Goal: Task Accomplishment & Management: Manage account settings

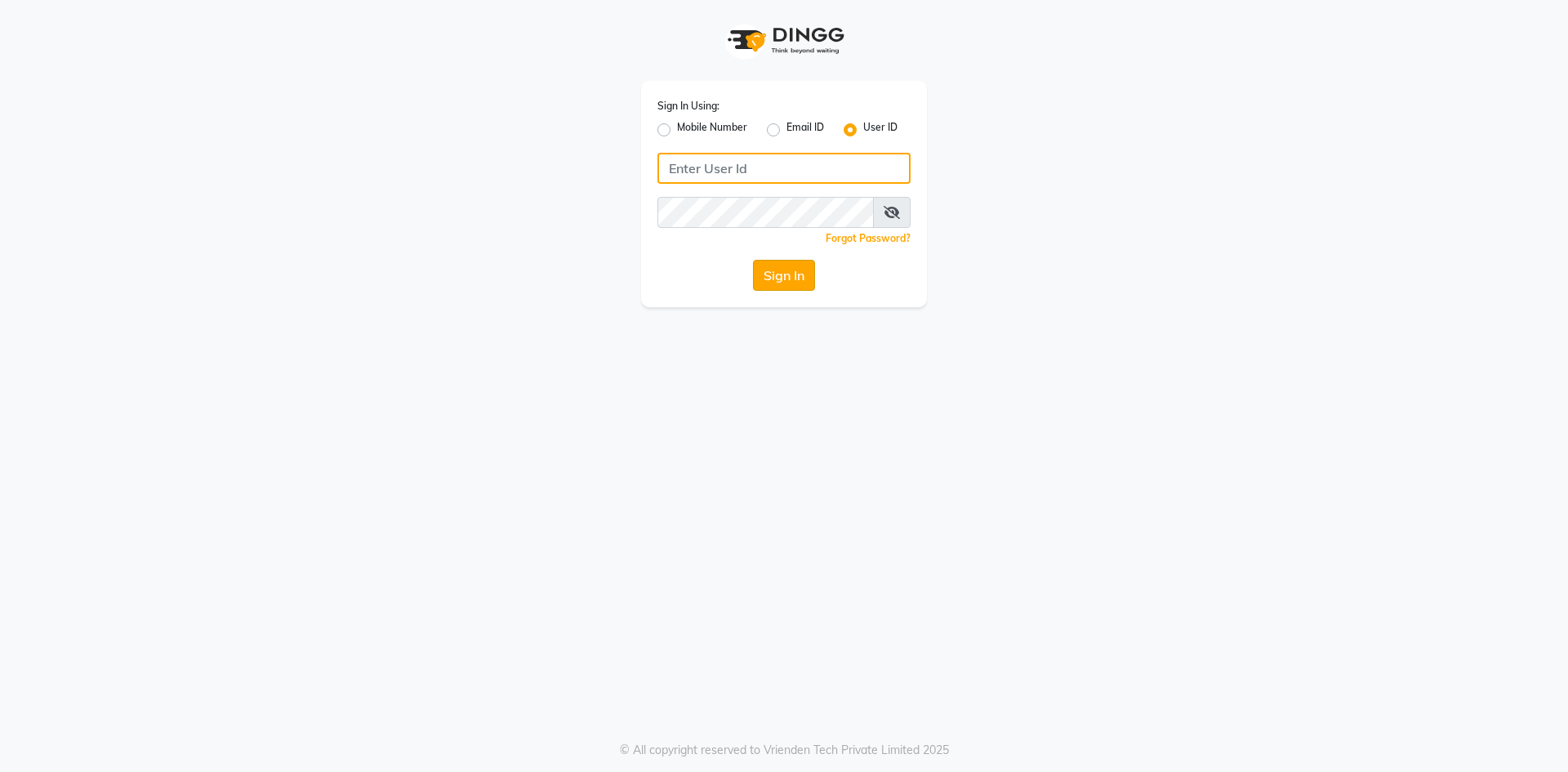
type input "velvt"
click at [787, 268] on button "Sign In" at bounding box center [784, 275] width 62 height 31
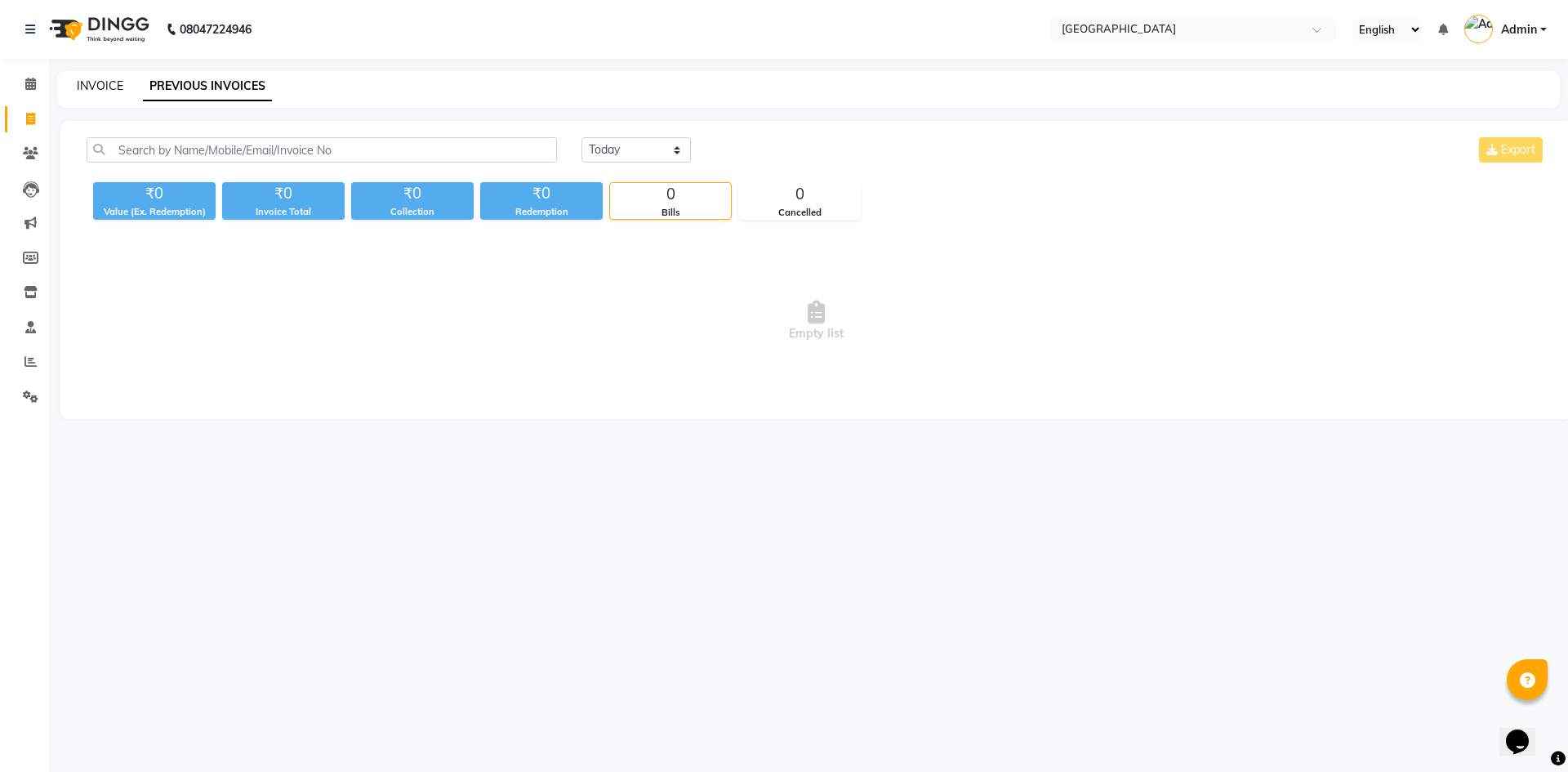
click at [106, 89] on link "INVOICE" at bounding box center [100, 85] width 46 height 15
select select "service"
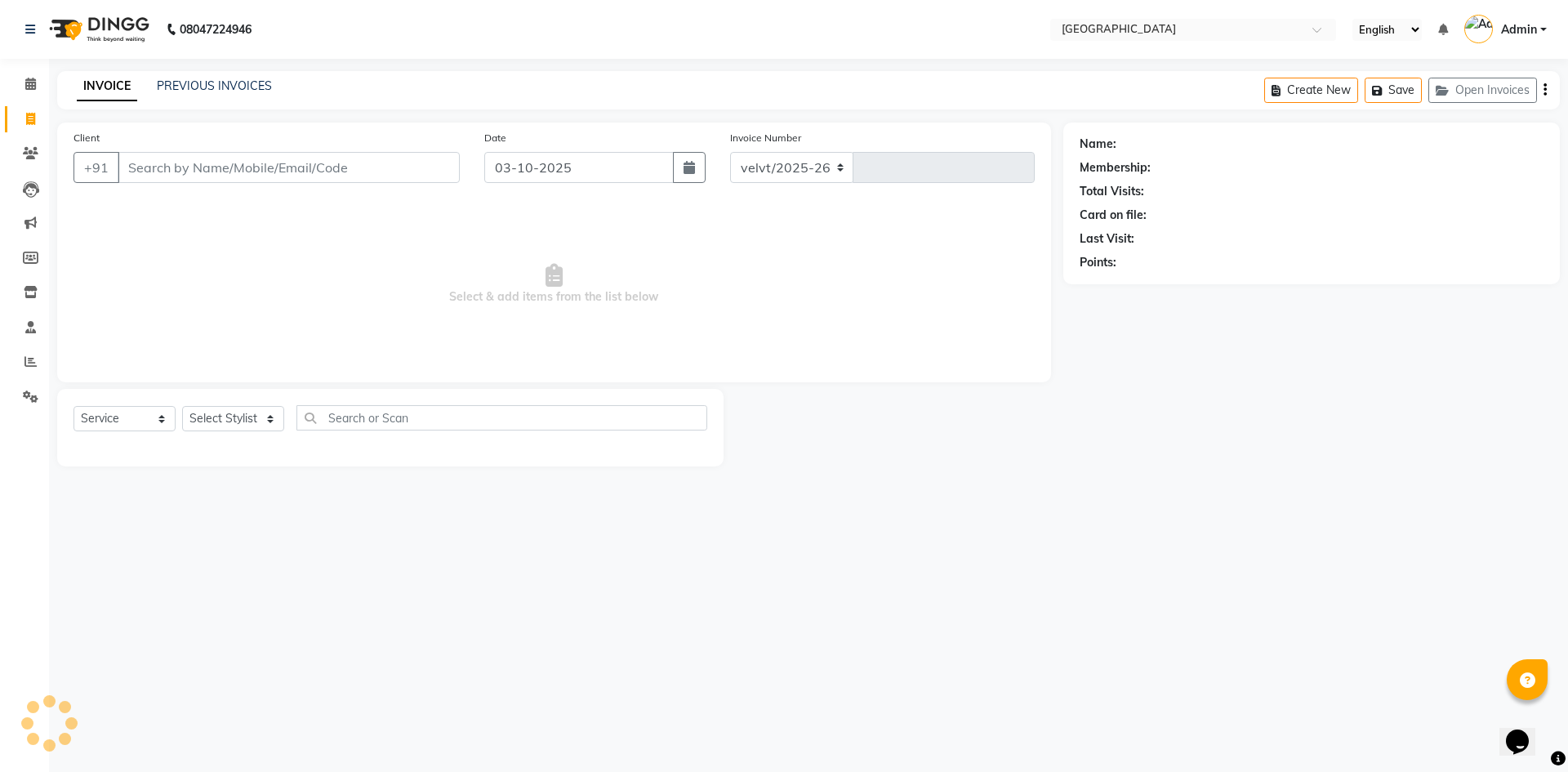
select select "6279"
type input "2095"
click at [213, 89] on link "PREVIOUS INVOICES" at bounding box center [214, 85] width 115 height 15
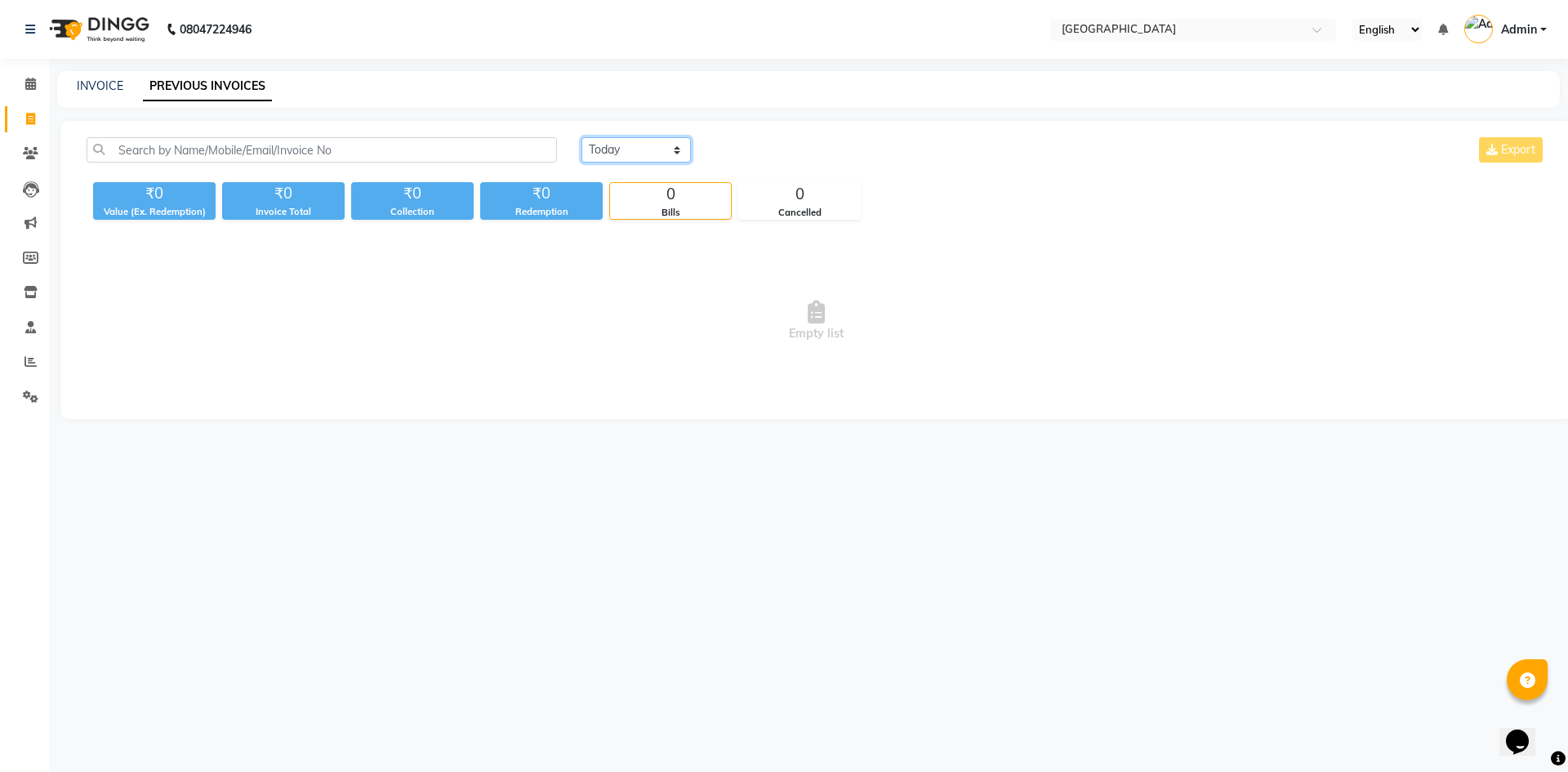
click at [633, 153] on select "Today Yesterday Custom Range" at bounding box center [637, 150] width 110 height 26
select select "yesterday"
click at [582, 137] on select "Today Yesterday Custom Range" at bounding box center [637, 150] width 110 height 26
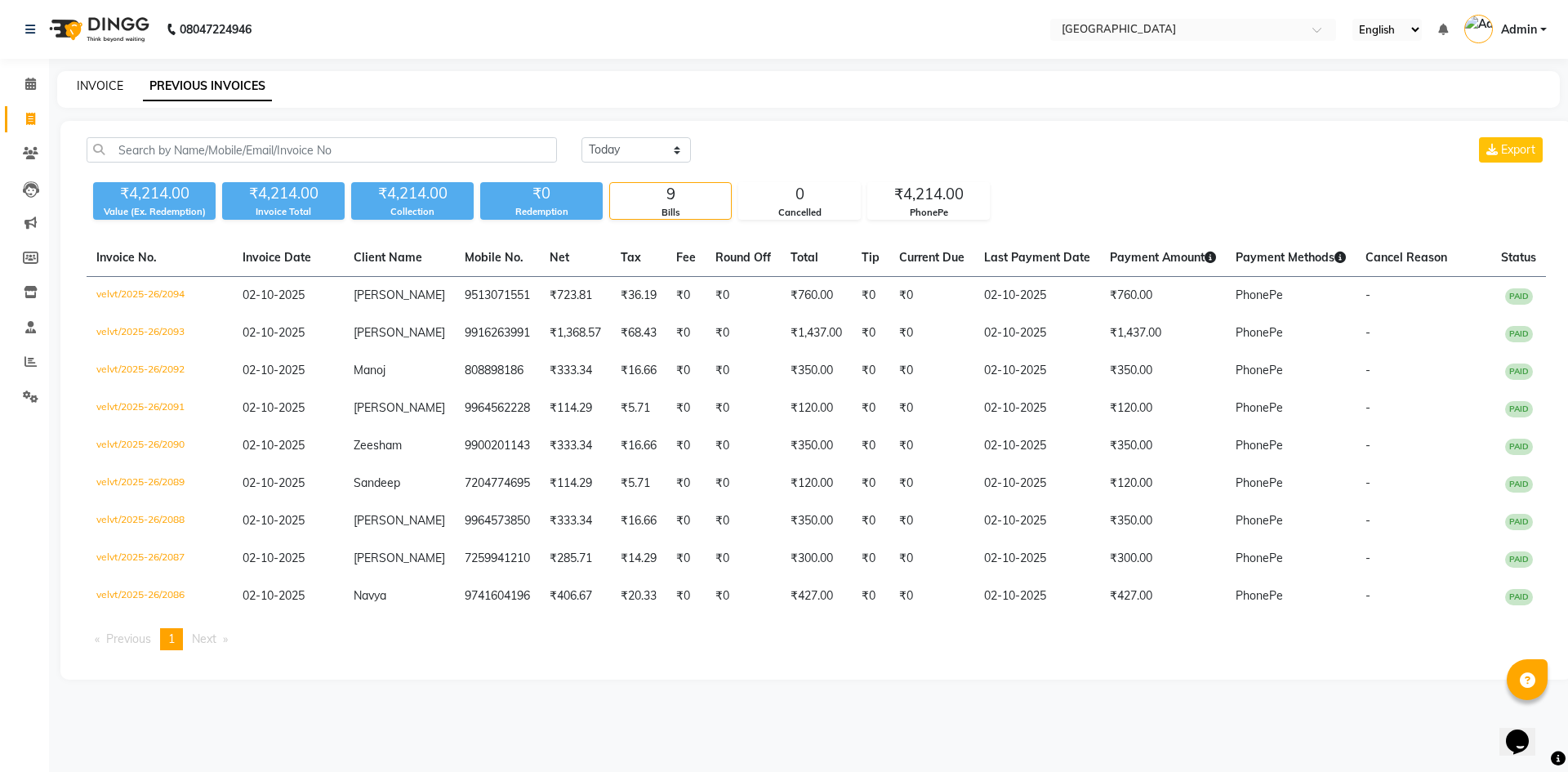
click at [102, 91] on link "INVOICE" at bounding box center [100, 85] width 46 height 15
select select "service"
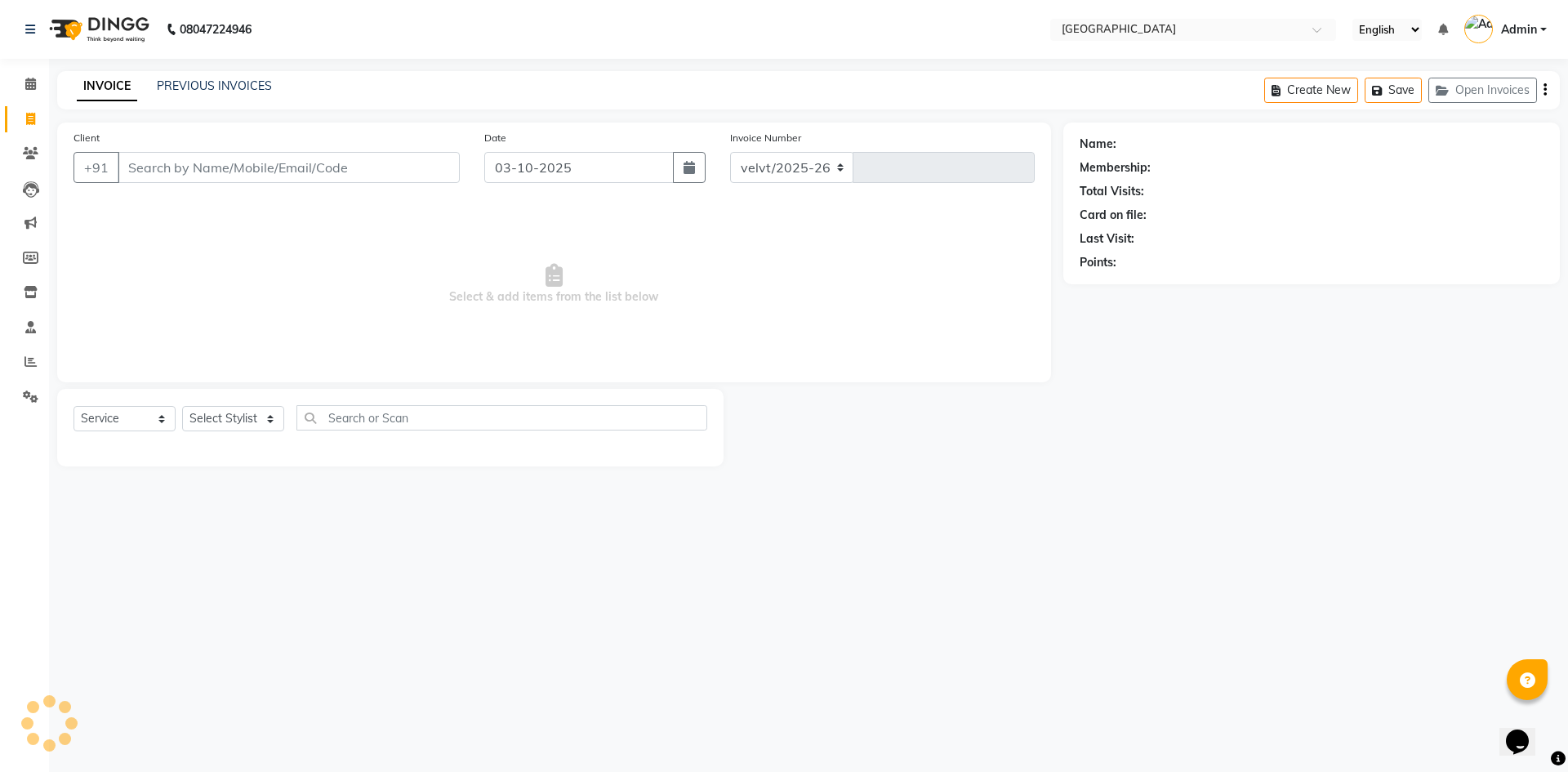
select select "6279"
type input "2095"
click at [251, 179] on input "Client" at bounding box center [288, 167] width 342 height 31
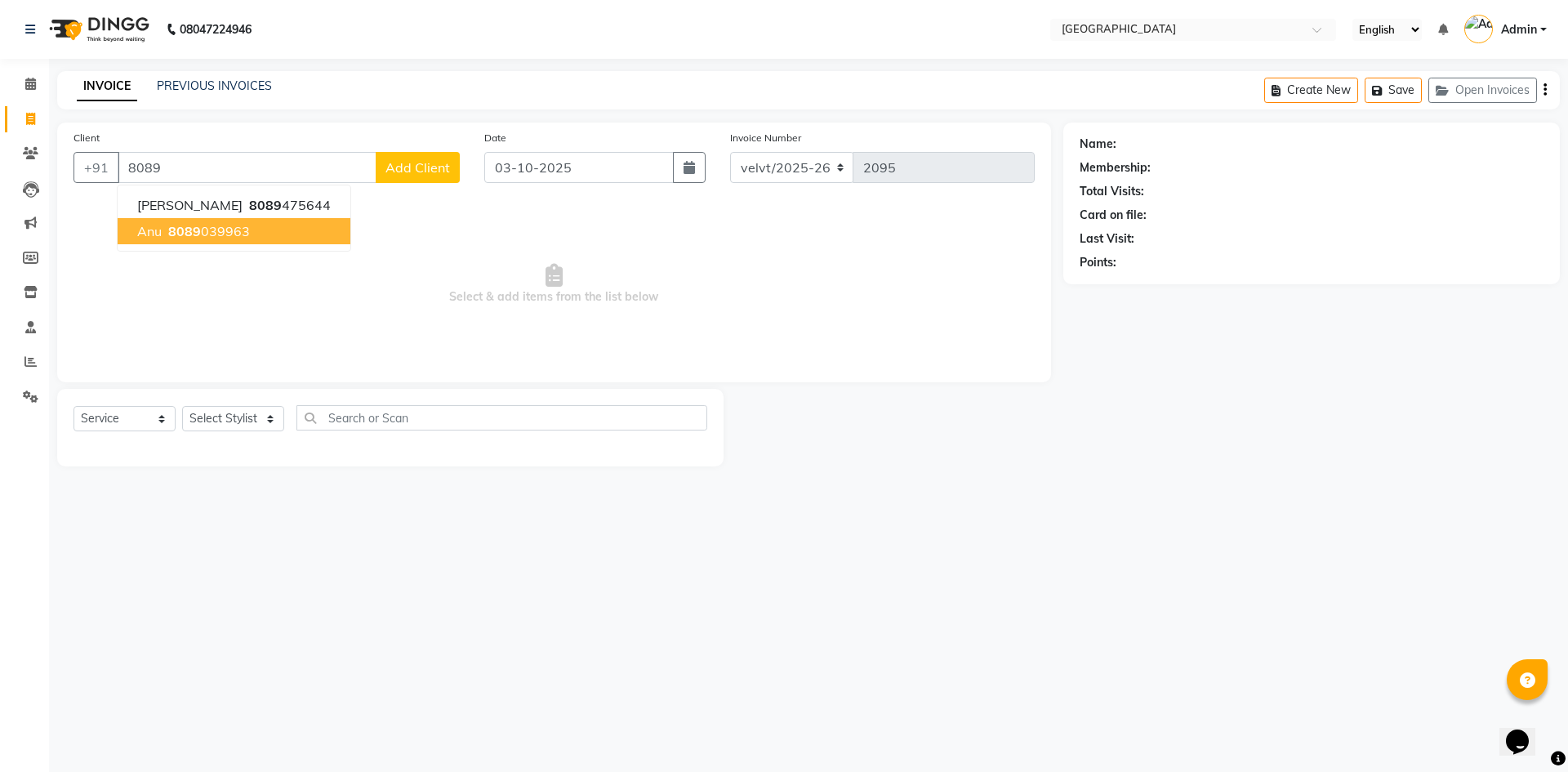
click at [196, 229] on span "8089" at bounding box center [184, 230] width 33 height 16
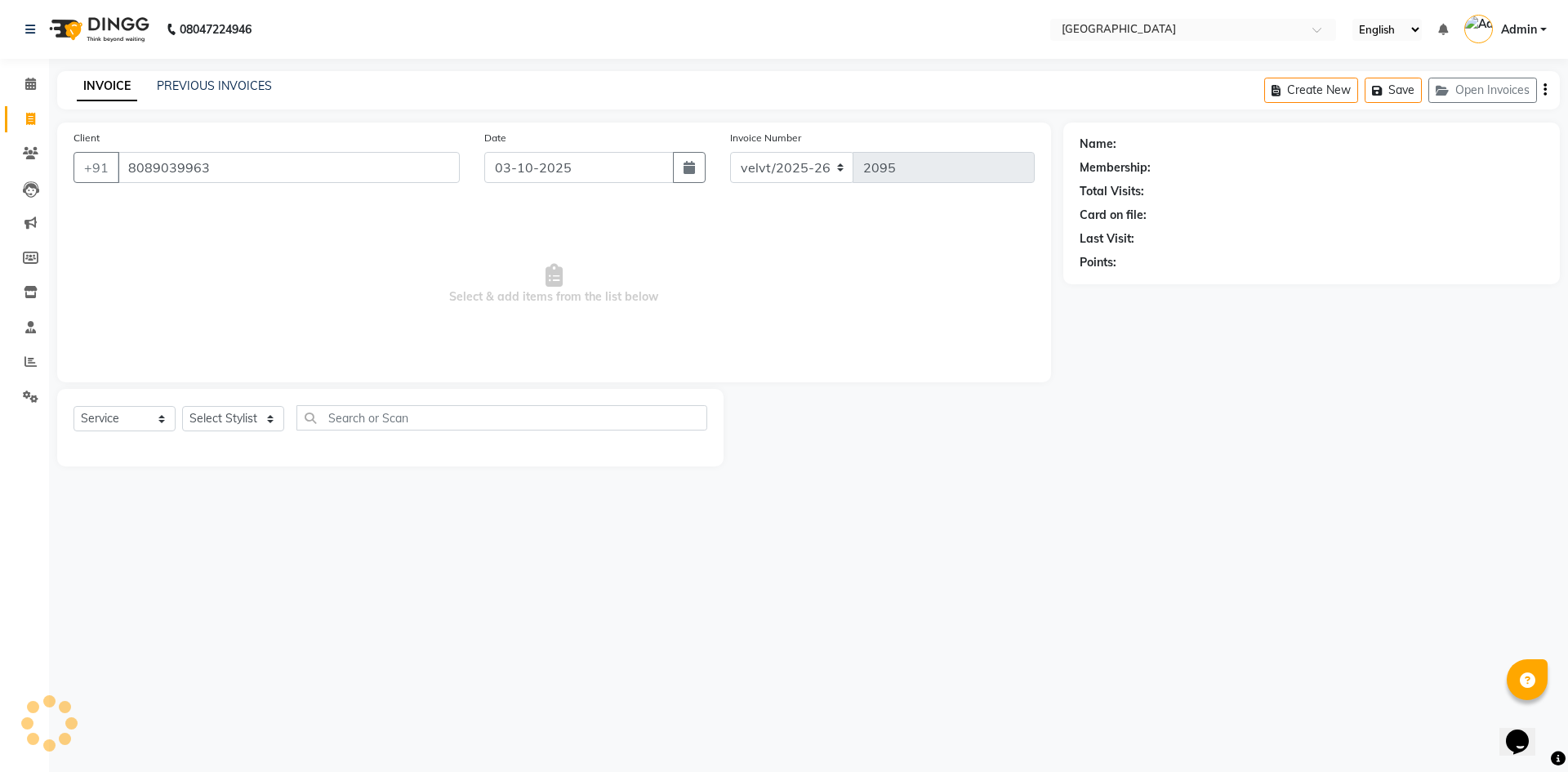
type input "8089039963"
select select "1: Object"
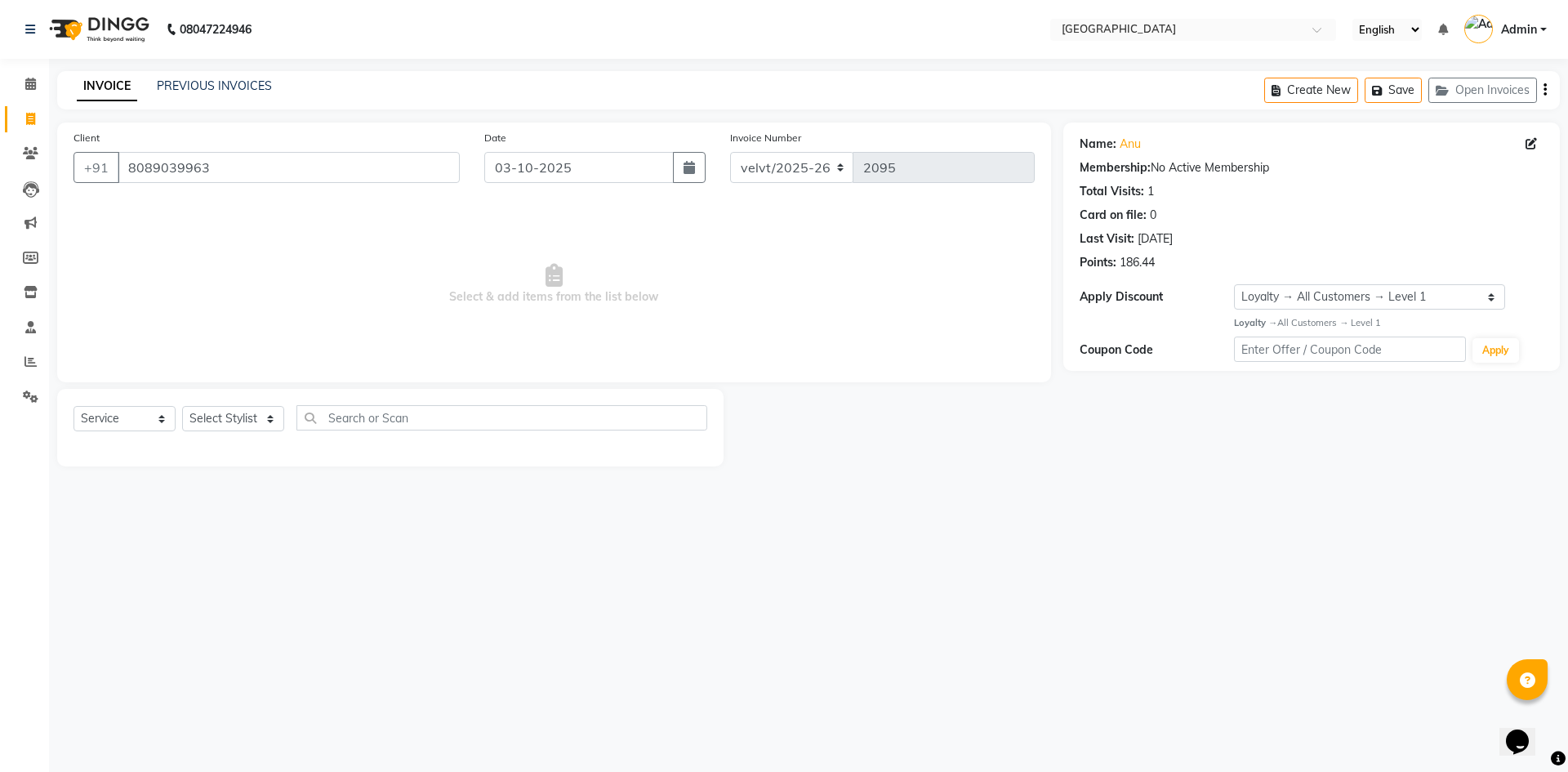
click at [236, 405] on div "Select Service Product Membership Package Voucher Prepaid Gift Card Select Styl…" at bounding box center [391, 424] width 634 height 39
click at [230, 422] on select "Select Stylist Aameer Barkha Kaif Nandini Anchan Nomam Parin Roma Tabrej Zaid" at bounding box center [233, 419] width 102 height 26
click at [183, 406] on select "Select Stylist Aameer Barkha Kaif Nandini Anchan Nomam Parin Roma Tabrej Zaid" at bounding box center [233, 419] width 102 height 26
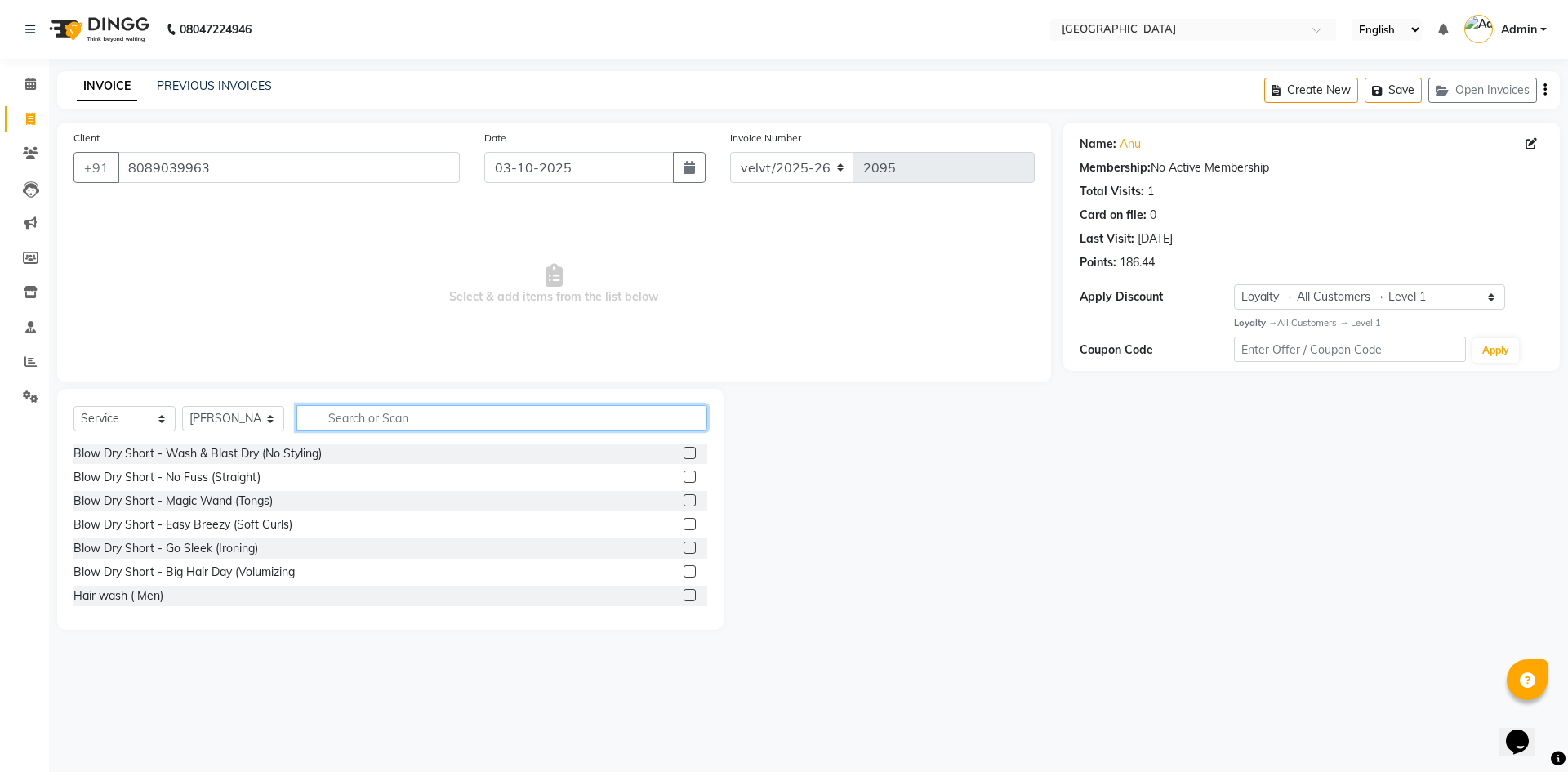
click at [355, 424] on input "text" at bounding box center [501, 418] width 410 height 26
click at [220, 422] on select "Select Stylist Aameer Barkha Kaif Nandini Anchan Nomam Parin Roma Tabrej Zaid" at bounding box center [233, 419] width 102 height 26
select select "78264"
click at [183, 406] on select "Select Stylist Aameer Barkha Kaif Nandini Anchan Nomam Parin Roma Tabrej Zaid" at bounding box center [233, 419] width 102 height 26
click at [346, 420] on input "text" at bounding box center [501, 418] width 410 height 26
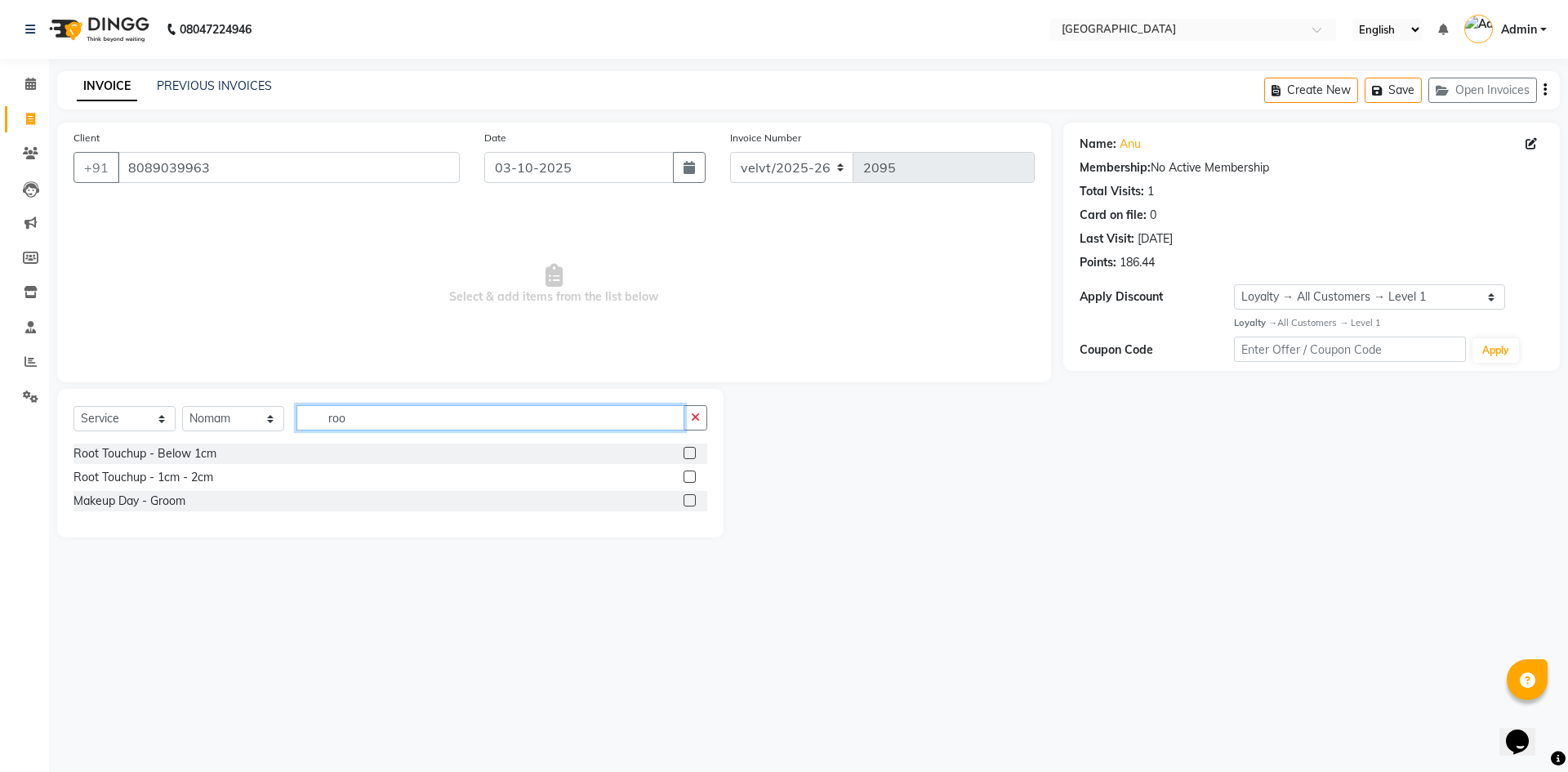
type input "roo"
click at [686, 452] on label at bounding box center [690, 452] width 12 height 12
click at [686, 452] on input "checkbox" at bounding box center [689, 453] width 10 height 10
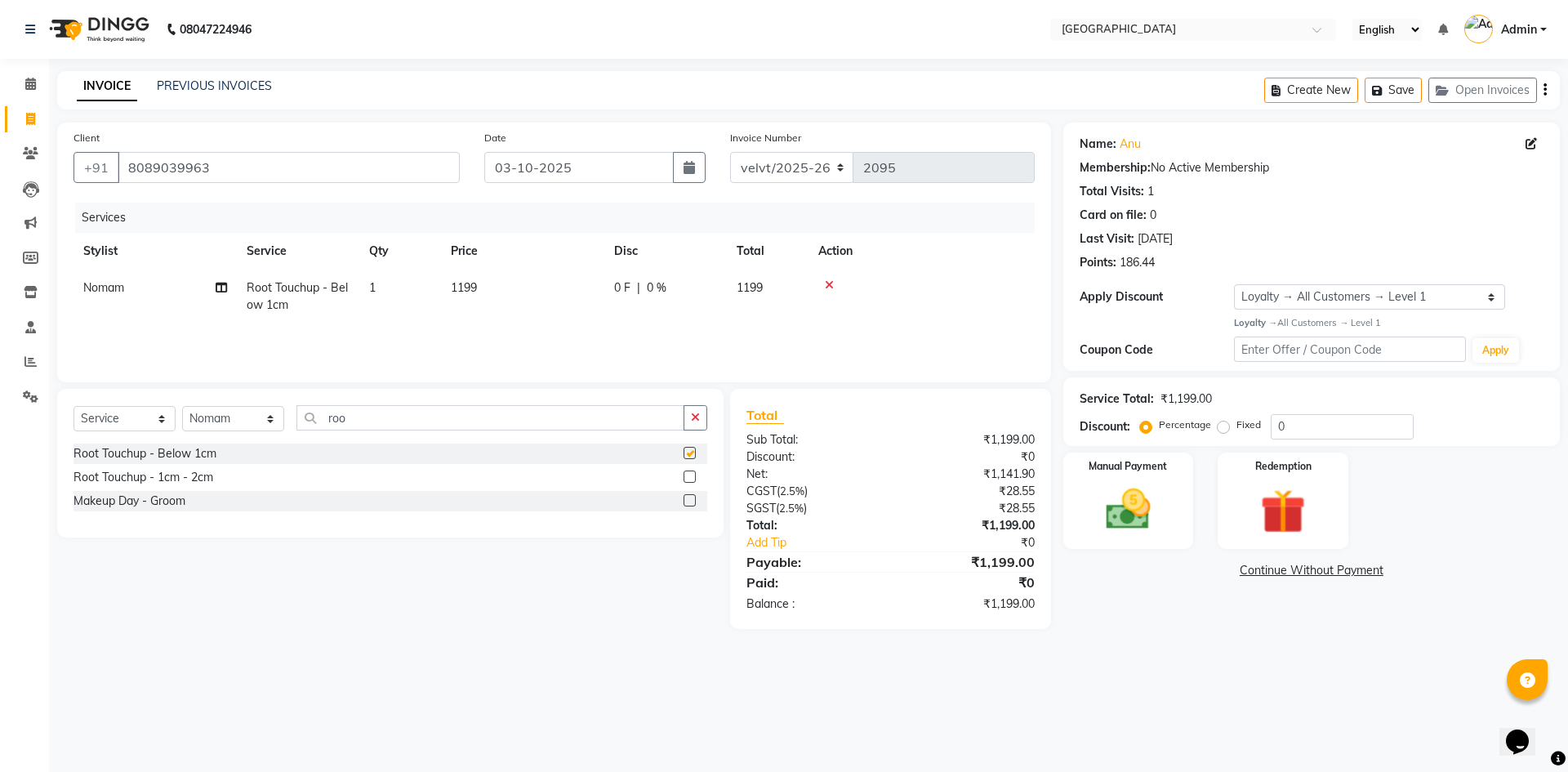
checkbox input "false"
click at [463, 284] on span "1199" at bounding box center [464, 287] width 26 height 15
select select "78264"
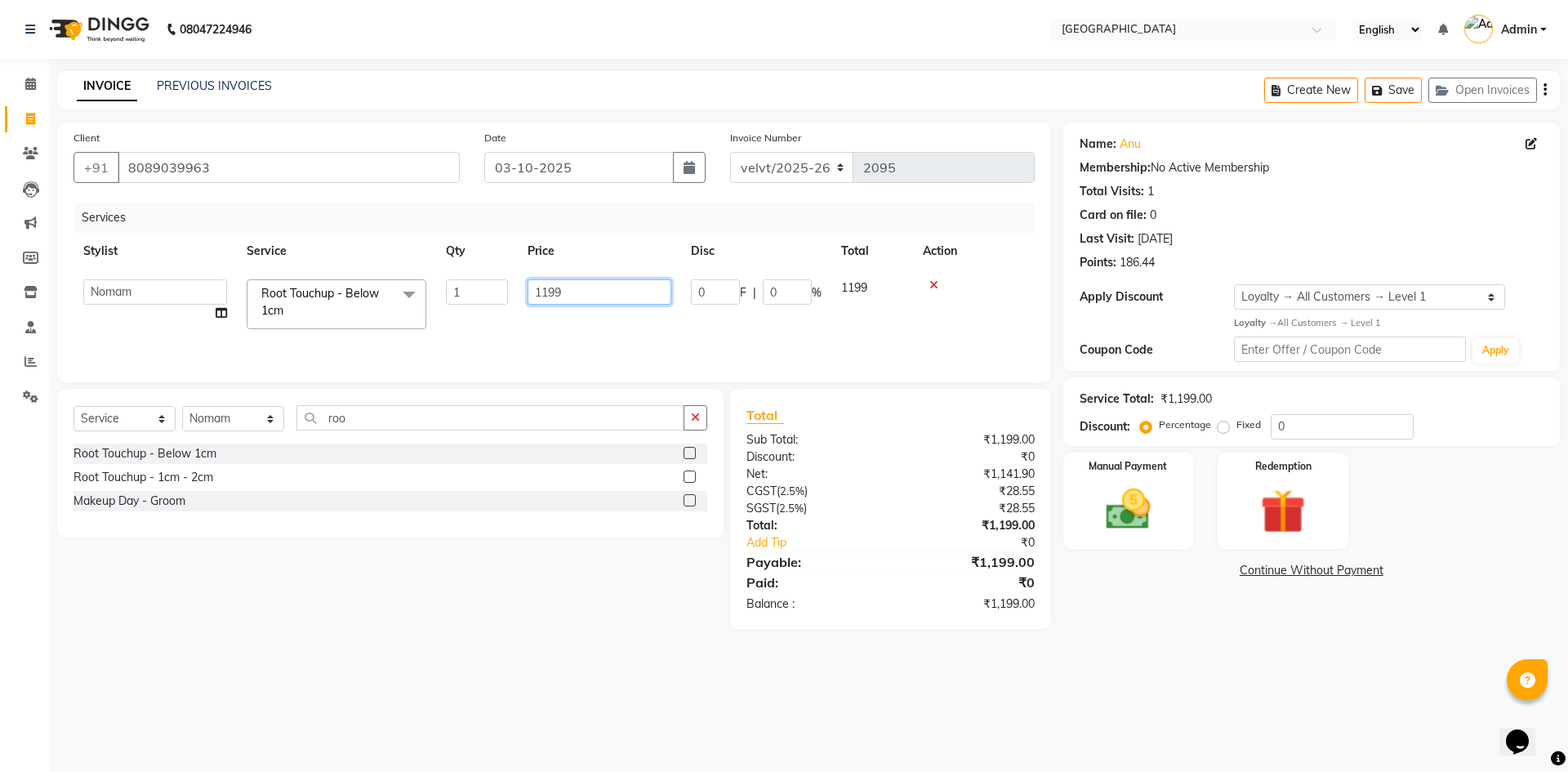
click at [565, 282] on input "1199" at bounding box center [600, 292] width 144 height 26
type input "1"
type input "800"
click at [379, 426] on input "roo" at bounding box center [490, 418] width 388 height 26
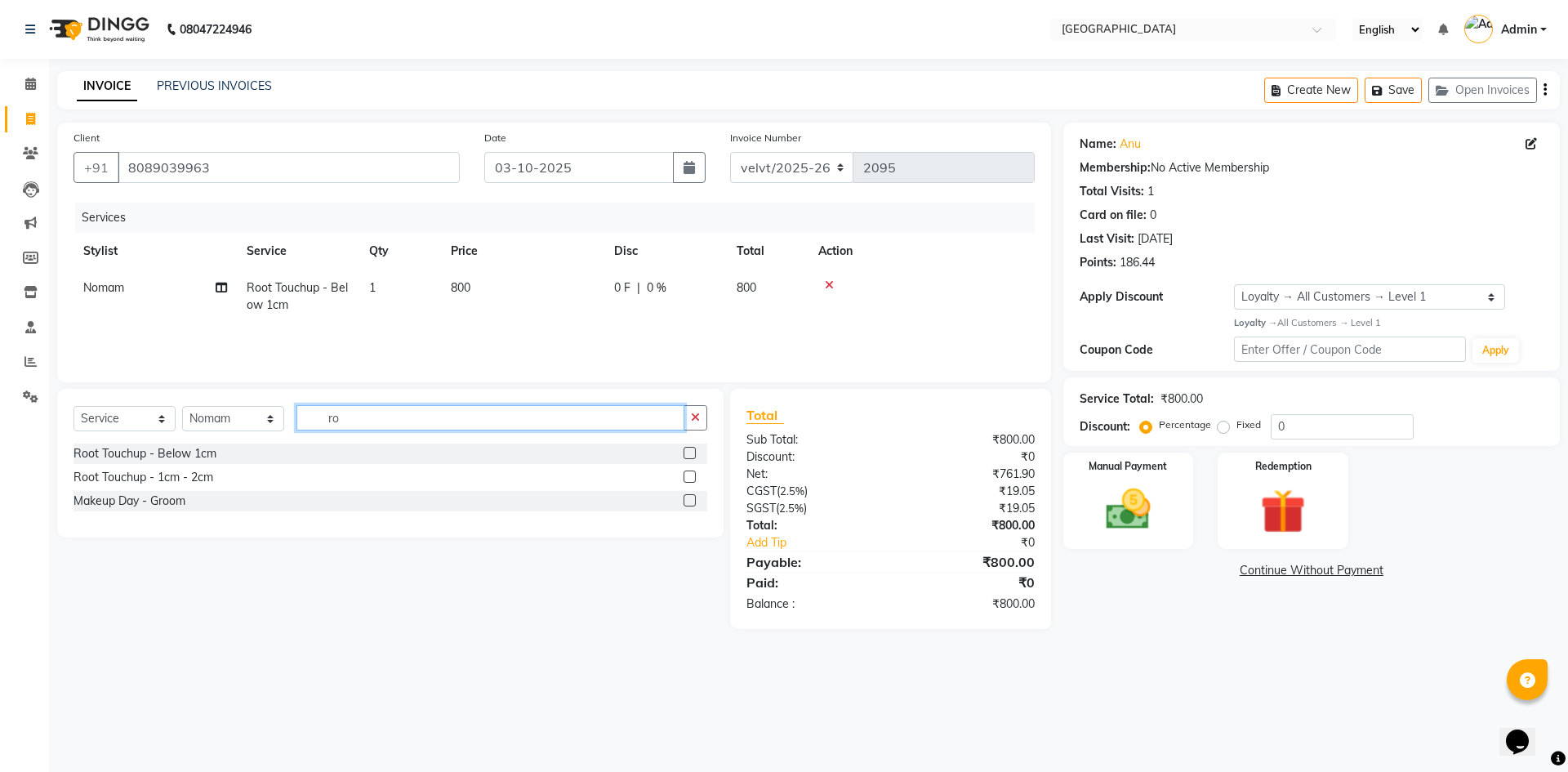
type input "r"
type input "spa"
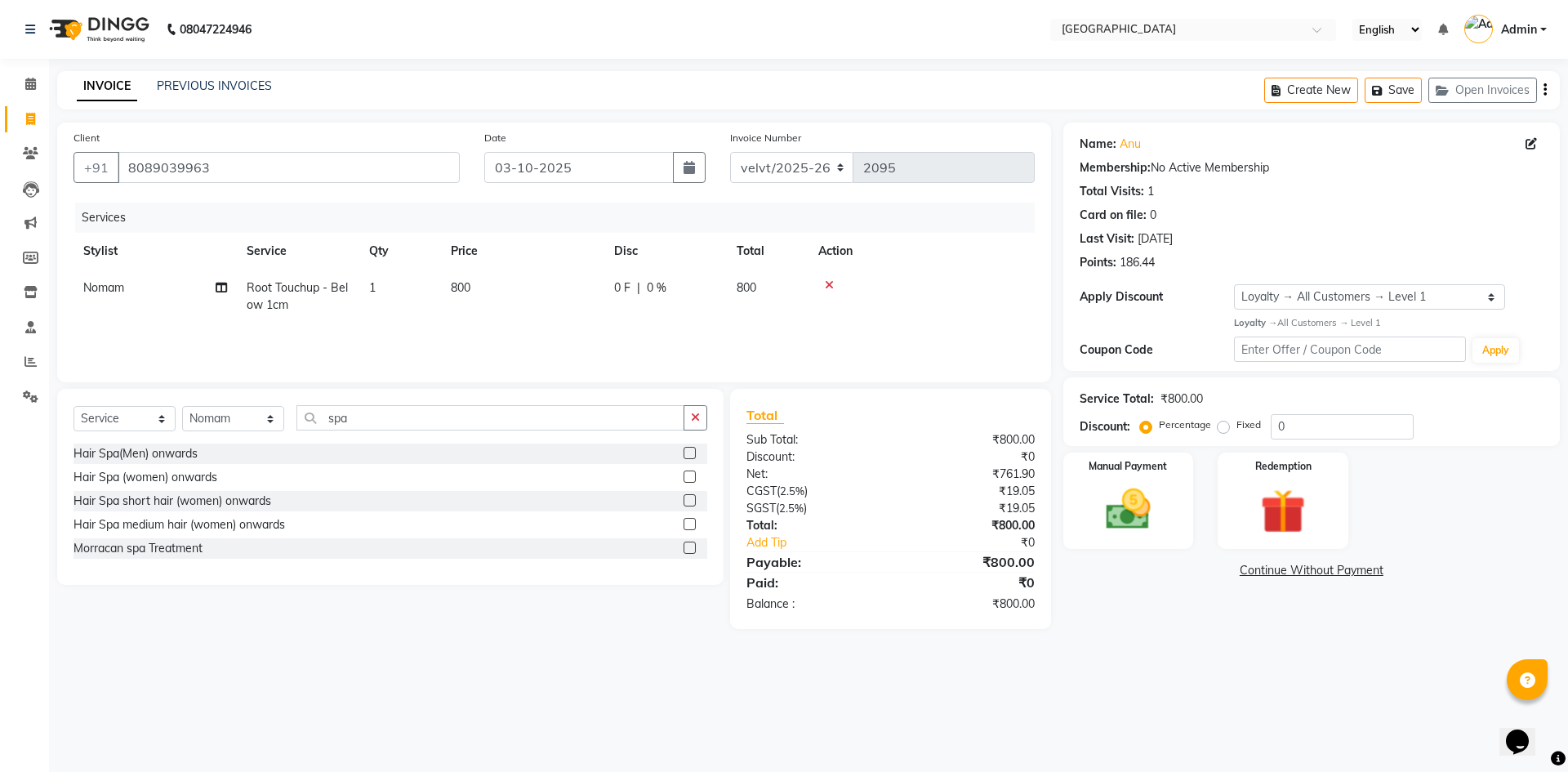
click at [688, 452] on label at bounding box center [690, 452] width 12 height 12
click at [688, 452] on input "checkbox" at bounding box center [689, 453] width 10 height 10
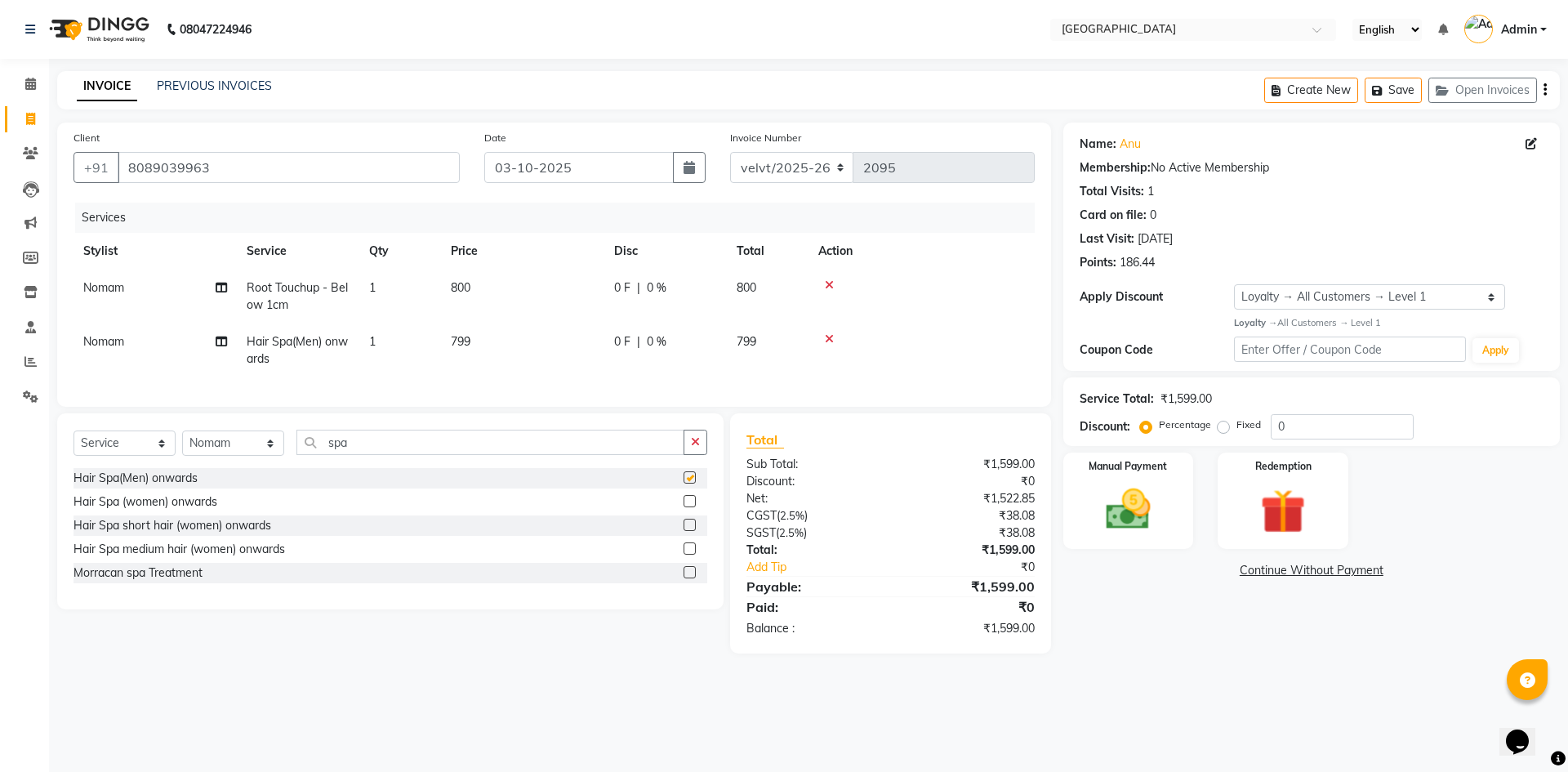
checkbox input "false"
click at [457, 337] on span "799" at bounding box center [460, 341] width 20 height 15
select select "78264"
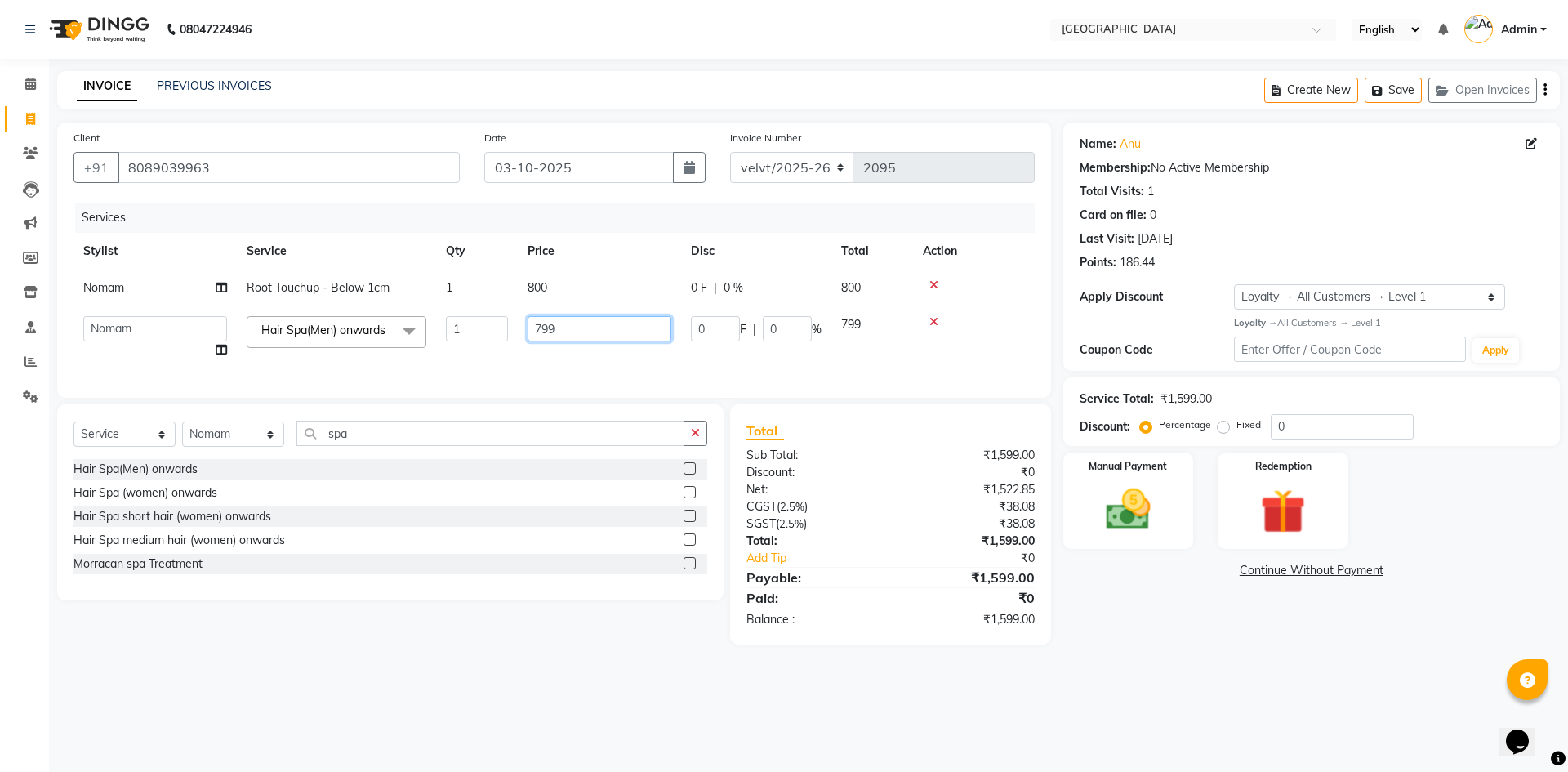
click at [573, 330] on input "799" at bounding box center [600, 329] width 144 height 26
type input "7"
type input "2000"
click at [1120, 626] on div "Name: Anu Membership: No Active Membership Total Visits: 1 Card on file: 0 Last…" at bounding box center [1318, 383] width 509 height 522
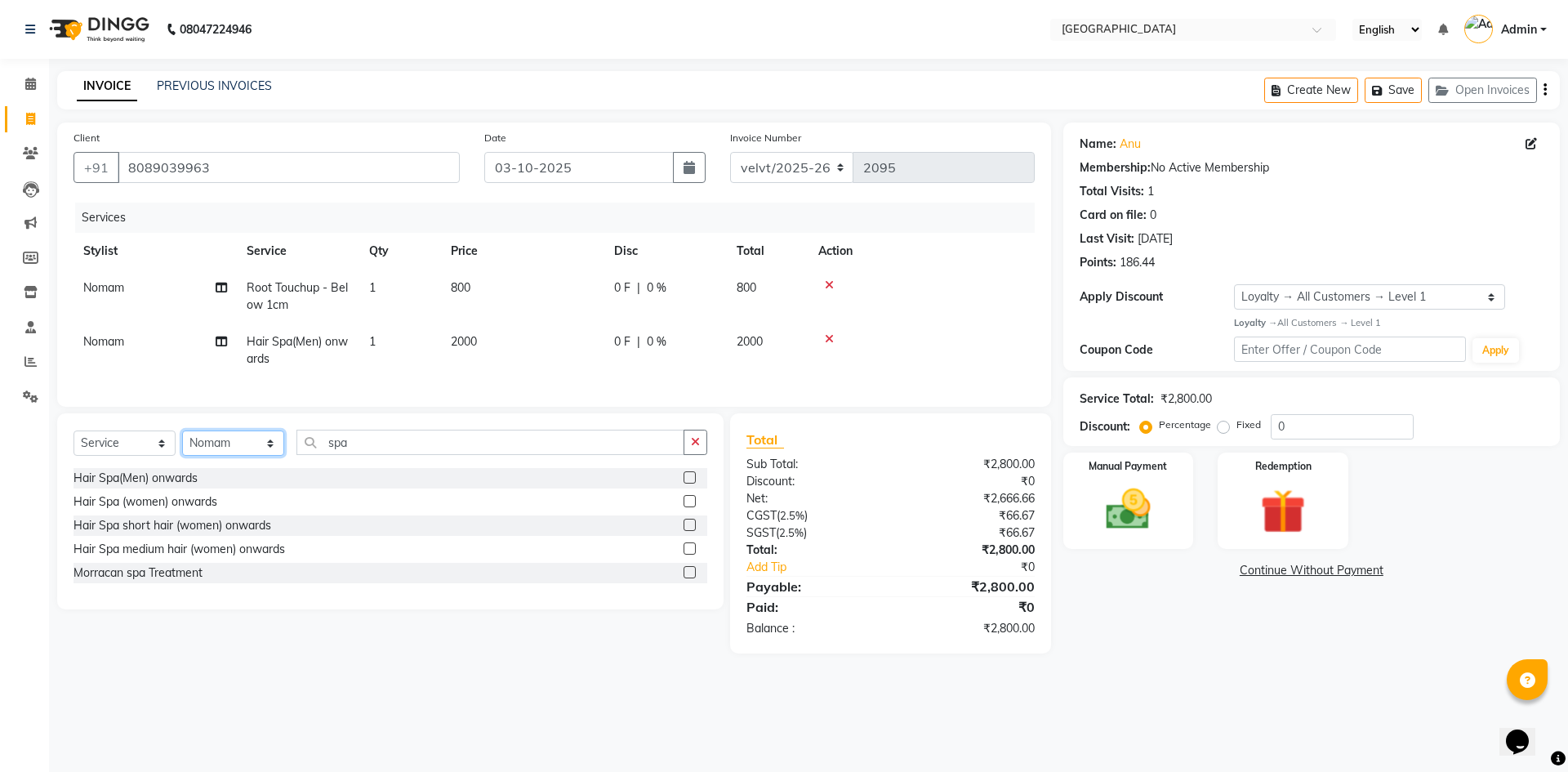
click at [220, 456] on select "Select Stylist Aameer Barkha Kaif Nandini Anchan Nomam Parin Roma Tabrej Zaid" at bounding box center [233, 443] width 102 height 26
select select "93547"
click at [183, 443] on select "Select Stylist Aameer Barkha Kaif Nandini Anchan Nomam Parin Roma Tabrej Zaid" at bounding box center [233, 443] width 102 height 26
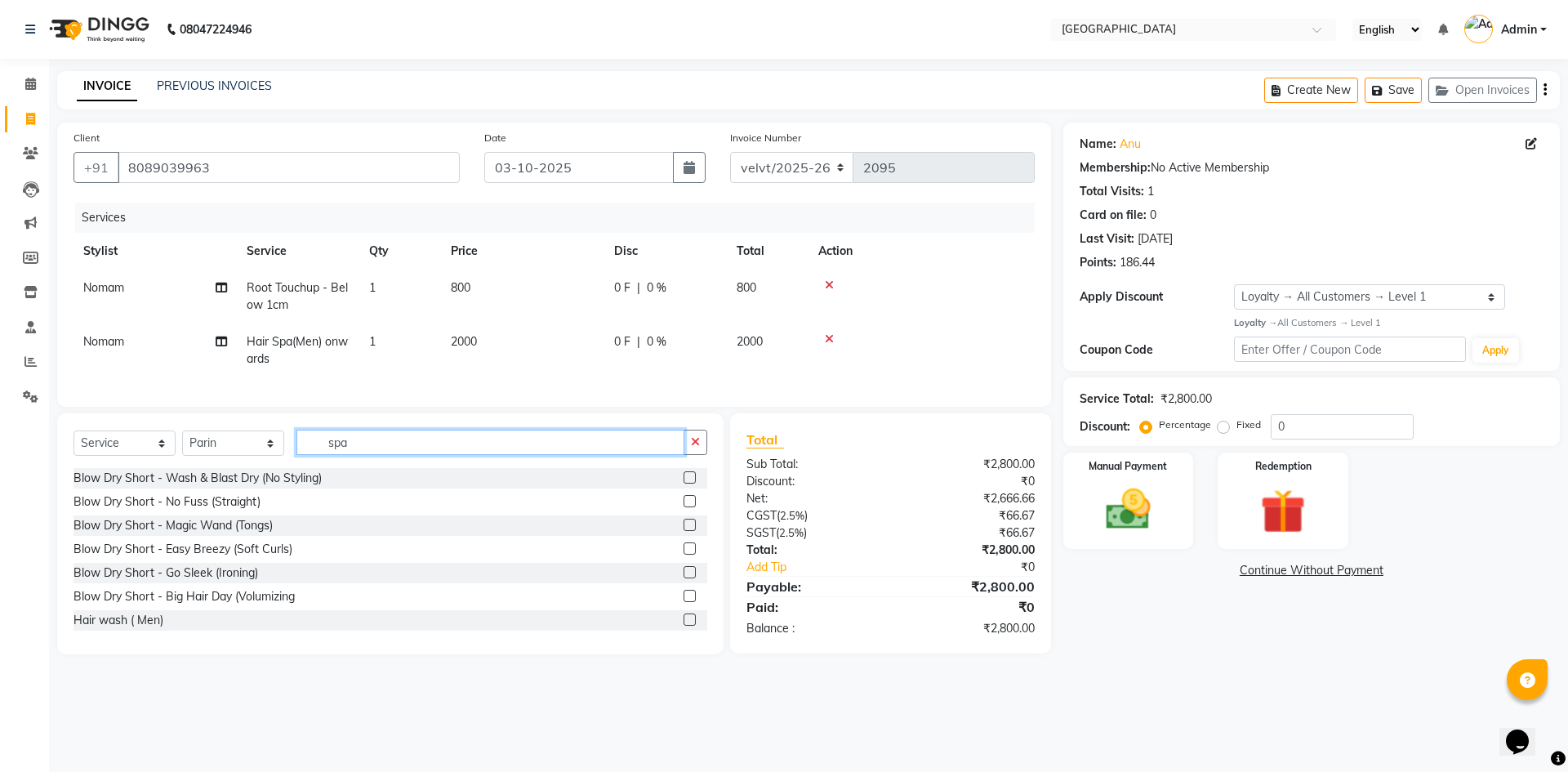
click at [380, 455] on input "spa" at bounding box center [490, 442] width 388 height 26
click at [356, 447] on input "spa" at bounding box center [490, 442] width 388 height 26
type input "s"
type input "thre"
click at [684, 530] on label at bounding box center [690, 524] width 12 height 12
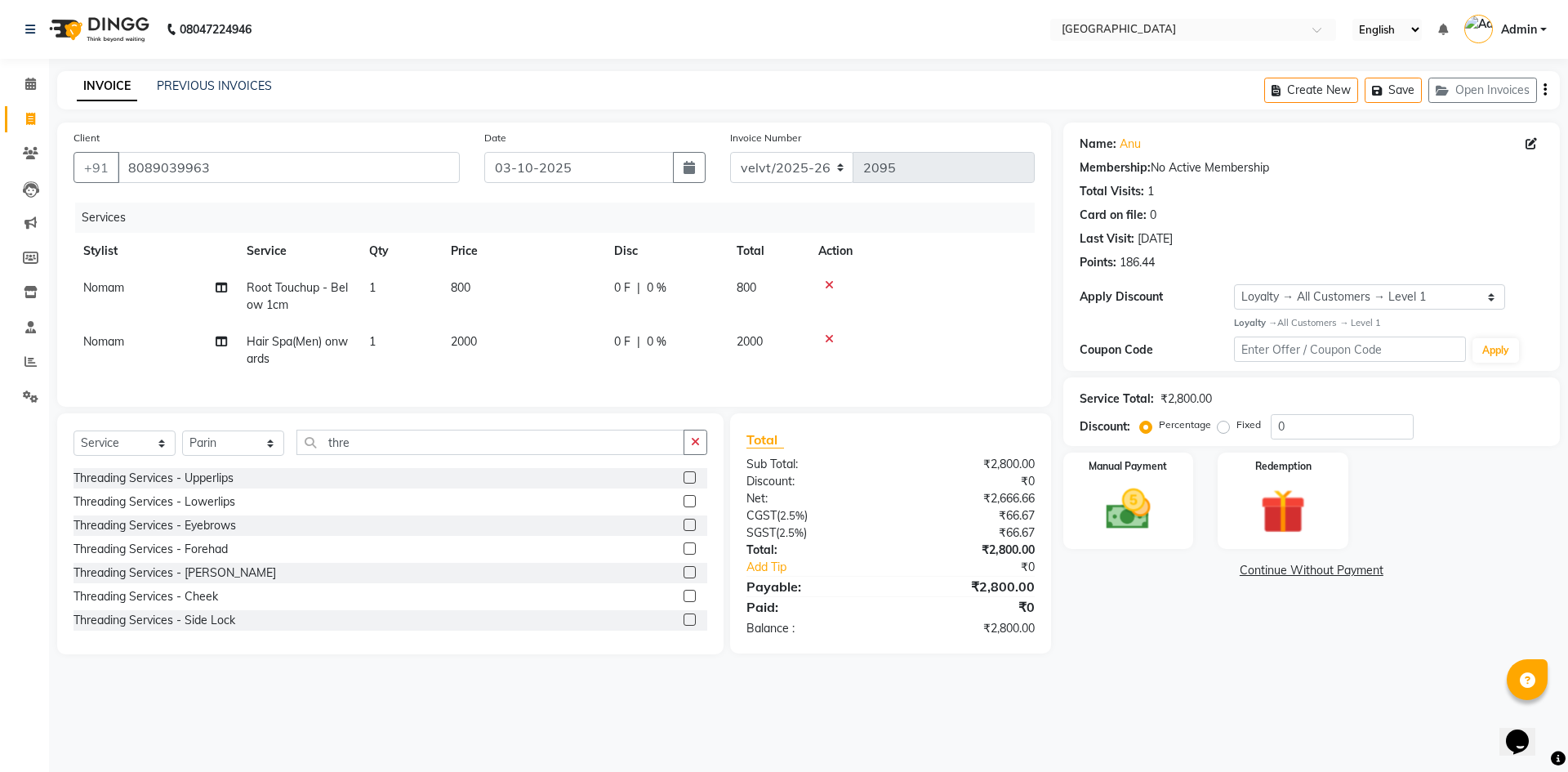
click at [684, 530] on input "checkbox" at bounding box center [689, 525] width 10 height 10
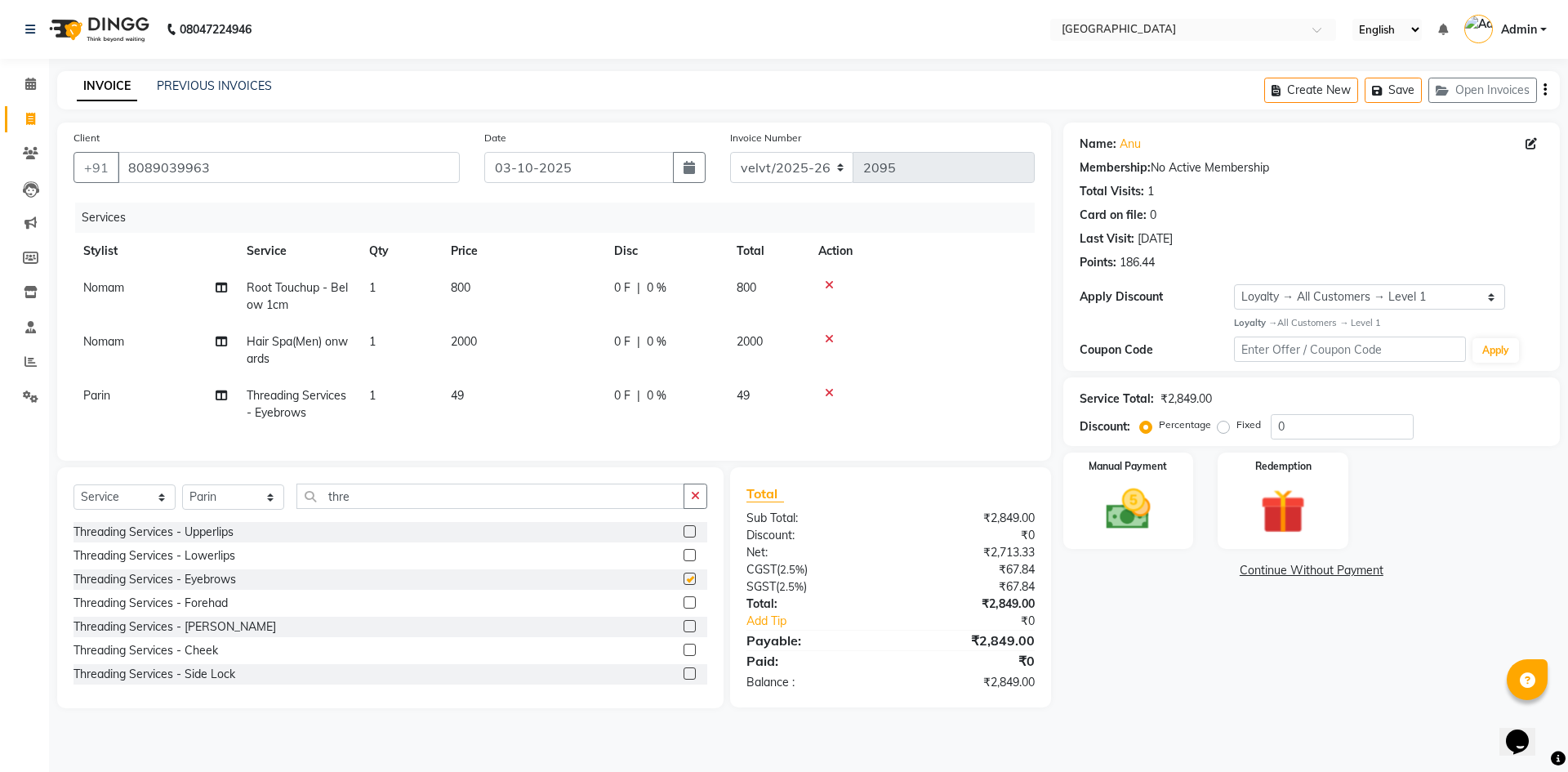
checkbox input "false"
click at [684, 537] on label at bounding box center [690, 531] width 12 height 12
click at [684, 537] on input "checkbox" at bounding box center [689, 532] width 10 height 10
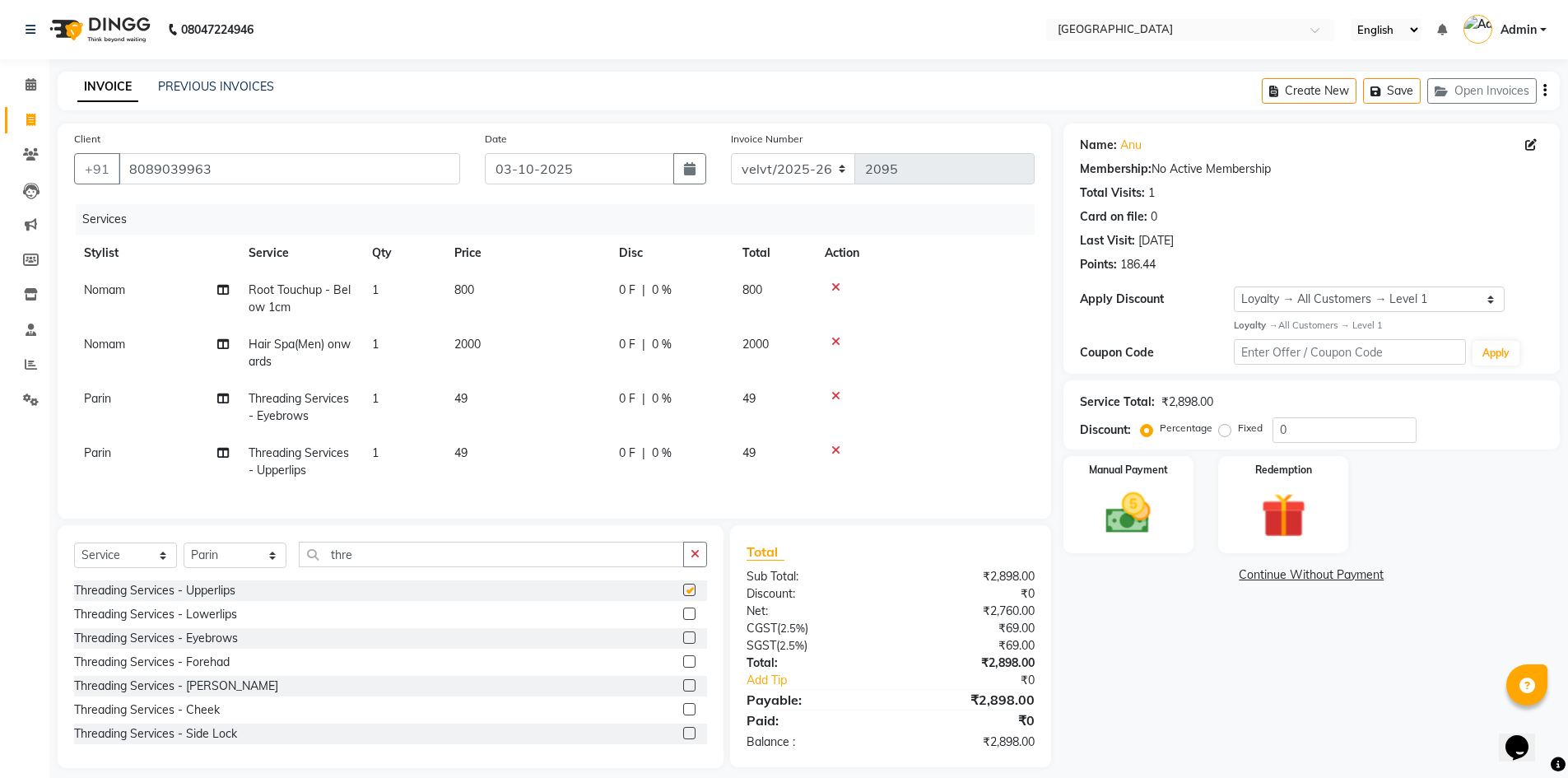
checkbox input "false"
click at [370, 567] on input "thre" at bounding box center [491, 554] width 385 height 26
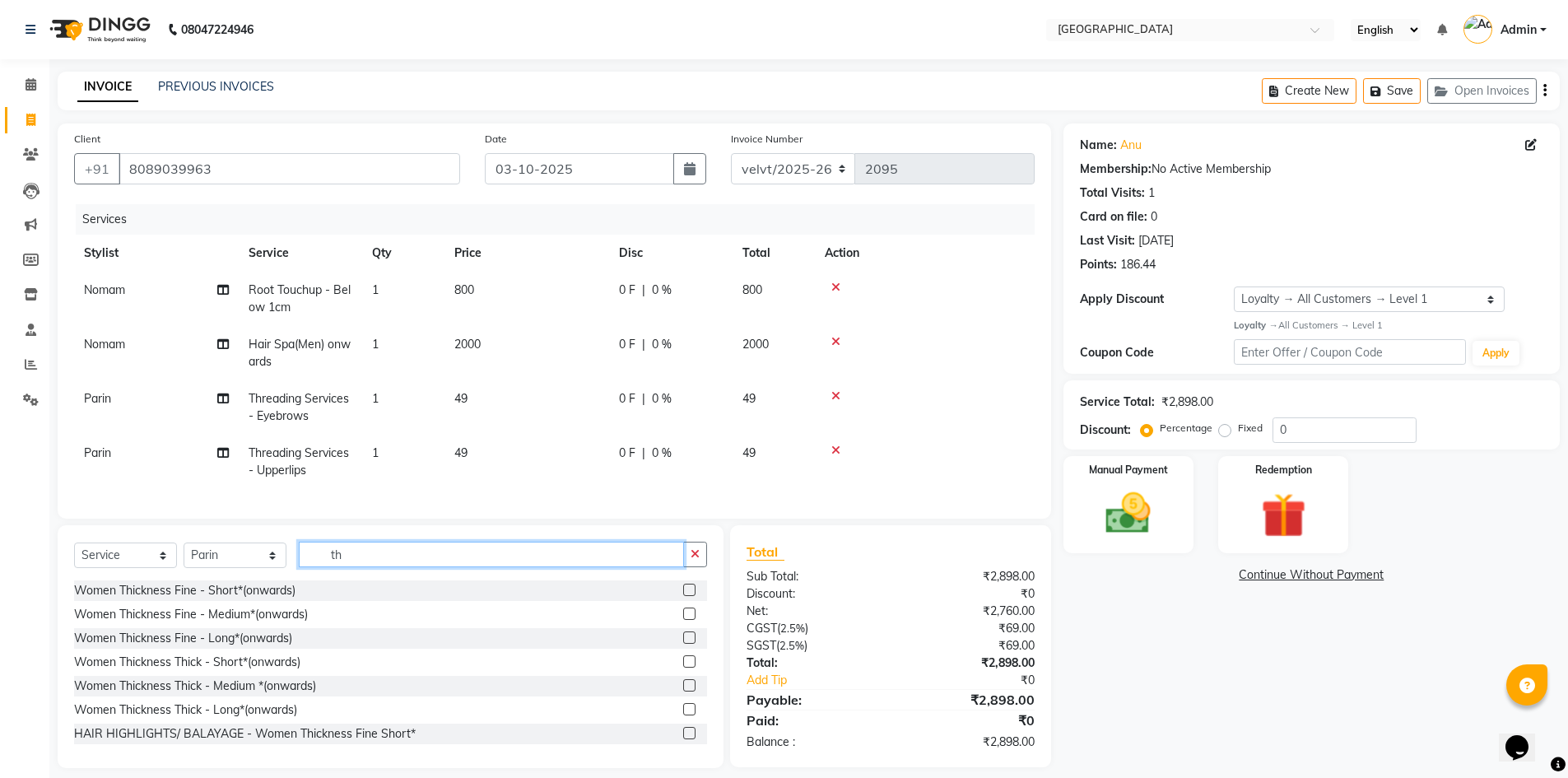
type input "t"
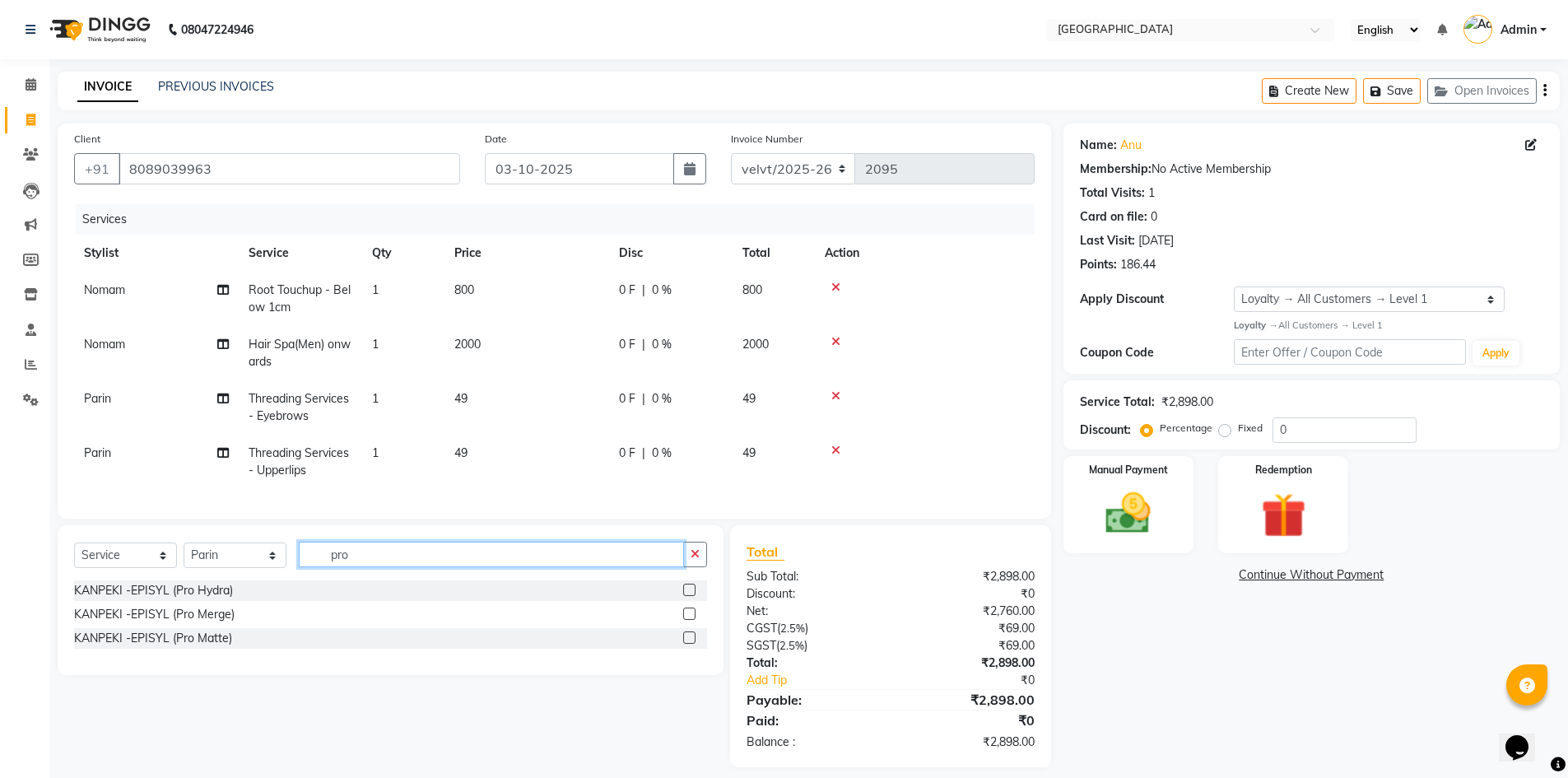
type input "pro"
click at [687, 620] on label at bounding box center [689, 613] width 12 height 12
click at [687, 620] on input "checkbox" at bounding box center [688, 614] width 10 height 10
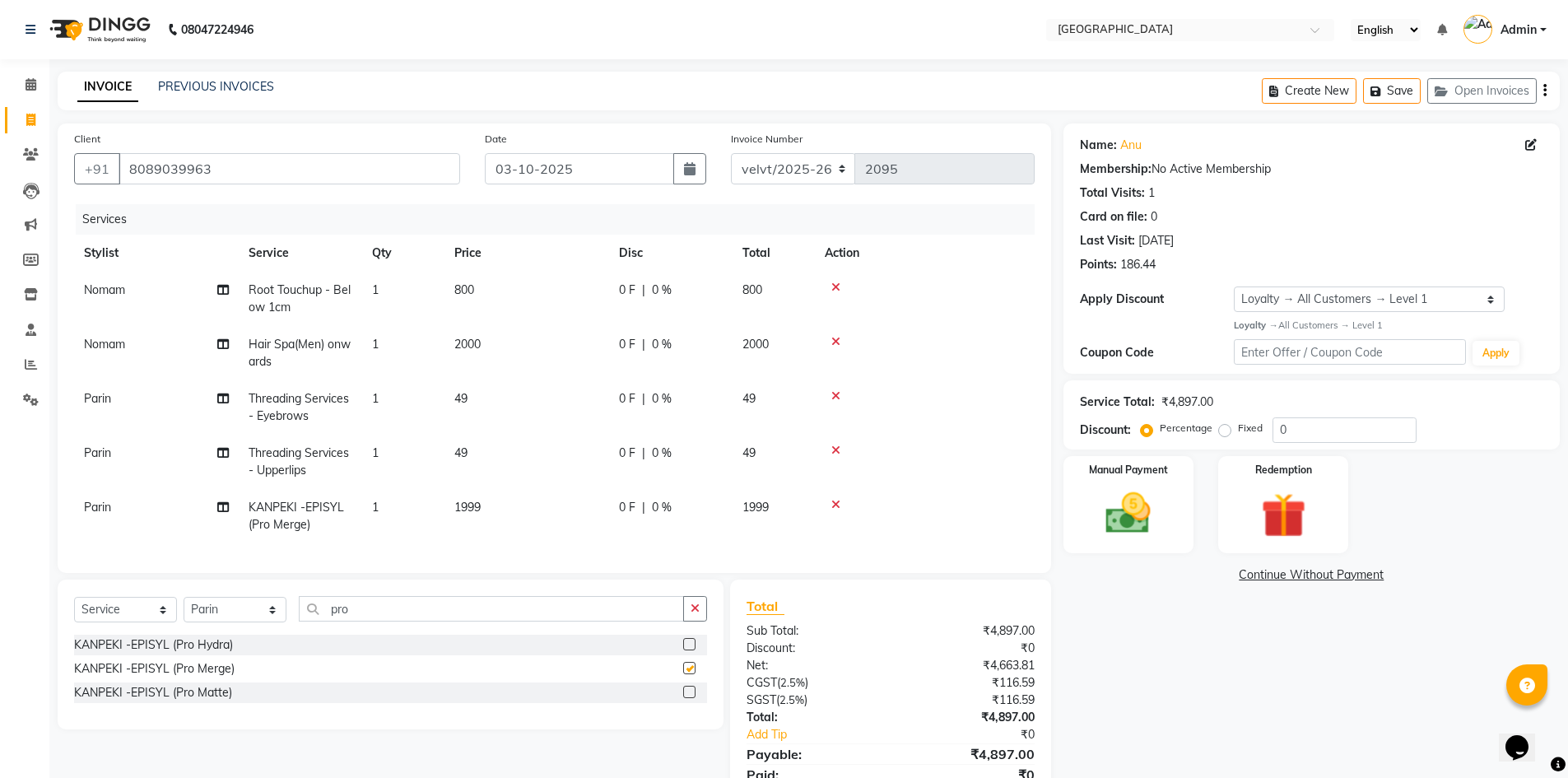
checkbox input "false"
click at [388, 610] on input "pro" at bounding box center [491, 609] width 385 height 26
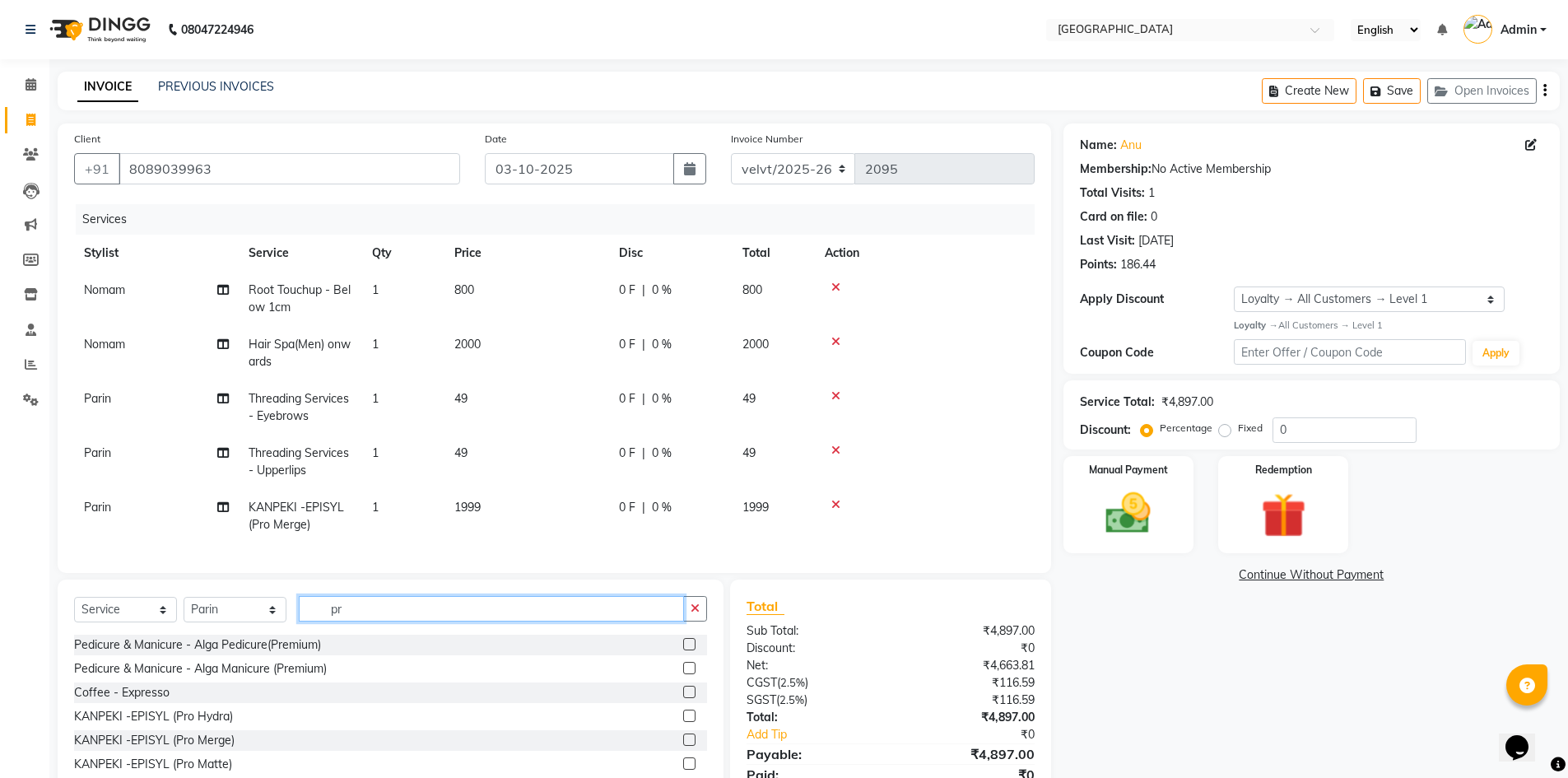
type input "p"
type input "facia"
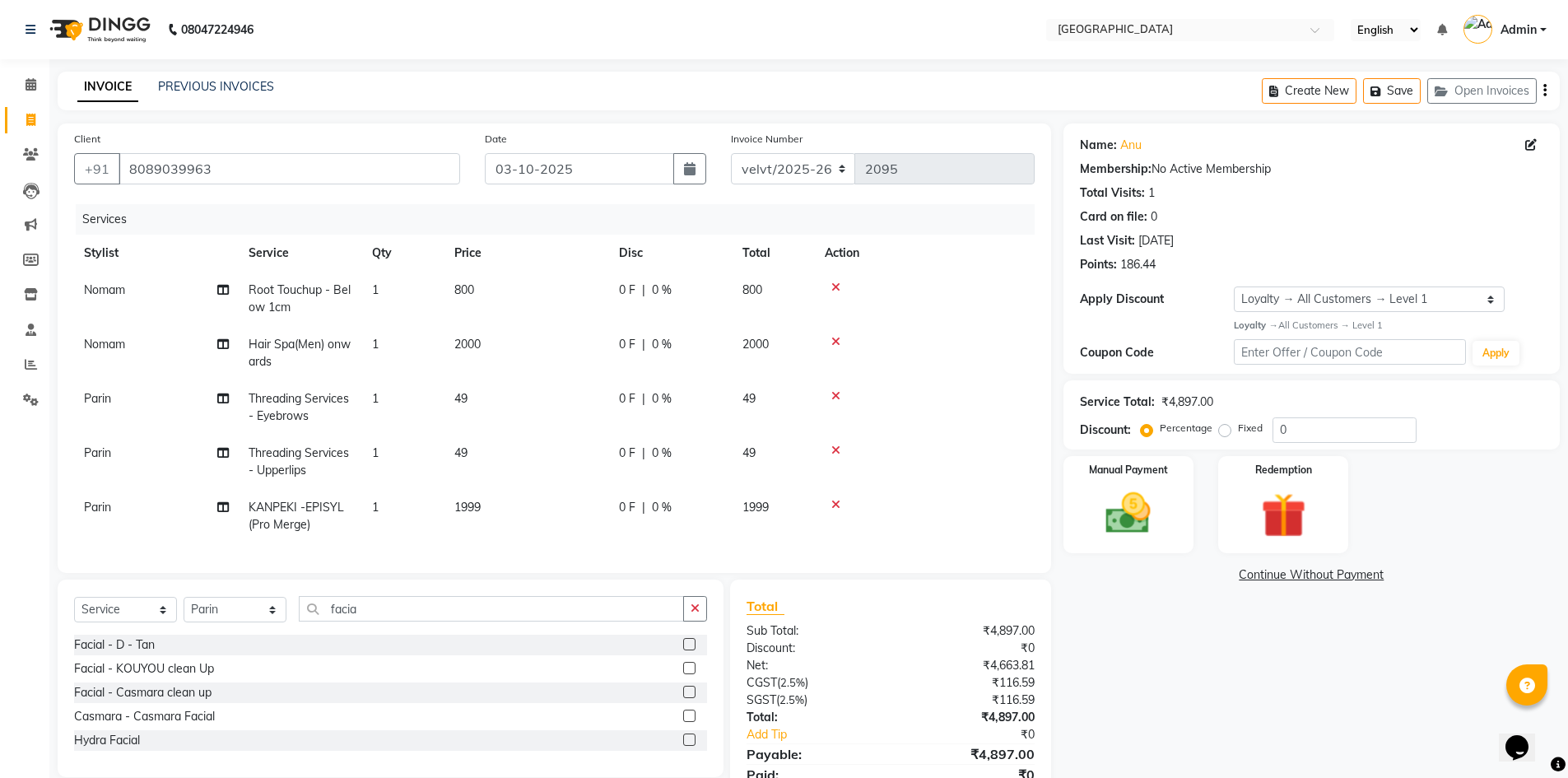
click at [691, 650] on label at bounding box center [689, 644] width 12 height 12
click at [691, 650] on input "checkbox" at bounding box center [688, 645] width 10 height 10
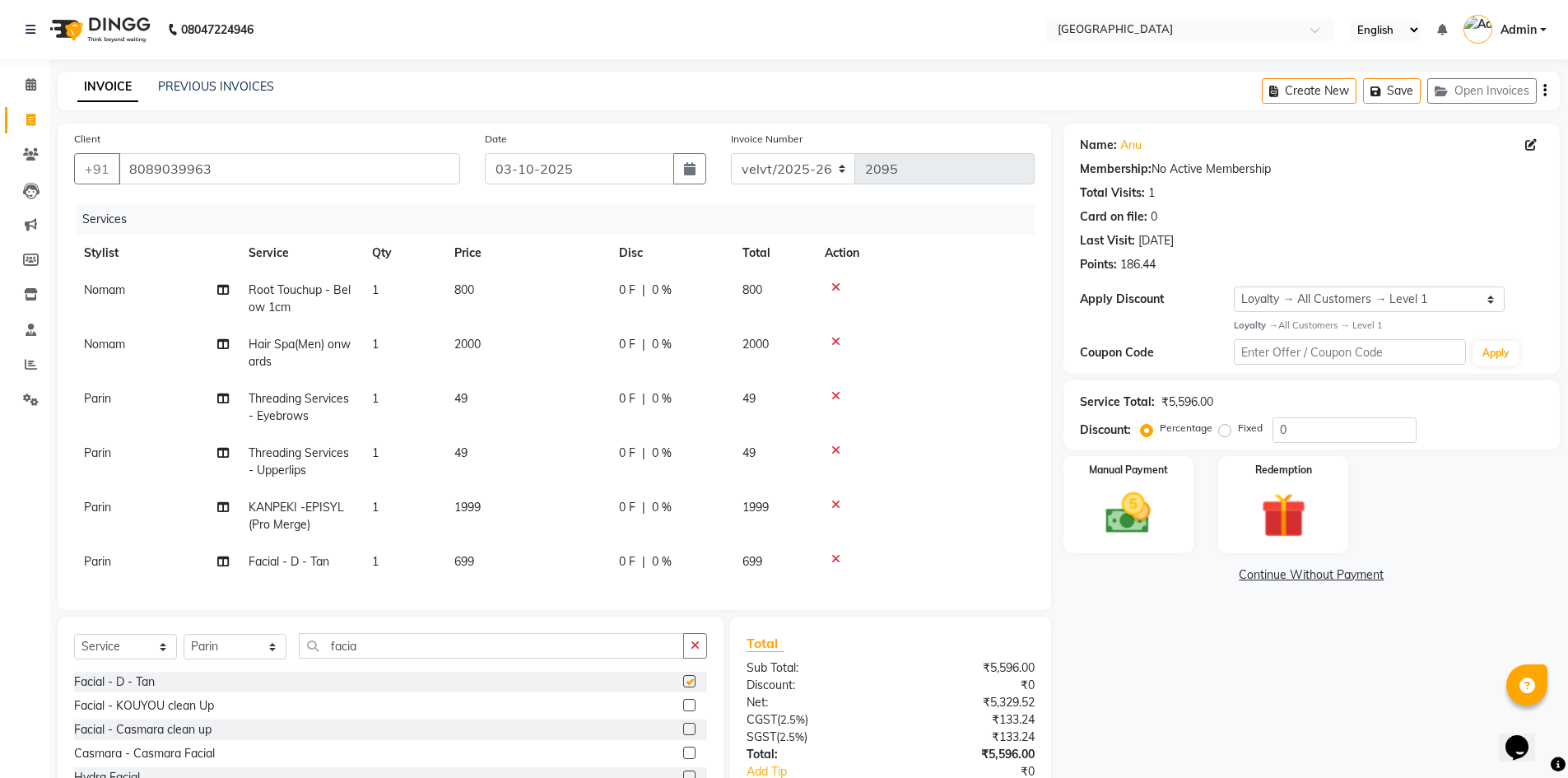
checkbox input "false"
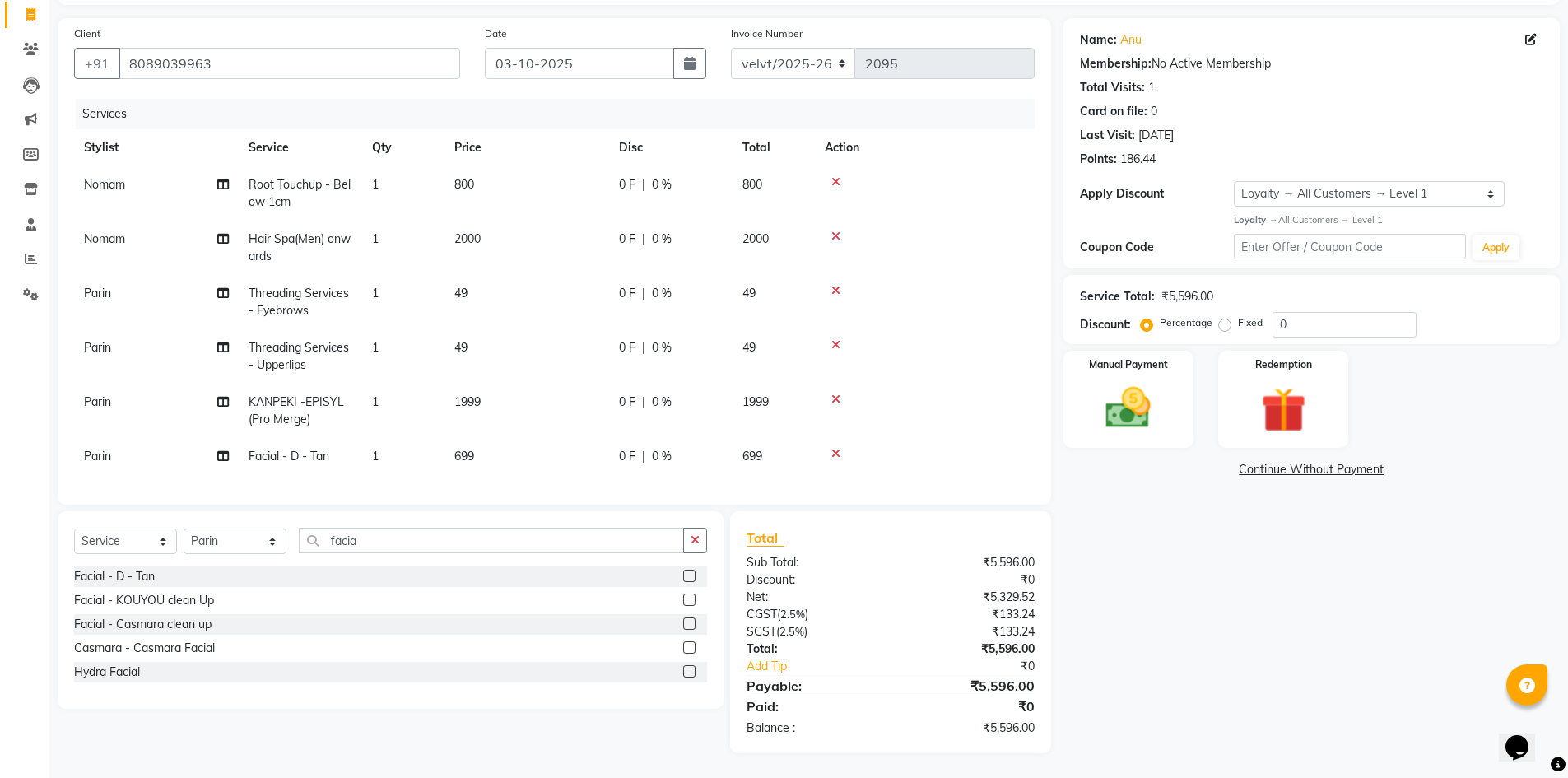
scroll to position [117, 0]
click at [471, 287] on td "49" at bounding box center [527, 301] width 165 height 54
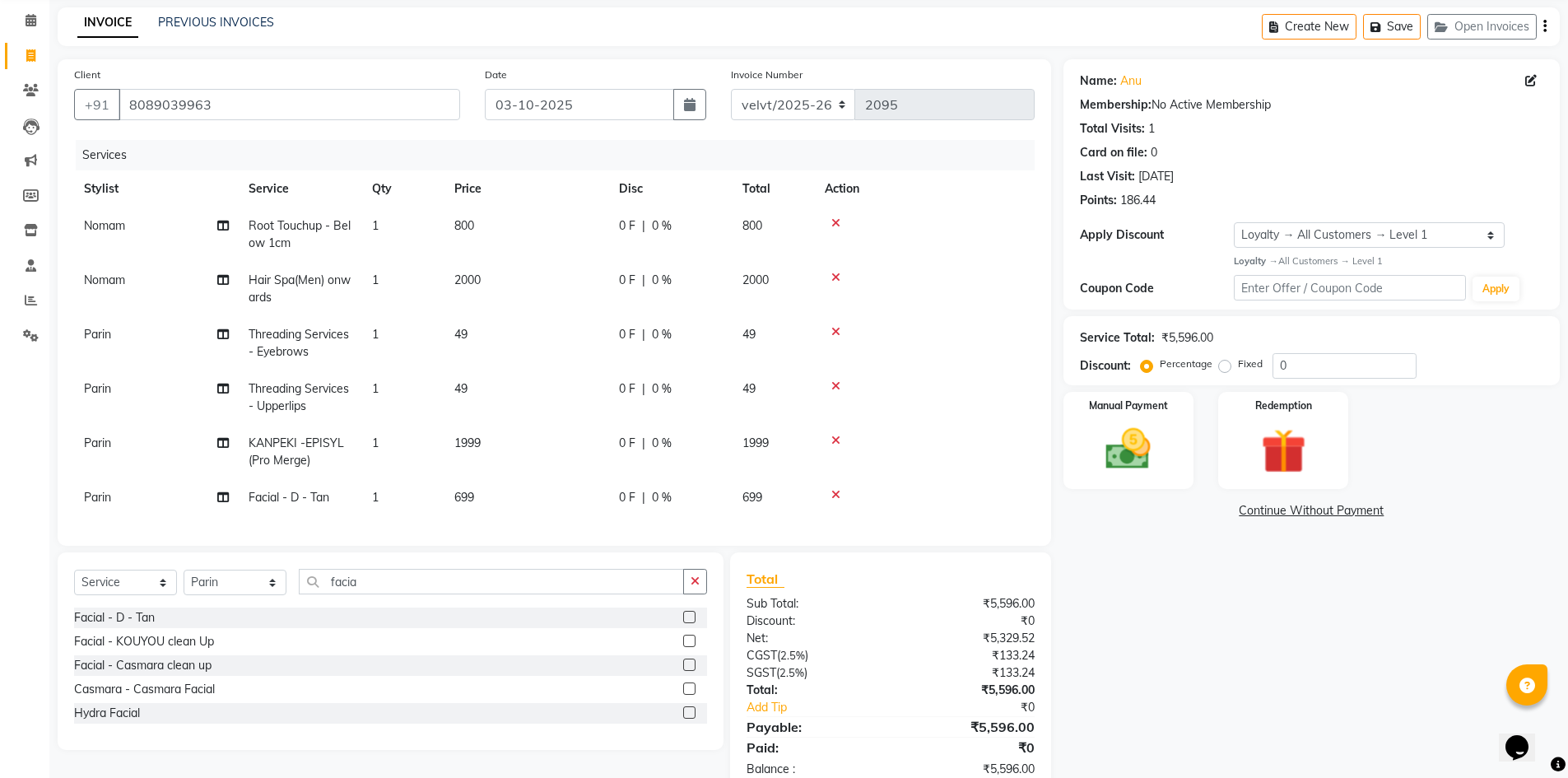
select select "93547"
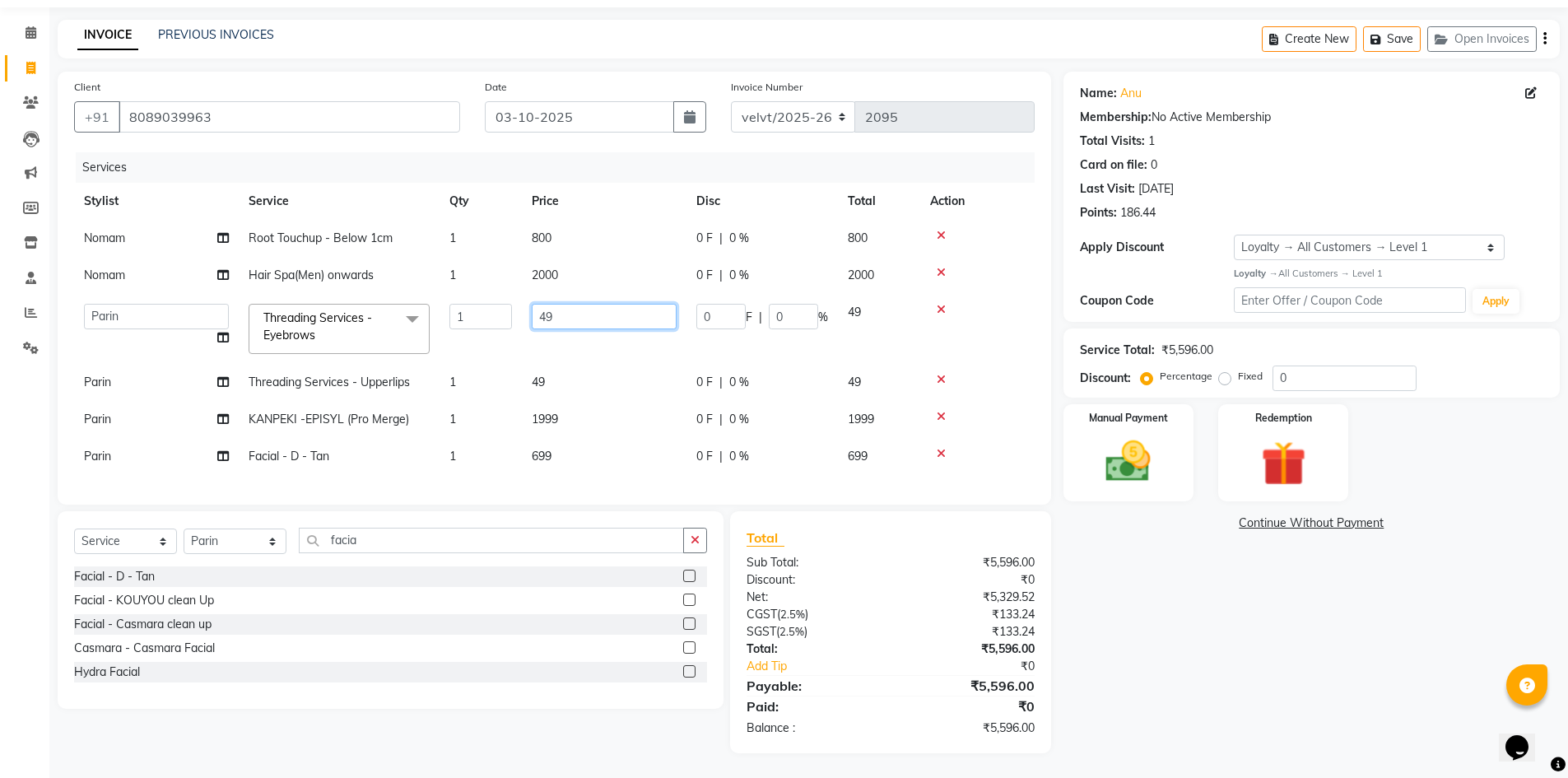
click at [571, 304] on input "49" at bounding box center [604, 317] width 145 height 26
type input "4"
type input "50"
click at [938, 363] on tbody "Nomam Root Touchup - Below 1cm 1 800 0 F | 0 % 800 Nomam Hair Spa(Men) onwards …" at bounding box center [554, 346] width 960 height 255
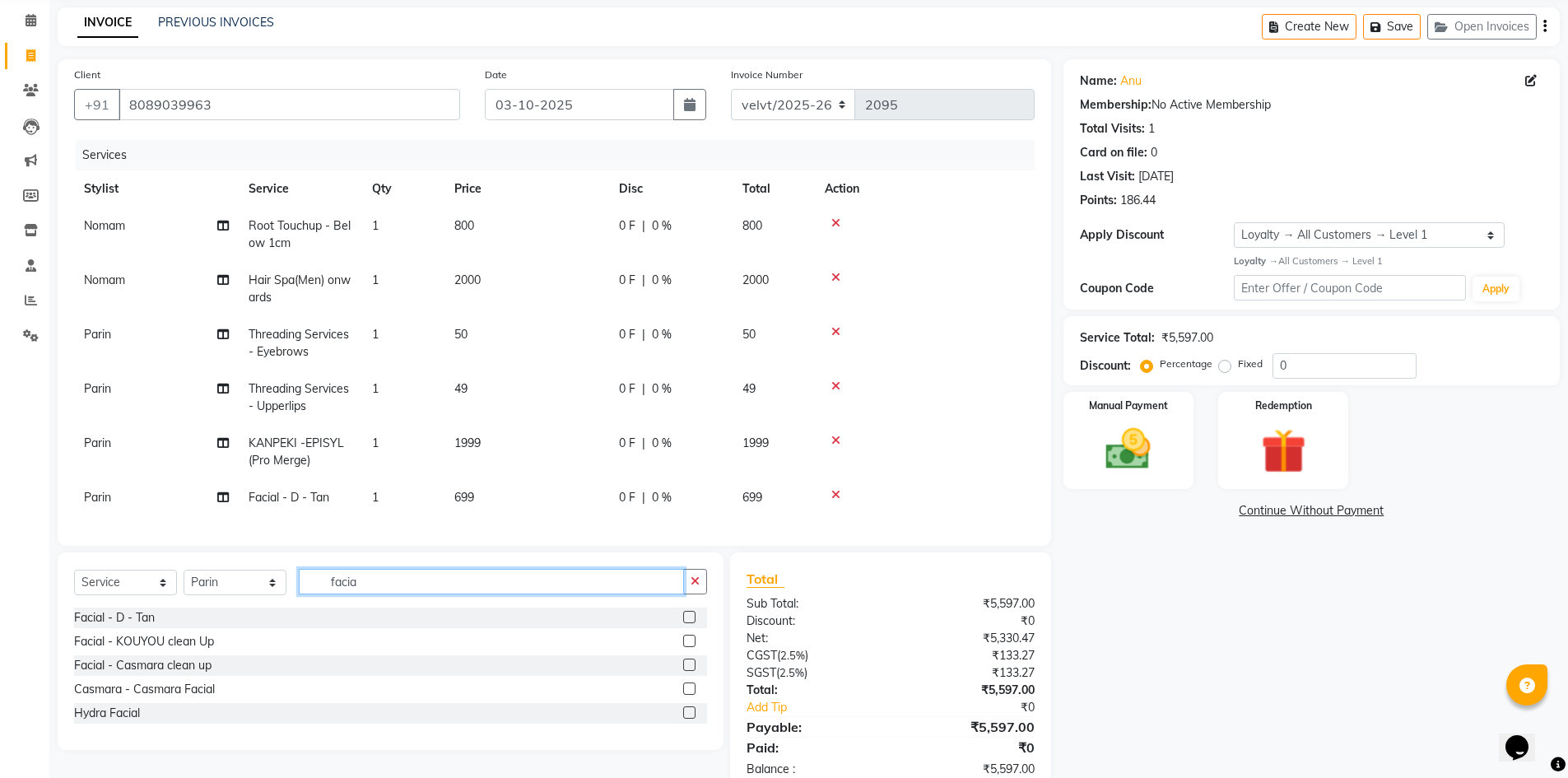
click at [370, 594] on input "facia" at bounding box center [491, 582] width 385 height 26
type input "f"
type input "fore"
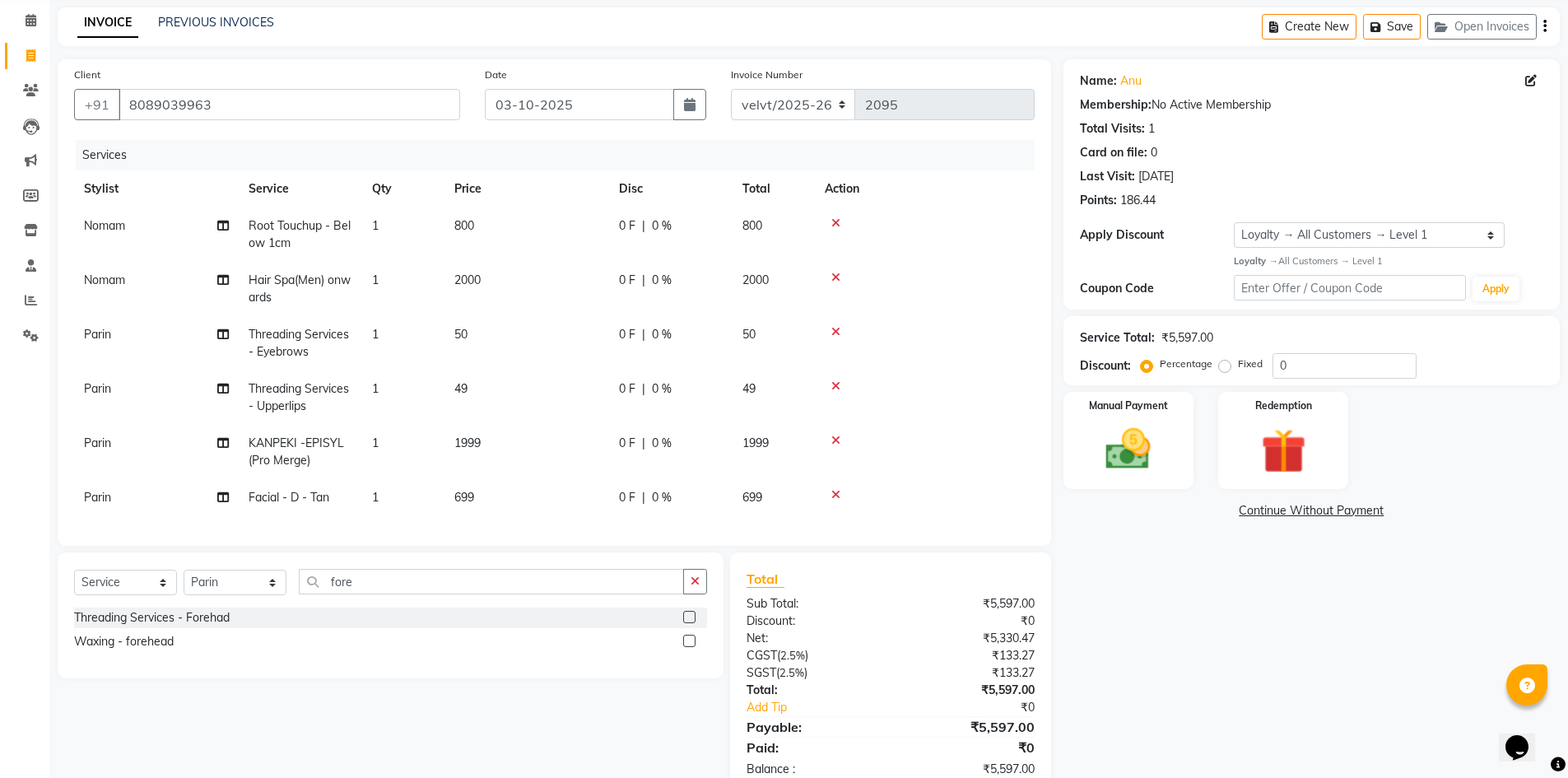
click at [689, 623] on label at bounding box center [689, 617] width 12 height 12
click at [689, 623] on input "checkbox" at bounding box center [688, 617] width 10 height 10
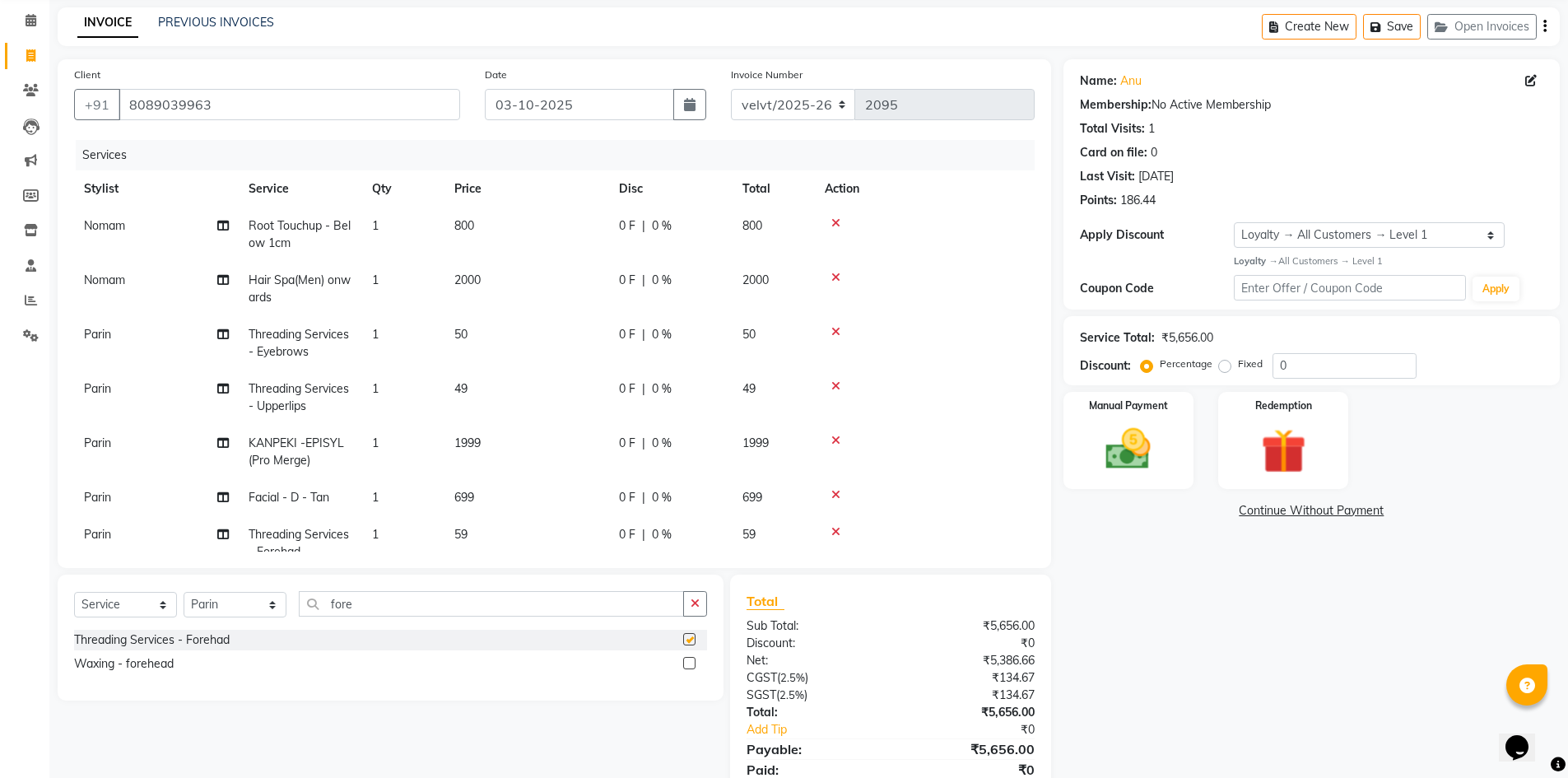
checkbox input "false"
click at [474, 441] on span "1999" at bounding box center [467, 442] width 26 height 15
select select "93547"
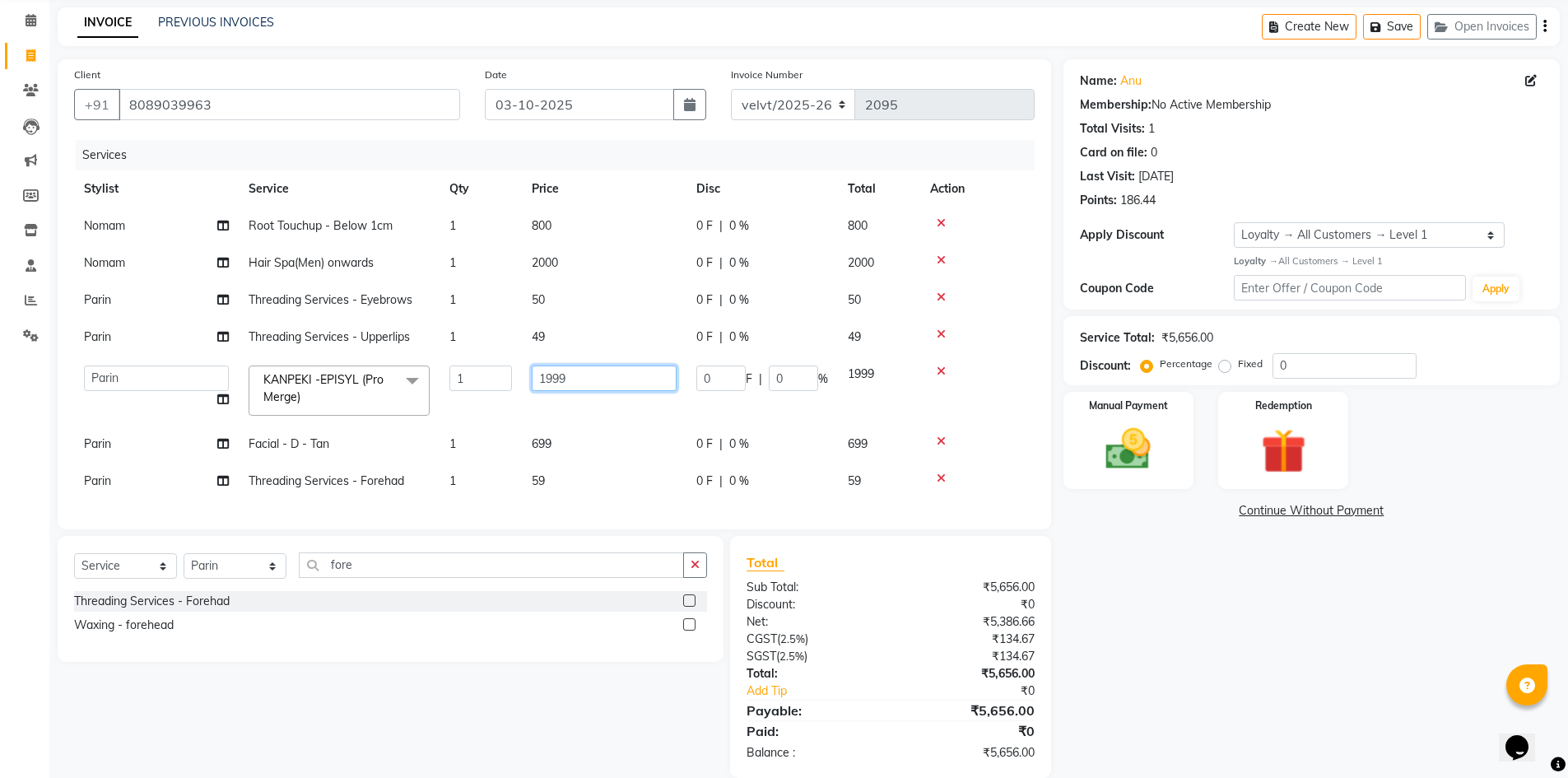
click at [586, 383] on input "1999" at bounding box center [604, 378] width 145 height 26
type input "1"
type input "2000"
click at [560, 433] on tbody "Nomam Root Touchup - Below 1cm 1 800 0 F | 0 % 800 Nomam Hair Spa(Men) onwards …" at bounding box center [554, 353] width 960 height 292
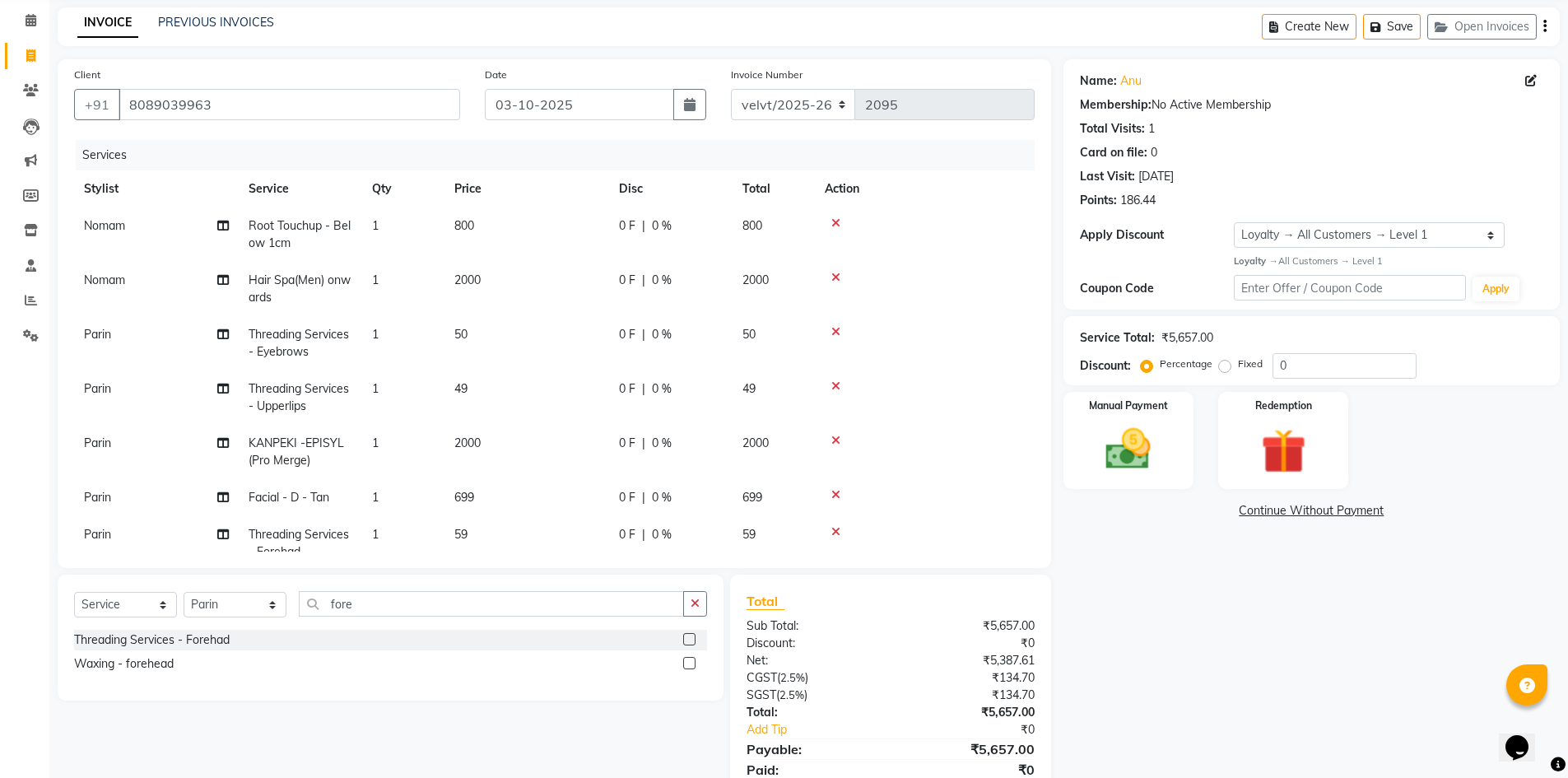
click at [472, 498] on span "699" at bounding box center [464, 497] width 20 height 15
select select "93547"
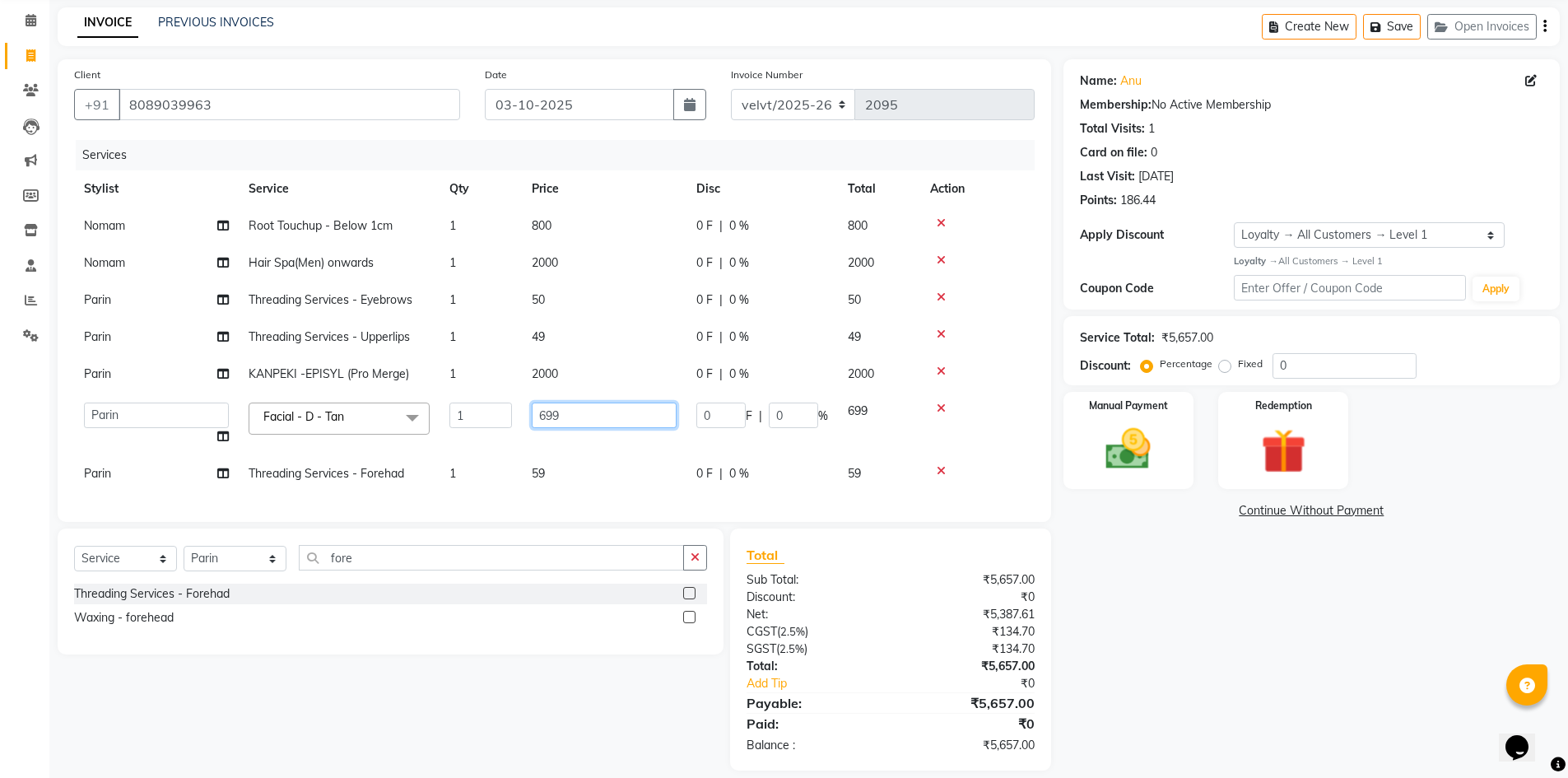
click at [579, 412] on input "699" at bounding box center [604, 415] width 145 height 26
type input "6"
type input "700"
click at [583, 465] on tbody "Nomam Root Touchup - Below 1cm 1 800 0 F | 0 % 800 Nomam Hair Spa(Men) onwards …" at bounding box center [554, 350] width 960 height 285
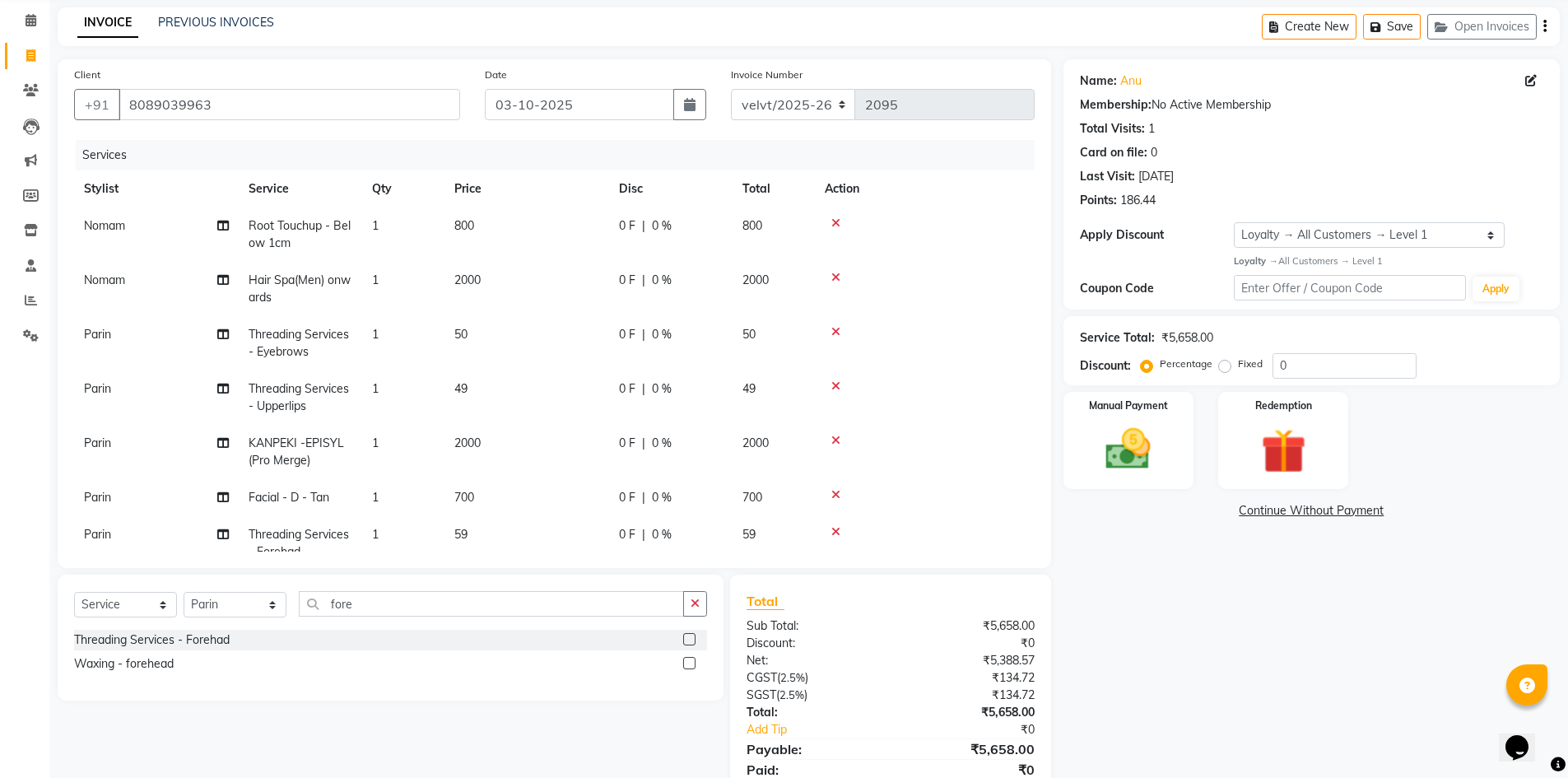
scroll to position [44, 0]
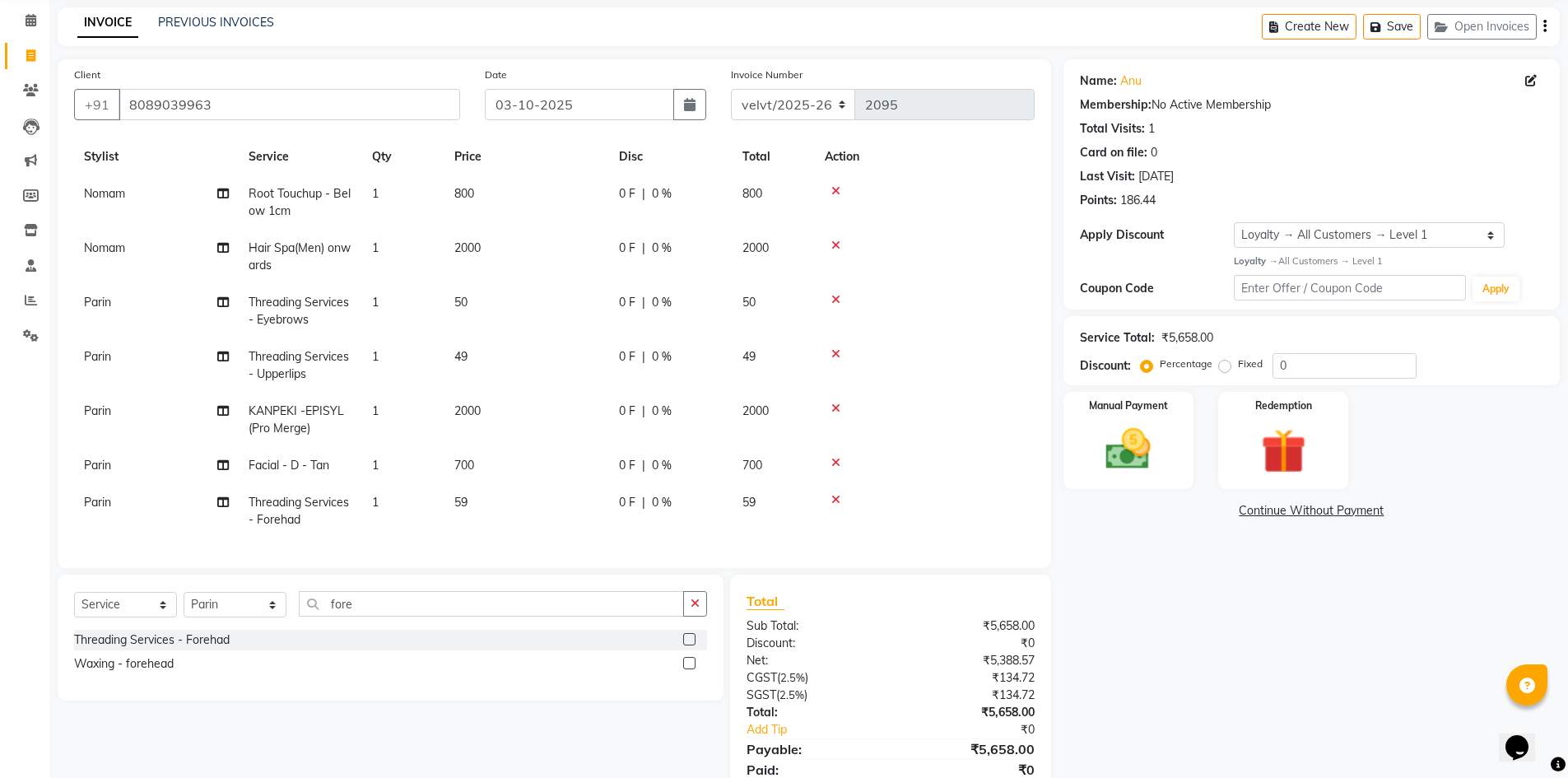
click at [471, 484] on td "59" at bounding box center [527, 510] width 165 height 54
select select "93547"
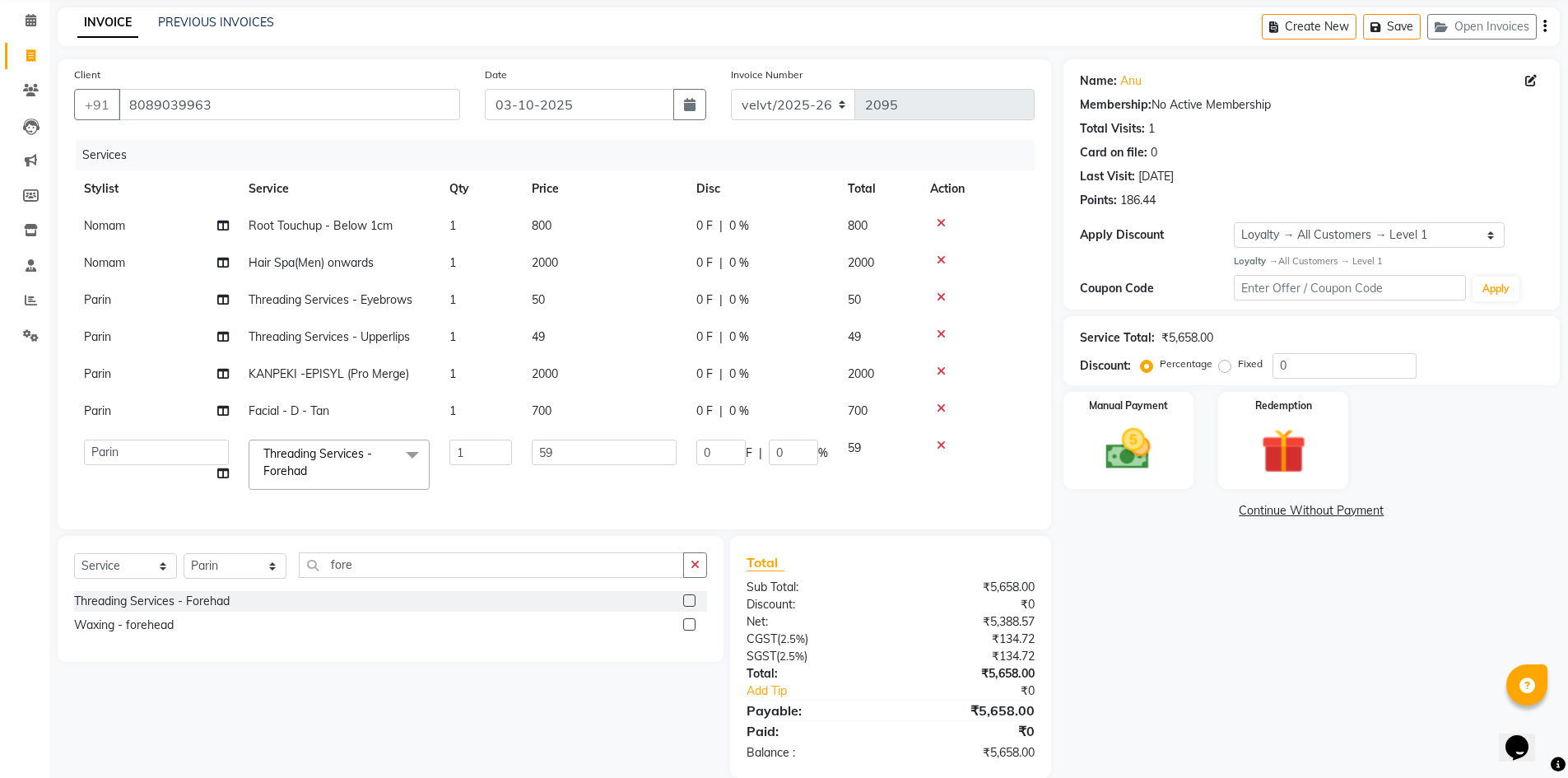
scroll to position [0, 0]
click at [566, 450] on input "59" at bounding box center [604, 452] width 145 height 26
type input "5"
type input "60"
click at [1288, 708] on div "Name: Anu Membership: No Active Membership Total Visits: 1 Card on file: 0 Last…" at bounding box center [1317, 419] width 509 height 718
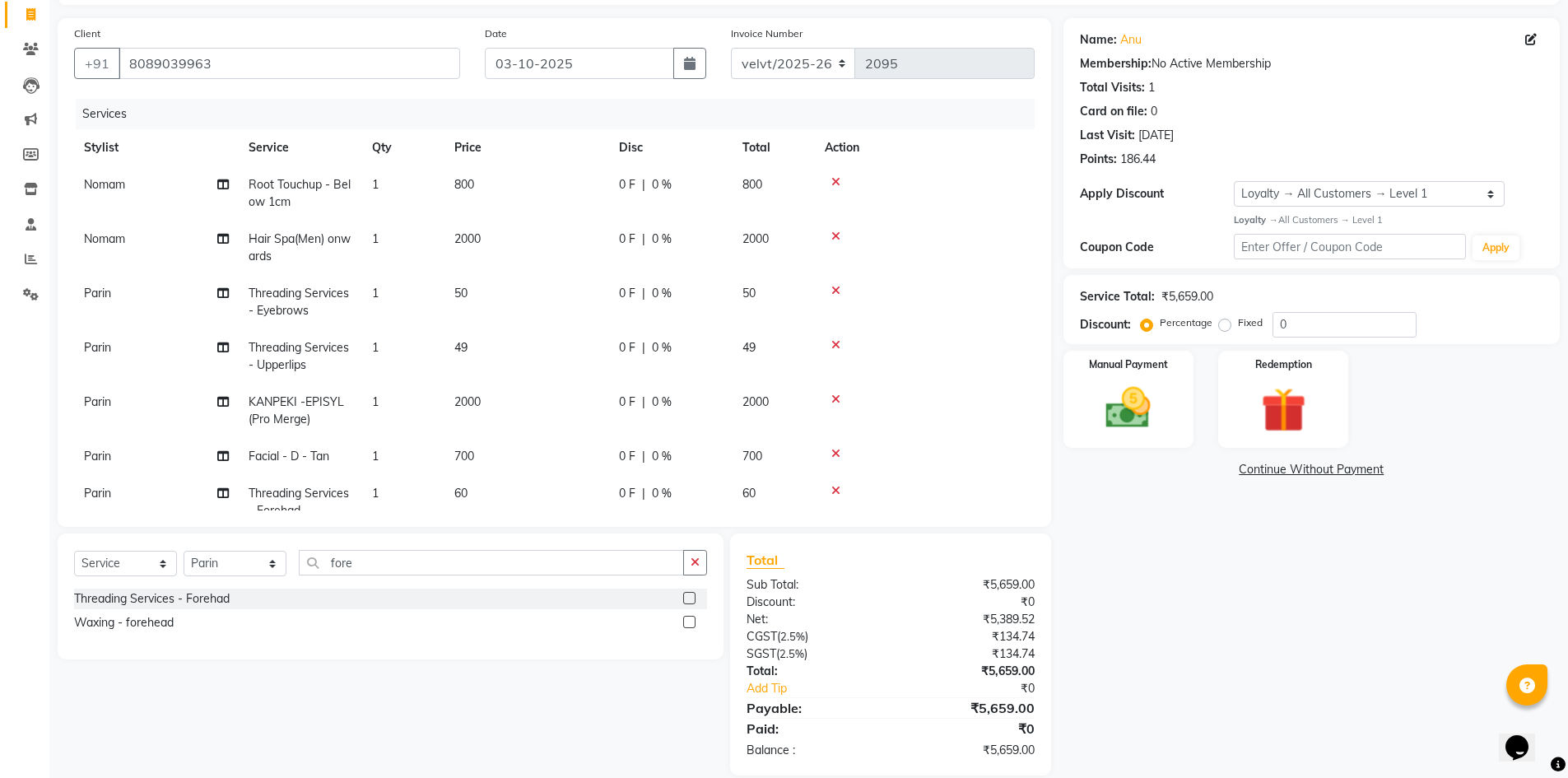
scroll to position [128, 0]
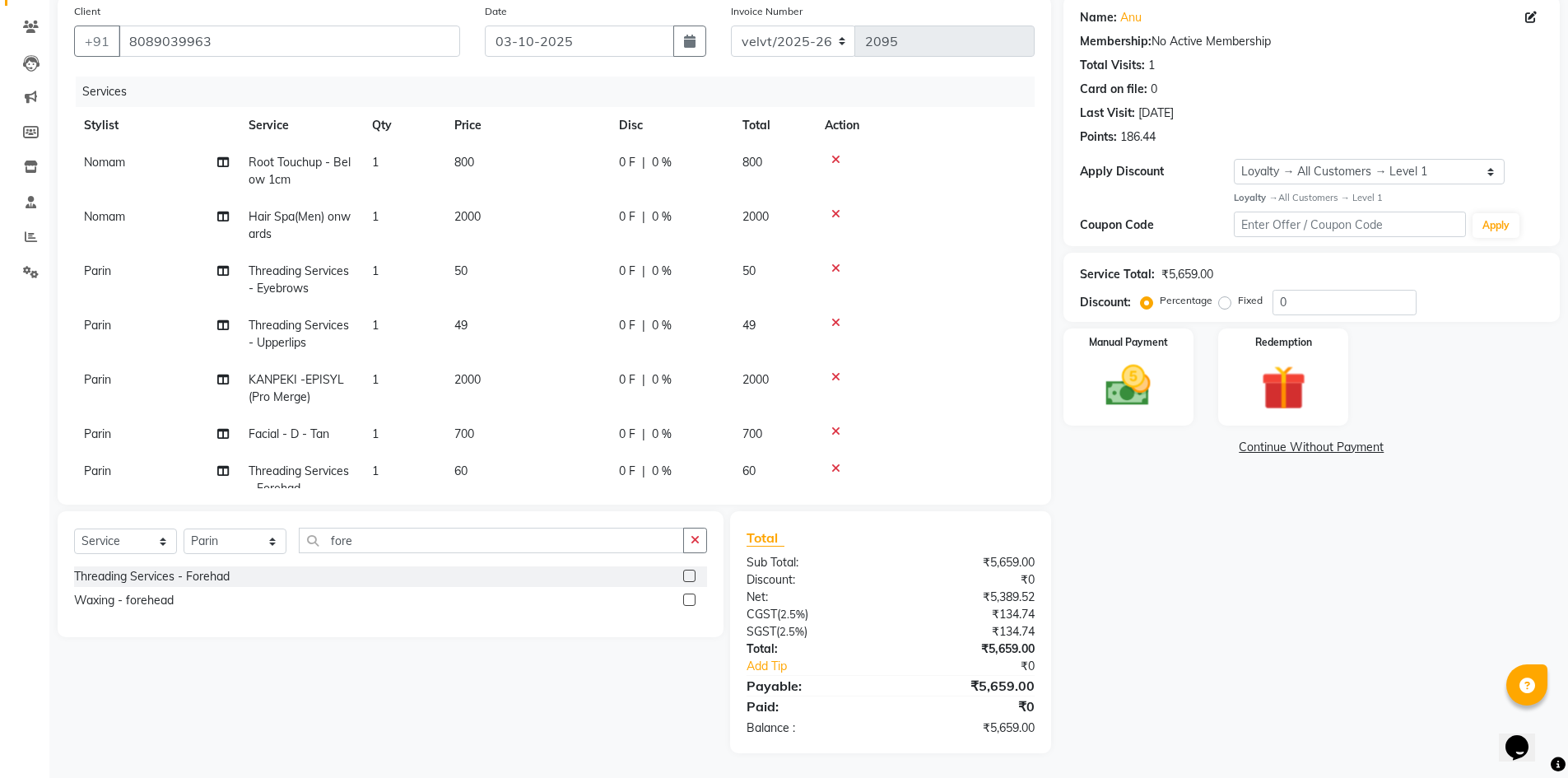
click at [468, 318] on td "49" at bounding box center [527, 333] width 165 height 54
select select "93547"
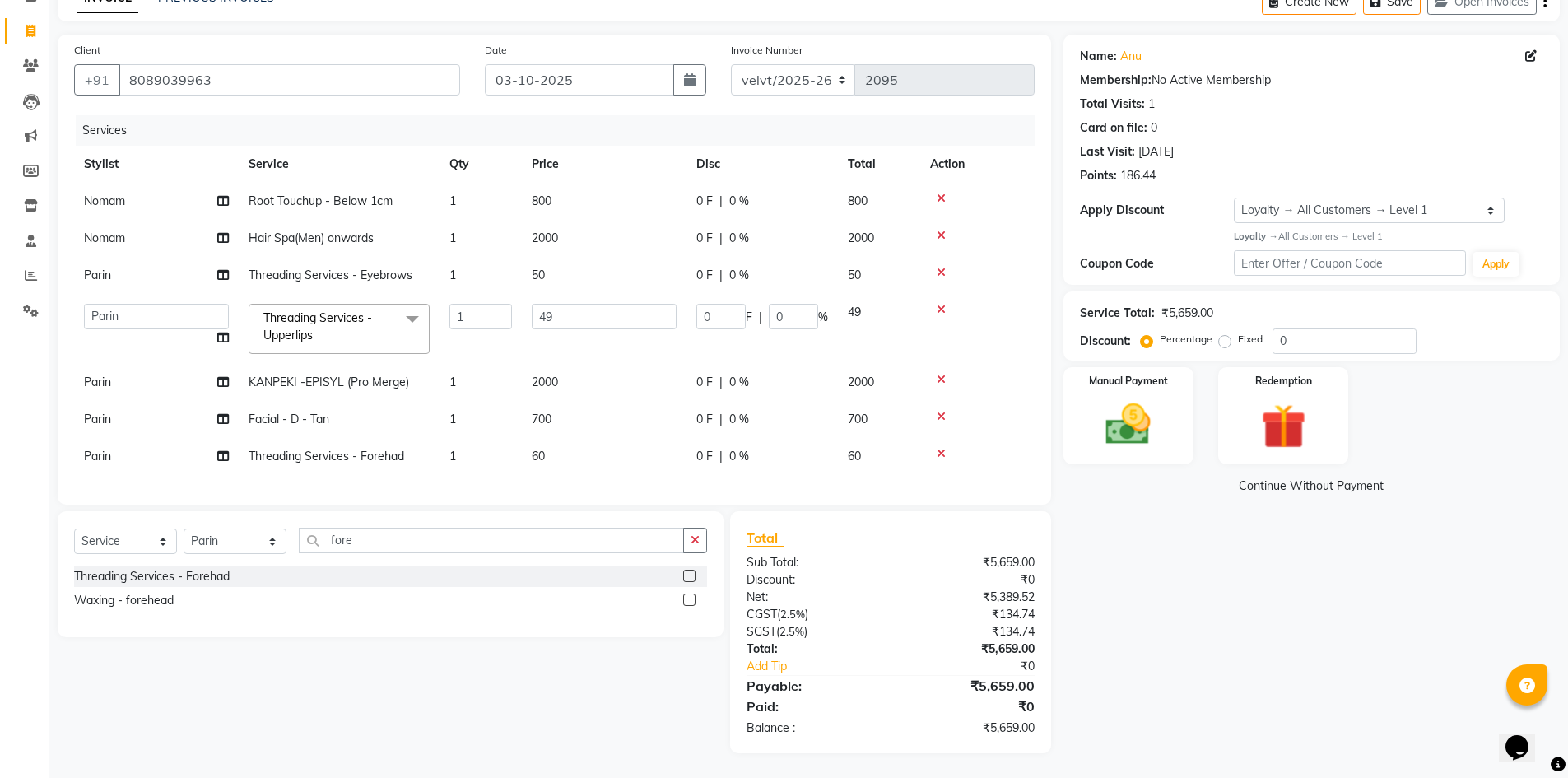
scroll to position [101, 0]
click at [570, 304] on input "49" at bounding box center [604, 317] width 145 height 26
type input "4"
type input "50"
click at [1179, 683] on div "Name: Anu Membership: No Active Membership Total Visits: 1 Card on file: 0 Last…" at bounding box center [1317, 394] width 509 height 718
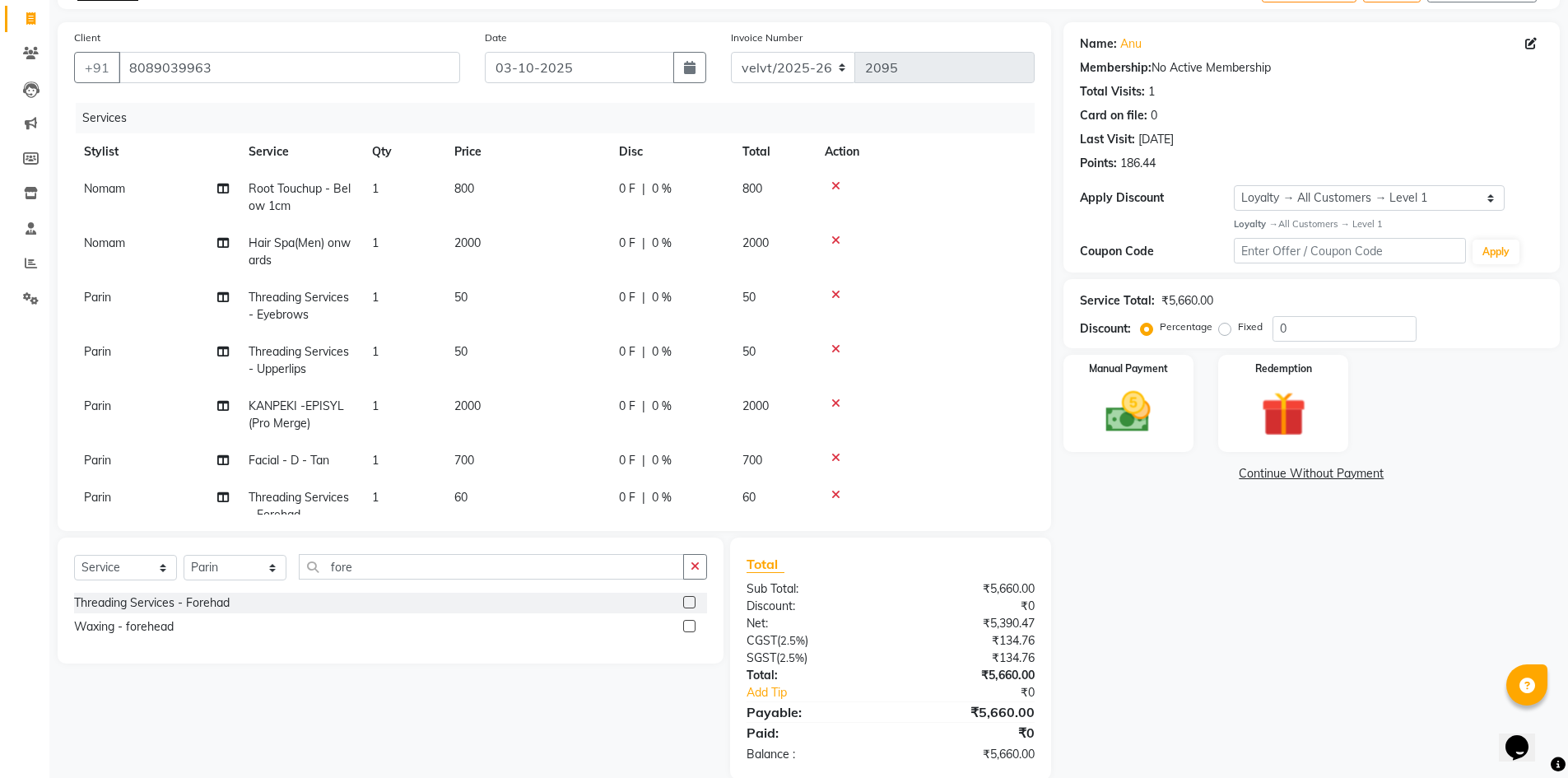
scroll to position [44, 0]
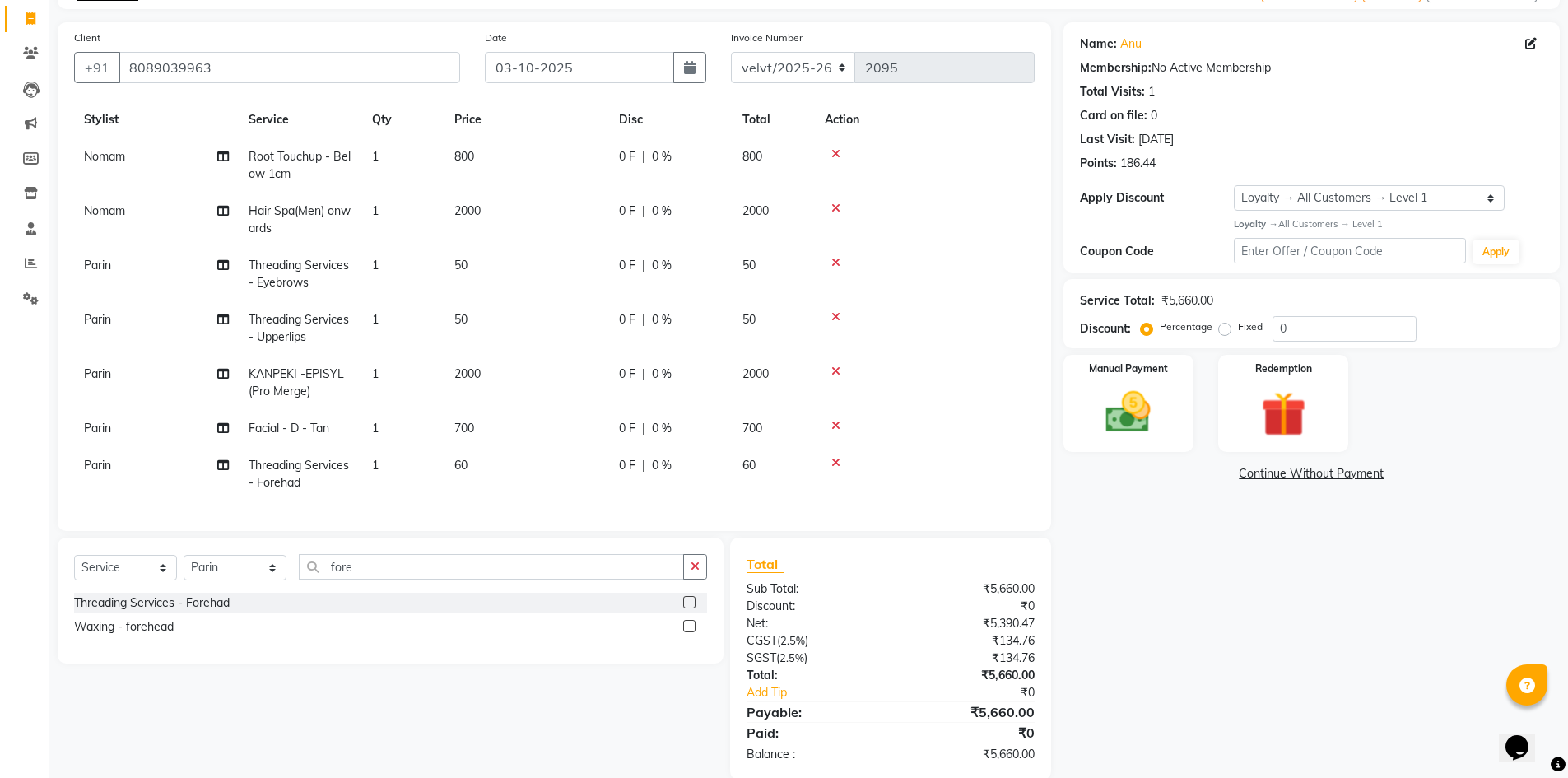
click at [834, 311] on icon at bounding box center [836, 316] width 9 height 11
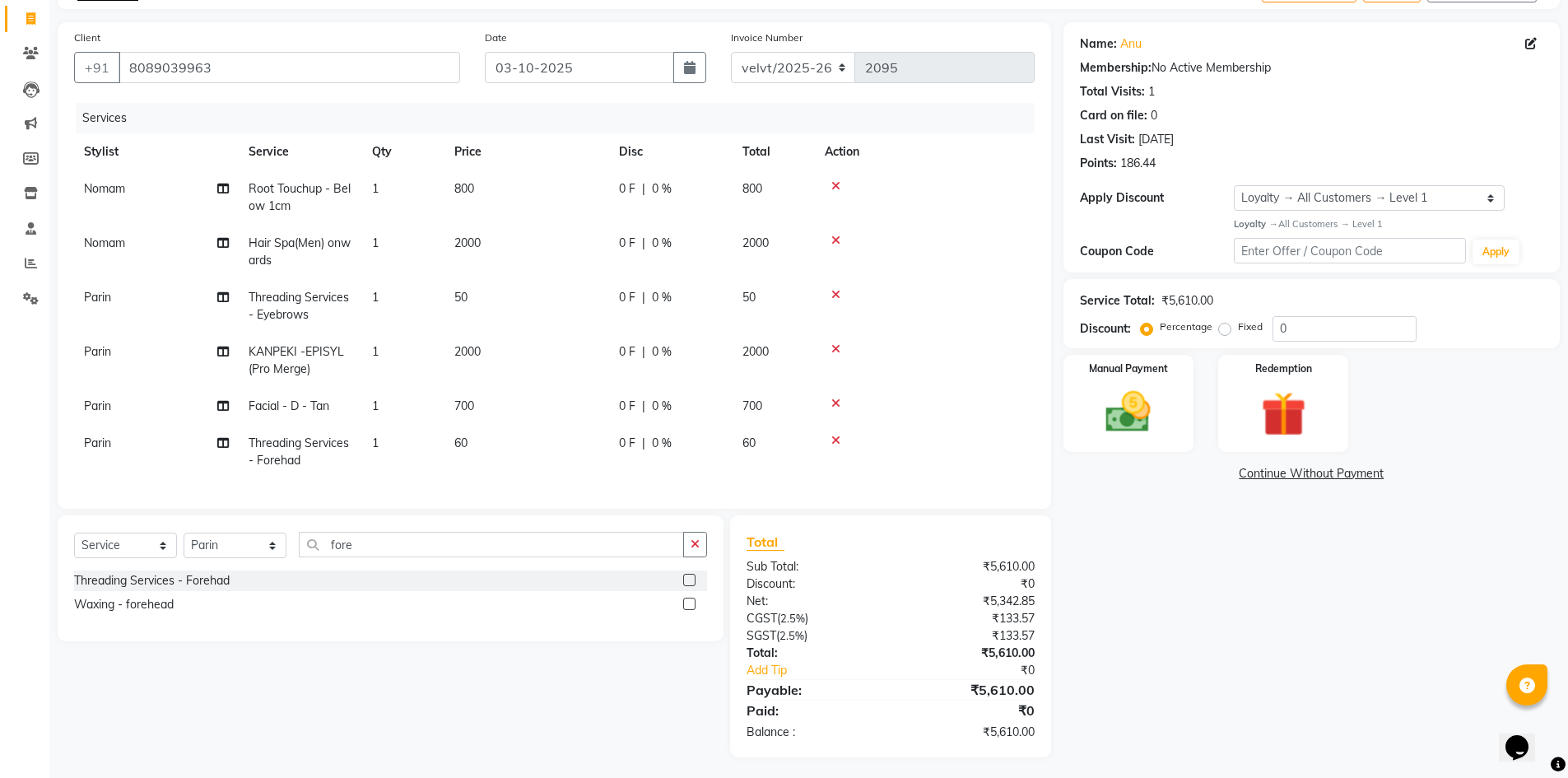
scroll to position [0, 0]
click at [692, 65] on icon "button" at bounding box center [689, 67] width 11 height 13
select select "10"
select select "2025"
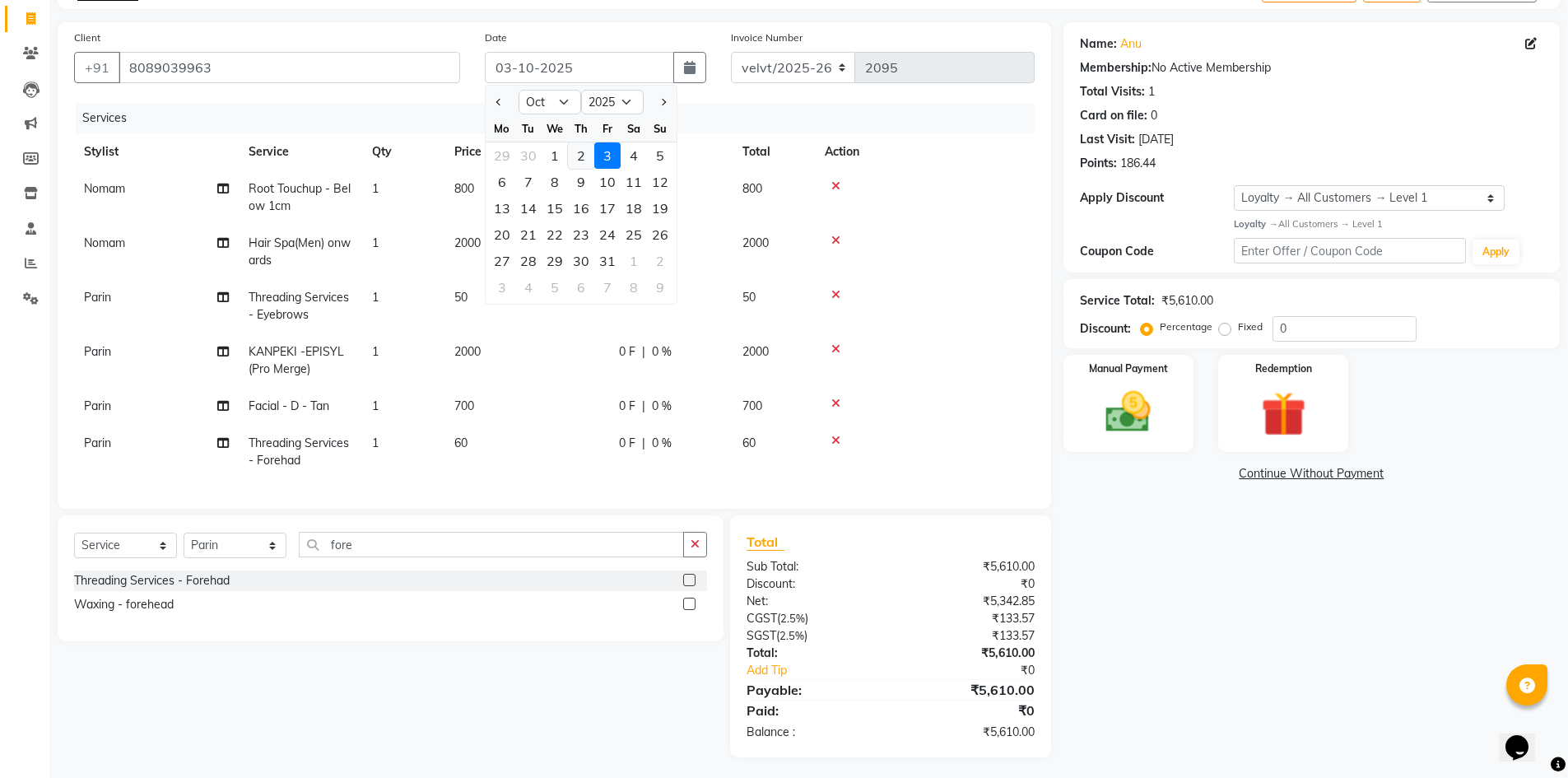
click at [577, 158] on div "2" at bounding box center [581, 155] width 26 height 26
type input "02-10-2025"
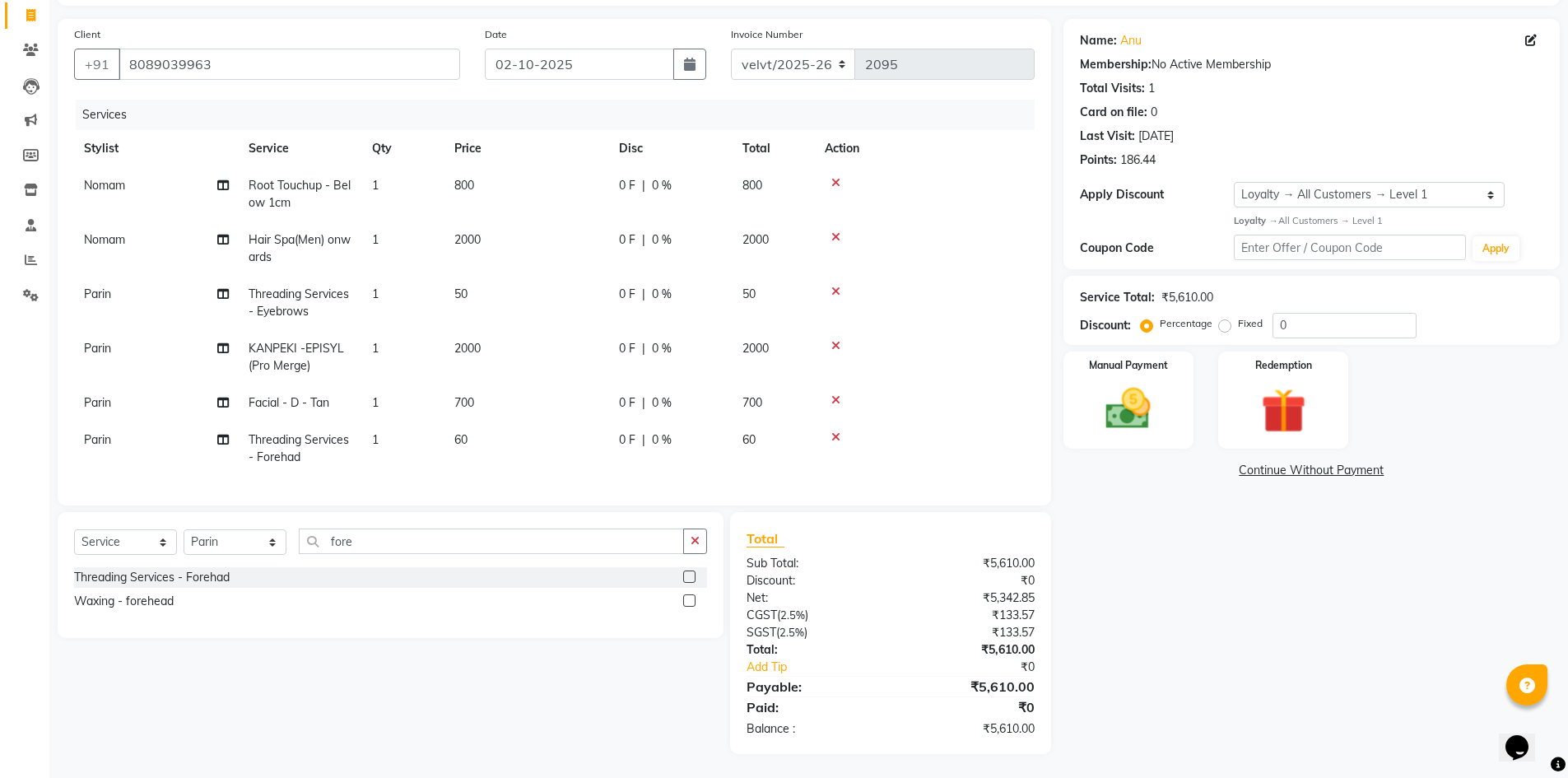
scroll to position [105, 0]
click at [1134, 421] on img at bounding box center [1129, 408] width 76 height 54
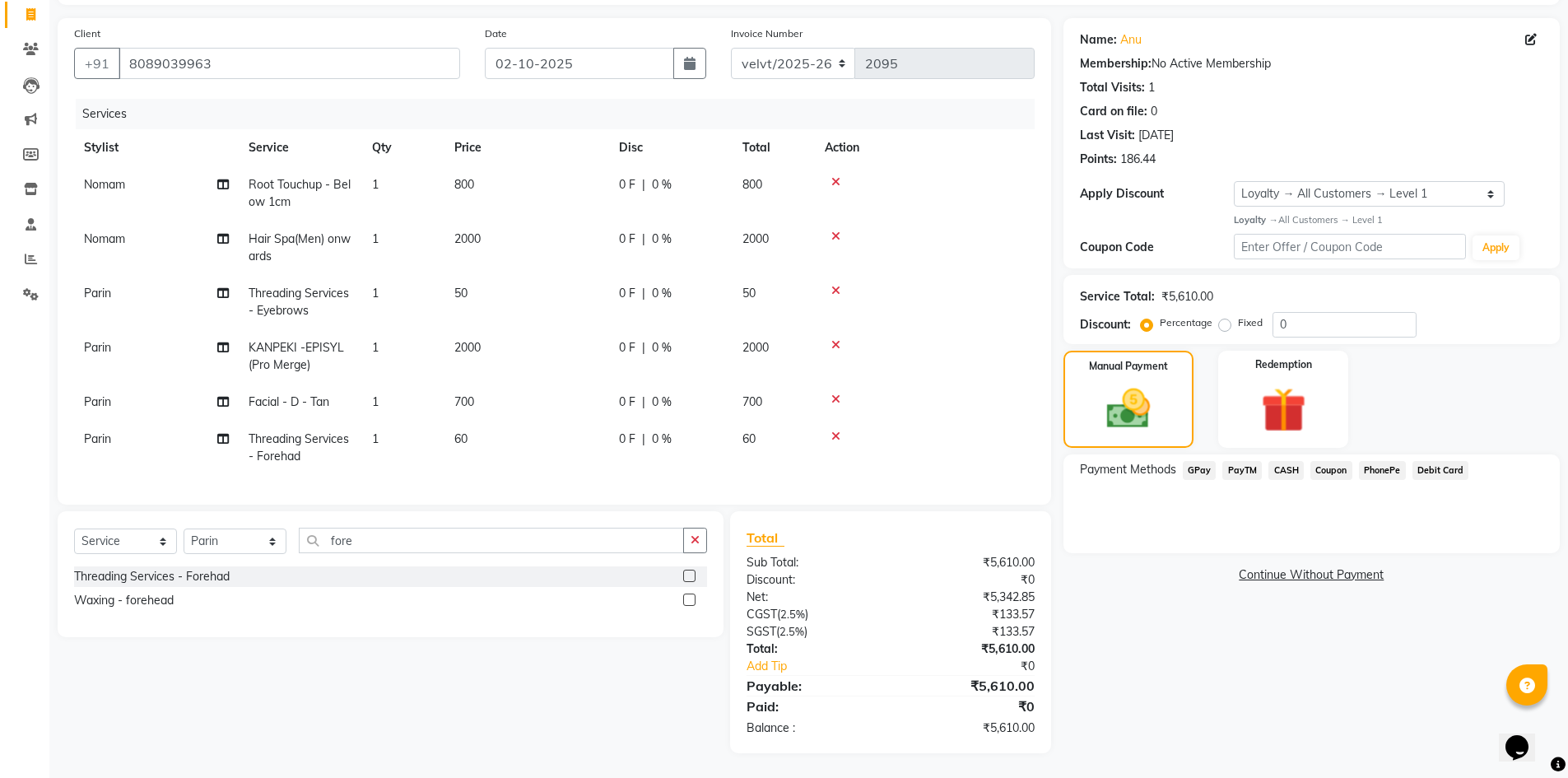
click at [1393, 471] on span "PhonePe" at bounding box center [1381, 471] width 47 height 19
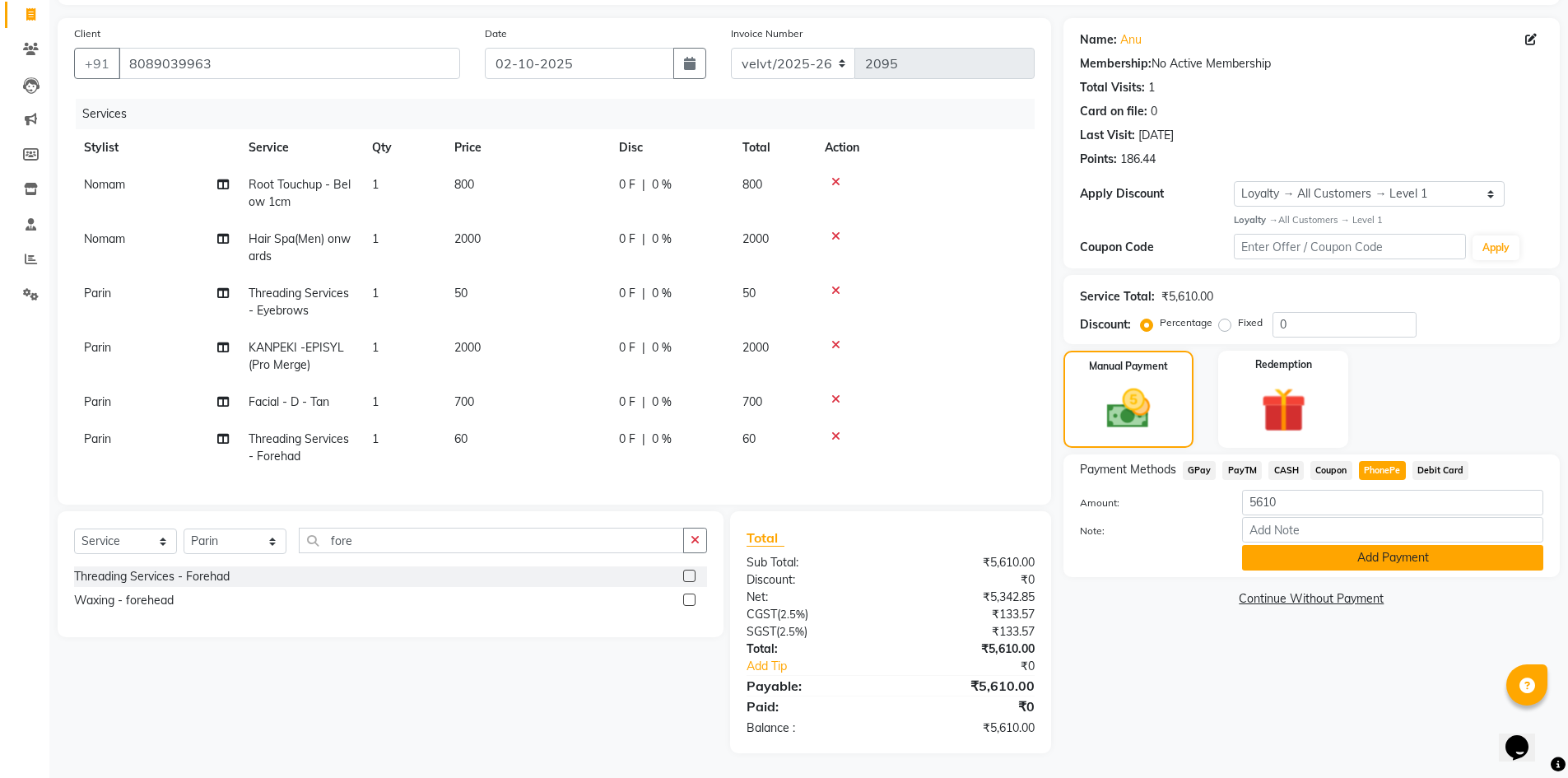
click at [1365, 562] on button "Add Payment" at bounding box center [1392, 558] width 301 height 26
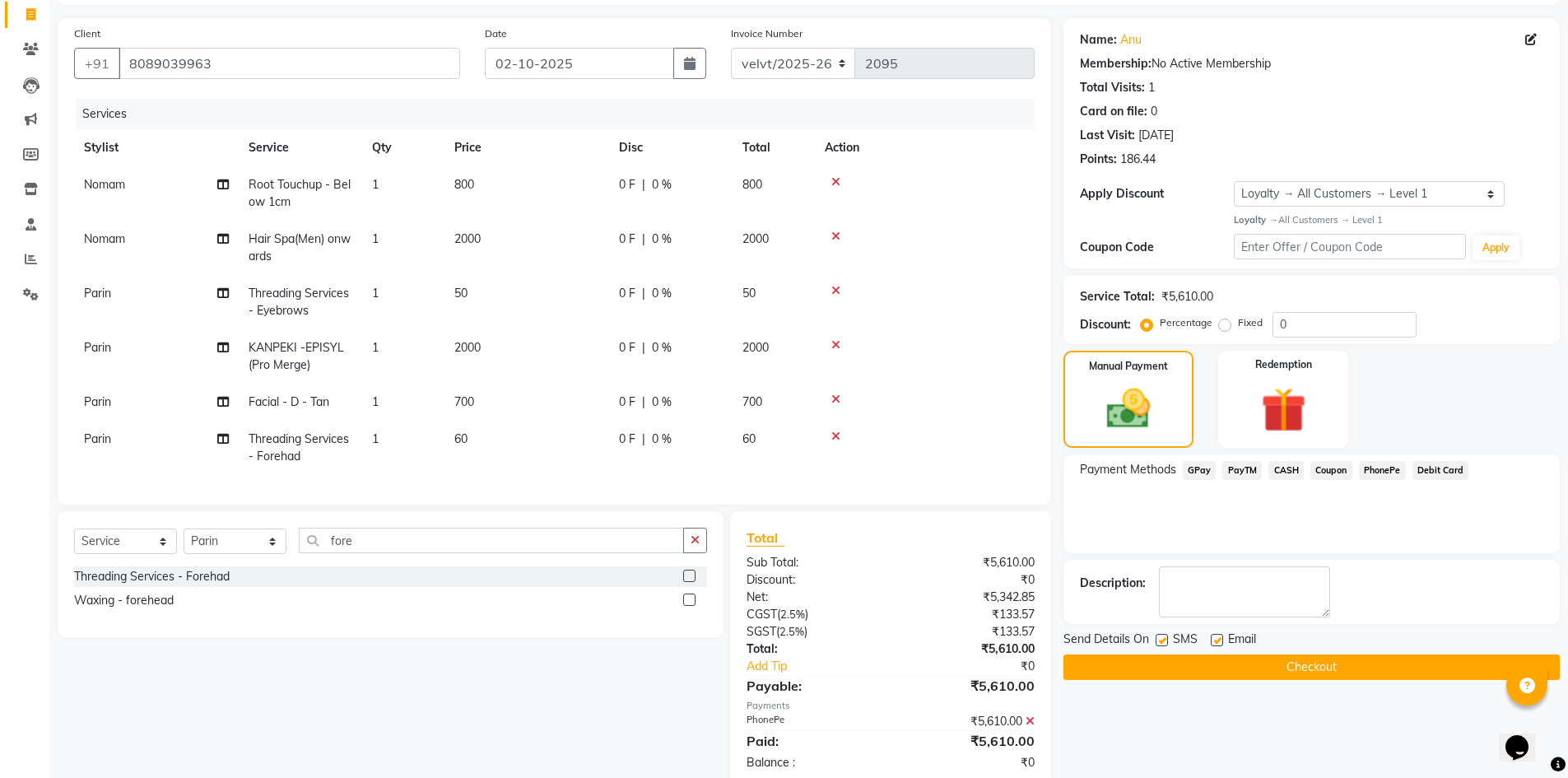
click at [1159, 636] on label at bounding box center [1161, 640] width 12 height 12
click at [1159, 636] on input "checkbox" at bounding box center [1160, 641] width 10 height 10
checkbox input "false"
click at [1208, 632] on div "SMS" at bounding box center [1183, 641] width 55 height 21
click at [1217, 636] on label at bounding box center [1217, 640] width 12 height 12
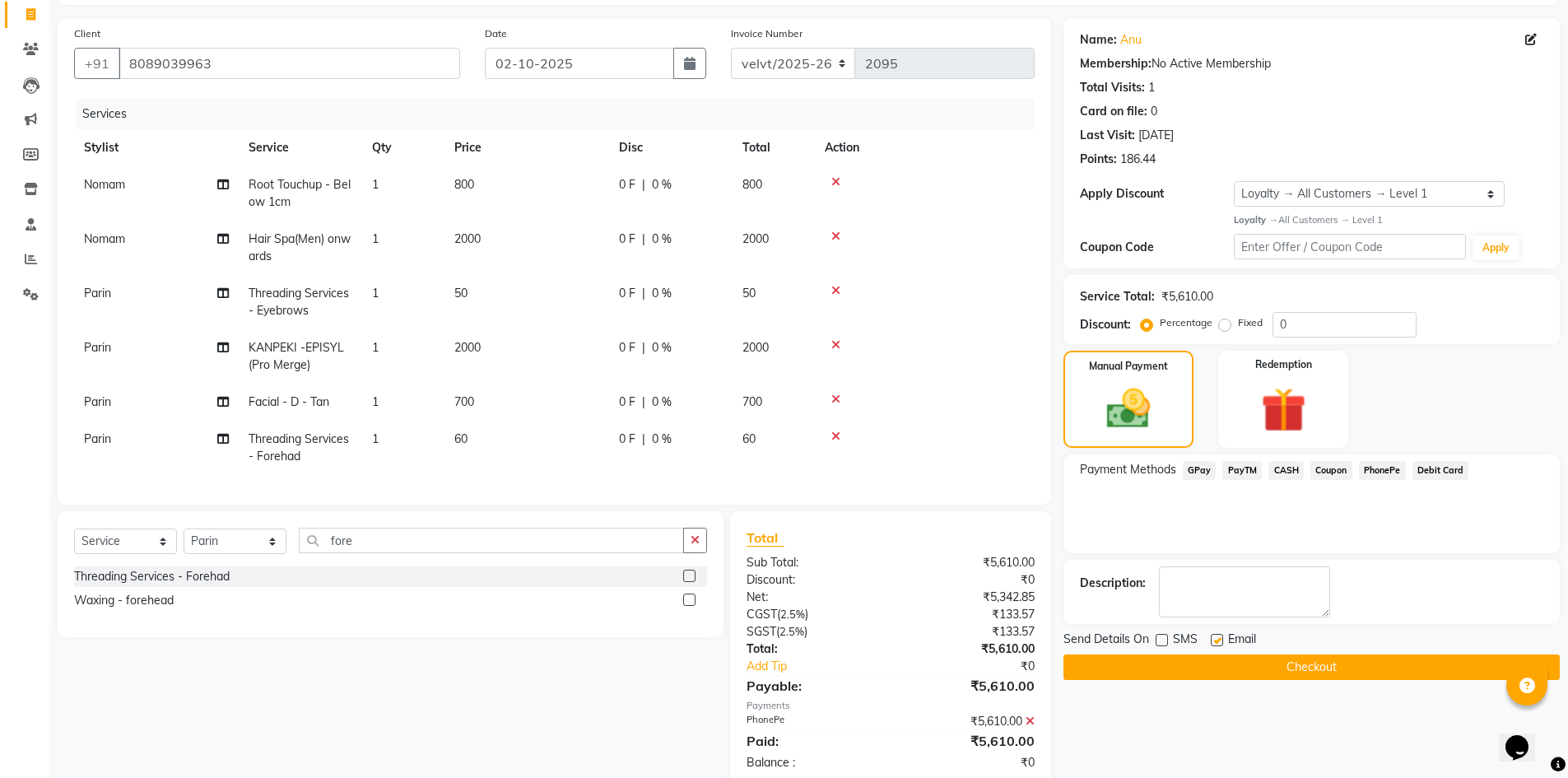
click at [1217, 636] on input "checkbox" at bounding box center [1216, 641] width 10 height 10
checkbox input "false"
click at [1218, 661] on button "Checkout" at bounding box center [1311, 667] width 496 height 26
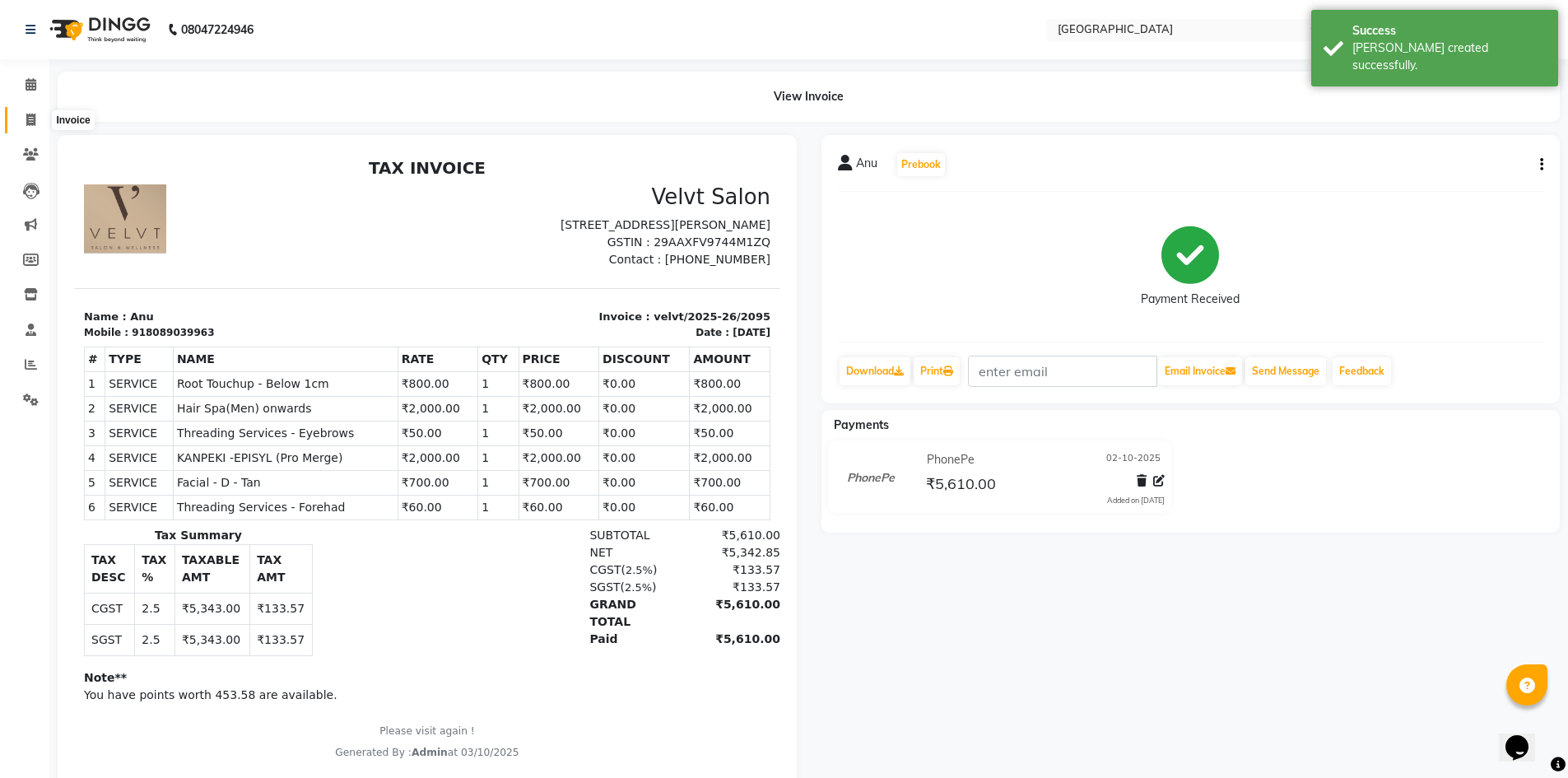
click at [30, 114] on icon at bounding box center [30, 120] width 9 height 12
select select "service"
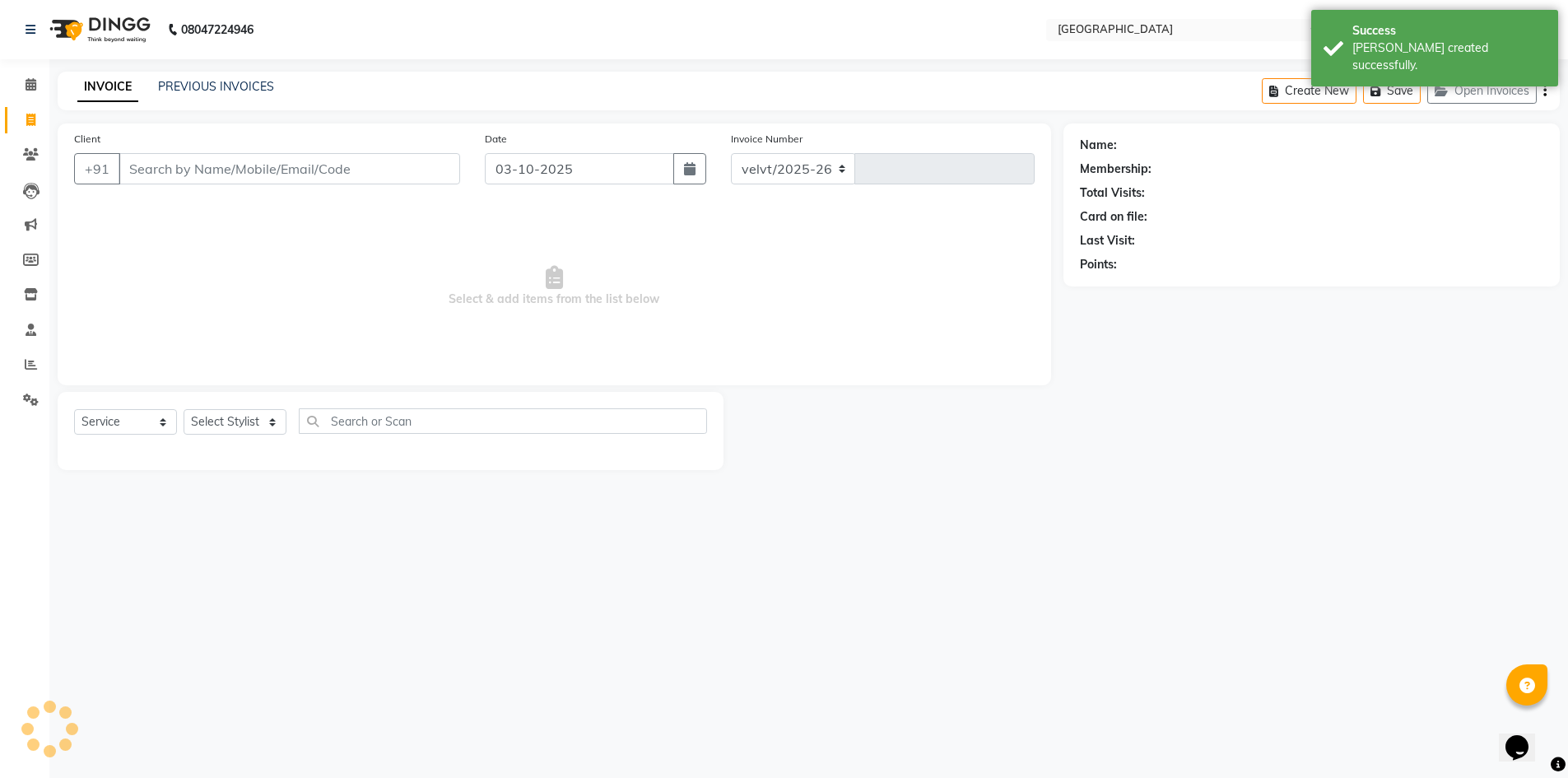
select select "6279"
type input "2096"
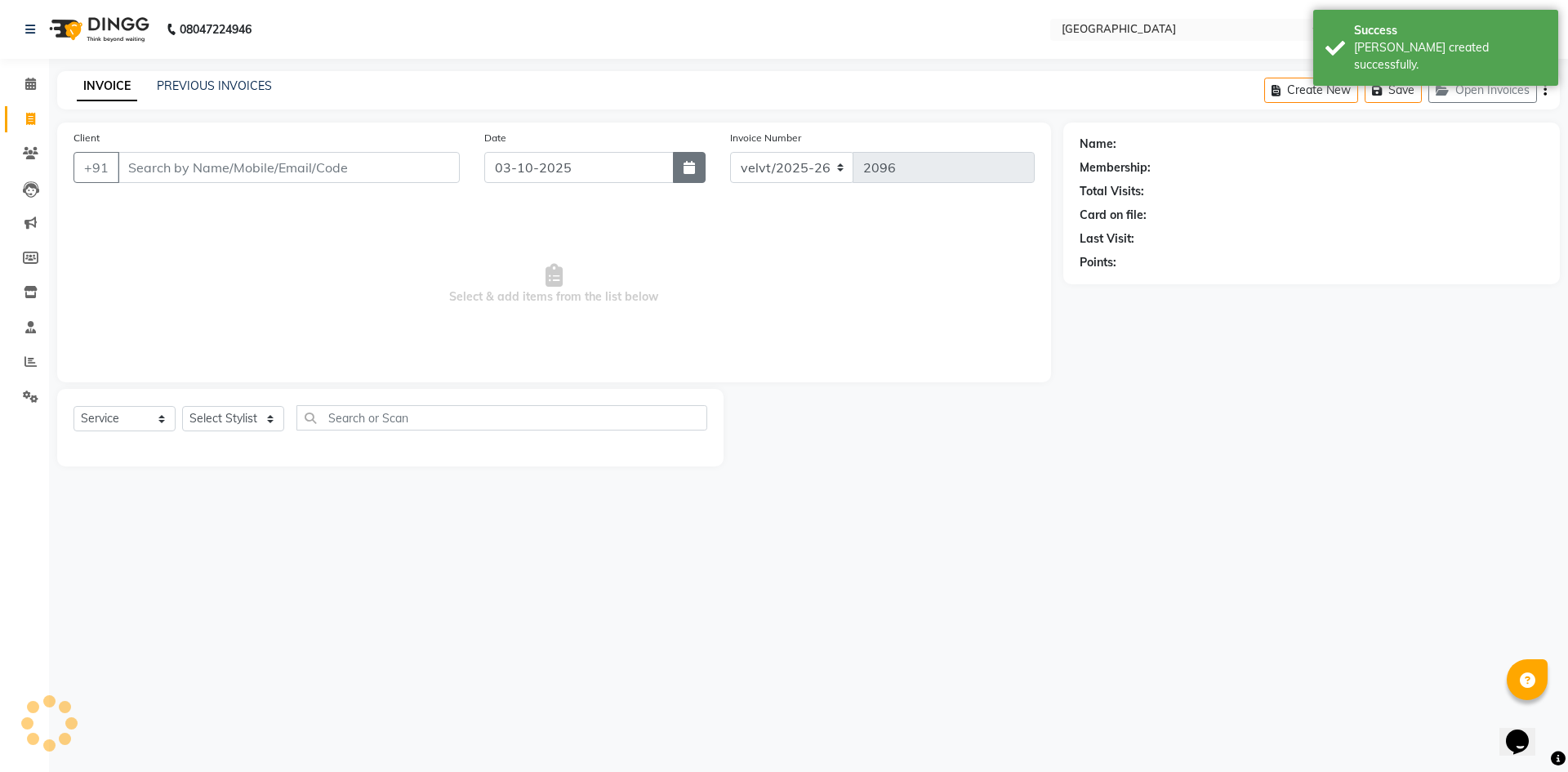
click at [679, 159] on button "button" at bounding box center [689, 167] width 33 height 31
select select "10"
select select "2025"
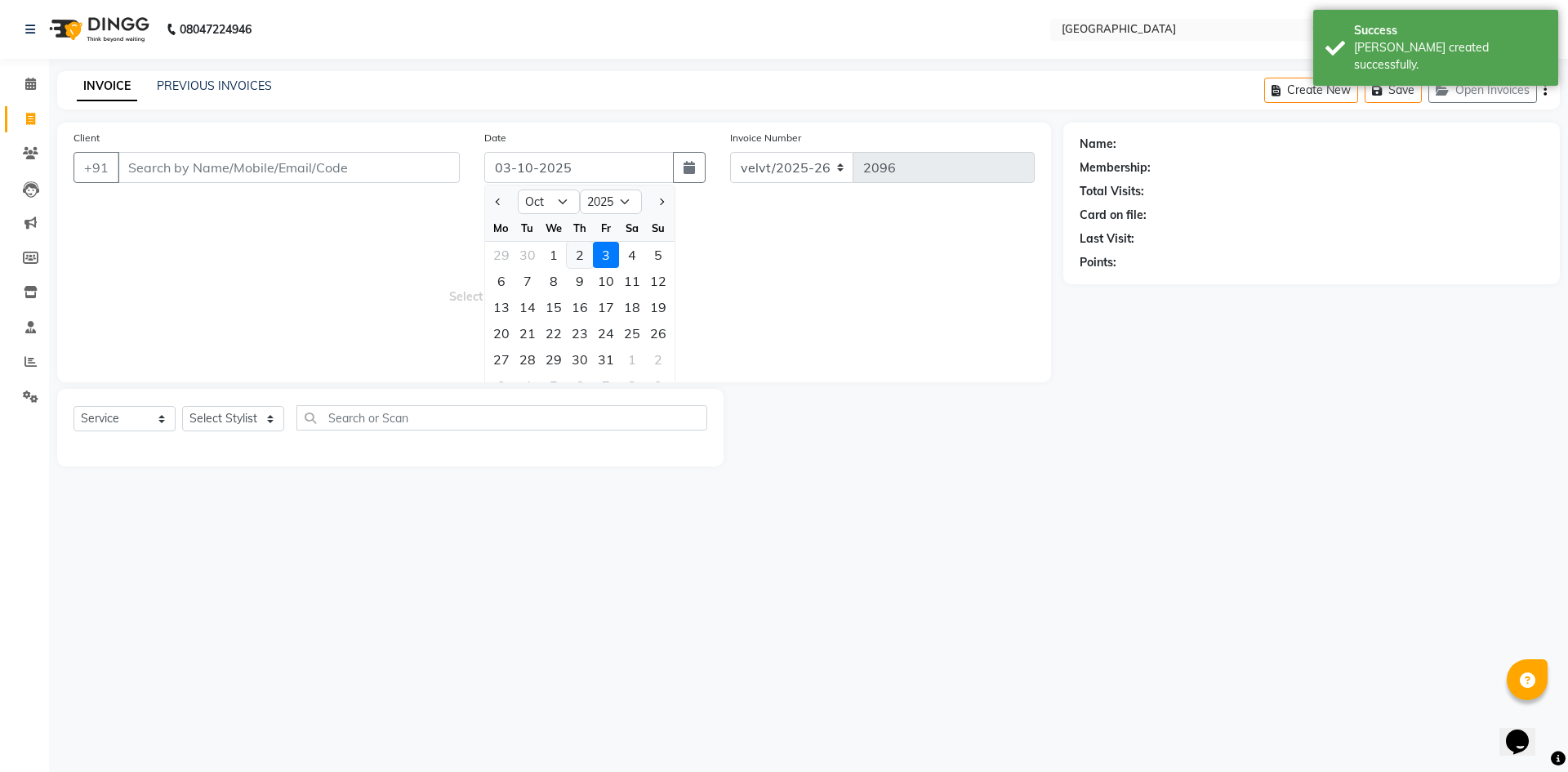
click at [576, 255] on div "2" at bounding box center [579, 254] width 26 height 26
type input "02-10-2025"
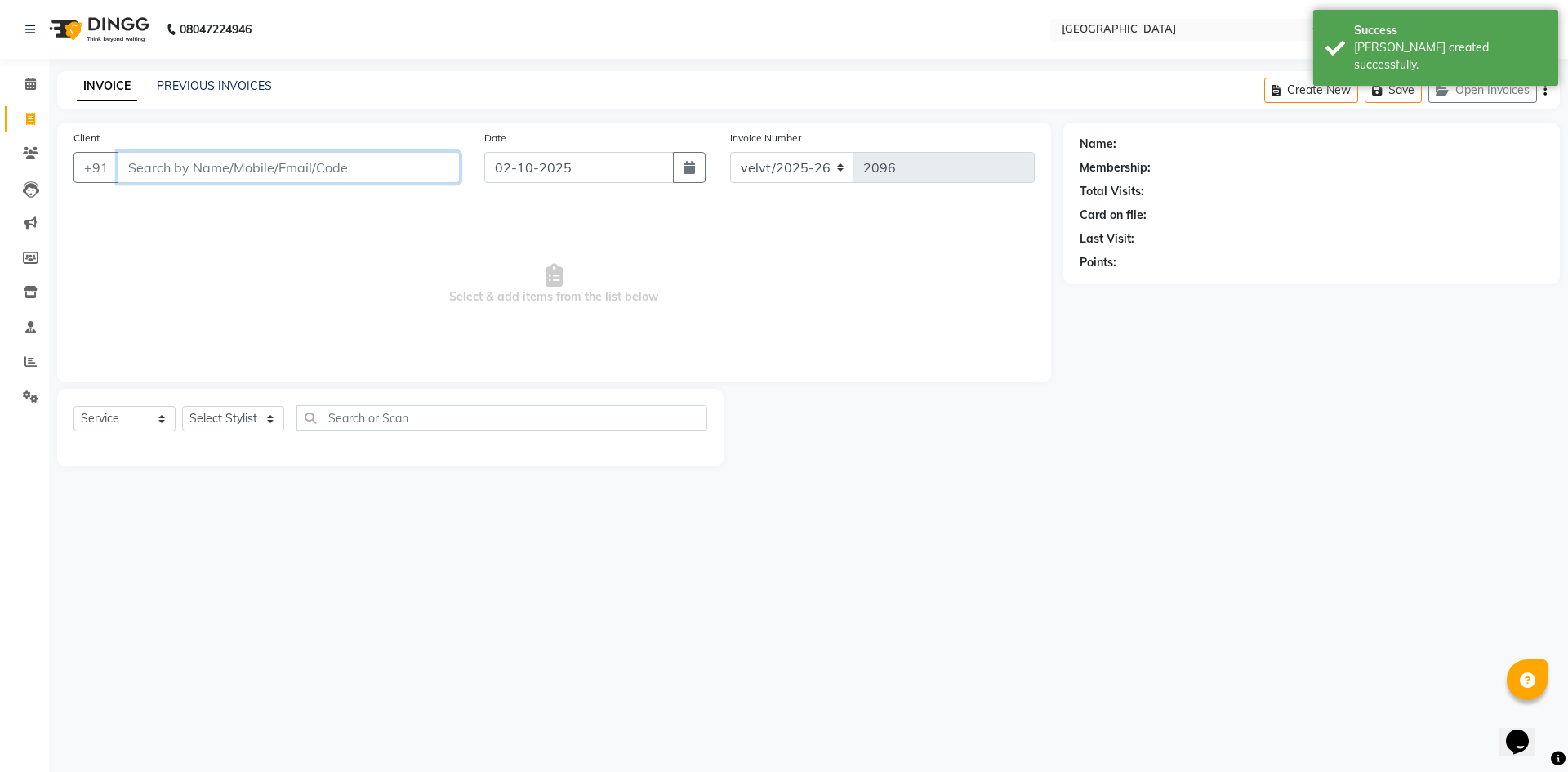
click at [139, 159] on input "Client" at bounding box center [288, 167] width 342 height 31
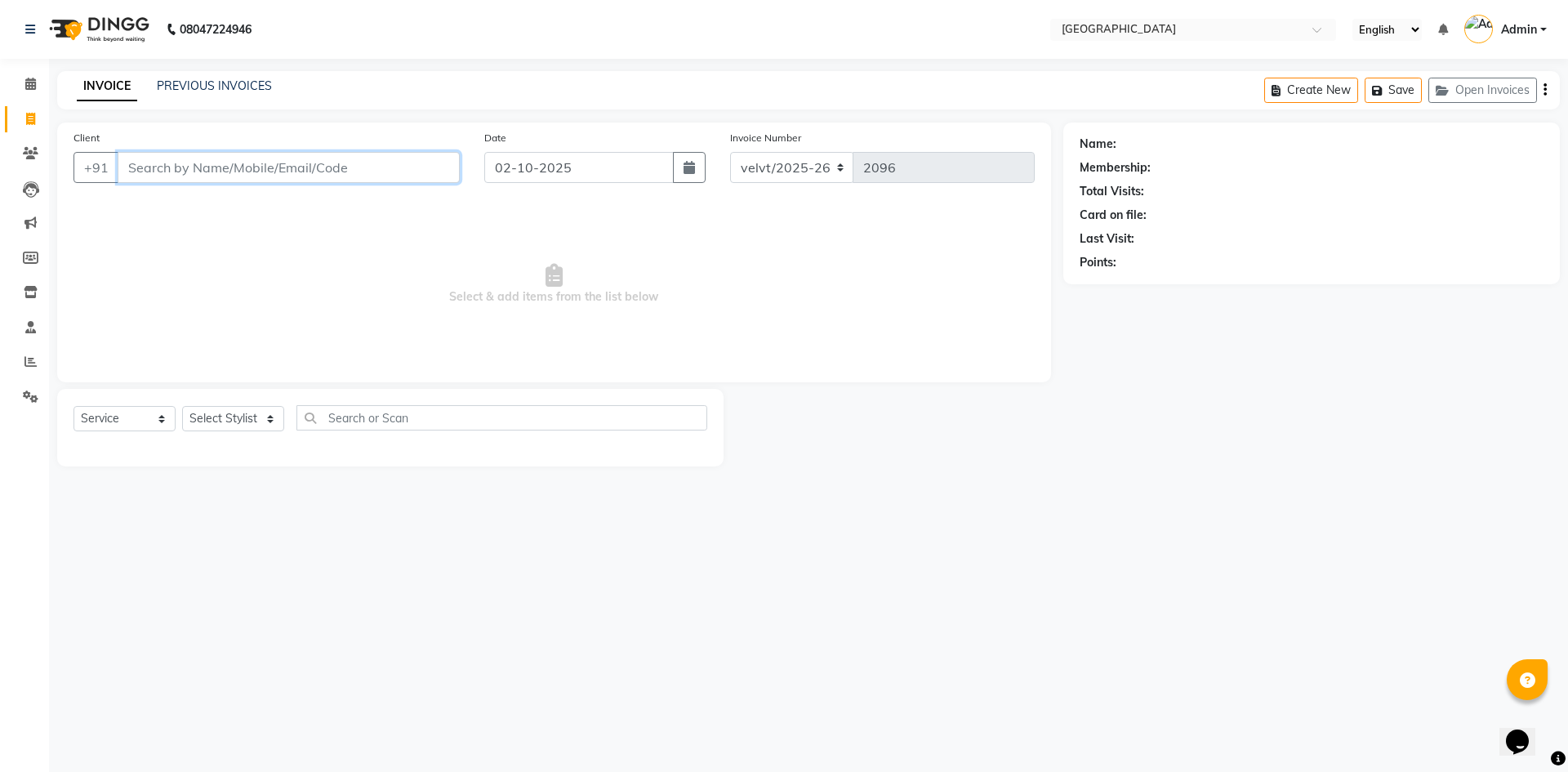
click at [144, 171] on input "Client" at bounding box center [288, 167] width 342 height 31
click at [157, 177] on input "Client" at bounding box center [288, 167] width 342 height 31
type input "9611977705"
click at [429, 168] on span "Add Client" at bounding box center [417, 167] width 64 height 16
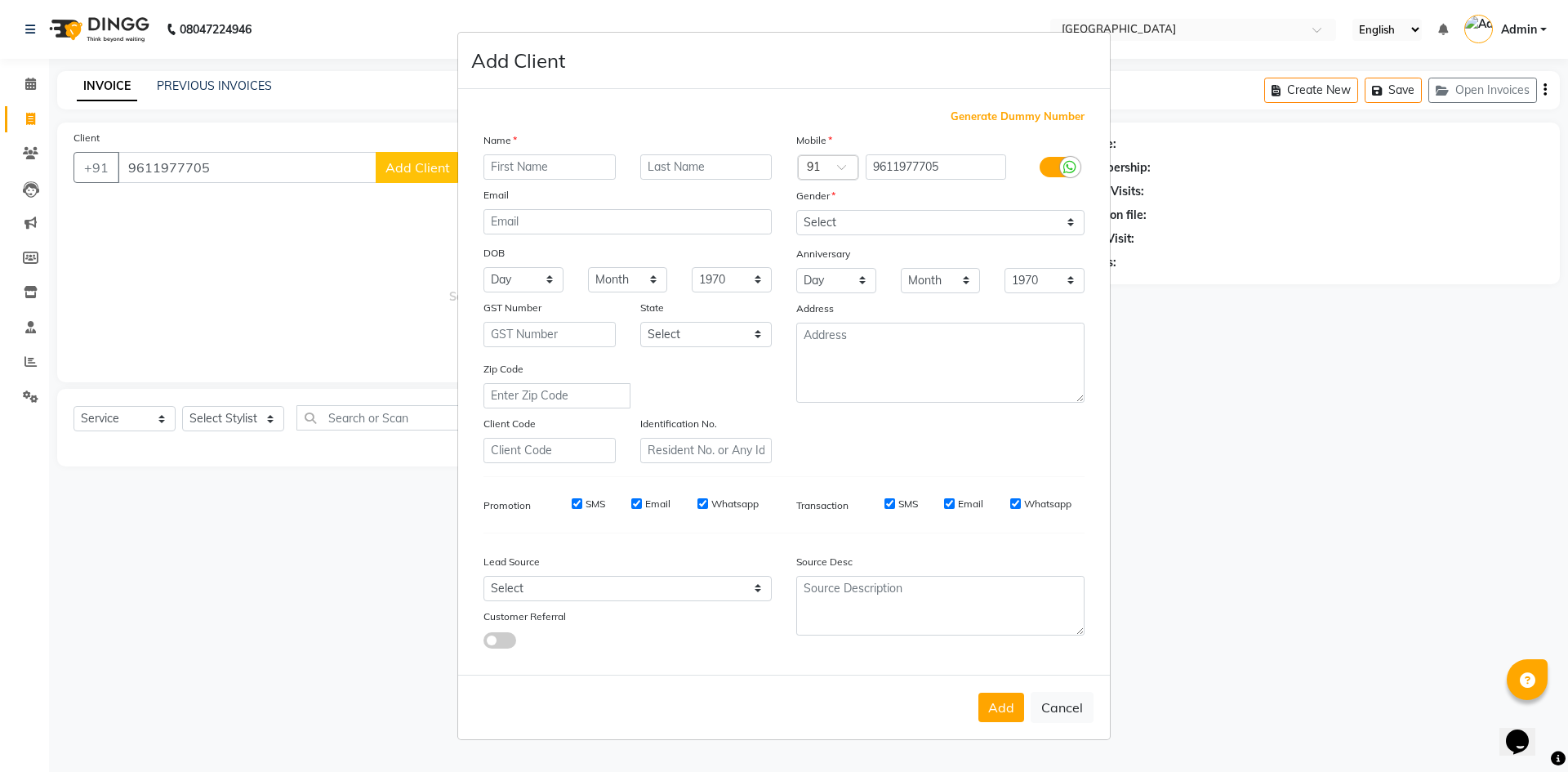
click at [509, 173] on input "text" at bounding box center [549, 167] width 132 height 26
type input "Noman"
click at [828, 213] on select "Select [DEMOGRAPHIC_DATA] [DEMOGRAPHIC_DATA] Other Prefer Not To Say" at bounding box center [940, 223] width 288 height 26
select select "male"
click at [796, 210] on select "Select [DEMOGRAPHIC_DATA] [DEMOGRAPHIC_DATA] Other Prefer Not To Say" at bounding box center [940, 223] width 288 height 26
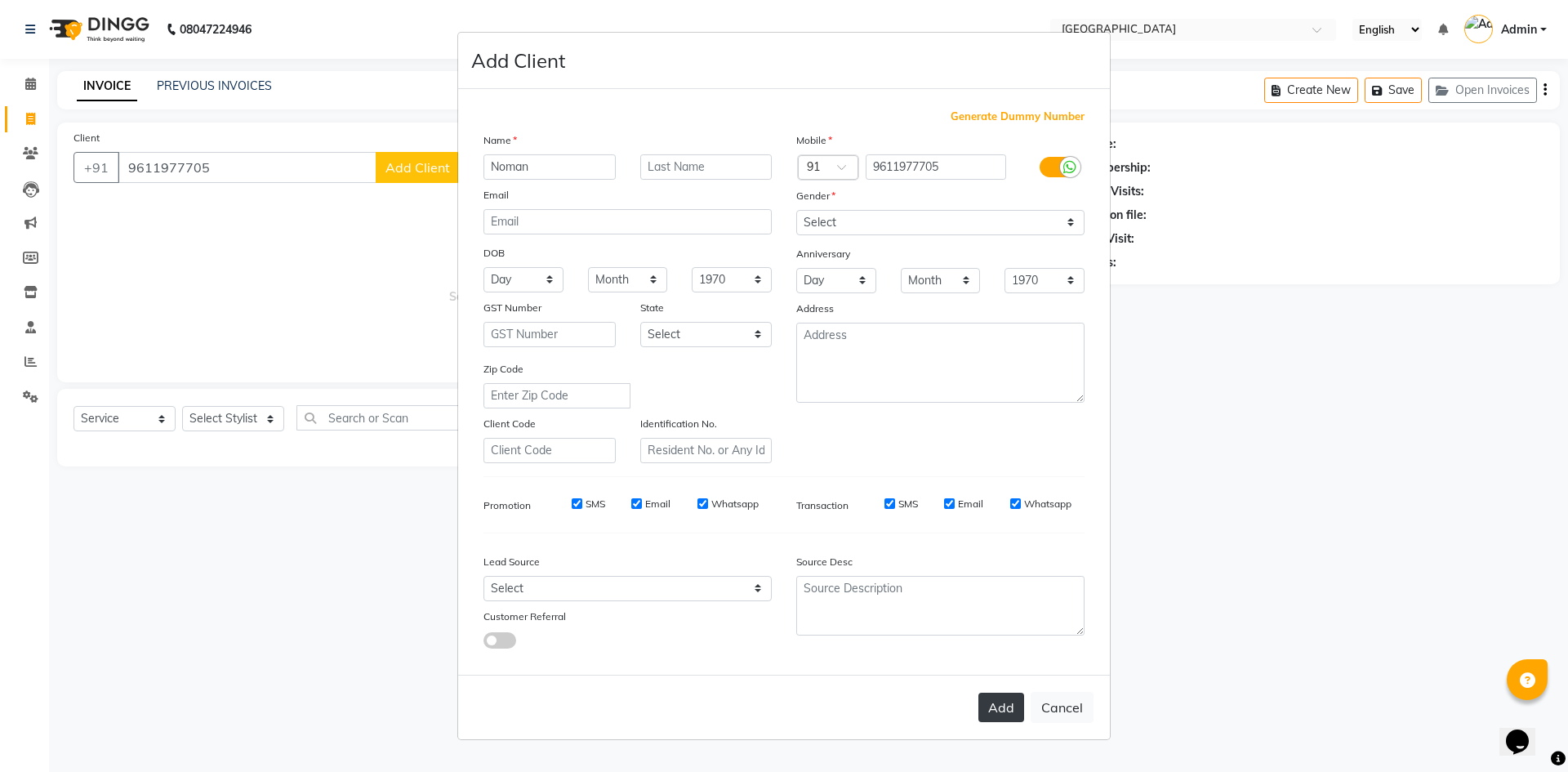
click at [992, 703] on button "Add" at bounding box center [1001, 707] width 45 height 29
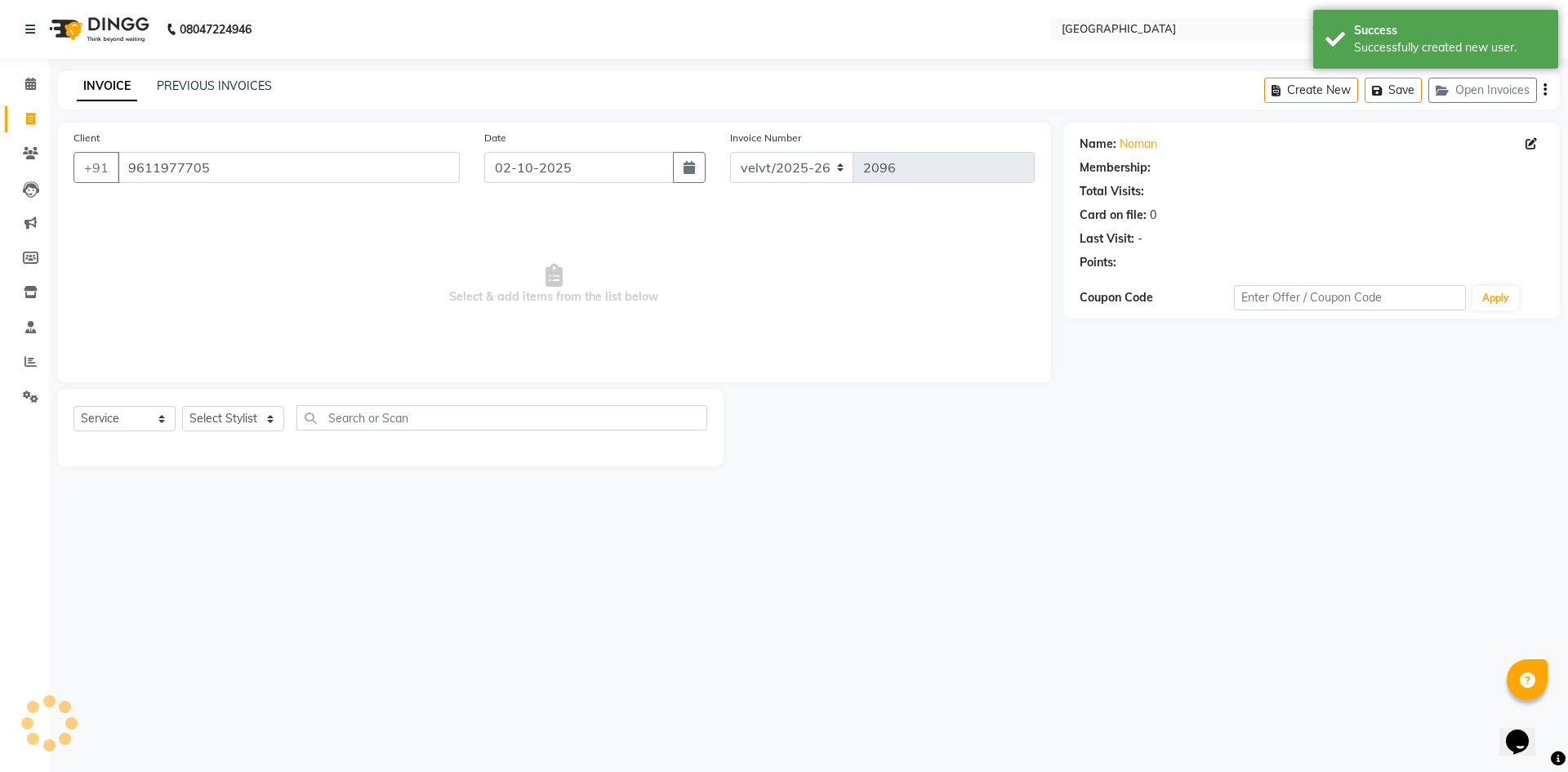
select select "1: Object"
click at [231, 421] on select "Select Stylist Aameer Barkha Kaif Nandini Anchan Nomam Parin Roma Tabrej Zaid" at bounding box center [233, 419] width 102 height 26
select select "78264"
click at [183, 406] on select "Select Stylist Aameer Barkha Kaif Nandini Anchan Nomam Parin Roma Tabrej Zaid" at bounding box center [233, 419] width 102 height 26
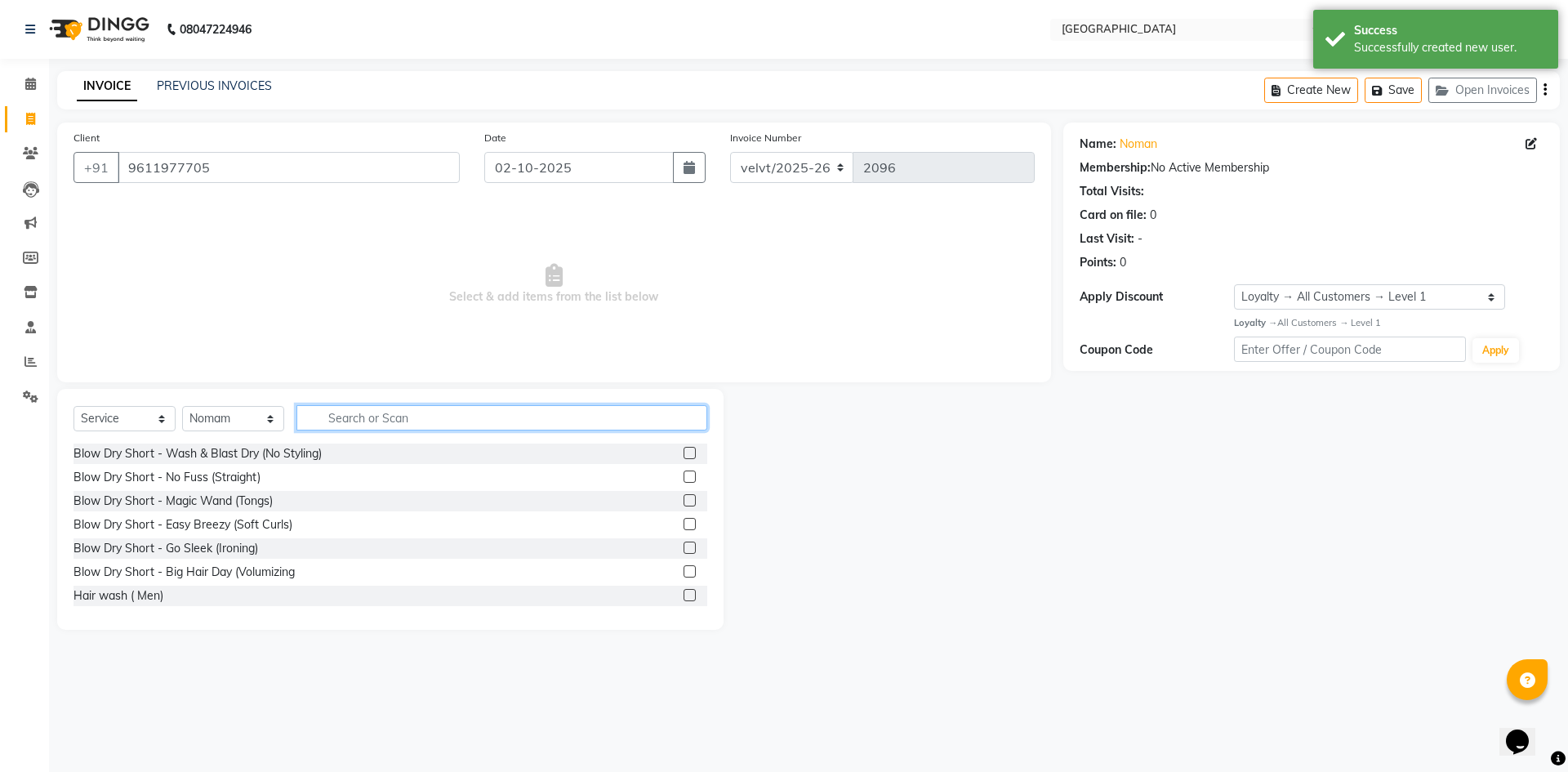
click at [357, 422] on input "text" at bounding box center [501, 418] width 410 height 26
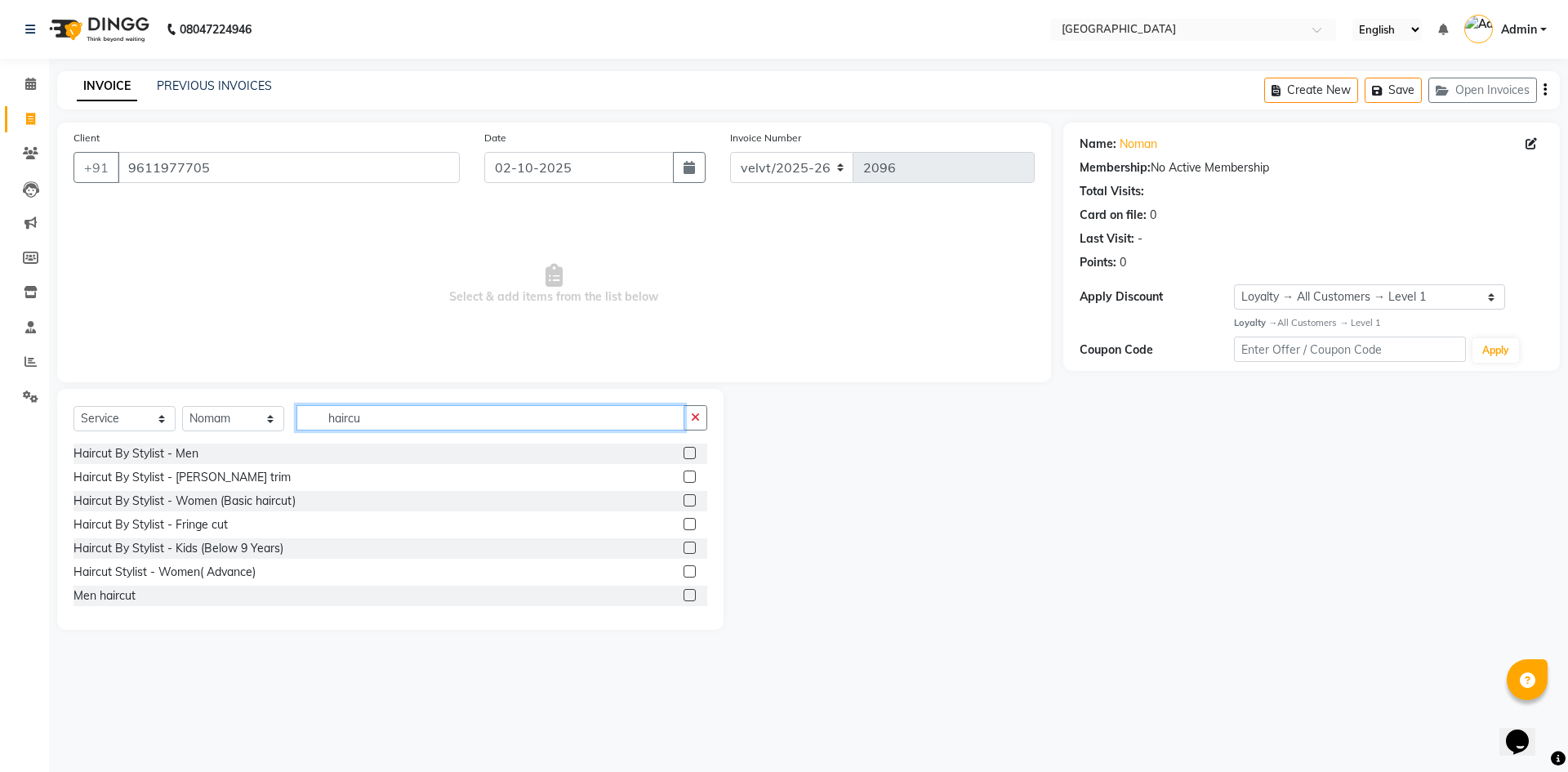
type input "haircu"
click at [684, 452] on label at bounding box center [690, 452] width 12 height 12
click at [684, 452] on input "checkbox" at bounding box center [689, 453] width 10 height 10
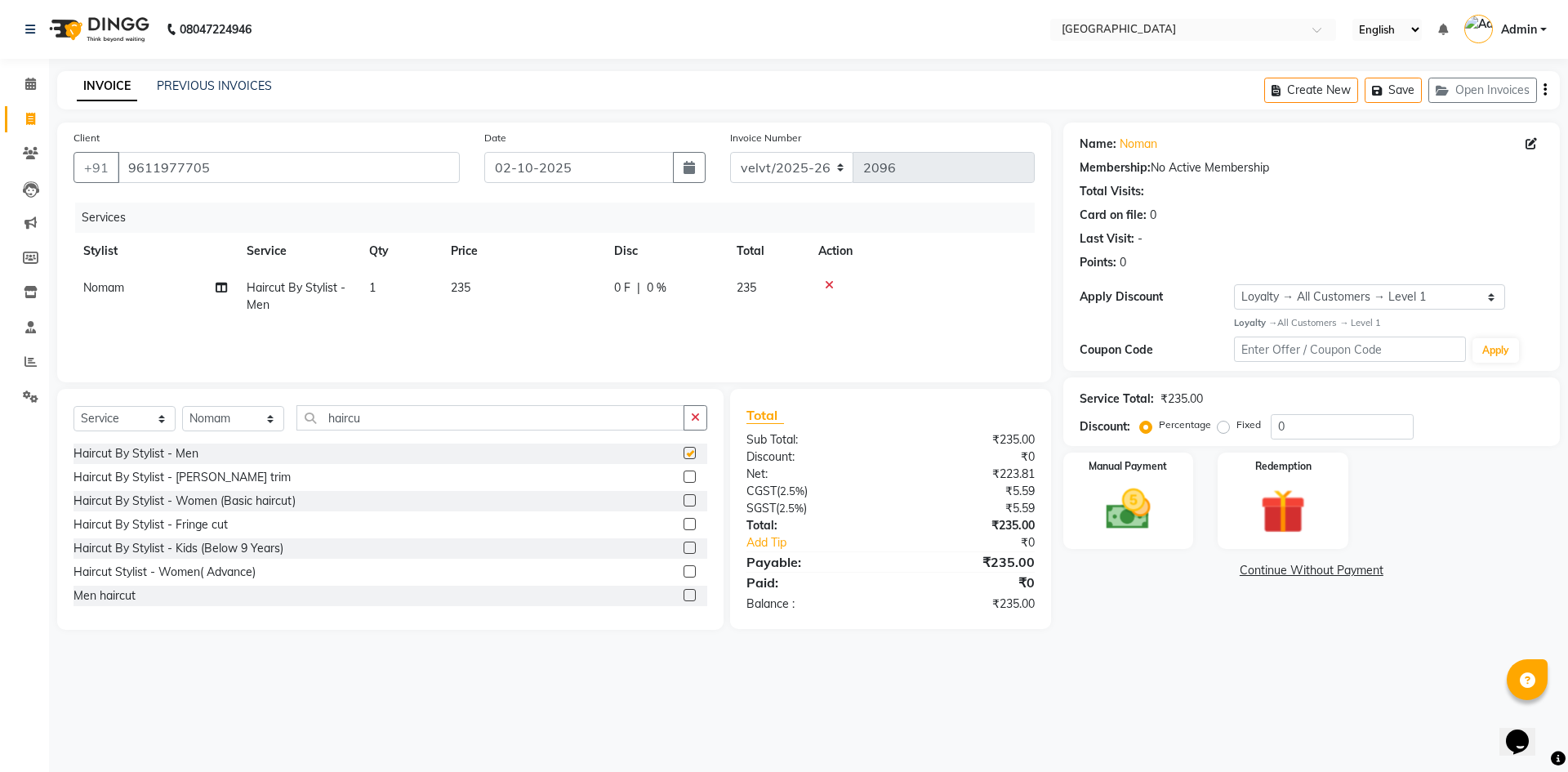
checkbox input "false"
click at [471, 279] on td "235" at bounding box center [523, 296] width 164 height 54
select select "78264"
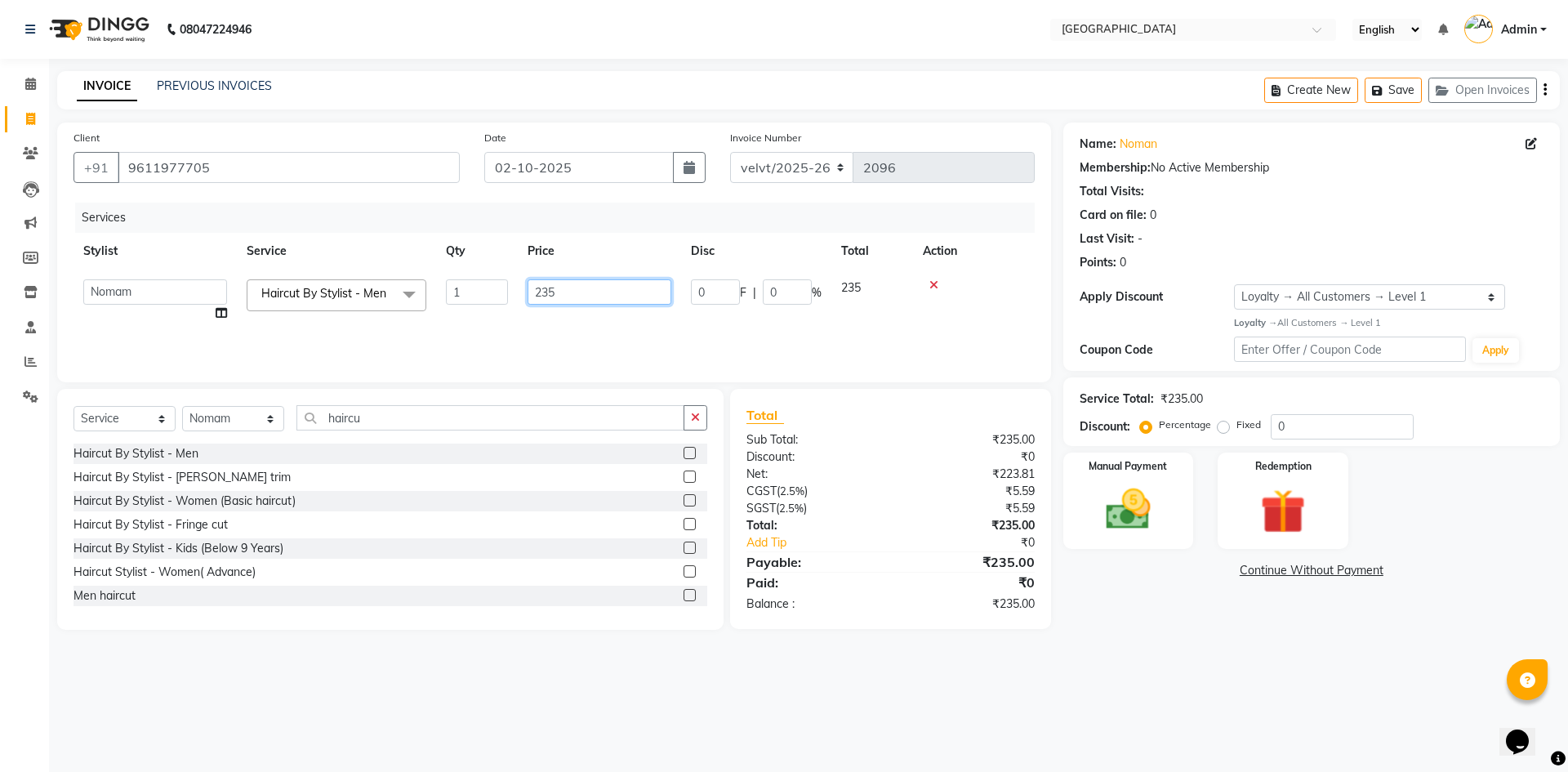
click at [577, 290] on input "235" at bounding box center [600, 292] width 144 height 26
type input "2"
type input "550"
click at [1176, 654] on div "08047224946 Select Location × Velvt Salon, Rg Road English ENGLISH Español العر…" at bounding box center [784, 386] width 1568 height 772
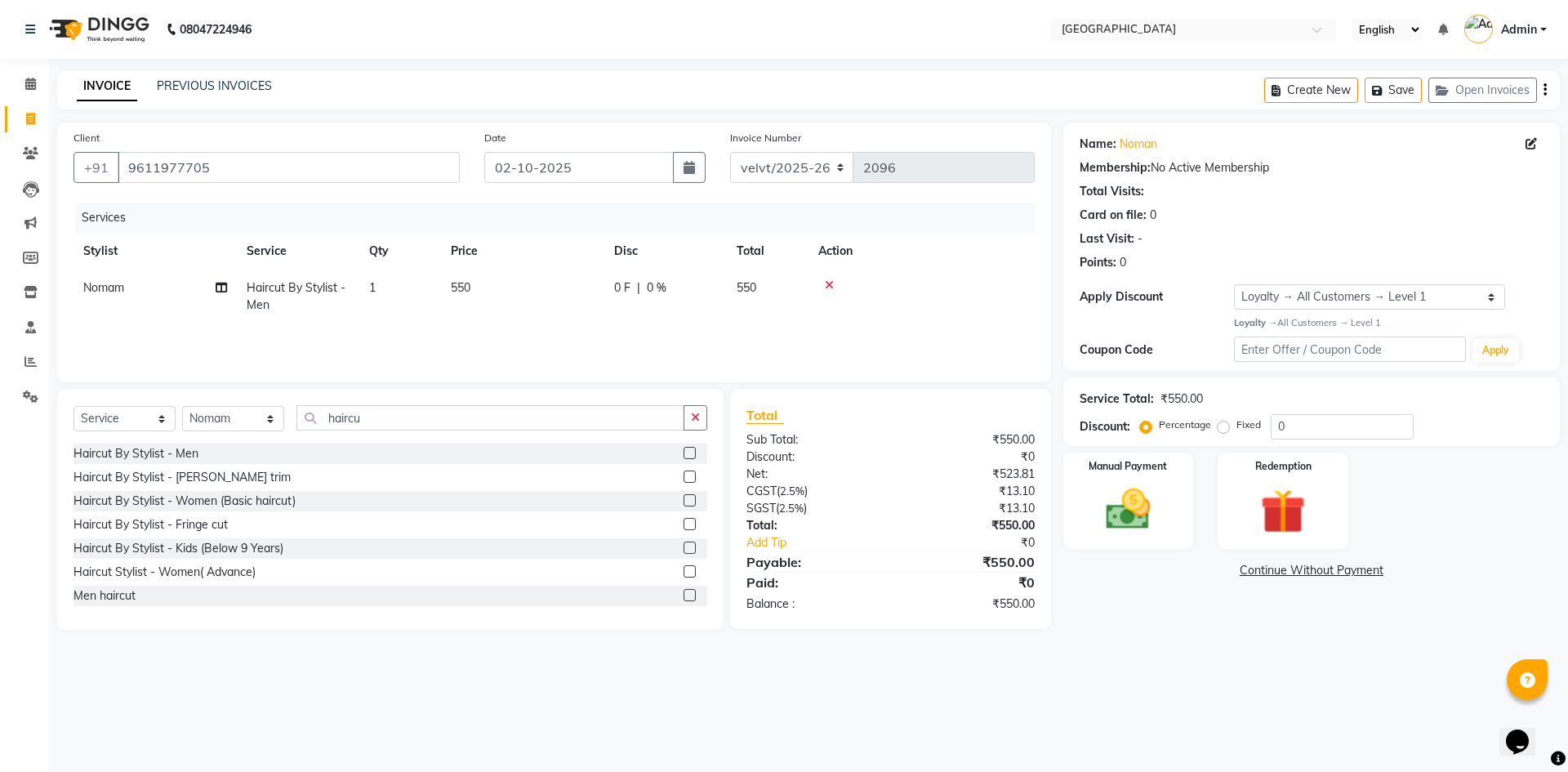
click at [494, 284] on td "550" at bounding box center [523, 296] width 164 height 54
select select "78264"
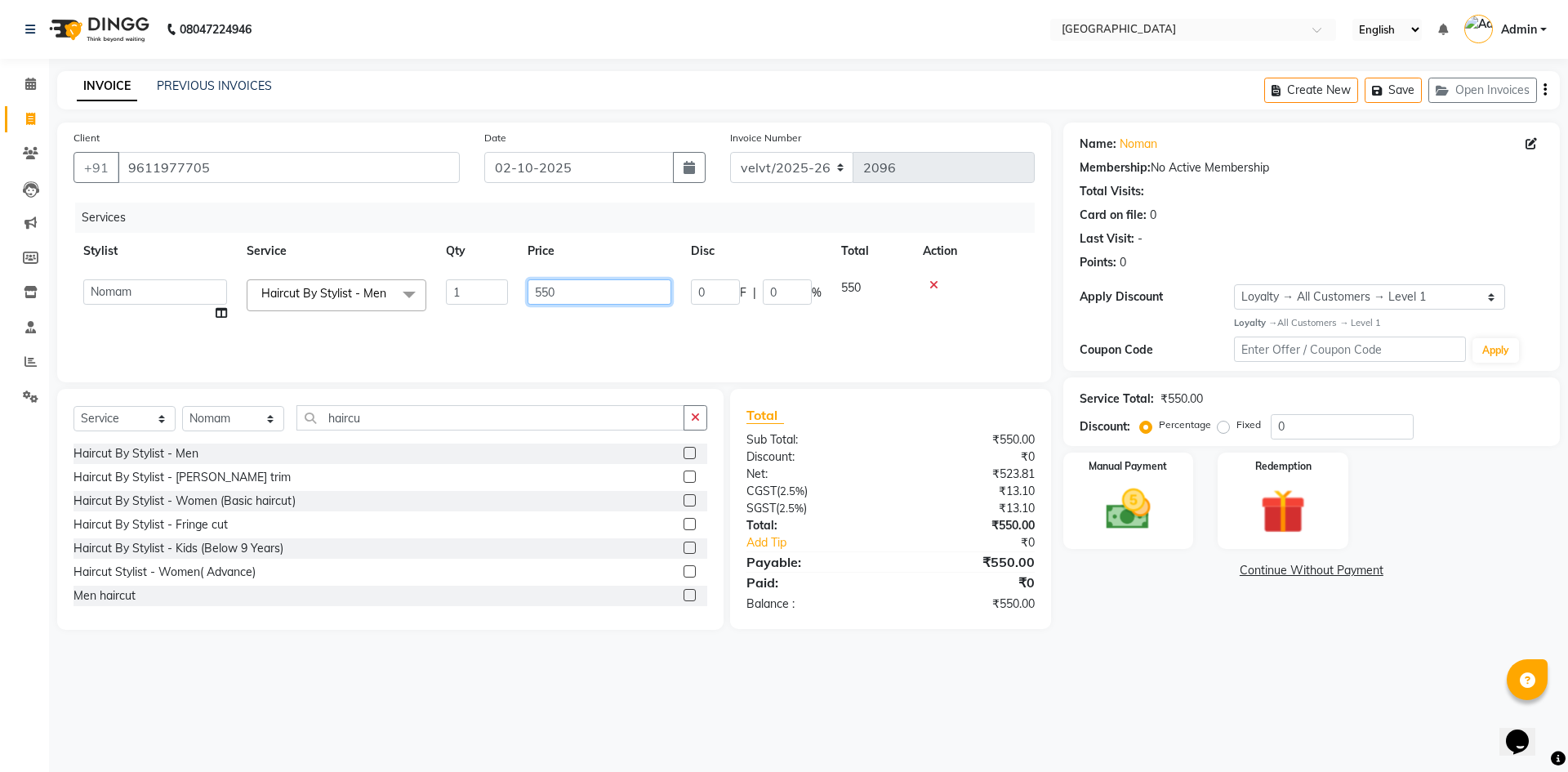
click at [566, 287] on input "550" at bounding box center [600, 292] width 144 height 26
type input "55"
click at [1061, 642] on main "INVOICE PREVIOUS INVOICES Create New Save Open Invoices Client +91 9611977705 D…" at bounding box center [808, 362] width 1519 height 583
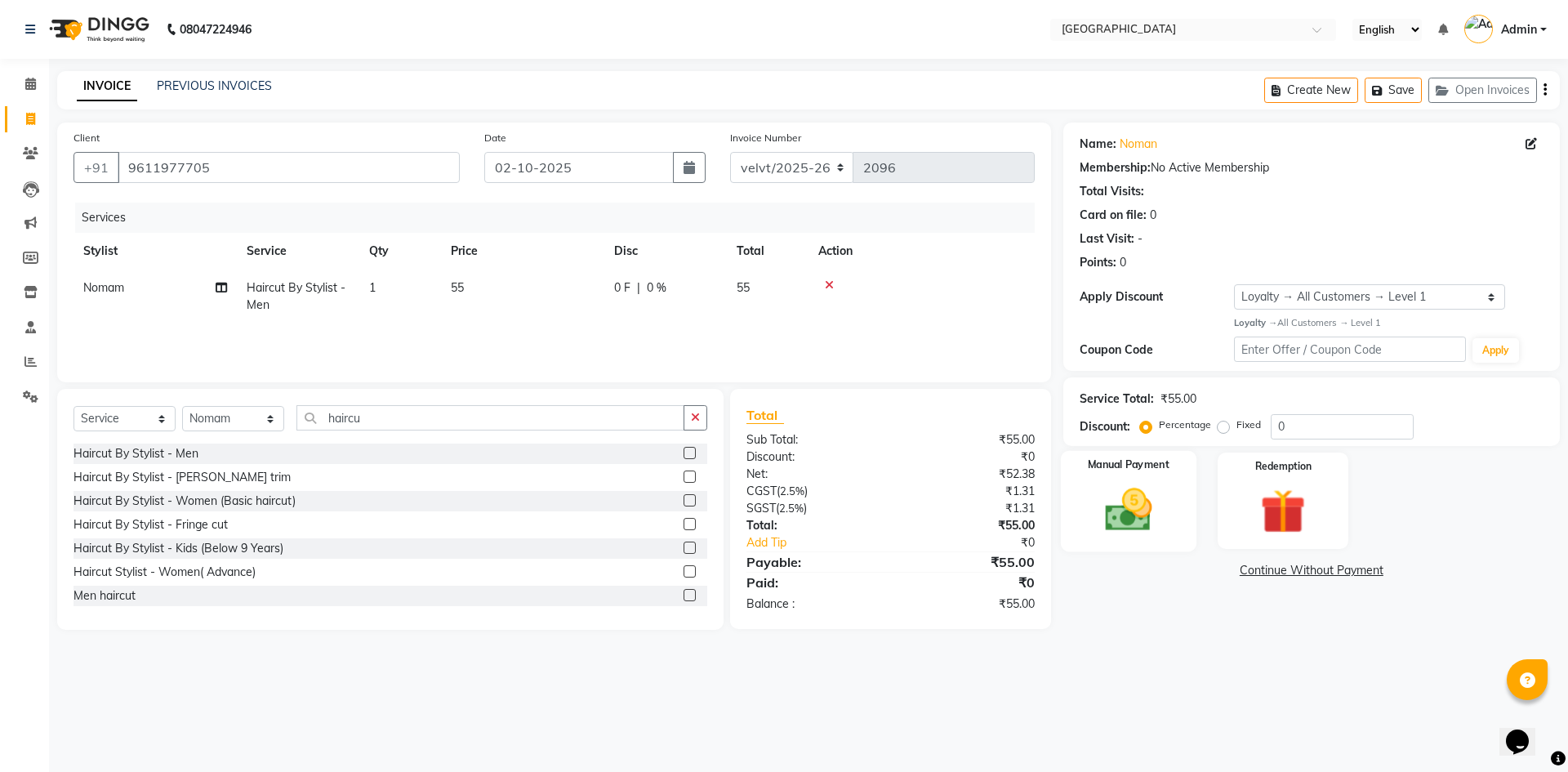
click at [1137, 513] on img at bounding box center [1128, 509] width 76 height 54
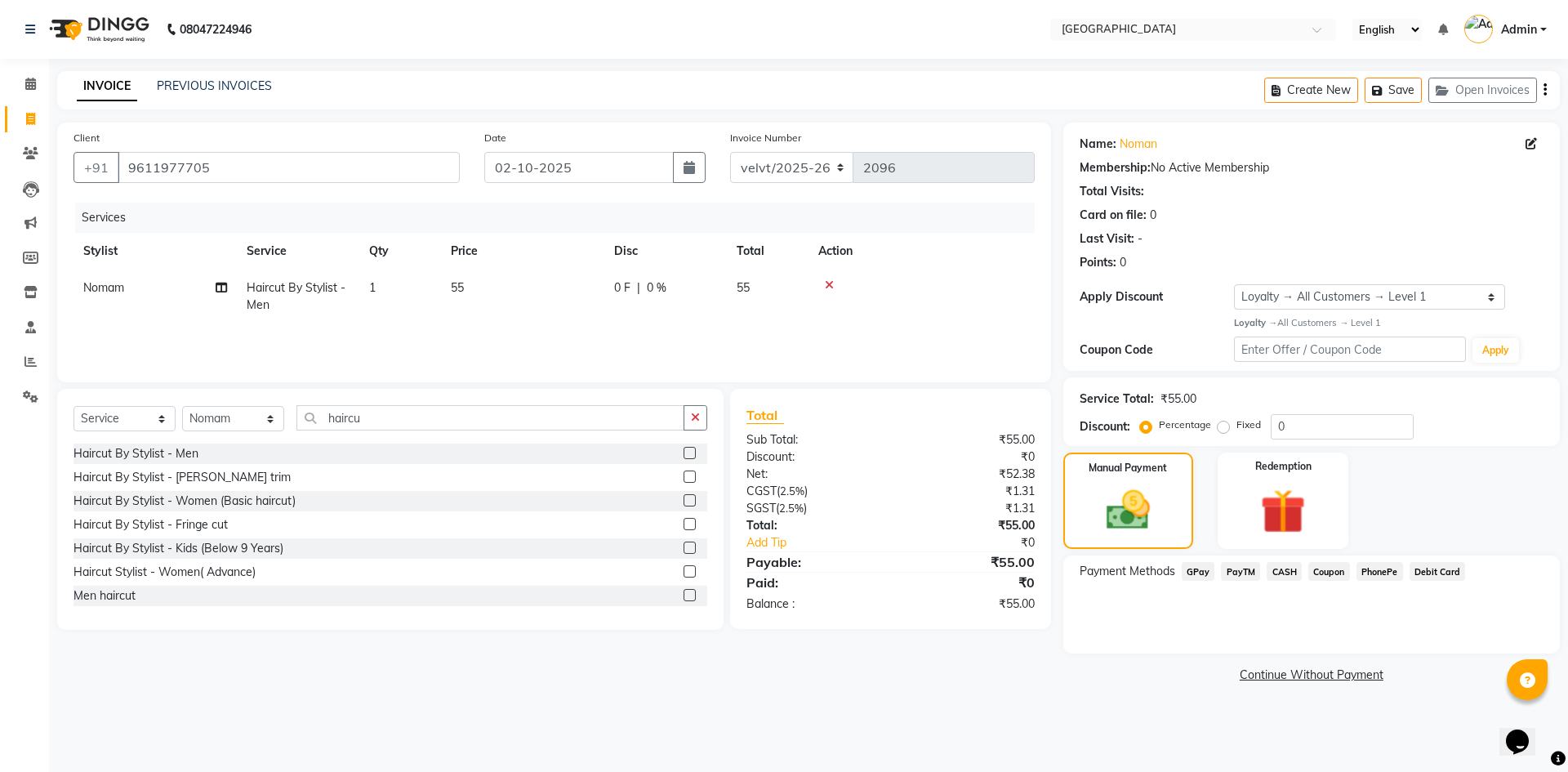
click at [1370, 572] on span "PhonePe" at bounding box center [1379, 572] width 46 height 19
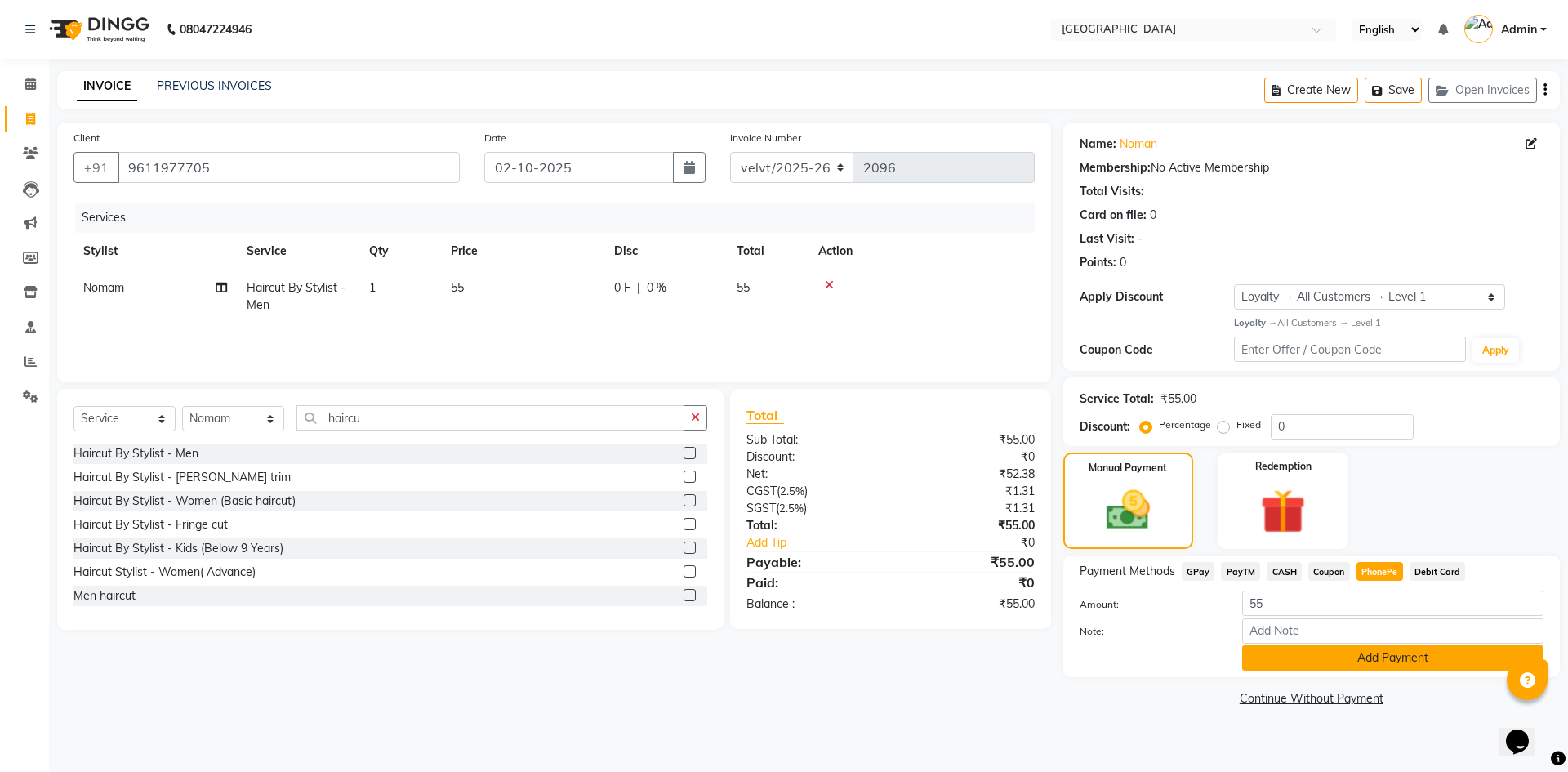
click at [1362, 653] on button "Add Payment" at bounding box center [1393, 658] width 302 height 26
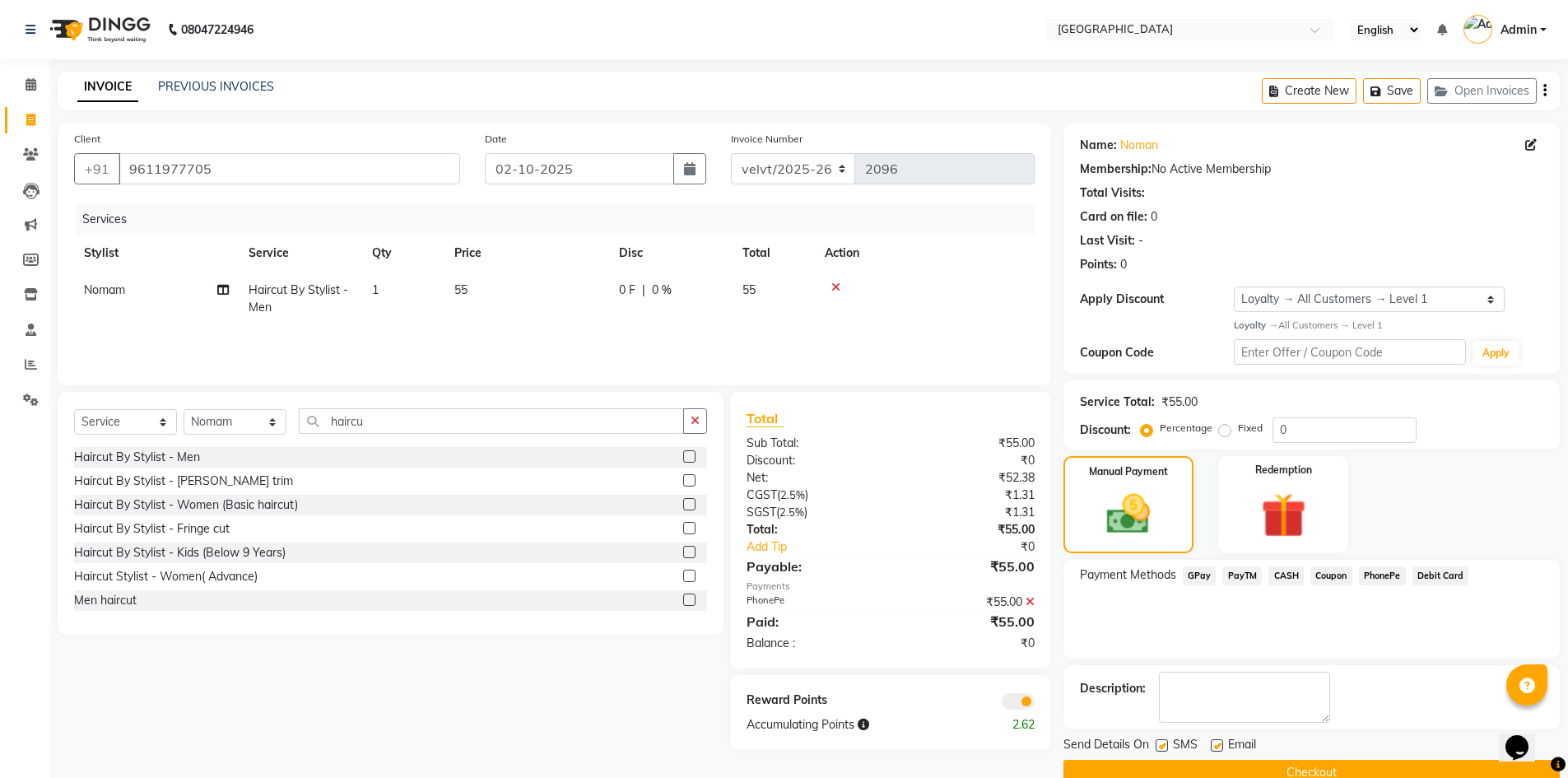
scroll to position [32, 0]
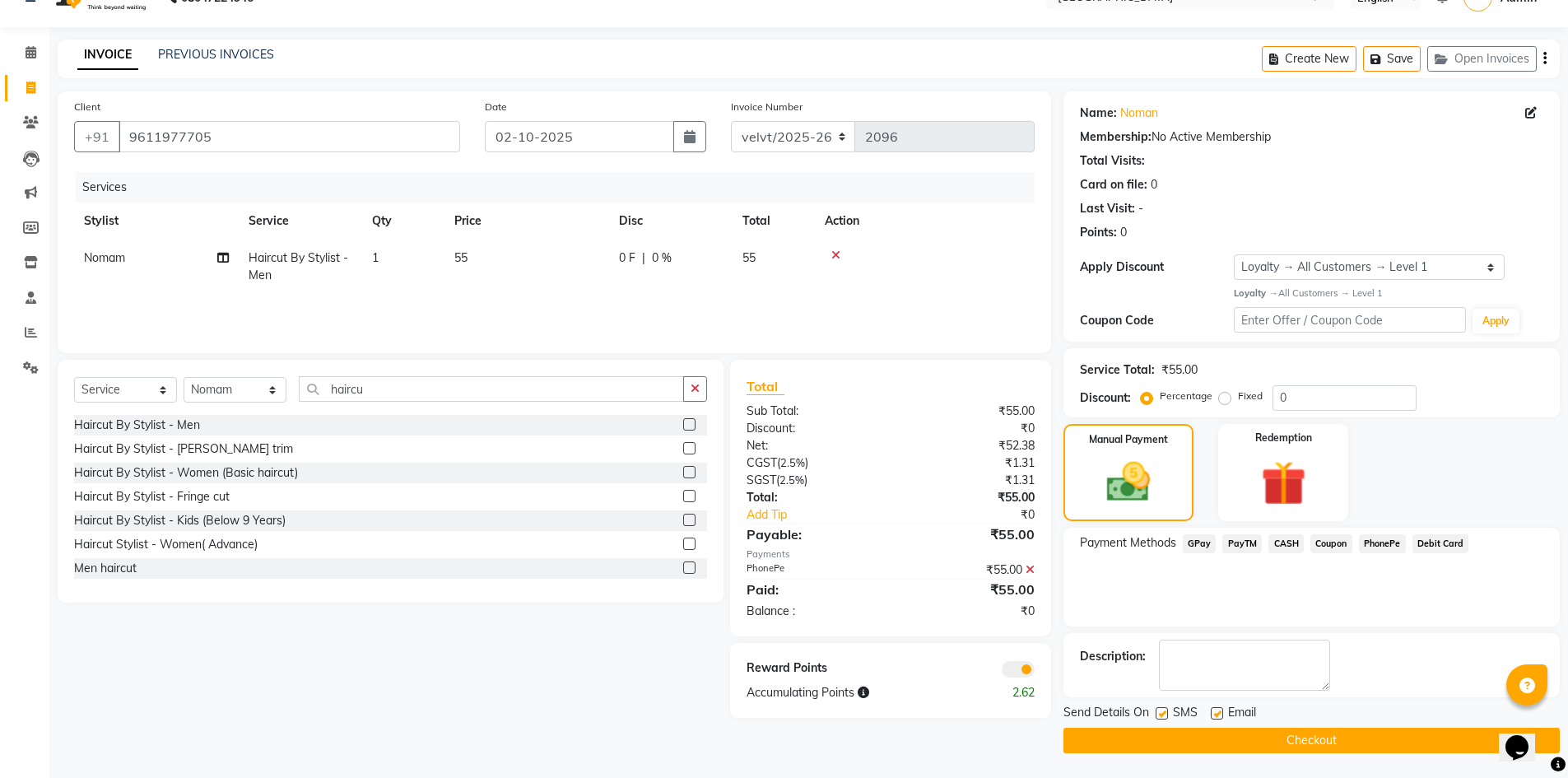
click at [1159, 711] on label at bounding box center [1161, 713] width 12 height 12
click at [1159, 711] on input "checkbox" at bounding box center [1160, 714] width 10 height 10
checkbox input "false"
click at [1217, 712] on label at bounding box center [1217, 713] width 12 height 12
click at [1217, 712] on input "checkbox" at bounding box center [1216, 714] width 10 height 10
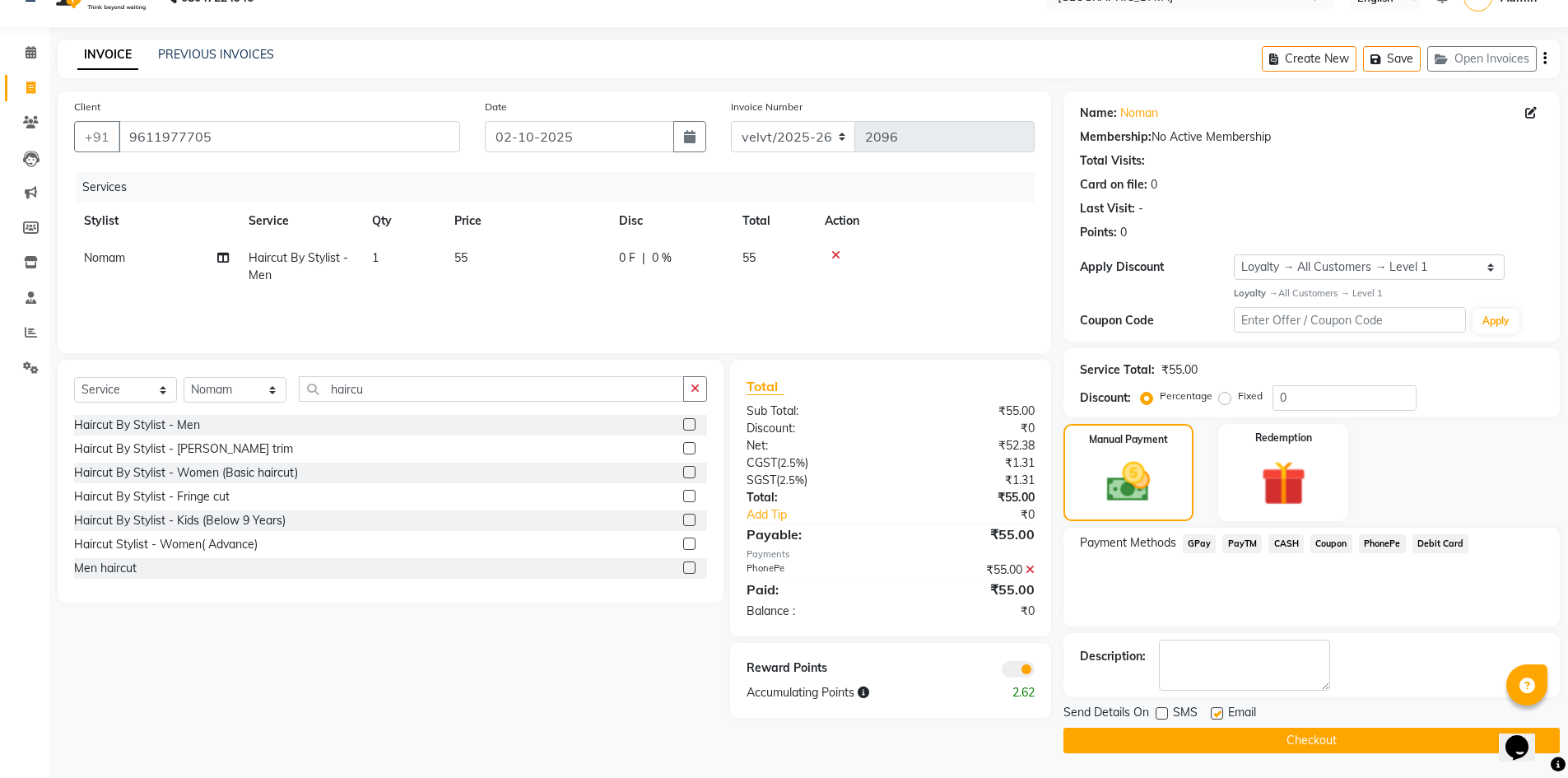
checkbox input "false"
click at [1217, 735] on button "Checkout" at bounding box center [1311, 740] width 496 height 26
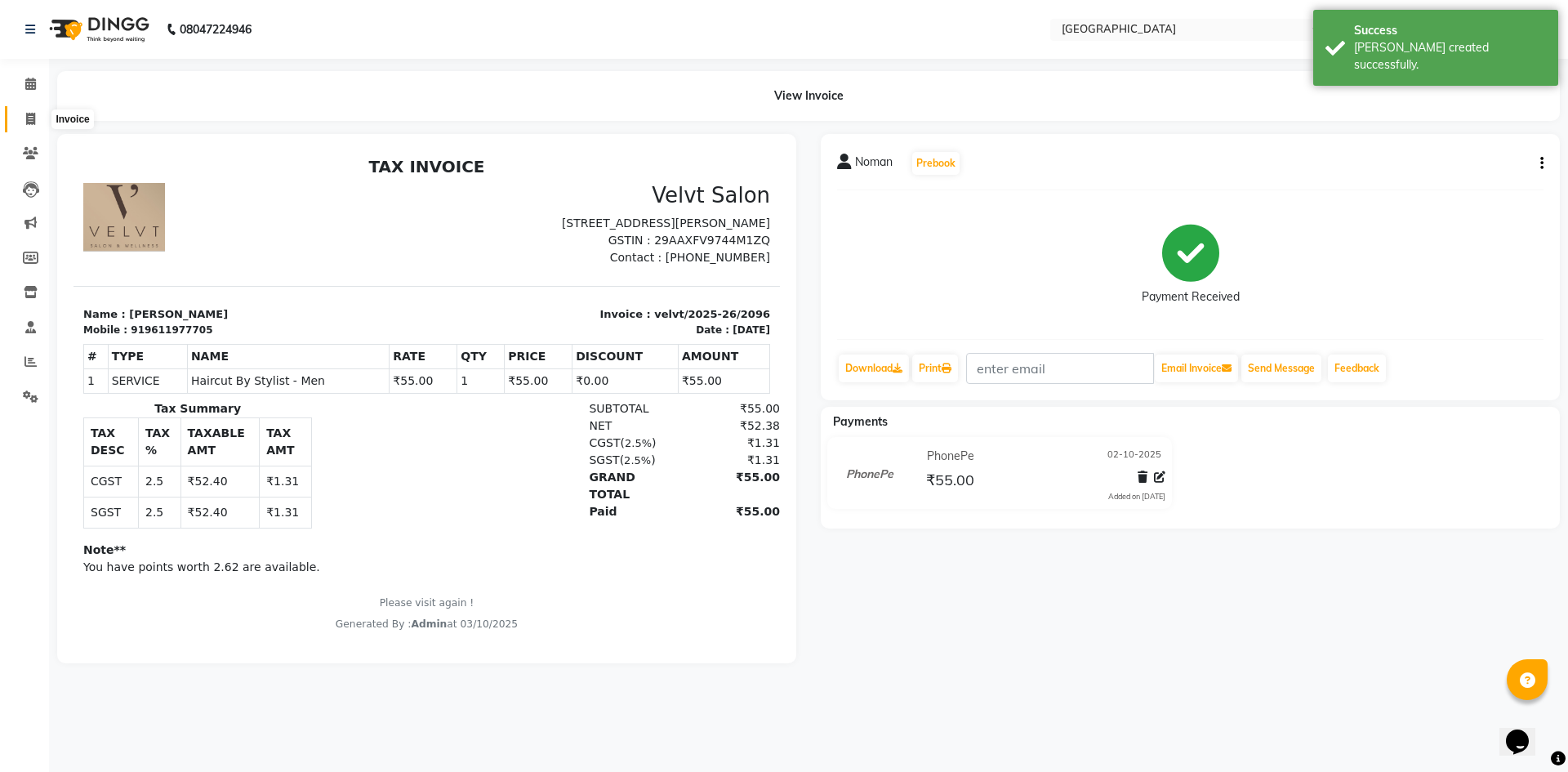
click at [35, 113] on icon at bounding box center [30, 119] width 9 height 12
select select "service"
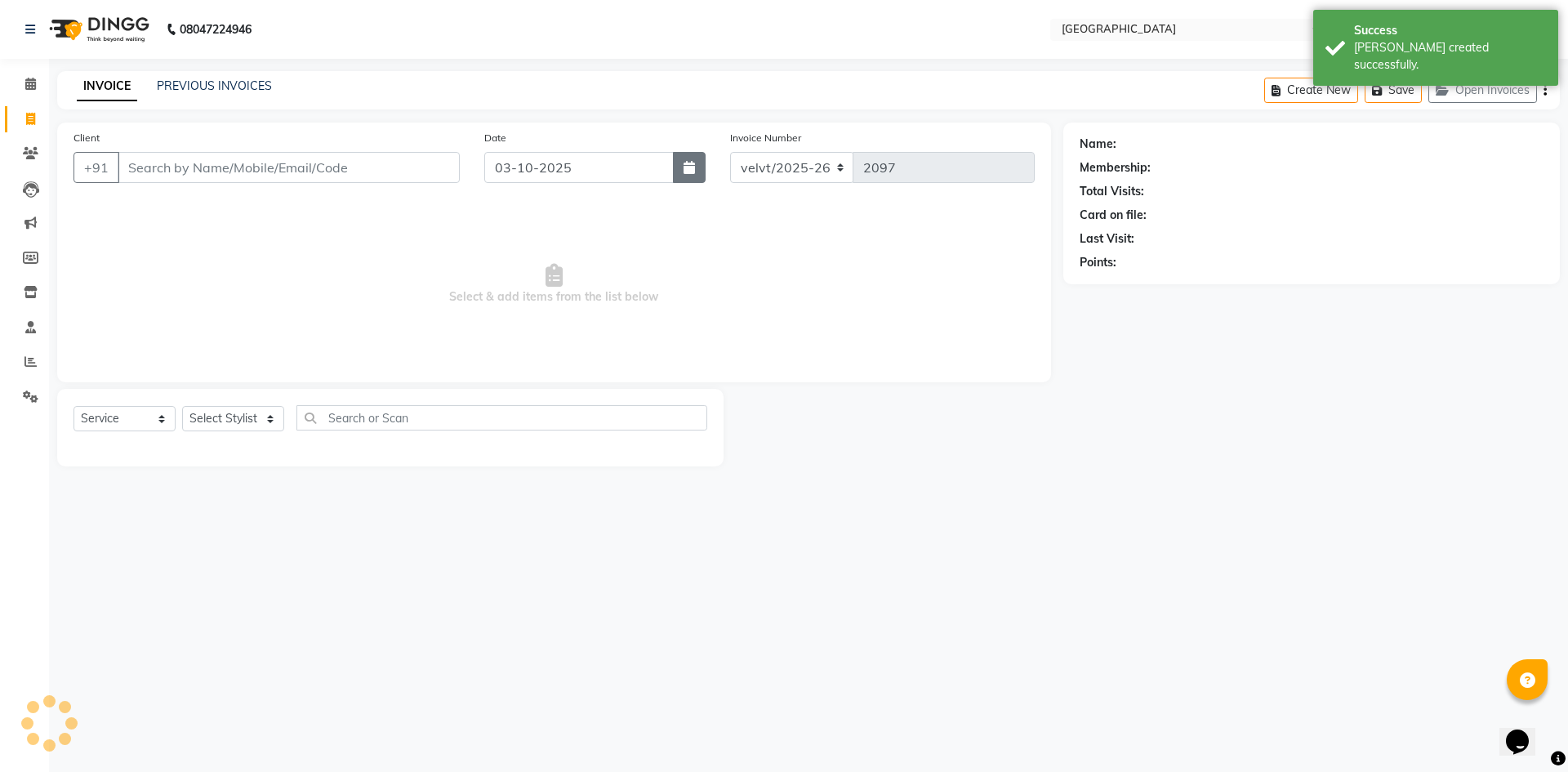
click at [685, 160] on button "button" at bounding box center [689, 167] width 33 height 31
select select "10"
select select "2025"
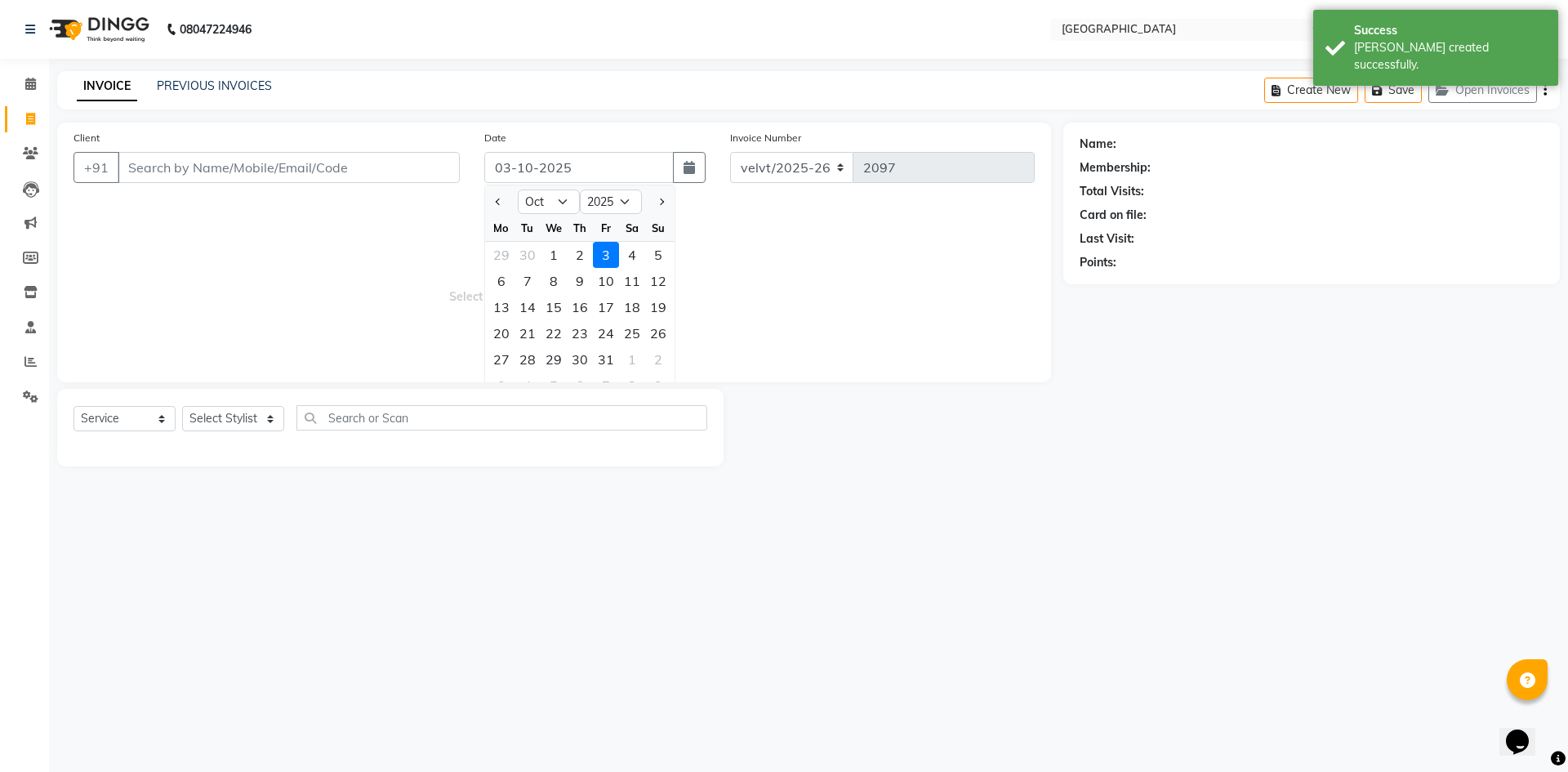
click at [586, 250] on div "2" at bounding box center [579, 254] width 26 height 26
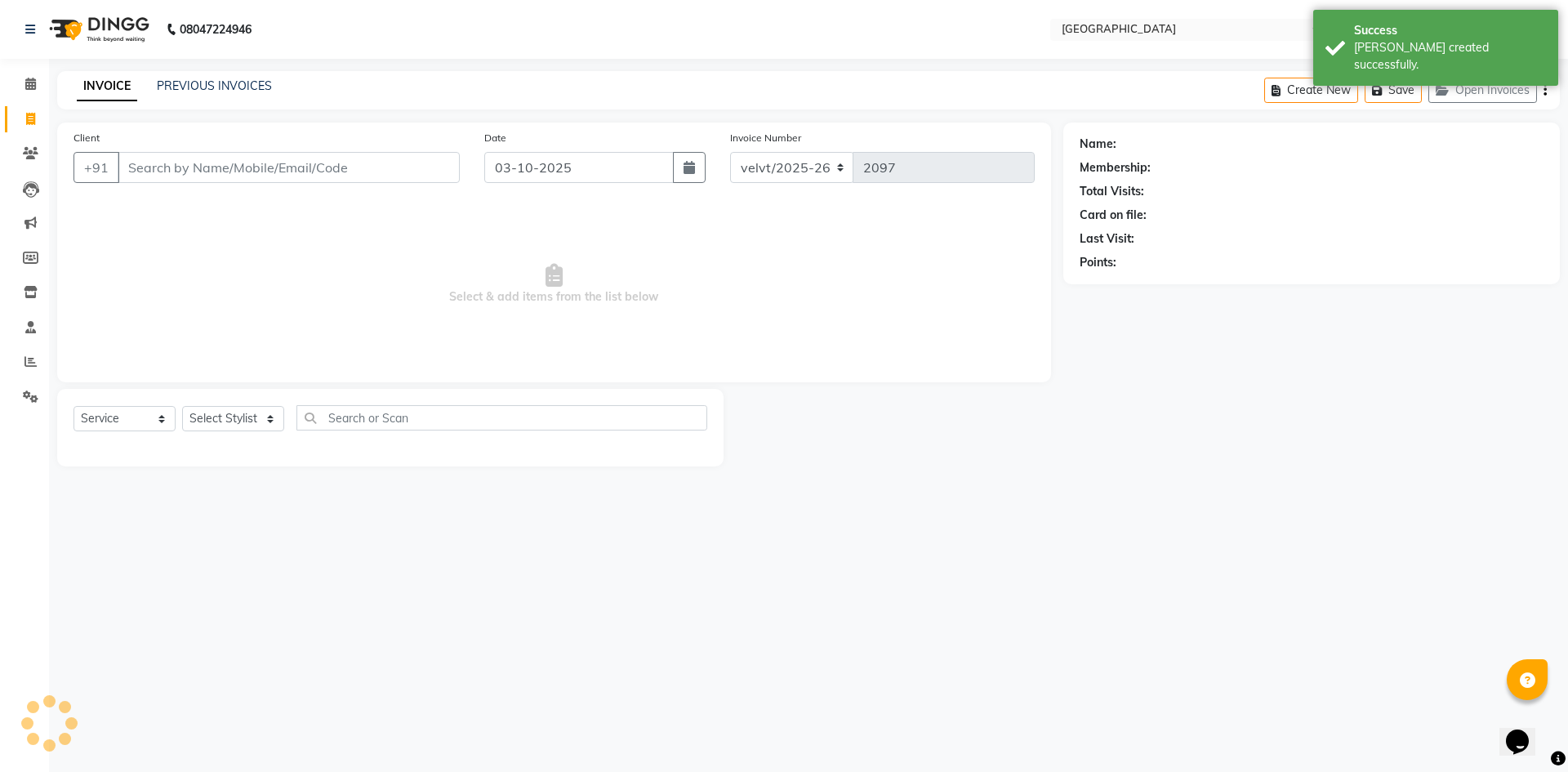
type input "02-10-2025"
click at [246, 172] on input "Client" at bounding box center [288, 167] width 342 height 31
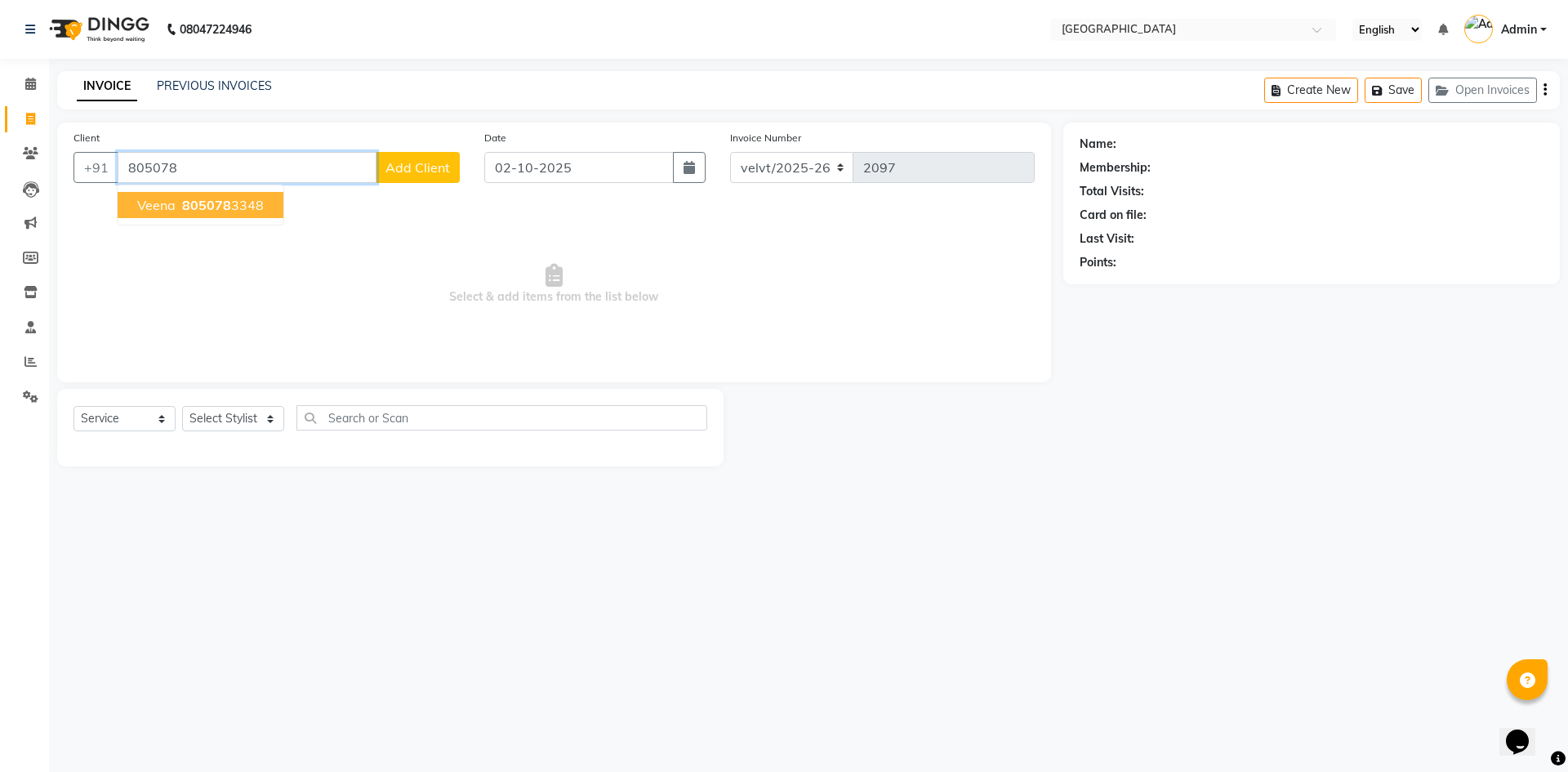
click at [244, 211] on ngb-highlight "805078 3348" at bounding box center [221, 205] width 85 height 16
type input "8050783348"
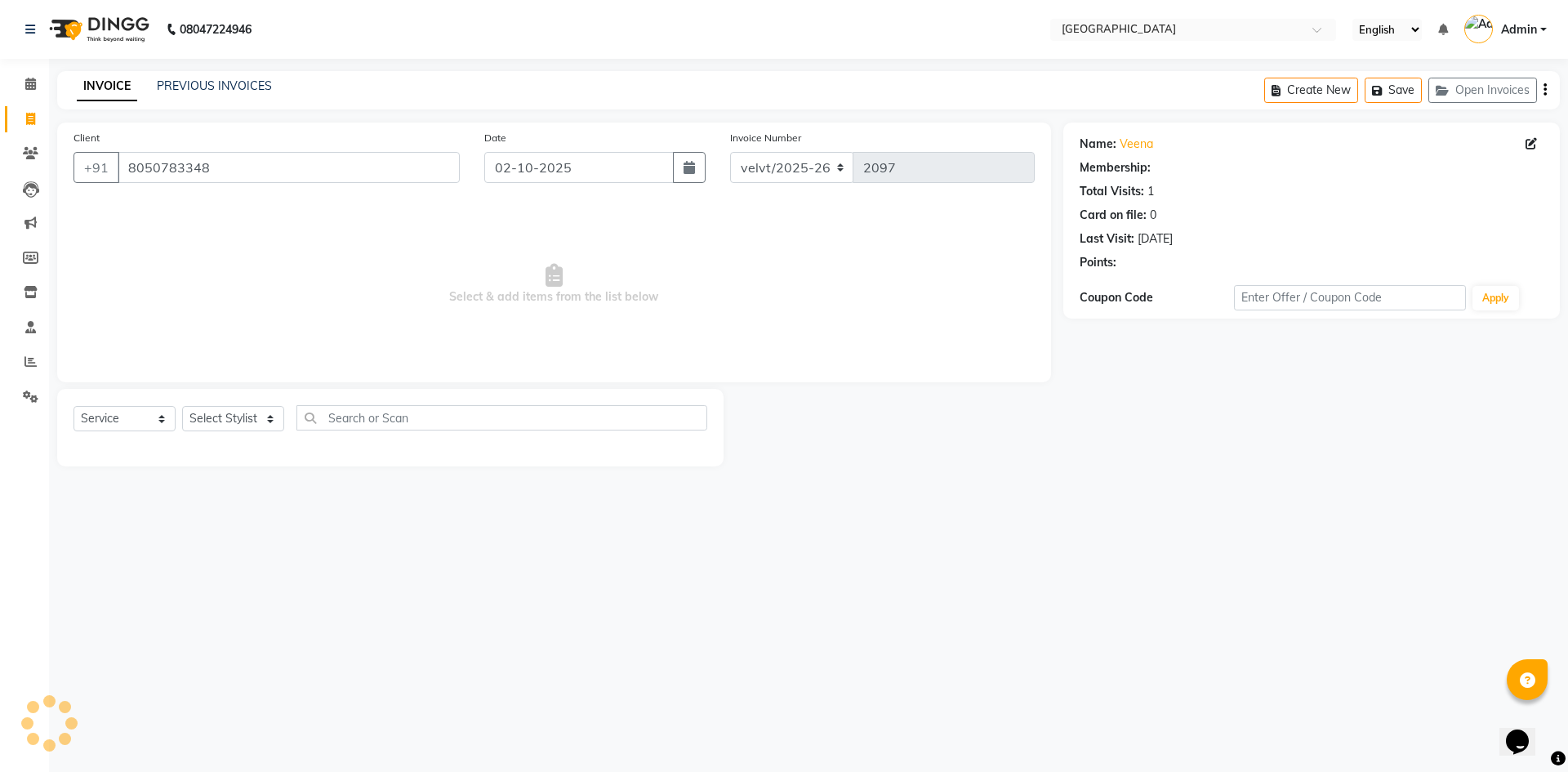
select select "1: Object"
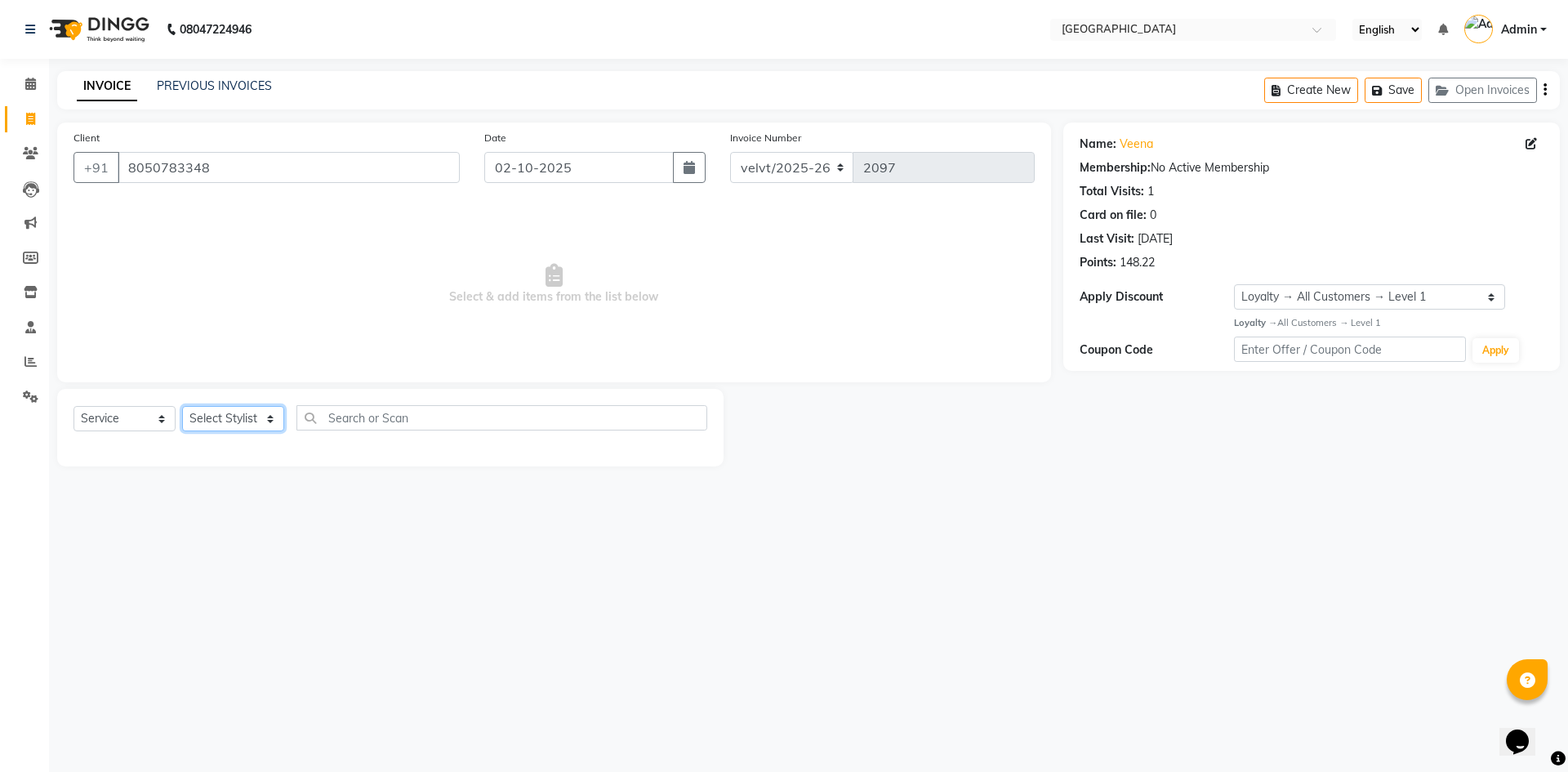
click at [219, 416] on select "Select Stylist Aameer Barkha Kaif Nandini Anchan Nomam Parin Roma Tabrej Zaid" at bounding box center [233, 419] width 102 height 26
select select "68468"
click at [183, 406] on select "Select Stylist Aameer Barkha Kaif Nandini Anchan Nomam Parin Roma Tabrej Zaid" at bounding box center [233, 419] width 102 height 26
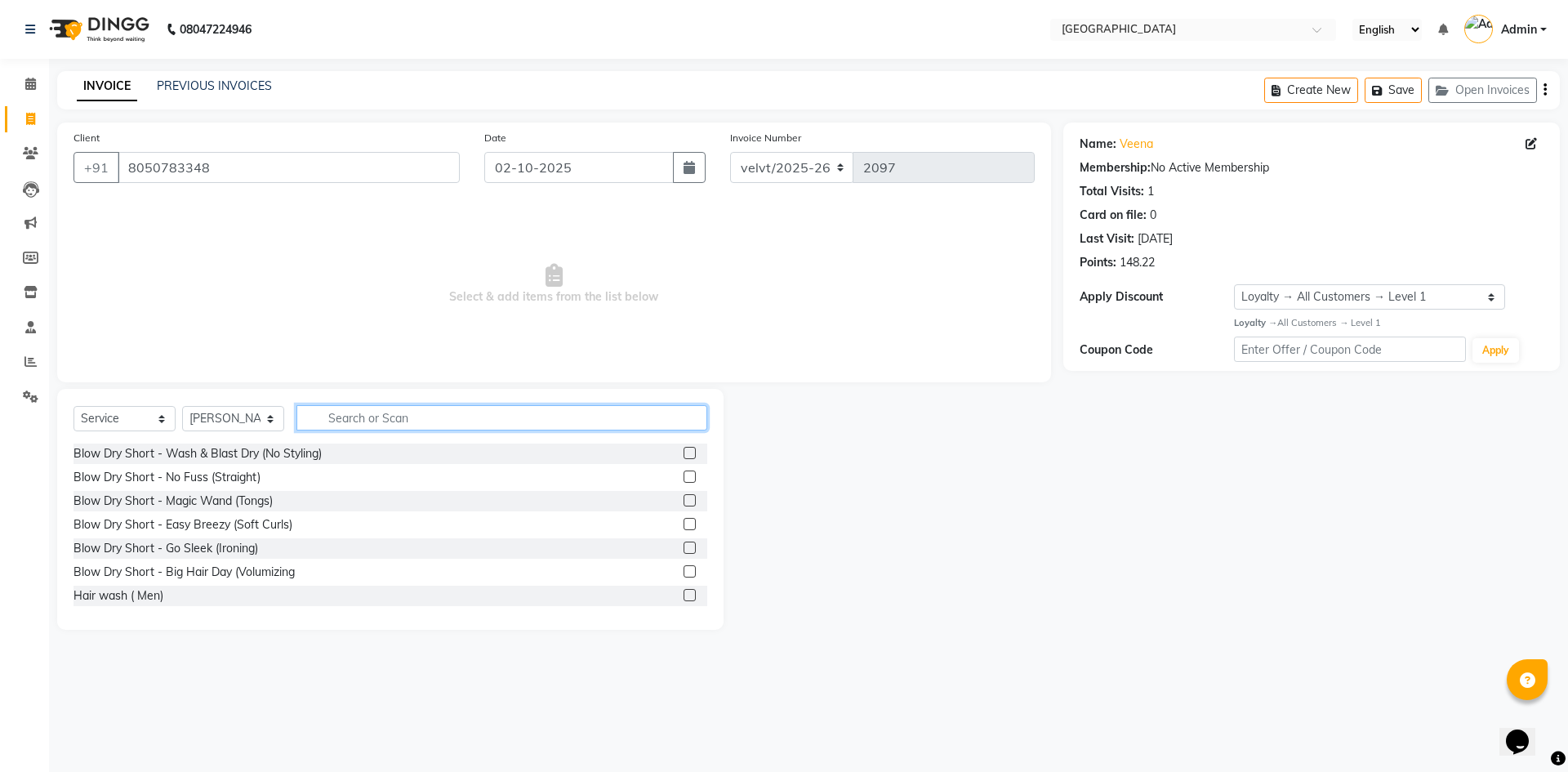
click at [356, 413] on input "text" at bounding box center [501, 418] width 410 height 26
click at [379, 427] on input "text" at bounding box center [501, 418] width 410 height 26
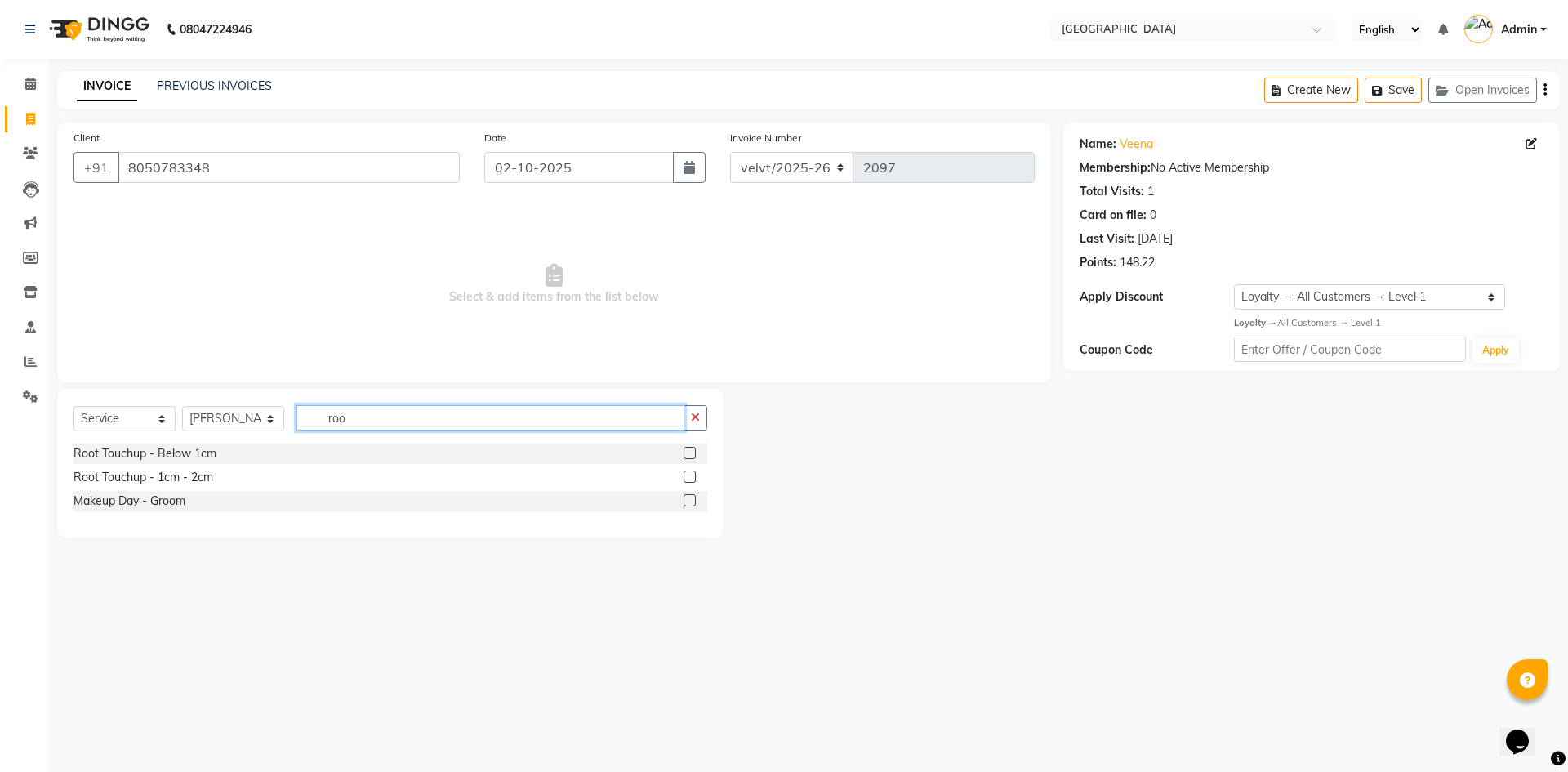
type input "roo"
click at [687, 476] on label at bounding box center [690, 476] width 12 height 12
click at [687, 476] on input "checkbox" at bounding box center [689, 477] width 10 height 10
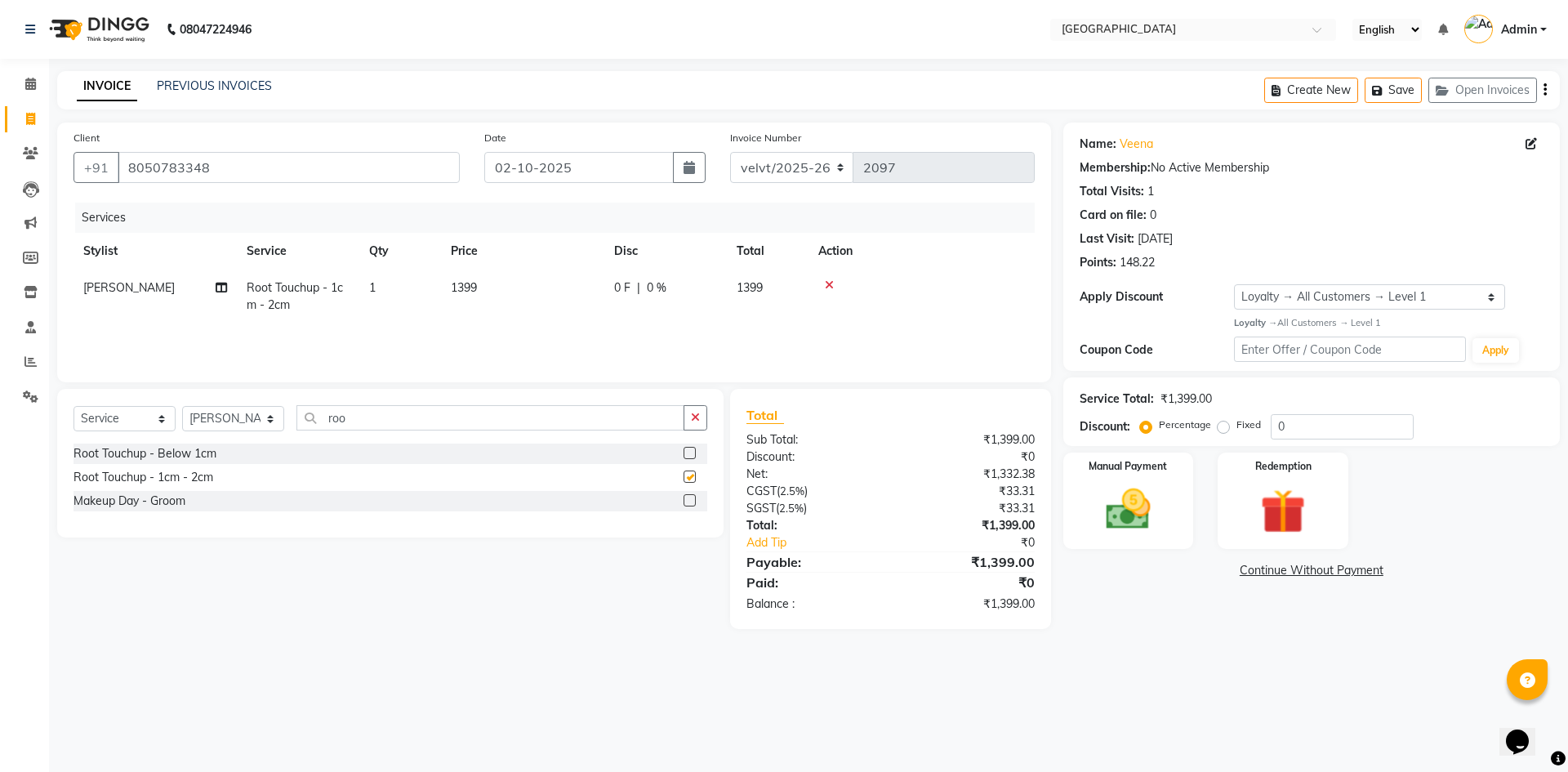
checkbox input "false"
click at [469, 286] on span "1399" at bounding box center [464, 287] width 26 height 15
select select "68468"
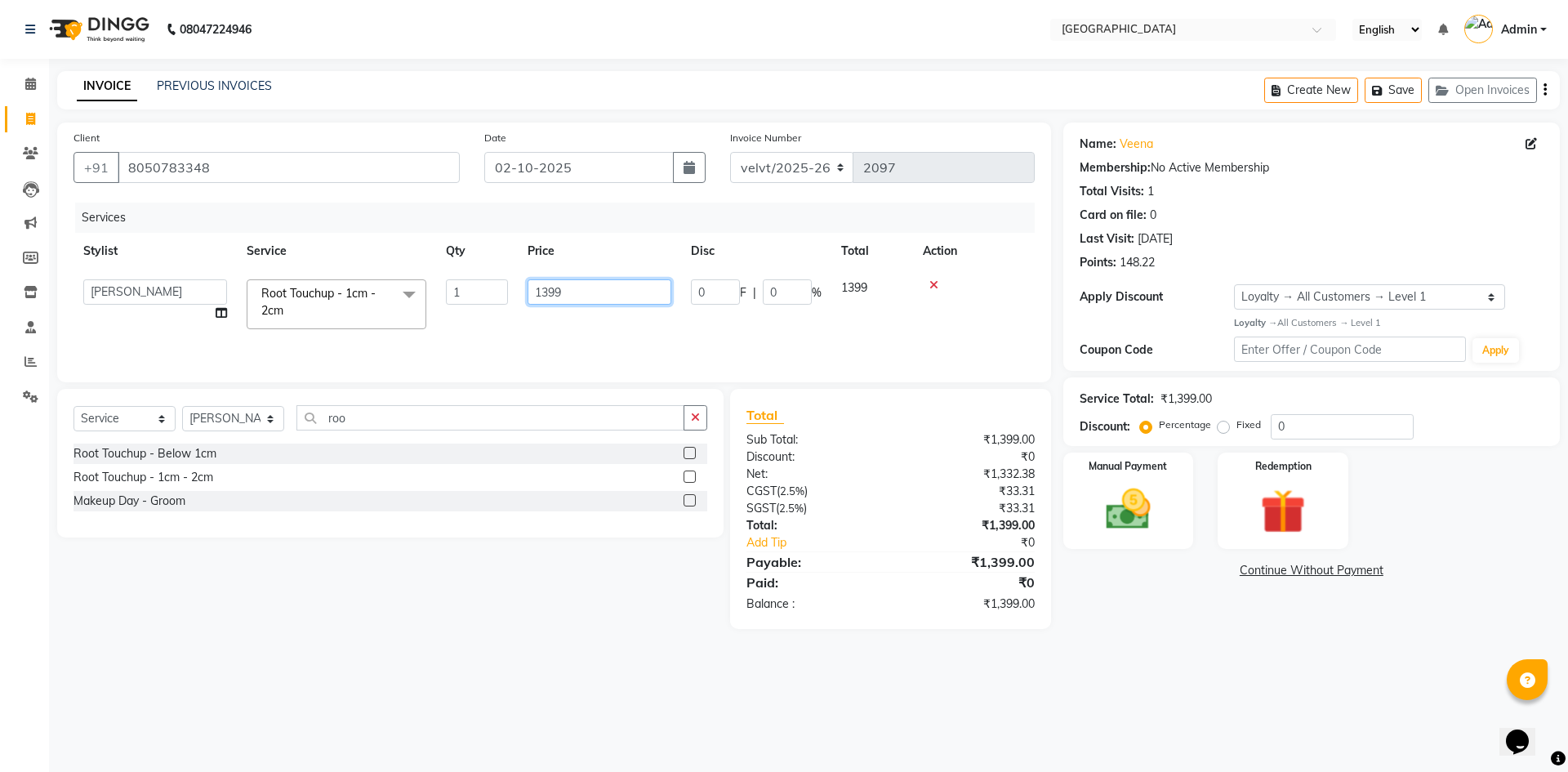
click at [583, 295] on input "1399" at bounding box center [600, 292] width 144 height 26
type input "1500"
click at [388, 423] on input "roo" at bounding box center [490, 418] width 388 height 26
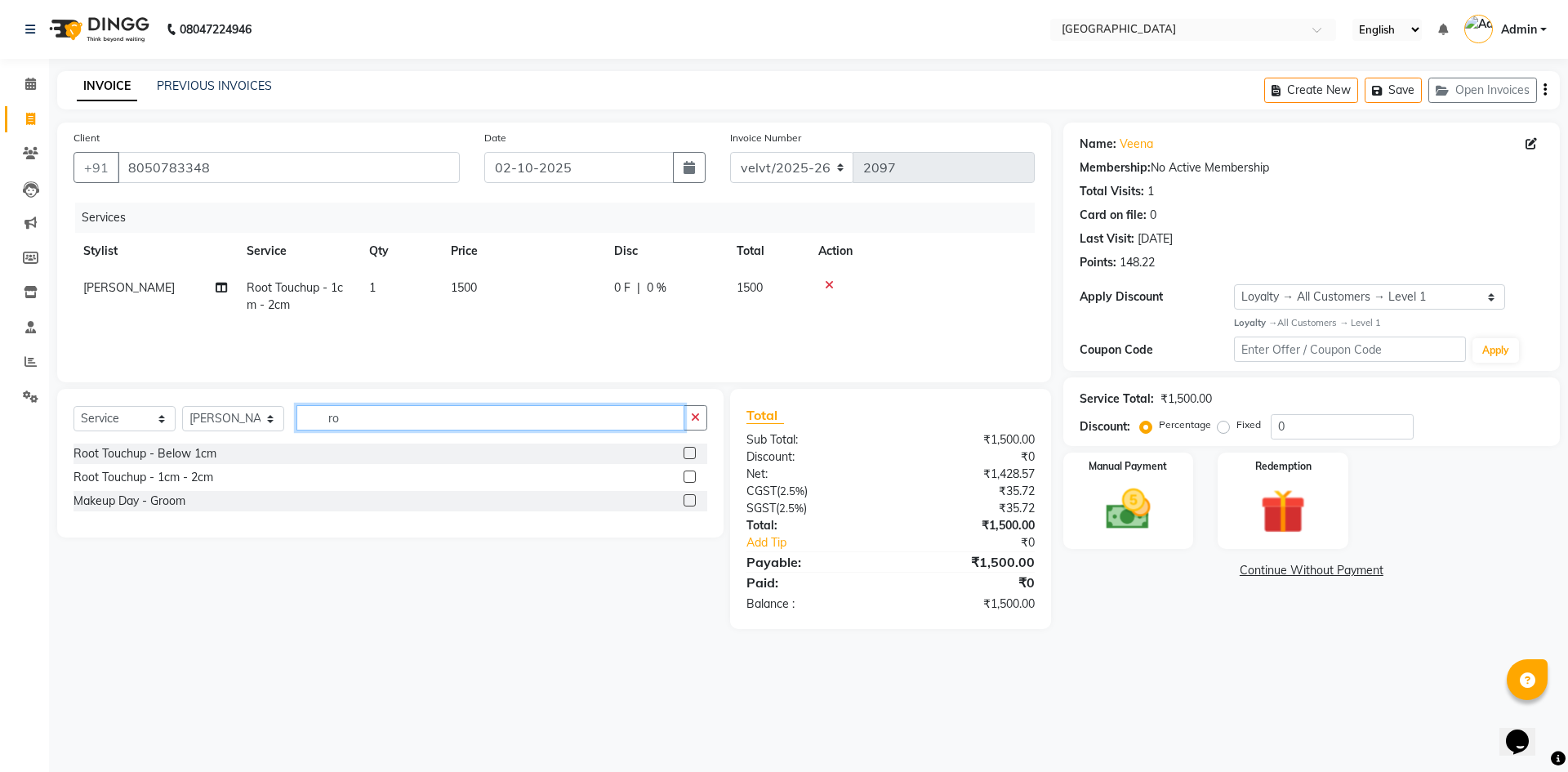
type input "r"
type input "faci"
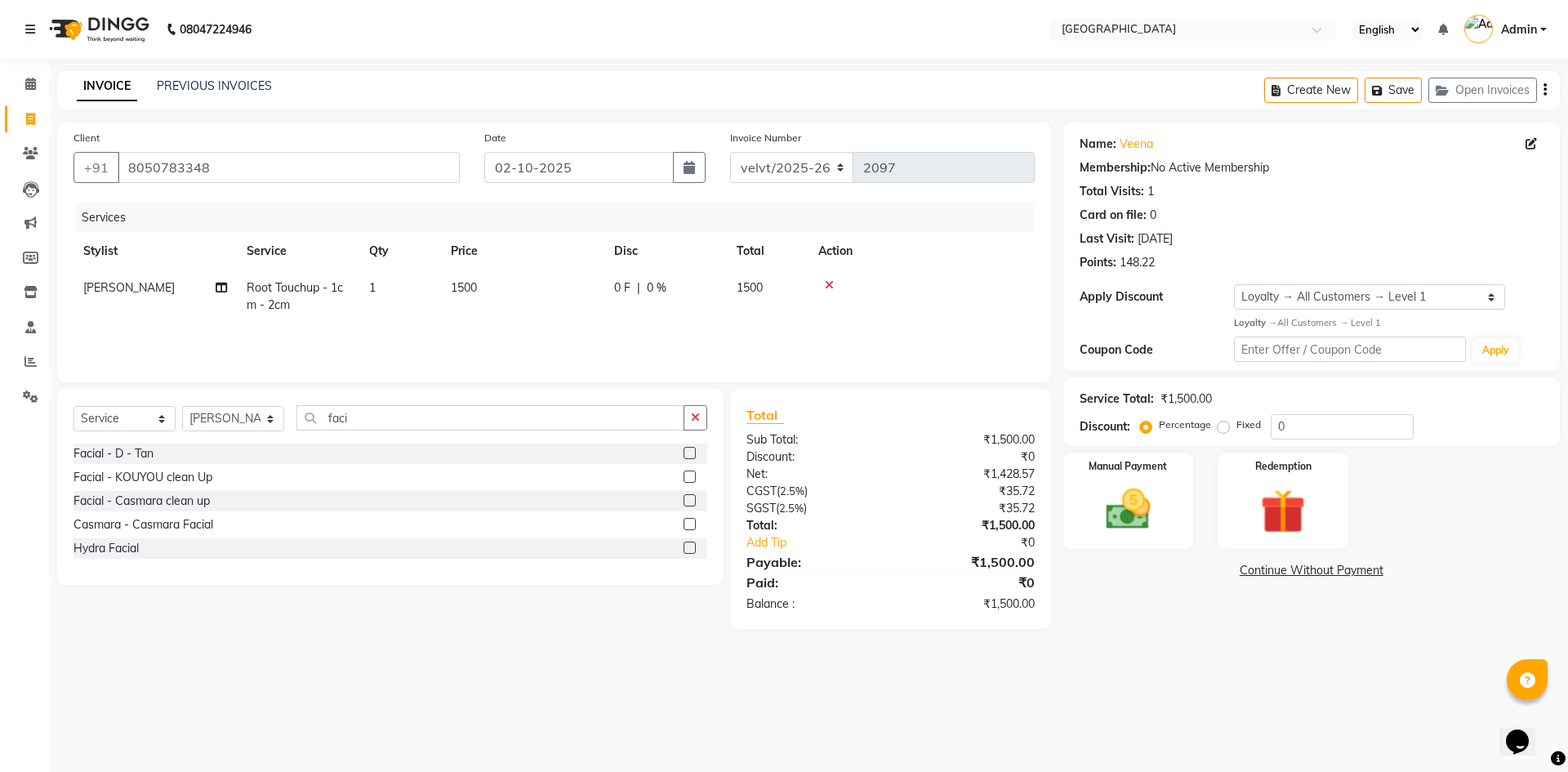
click at [689, 452] on label at bounding box center [690, 452] width 12 height 12
click at [689, 452] on input "checkbox" at bounding box center [689, 453] width 10 height 10
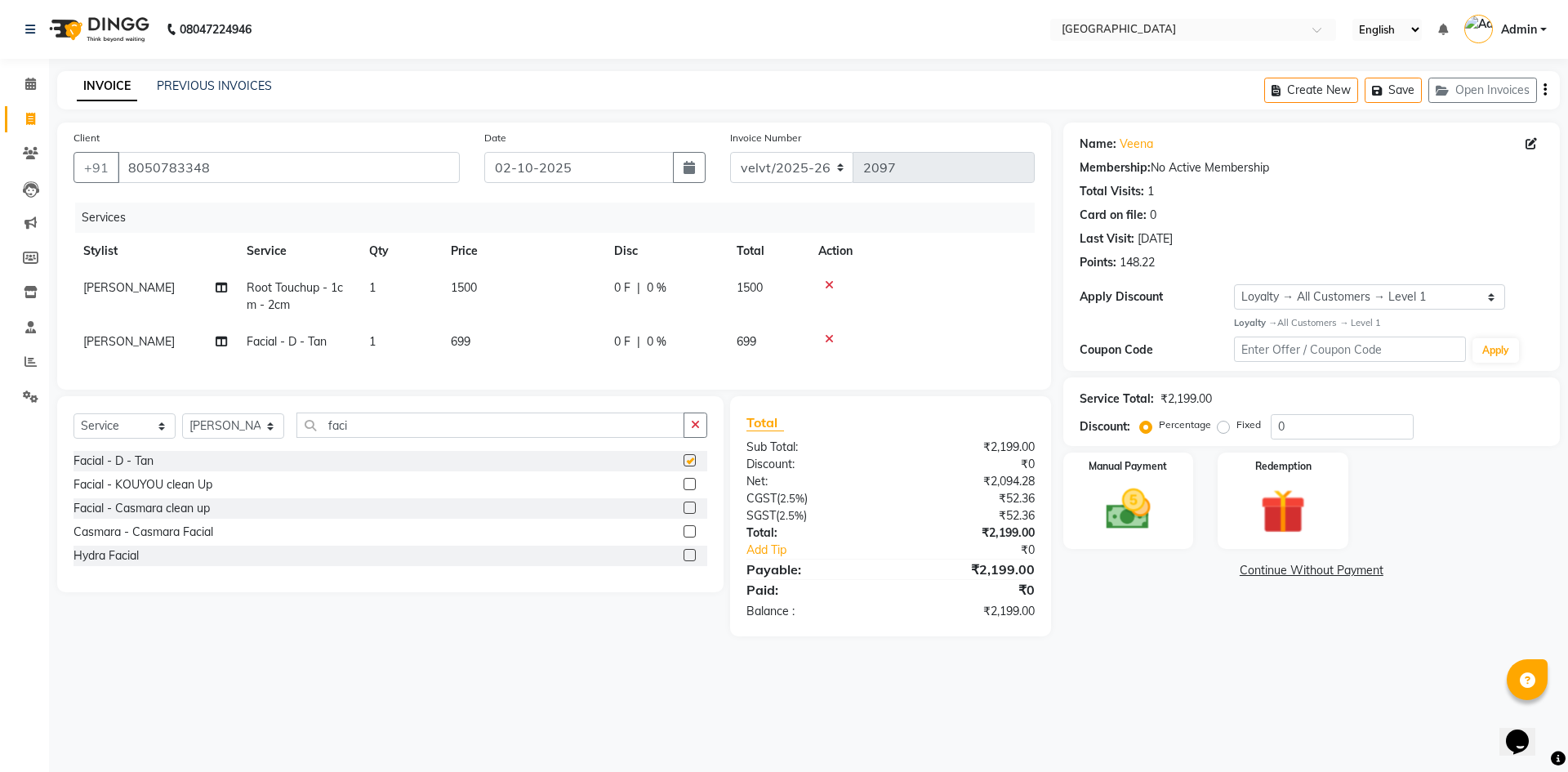
checkbox input "false"
click at [467, 339] on span "699" at bounding box center [460, 341] width 20 height 15
select select "68468"
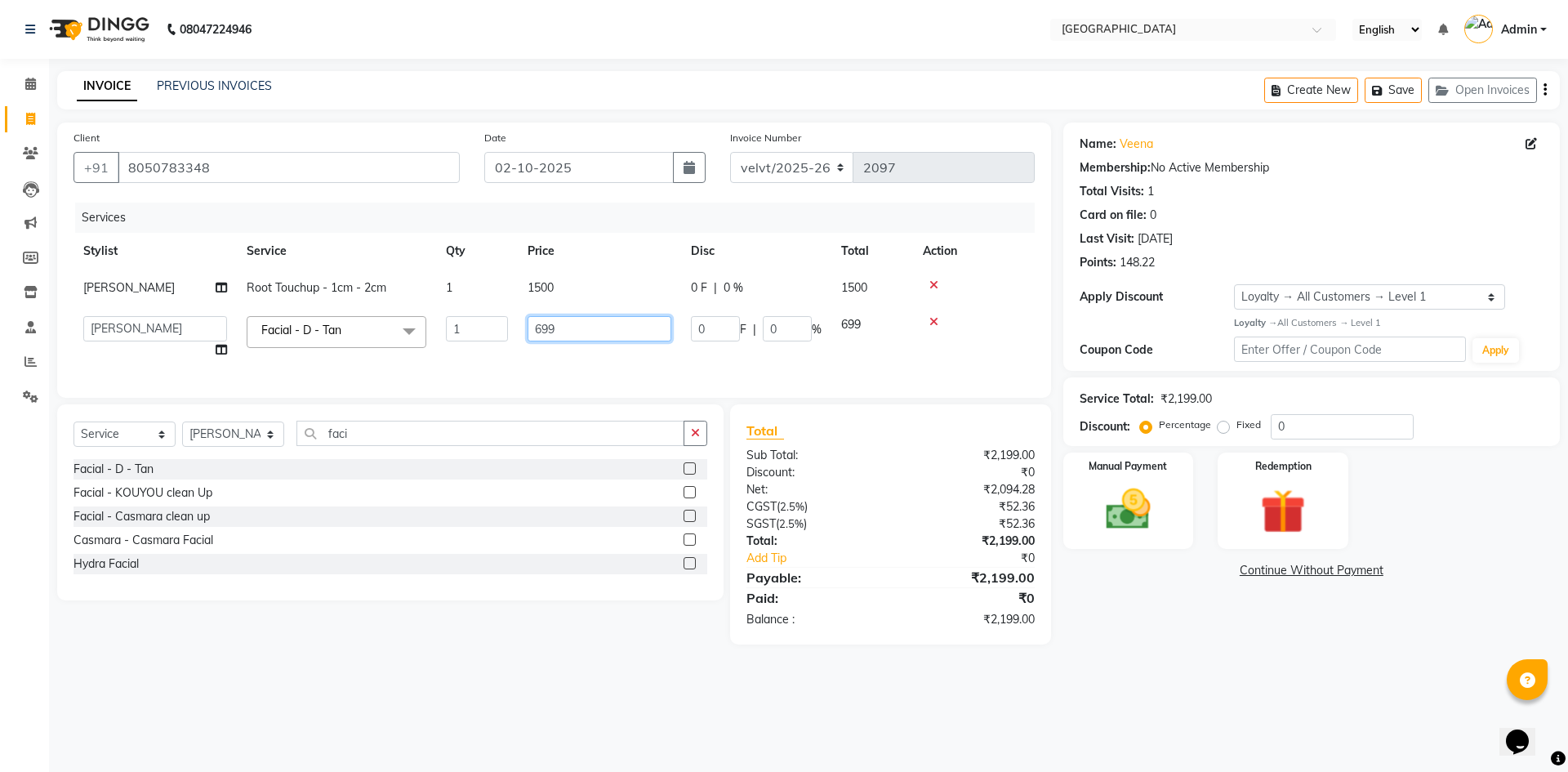
click at [573, 332] on input "699" at bounding box center [600, 329] width 144 height 26
type input "6"
type input "1000"
click at [356, 450] on div "Select Service Product Membership Package Voucher Prepaid Gift Card Select Styl…" at bounding box center [391, 440] width 634 height 39
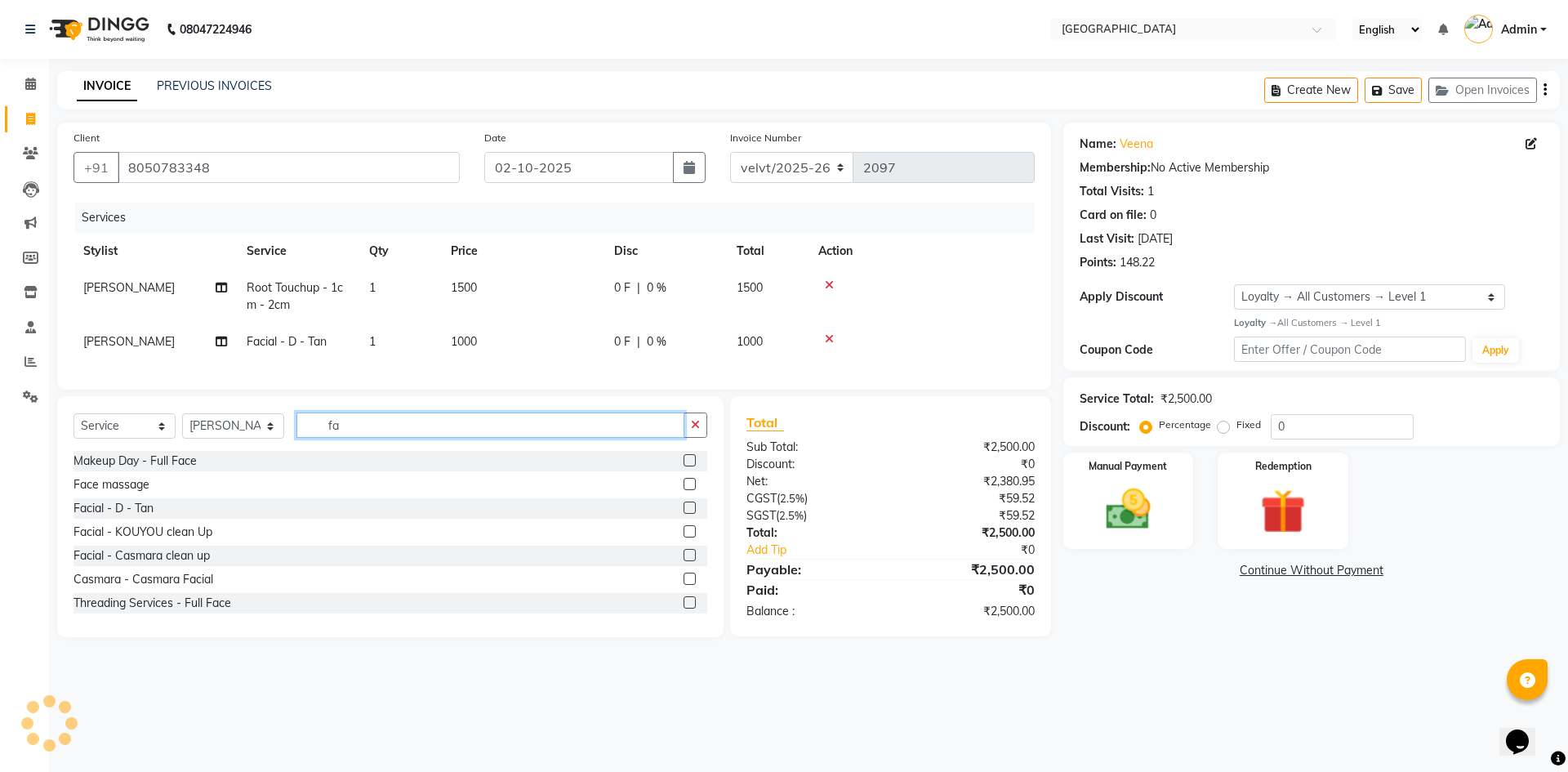
type input "f"
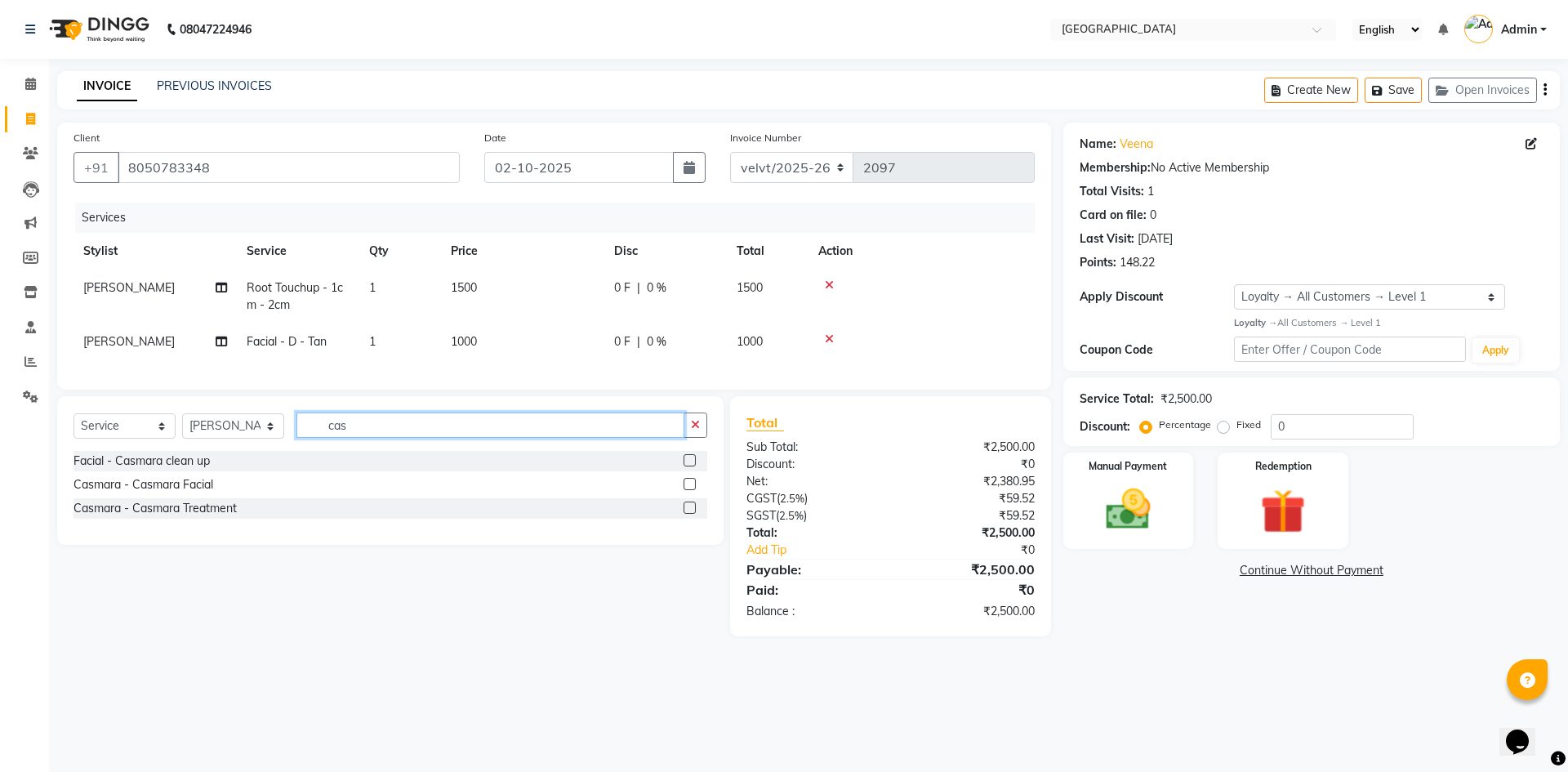
type input "cas"
click at [688, 490] on label at bounding box center [690, 484] width 12 height 12
click at [688, 490] on input "checkbox" at bounding box center [689, 484] width 10 height 10
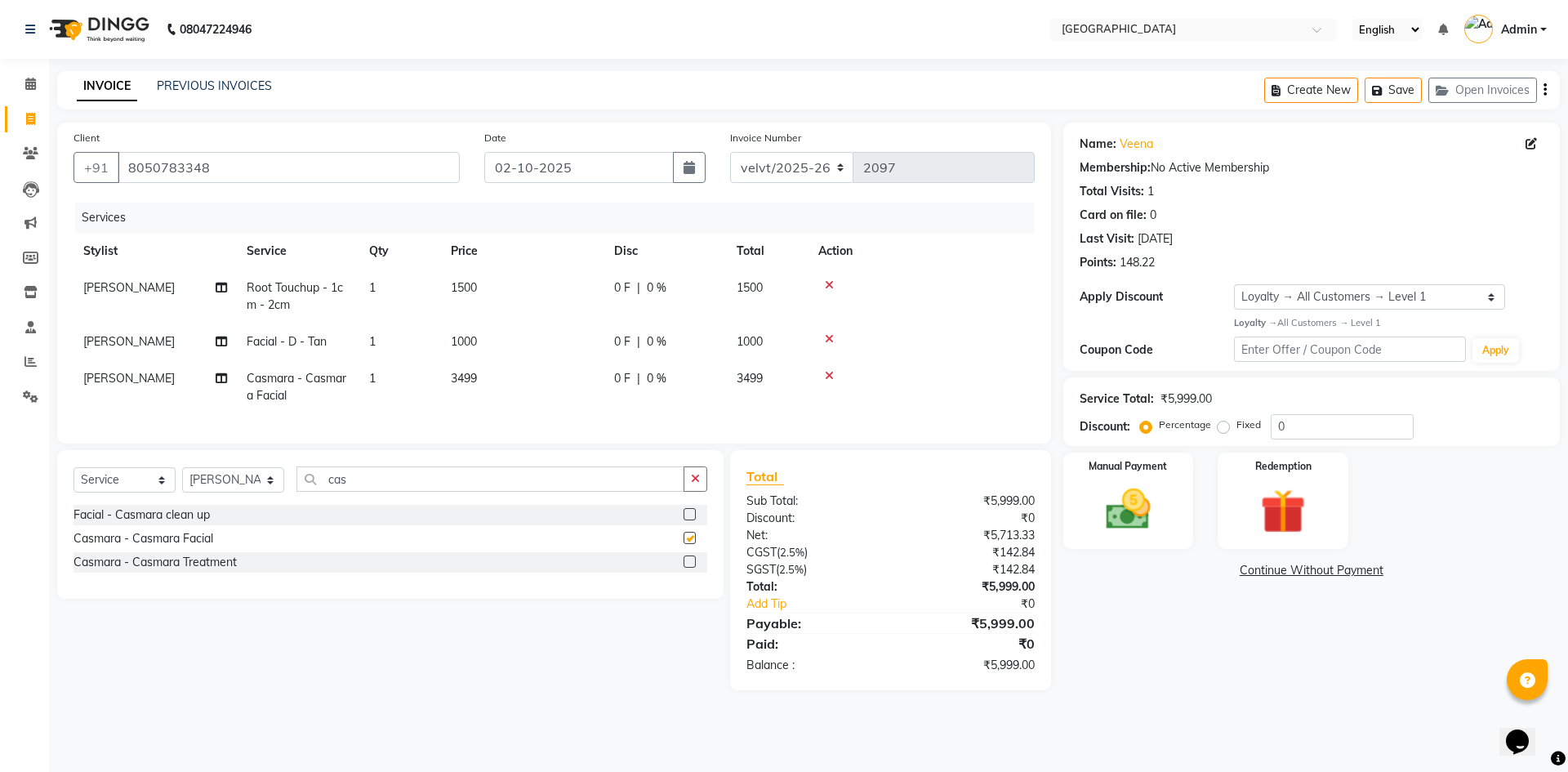
checkbox input "false"
click at [491, 380] on td "3499" at bounding box center [523, 386] width 164 height 54
select select "68468"
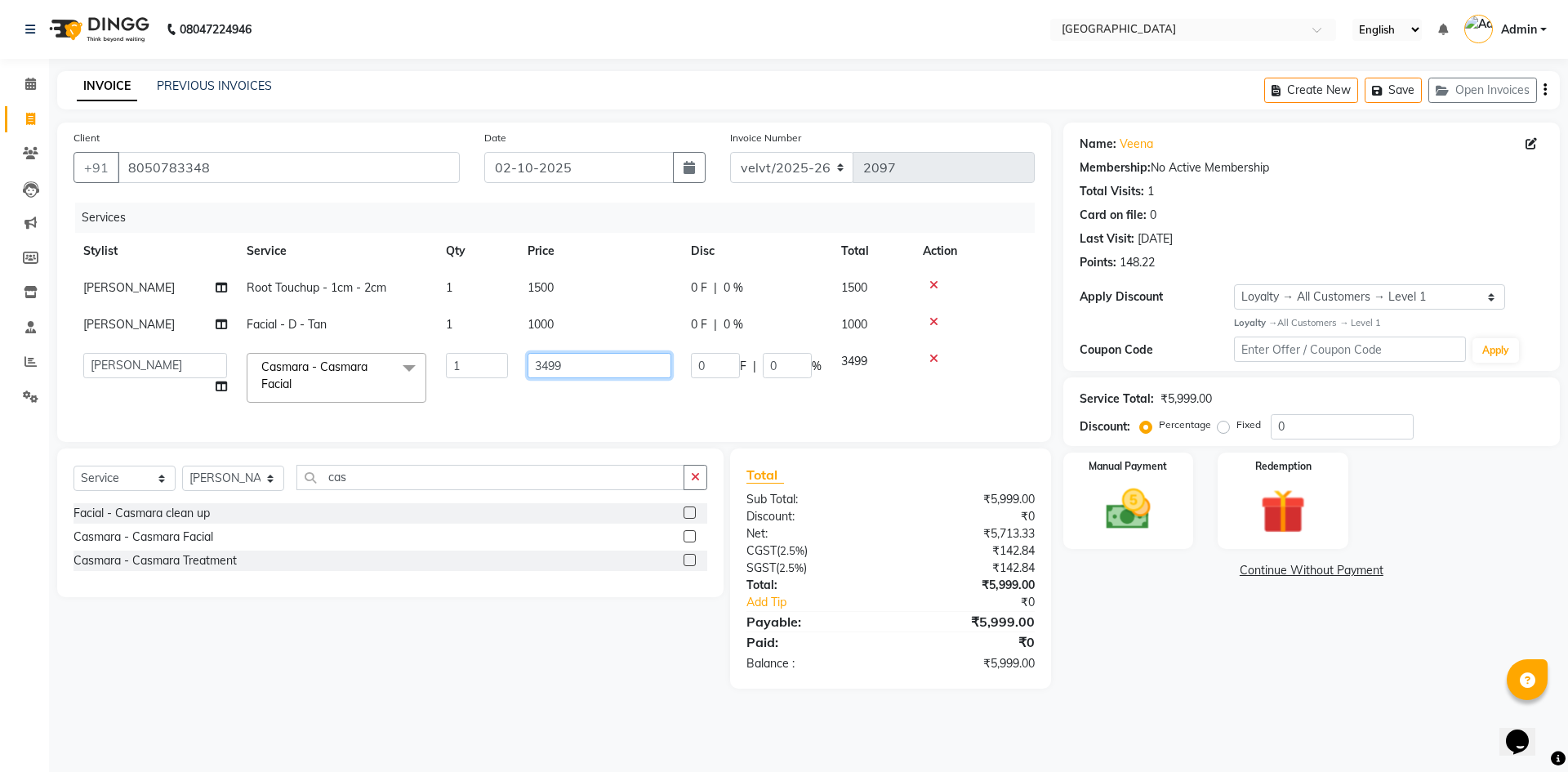
click at [578, 361] on input "3499" at bounding box center [600, 366] width 144 height 26
type input "3500"
click at [1199, 679] on div "Name: Veena Membership: No Active Membership Total Visits: 1 Card on file: 0 La…" at bounding box center [1318, 405] width 509 height 566
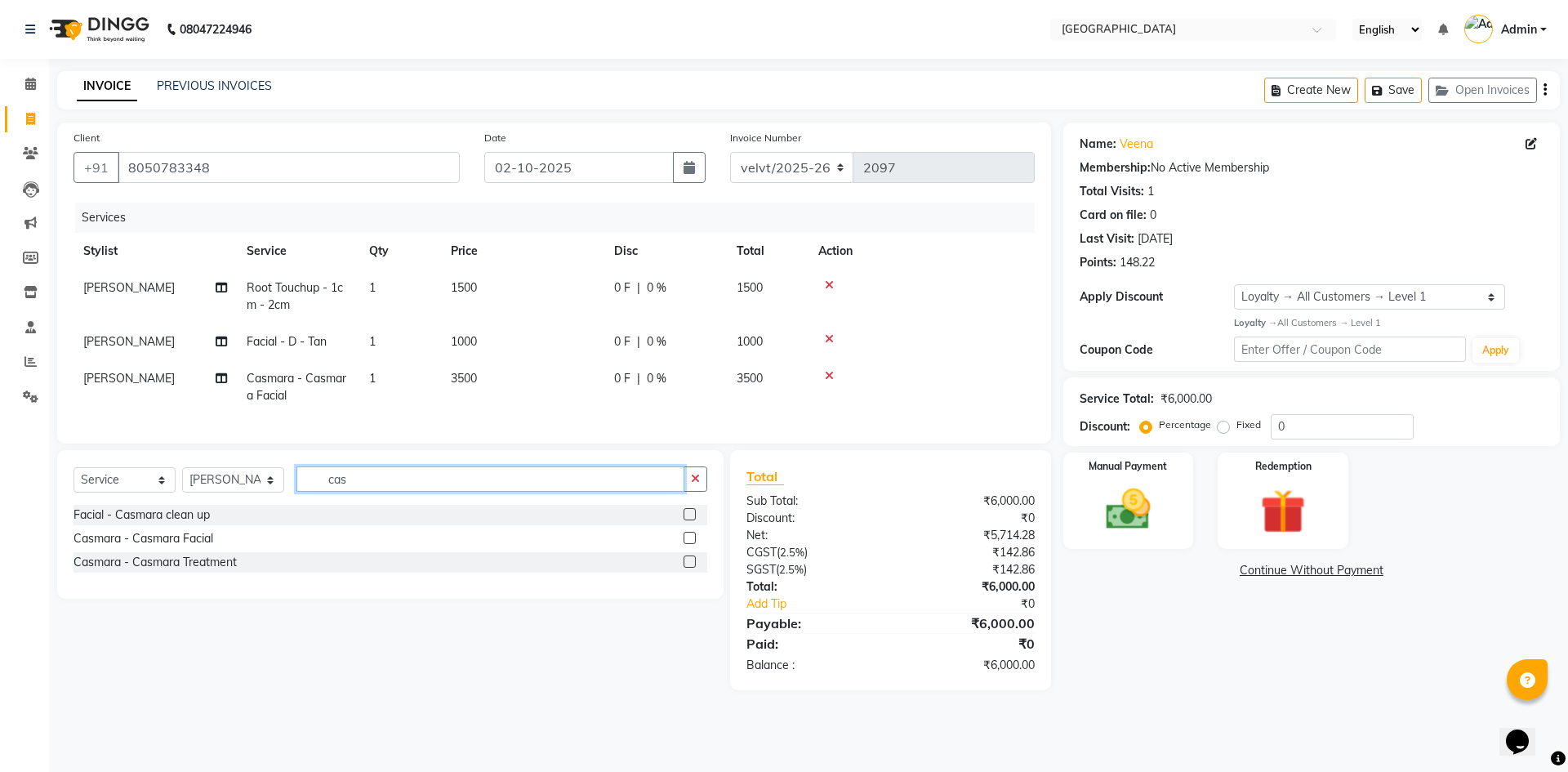
drag, startPoint x: 386, startPoint y: 498, endPoint x: 363, endPoint y: 505, distance: 24.0
click at [386, 492] on input "cas" at bounding box center [490, 479] width 388 height 26
type input "c"
type input "alga"
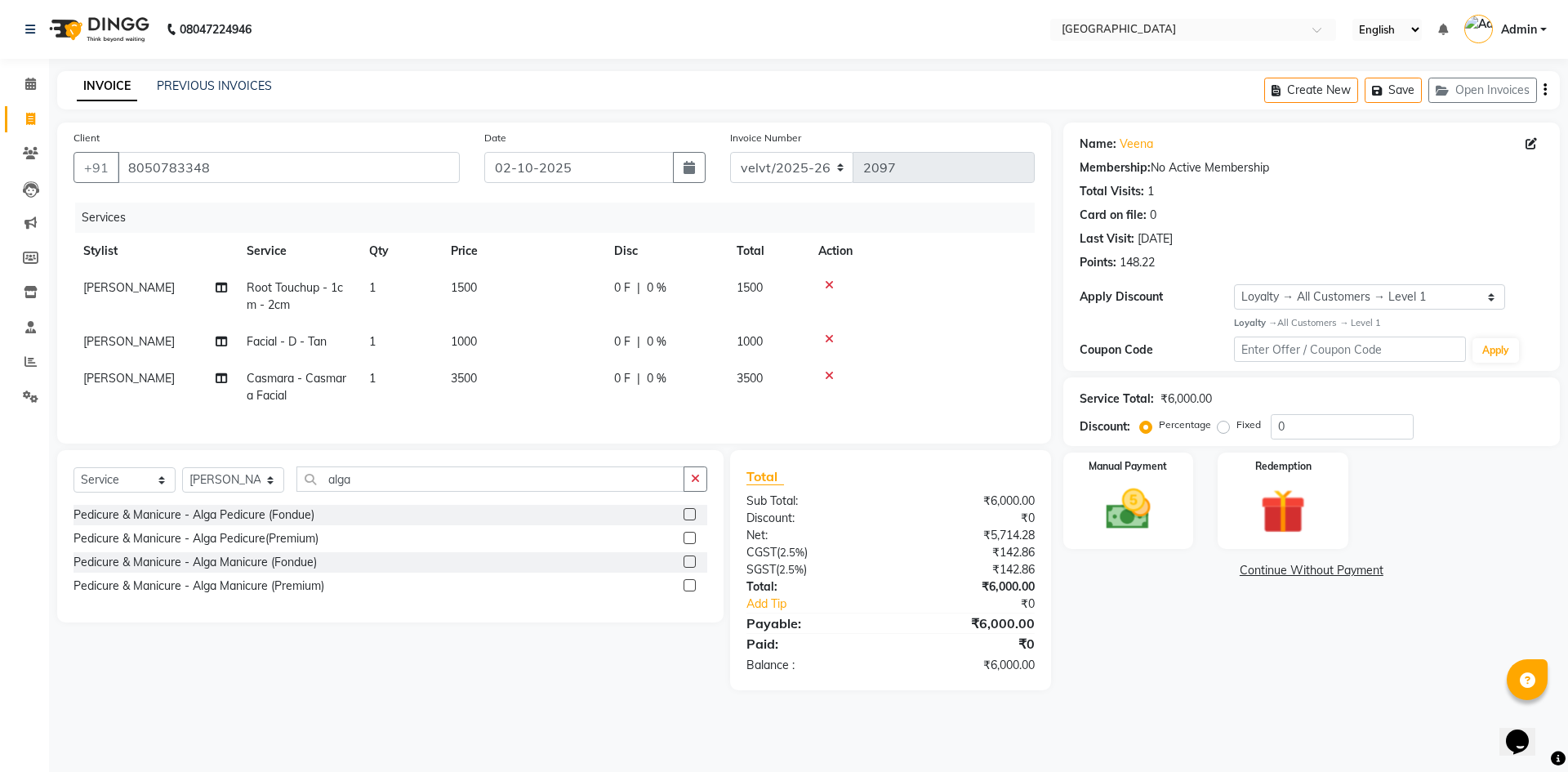
click at [685, 567] on label at bounding box center [690, 561] width 12 height 12
click at [685, 567] on input "checkbox" at bounding box center [689, 562] width 10 height 10
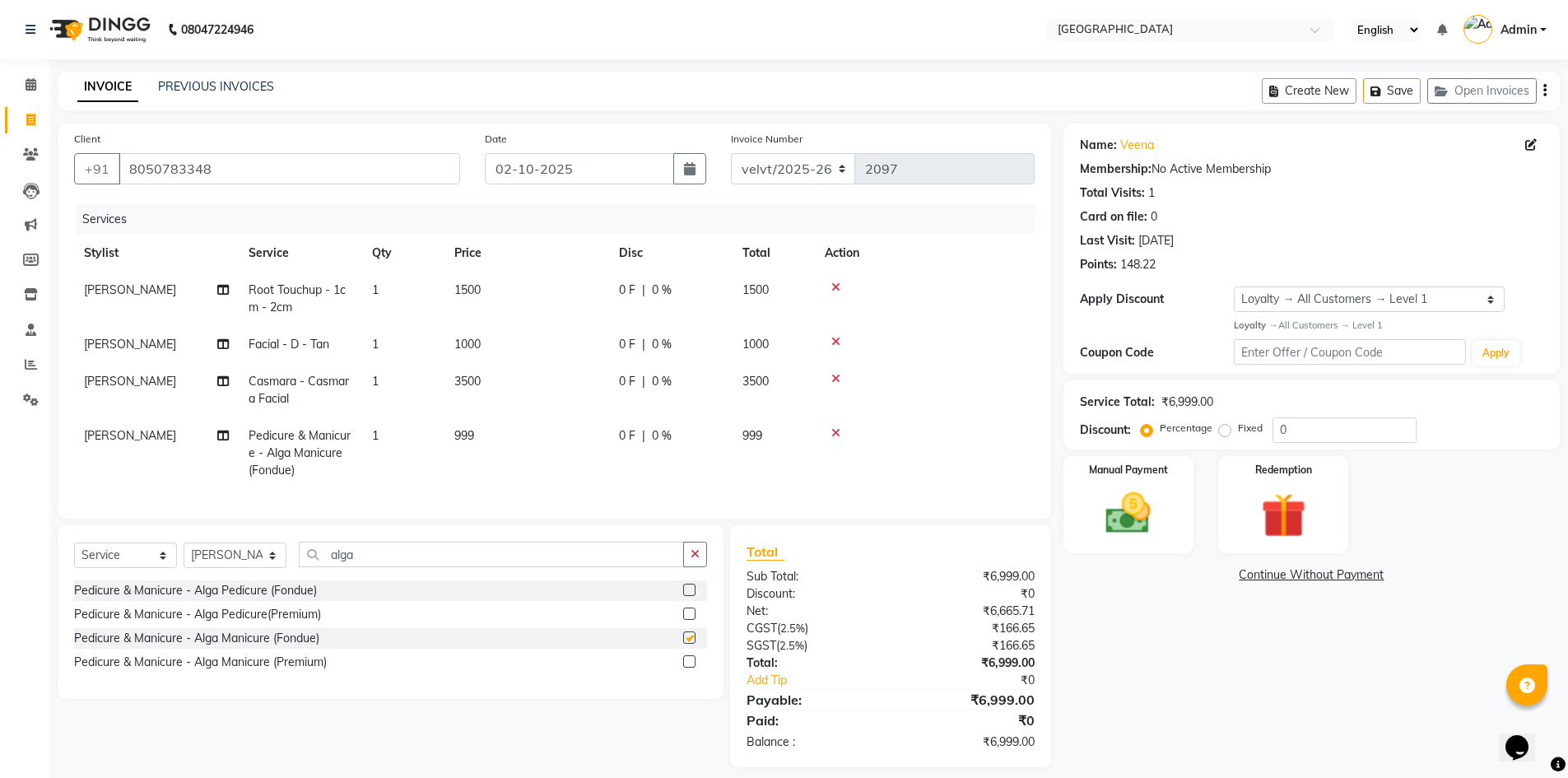
checkbox input "false"
click at [688, 667] on label at bounding box center [689, 661] width 12 height 12
click at [688, 667] on input "checkbox" at bounding box center [688, 662] width 10 height 10
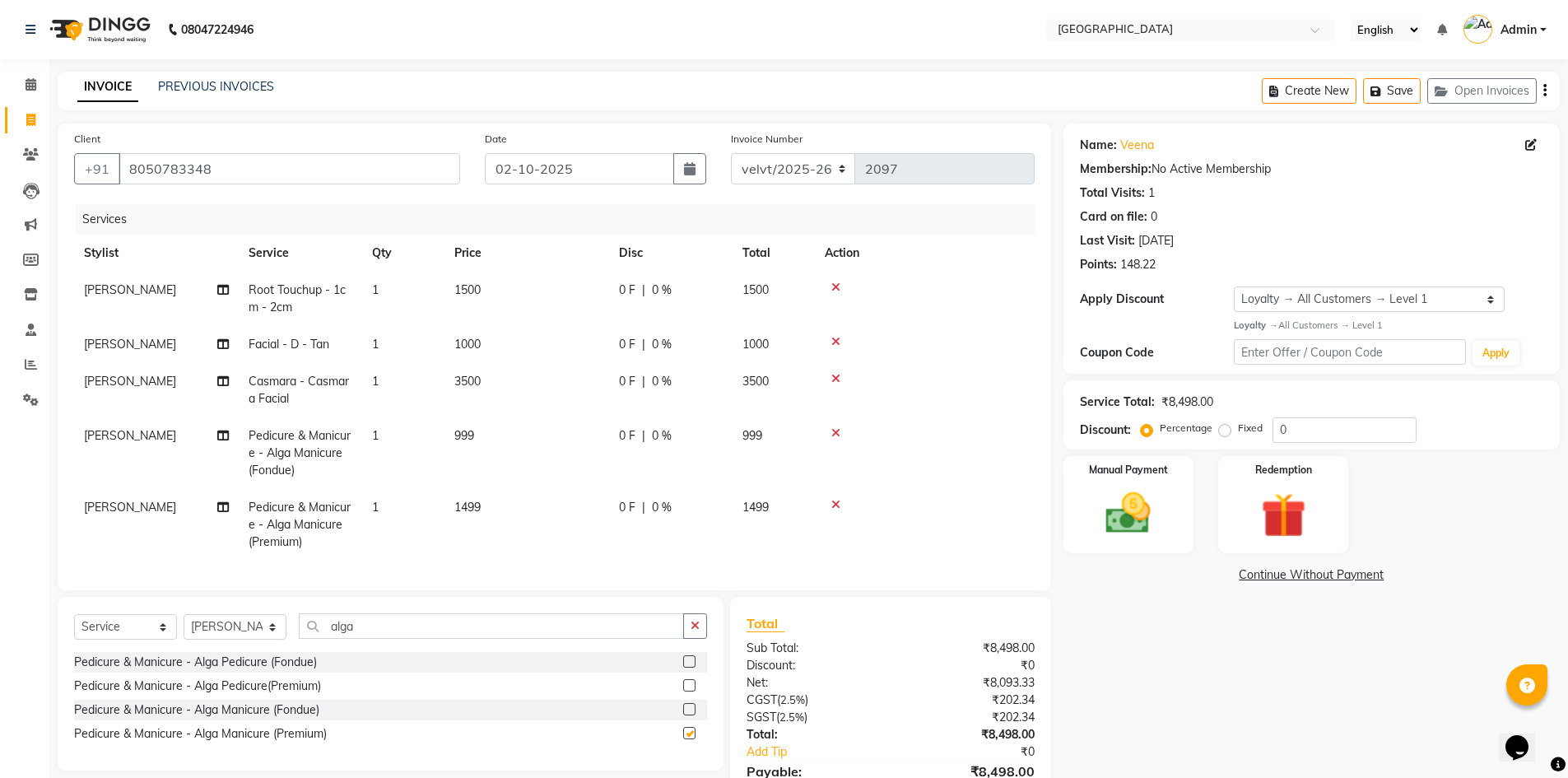
checkbox input "false"
click at [834, 432] on icon at bounding box center [836, 433] width 9 height 11
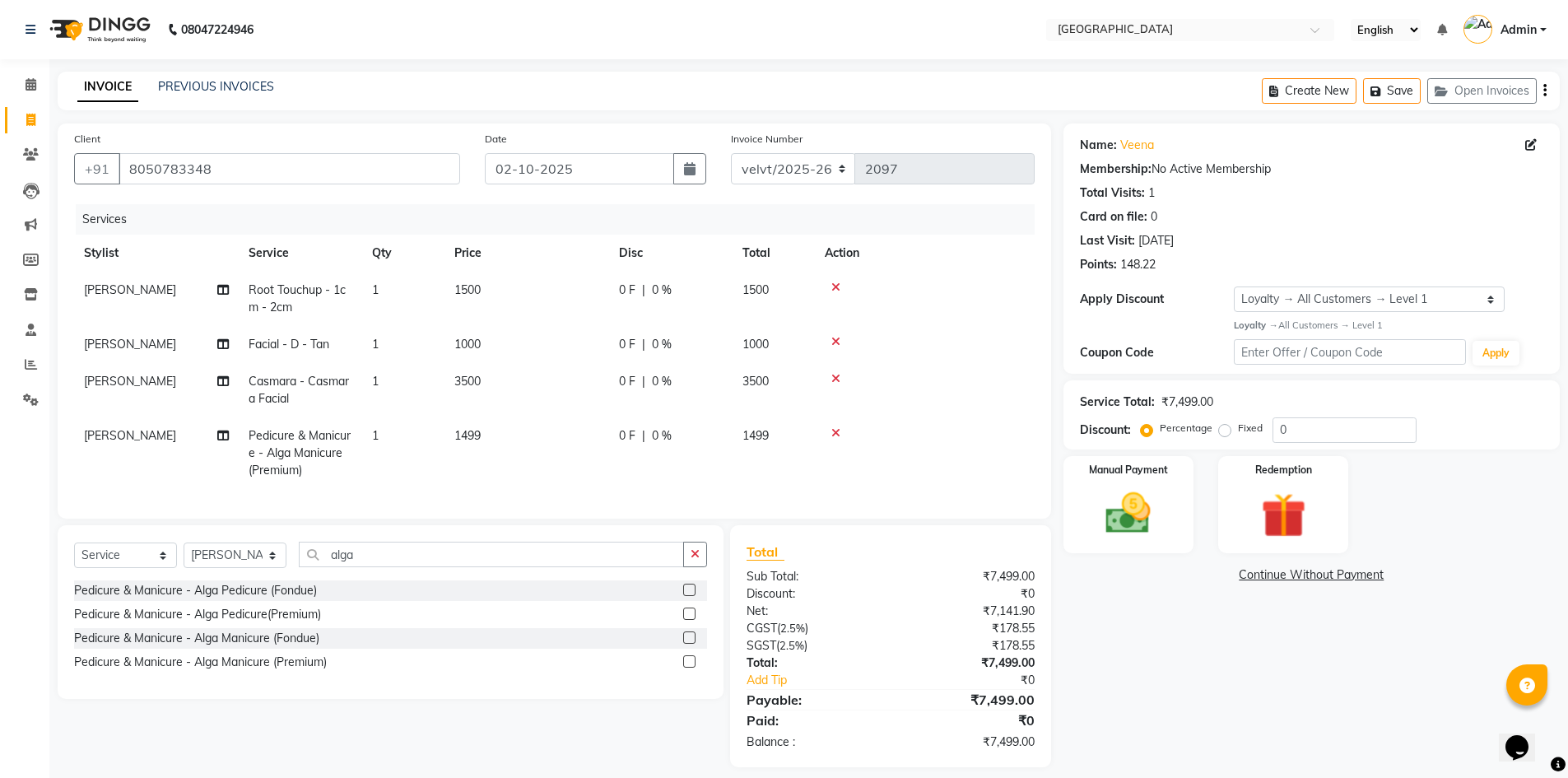
click at [465, 429] on span "1499" at bounding box center [467, 435] width 26 height 15
select select "68468"
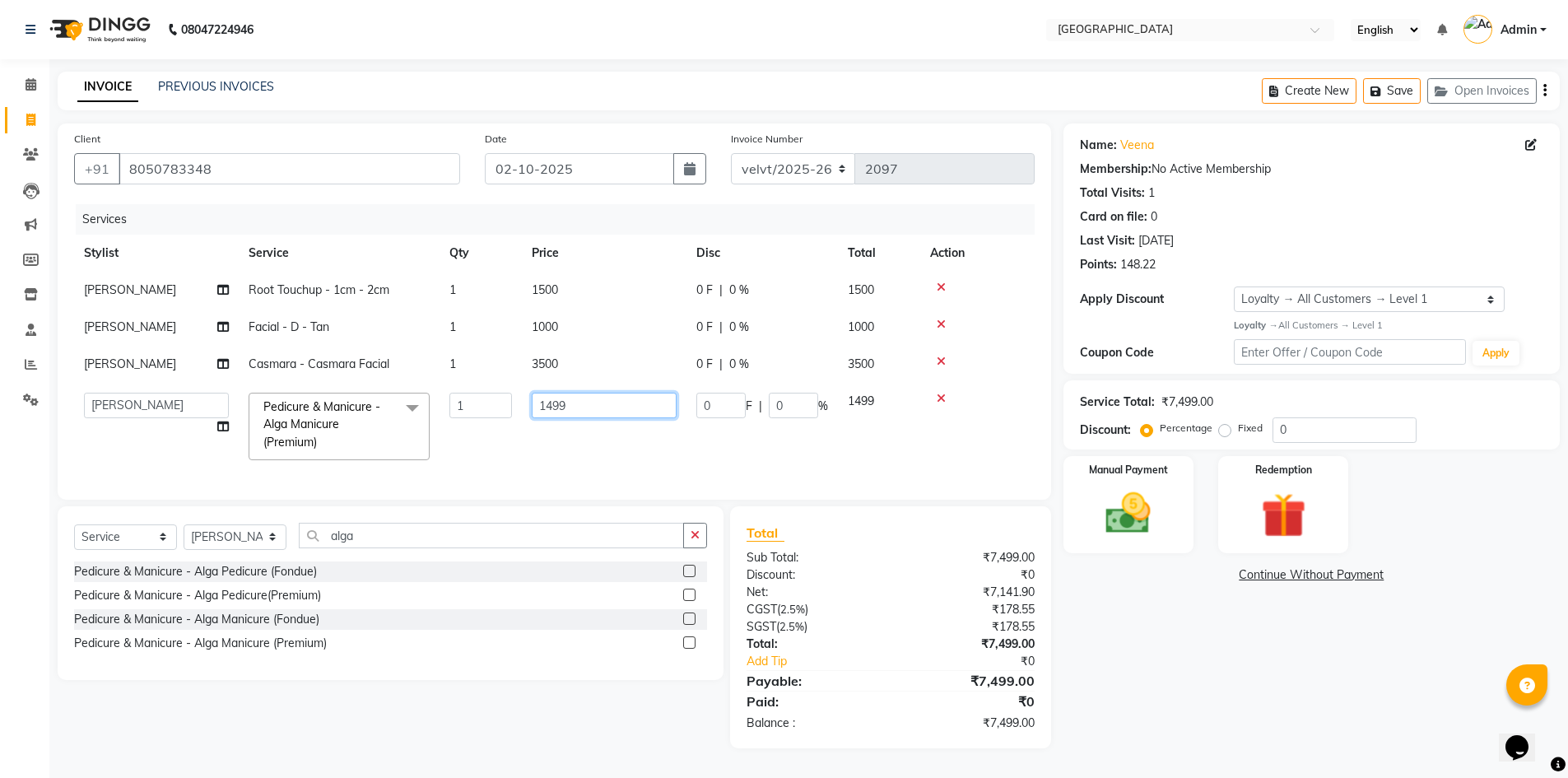
click at [574, 405] on input "1499" at bounding box center [604, 406] width 145 height 26
type input "1500"
click at [1217, 667] on div "Name: Veena Membership: No Active Membership Total Visits: 1 Card on file: 0 La…" at bounding box center [1317, 435] width 509 height 624
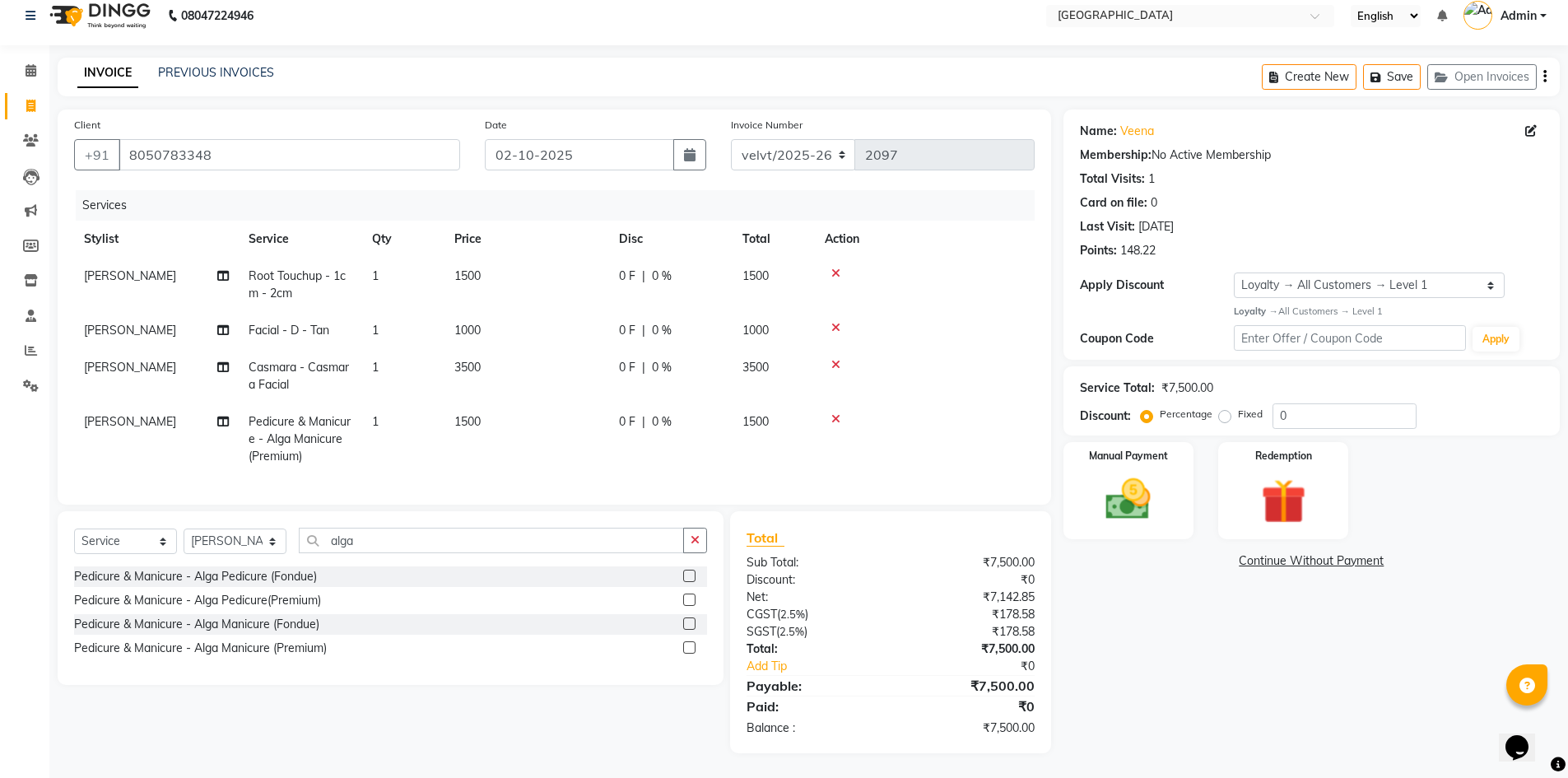
scroll to position [26, 0]
click at [383, 543] on input "alga" at bounding box center [491, 541] width 385 height 26
type input "a"
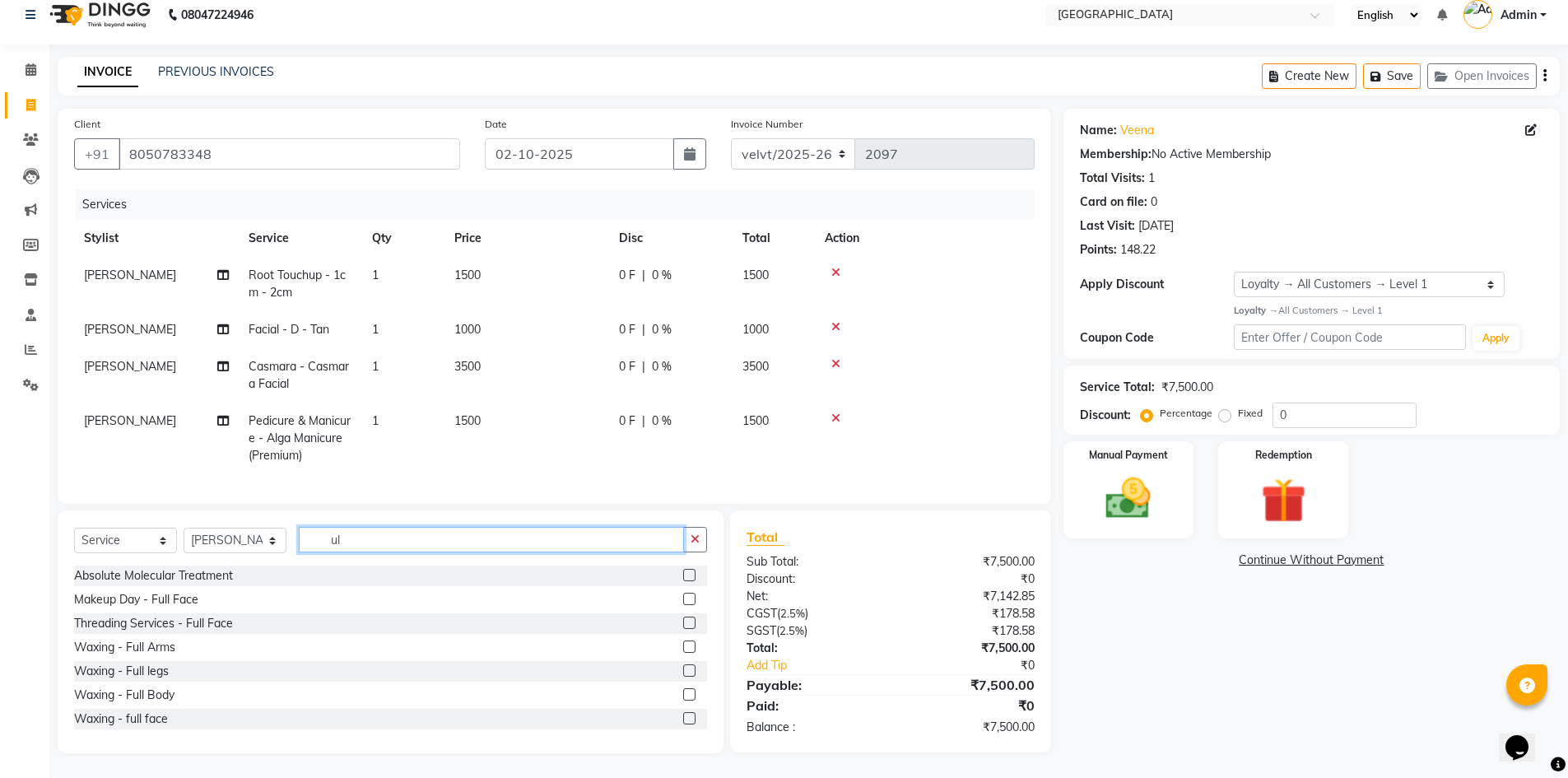
type input "u"
type input "mo"
click at [683, 572] on label at bounding box center [689, 575] width 12 height 12
click at [683, 572] on input "checkbox" at bounding box center [688, 575] width 10 height 10
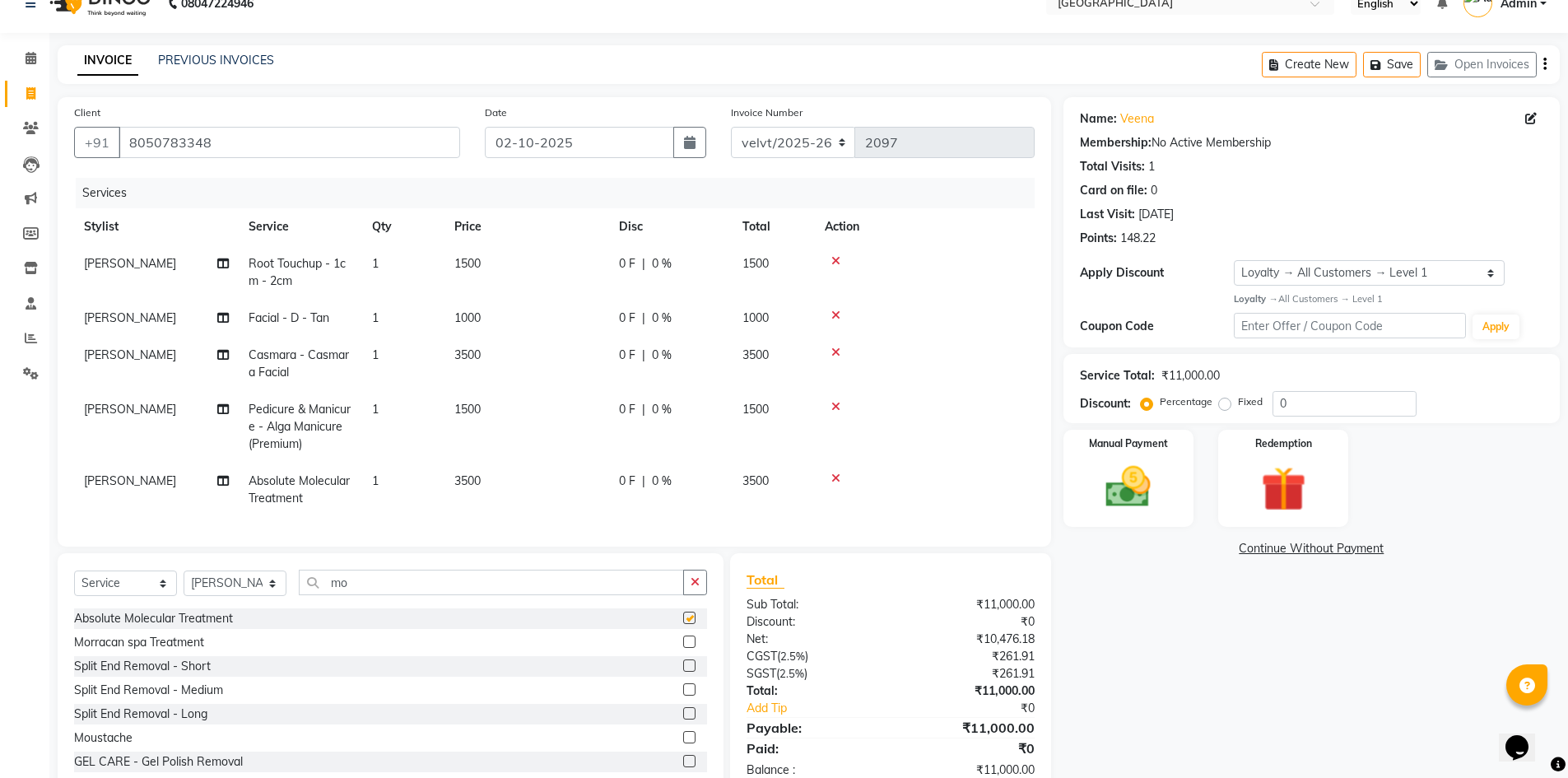
checkbox input "false"
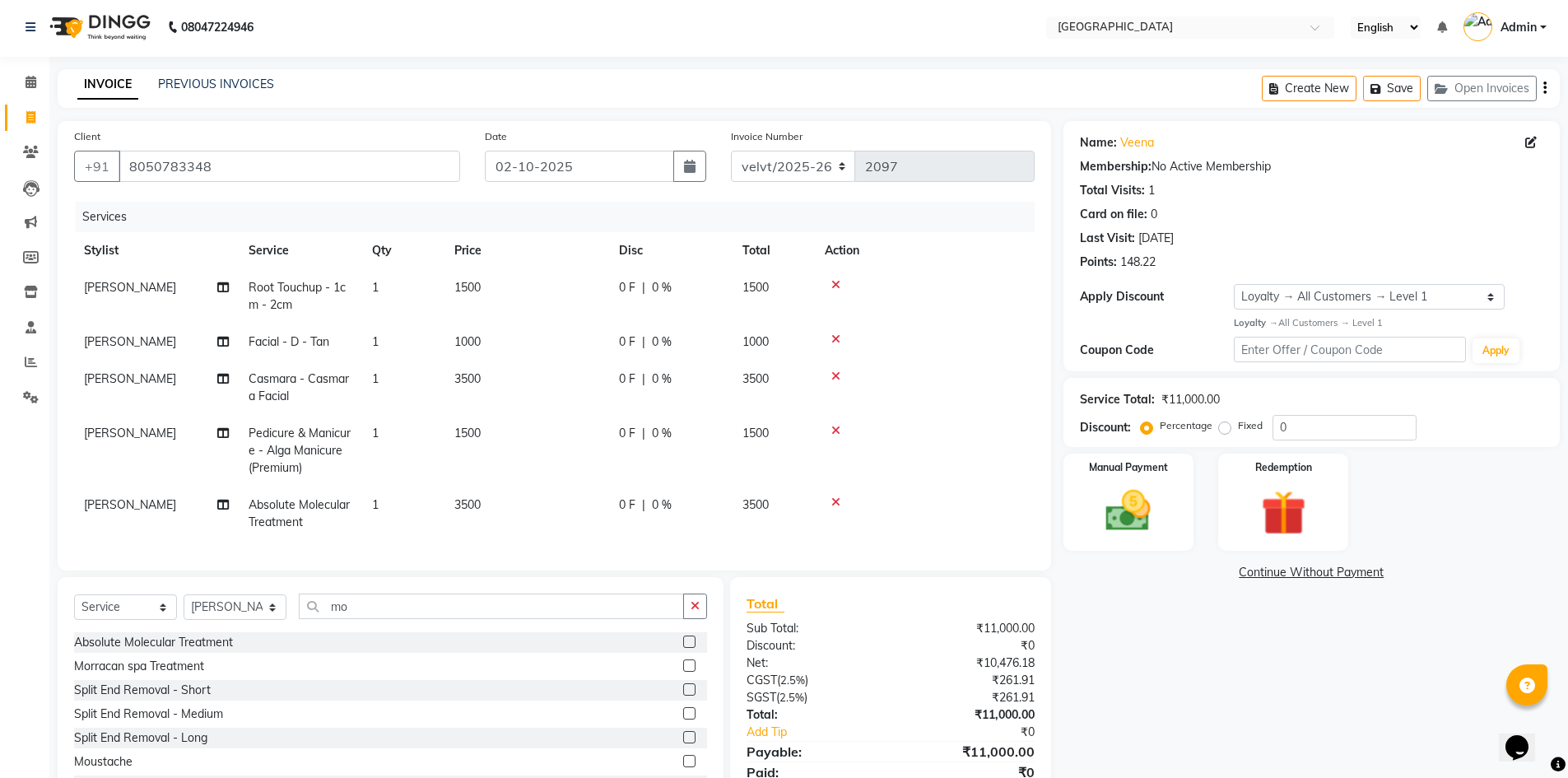
scroll to position [0, 0]
click at [1114, 521] on img at bounding box center [1129, 513] width 76 height 54
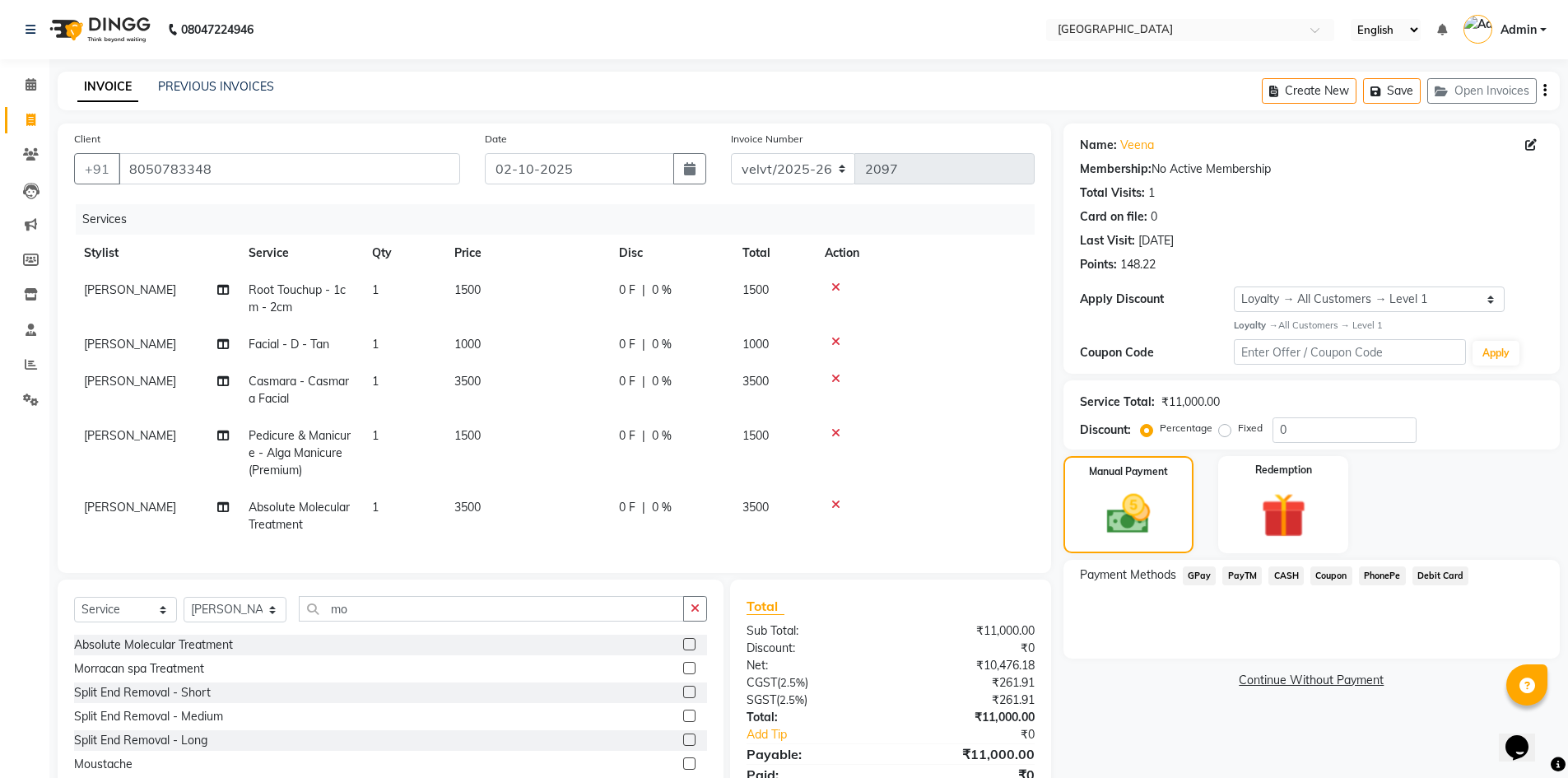
click at [1382, 579] on span "PhonePe" at bounding box center [1381, 576] width 47 height 19
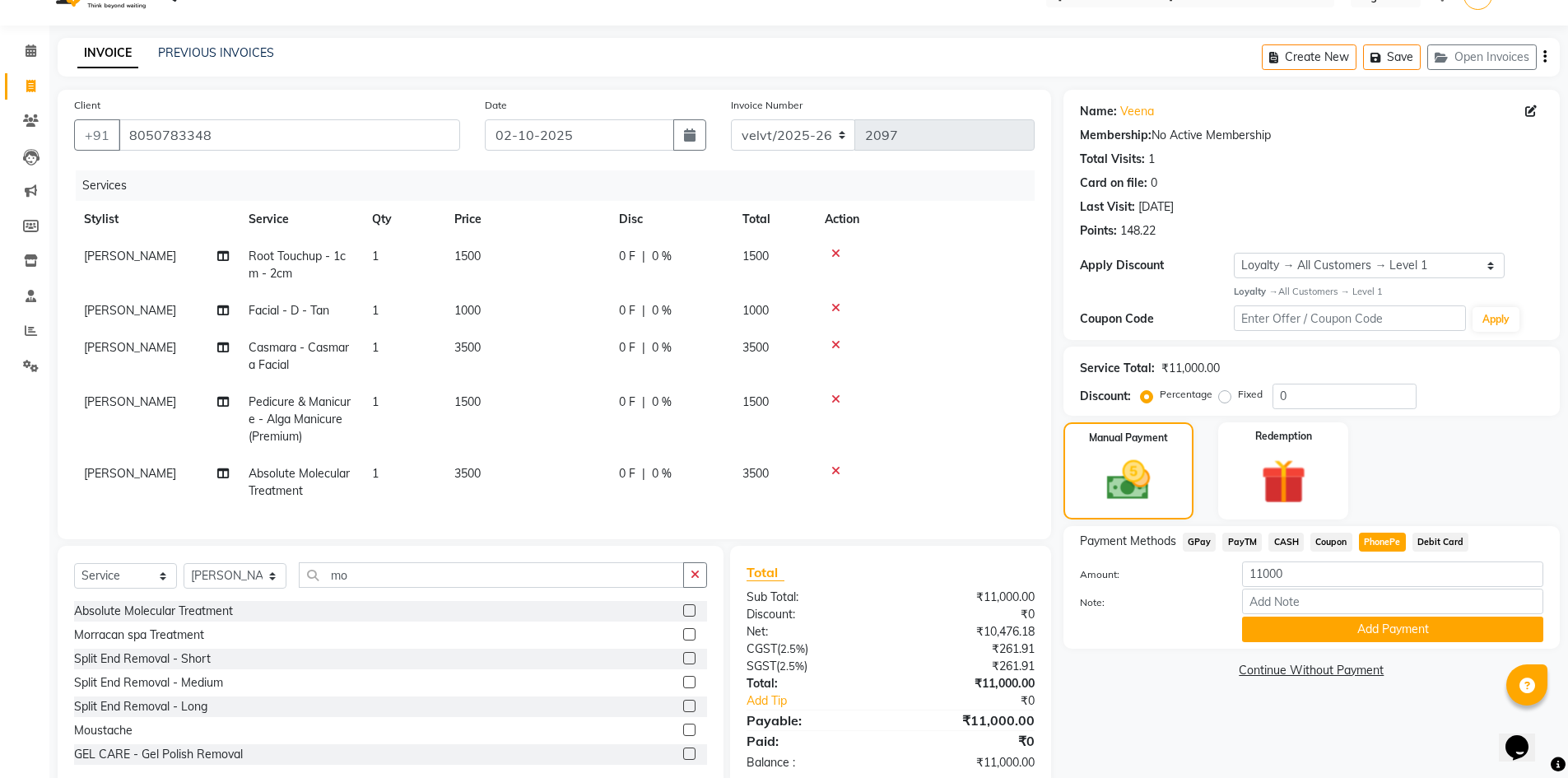
scroll to position [81, 0]
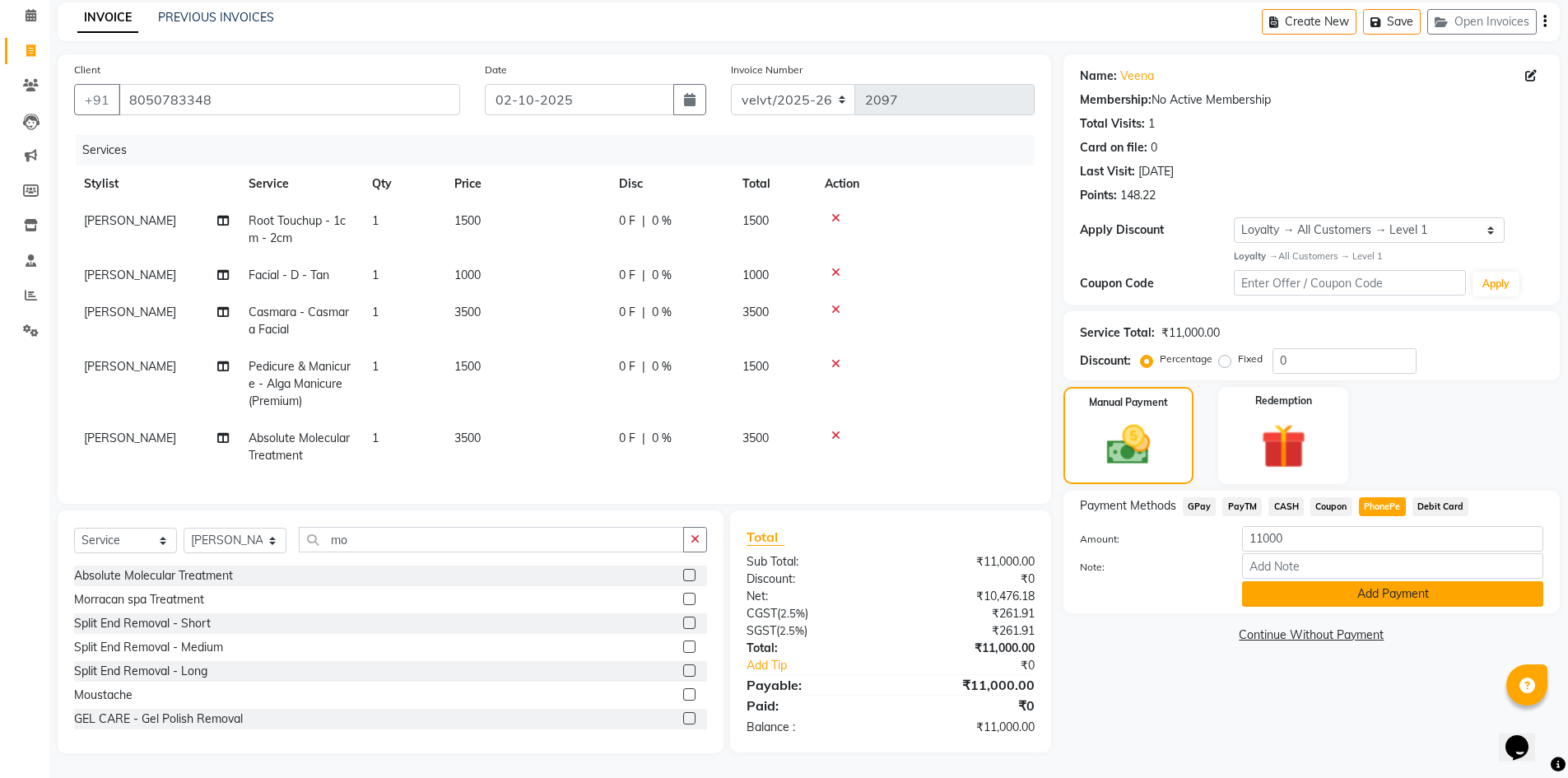
click at [1323, 584] on button "Add Payment" at bounding box center [1392, 594] width 301 height 26
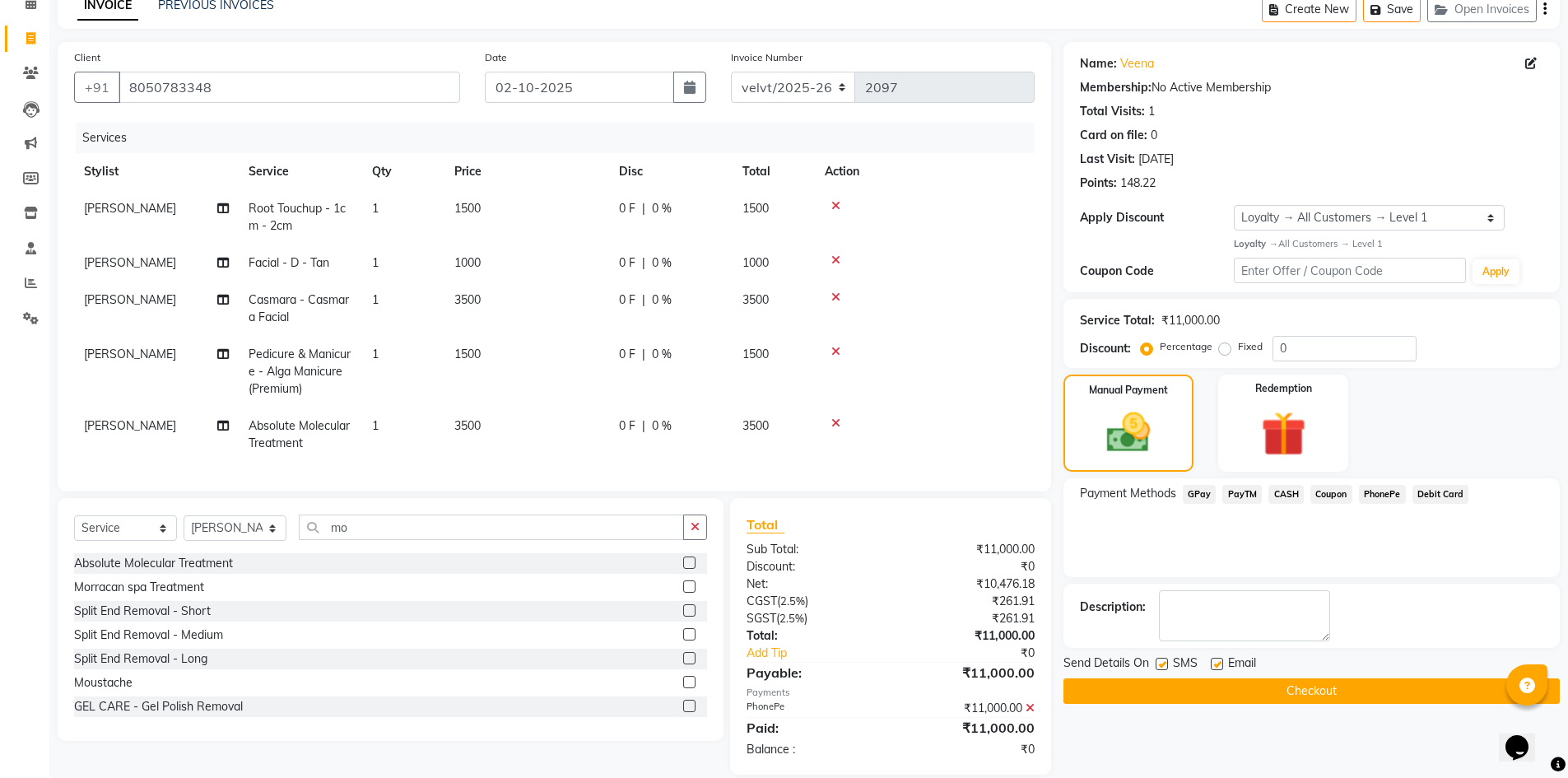
click at [1159, 660] on label at bounding box center [1161, 663] width 12 height 12
click at [1159, 660] on input "checkbox" at bounding box center [1160, 664] width 10 height 10
checkbox input "false"
click at [1214, 662] on label at bounding box center [1217, 663] width 12 height 12
click at [1214, 662] on input "checkbox" at bounding box center [1216, 664] width 10 height 10
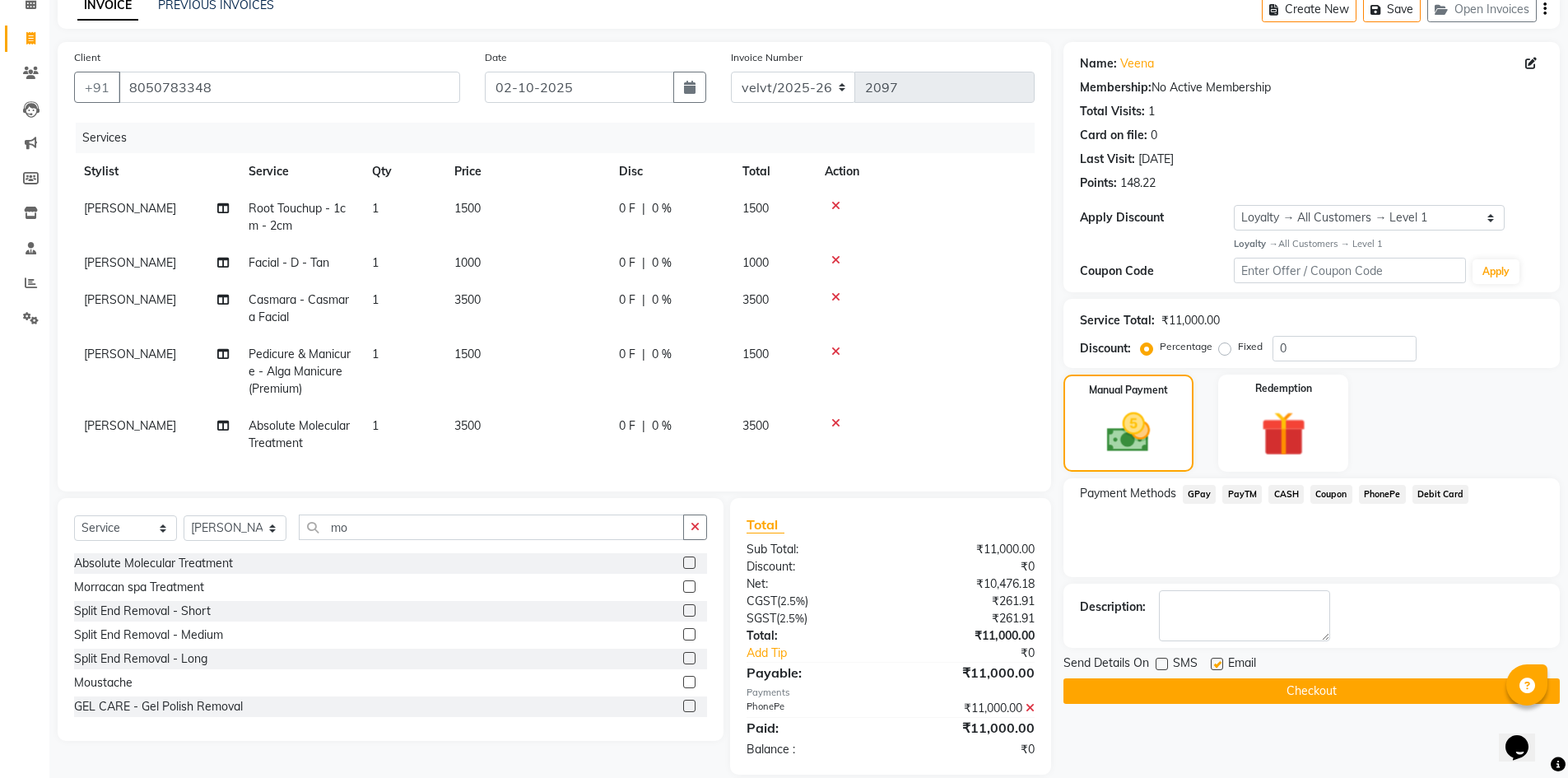
checkbox input "false"
click at [1208, 688] on button "Checkout" at bounding box center [1311, 691] width 496 height 26
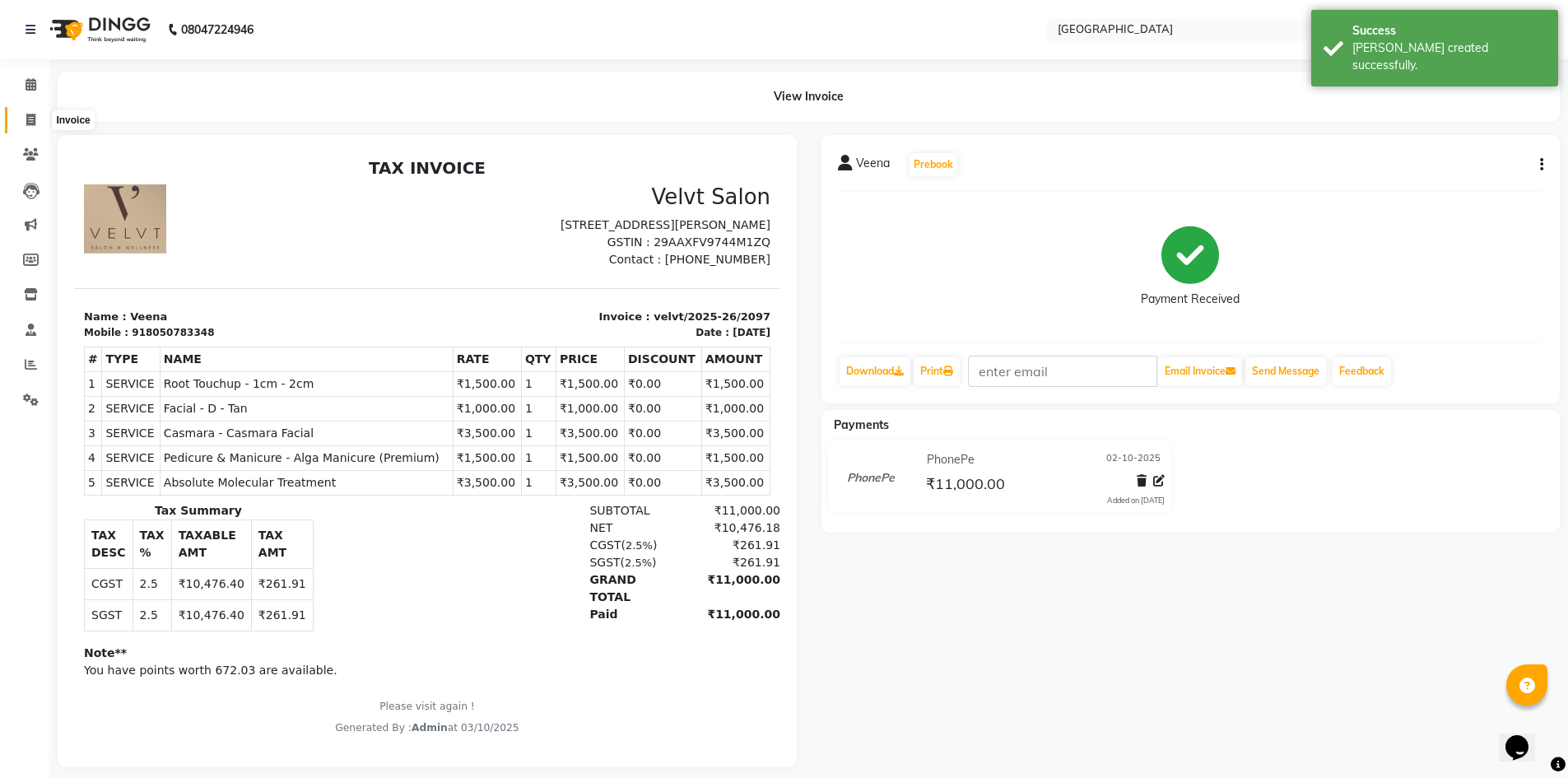
drag, startPoint x: 38, startPoint y: 119, endPoint x: 47, endPoint y: 125, distance: 10.8
click at [38, 119] on span at bounding box center [30, 121] width 28 height 19
select select "service"
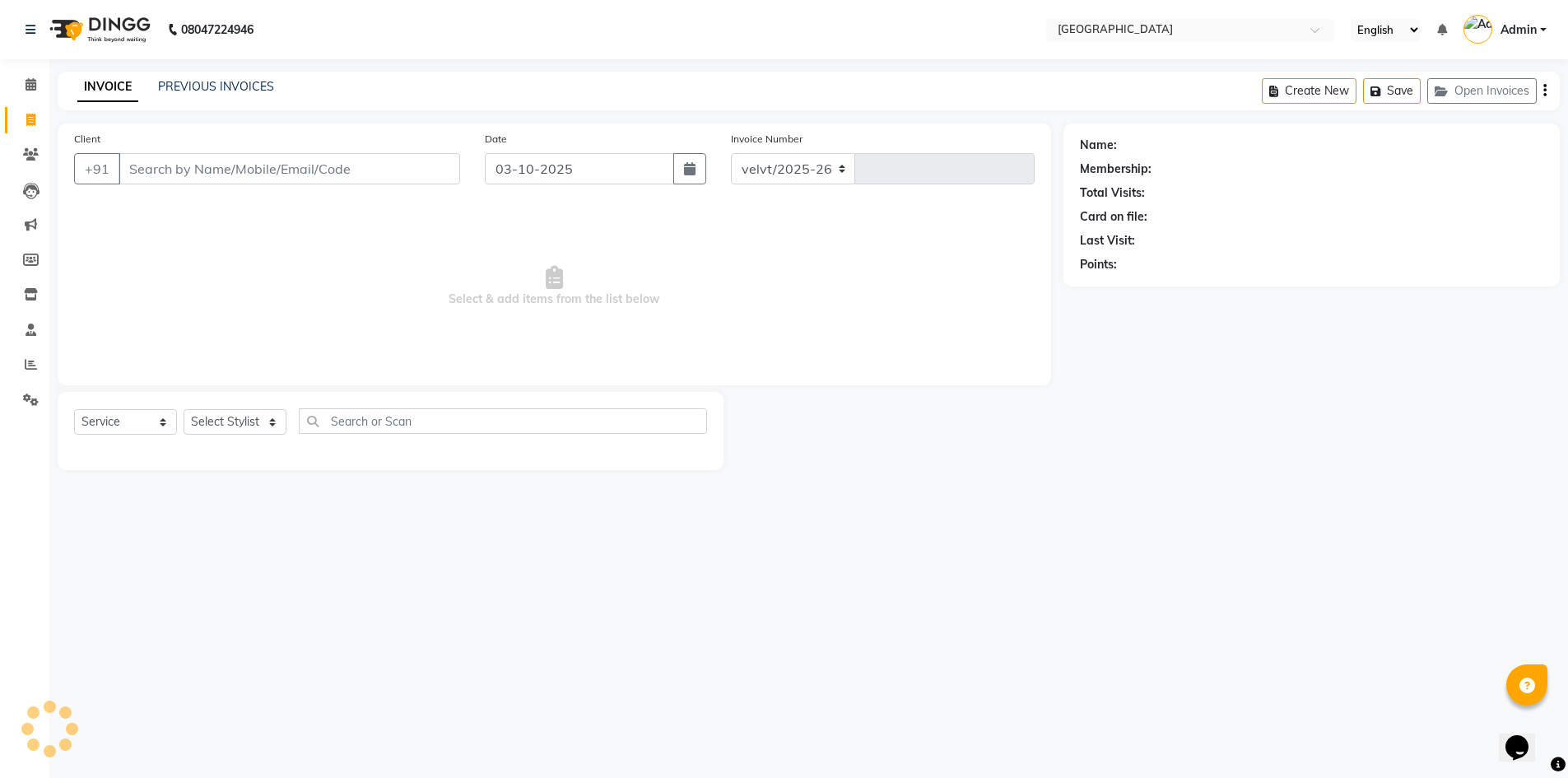
select select "6279"
type input "2098"
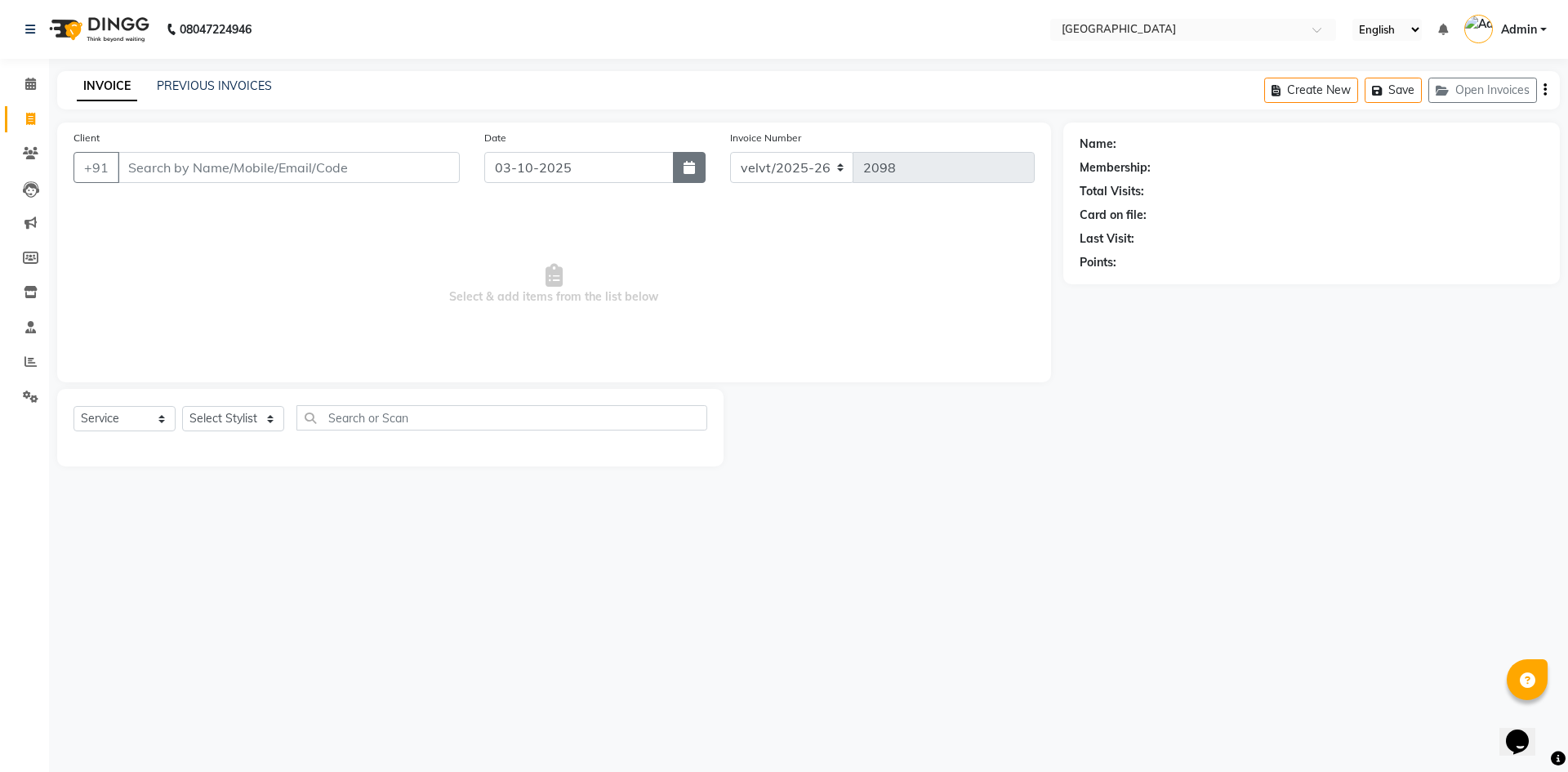
click at [696, 162] on button "button" at bounding box center [689, 167] width 33 height 31
select select "10"
select select "2025"
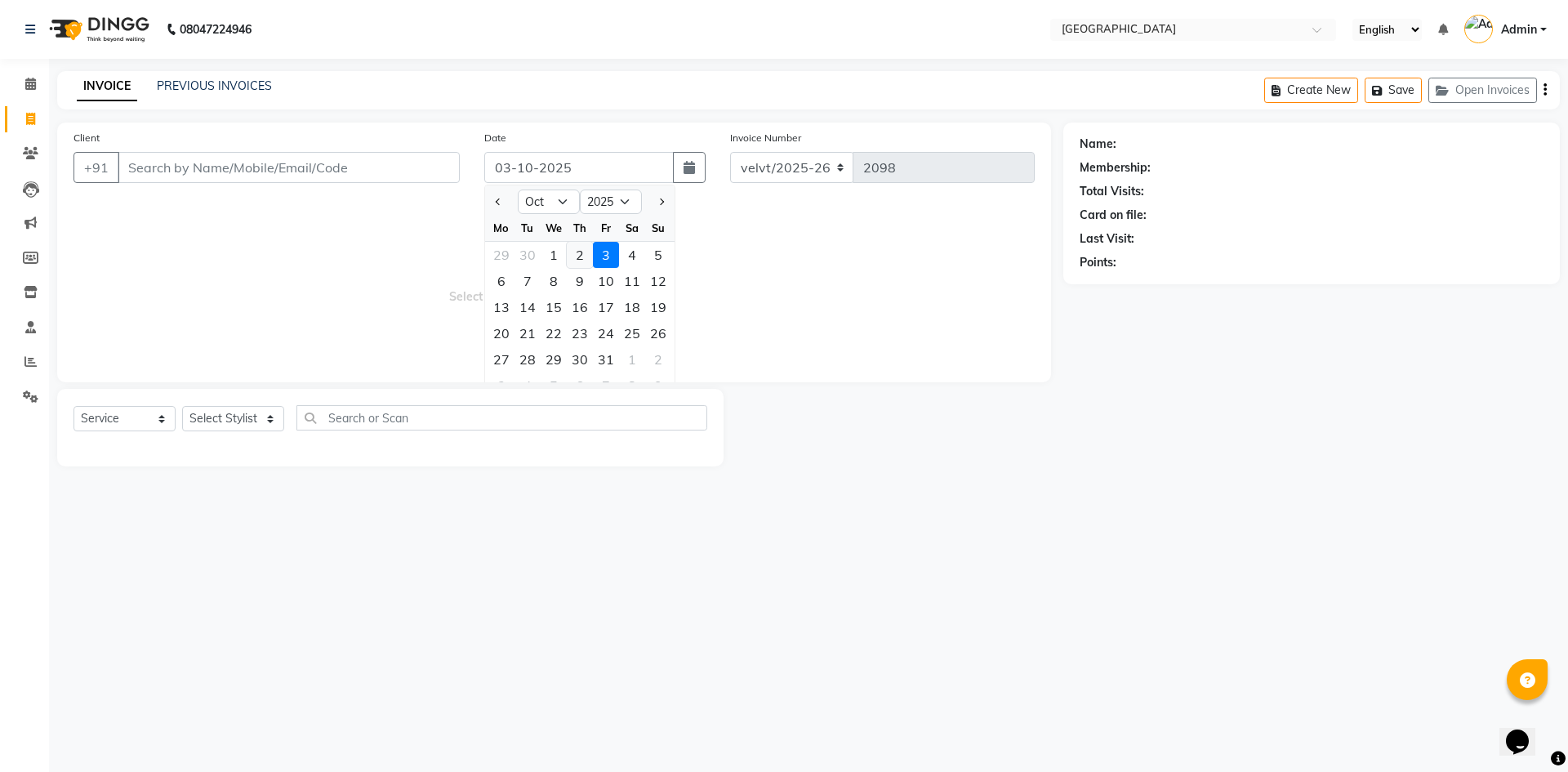
click at [578, 256] on div "2" at bounding box center [579, 254] width 26 height 26
type input "02-10-2025"
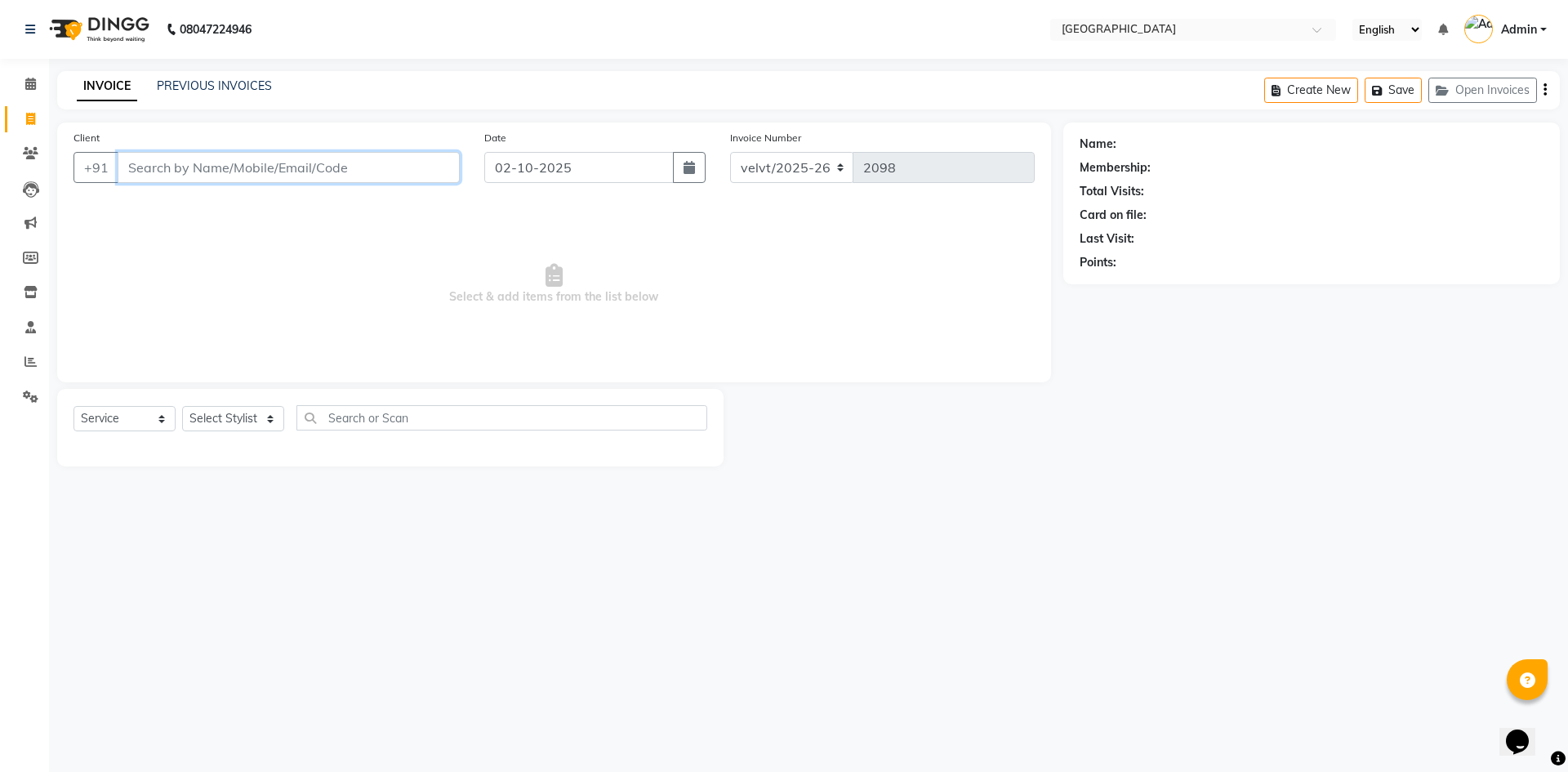
click at [189, 169] on input "Client" at bounding box center [288, 167] width 342 height 31
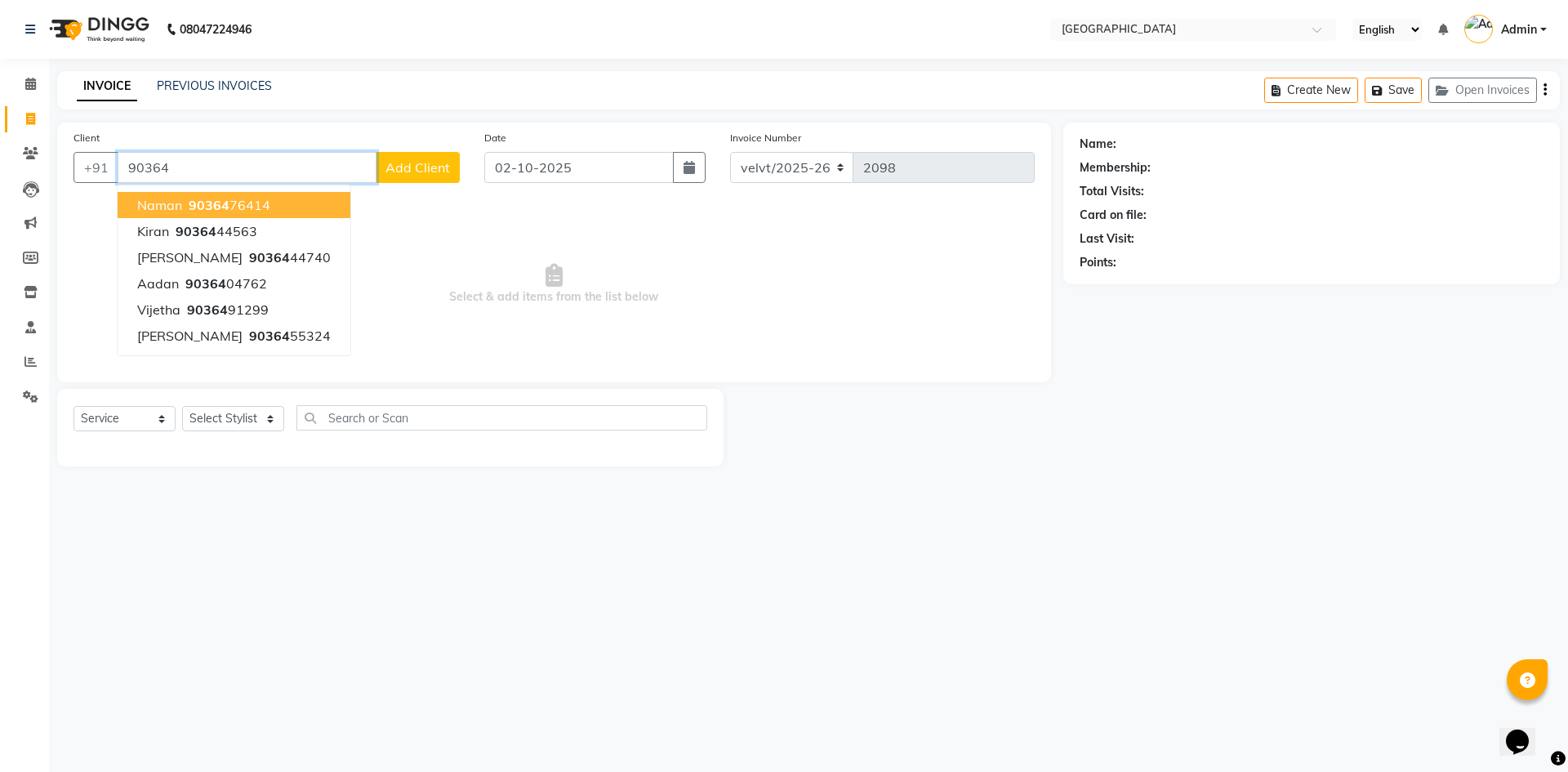
click at [245, 212] on ngb-highlight "90364 76414" at bounding box center [227, 205] width 85 height 16
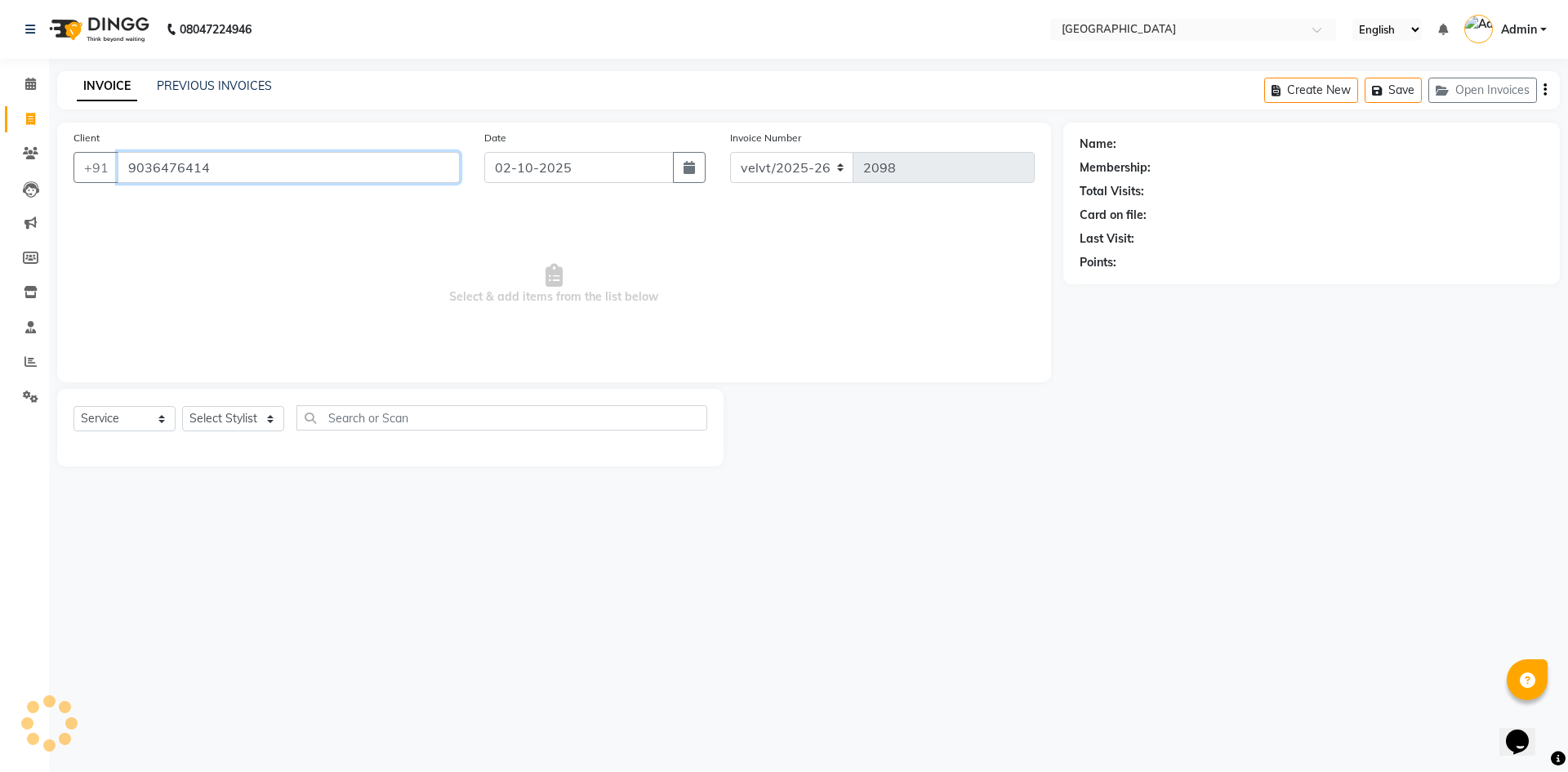
type input "9036476414"
select select "1: Object"
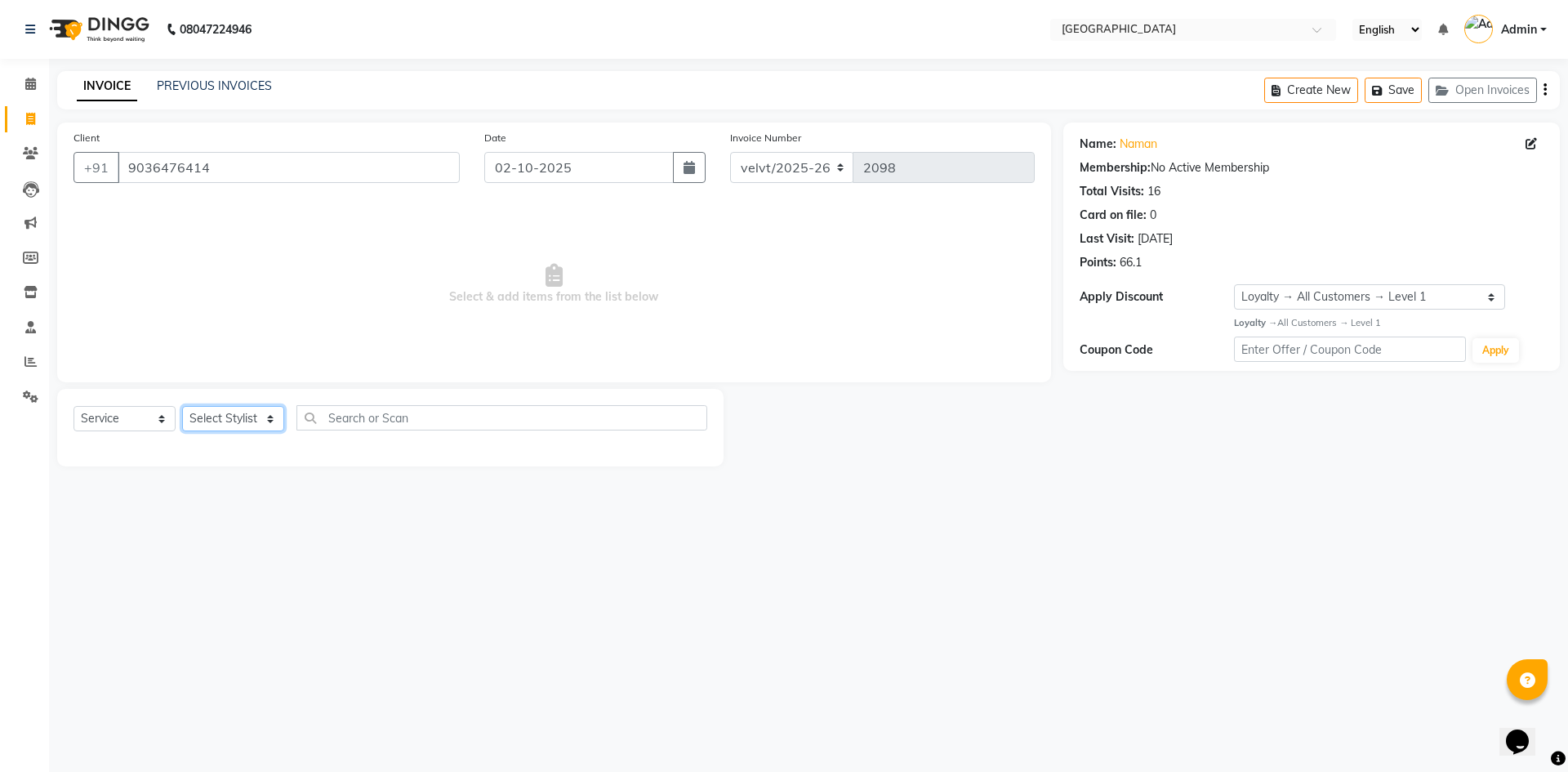
click at [231, 409] on select "Select Stylist Aameer Barkha Kaif Nandini Anchan Nomam Parin Roma Tabrej Zaid" at bounding box center [233, 419] width 102 height 26
select select "78264"
click at [183, 406] on select "Select Stylist Aameer Barkha Kaif Nandini Anchan Nomam Parin Roma Tabrej Zaid" at bounding box center [233, 419] width 102 height 26
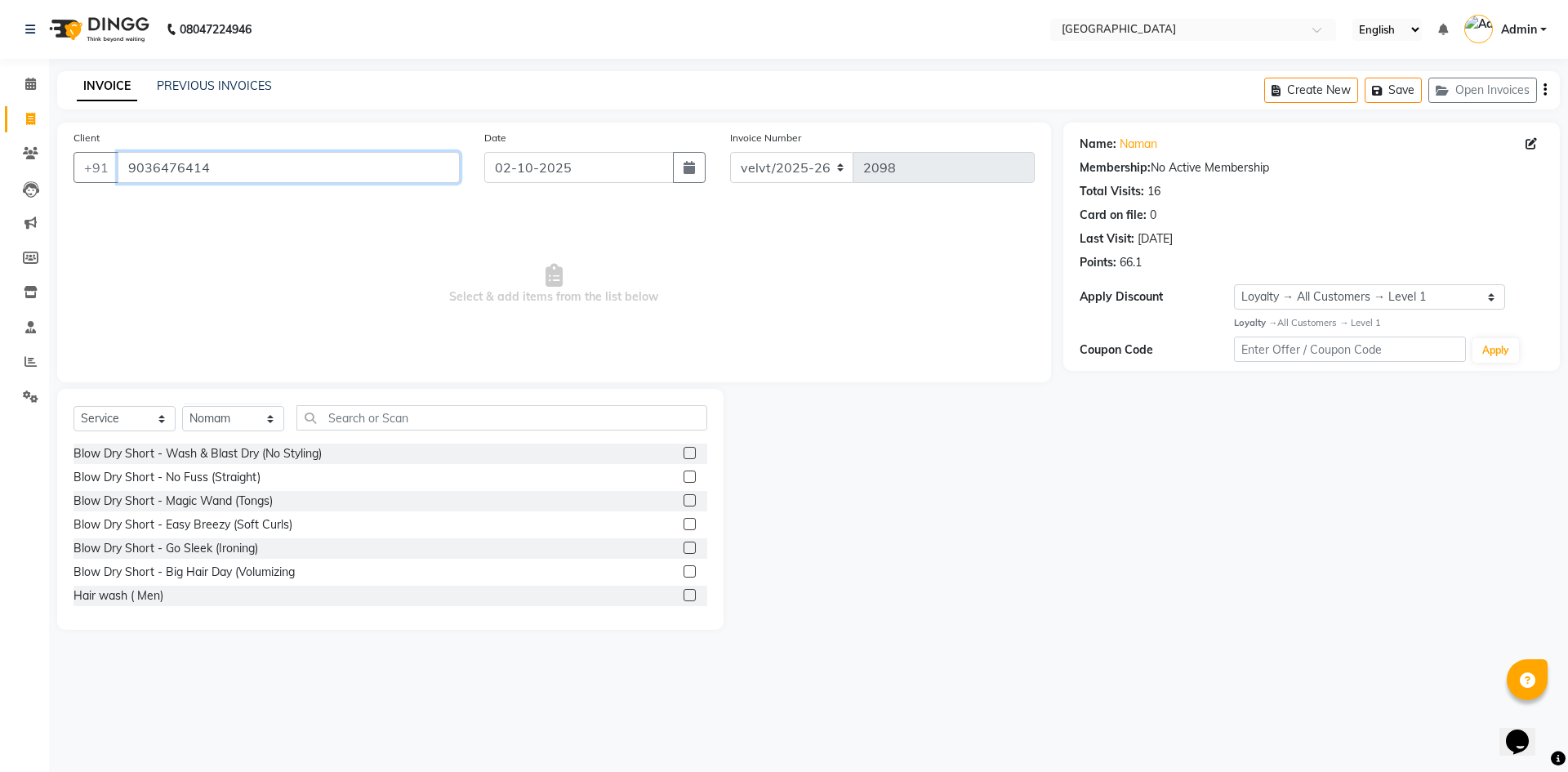
click at [222, 175] on input "9036476414" at bounding box center [288, 167] width 342 height 31
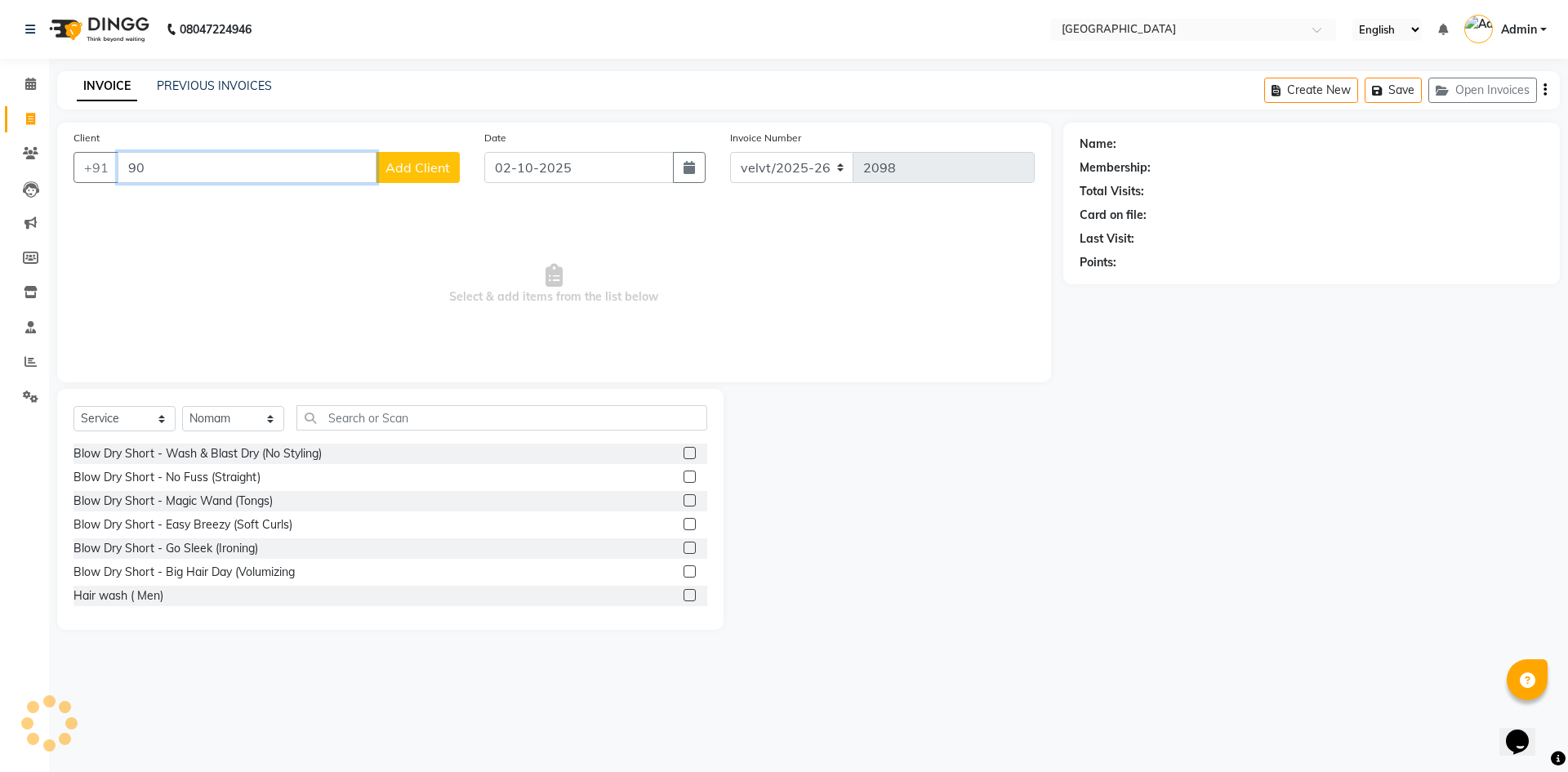
type input "9"
click at [218, 218] on span "Select & add items from the list below" at bounding box center [554, 284] width 961 height 164
click at [228, 166] on input "98442268" at bounding box center [247, 167] width 259 height 31
click at [216, 204] on span "Select & add items from the list below" at bounding box center [554, 284] width 961 height 164
click at [218, 171] on input "98442268" at bounding box center [247, 167] width 259 height 31
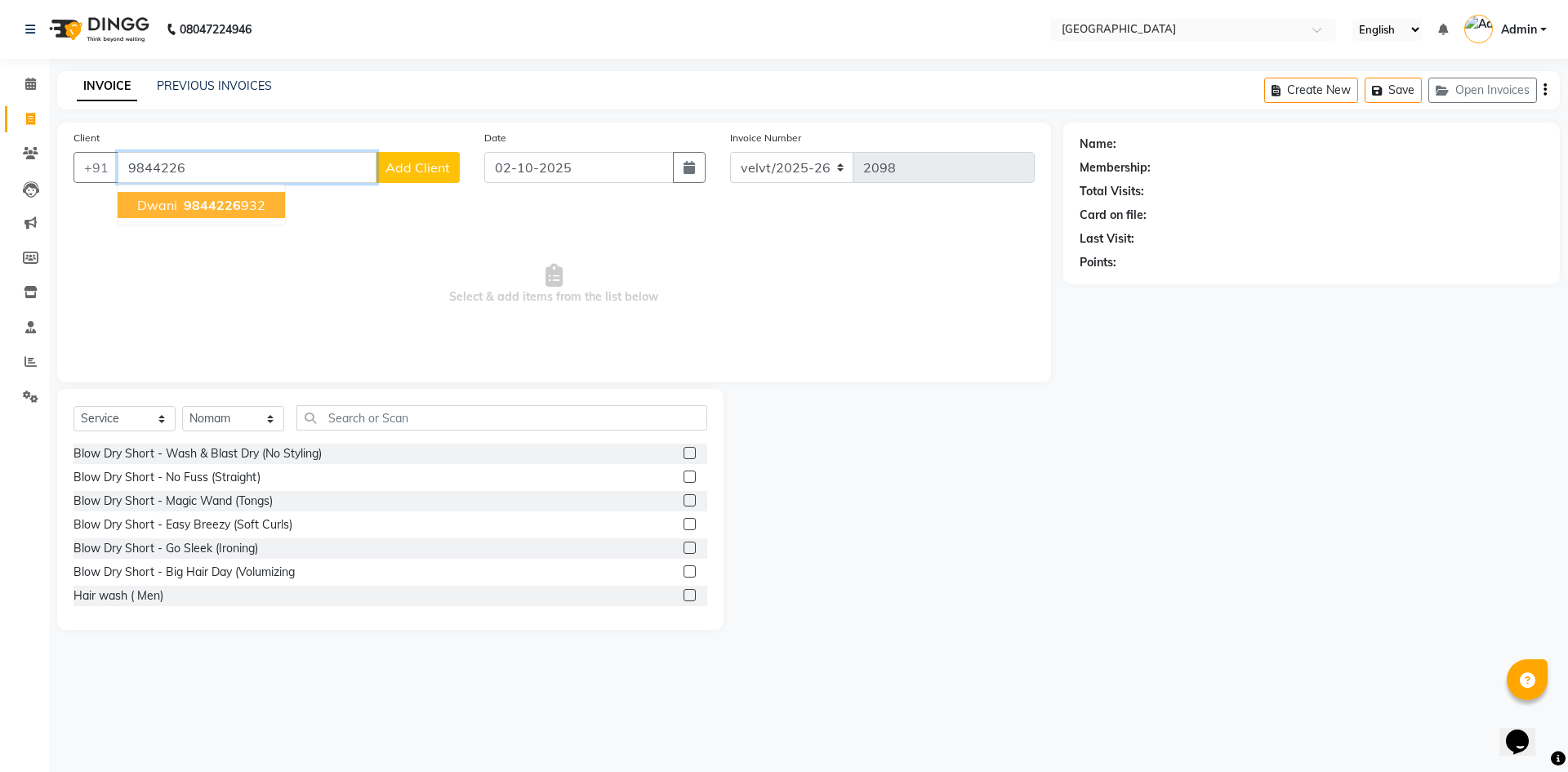
click at [186, 209] on span "9844226" at bounding box center [212, 205] width 57 height 16
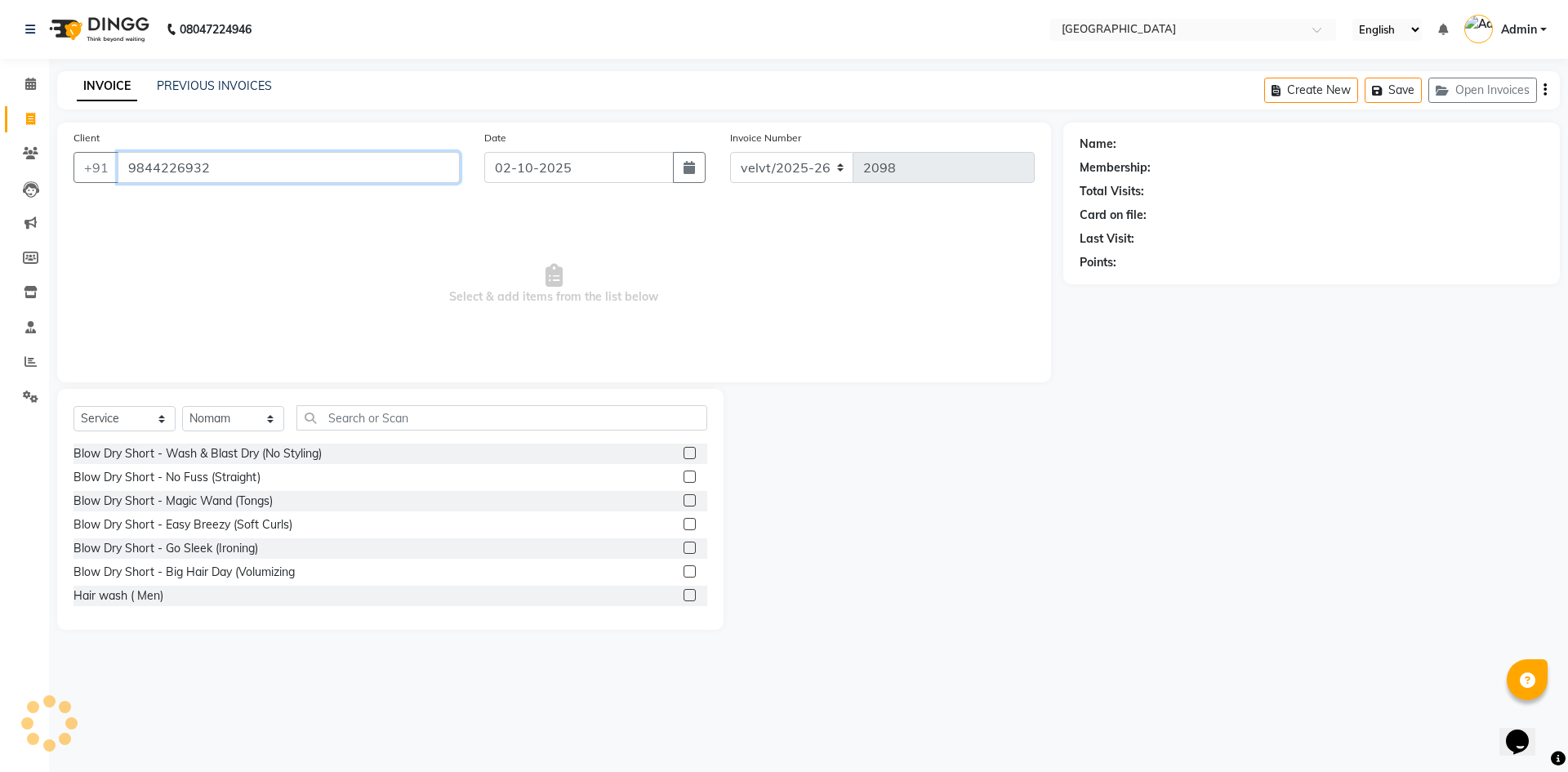
type input "9844226932"
select select "1: Object"
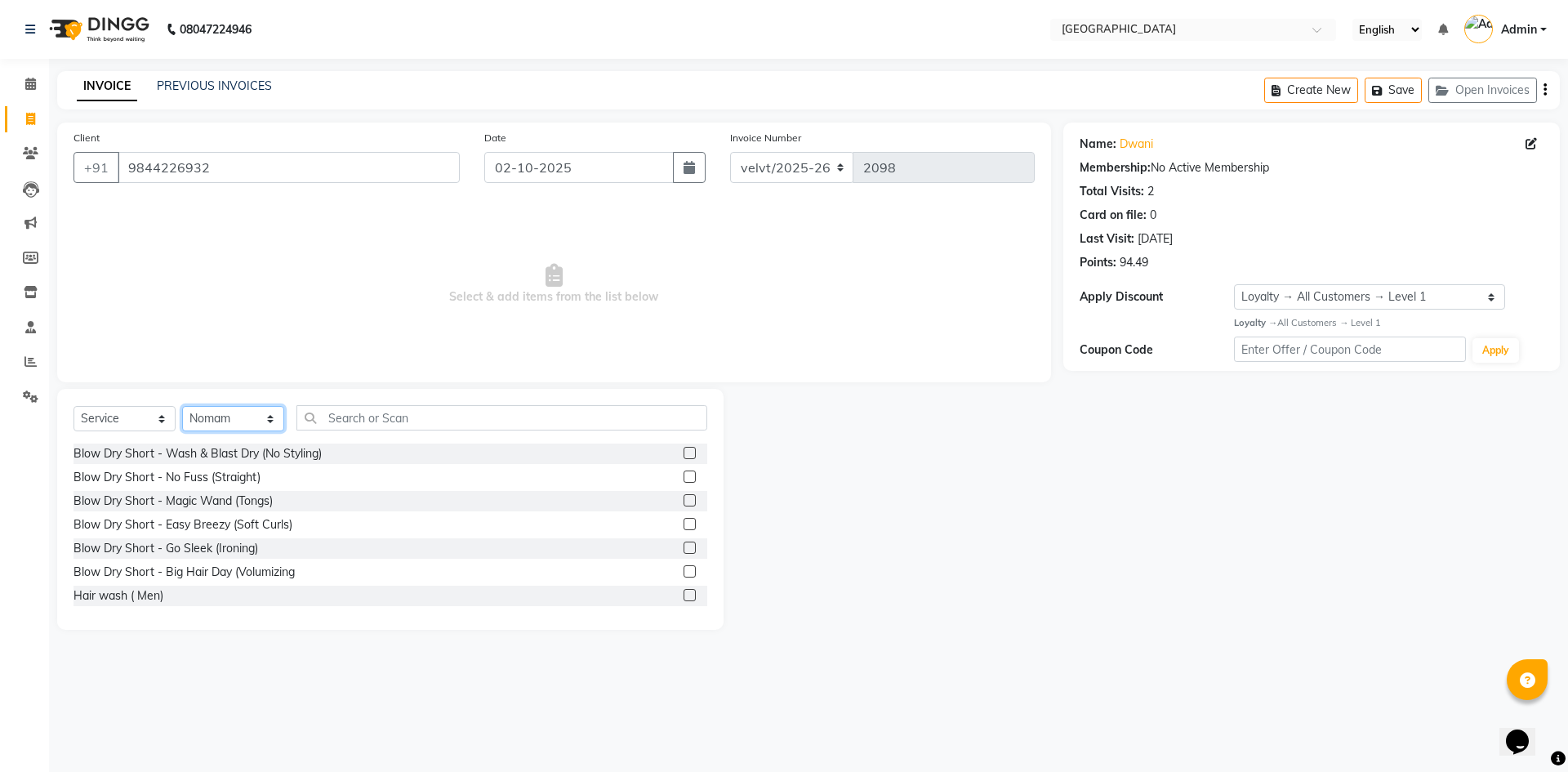
click at [236, 418] on select "Select Stylist Aameer Barkha Kaif Nandini Anchan Nomam Parin Roma Tabrej Zaid" at bounding box center [233, 419] width 102 height 26
select select "93547"
click at [183, 406] on select "Select Stylist Aameer Barkha Kaif Nandini Anchan Nomam Parin Roma Tabrej Zaid" at bounding box center [233, 419] width 102 height 26
click at [348, 417] on input "text" at bounding box center [501, 418] width 410 height 26
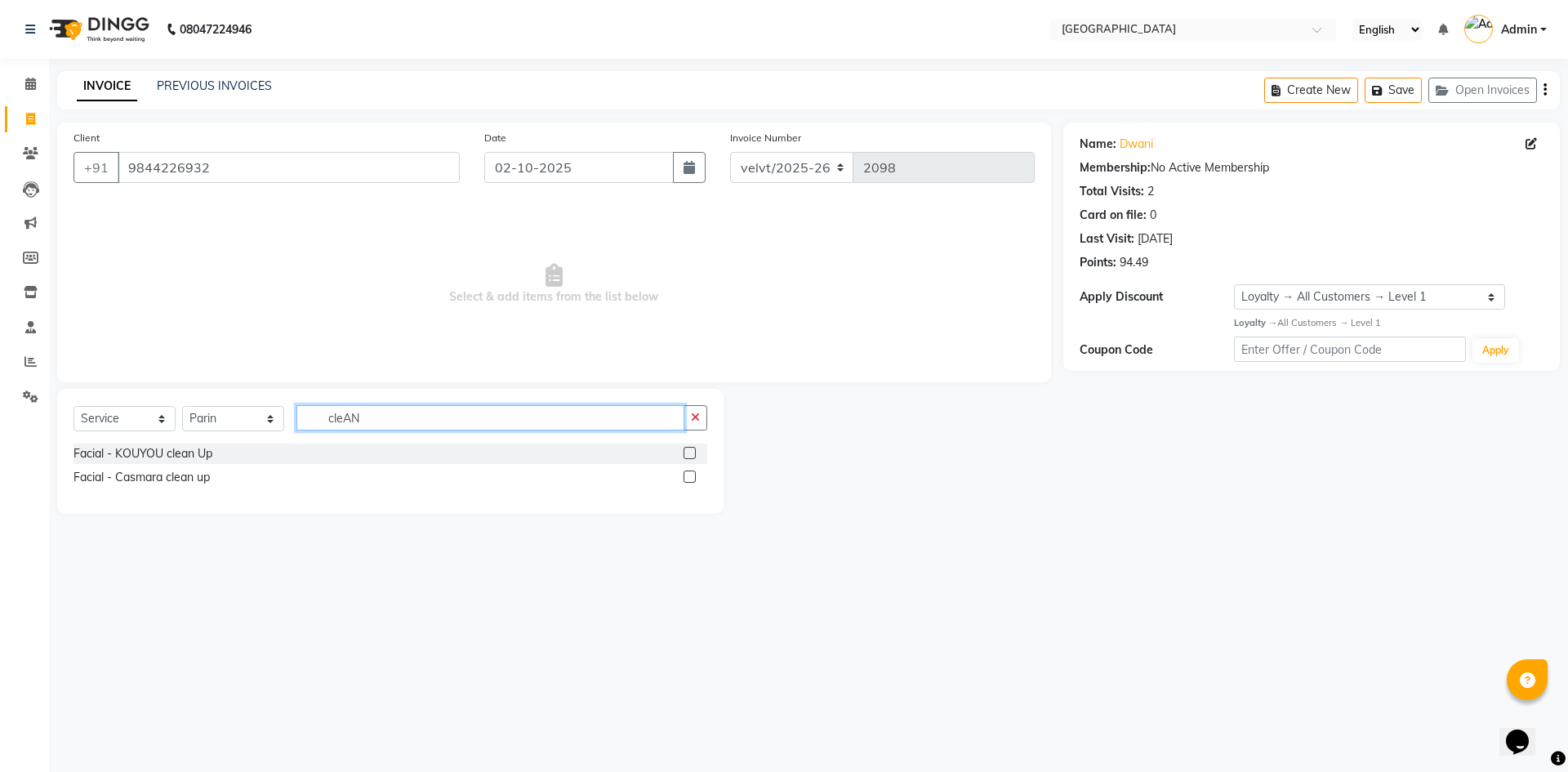
type input "cleAN"
click at [690, 454] on label at bounding box center [690, 452] width 12 height 12
click at [690, 454] on input "checkbox" at bounding box center [689, 453] width 10 height 10
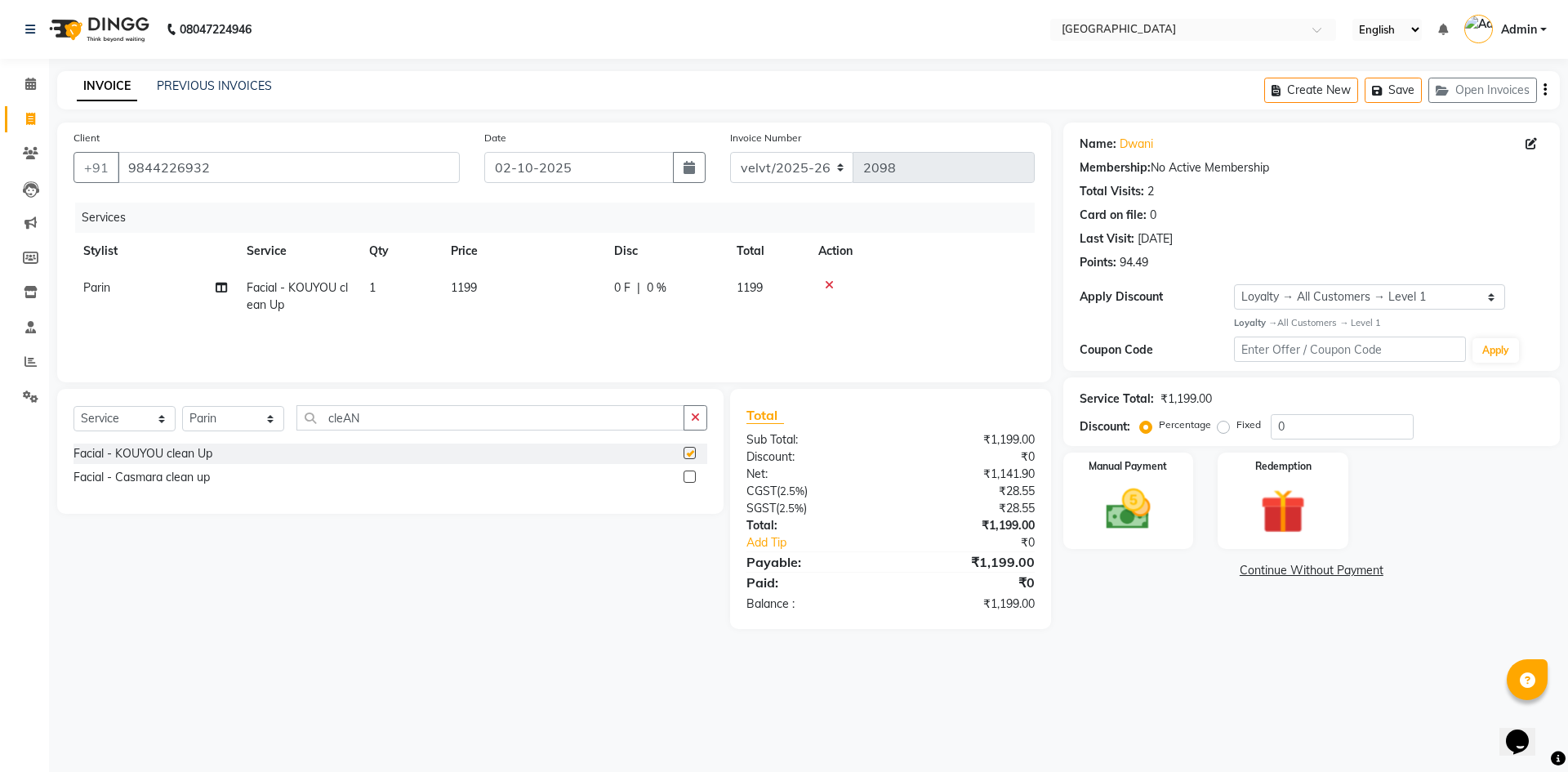
checkbox input "false"
click at [480, 288] on td "1199" at bounding box center [523, 296] width 164 height 54
select select "93547"
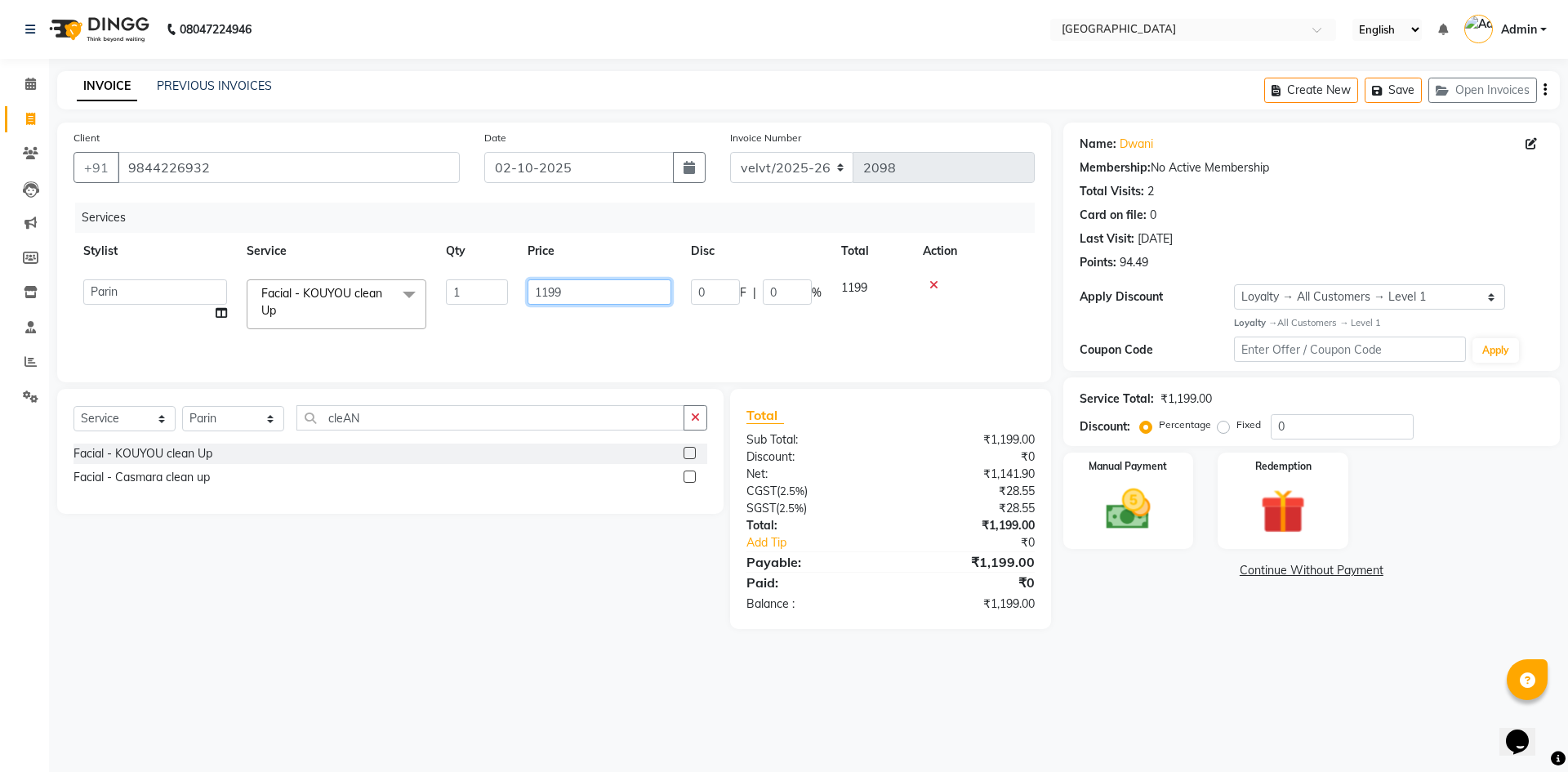
click at [584, 295] on input "1199" at bounding box center [600, 292] width 144 height 26
type input "1000"
click at [1159, 642] on main "INVOICE PREVIOUS INVOICES Create New Save Open Invoices Client +91 9844226932 D…" at bounding box center [808, 362] width 1519 height 583
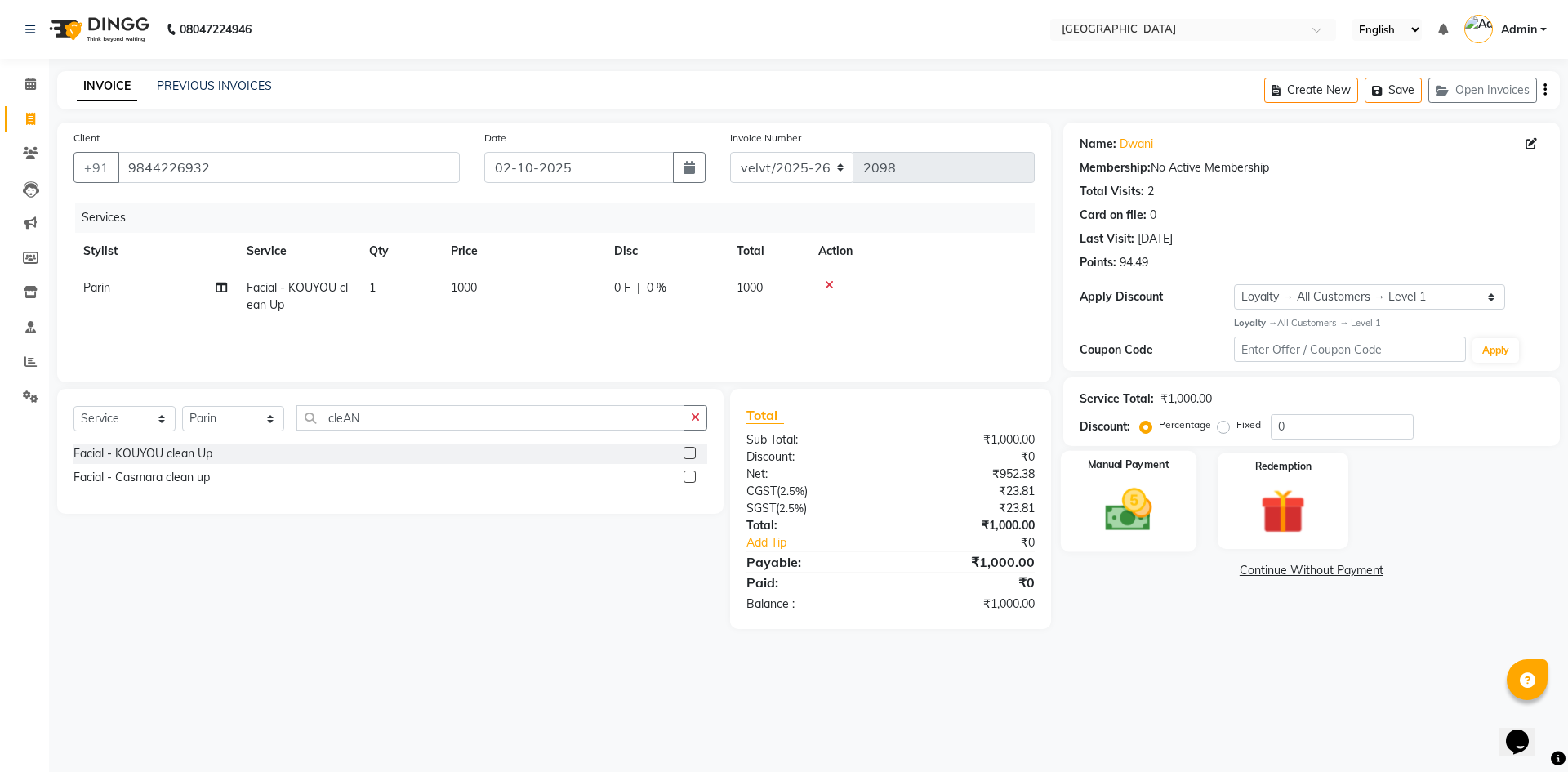
click at [1134, 522] on img at bounding box center [1128, 509] width 76 height 54
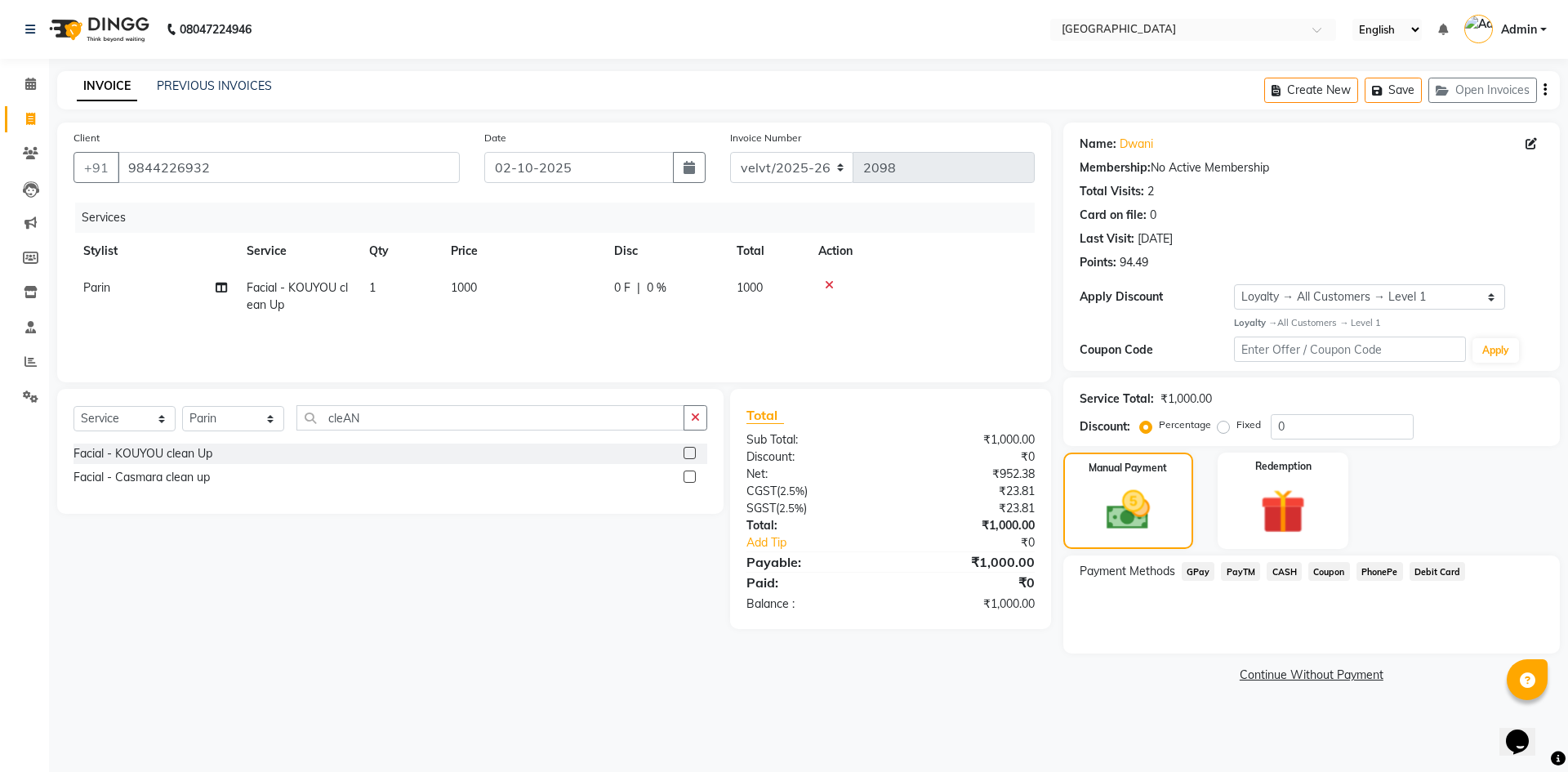
click at [1383, 572] on span "PhonePe" at bounding box center [1379, 572] width 46 height 19
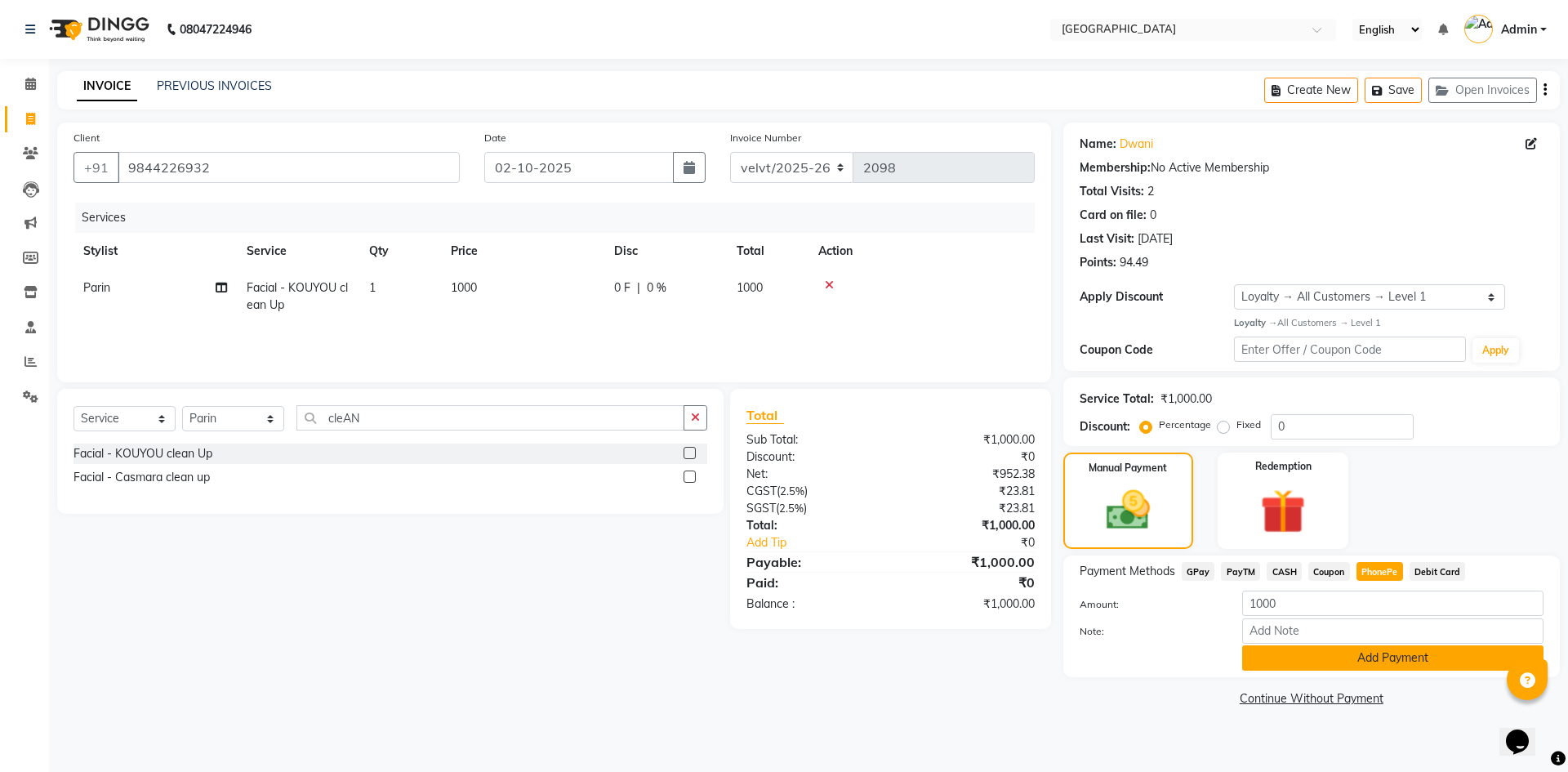
click at [1339, 663] on button "Add Payment" at bounding box center [1393, 658] width 302 height 26
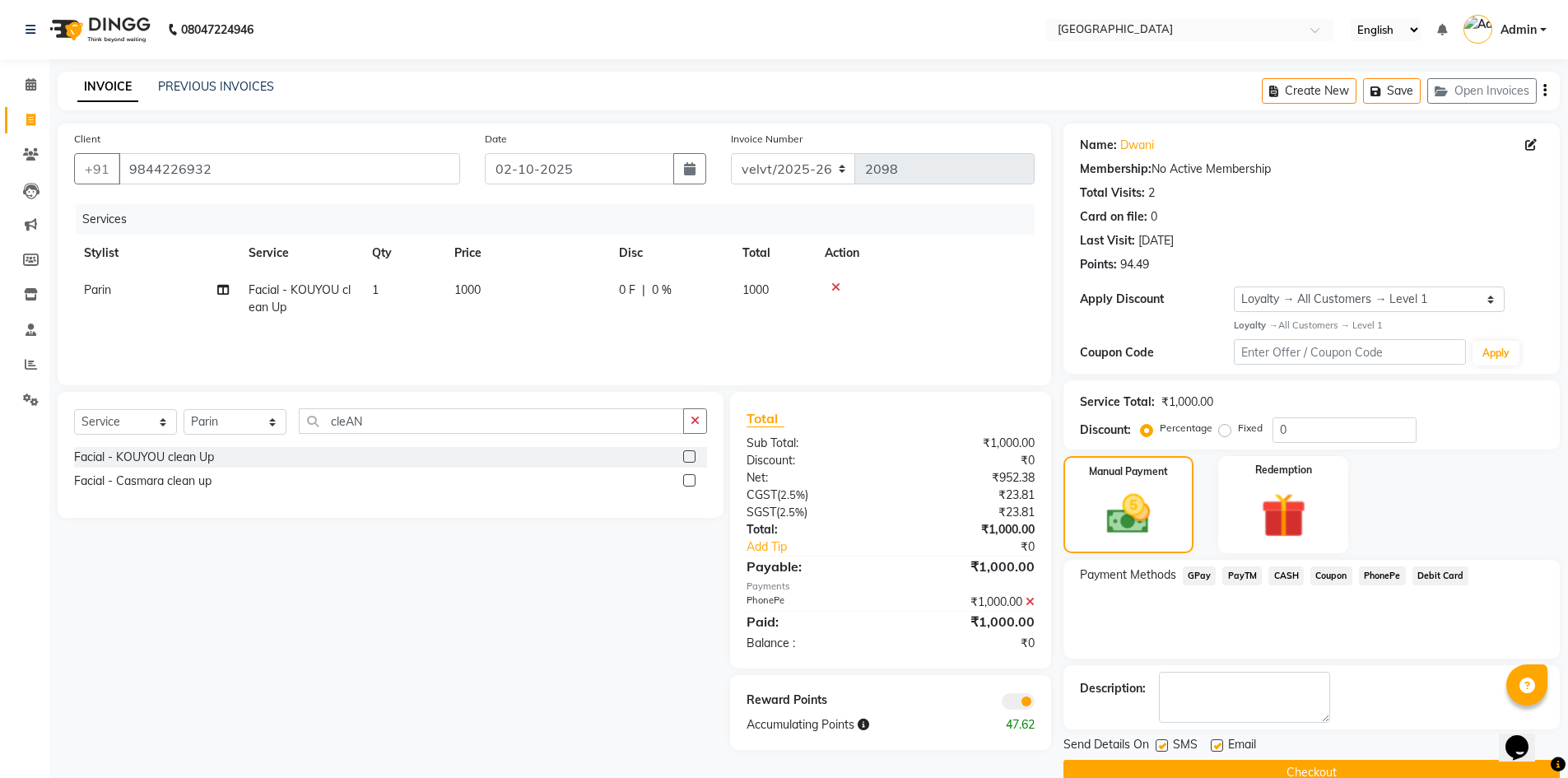
click at [1165, 739] on label at bounding box center [1161, 745] width 12 height 12
click at [1165, 741] on input "checkbox" at bounding box center [1160, 746] width 10 height 10
checkbox input "false"
click at [1209, 743] on div "SMS" at bounding box center [1183, 746] width 55 height 21
click at [1213, 746] on label at bounding box center [1217, 745] width 12 height 12
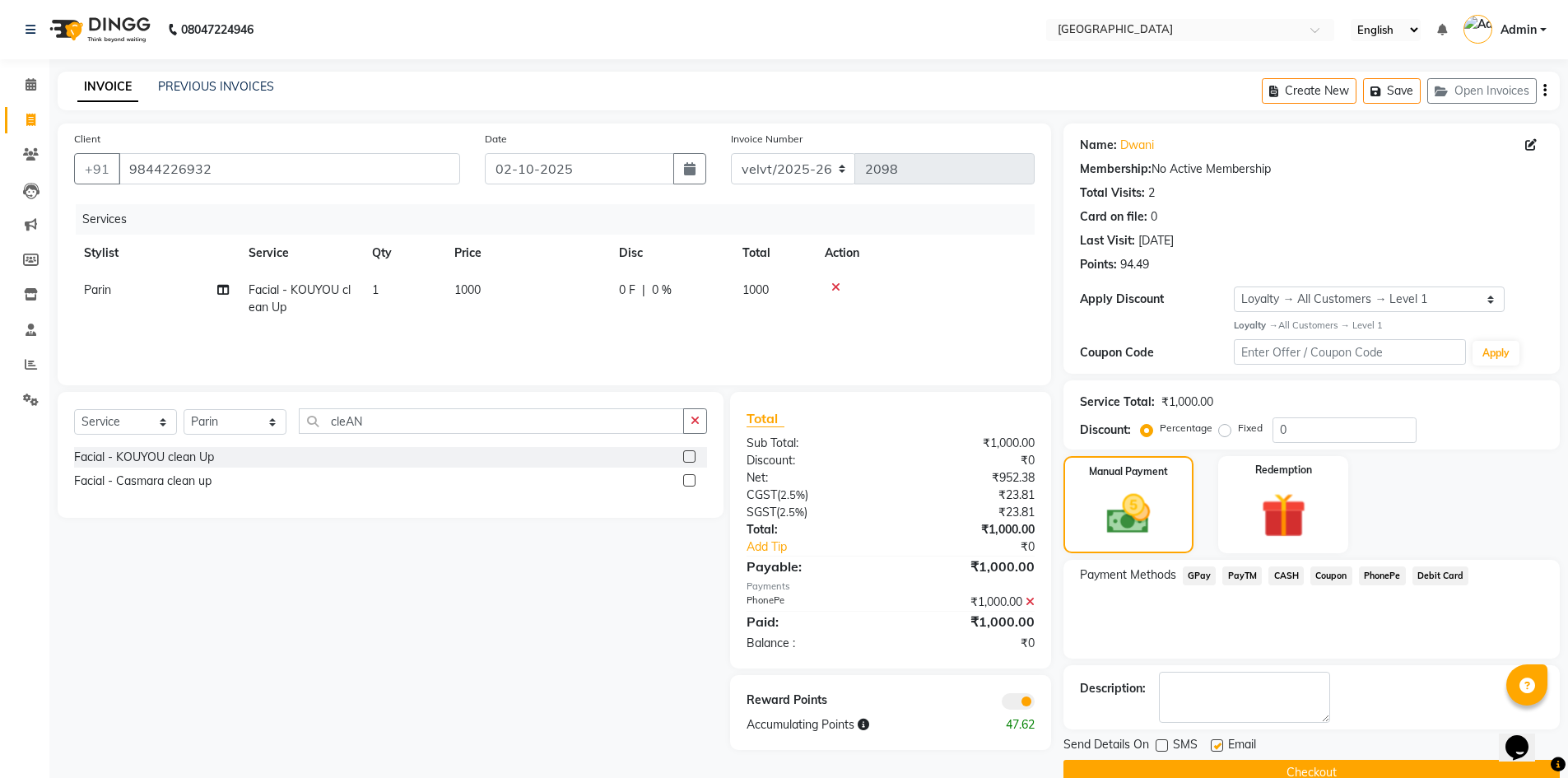
click at [1213, 746] on input "checkbox" at bounding box center [1216, 746] width 10 height 10
checkbox input "false"
click at [1213, 764] on button "Checkout" at bounding box center [1311, 773] width 496 height 26
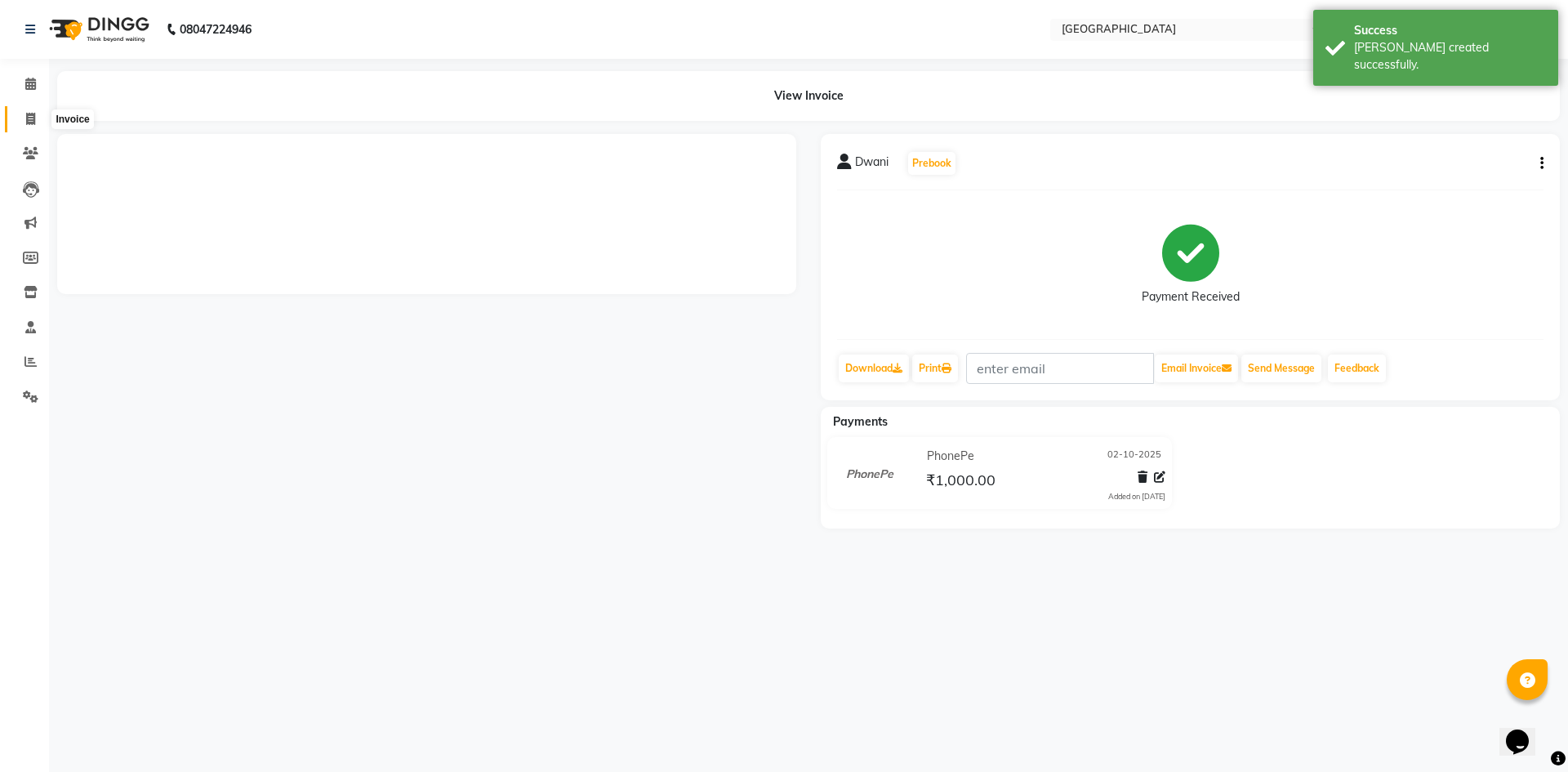
click at [22, 121] on span at bounding box center [30, 120] width 28 height 19
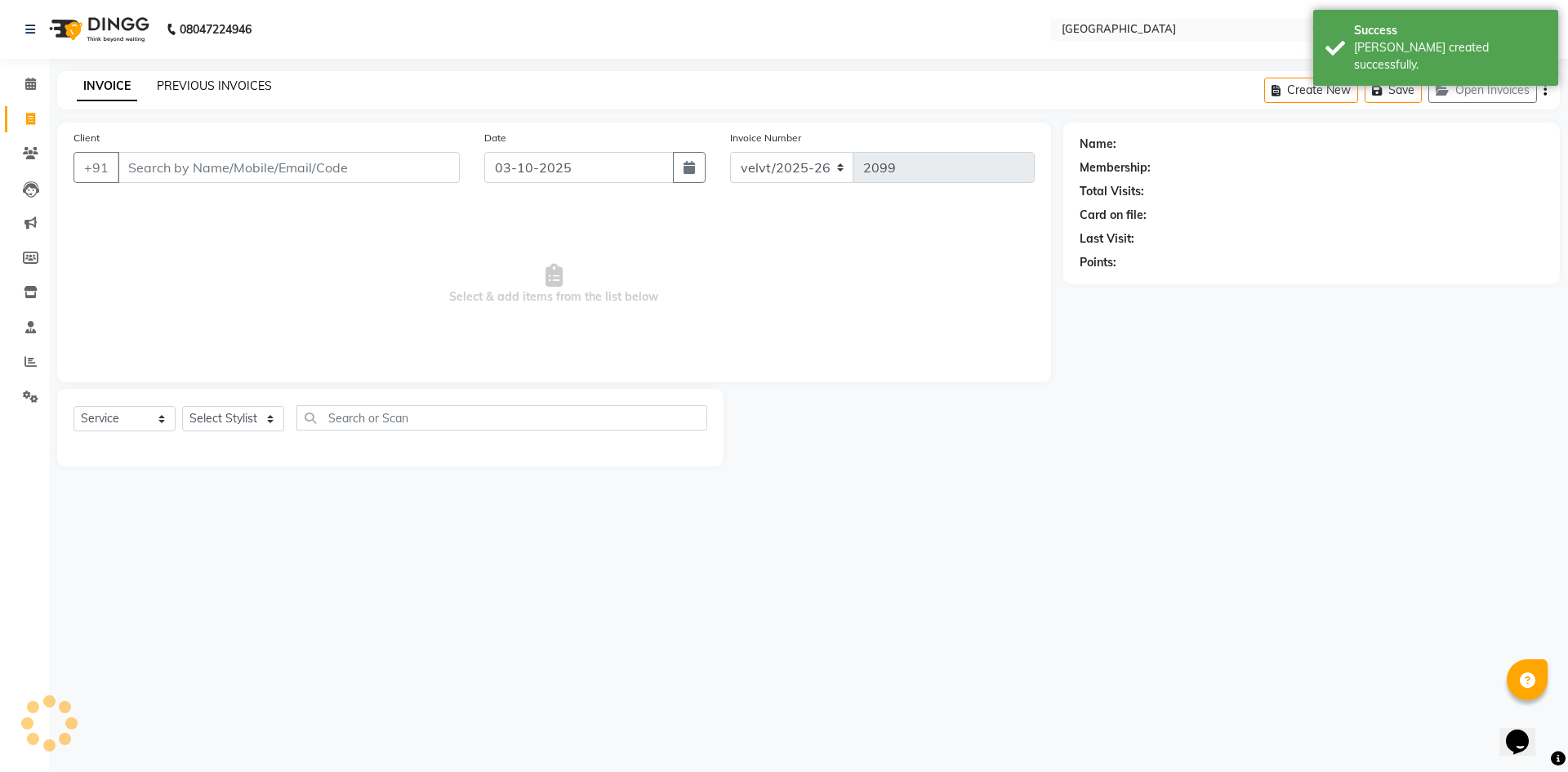
click at [228, 88] on link "PREVIOUS INVOICES" at bounding box center [214, 85] width 115 height 15
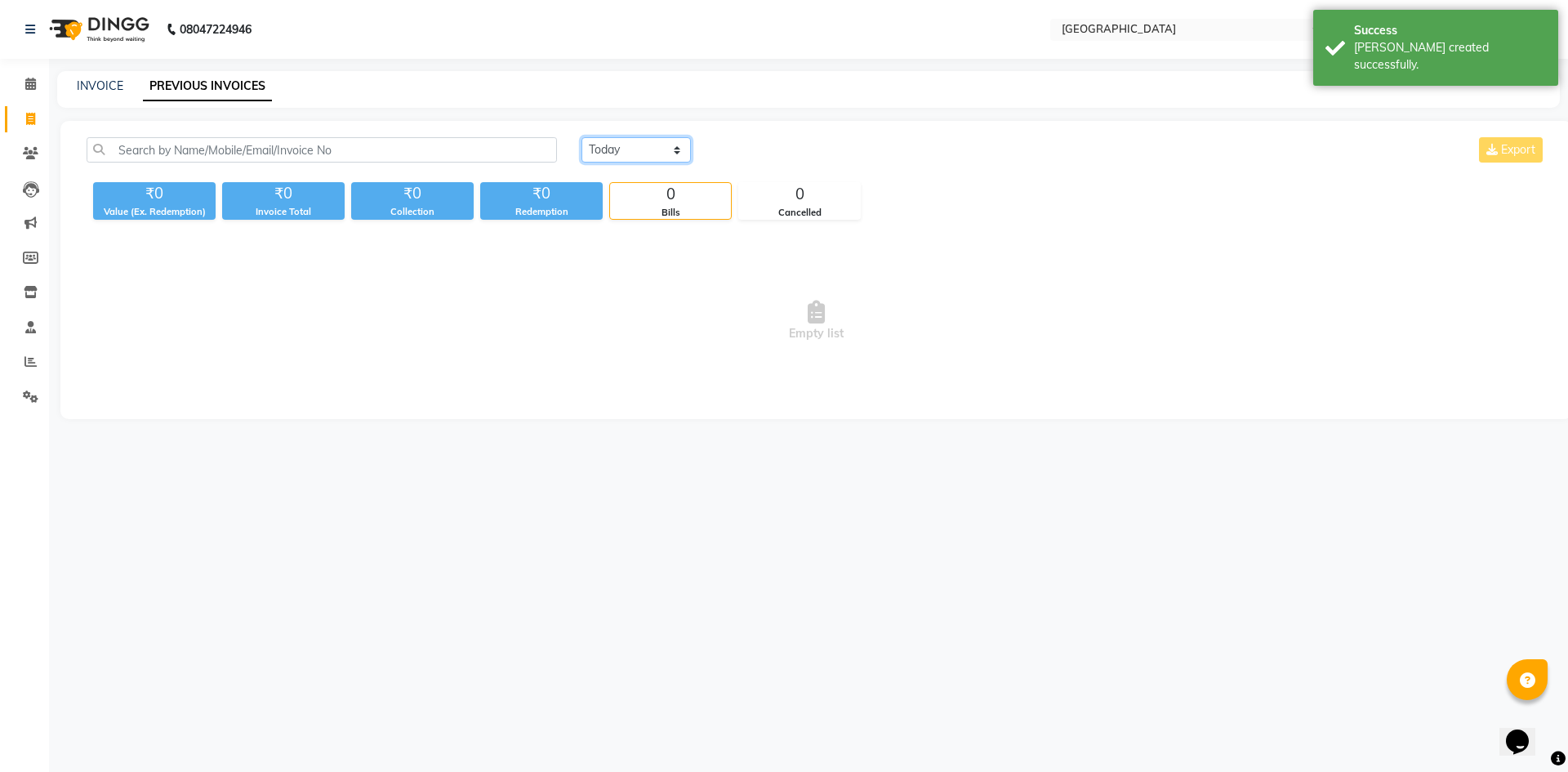
click at [616, 145] on select "[DATE] [DATE] Custom Range" at bounding box center [637, 150] width 110 height 26
select select "yesterday"
click at [582, 137] on select "[DATE] [DATE] Custom Range" at bounding box center [637, 150] width 110 height 26
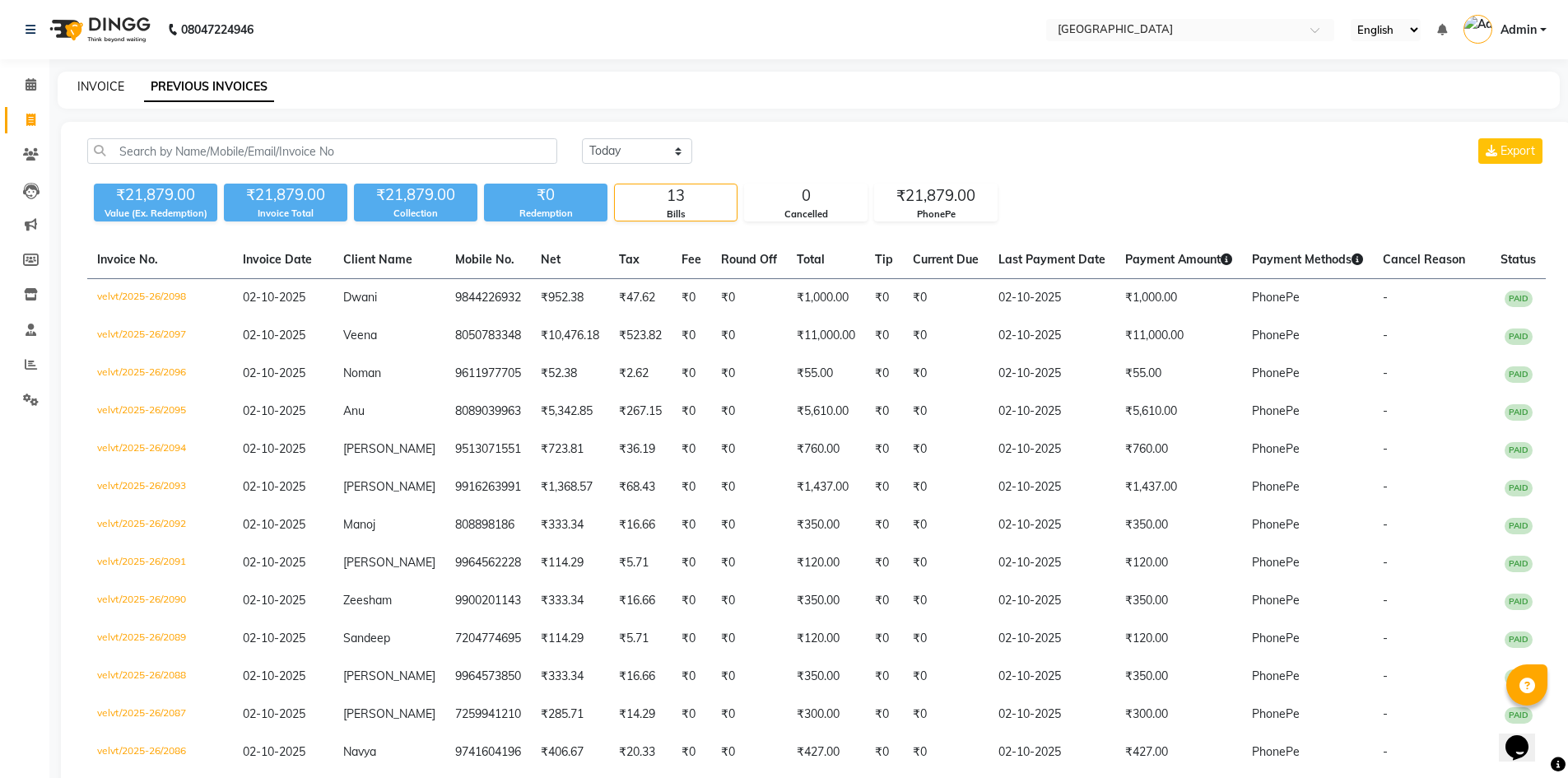
click at [107, 85] on link "INVOICE" at bounding box center [101, 85] width 47 height 15
select select "service"
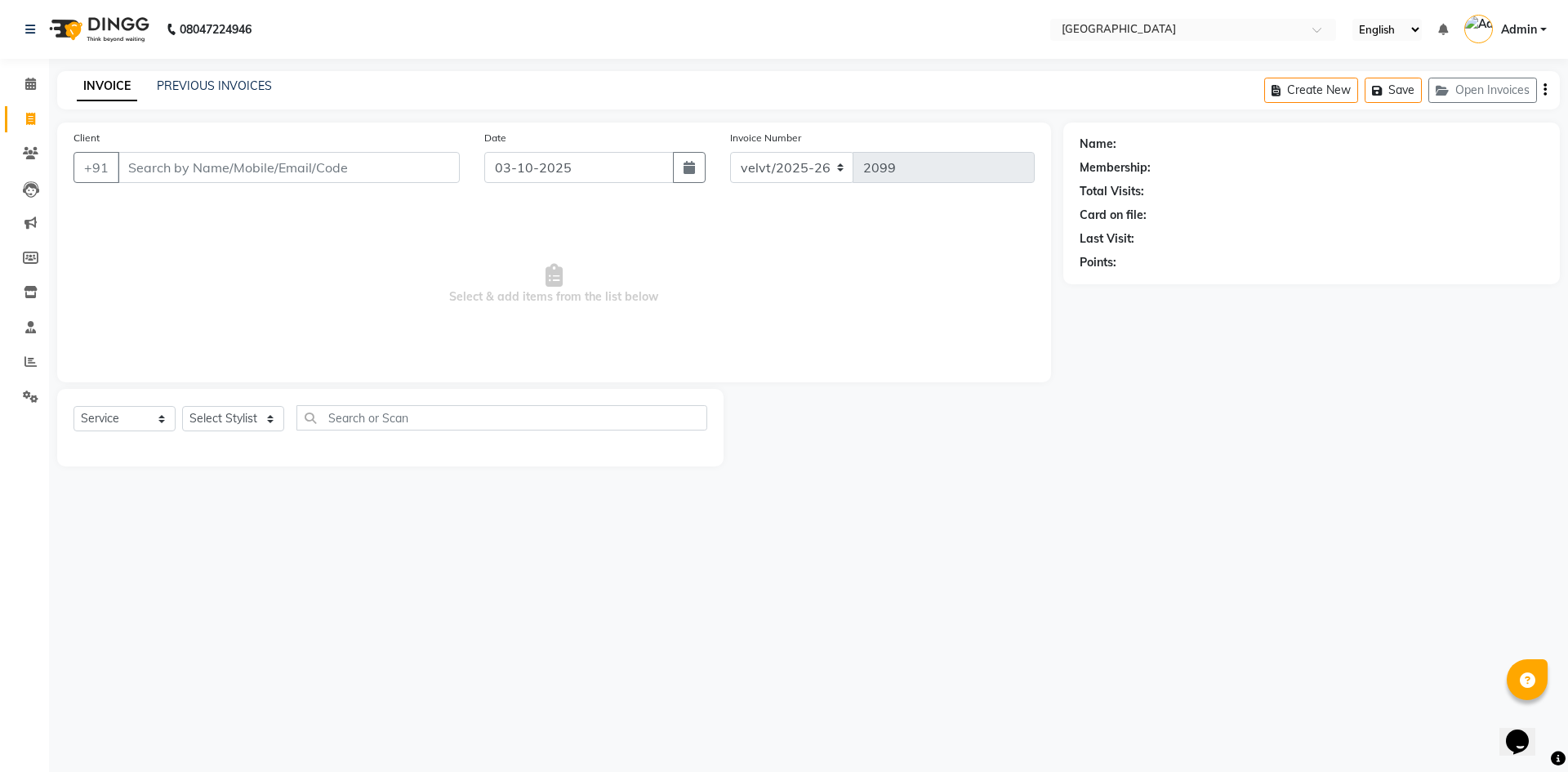
drag, startPoint x: 52, startPoint y: 89, endPoint x: 1241, endPoint y: 248, distance: 1199.6
click at [55, 87] on main "INVOICE PREVIOUS INVOICES Create New Save Open Invoices Client +91 Date 03-10-2…" at bounding box center [808, 281] width 1519 height 420
click at [143, 167] on input "Client" at bounding box center [288, 167] width 342 height 31
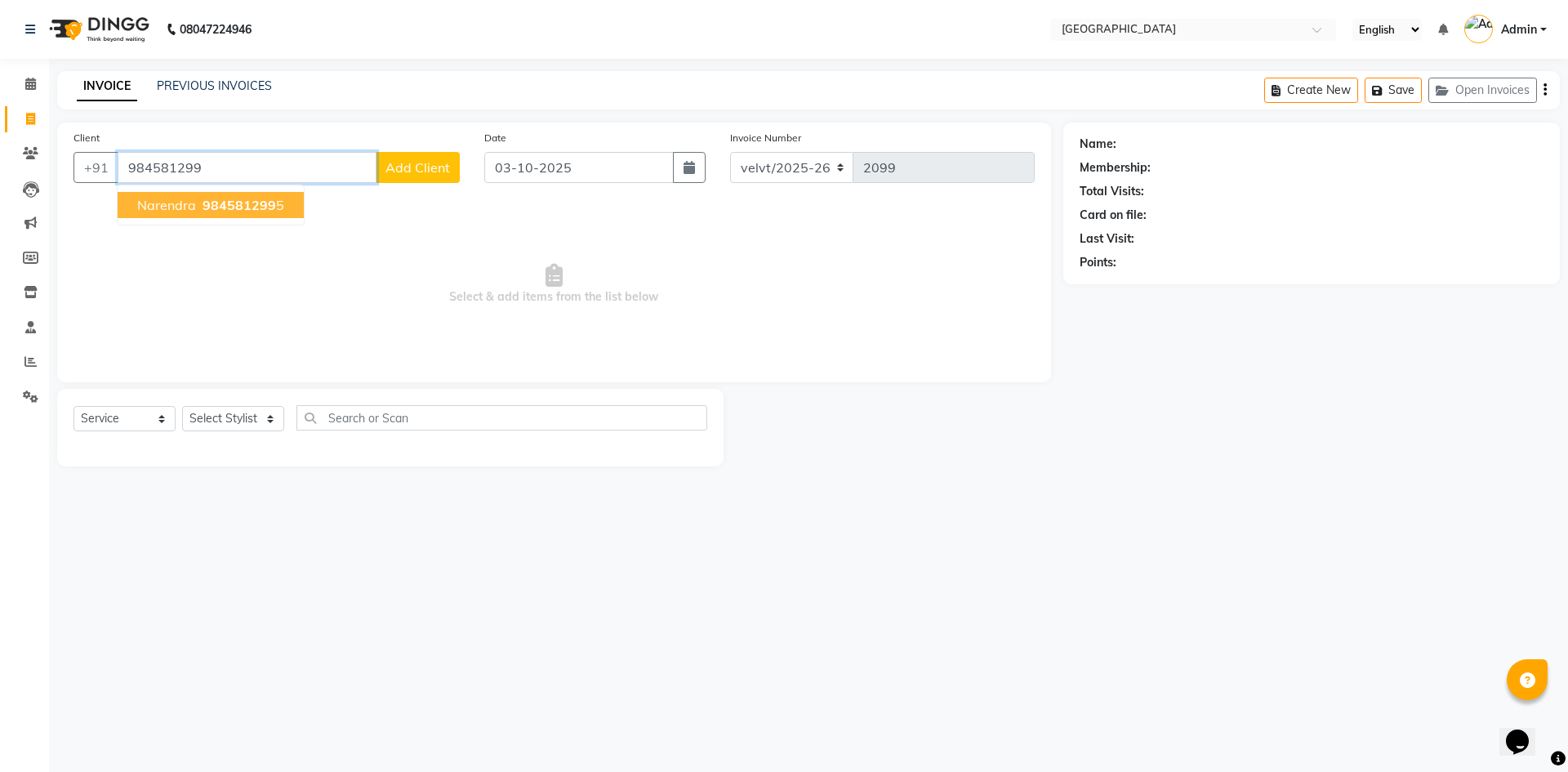
click at [247, 210] on span "984581299" at bounding box center [239, 205] width 74 height 16
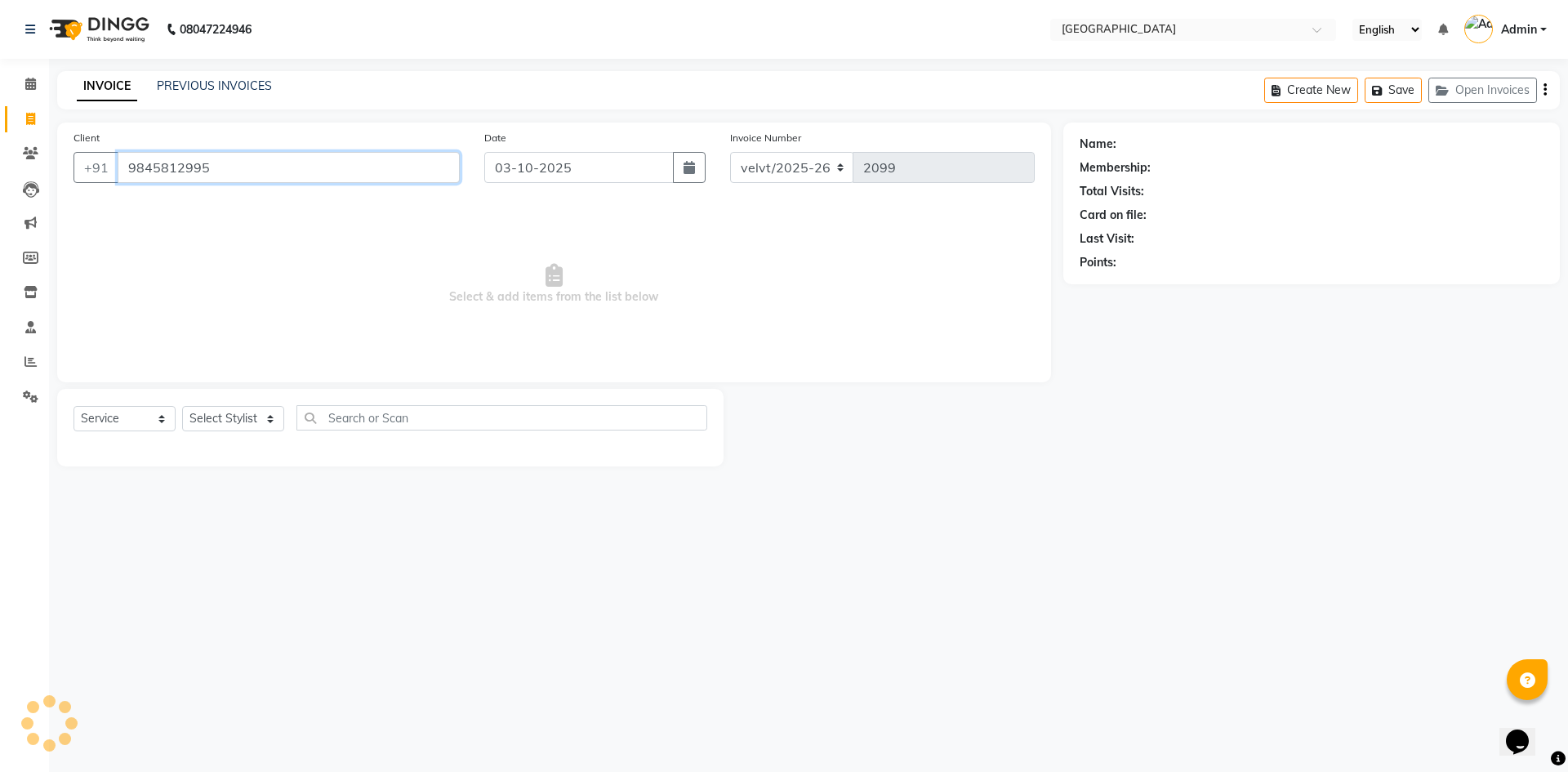
type input "9845812995"
select select "1: Object"
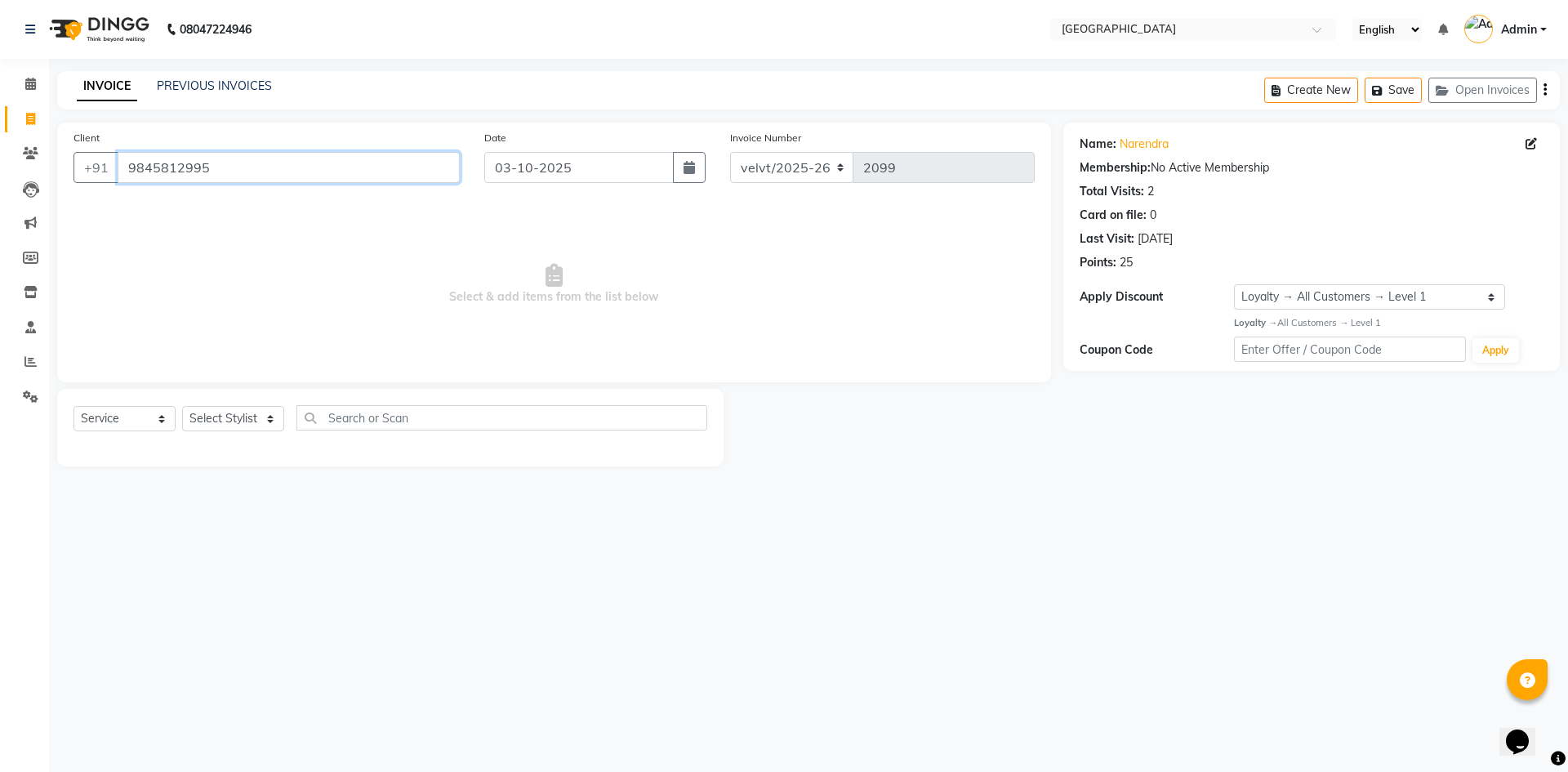
click at [174, 177] on input "9845812995" at bounding box center [288, 167] width 342 height 31
click at [189, 170] on input "9845812995" at bounding box center [288, 167] width 342 height 31
click at [28, 79] on icon at bounding box center [31, 84] width 10 height 12
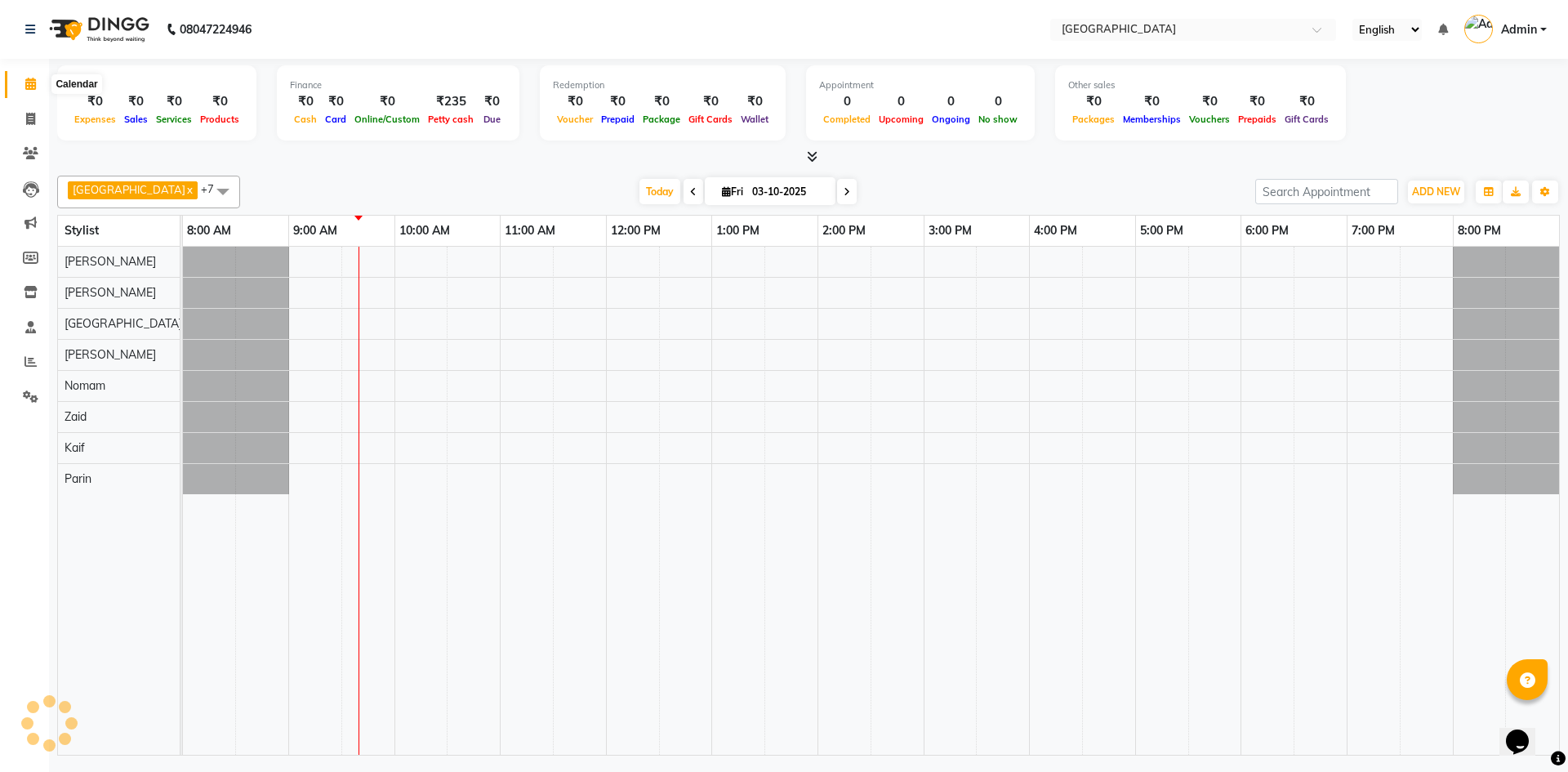
click at [33, 81] on icon at bounding box center [31, 84] width 10 height 12
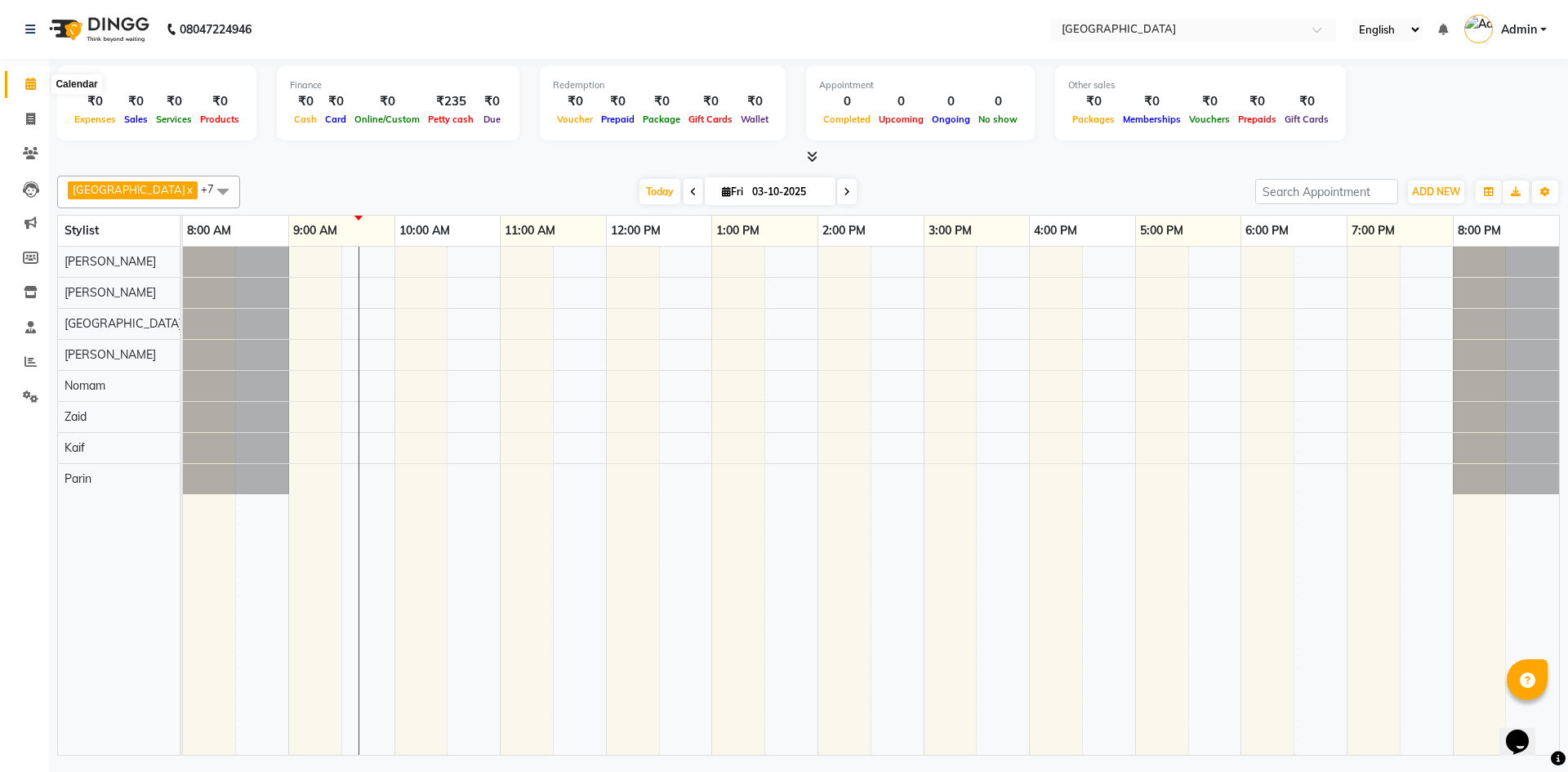
click at [30, 81] on icon at bounding box center [31, 84] width 10 height 12
click at [523, 388] on div at bounding box center [871, 500] width 1376 height 508
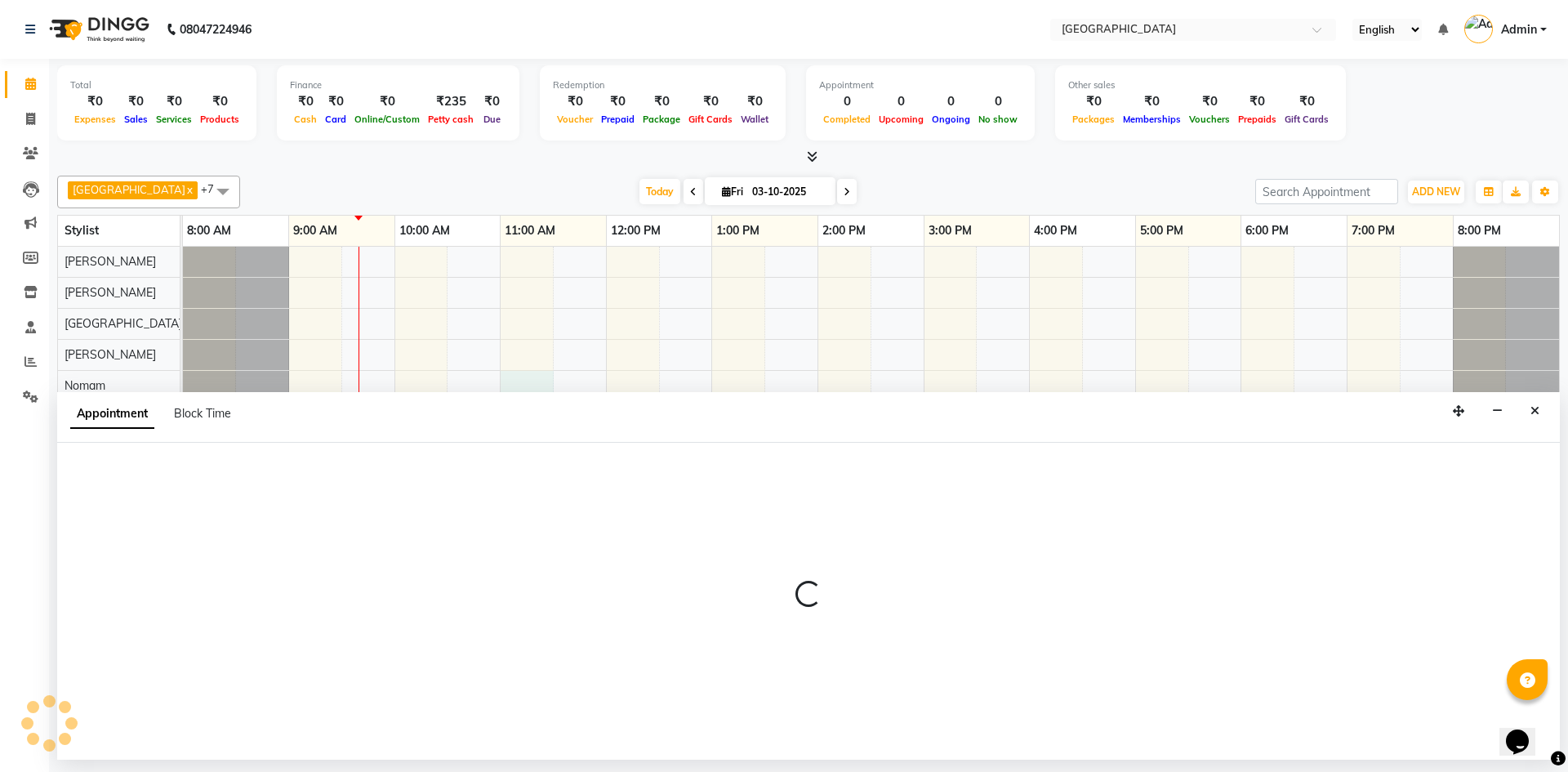
select select "78264"
select select "tentative"
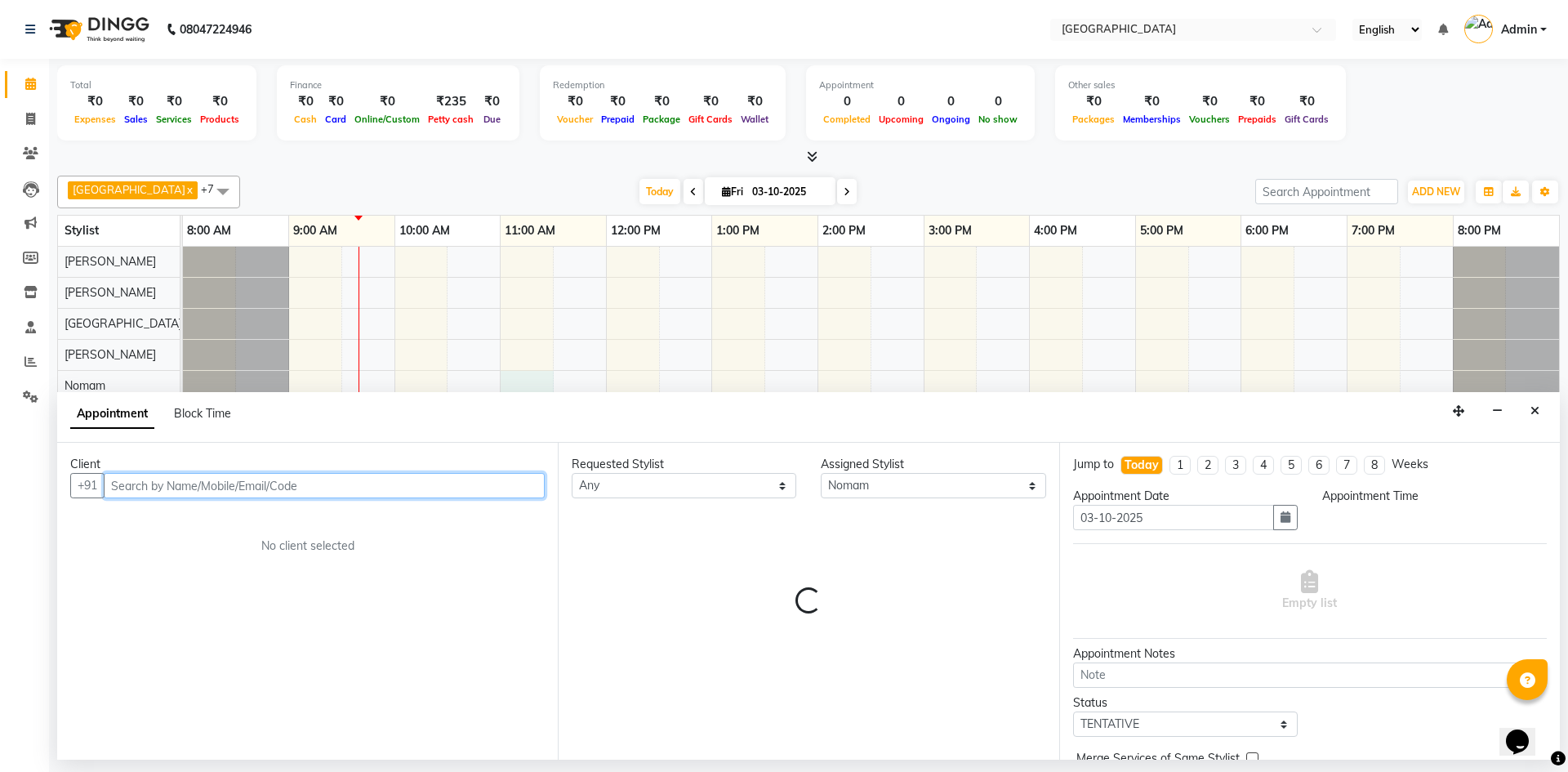
click at [147, 486] on input "text" at bounding box center [324, 486] width 441 height 26
select select "660"
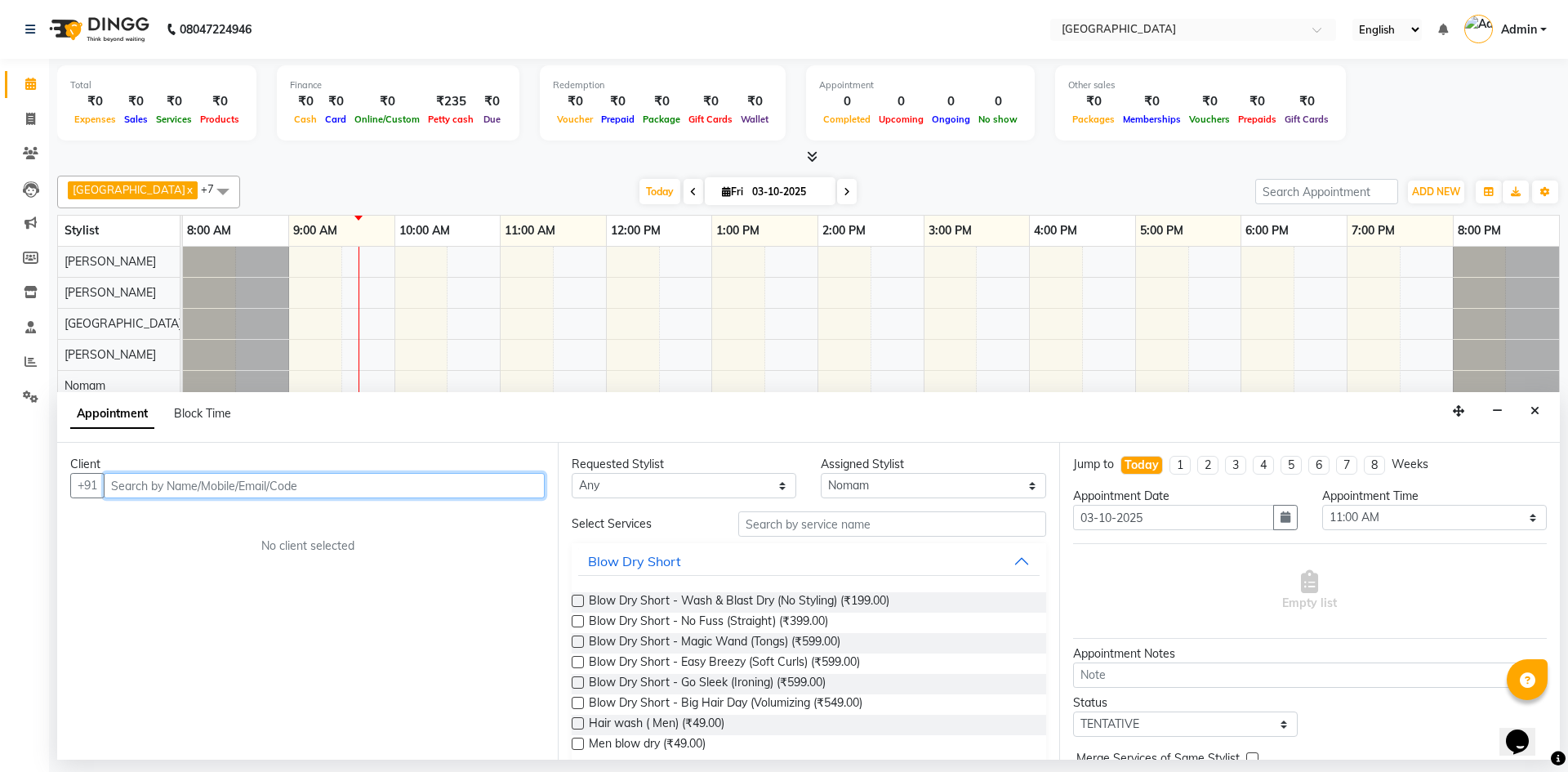
paste input "9845812995"
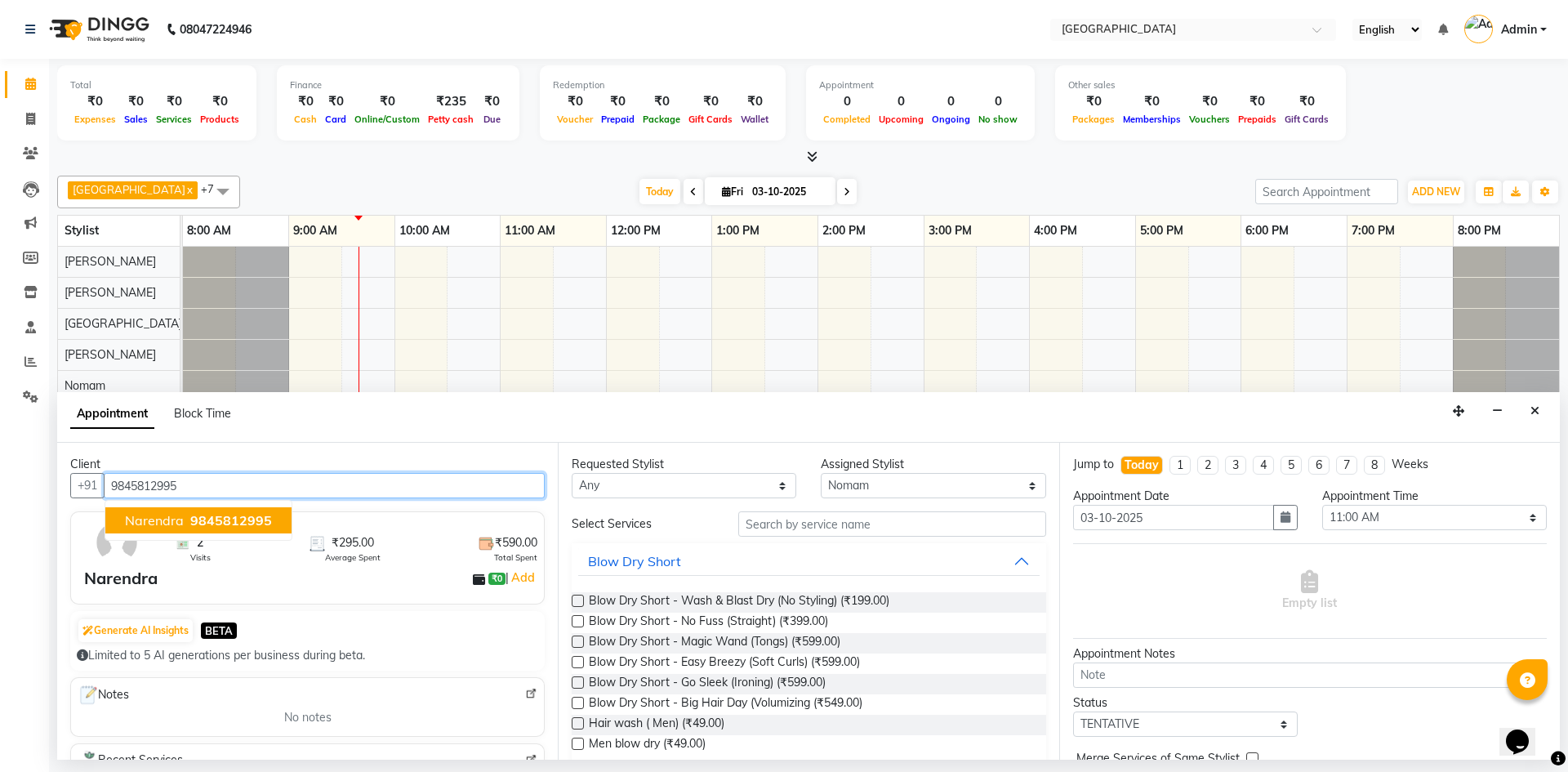
type input "9845812995"
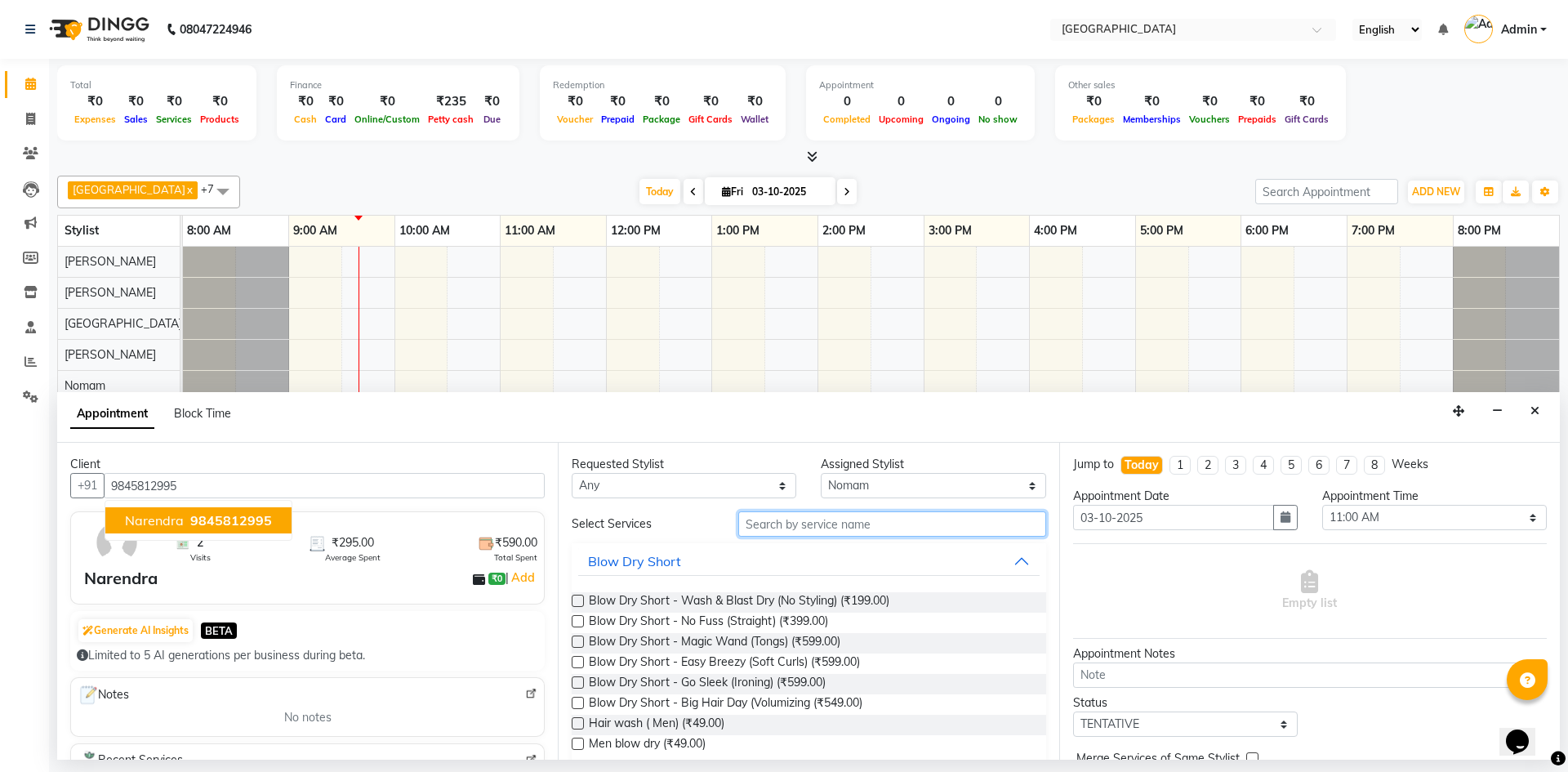
click at [787, 523] on input "text" at bounding box center [892, 524] width 308 height 26
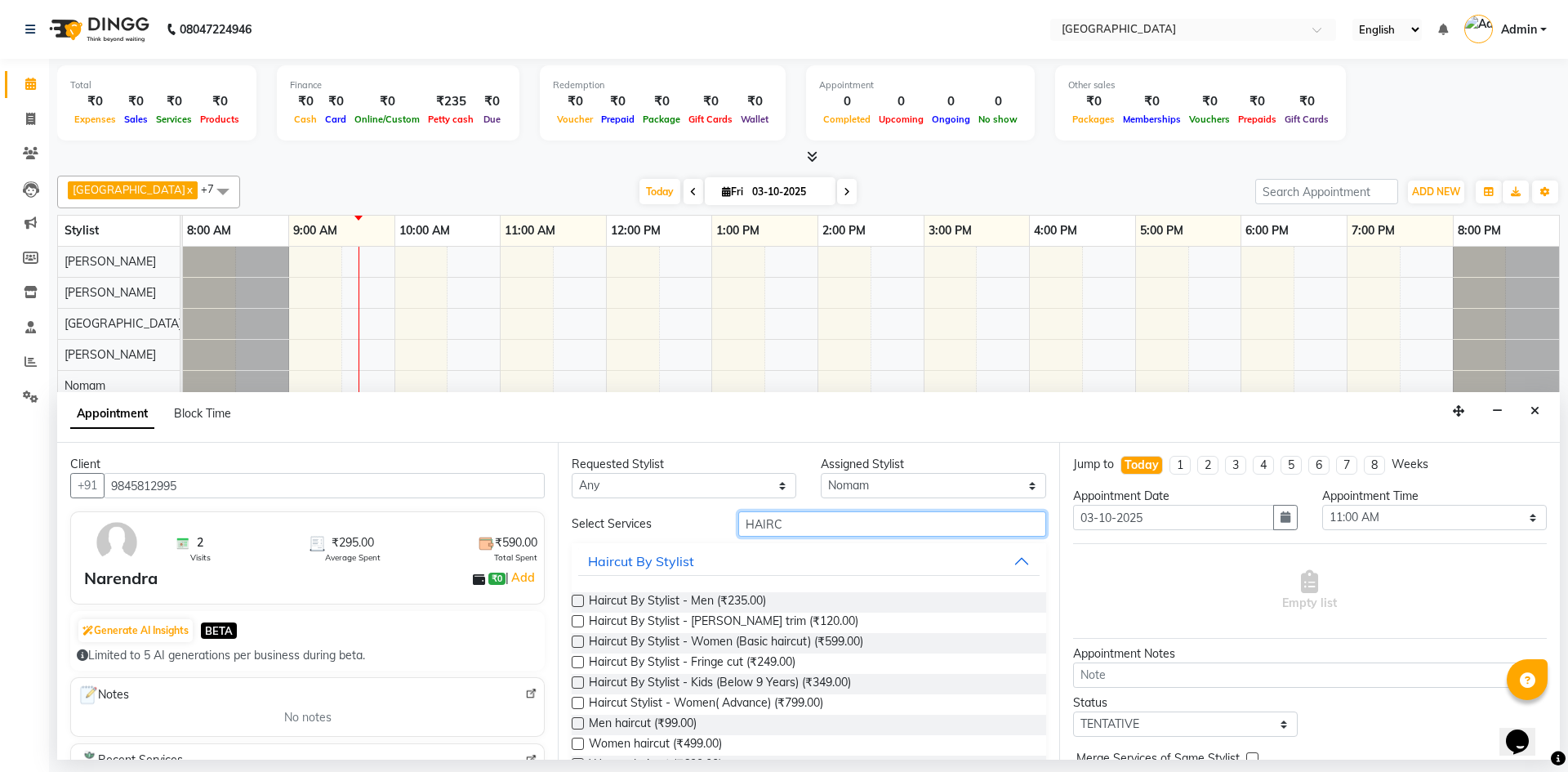
type input "HAIRC"
click at [582, 598] on label at bounding box center [578, 601] width 12 height 12
click at [582, 598] on input "checkbox" at bounding box center [577, 602] width 10 height 10
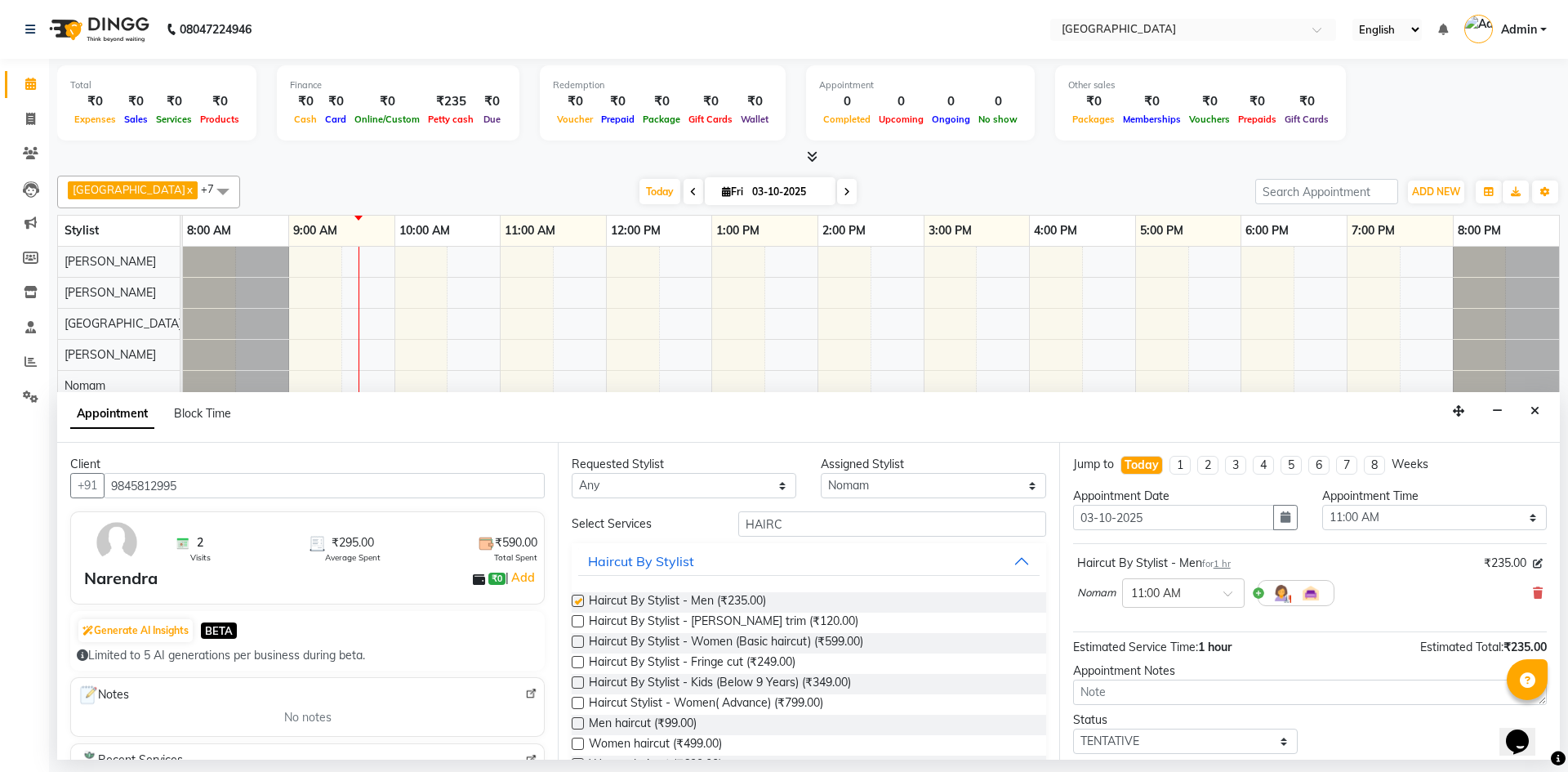
checkbox input "false"
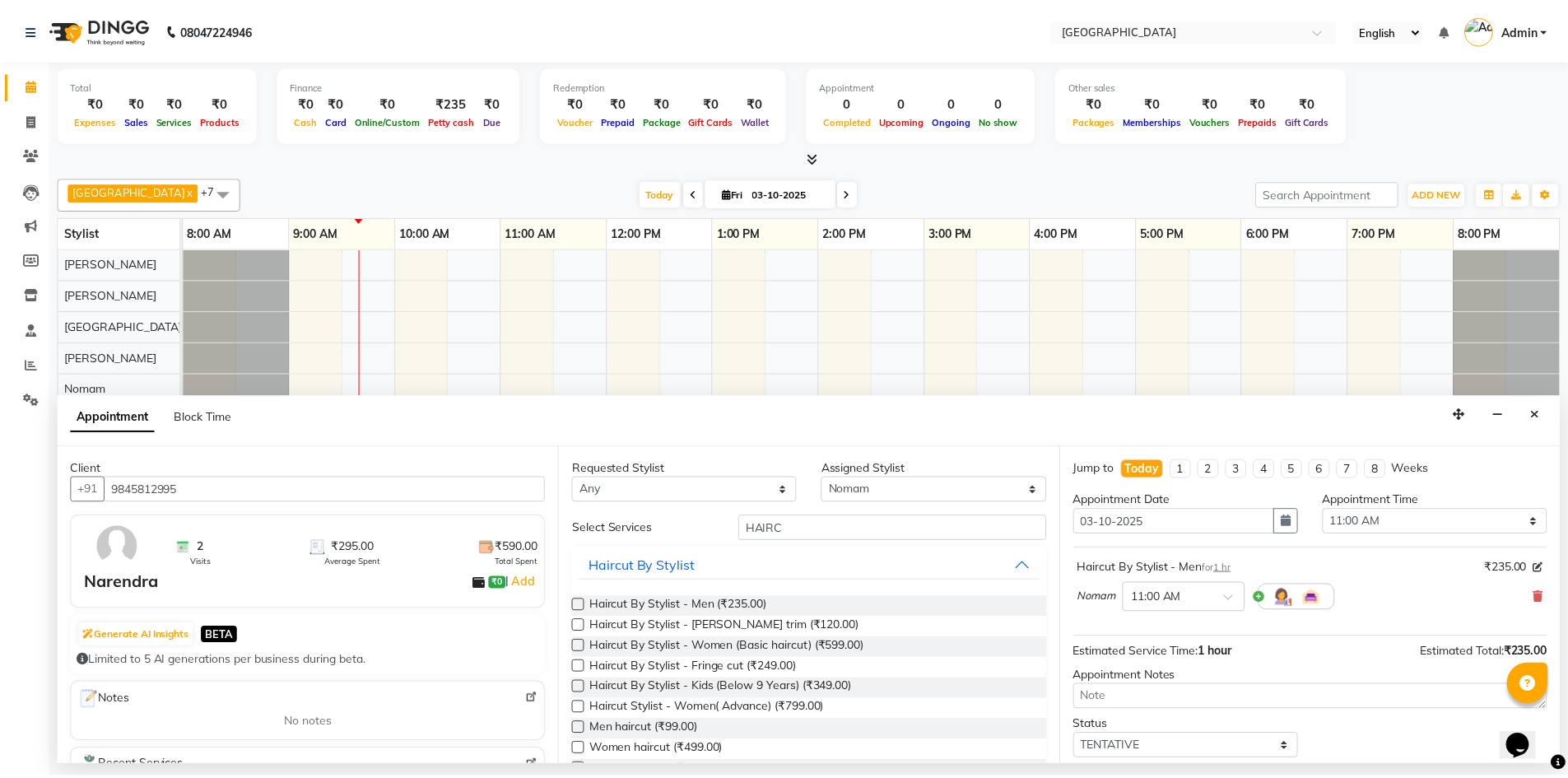
scroll to position [82, 0]
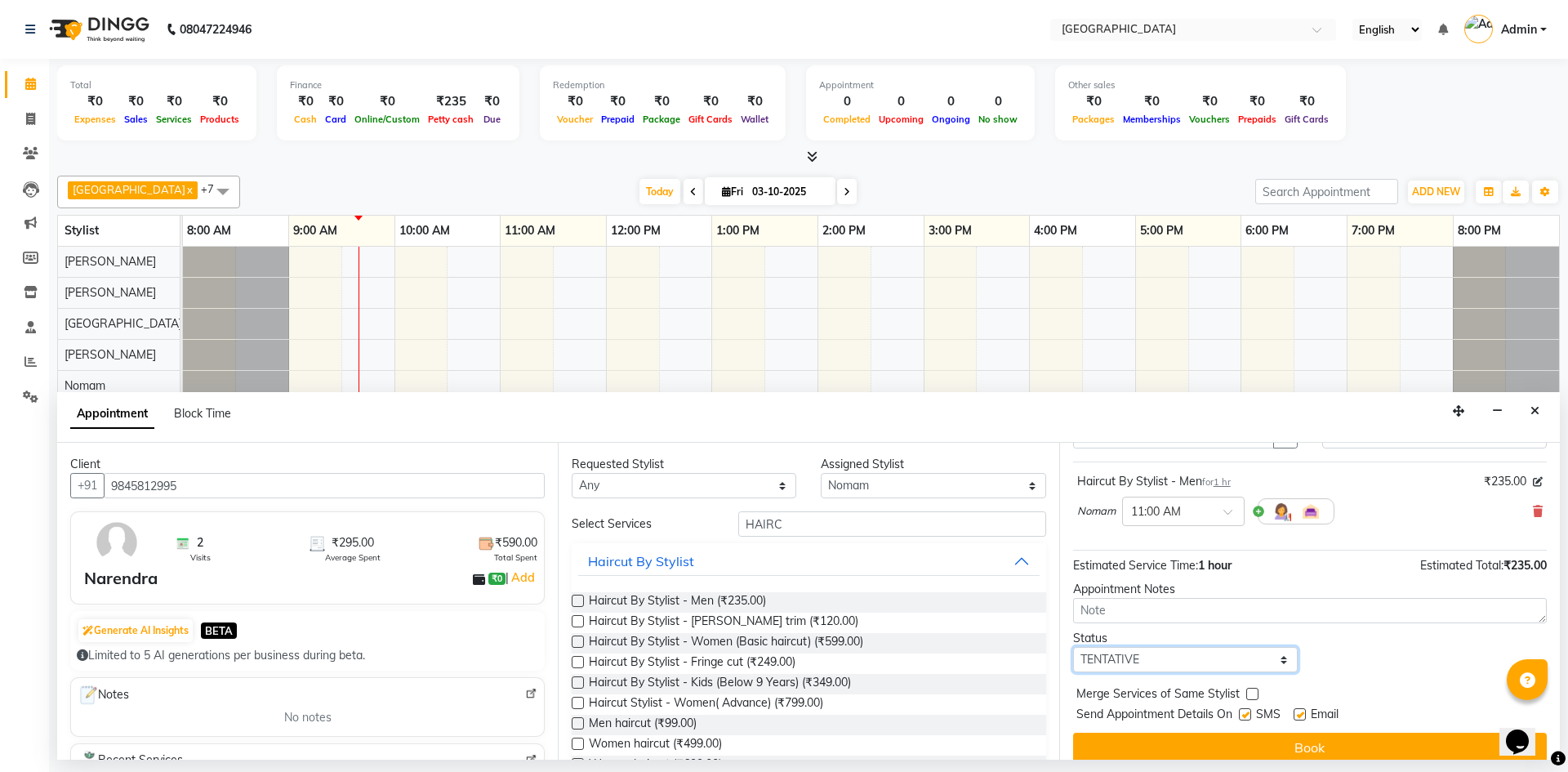
click at [1099, 654] on select "Select TENTATIVE CONFIRM CHECK-IN UPCOMING" at bounding box center [1185, 660] width 224 height 26
select select "confirm booking"
click at [1073, 647] on select "Select TENTATIVE CONFIRM CHECK-IN UPCOMING" at bounding box center [1185, 660] width 224 height 26
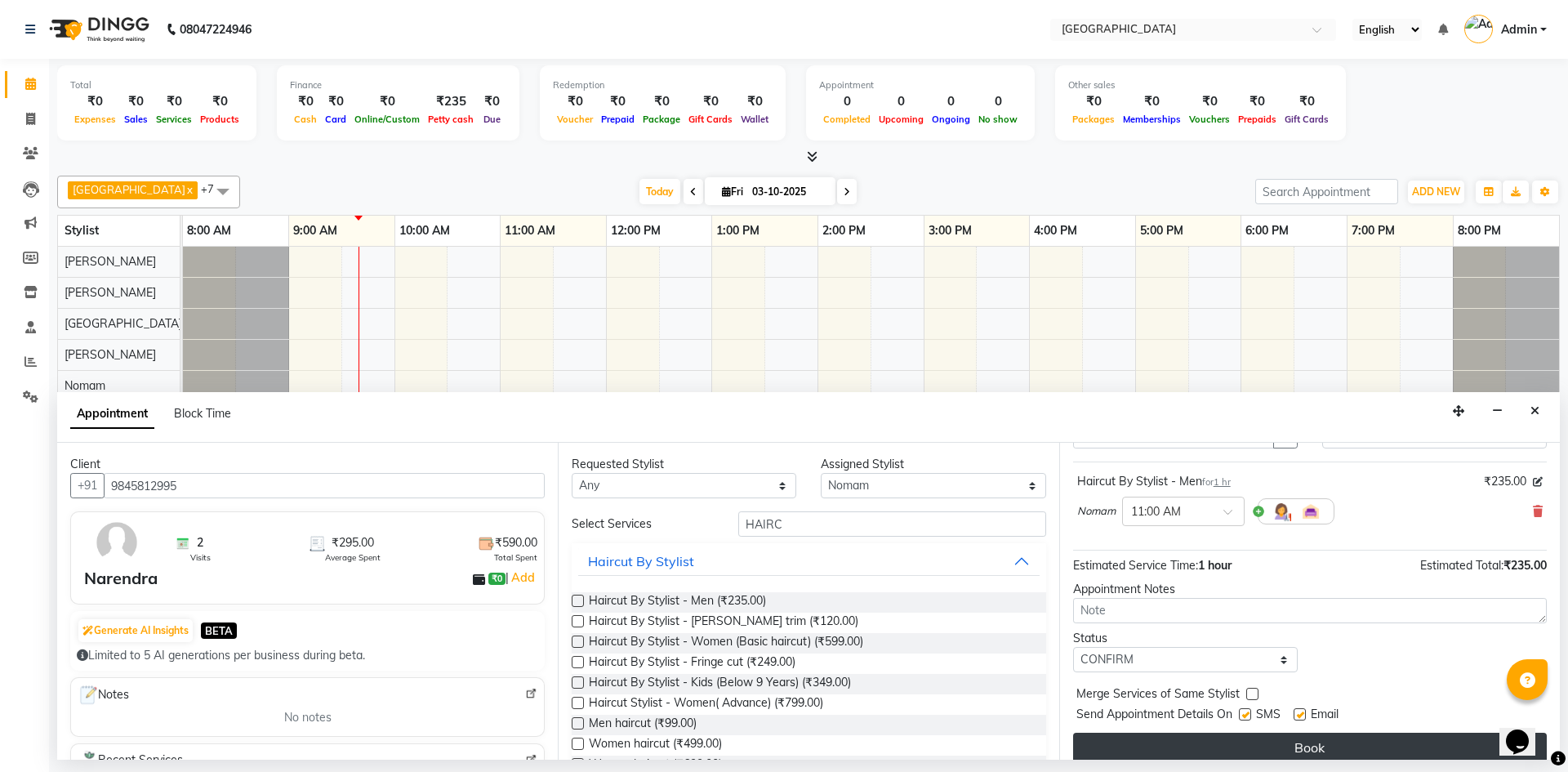
click at [1170, 739] on button "Book" at bounding box center [1309, 747] width 474 height 29
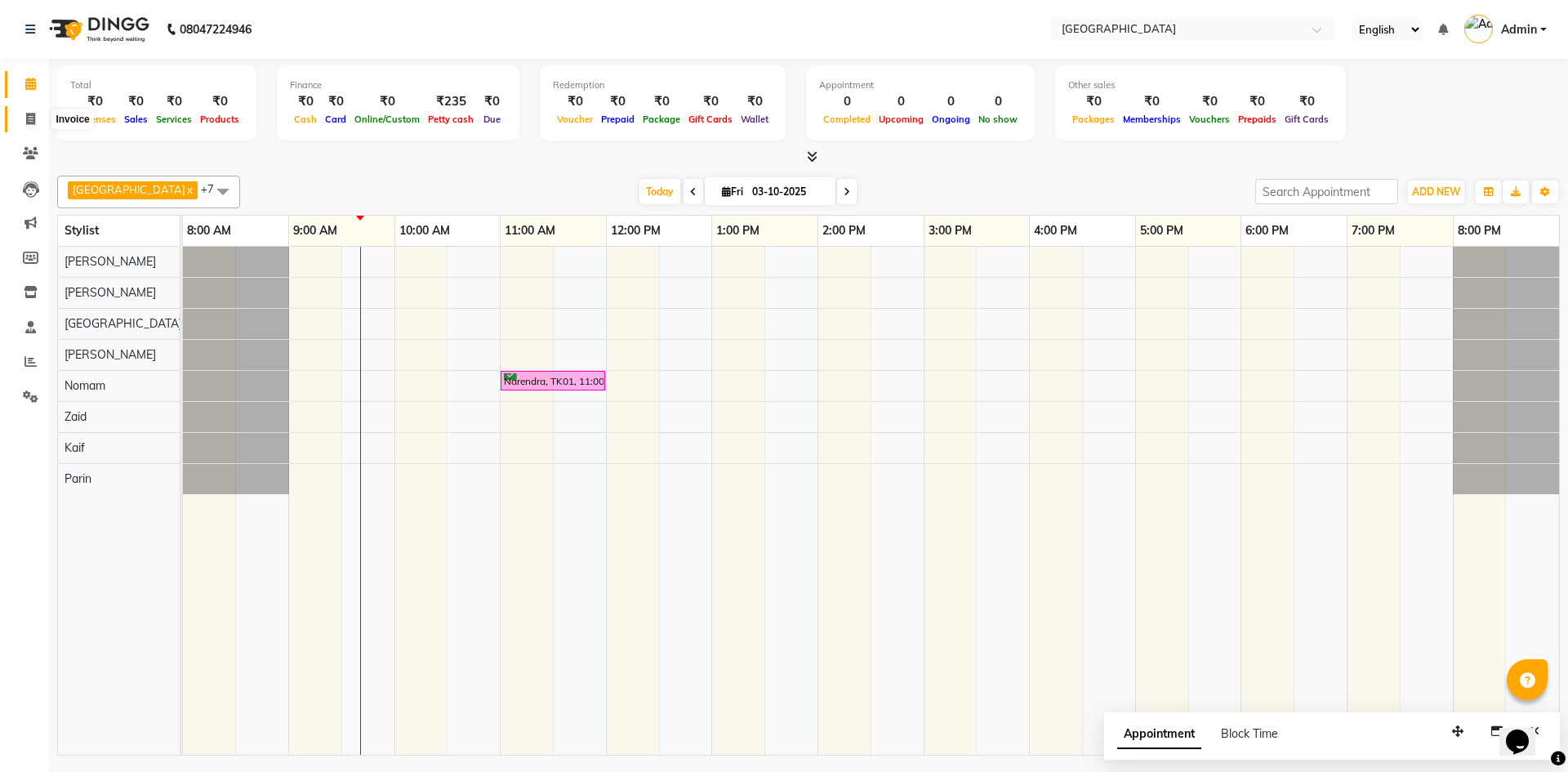
click at [17, 113] on span at bounding box center [30, 120] width 28 height 19
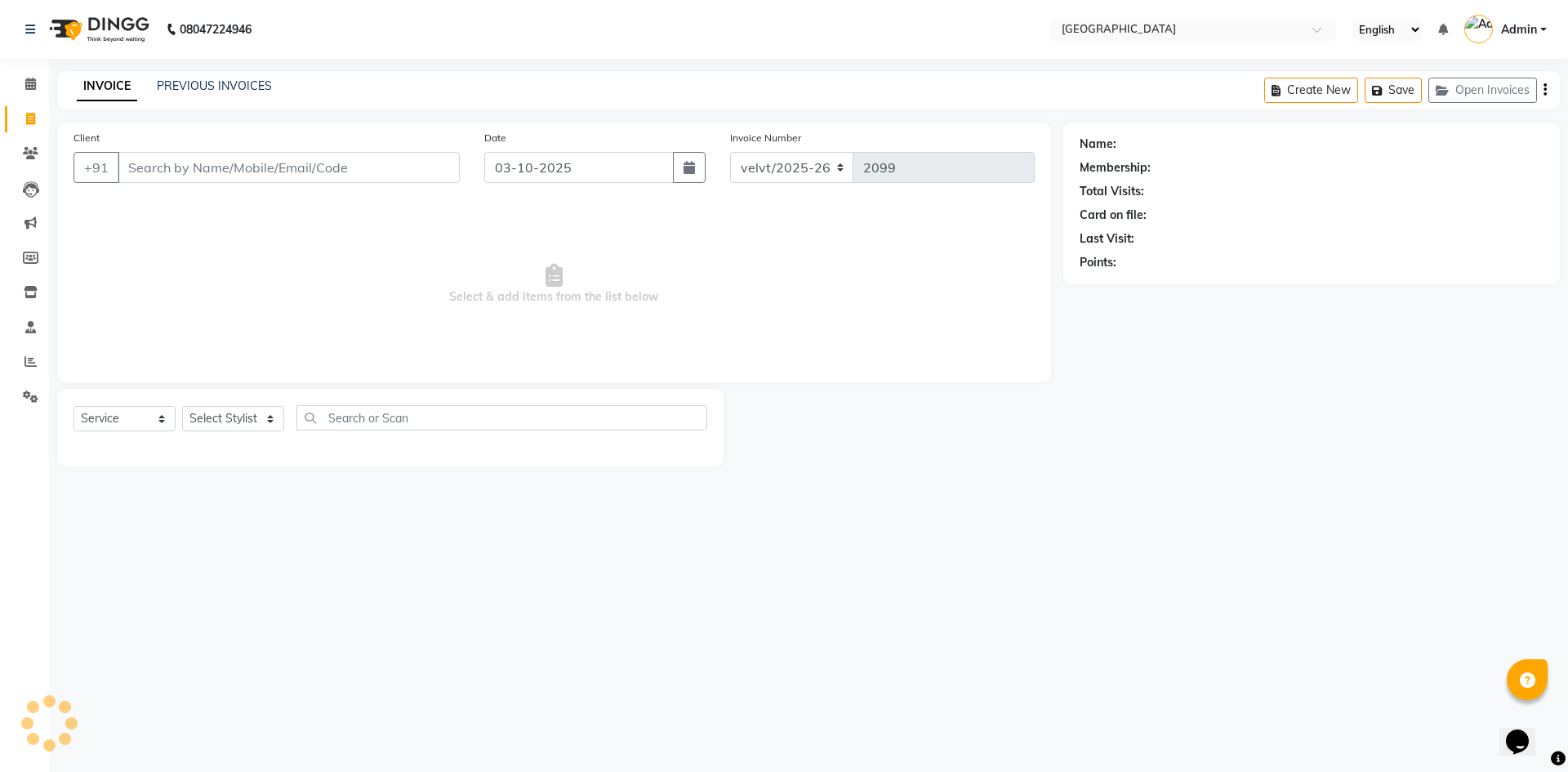
click at [233, 88] on link "PREVIOUS INVOICES" at bounding box center [214, 85] width 115 height 15
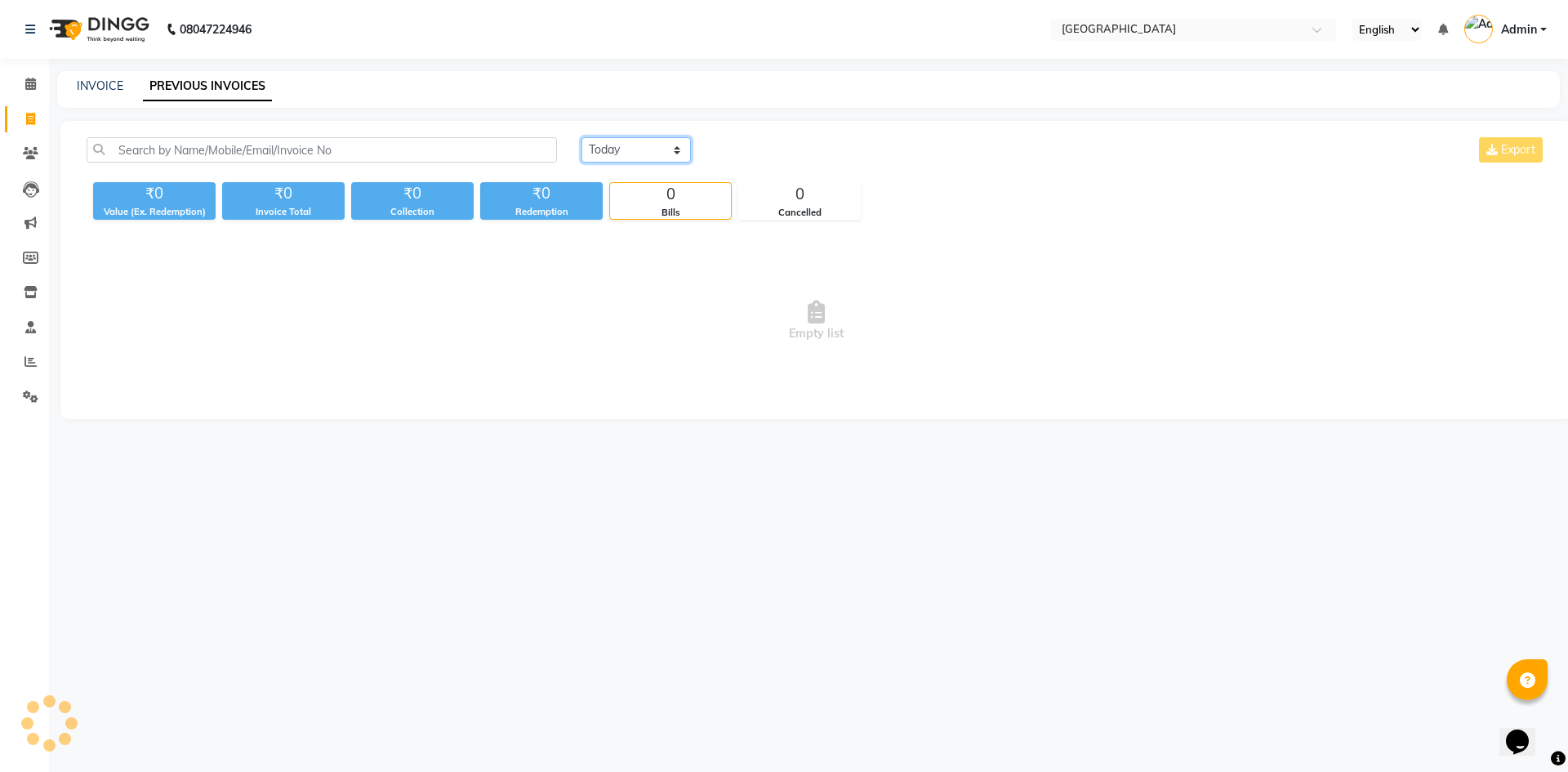
drag, startPoint x: 635, startPoint y: 151, endPoint x: 626, endPoint y: 160, distance: 12.7
click at [635, 151] on select "[DATE] [DATE] Custom Range" at bounding box center [637, 150] width 110 height 26
select select "yesterday"
click at [582, 137] on select "[DATE] [DATE] Custom Range" at bounding box center [637, 150] width 110 height 26
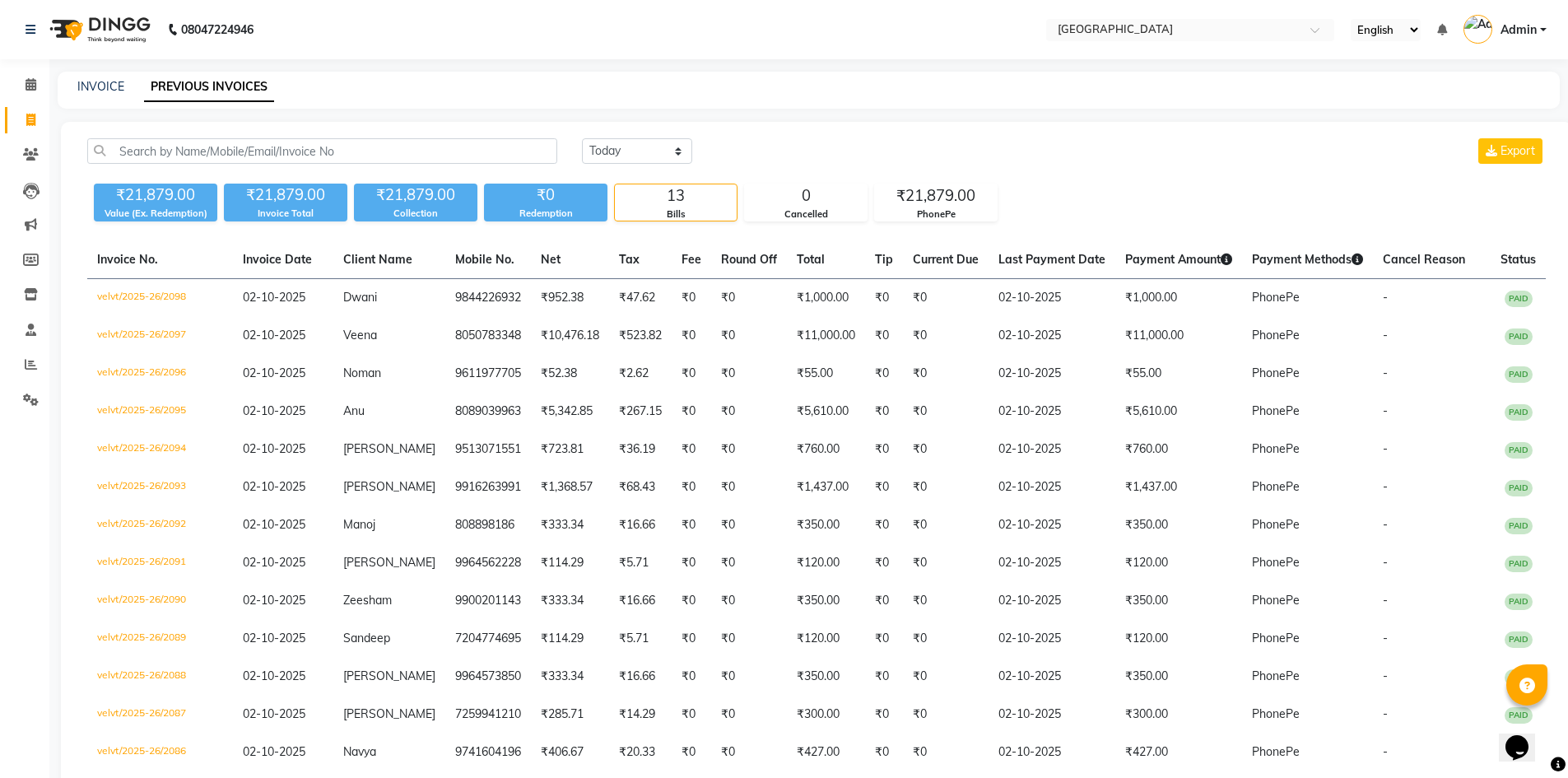
click at [96, 79] on div "INVOICE" at bounding box center [101, 87] width 47 height 17
click at [100, 85] on link "INVOICE" at bounding box center [101, 85] width 47 height 15
select select "service"
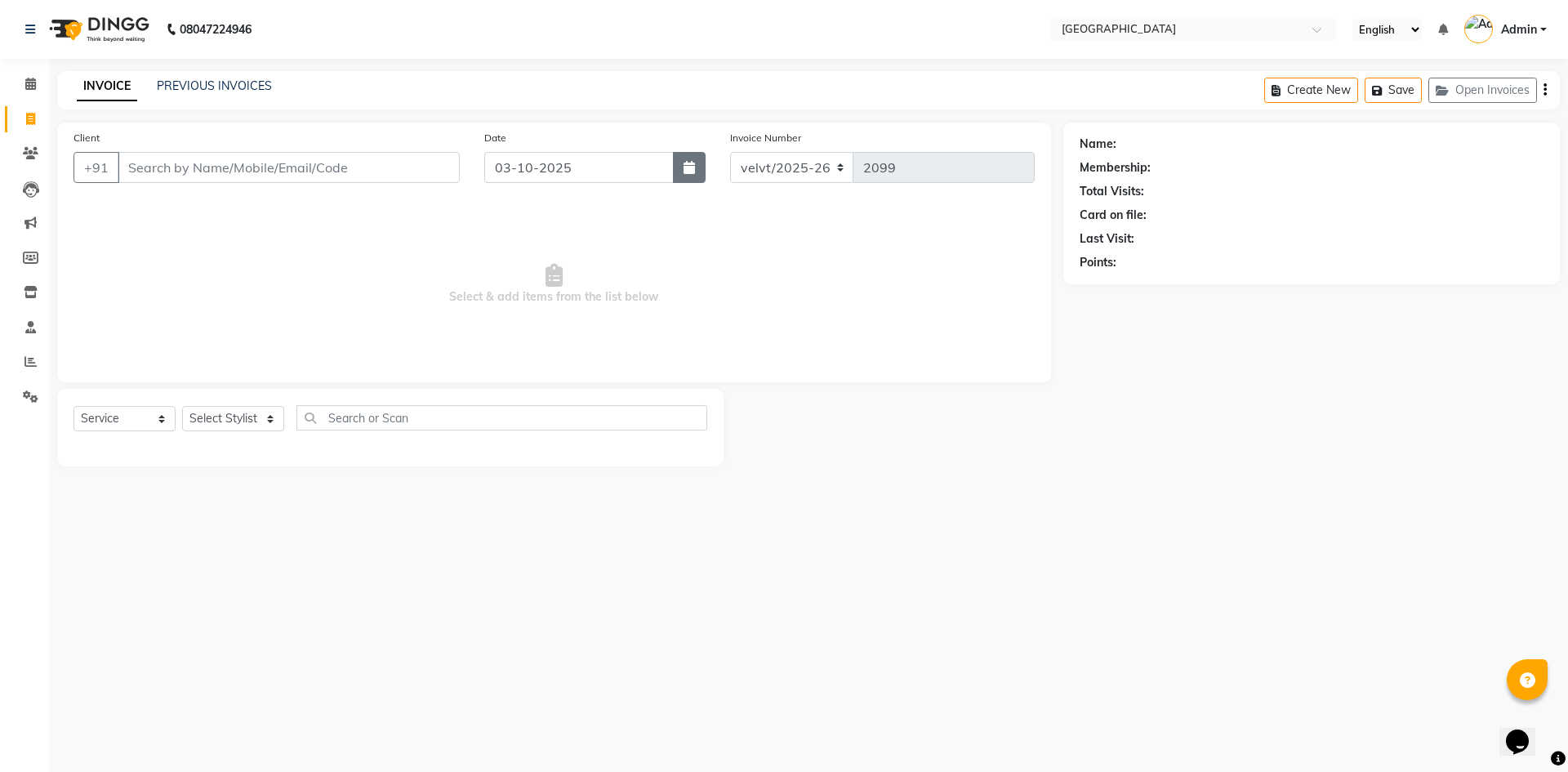
click at [690, 171] on icon "button" at bounding box center [689, 167] width 11 height 13
select select "10"
select select "2025"
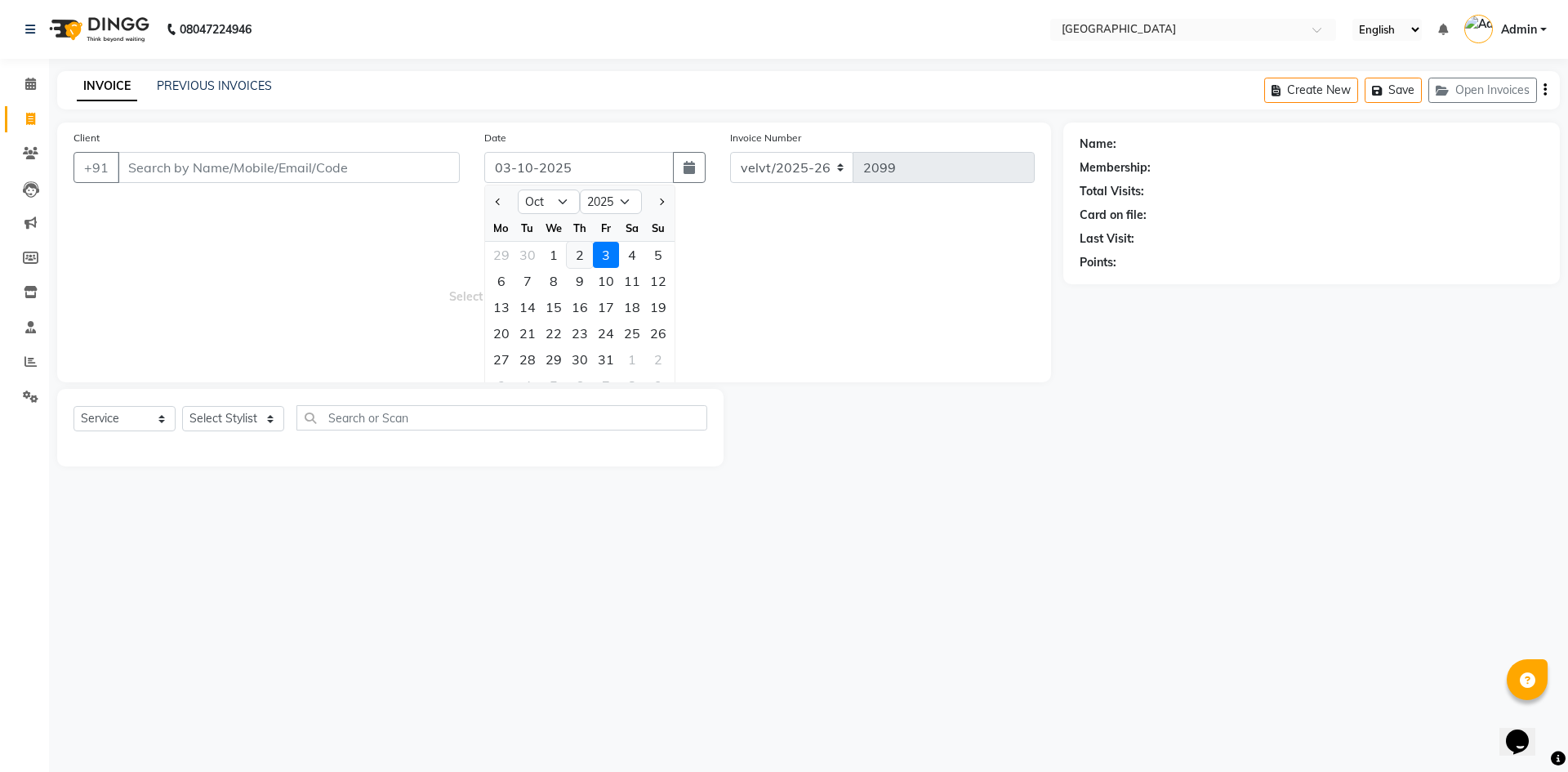
click at [583, 255] on div "2" at bounding box center [579, 254] width 26 height 26
type input "02-10-2025"
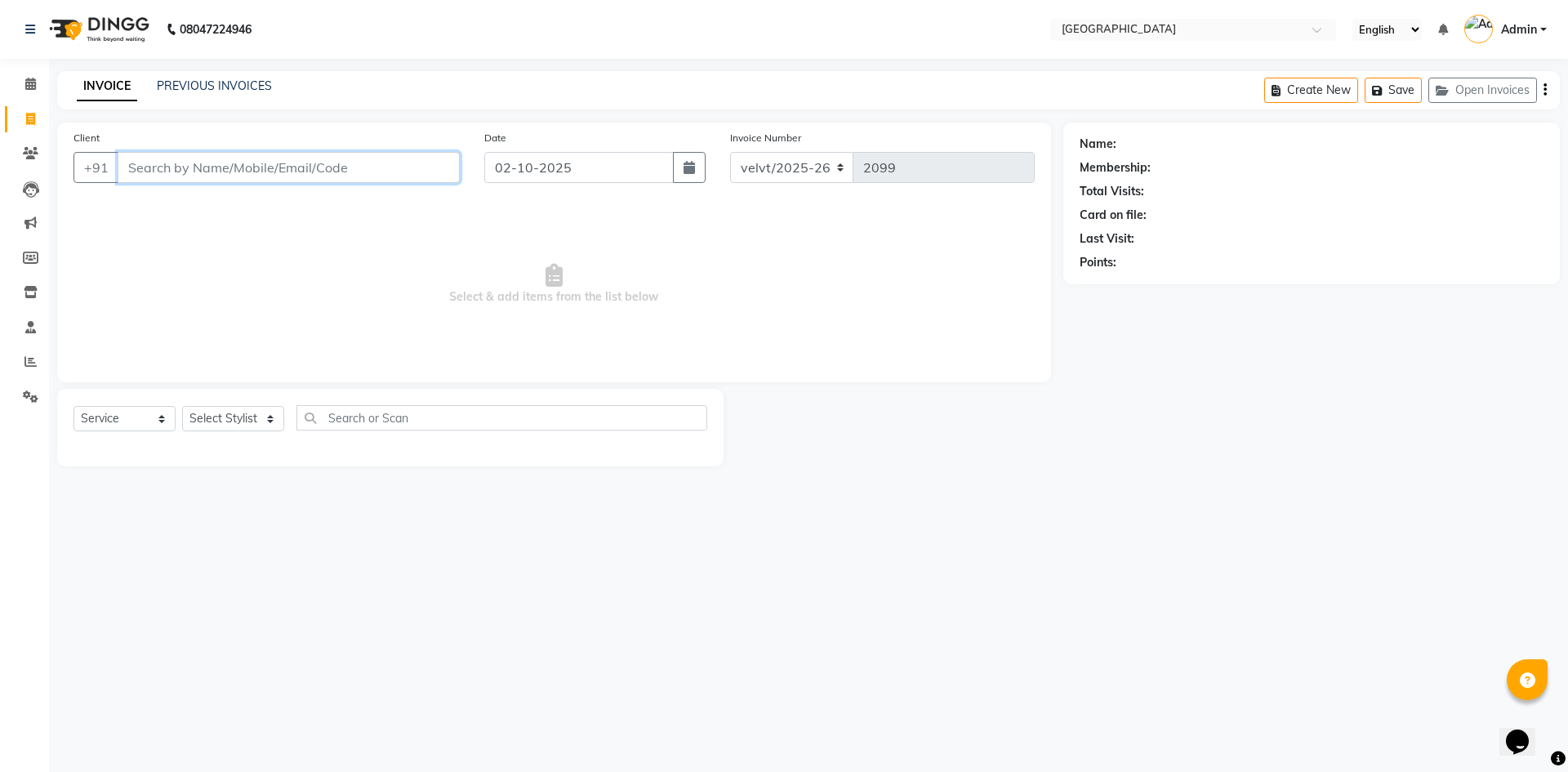
click at [154, 158] on input "Client" at bounding box center [288, 167] width 342 height 31
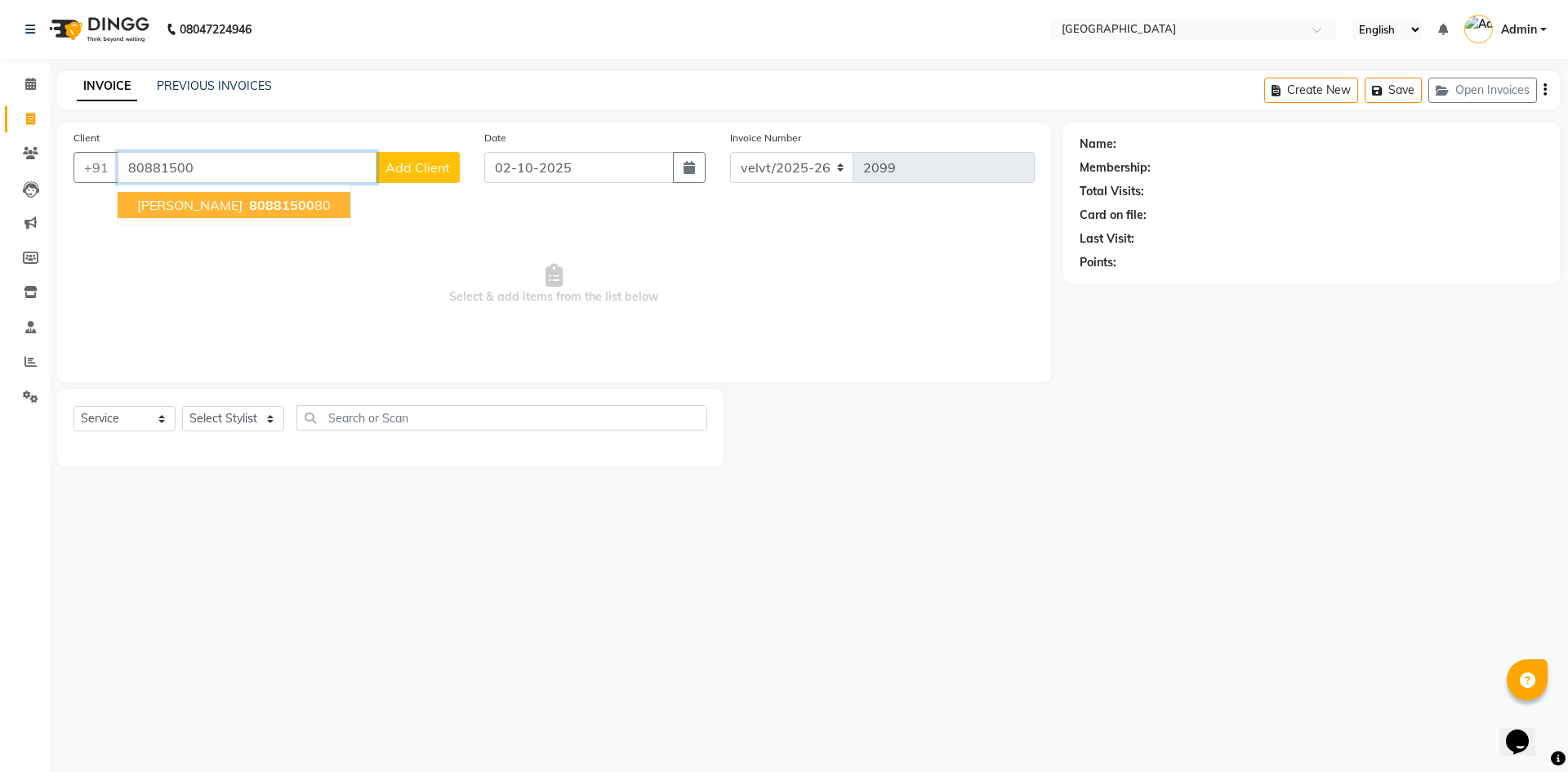
click at [205, 215] on button "Gagan 80881500 80" at bounding box center [234, 205] width 233 height 26
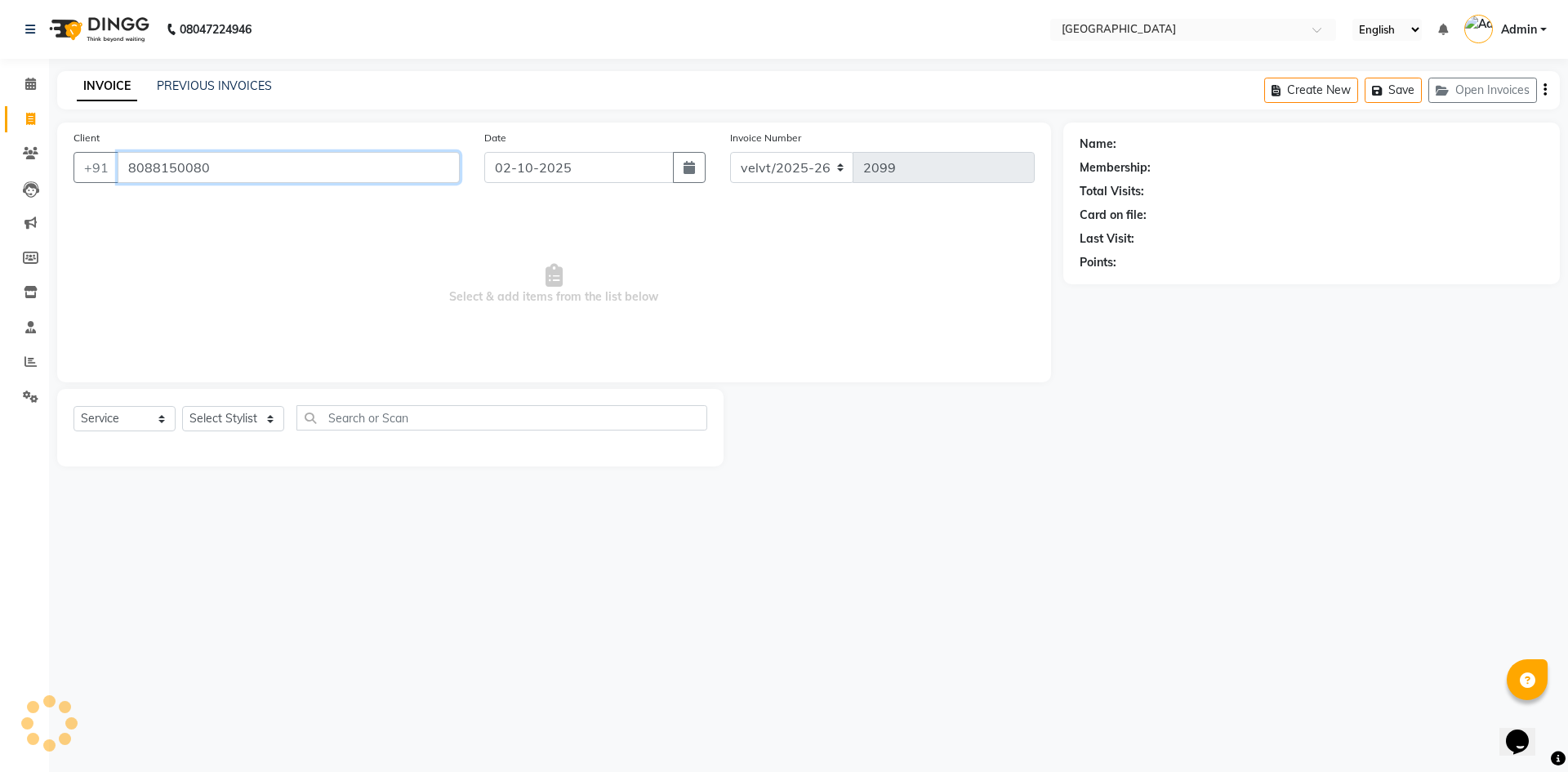
type input "8088150080"
click at [221, 428] on select "Select Stylist Aameer Barkha Kaif Nandini Anchan Nomam Parin Roma Tabrej Zaid" at bounding box center [233, 419] width 102 height 26
select select "1: Object"
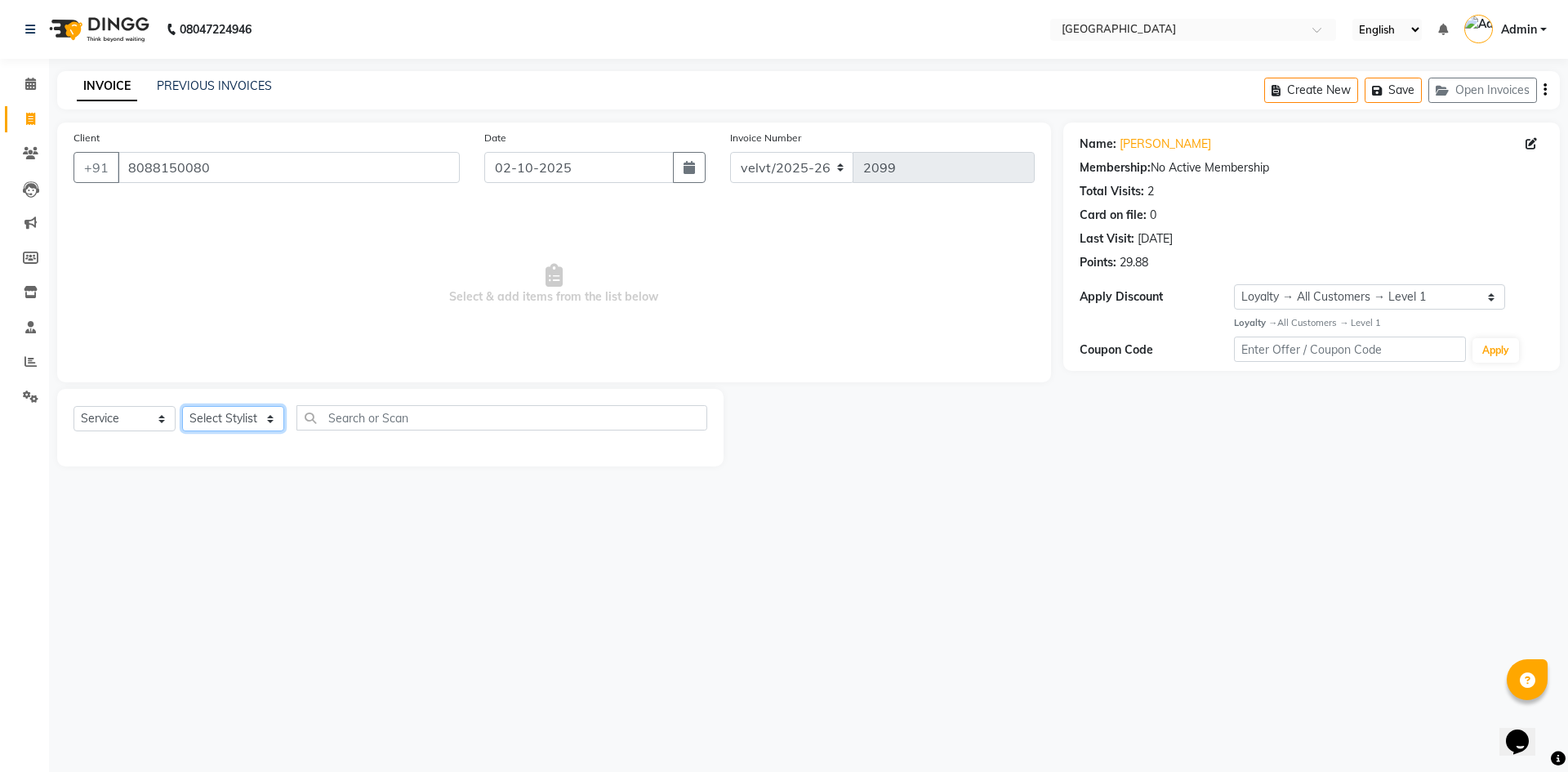
select select "89472"
click at [183, 406] on select "Select Stylist Aameer Barkha Kaif Nandini Anchan Nomam Parin Roma Tabrej Zaid" at bounding box center [233, 419] width 102 height 26
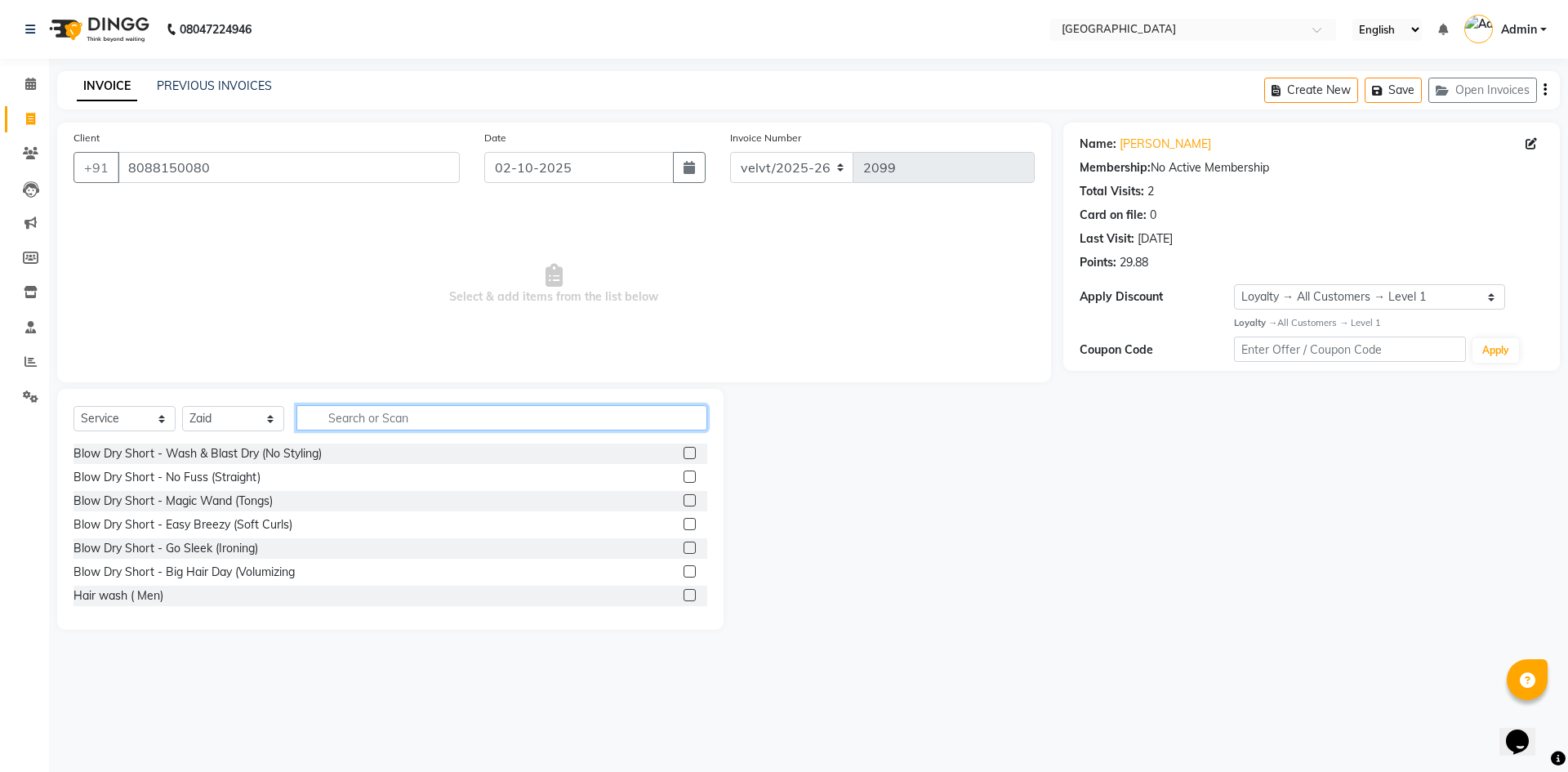
click at [346, 419] on input "text" at bounding box center [501, 418] width 410 height 26
type input "HAIRC"
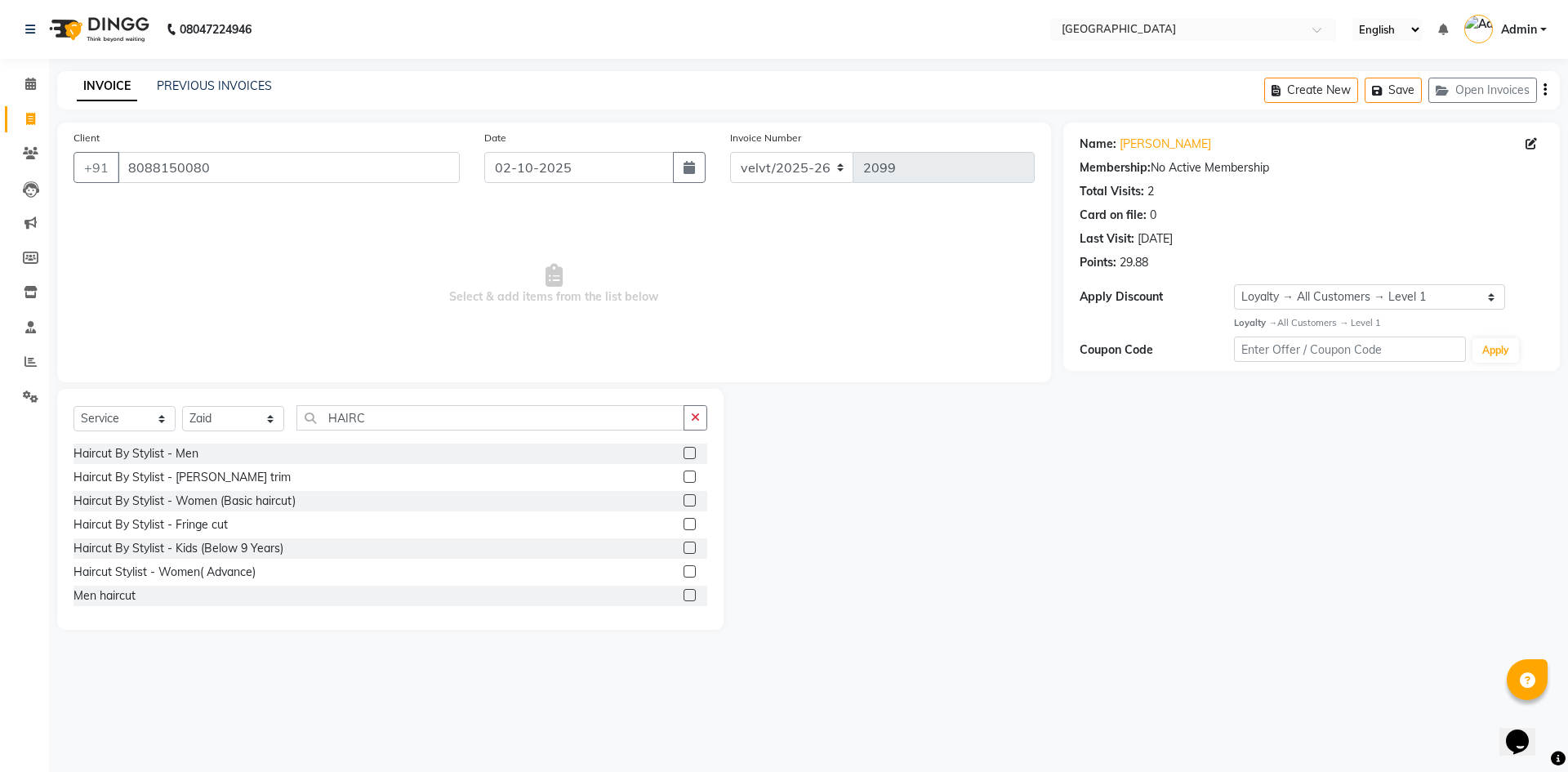
click at [684, 450] on label at bounding box center [690, 452] width 12 height 12
click at [684, 450] on input "checkbox" at bounding box center [689, 453] width 10 height 10
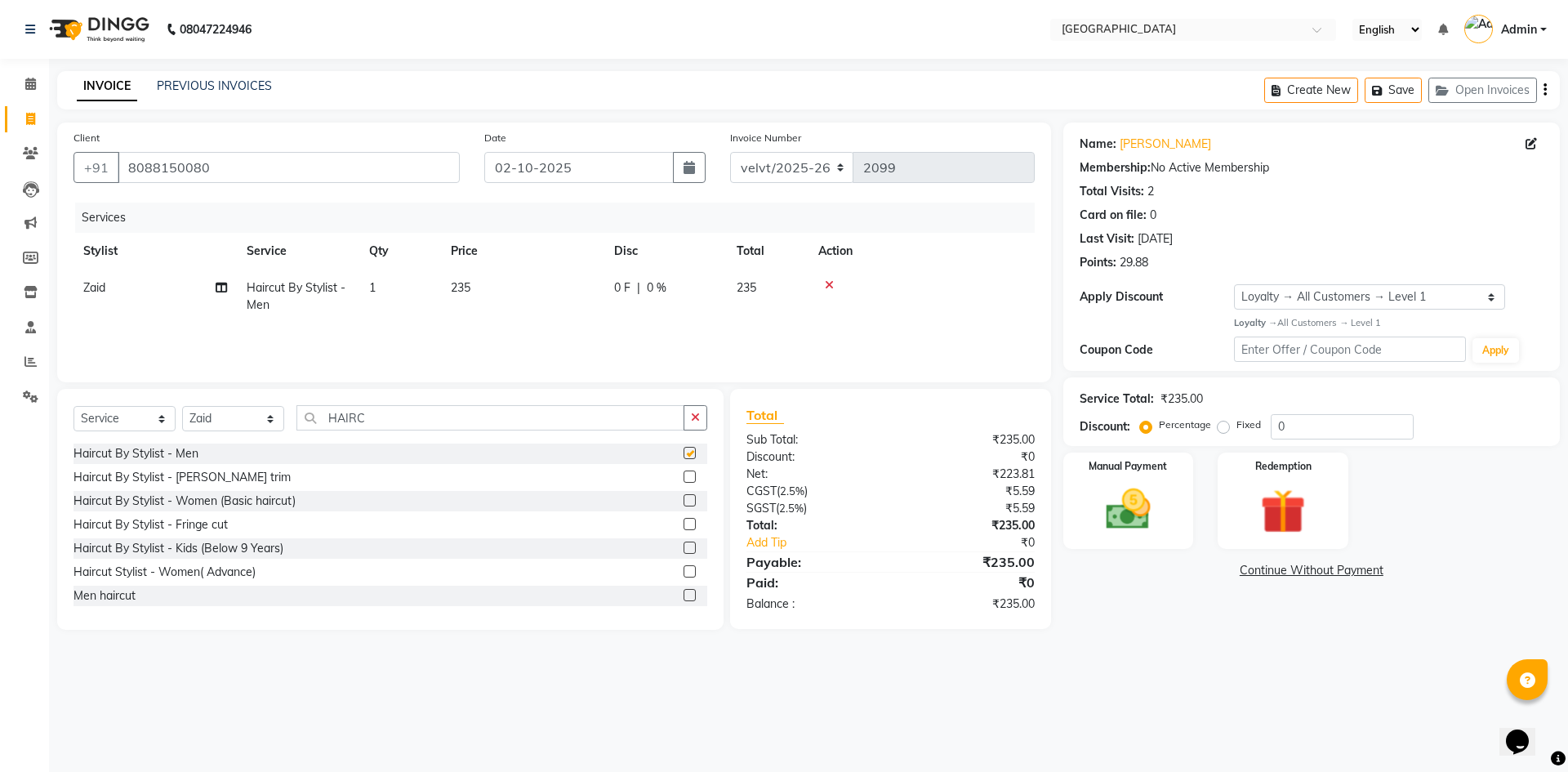
checkbox input "false"
click at [1111, 521] on img at bounding box center [1128, 509] width 76 height 54
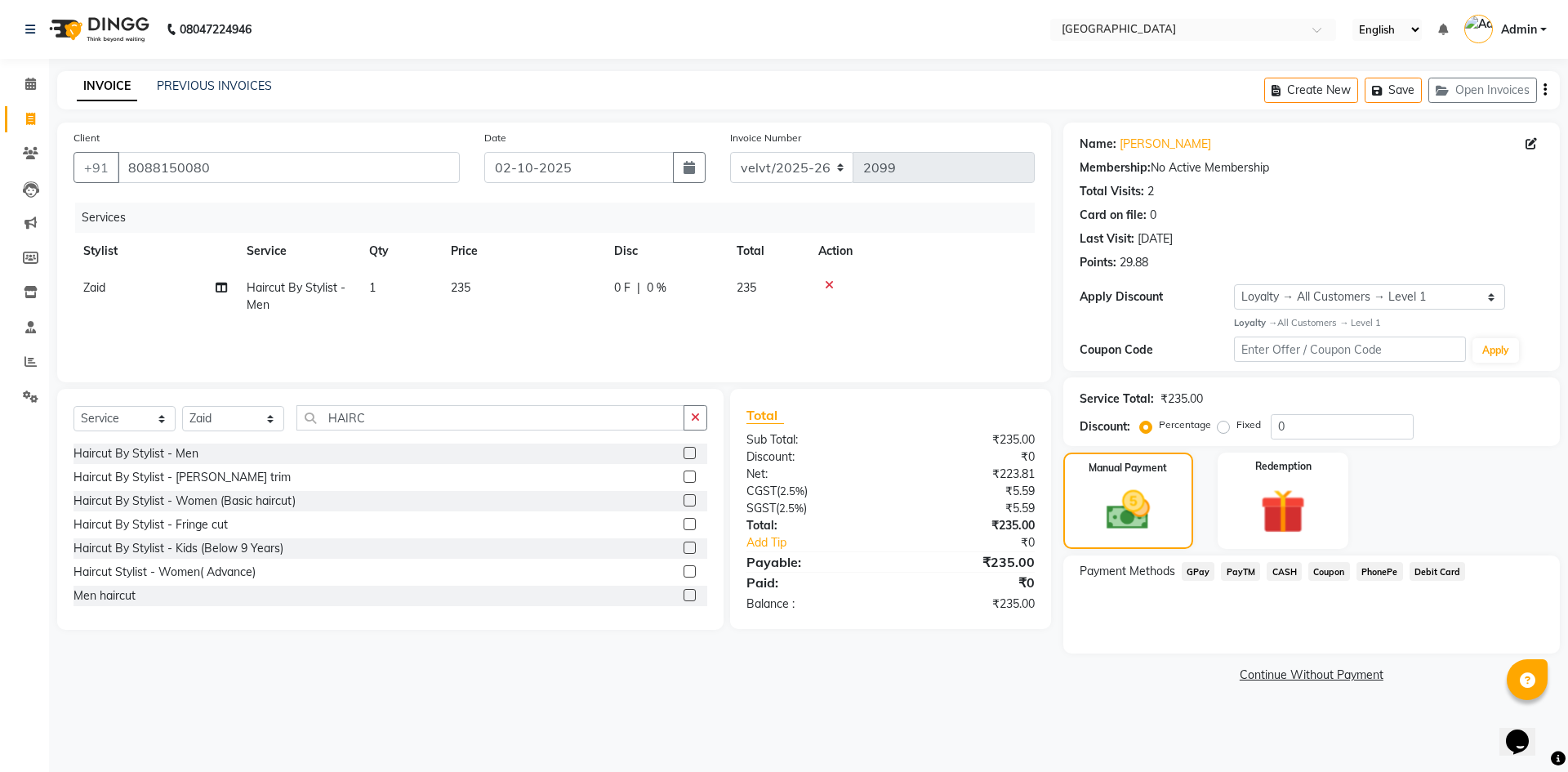
click at [1368, 577] on span "PhonePe" at bounding box center [1379, 572] width 46 height 19
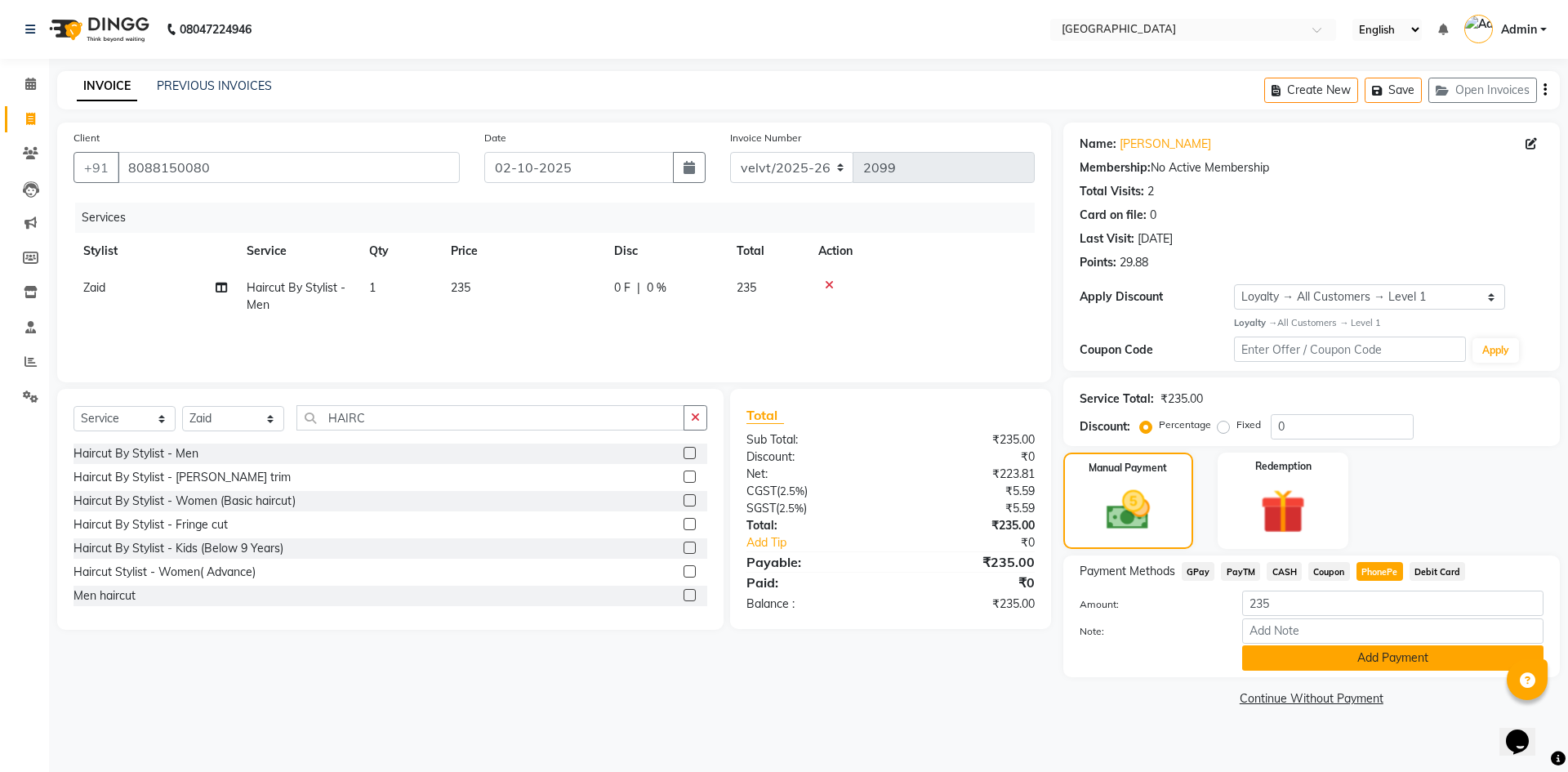
click at [1348, 666] on button "Add Payment" at bounding box center [1393, 658] width 302 height 26
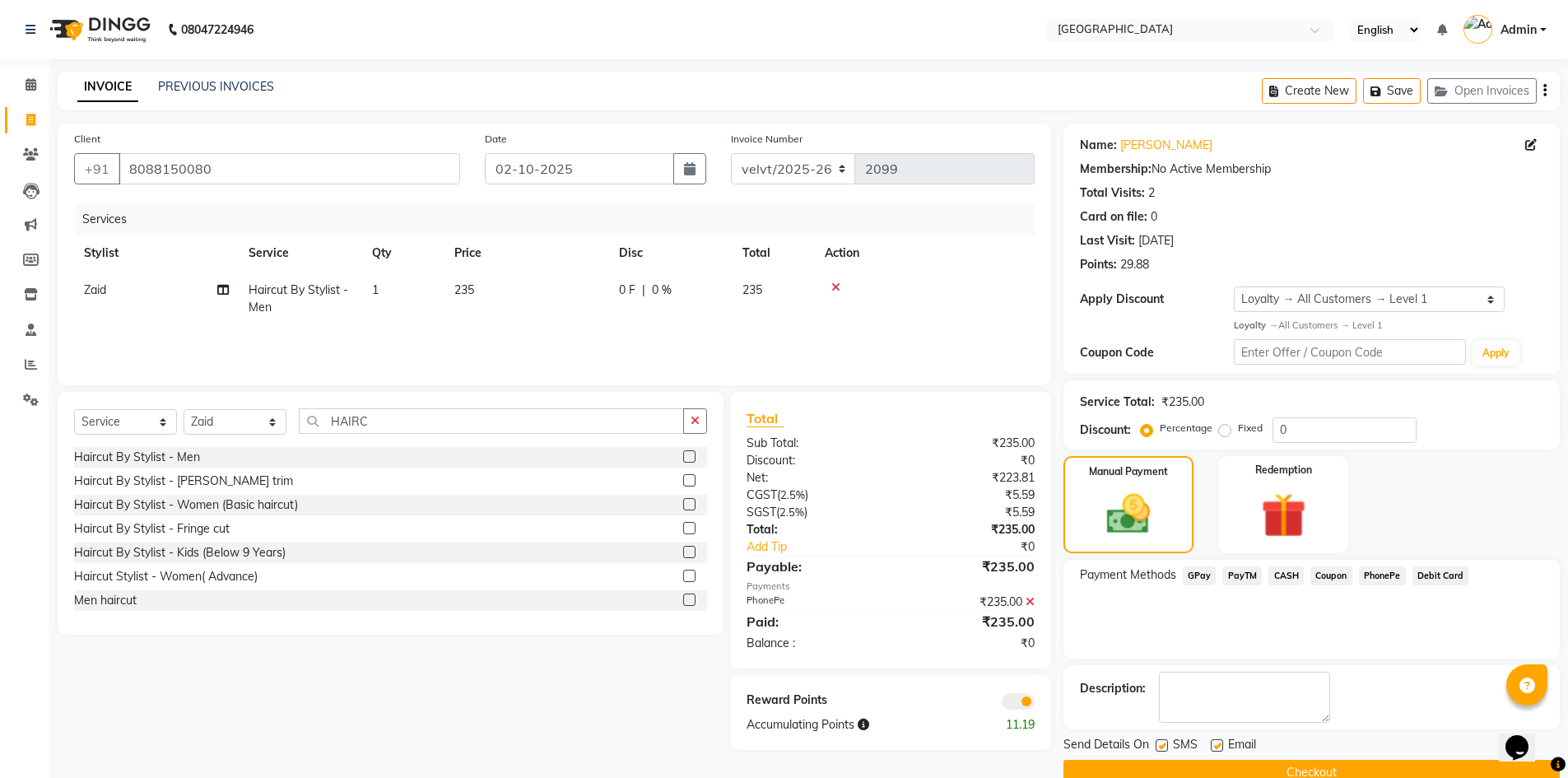
click at [1160, 742] on label at bounding box center [1161, 745] width 12 height 12
click at [1160, 742] on input "checkbox" at bounding box center [1160, 746] width 10 height 10
checkbox input "false"
click at [1219, 743] on label at bounding box center [1217, 745] width 12 height 12
click at [1219, 743] on input "checkbox" at bounding box center [1216, 746] width 10 height 10
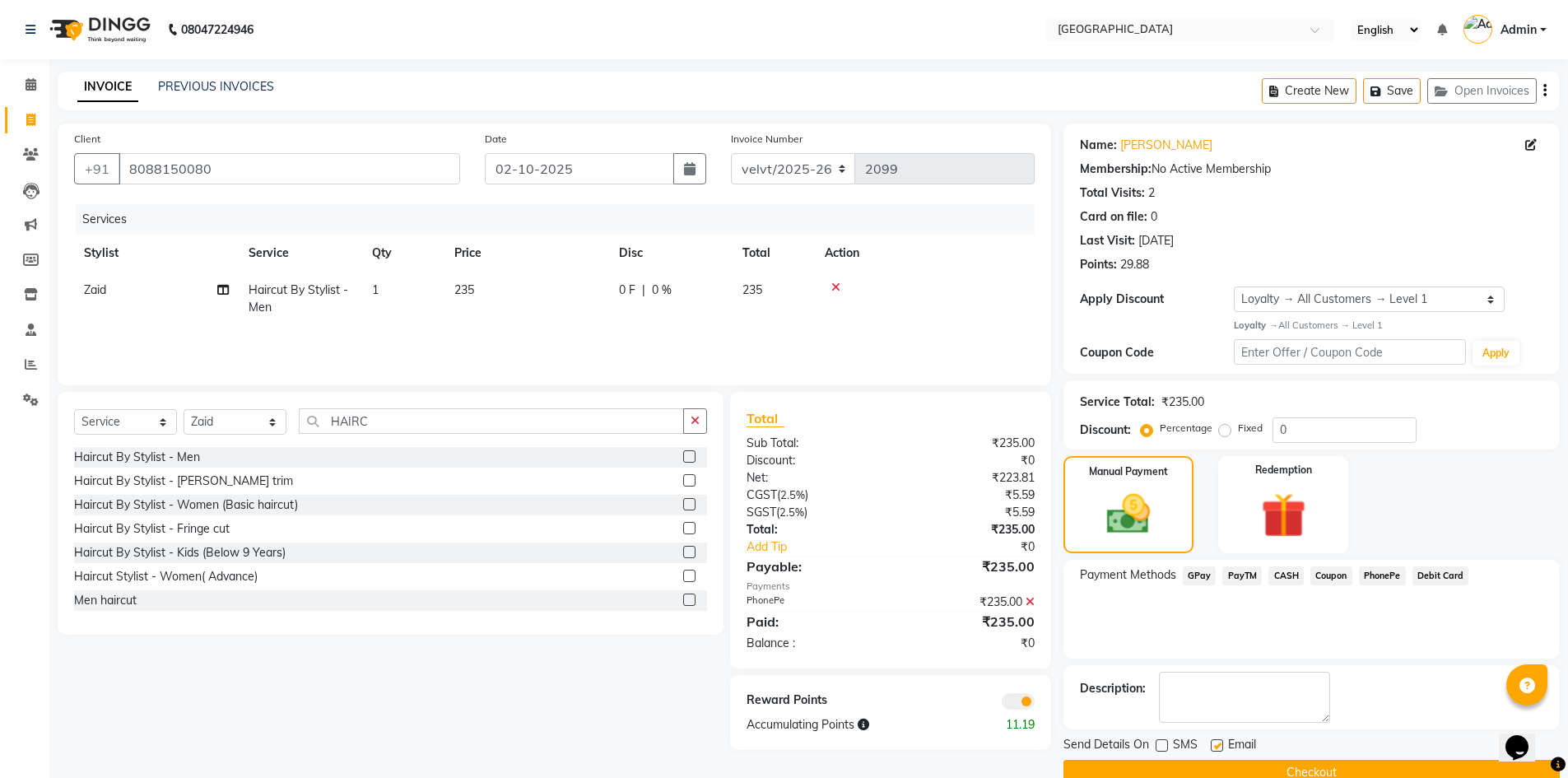
checkbox input "false"
click at [1217, 762] on button "Checkout" at bounding box center [1311, 773] width 496 height 26
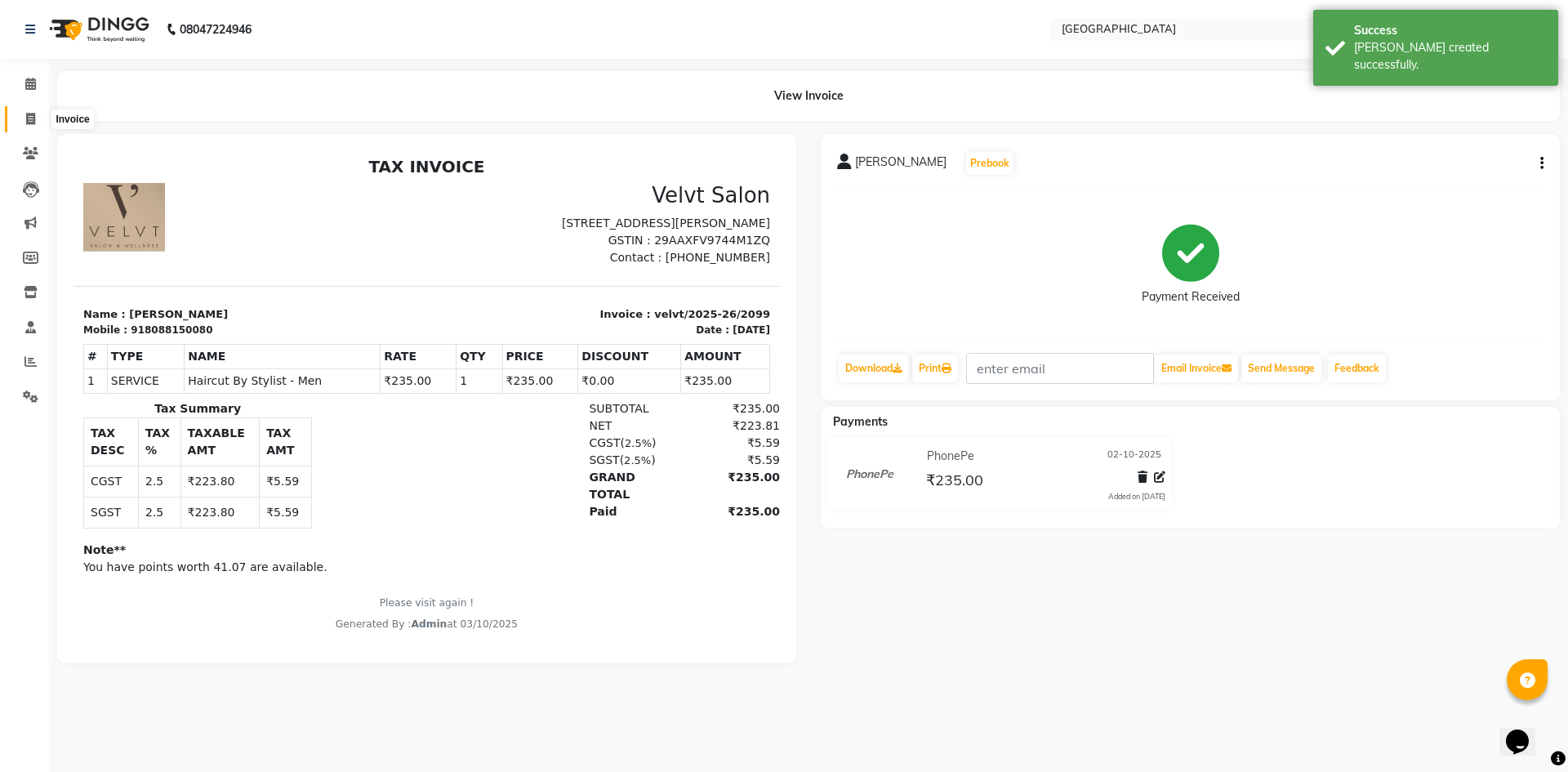
click at [26, 113] on span at bounding box center [30, 120] width 28 height 19
select select "service"
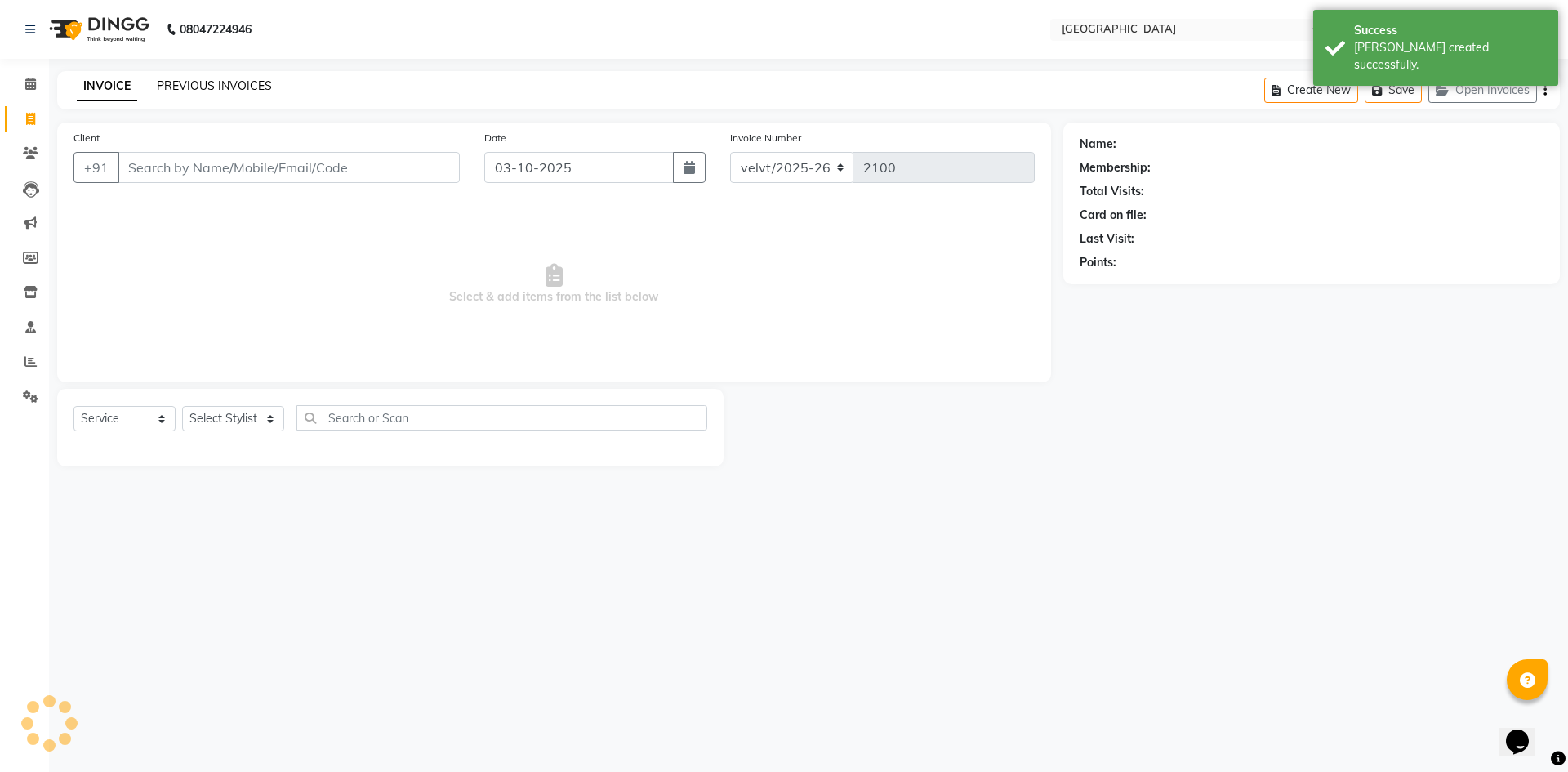
click at [204, 81] on link "PREVIOUS INVOICES" at bounding box center [214, 85] width 115 height 15
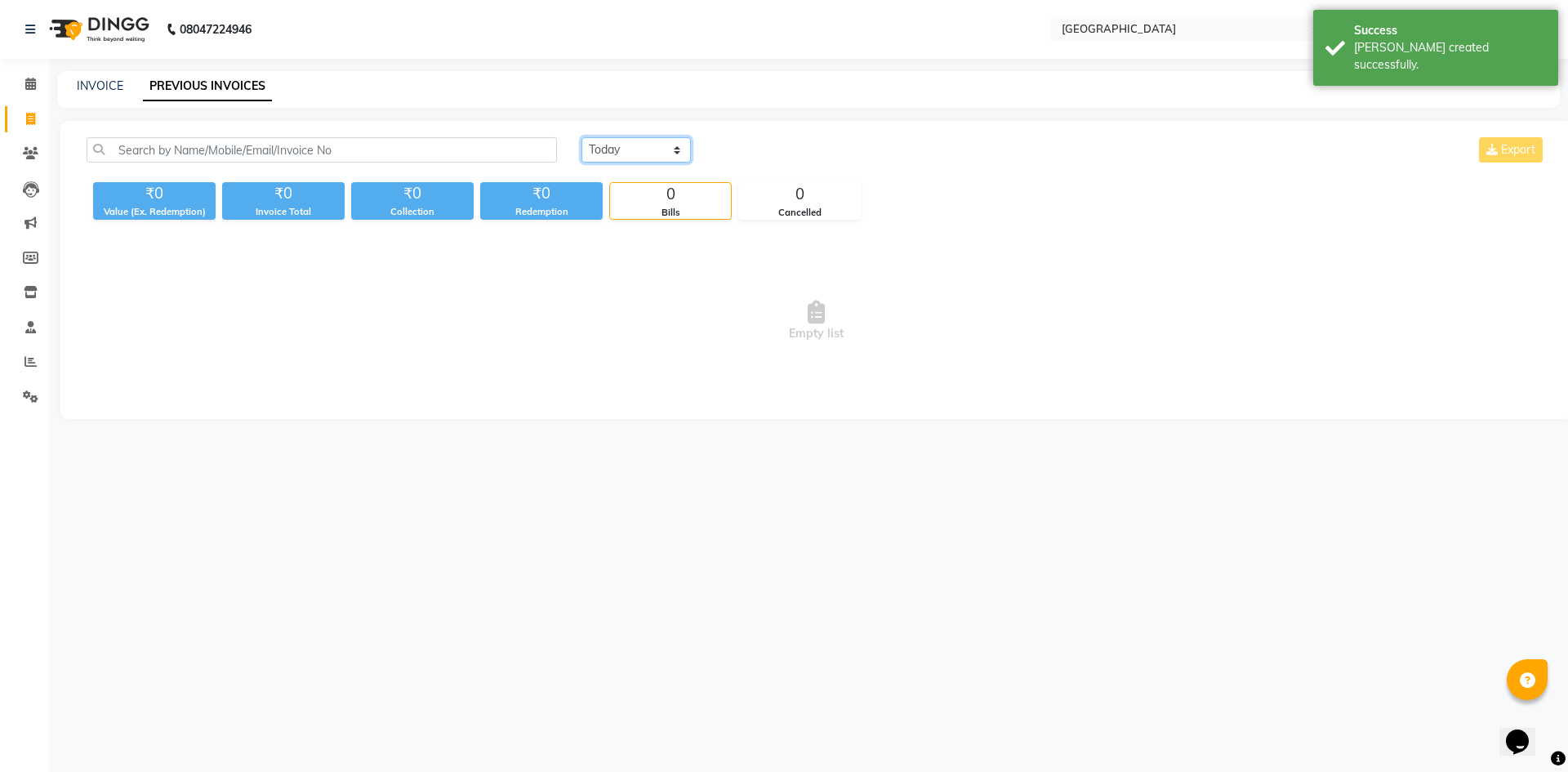
click at [619, 146] on select "[DATE] [DATE] Custom Range" at bounding box center [637, 150] width 110 height 26
select select "yesterday"
click at [582, 137] on select "[DATE] [DATE] Custom Range" at bounding box center [637, 150] width 110 height 26
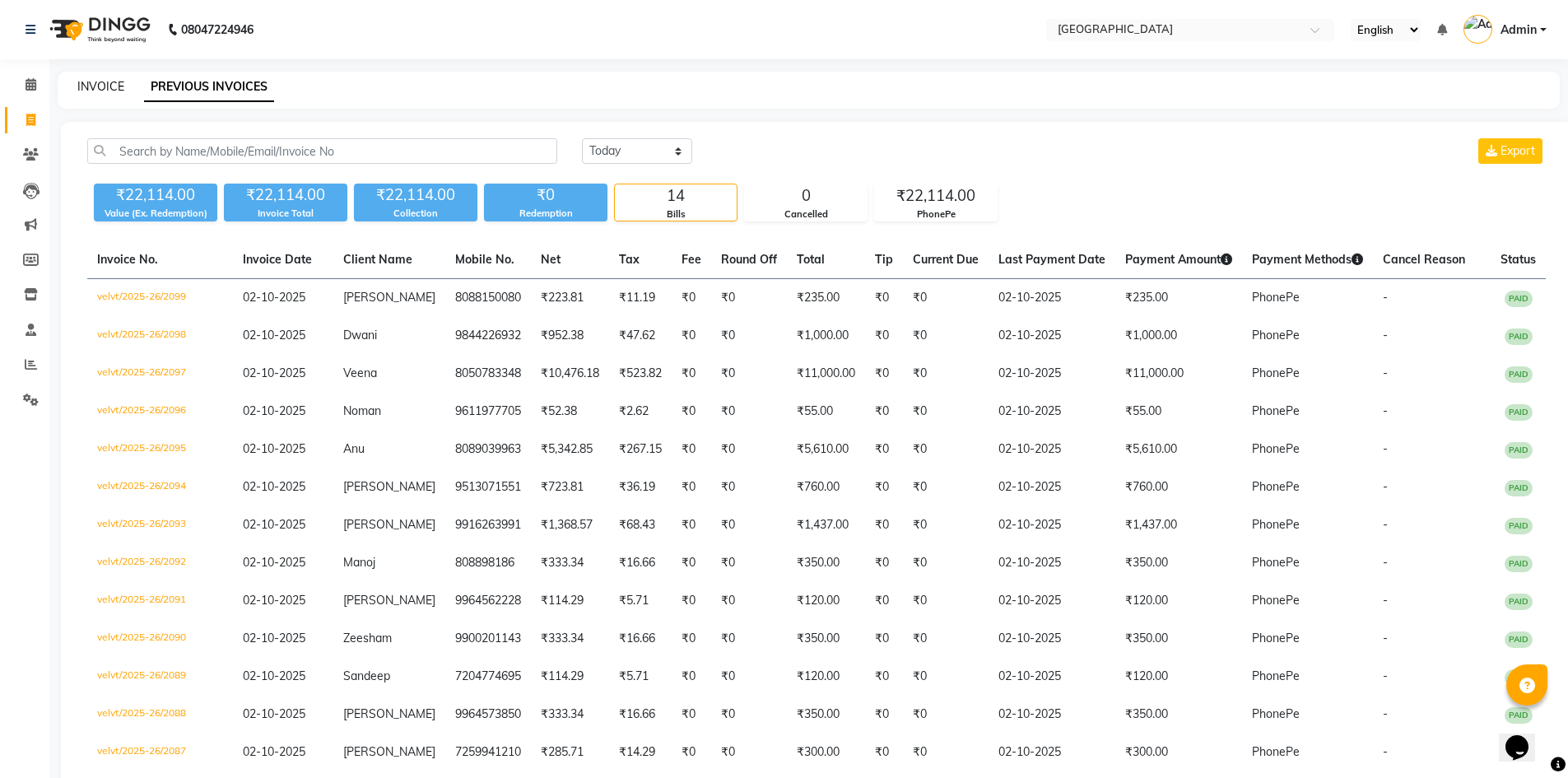
click at [86, 85] on link "INVOICE" at bounding box center [101, 85] width 47 height 15
select select "service"
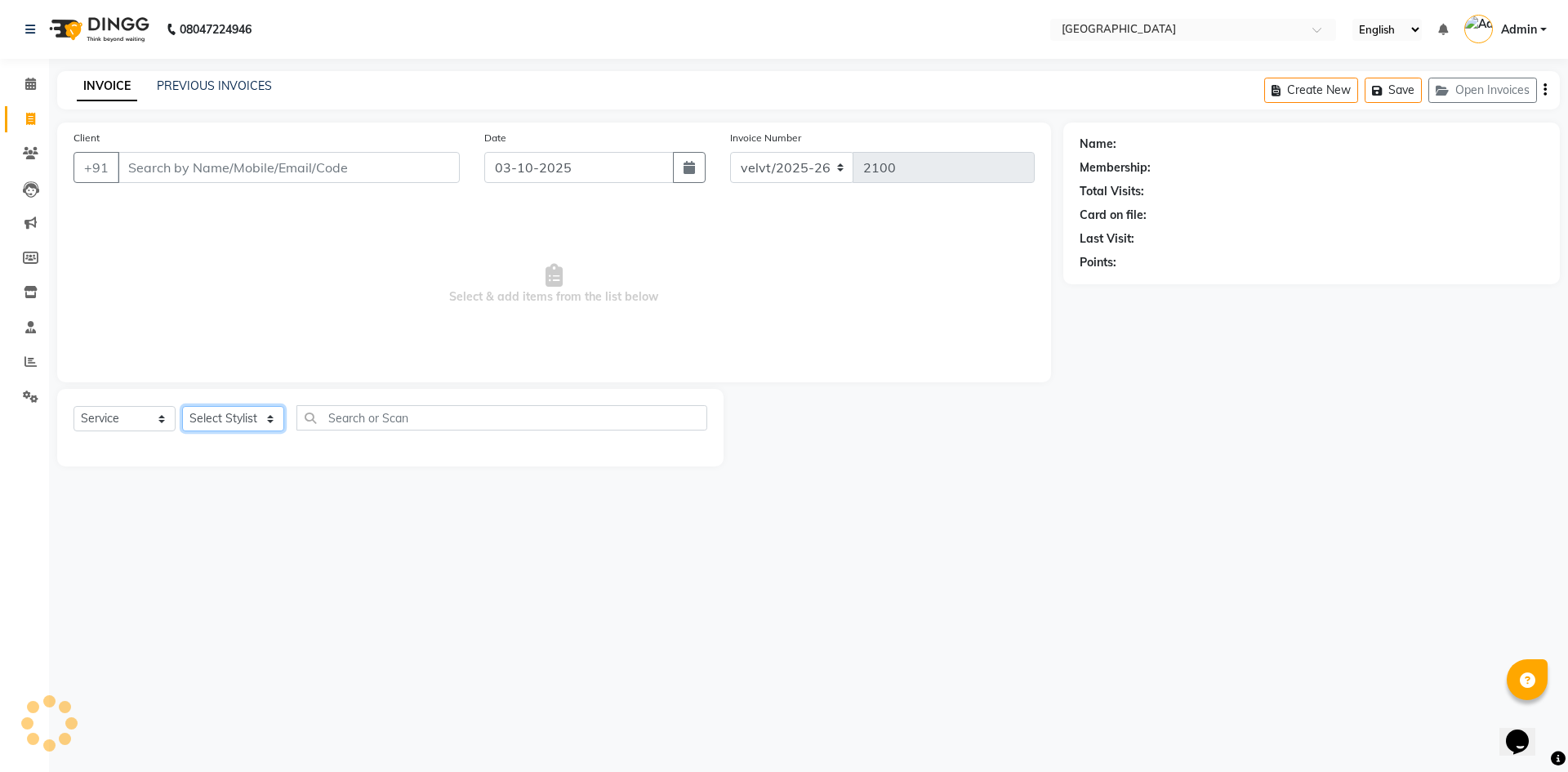
drag, startPoint x: 233, startPoint y: 412, endPoint x: 268, endPoint y: 547, distance: 139.5
click at [250, 461] on div "Select Service Product Membership Package Voucher Prepaid Gift Card Select Styl…" at bounding box center [391, 428] width 667 height 78
select select "78264"
click at [183, 406] on select "Select Stylist Aameer Barkha Kaif Nandini Anchan Nomam Parin Roma Tabrej Zaid" at bounding box center [233, 419] width 102 height 26
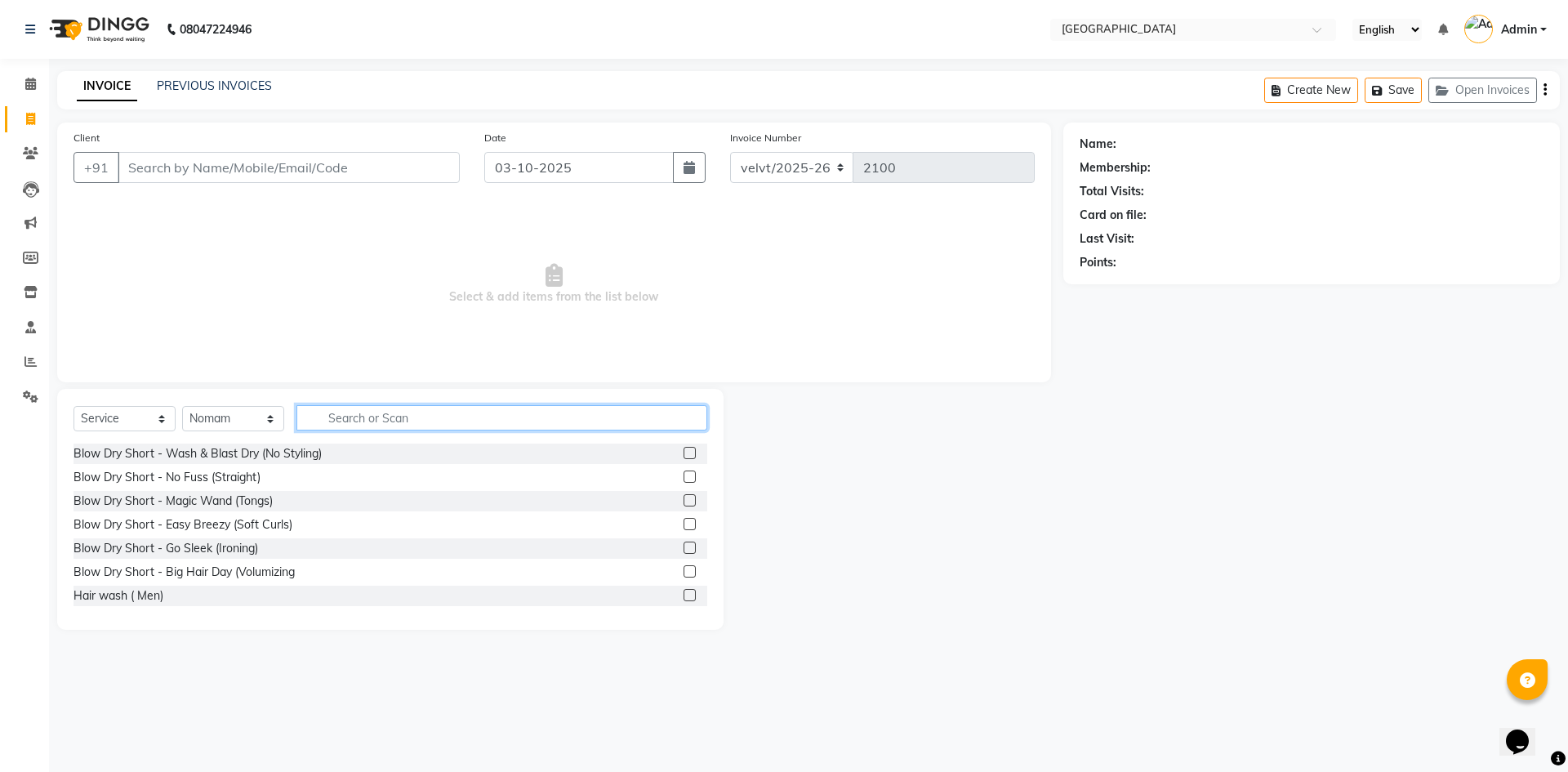
click at [356, 413] on input "text" at bounding box center [501, 418] width 410 height 26
type input "HAIRC"
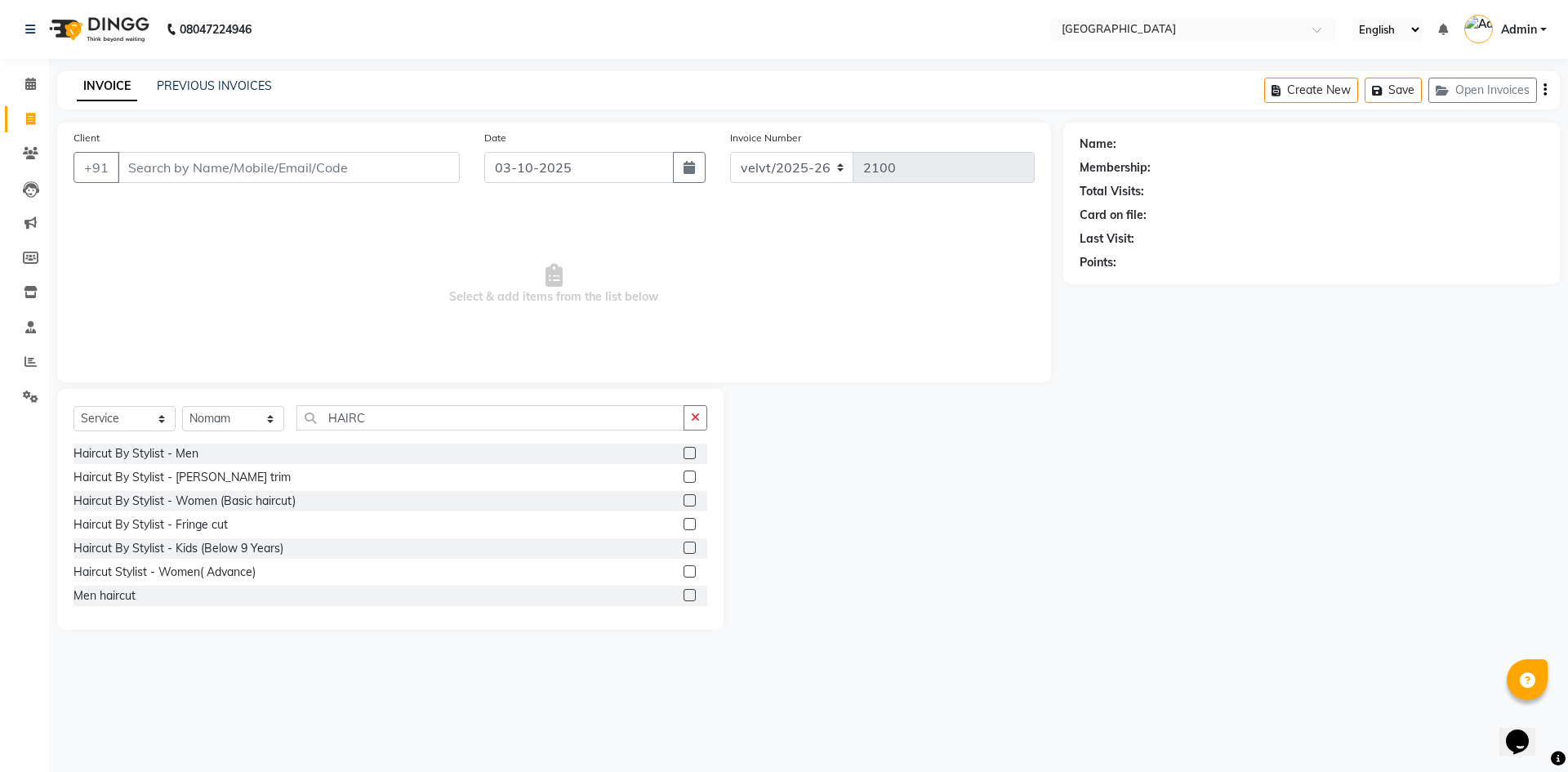
drag, startPoint x: 679, startPoint y: 450, endPoint x: 687, endPoint y: 472, distance: 23.4
click at [684, 451] on label at bounding box center [690, 452] width 12 height 12
click at [684, 451] on input "checkbox" at bounding box center [689, 453] width 10 height 10
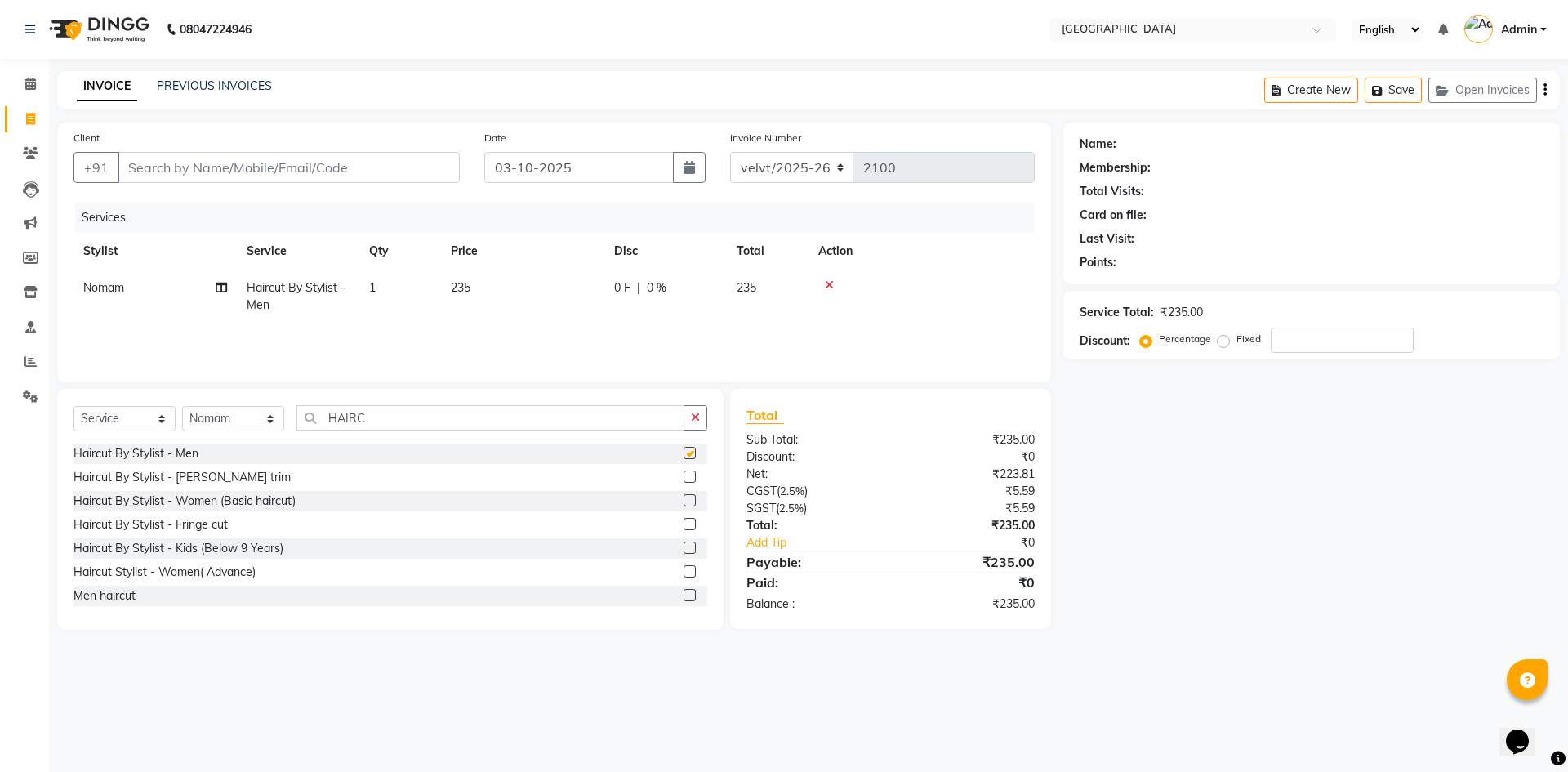
checkbox input "false"
click at [684, 476] on label at bounding box center [690, 476] width 12 height 12
click at [684, 476] on input "checkbox" at bounding box center [689, 477] width 10 height 10
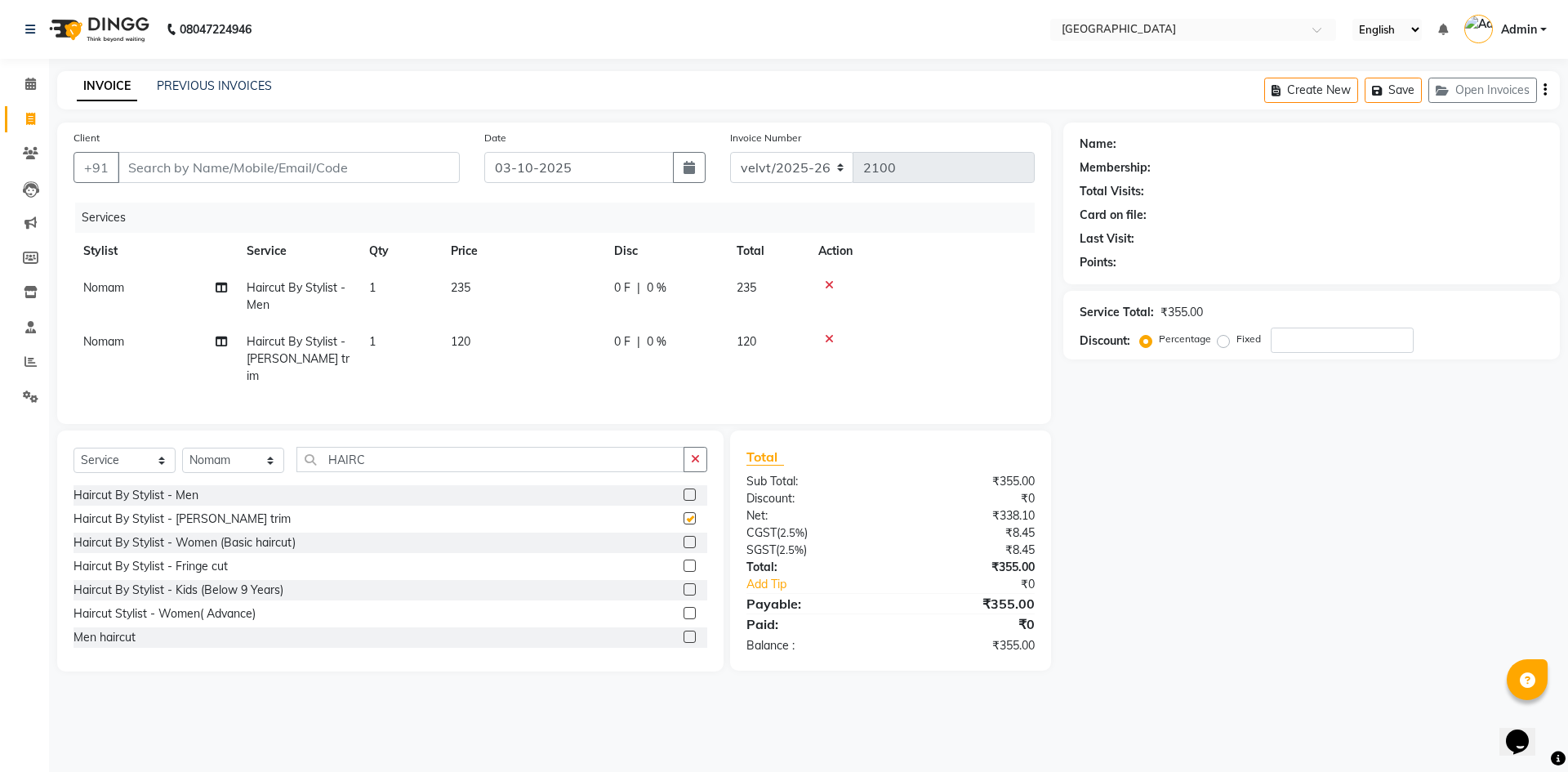
checkbox input "false"
drag, startPoint x: 1224, startPoint y: 338, endPoint x: 1278, endPoint y: 339, distance: 54.0
click at [1236, 337] on label "Fixed" at bounding box center [1248, 338] width 25 height 15
click at [1224, 337] on input "Fixed" at bounding box center [1226, 338] width 11 height 11
radio input "true"
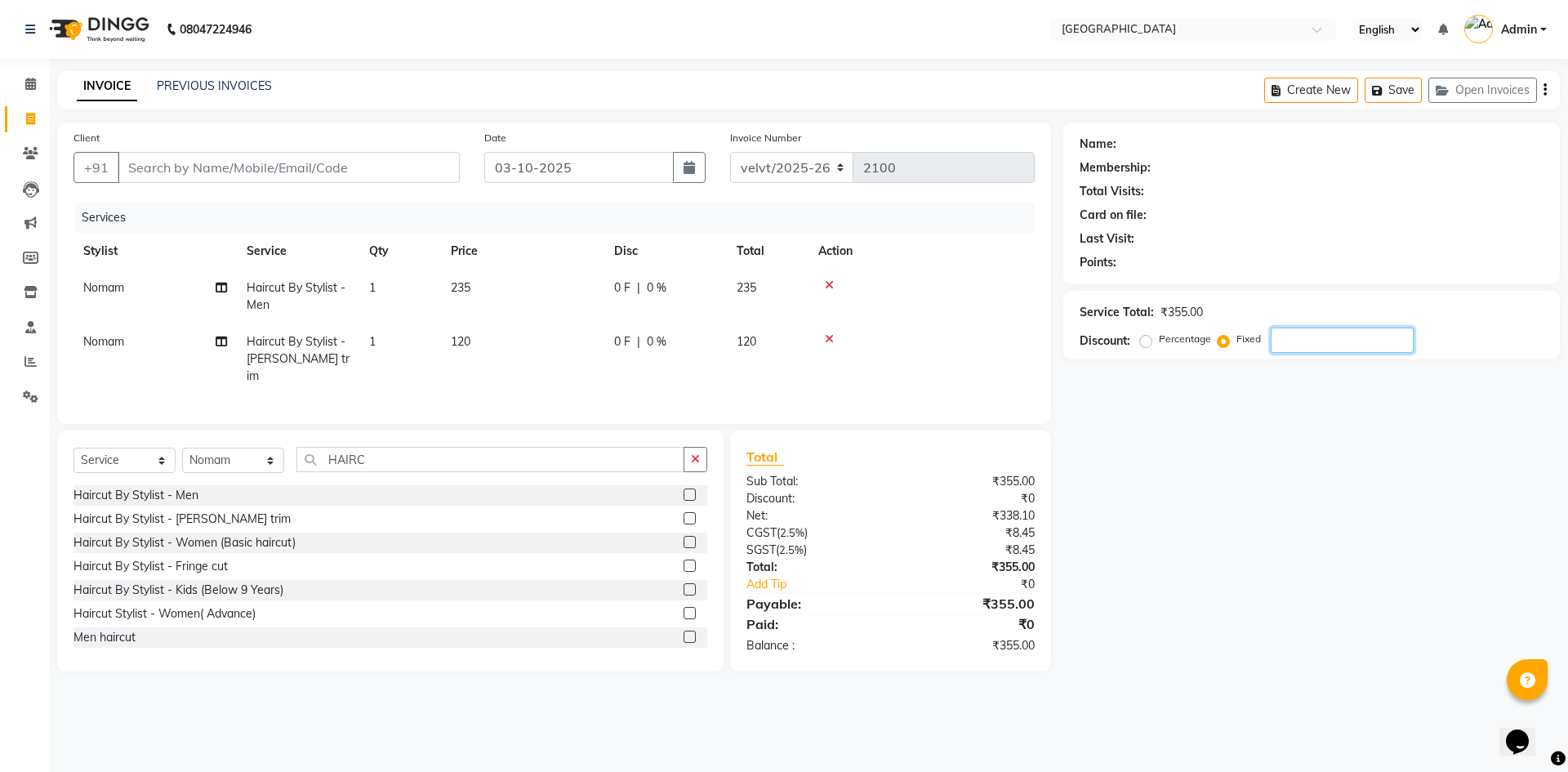
click at [1306, 339] on input "number" at bounding box center [1342, 340] width 143 height 26
type input "5"
click at [1256, 548] on div "Name: Membership: Total Visits: Card on file: Last Visit: Points: Service Total…" at bounding box center [1318, 397] width 509 height 548
click at [141, 169] on input "Client" at bounding box center [288, 167] width 342 height 31
click at [129, 169] on input "Client" at bounding box center [288, 167] width 342 height 31
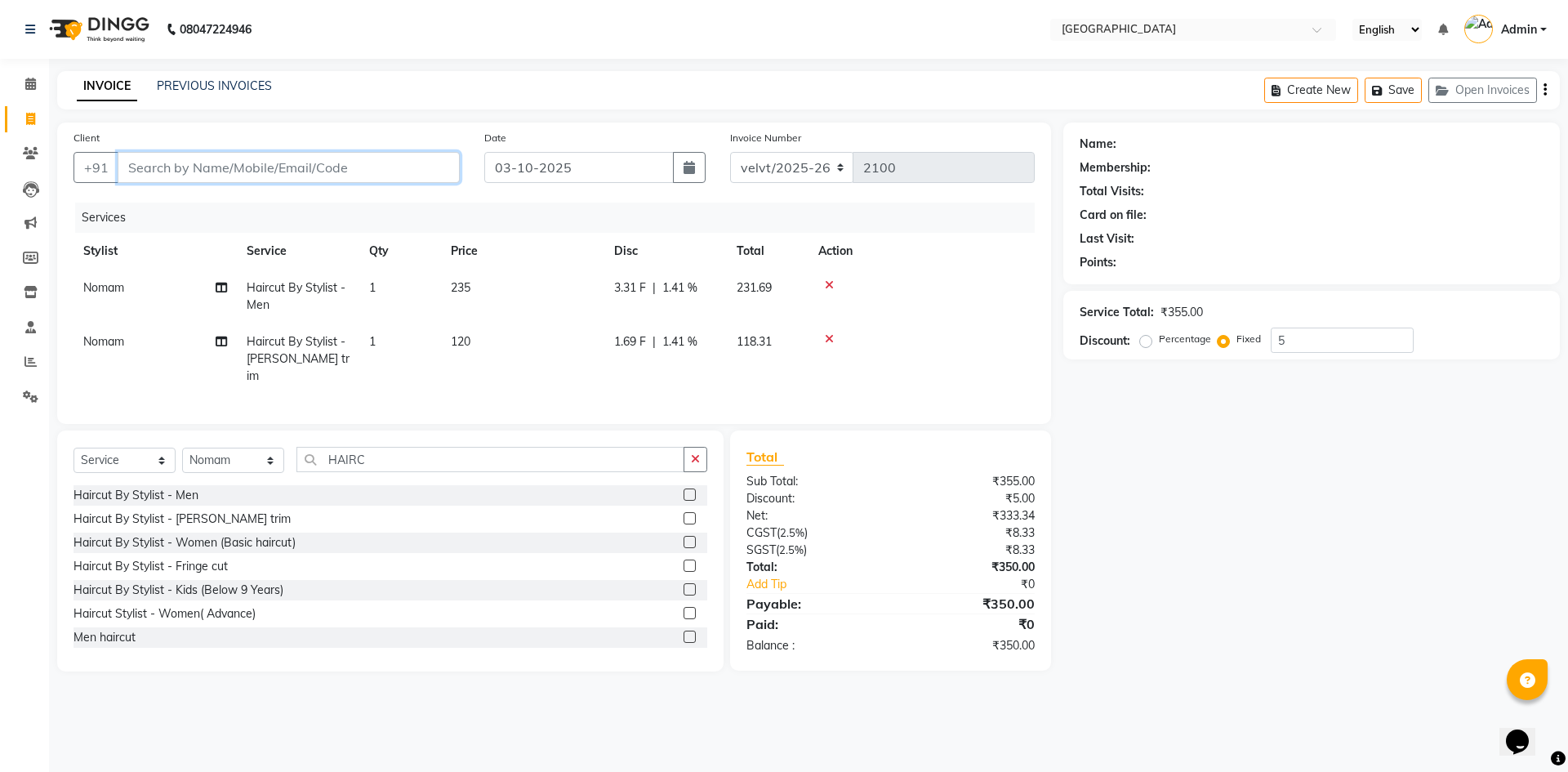
type input "S"
radio input "true"
type input "0"
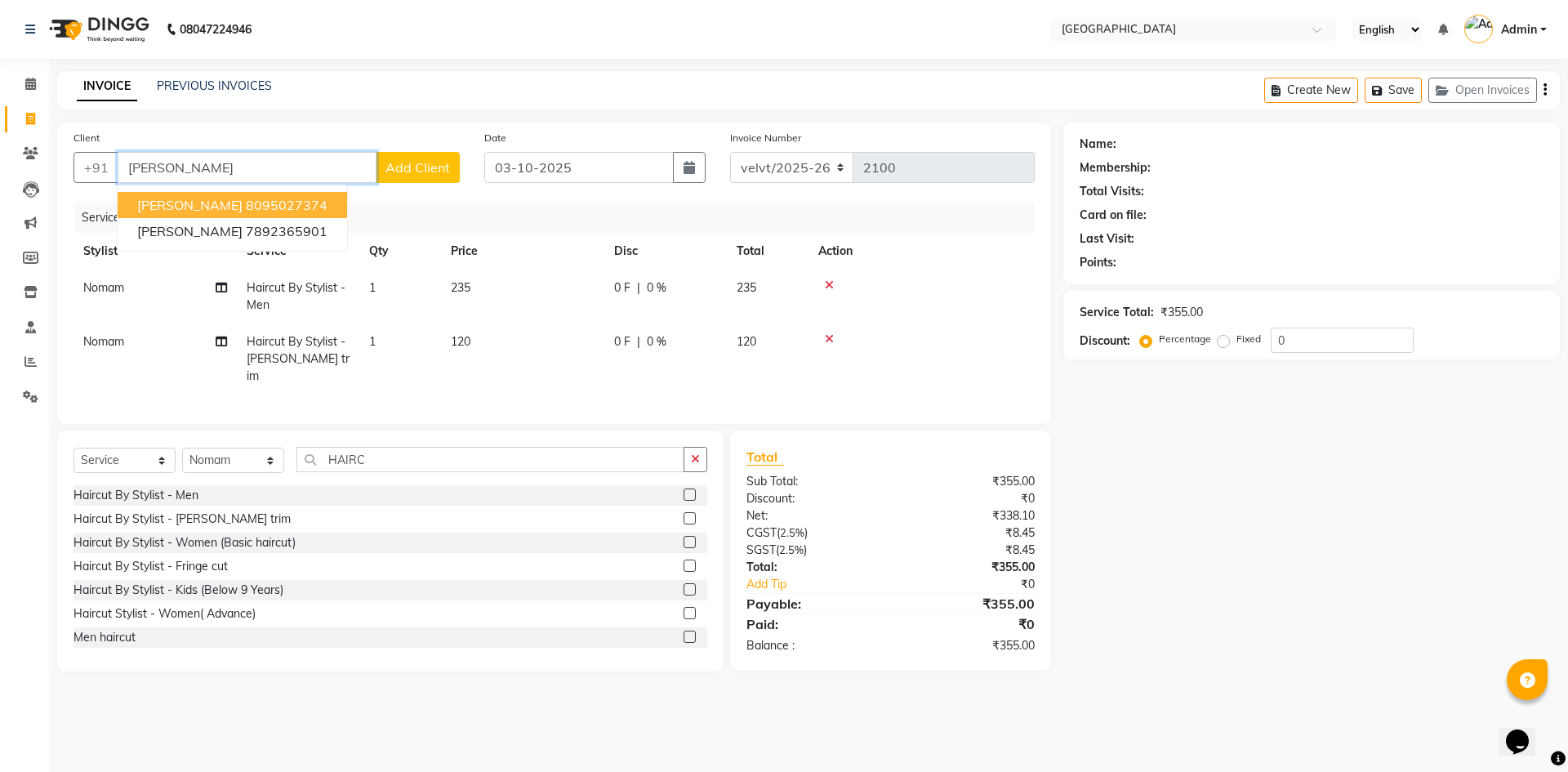
click at [261, 212] on ngb-highlight "8095027374" at bounding box center [286, 205] width 81 height 16
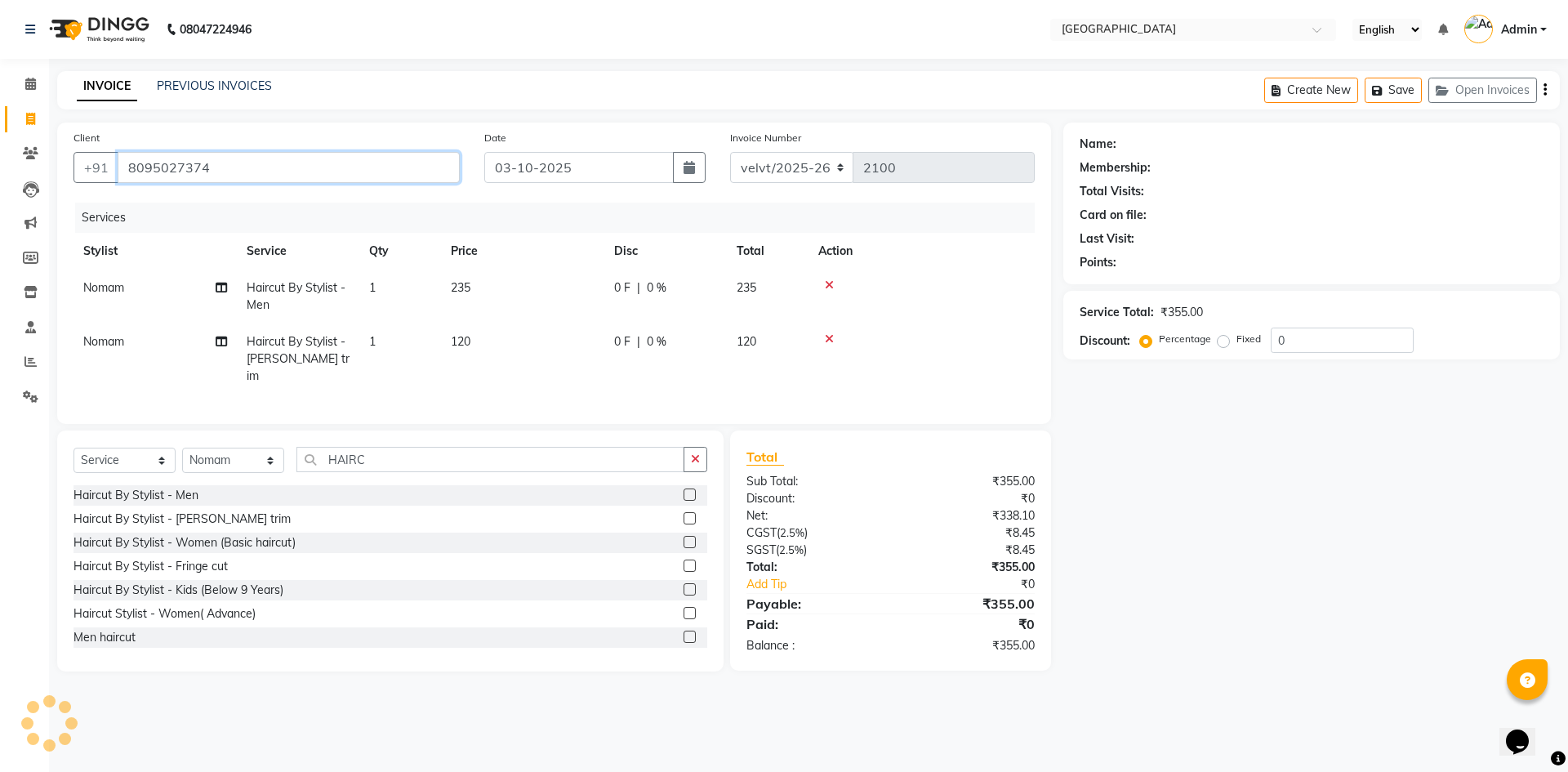
type input "8095027374"
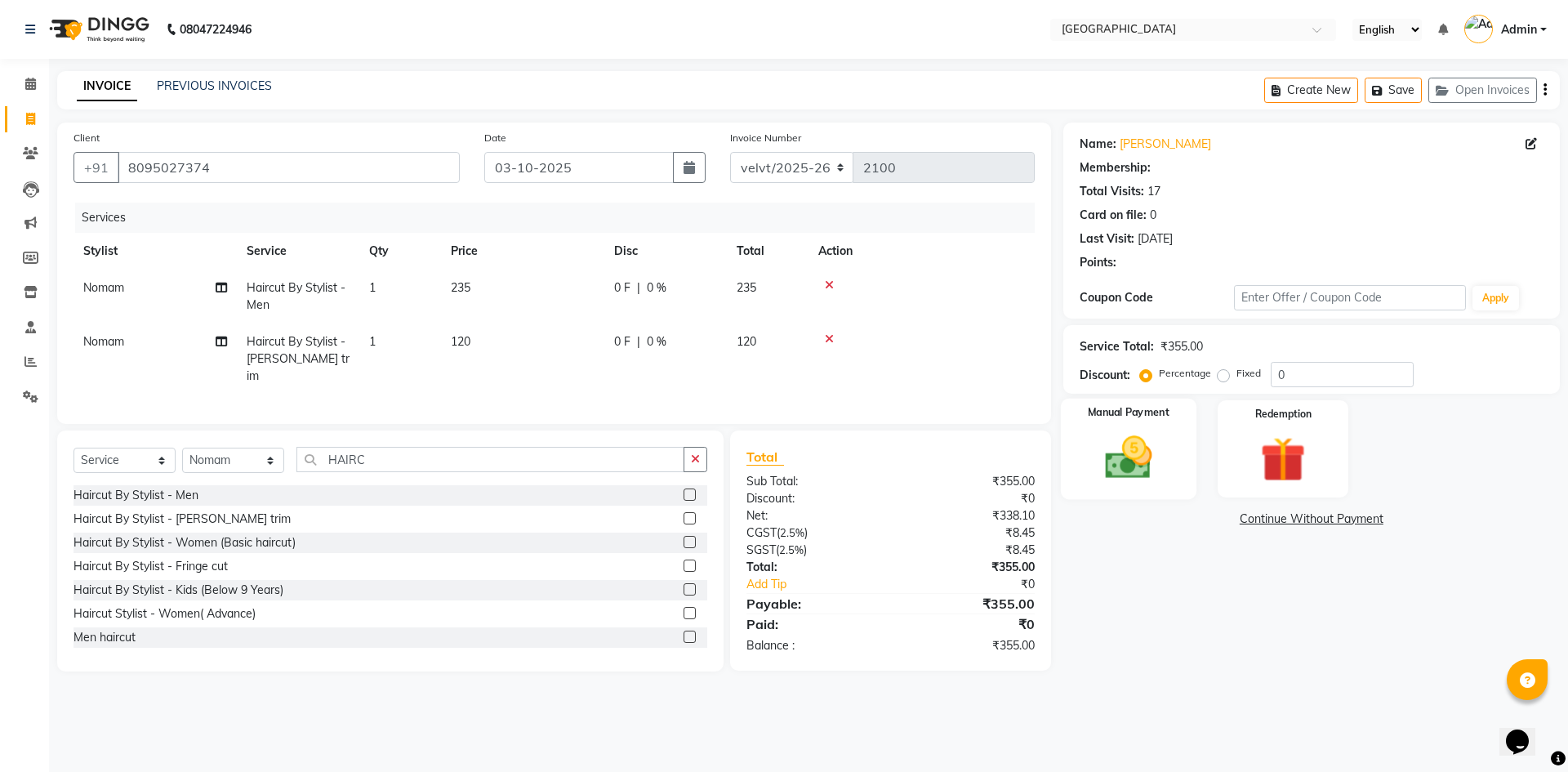
select select "1: Object"
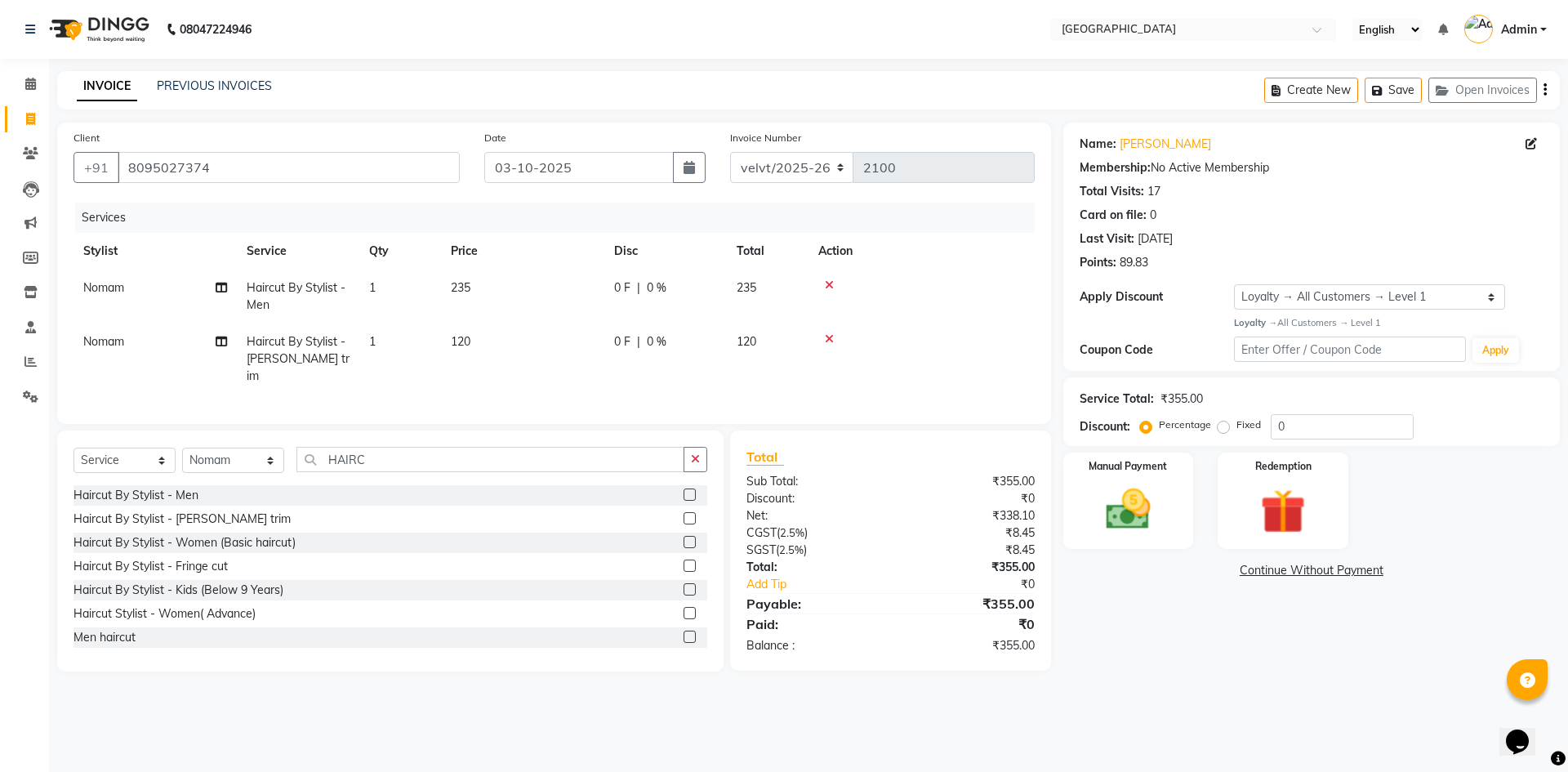
click at [1236, 426] on label "Fixed" at bounding box center [1248, 424] width 25 height 15
click at [1221, 426] on input "Fixed" at bounding box center [1226, 424] width 11 height 11
radio input "true"
click at [1295, 430] on input "0" at bounding box center [1342, 427] width 143 height 26
type input "5"
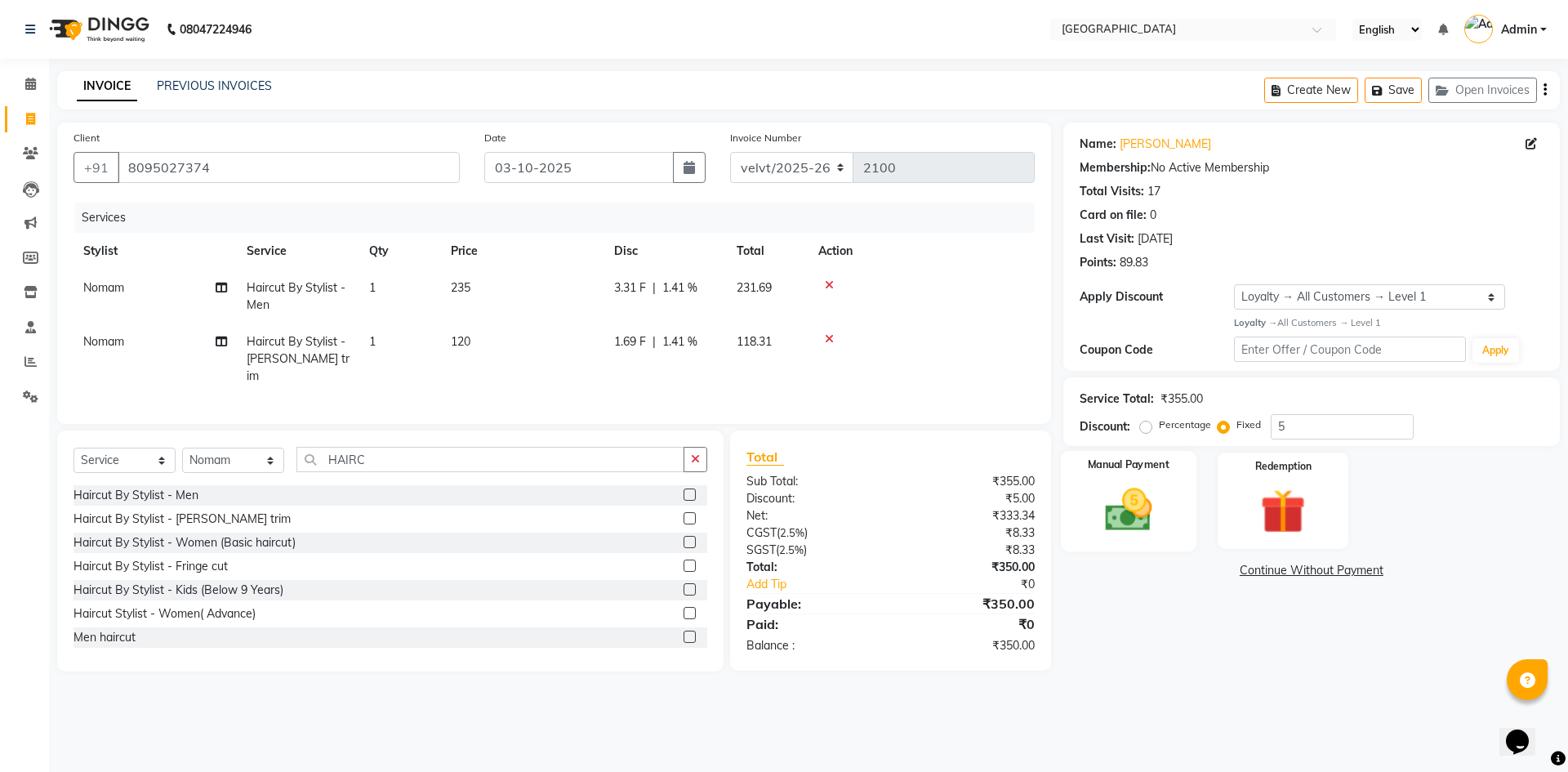
click at [1132, 512] on img at bounding box center [1128, 509] width 76 height 54
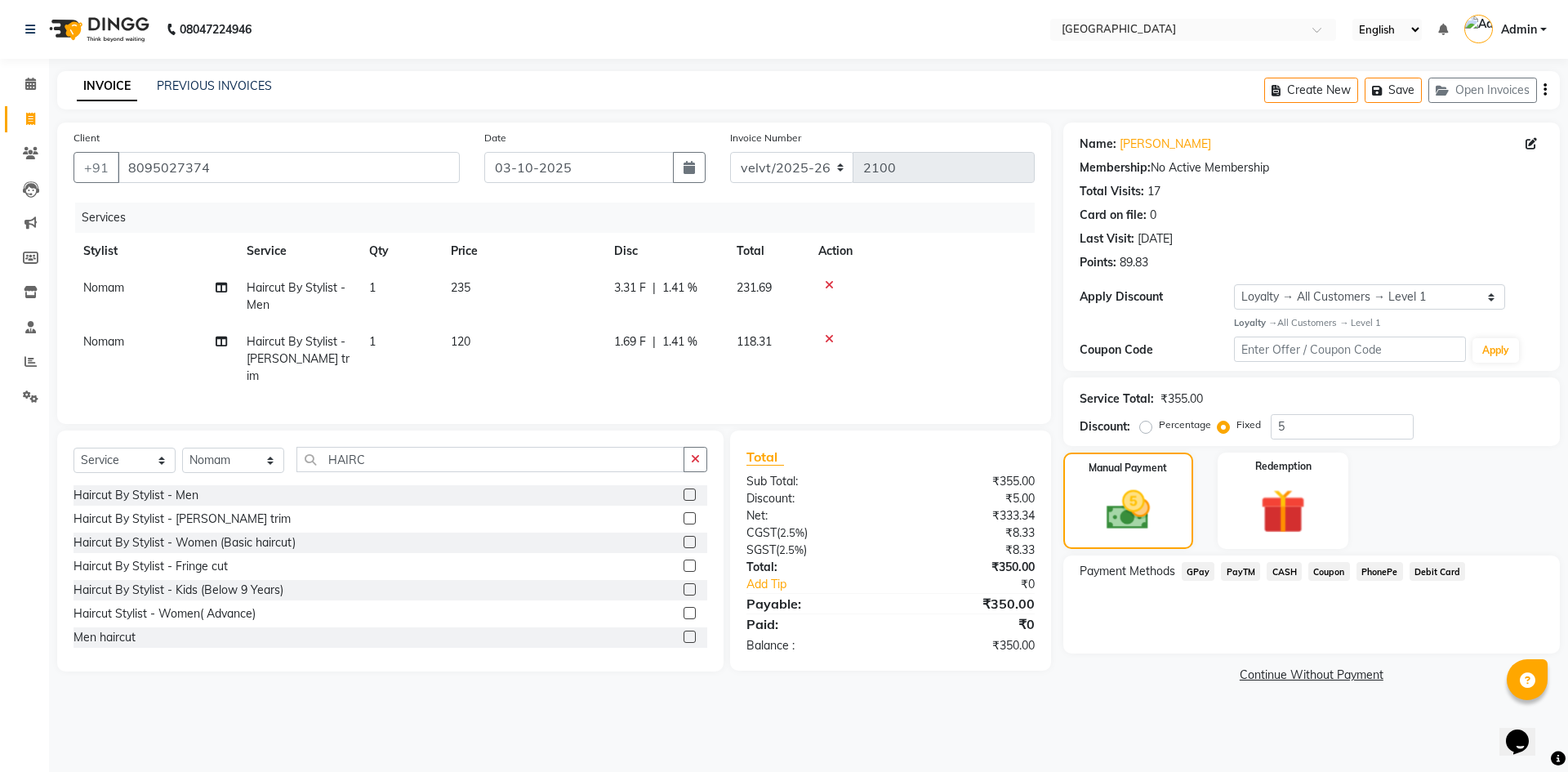
click at [1379, 568] on span "PhonePe" at bounding box center [1379, 572] width 46 height 19
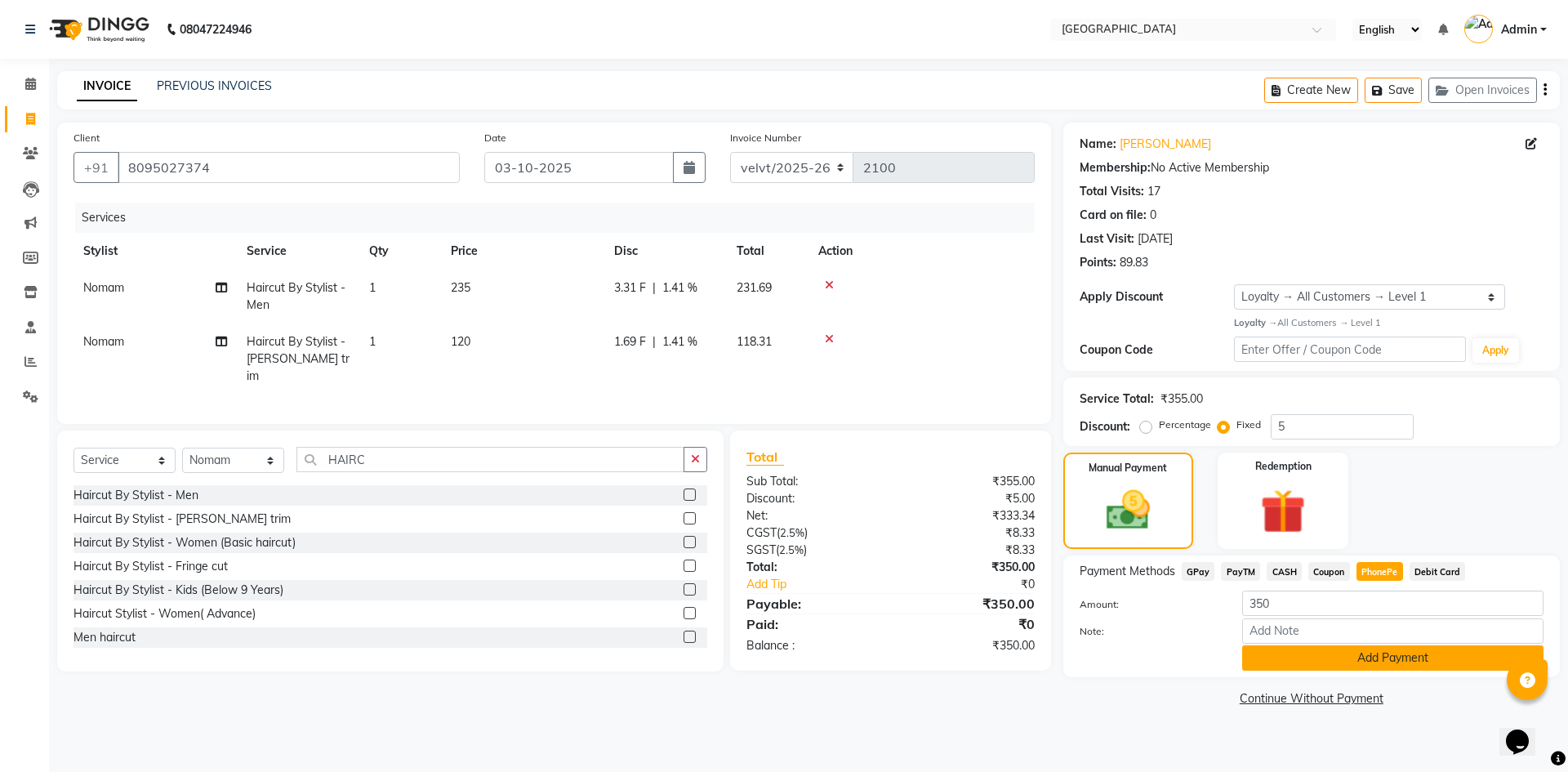
click at [1278, 663] on button "Add Payment" at bounding box center [1393, 658] width 302 height 26
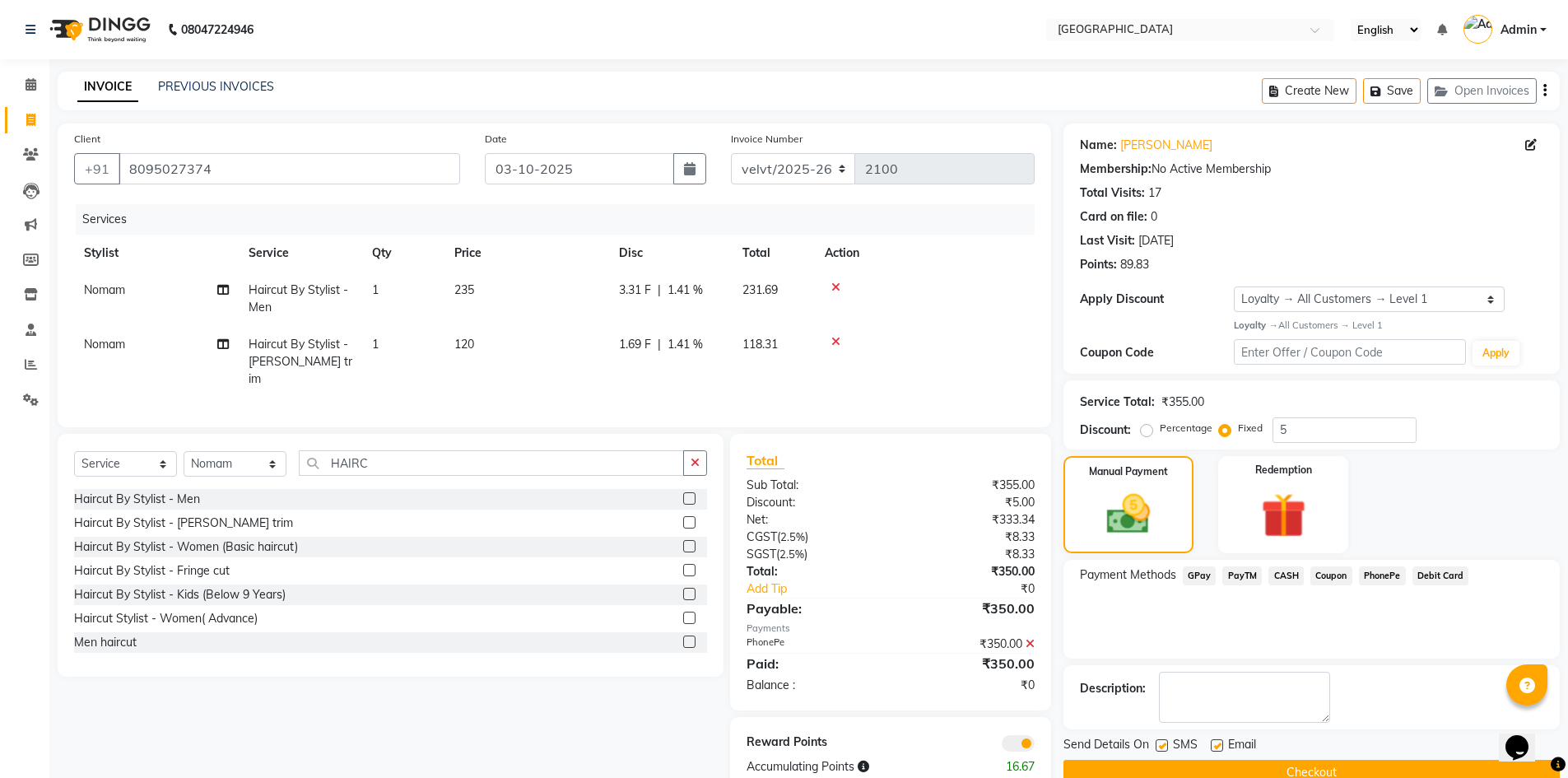
click at [1192, 765] on button "Checkout" at bounding box center [1311, 773] width 496 height 26
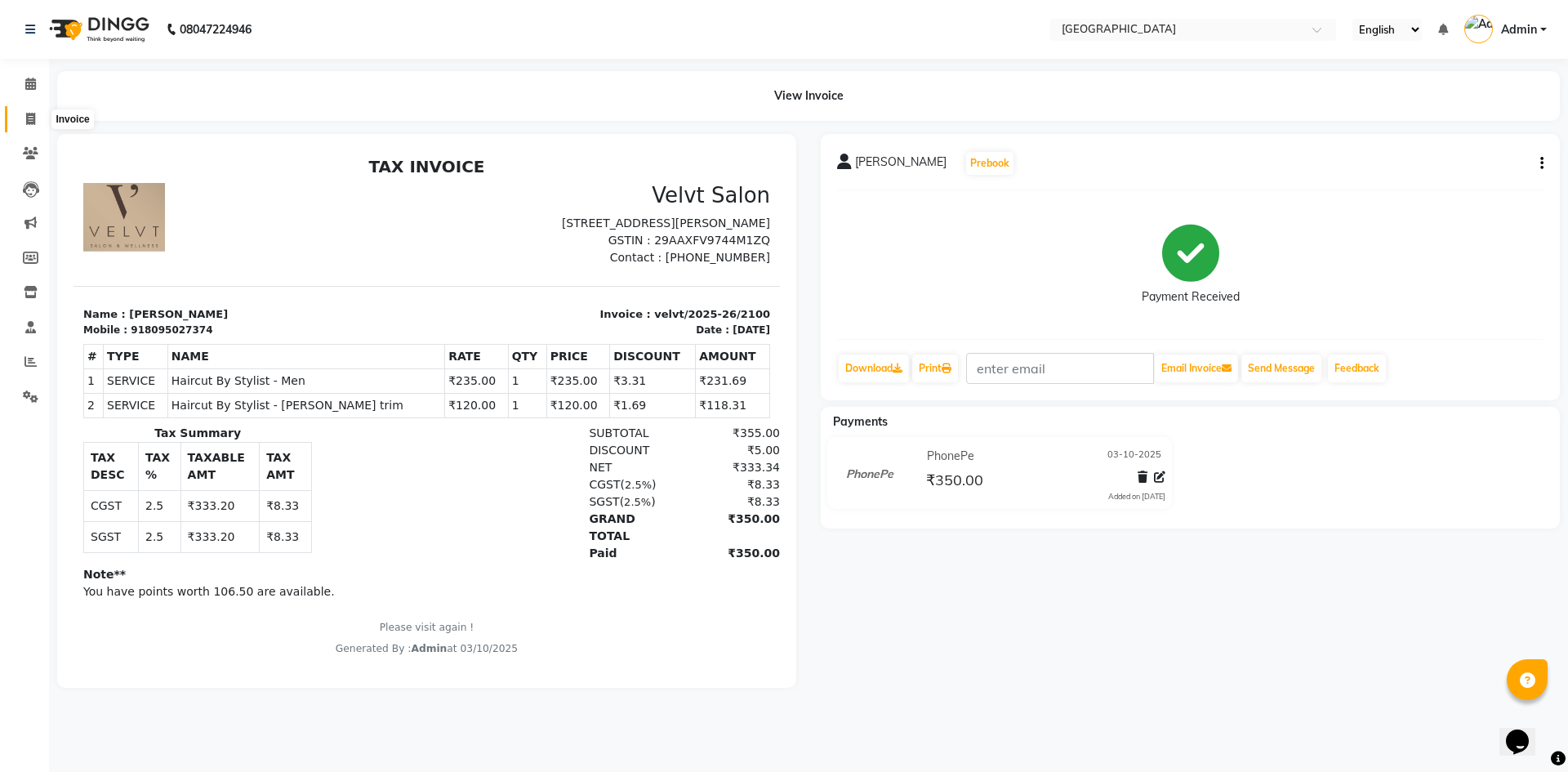
click at [30, 118] on icon at bounding box center [30, 119] width 9 height 12
select select "service"
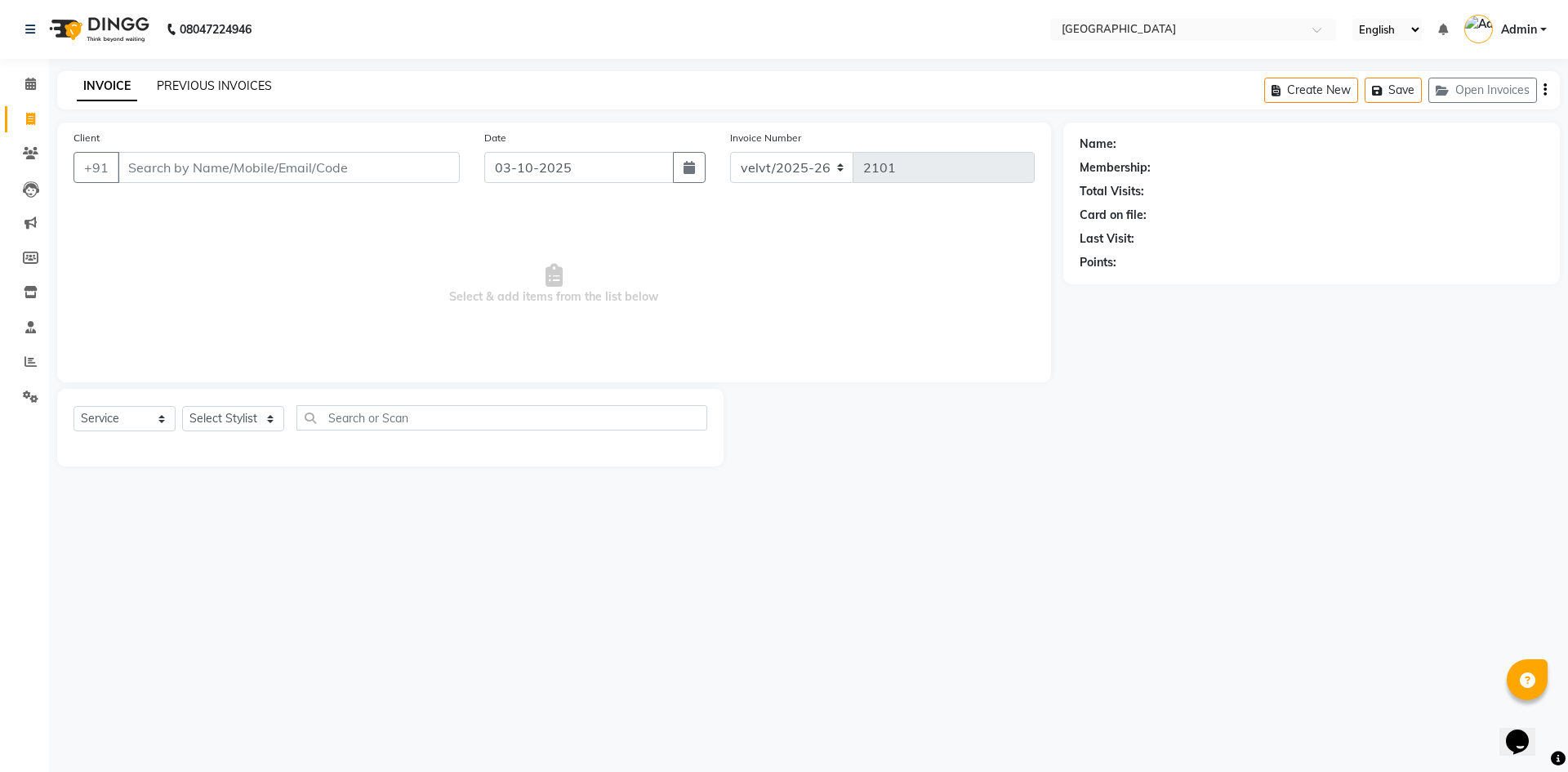
click at [214, 82] on link "PREVIOUS INVOICES" at bounding box center [214, 85] width 115 height 15
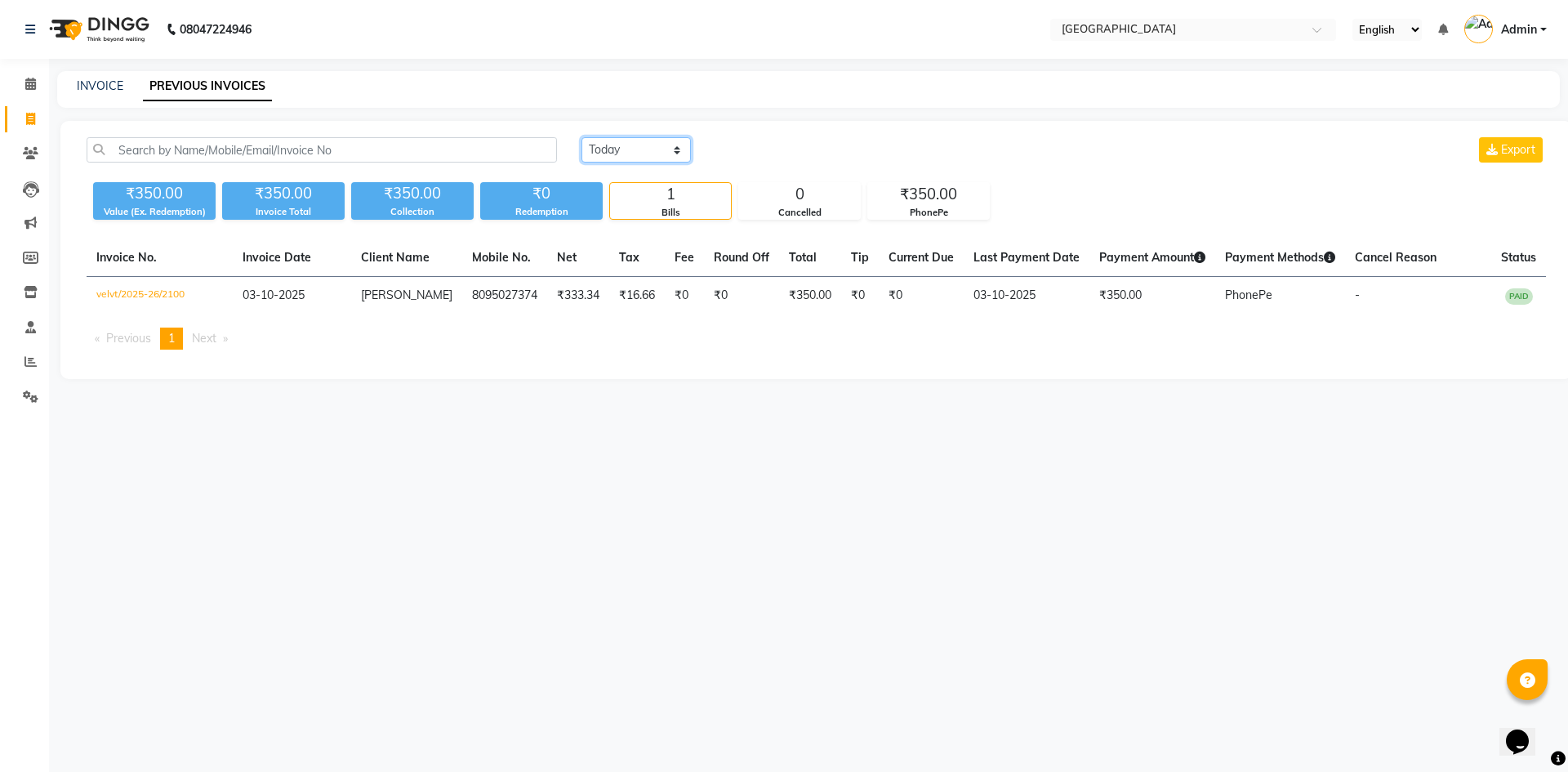
click at [622, 156] on select "[DATE] [DATE] Custom Range" at bounding box center [637, 150] width 110 height 26
select select "yesterday"
click at [582, 137] on select "[DATE] [DATE] Custom Range" at bounding box center [637, 150] width 110 height 26
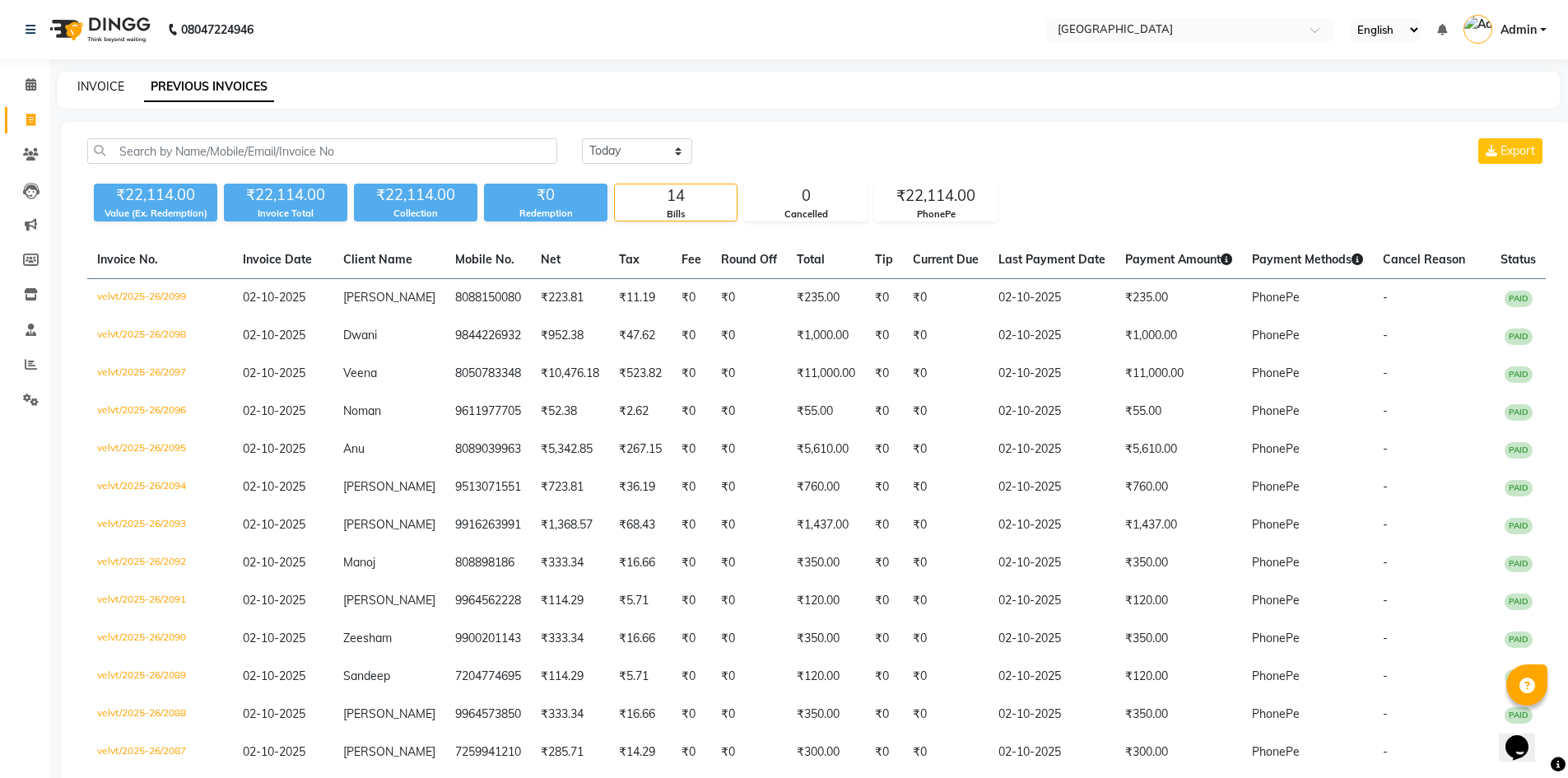
click at [97, 85] on link "INVOICE" at bounding box center [101, 85] width 47 height 15
select select "service"
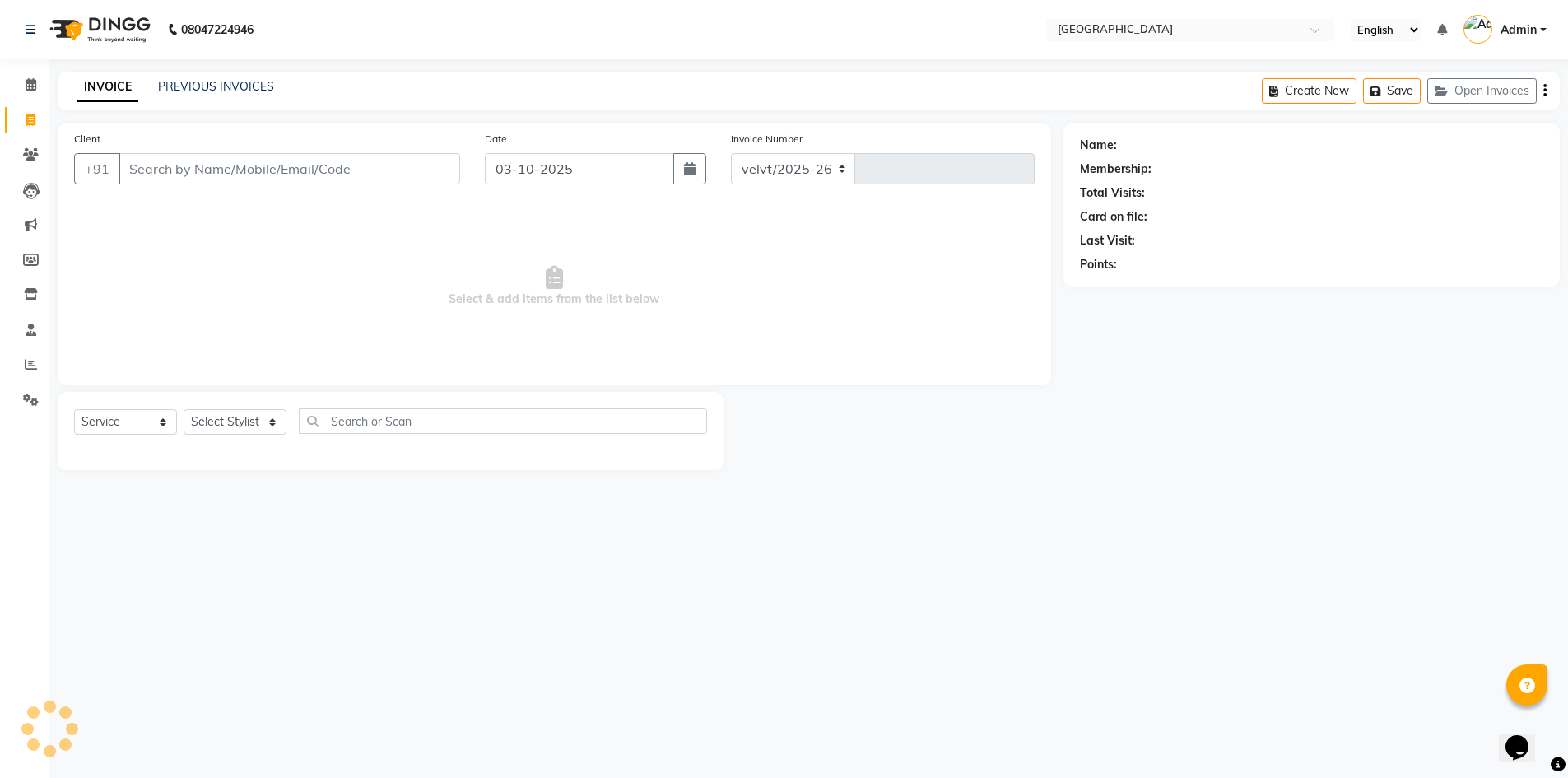
select select "6279"
type input "2101"
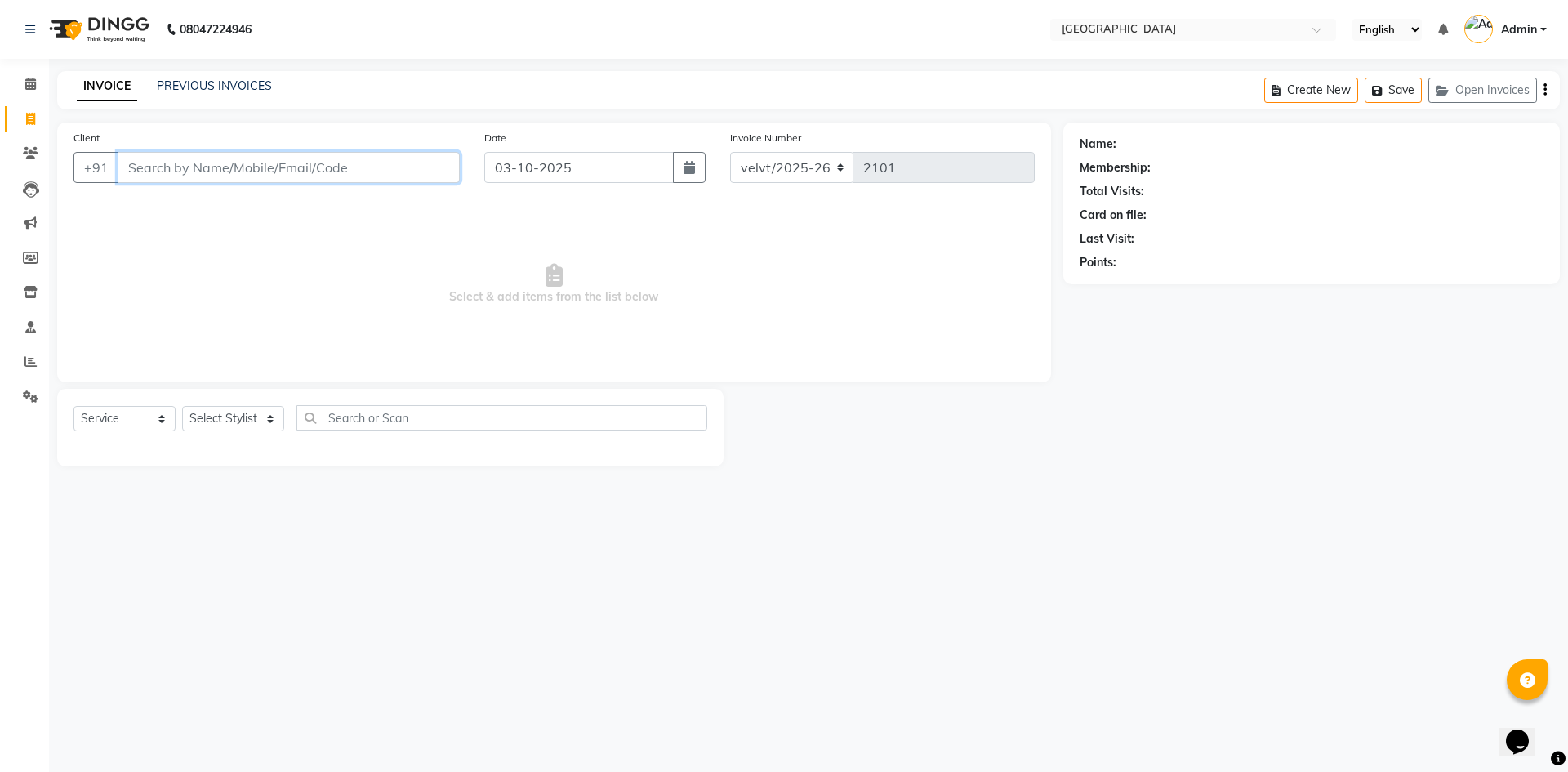
click at [147, 169] on input "Client" at bounding box center [288, 167] width 342 height 31
click at [30, 81] on icon at bounding box center [31, 84] width 10 height 12
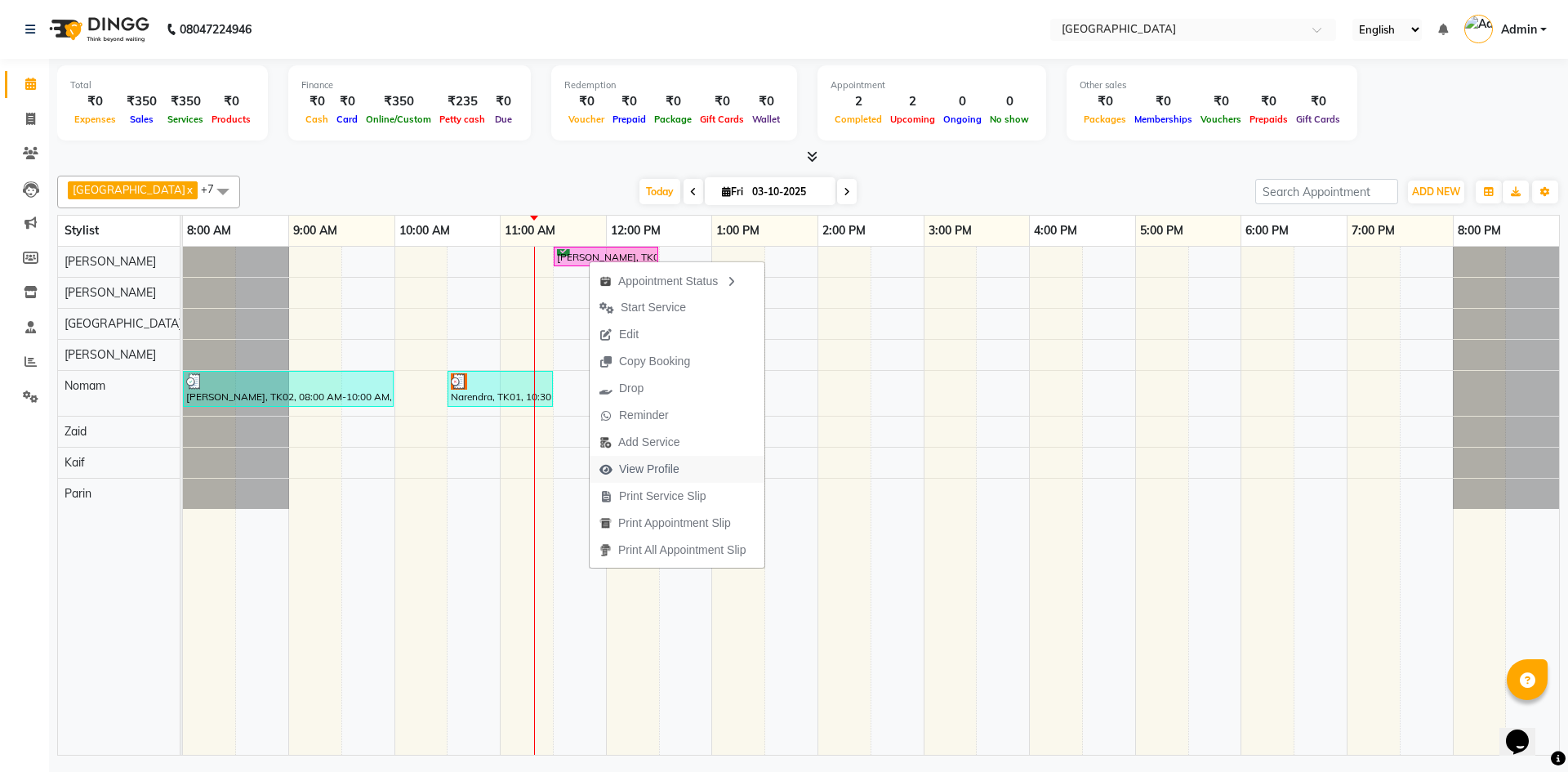
click at [640, 470] on span "View Profile" at bounding box center [649, 470] width 61 height 17
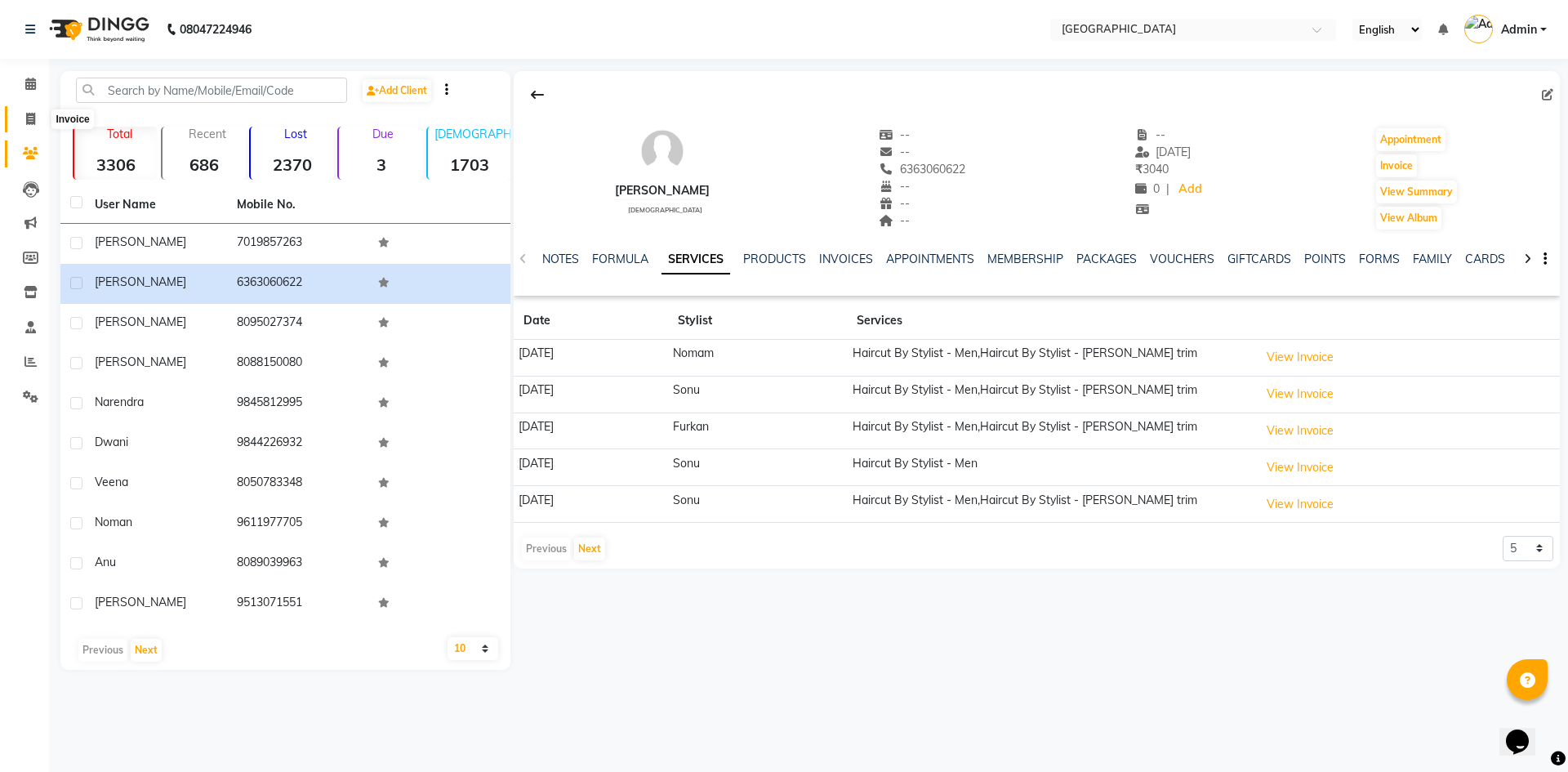
click at [30, 120] on icon at bounding box center [30, 119] width 9 height 12
select select "service"
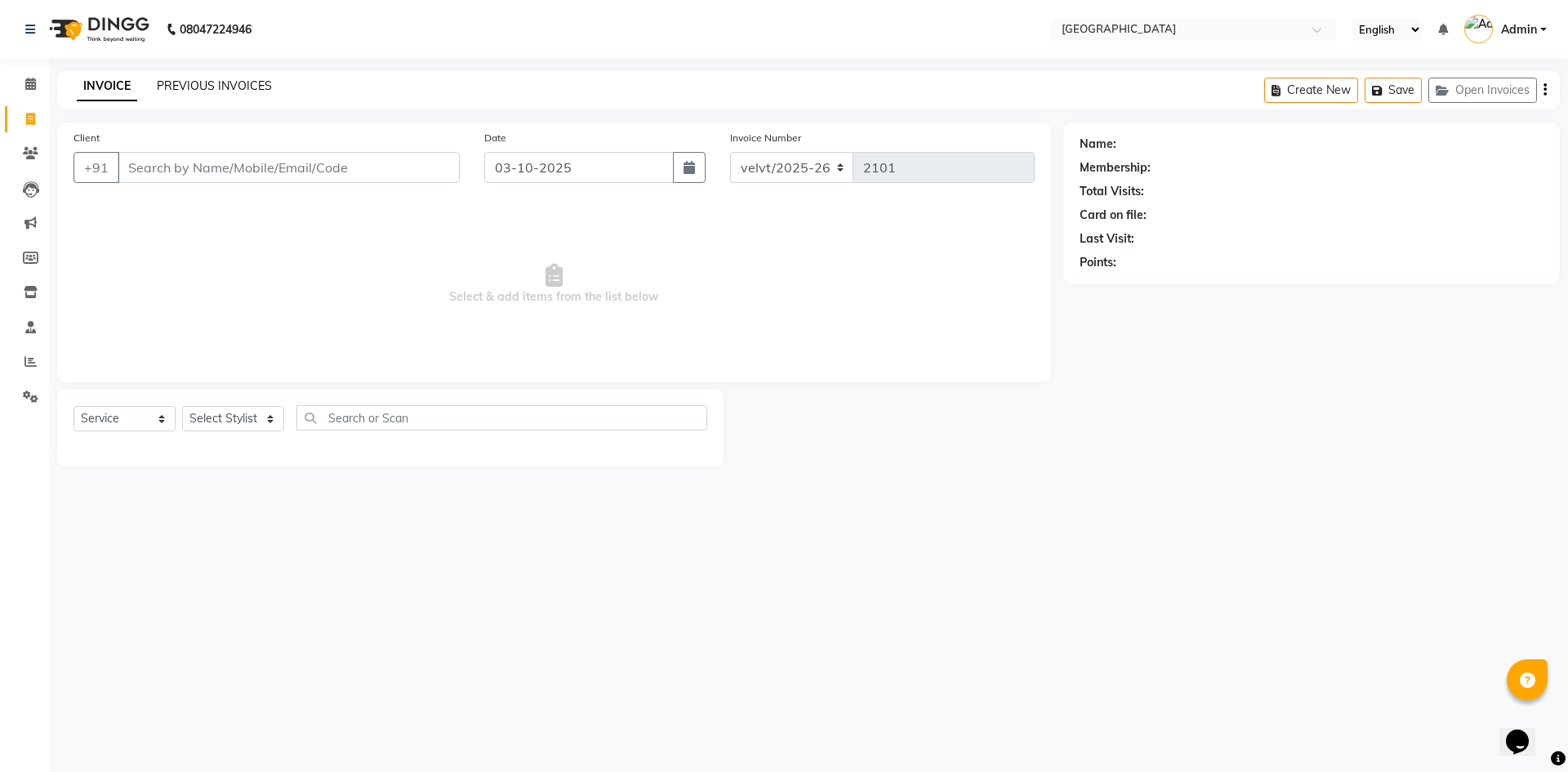
click at [232, 86] on link "PREVIOUS INVOICES" at bounding box center [214, 85] width 115 height 15
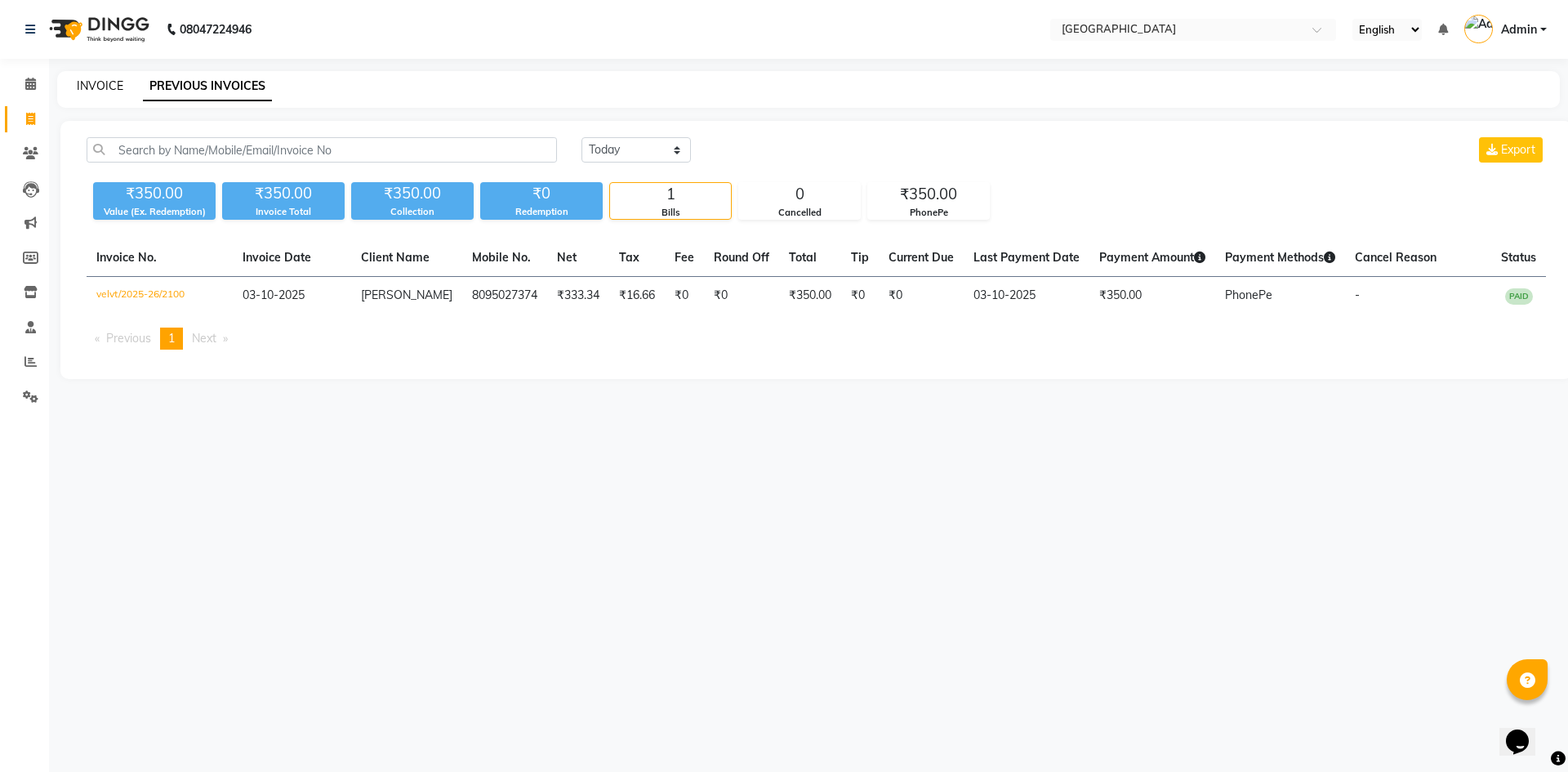
click at [80, 85] on link "INVOICE" at bounding box center [100, 85] width 46 height 15
select select "service"
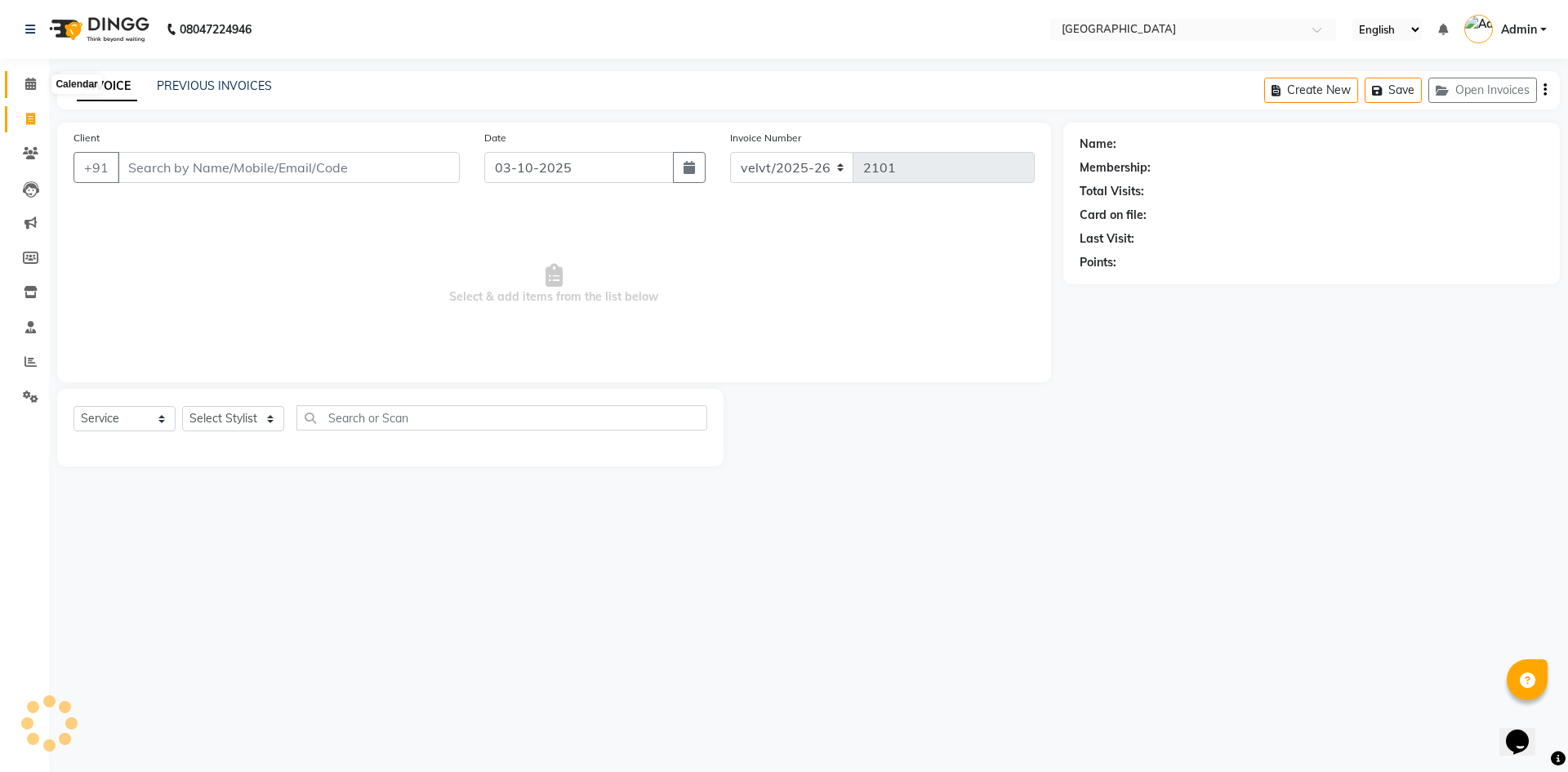
click at [28, 82] on icon at bounding box center [31, 84] width 10 height 12
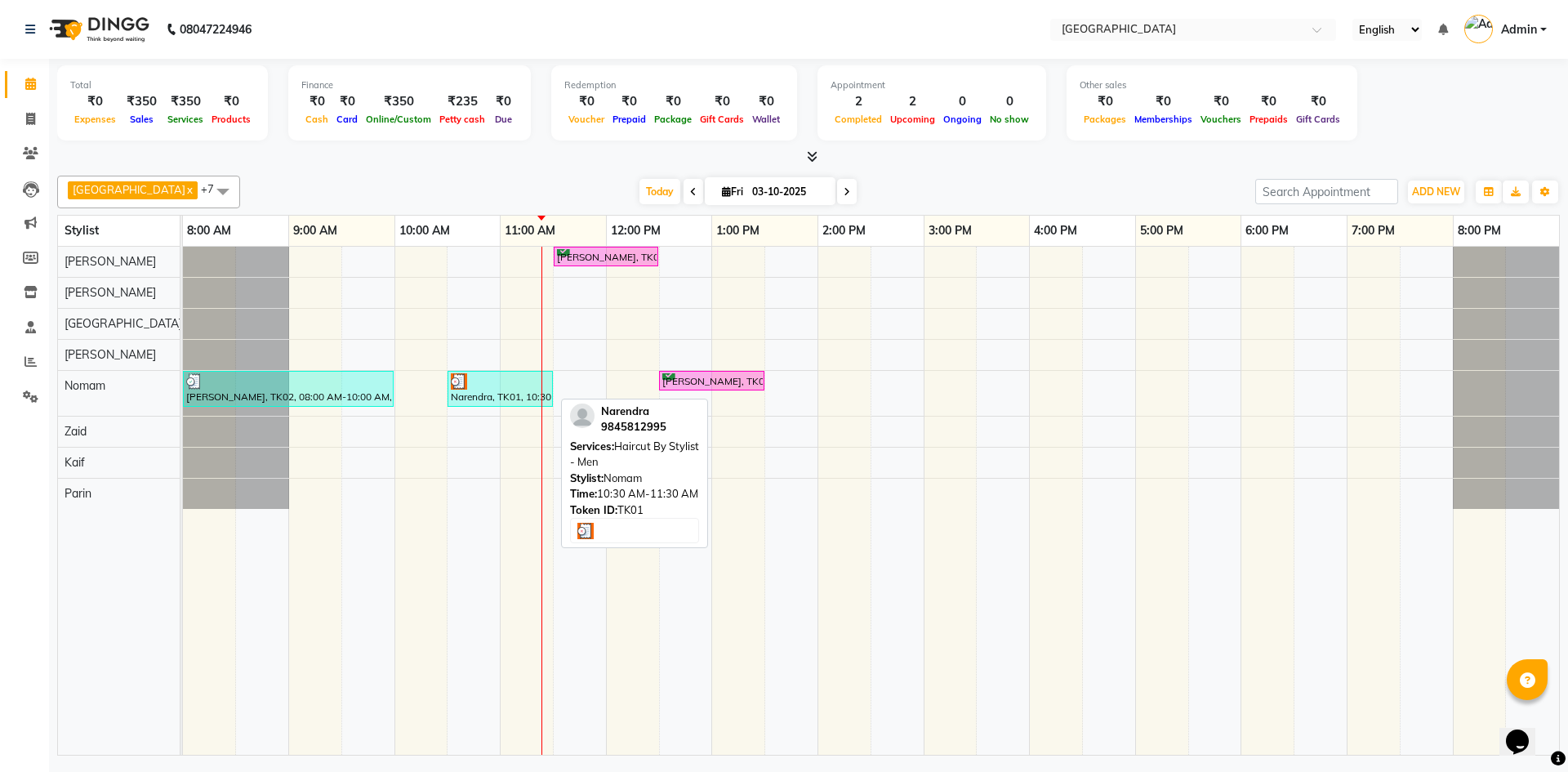
click at [506, 388] on div at bounding box center [500, 381] width 99 height 16
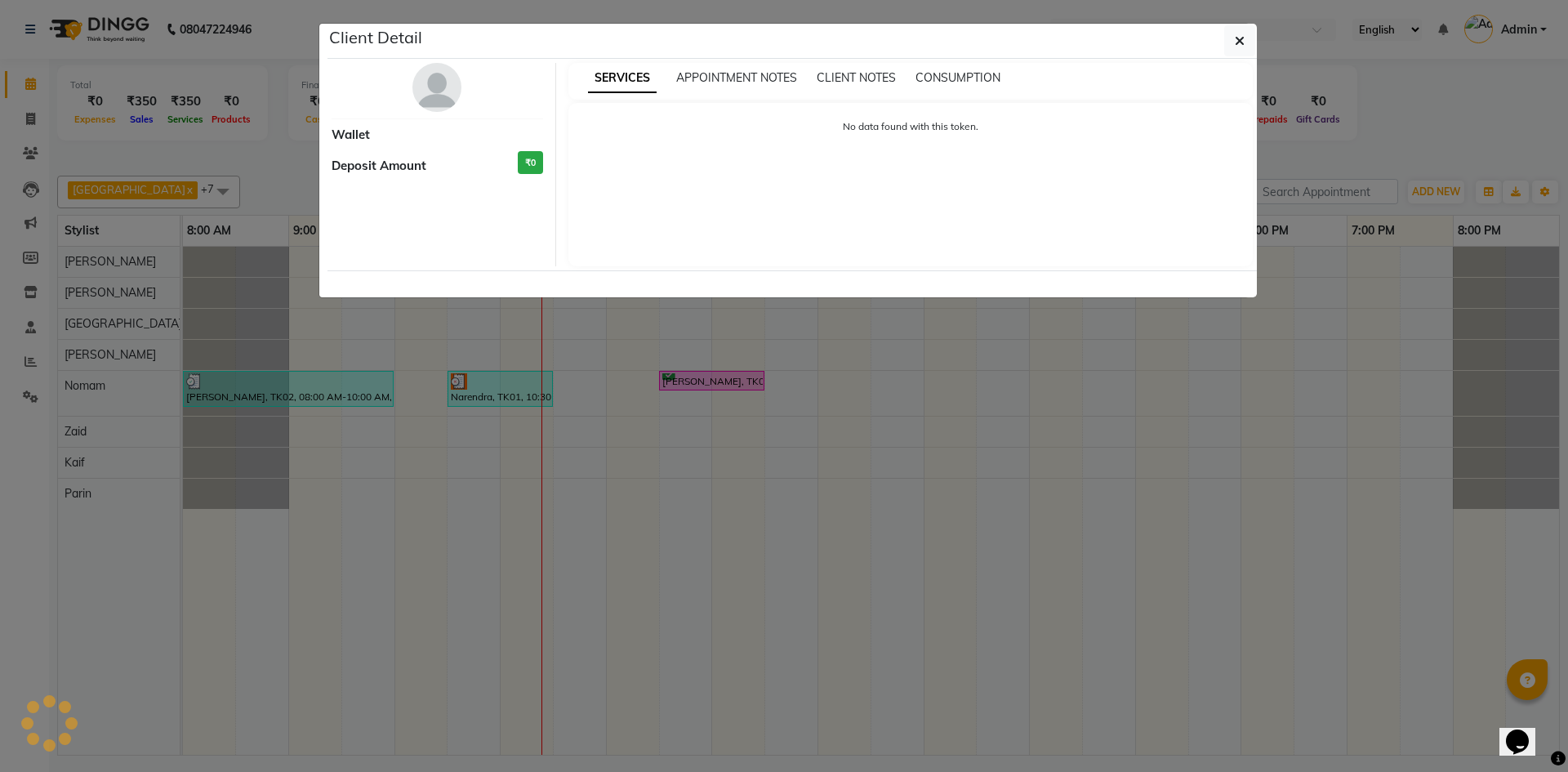
select select "3"
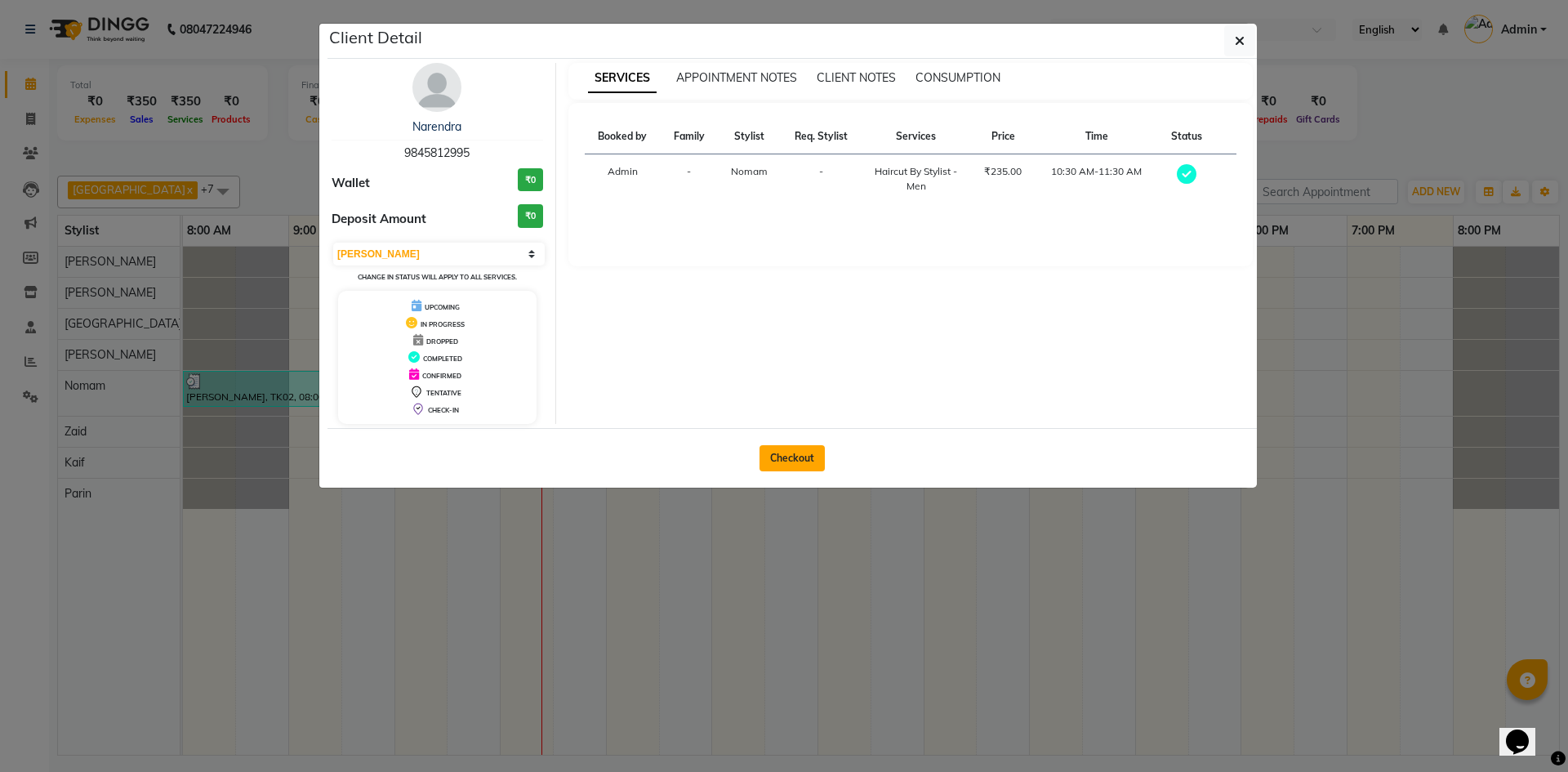
click at [777, 458] on button "Checkout" at bounding box center [792, 458] width 65 height 26
select select "service"
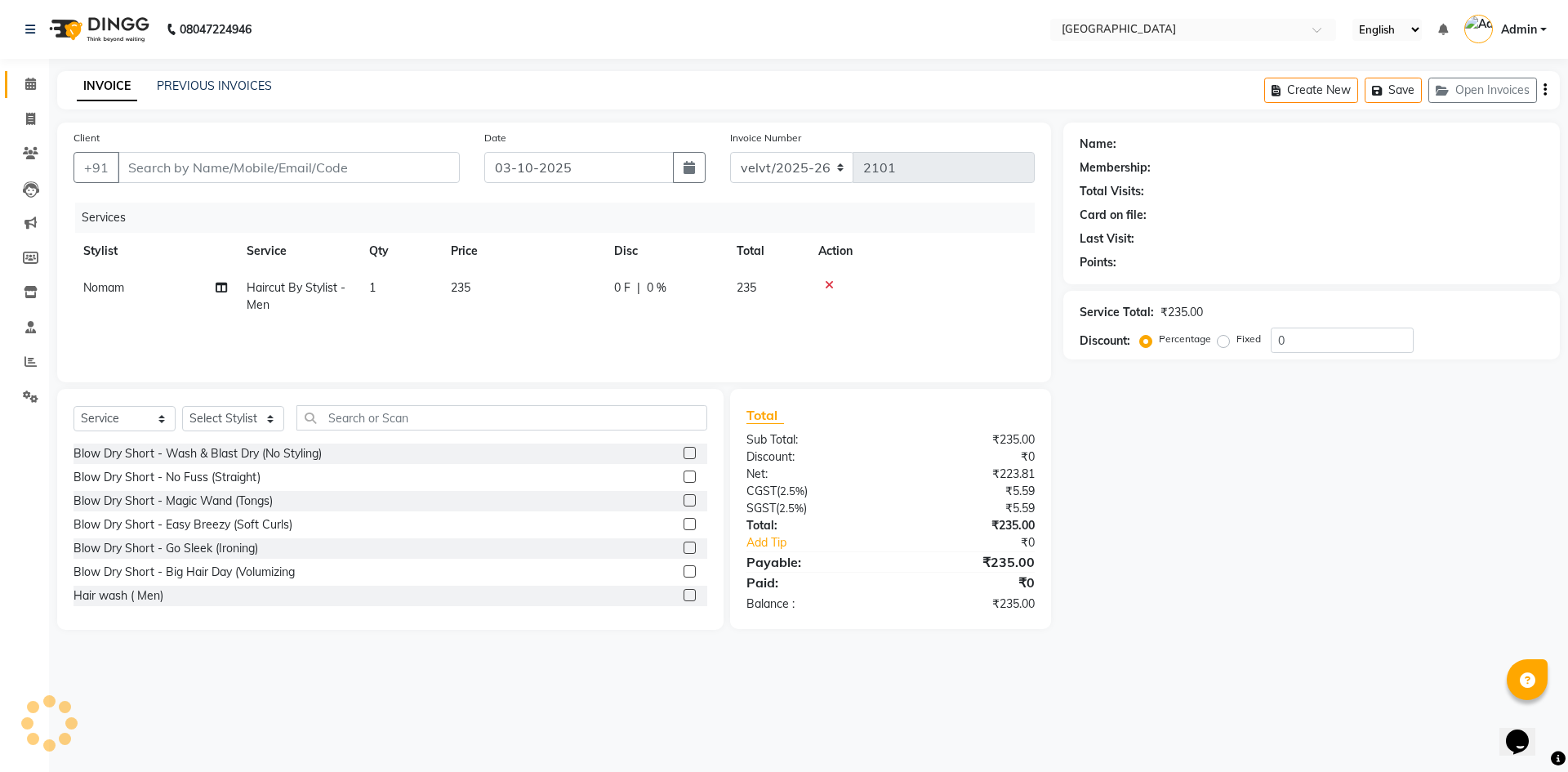
type input "9845812995"
select select "78264"
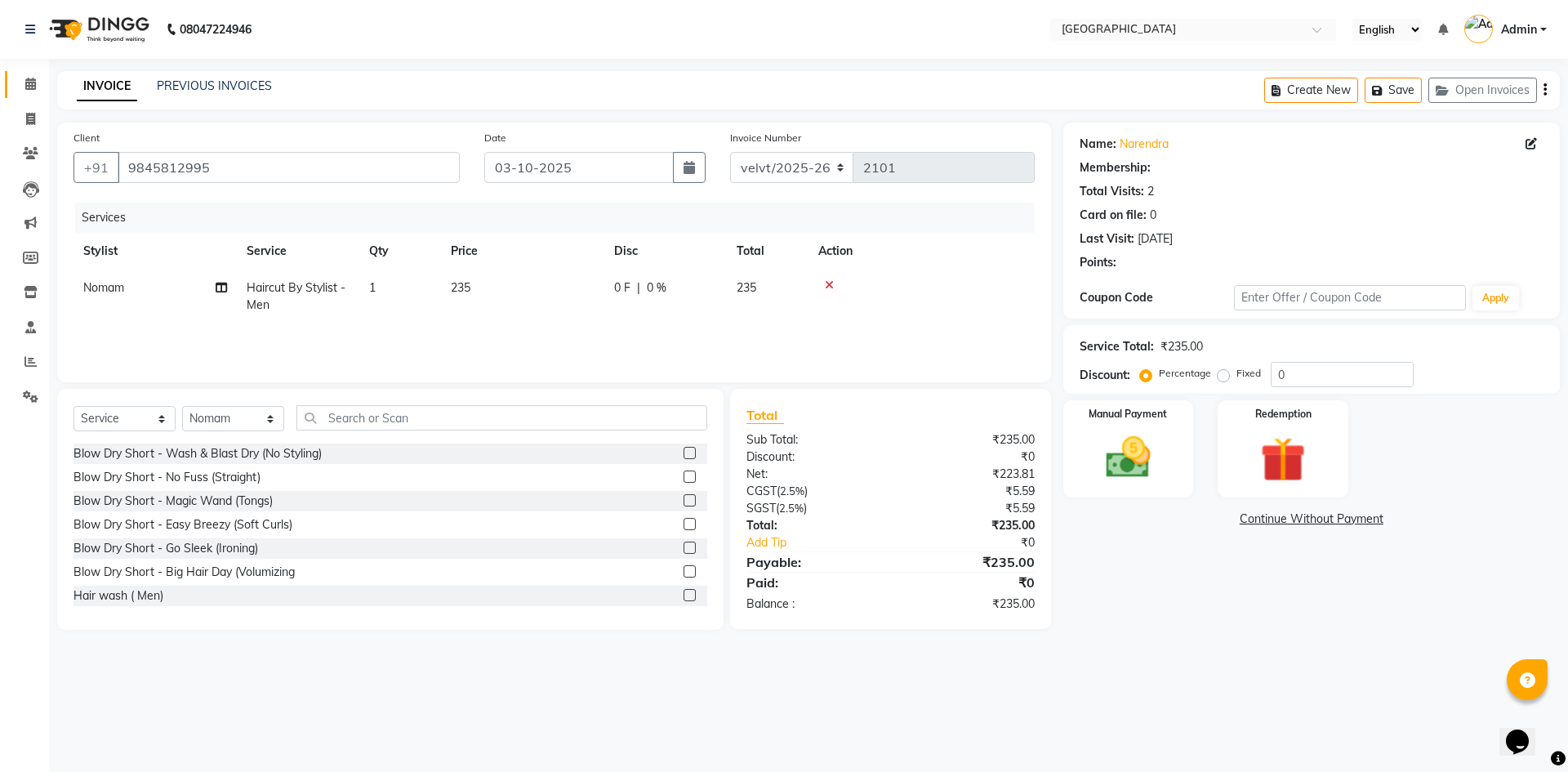
select select "1: Object"
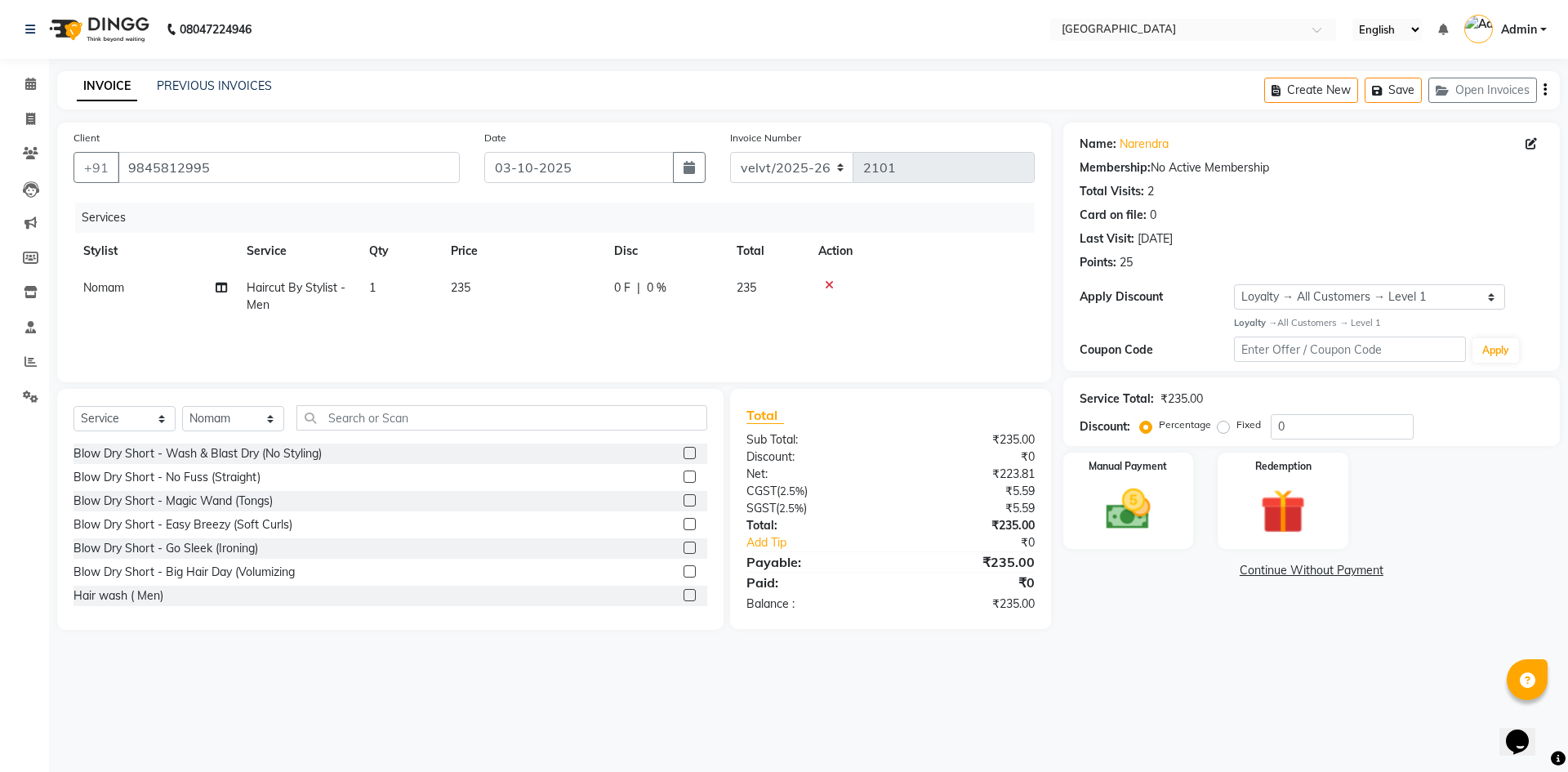
click at [764, 287] on td "235" at bounding box center [767, 296] width 81 height 54
select select "78264"
drag, startPoint x: 1223, startPoint y: 426, endPoint x: 1290, endPoint y: 430, distance: 67.1
click at [1236, 427] on label "Fixed" at bounding box center [1248, 424] width 25 height 15
click at [1223, 427] on input "Fixed" at bounding box center [1226, 424] width 11 height 11
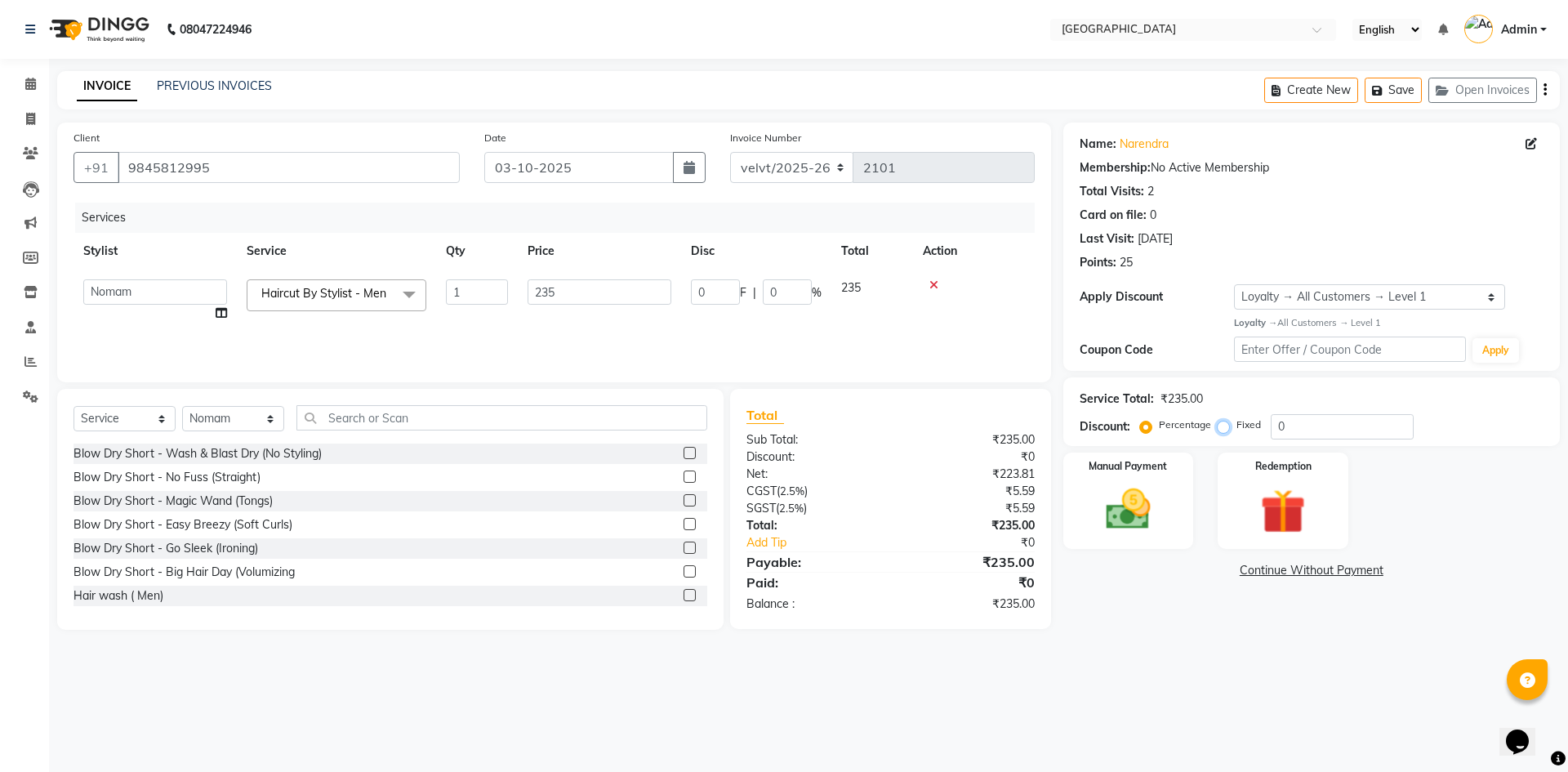
radio input "true"
click at [1290, 430] on input "0" at bounding box center [1342, 427] width 143 height 26
type input "5"
type input "2.13"
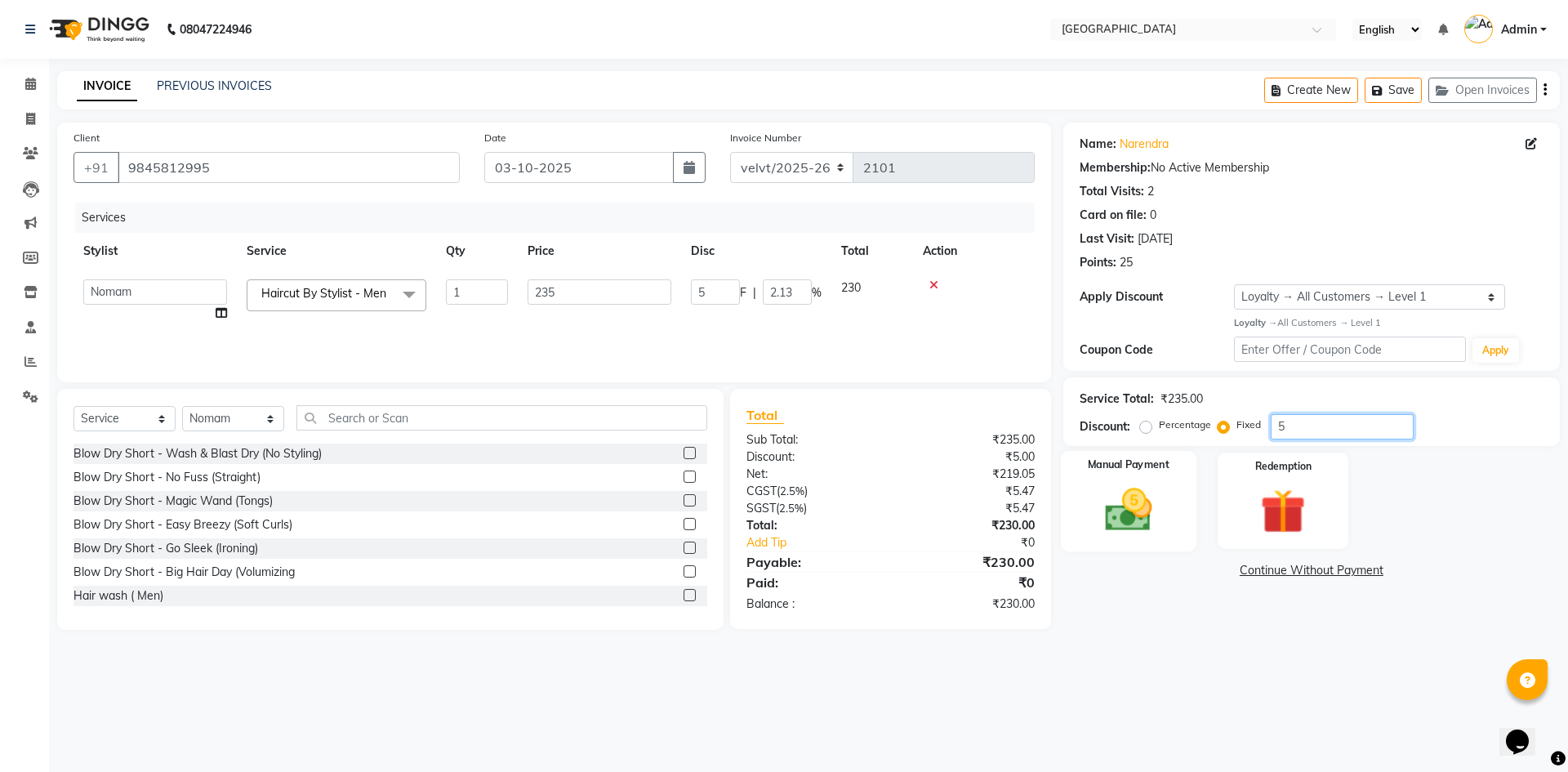
type input "5"
click at [1135, 510] on img at bounding box center [1128, 509] width 76 height 54
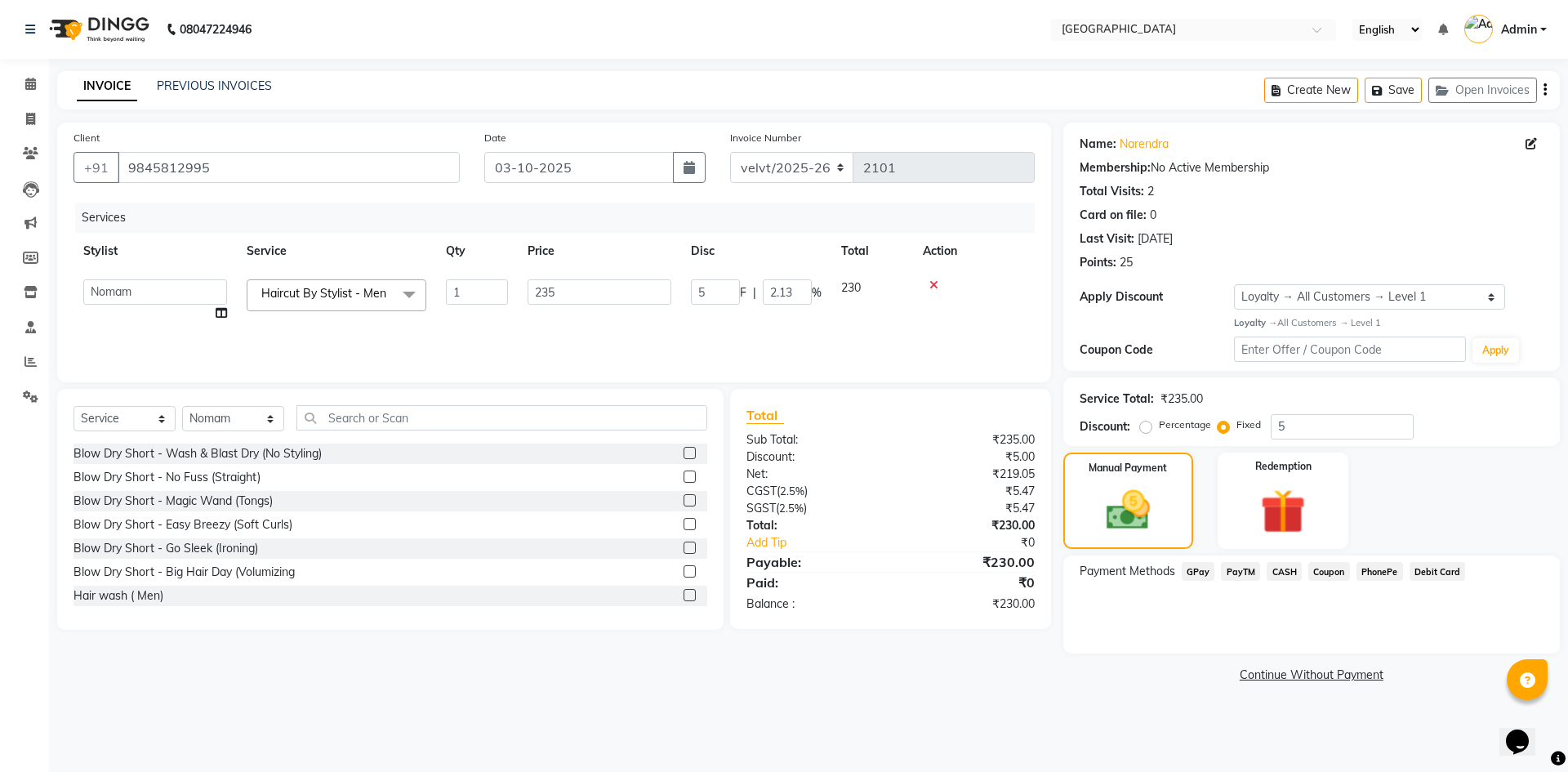
click at [1388, 578] on span "PhonePe" at bounding box center [1379, 572] width 46 height 19
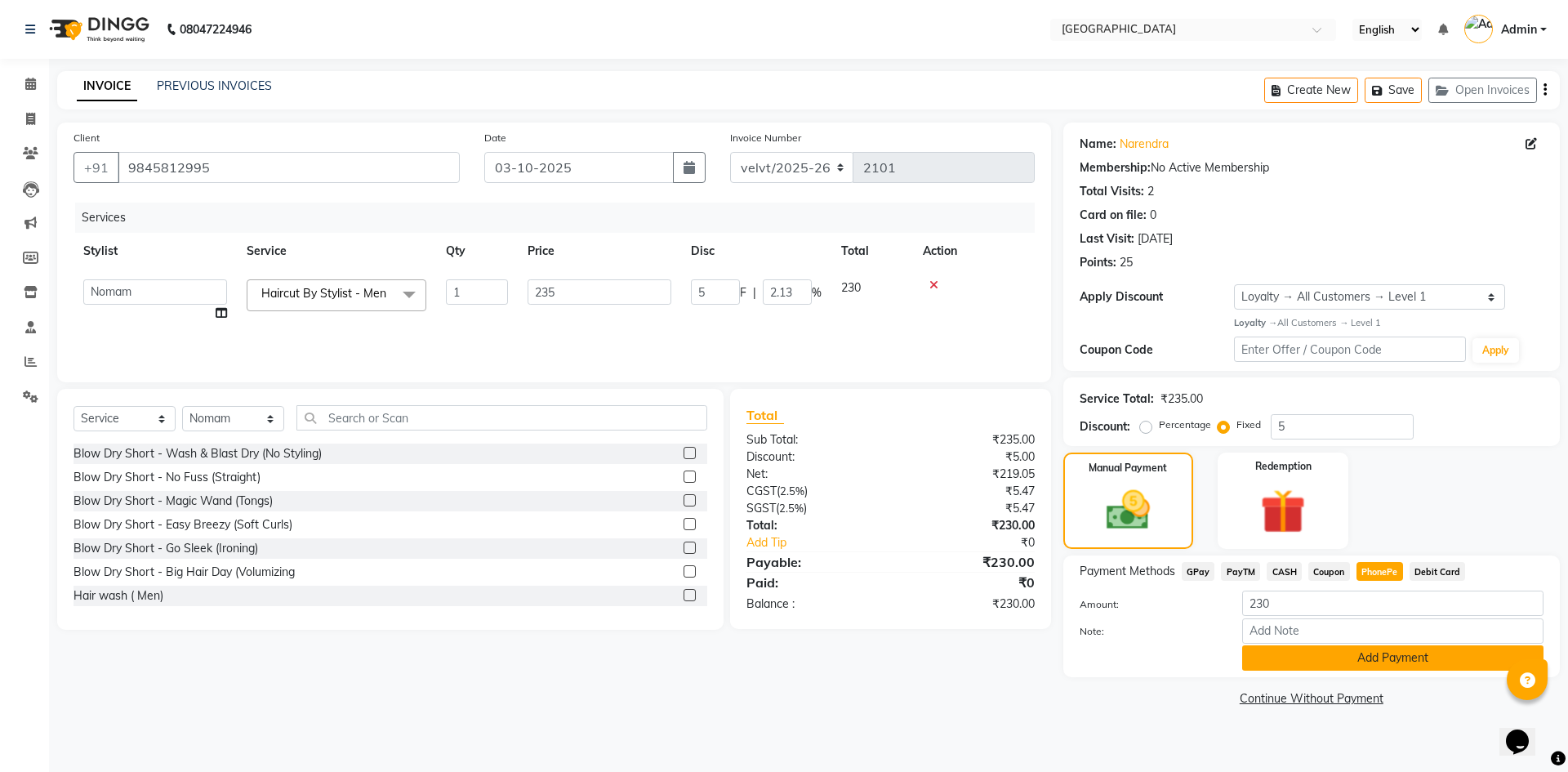
click at [1350, 657] on button "Add Payment" at bounding box center [1393, 658] width 302 height 26
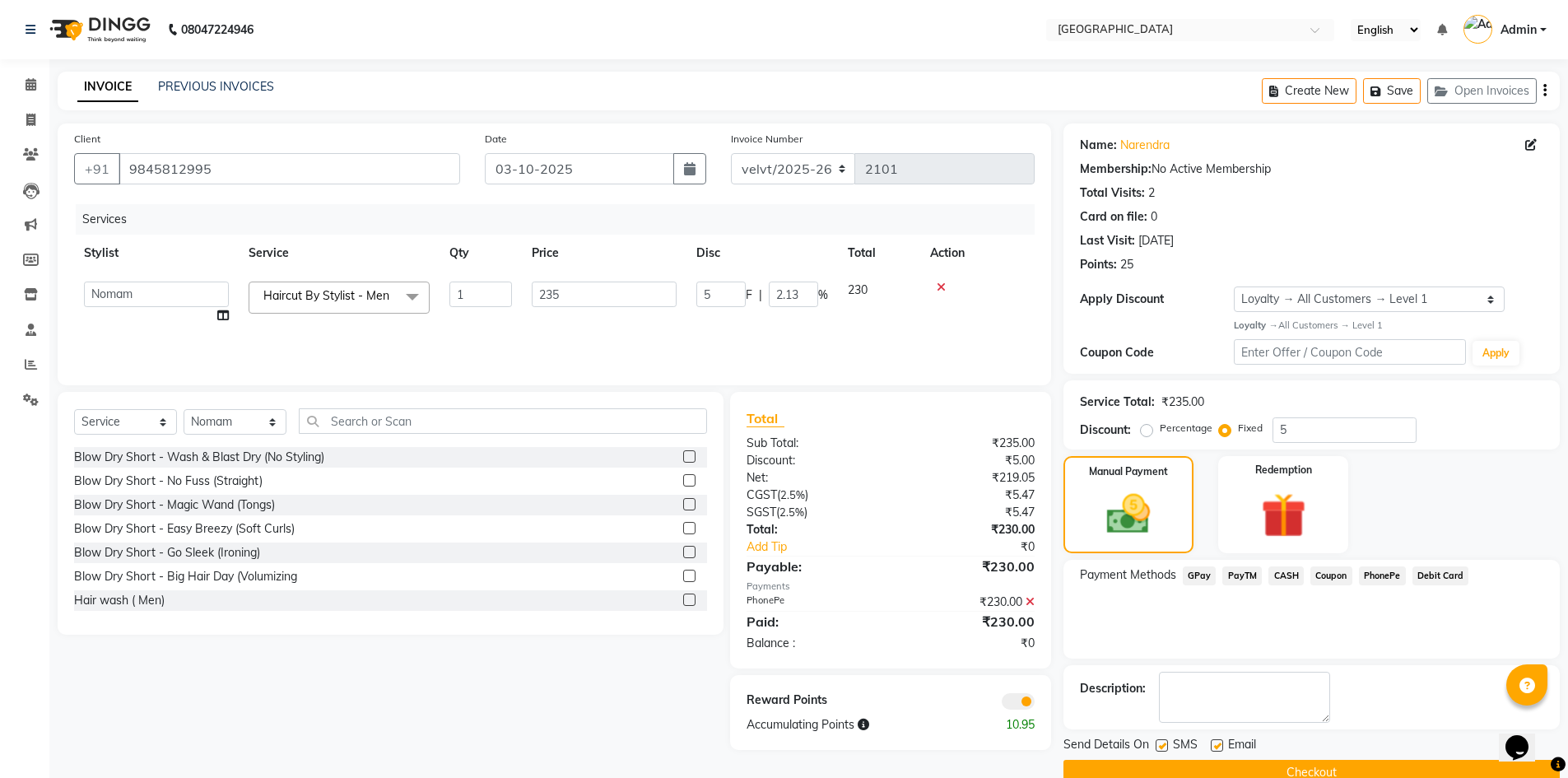
click at [1274, 764] on button "Checkout" at bounding box center [1311, 773] width 496 height 26
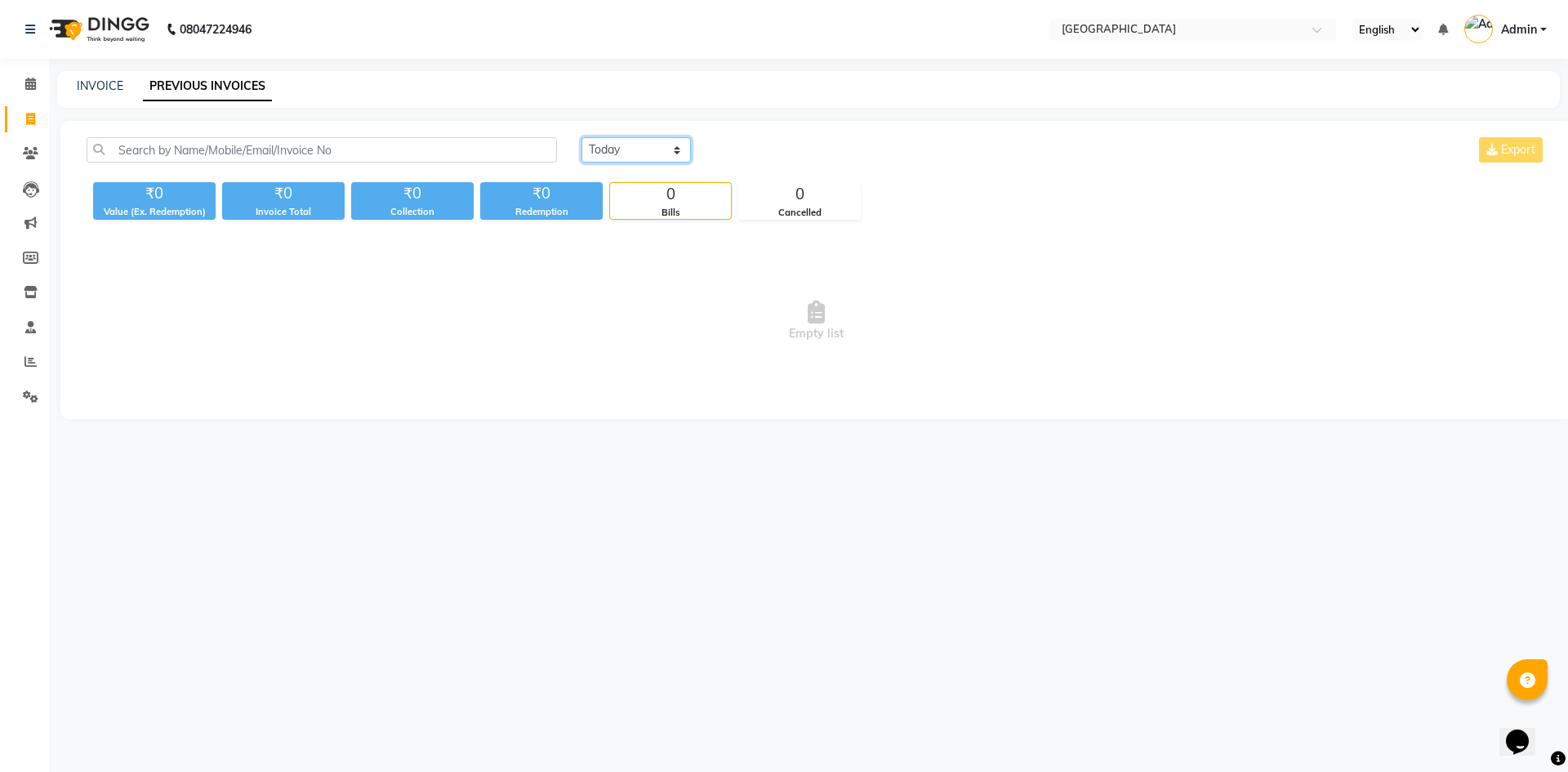
click at [628, 145] on select "Today Yesterday Custom Range" at bounding box center [637, 150] width 110 height 26
select select "yesterday"
click at [582, 137] on select "Today Yesterday Custom Range" at bounding box center [637, 150] width 110 height 26
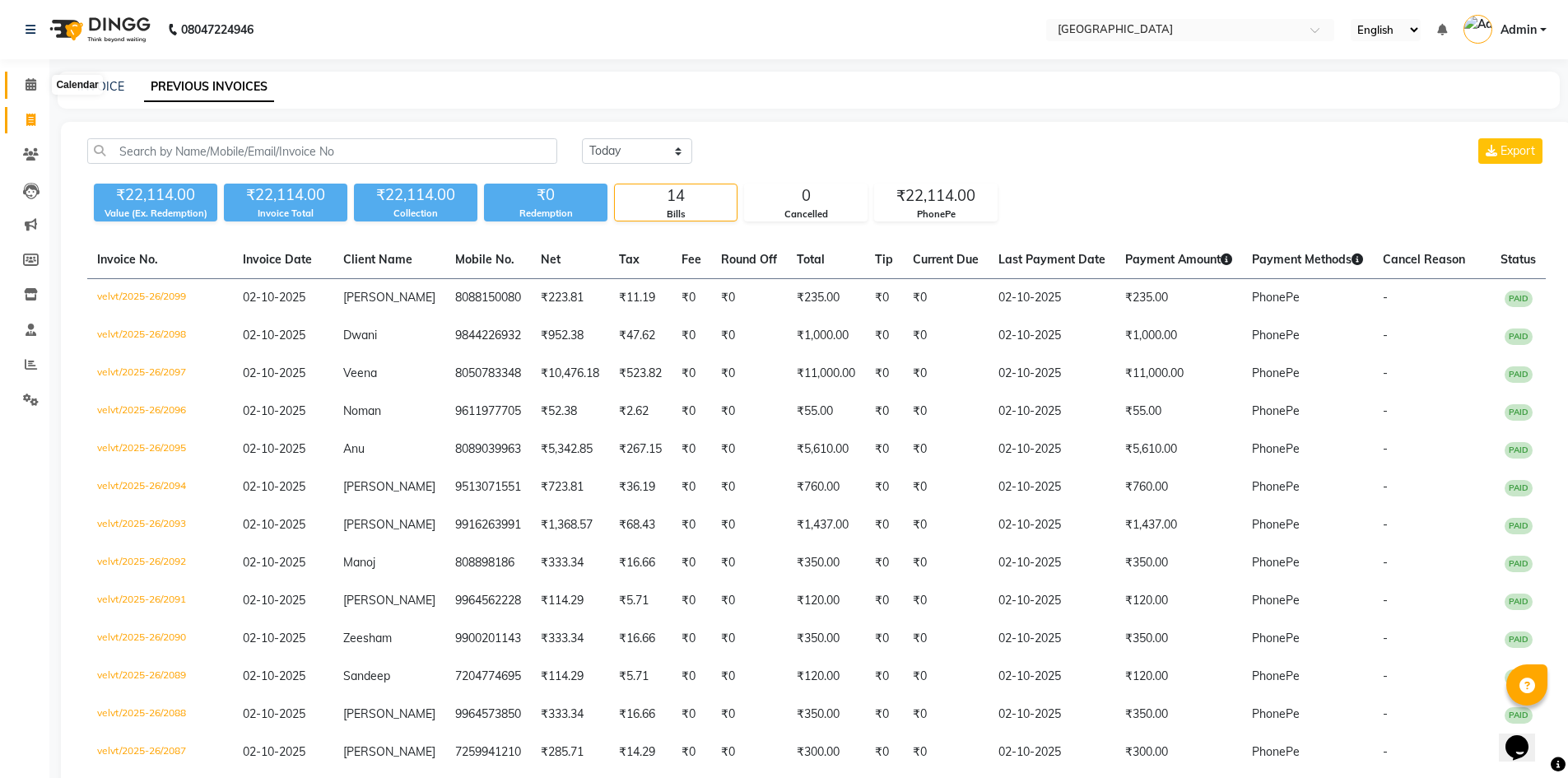
click at [26, 80] on icon at bounding box center [31, 85] width 10 height 12
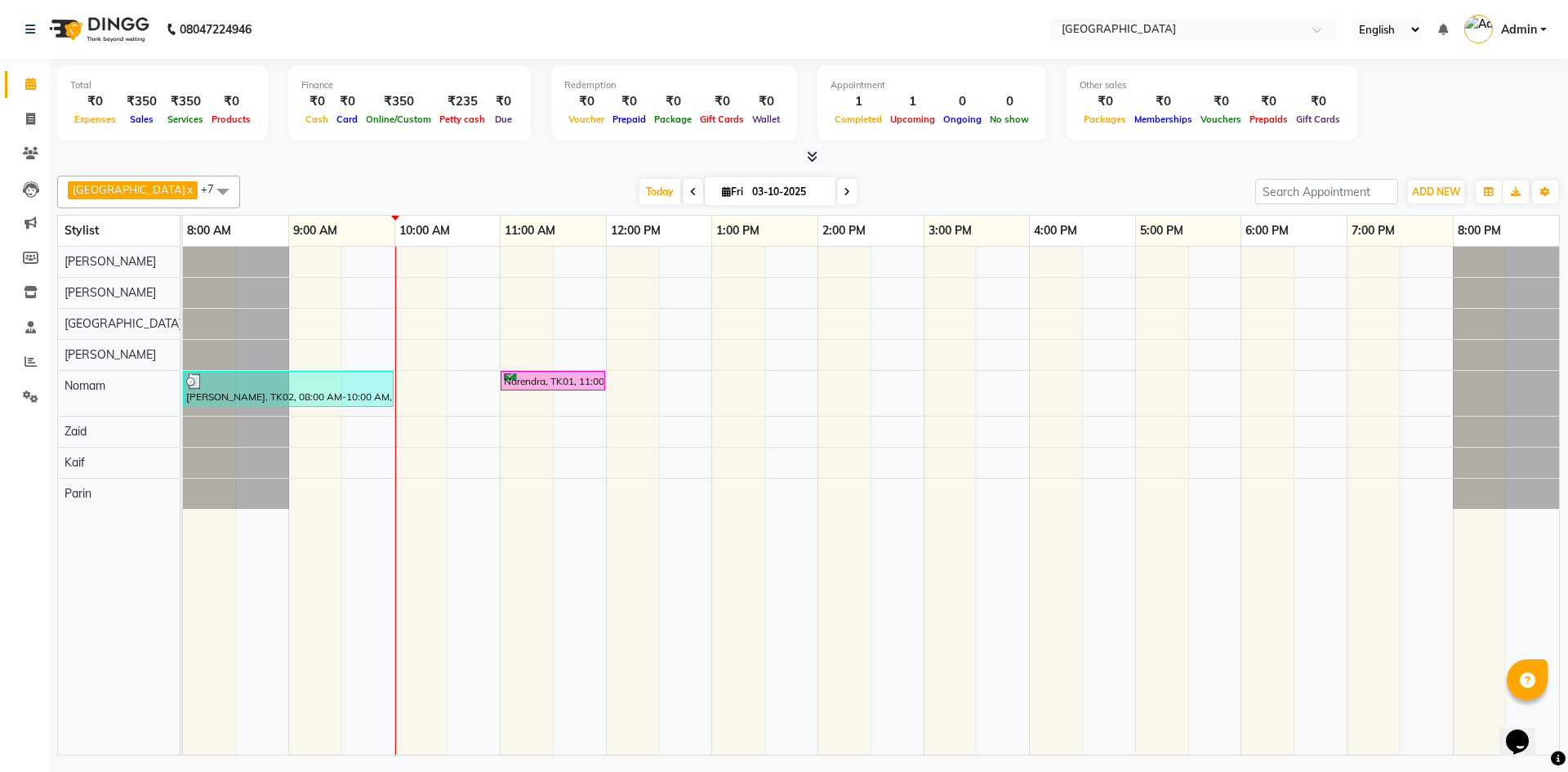
click at [567, 260] on div "Sougandh, TK02, 08:00 AM-10:00 AM, Haircut By Stylist - Men,Haircut By Stylist …" at bounding box center [871, 500] width 1376 height 508
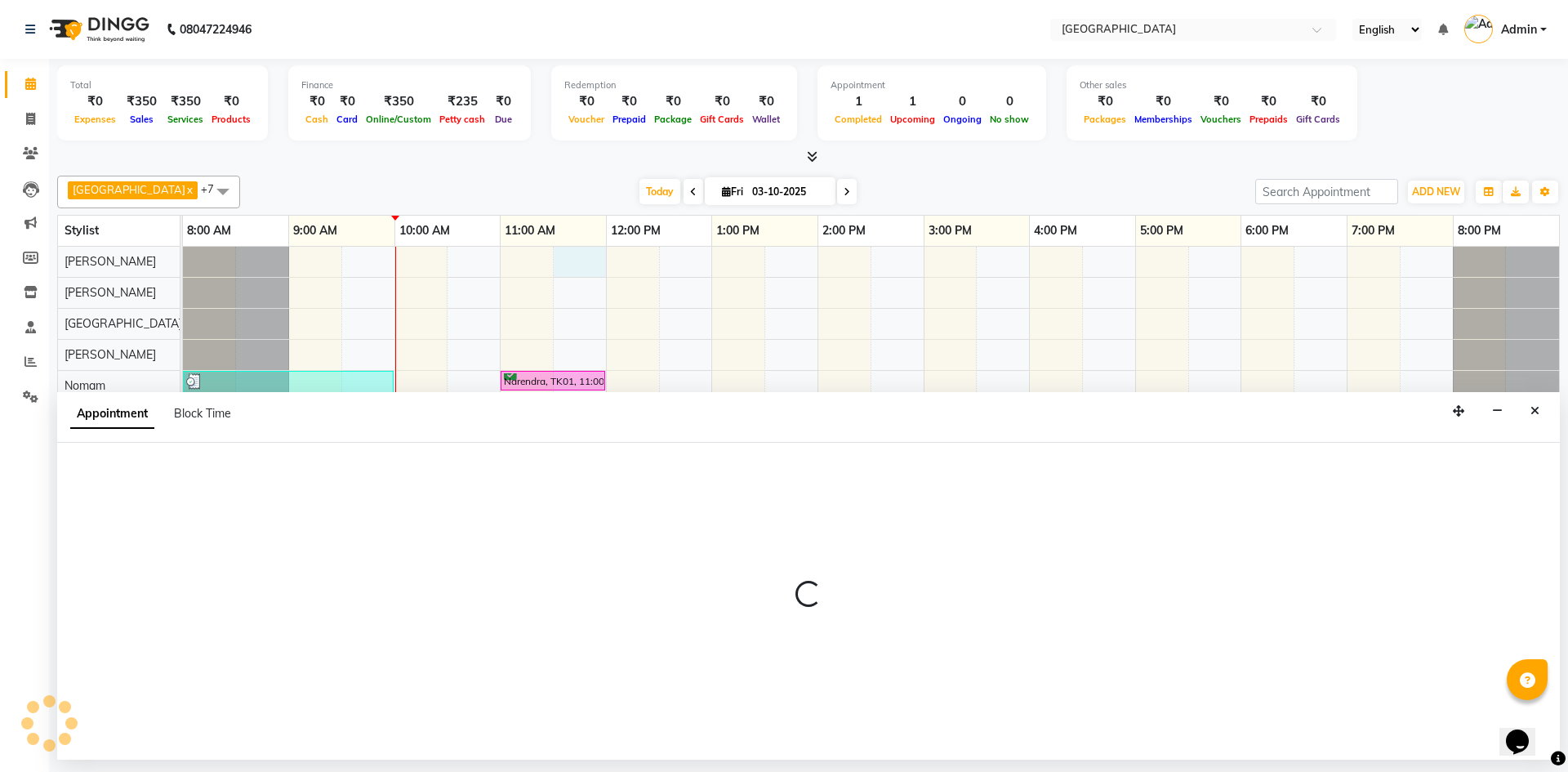
select select "68464"
select select "690"
select select "tentative"
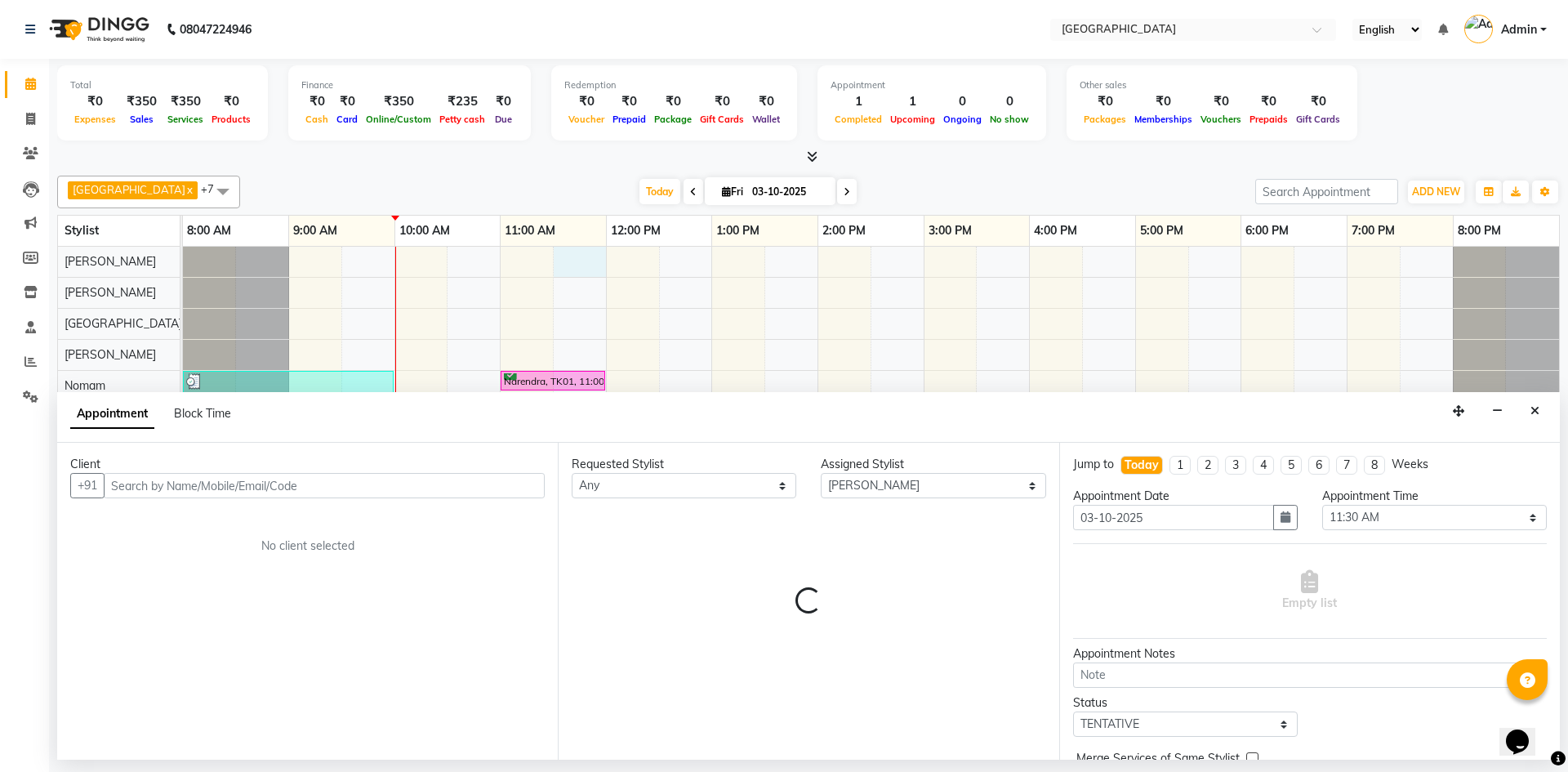
click at [142, 484] on input "text" at bounding box center [324, 486] width 441 height 26
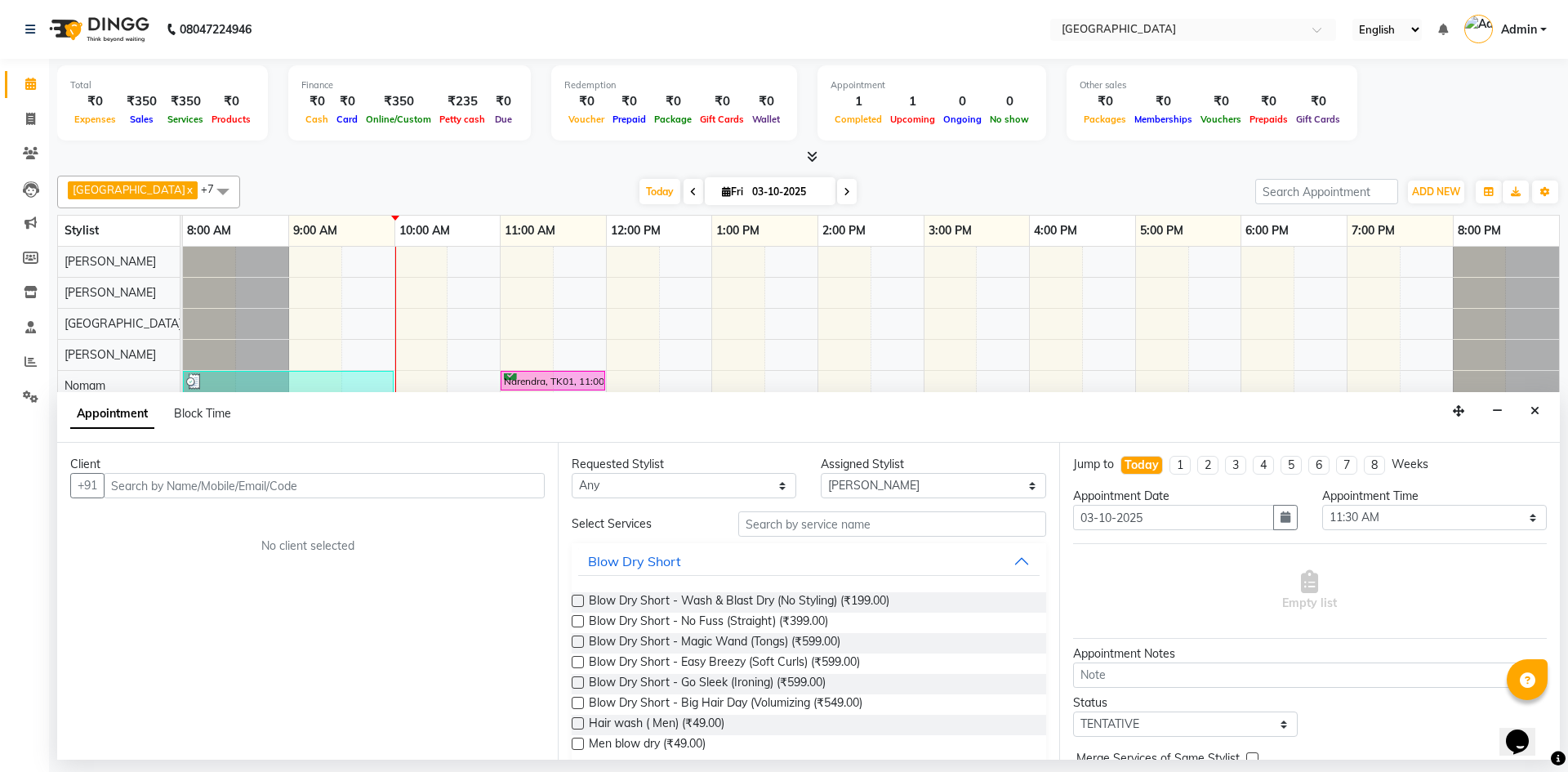
click at [123, 487] on input "text" at bounding box center [324, 486] width 441 height 26
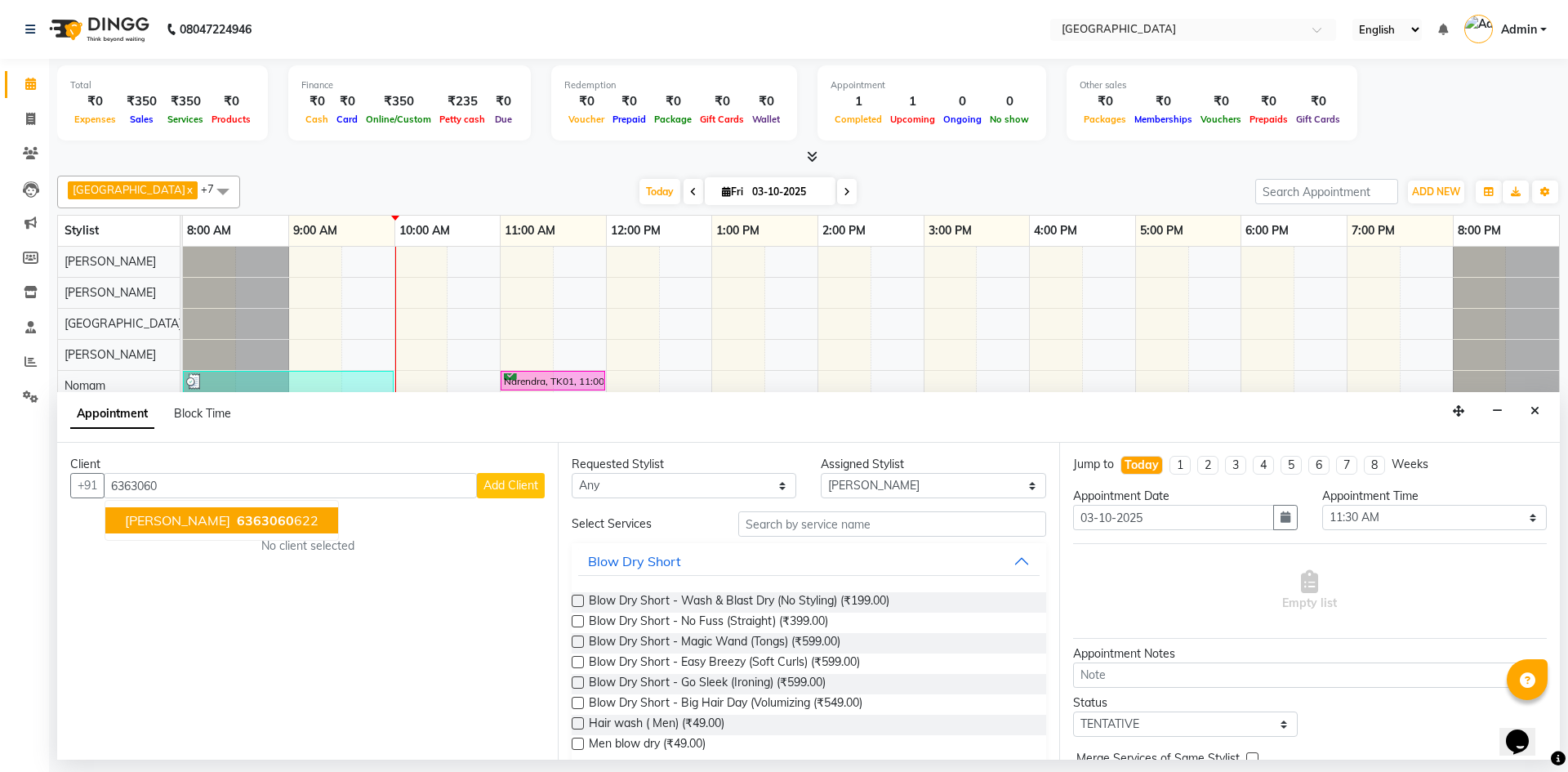
click at [236, 519] on span "6363060" at bounding box center [265, 520] width 57 height 16
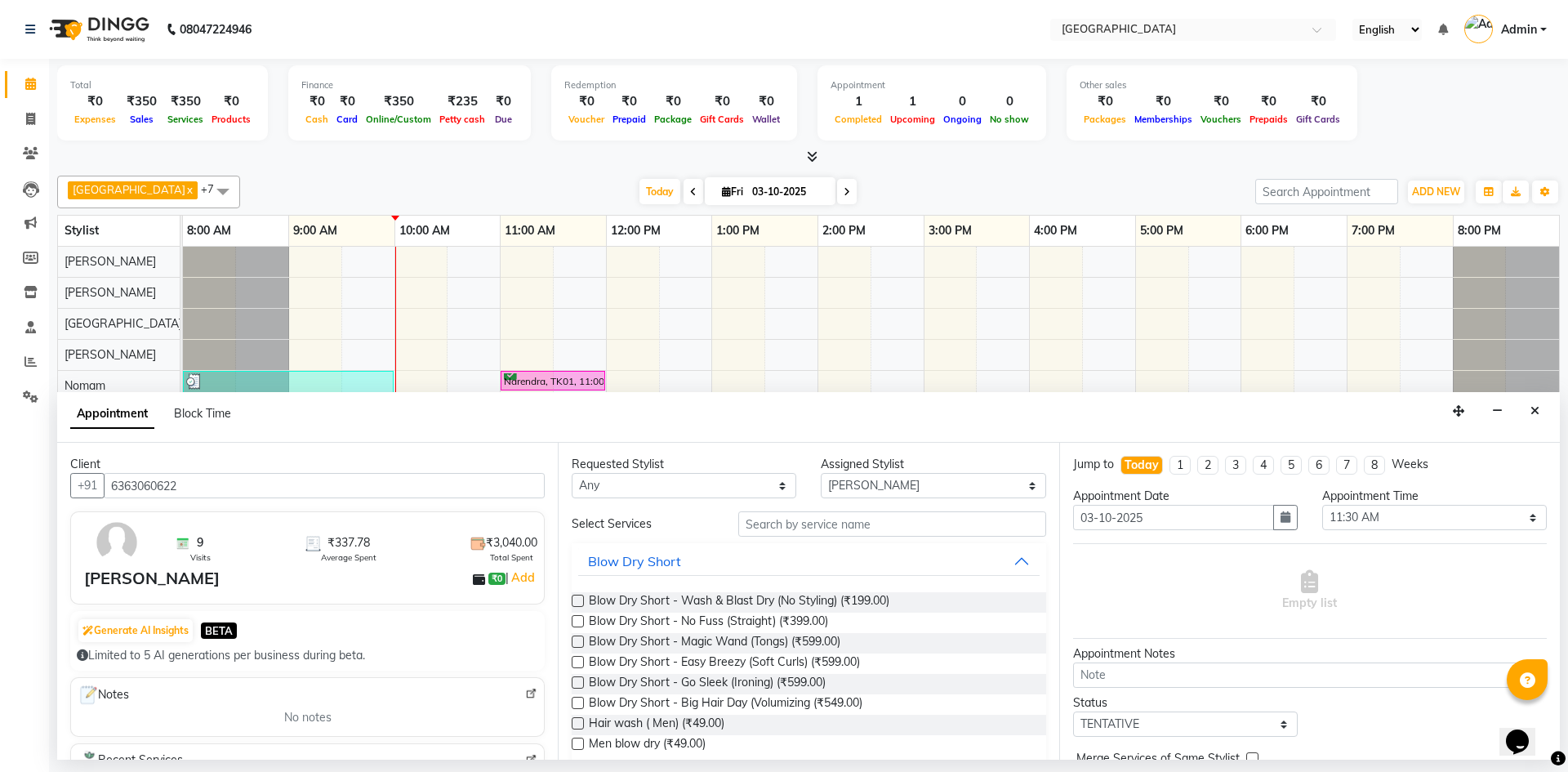
type input "6363060622"
click at [761, 534] on input "text" at bounding box center [892, 524] width 308 height 26
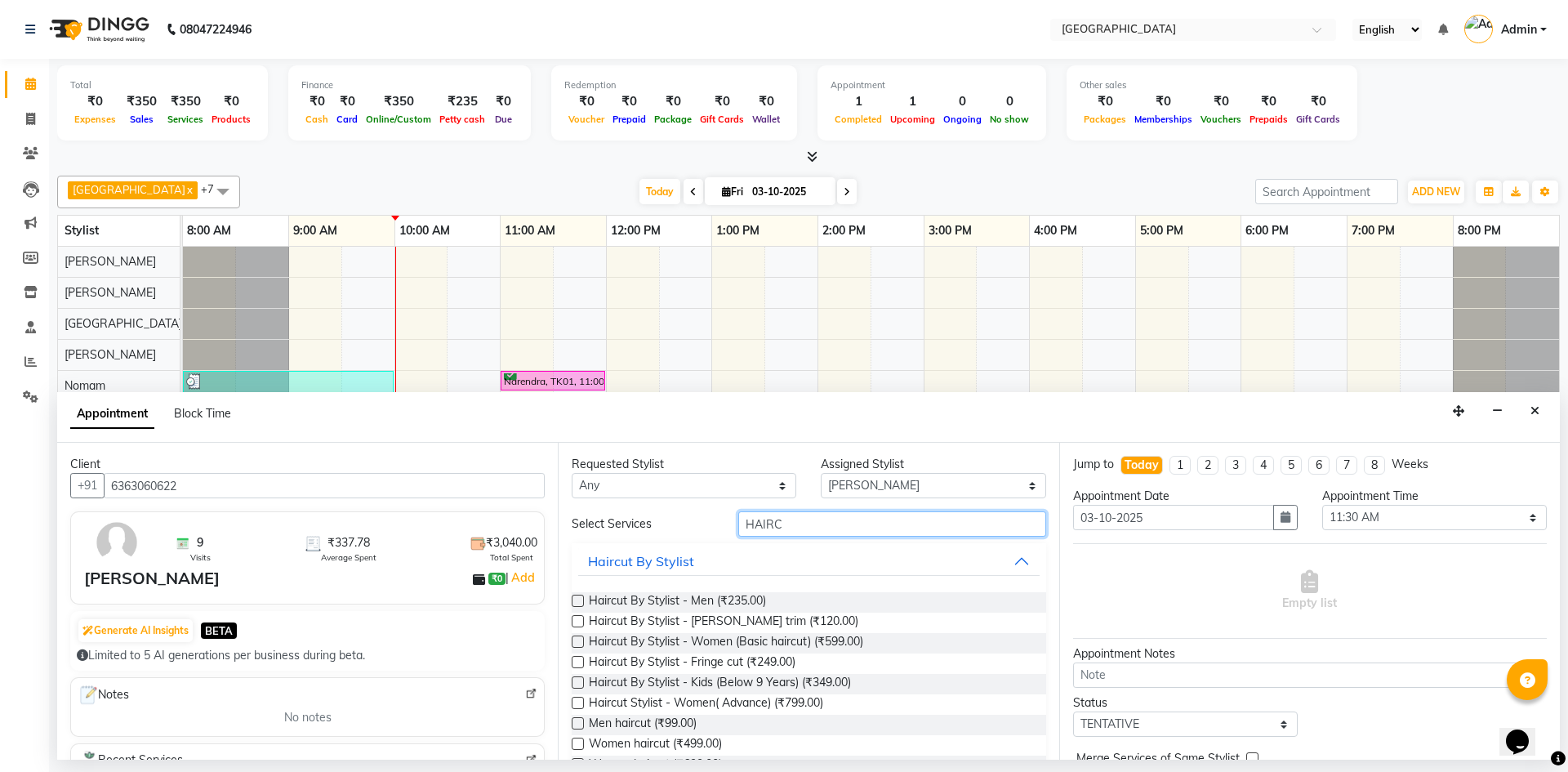
type input "HAIRC"
click at [578, 600] on label at bounding box center [578, 601] width 12 height 12
click at [578, 600] on input "checkbox" at bounding box center [577, 602] width 10 height 10
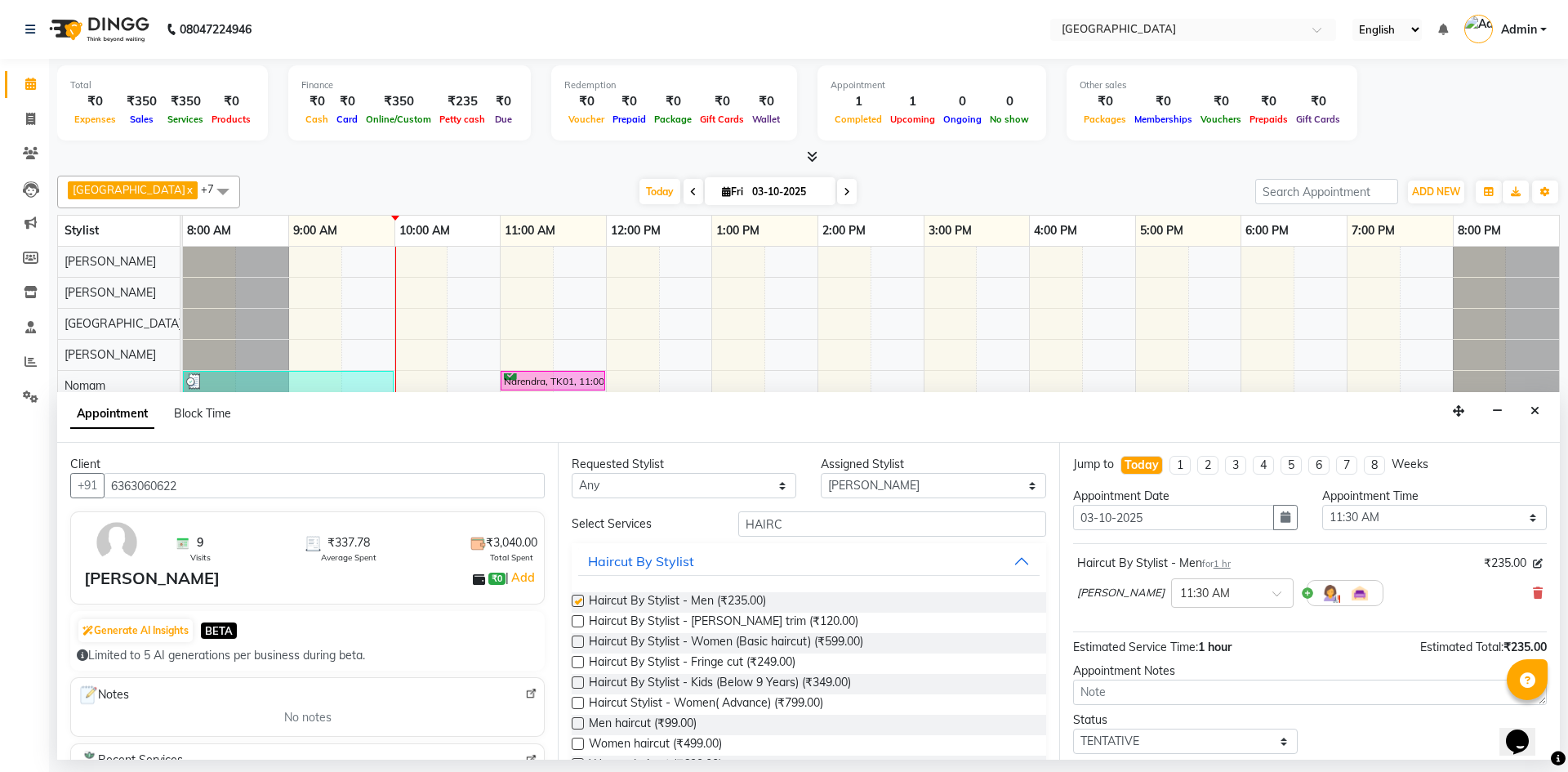
checkbox input "false"
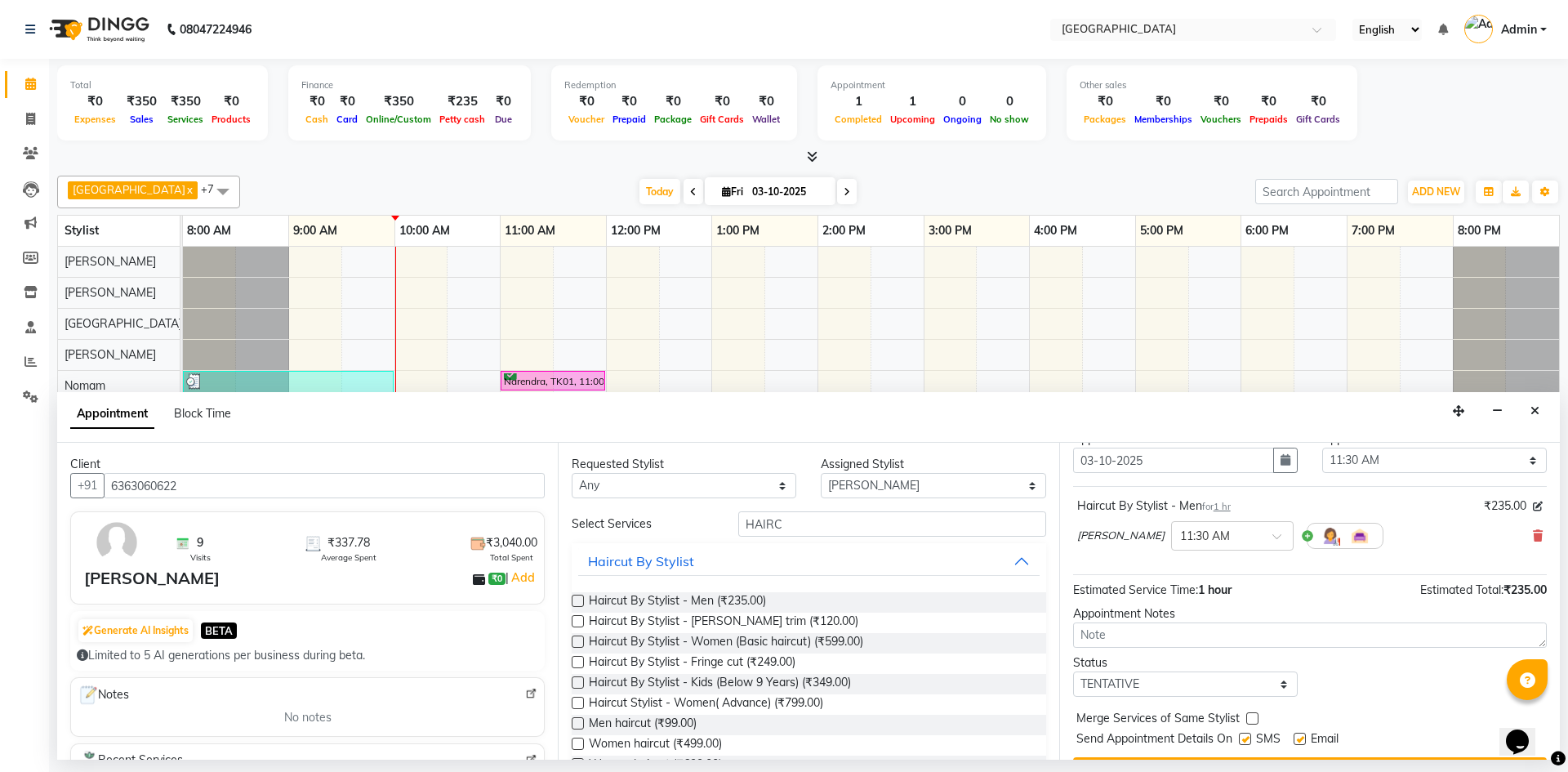
scroll to position [97, 0]
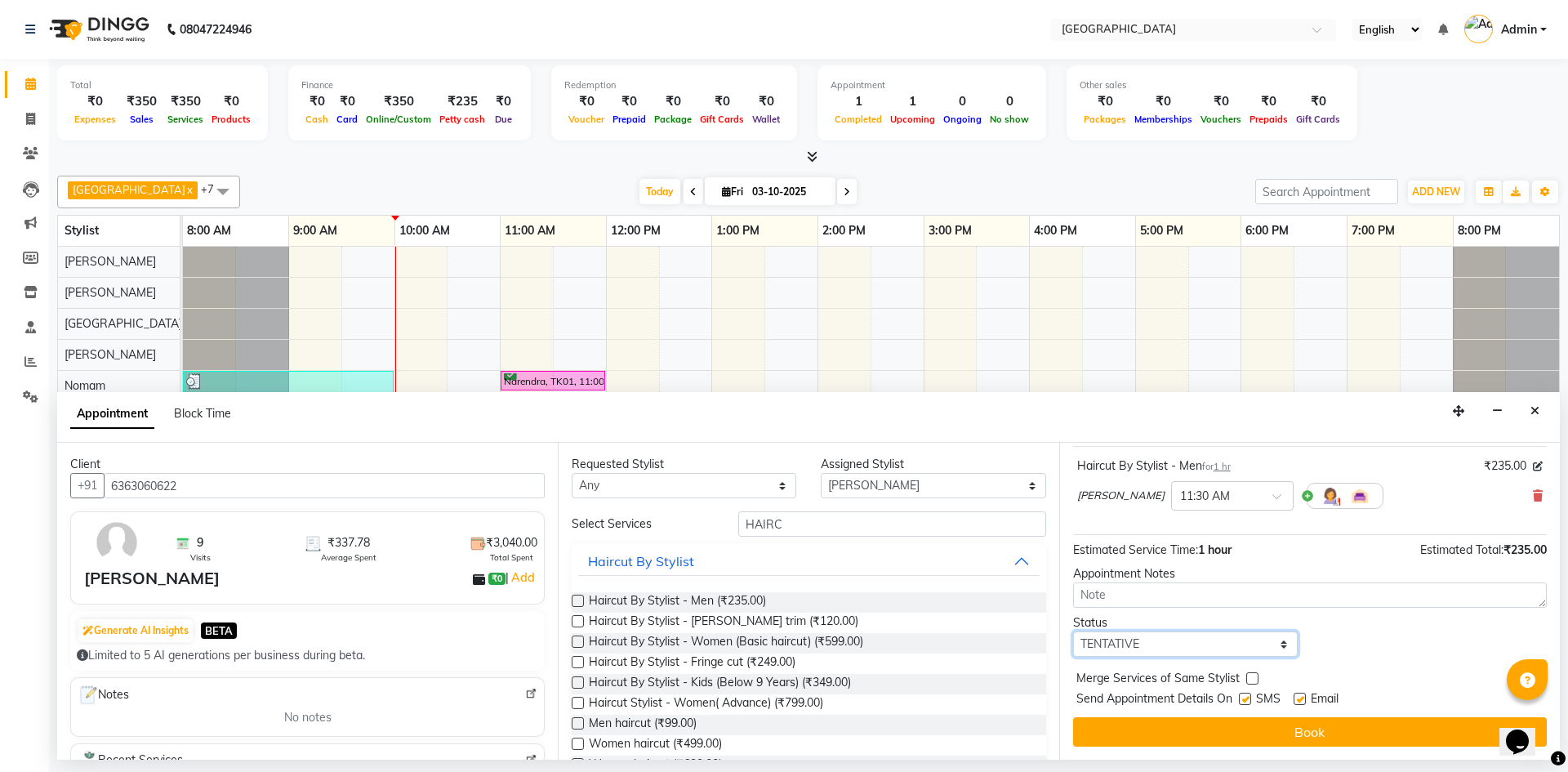
click at [1101, 641] on select "Select TENTATIVE CONFIRM CHECK-IN UPCOMING" at bounding box center [1185, 644] width 224 height 26
select select "confirm booking"
click at [1073, 631] on select "Select TENTATIVE CONFIRM CHECK-IN UPCOMING" at bounding box center [1185, 644] width 224 height 26
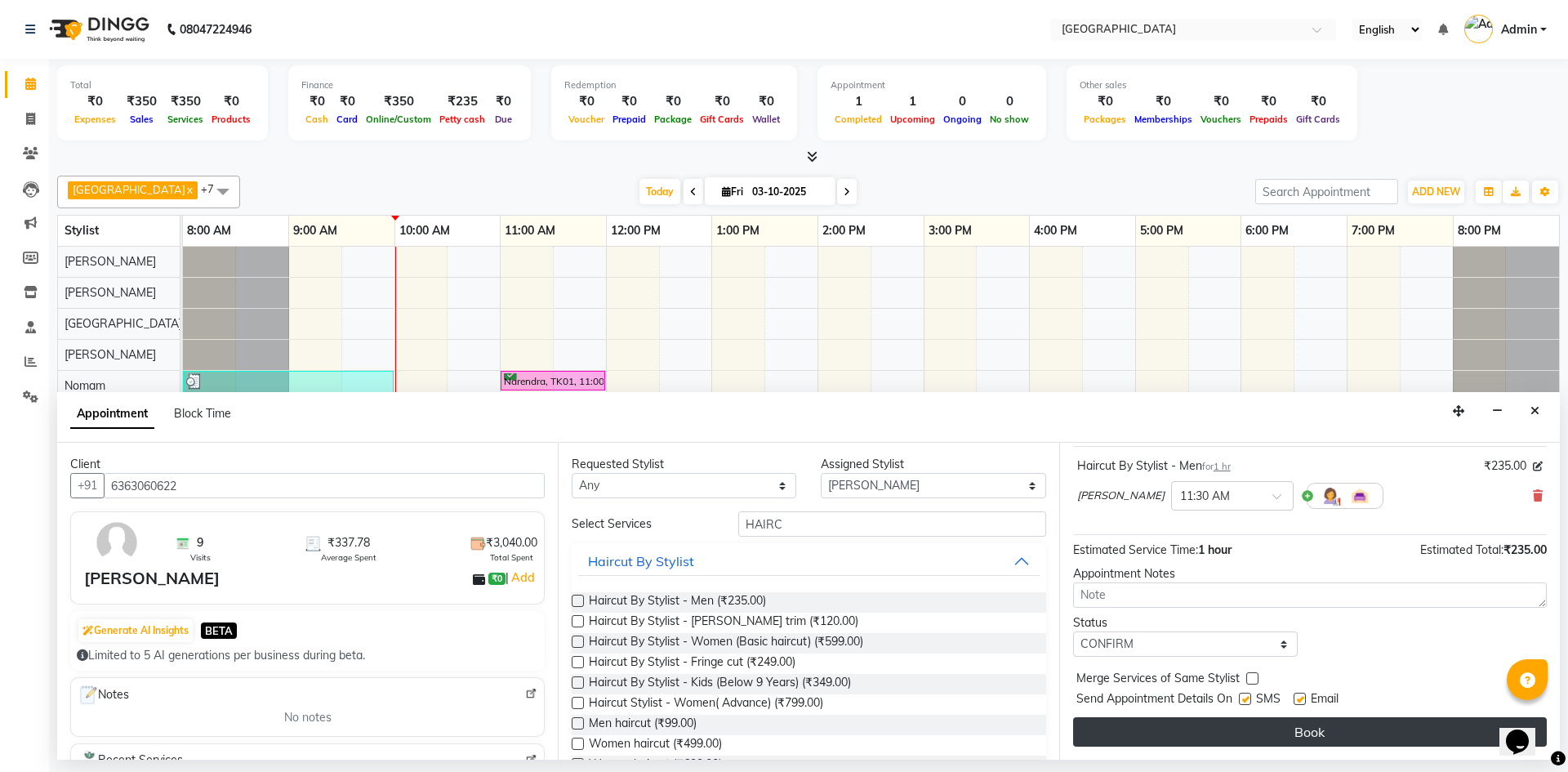
click at [1194, 737] on button "Book" at bounding box center [1309, 732] width 474 height 29
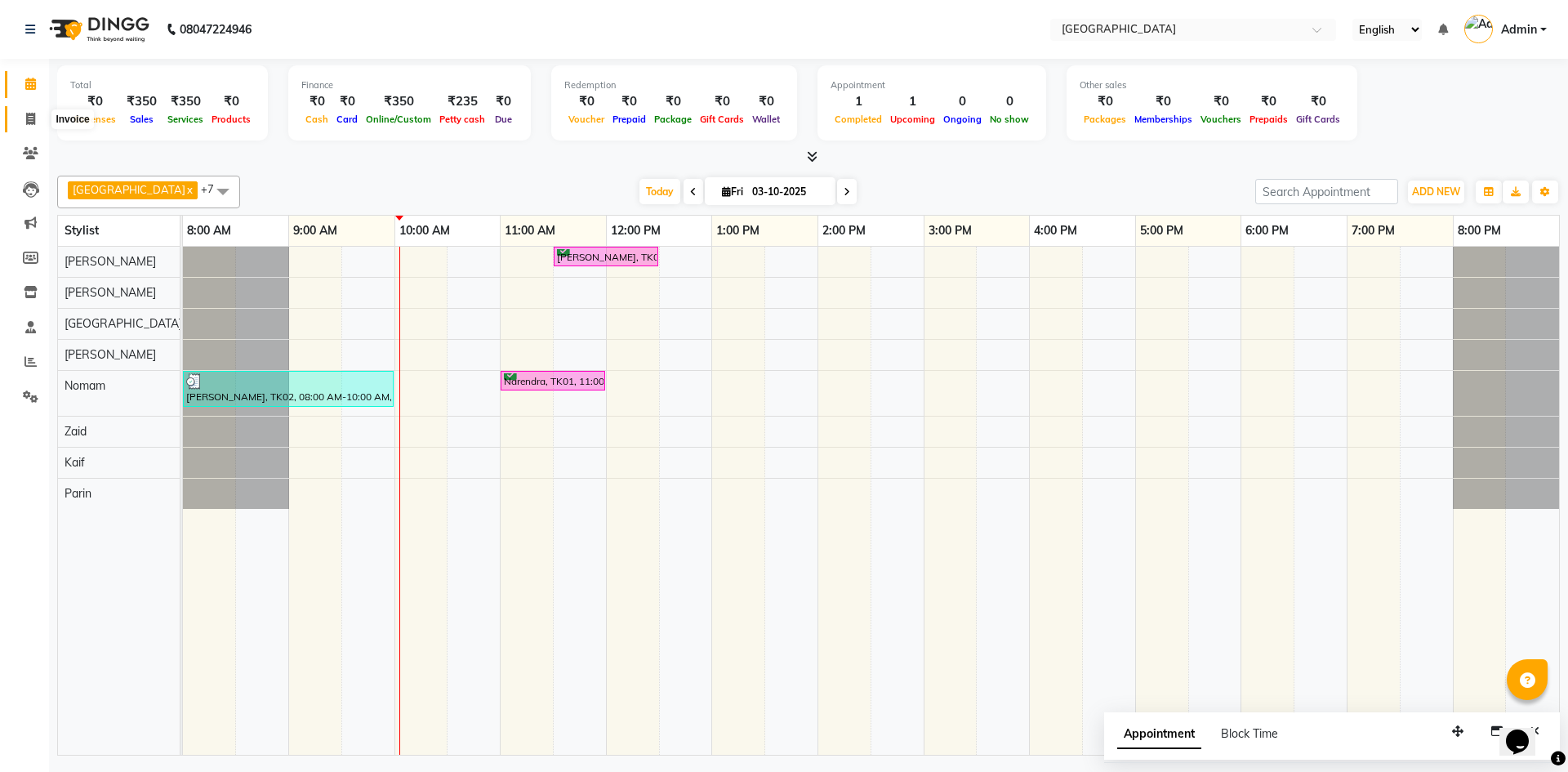
click at [39, 123] on span at bounding box center [30, 120] width 28 height 19
select select "service"
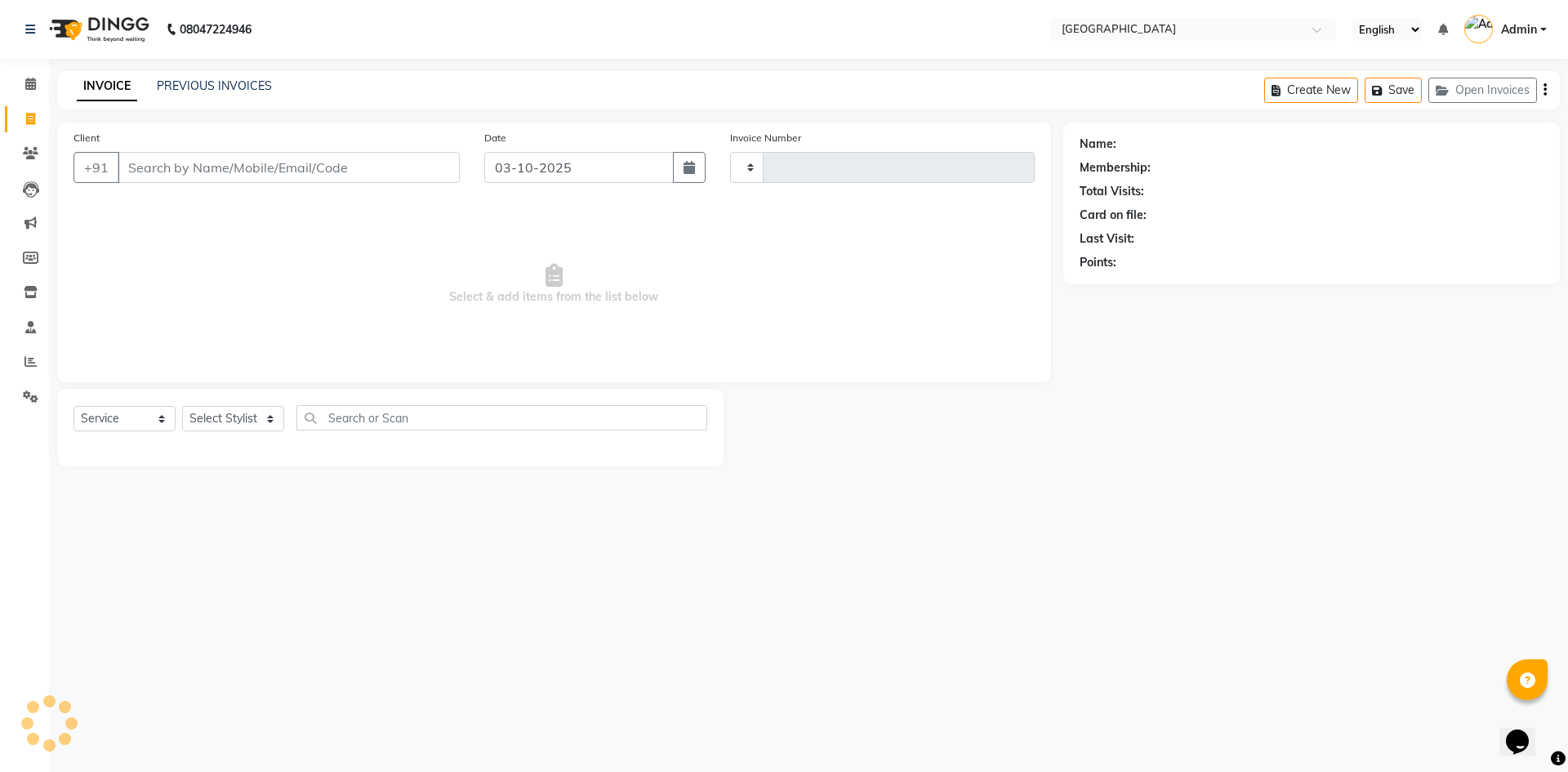
type input "2101"
select select "6279"
click at [32, 87] on icon at bounding box center [31, 84] width 10 height 12
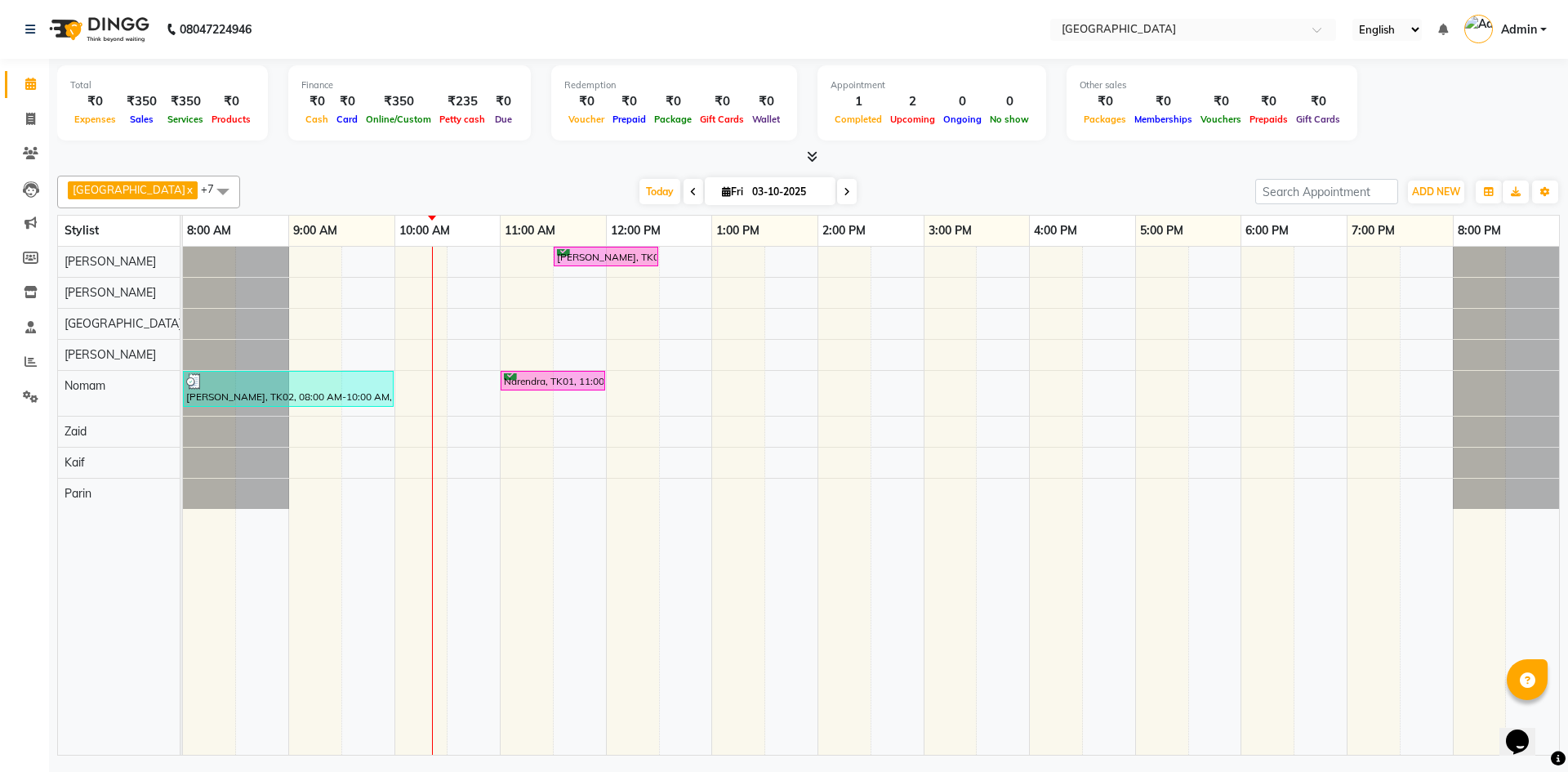
click at [679, 383] on div "Karthik, TK03, 11:30 AM-12:30 PM, Haircut By Stylist - Men Sougandh, TK02, 08:0…" at bounding box center [871, 500] width 1376 height 508
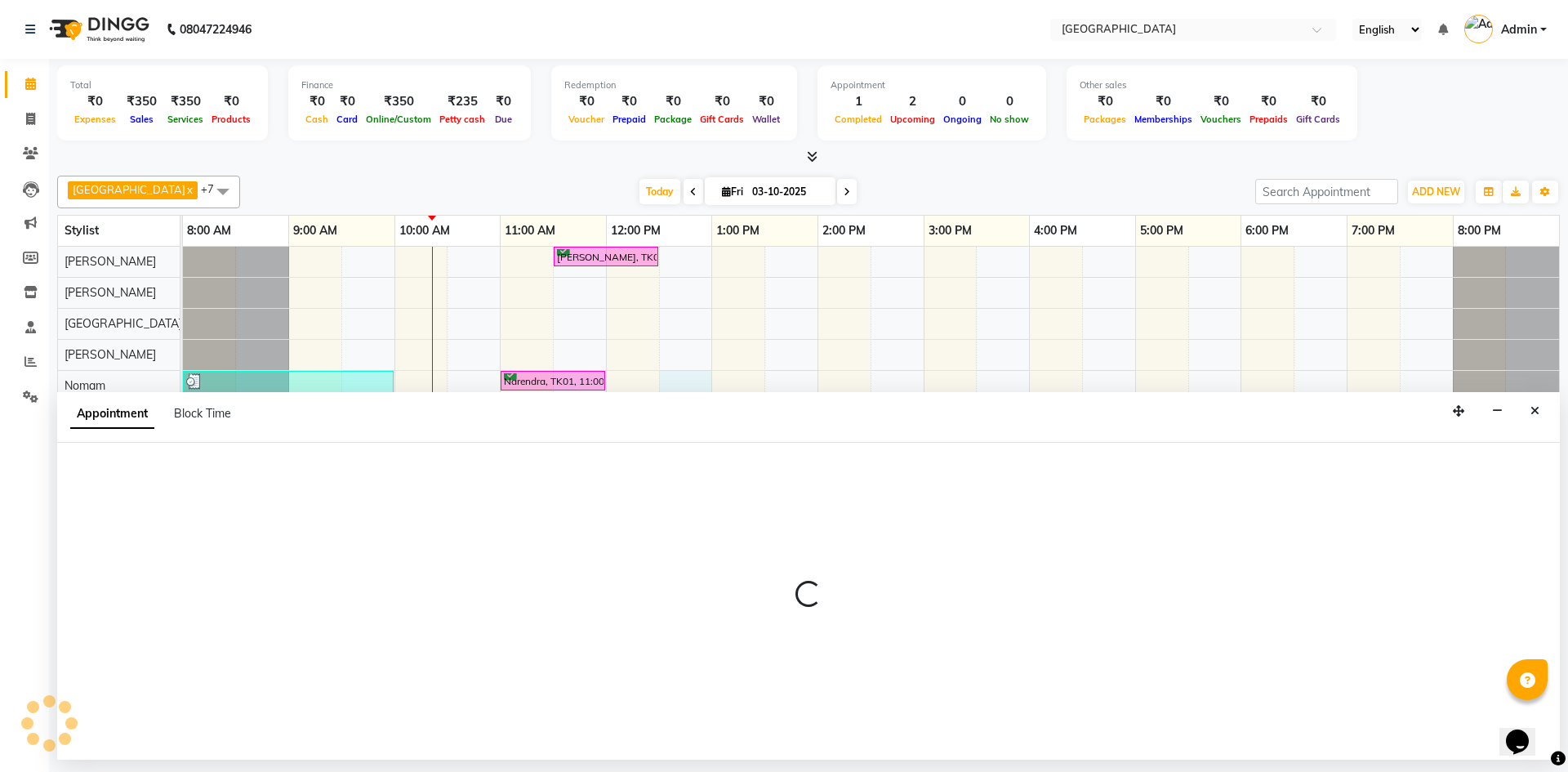
select select "78264"
select select "750"
select select "tentative"
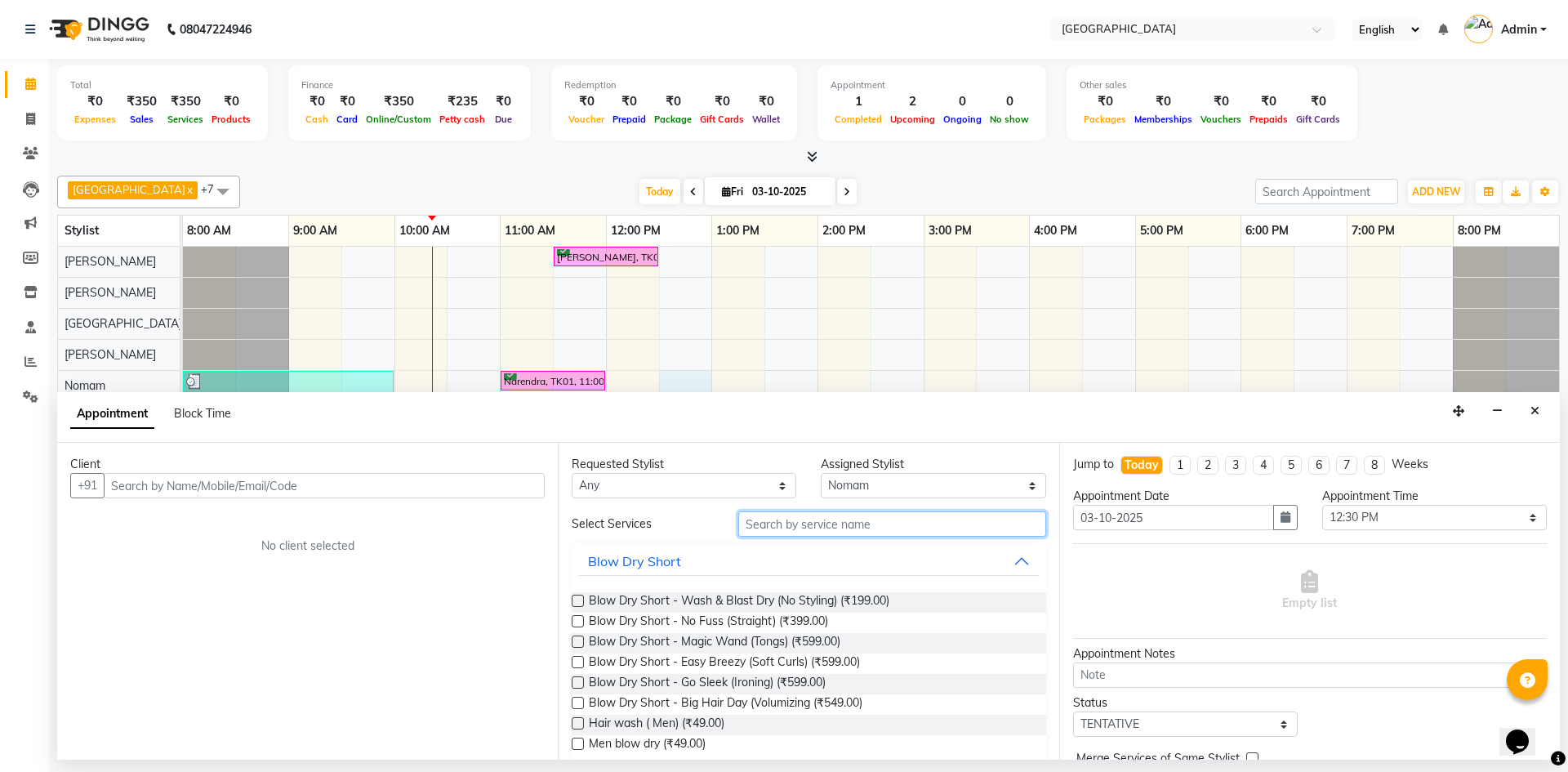
click at [774, 524] on input "text" at bounding box center [892, 524] width 308 height 26
type input "hairc"
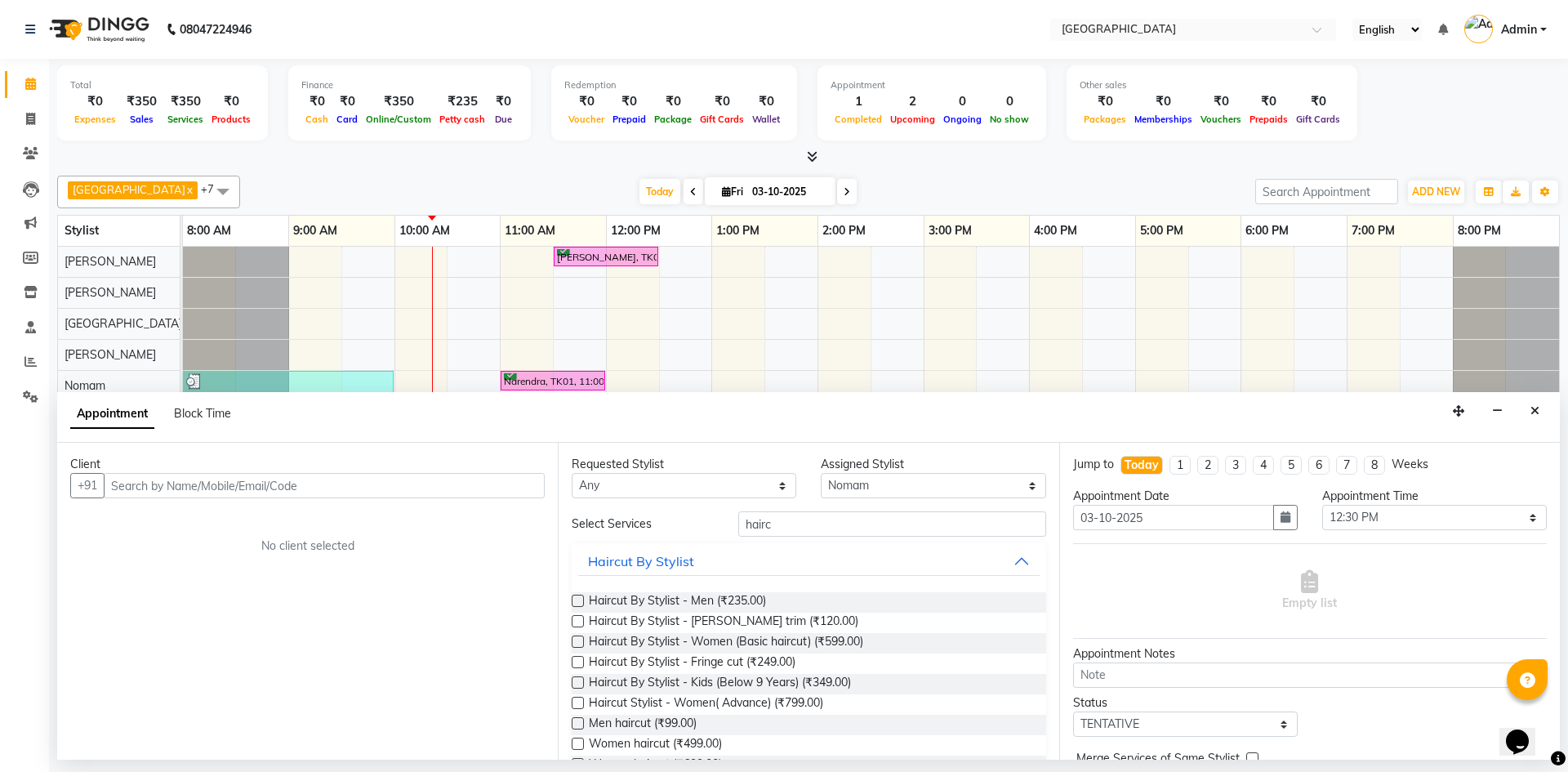
click at [576, 600] on label at bounding box center [578, 601] width 12 height 12
click at [576, 600] on input "checkbox" at bounding box center [577, 602] width 10 height 10
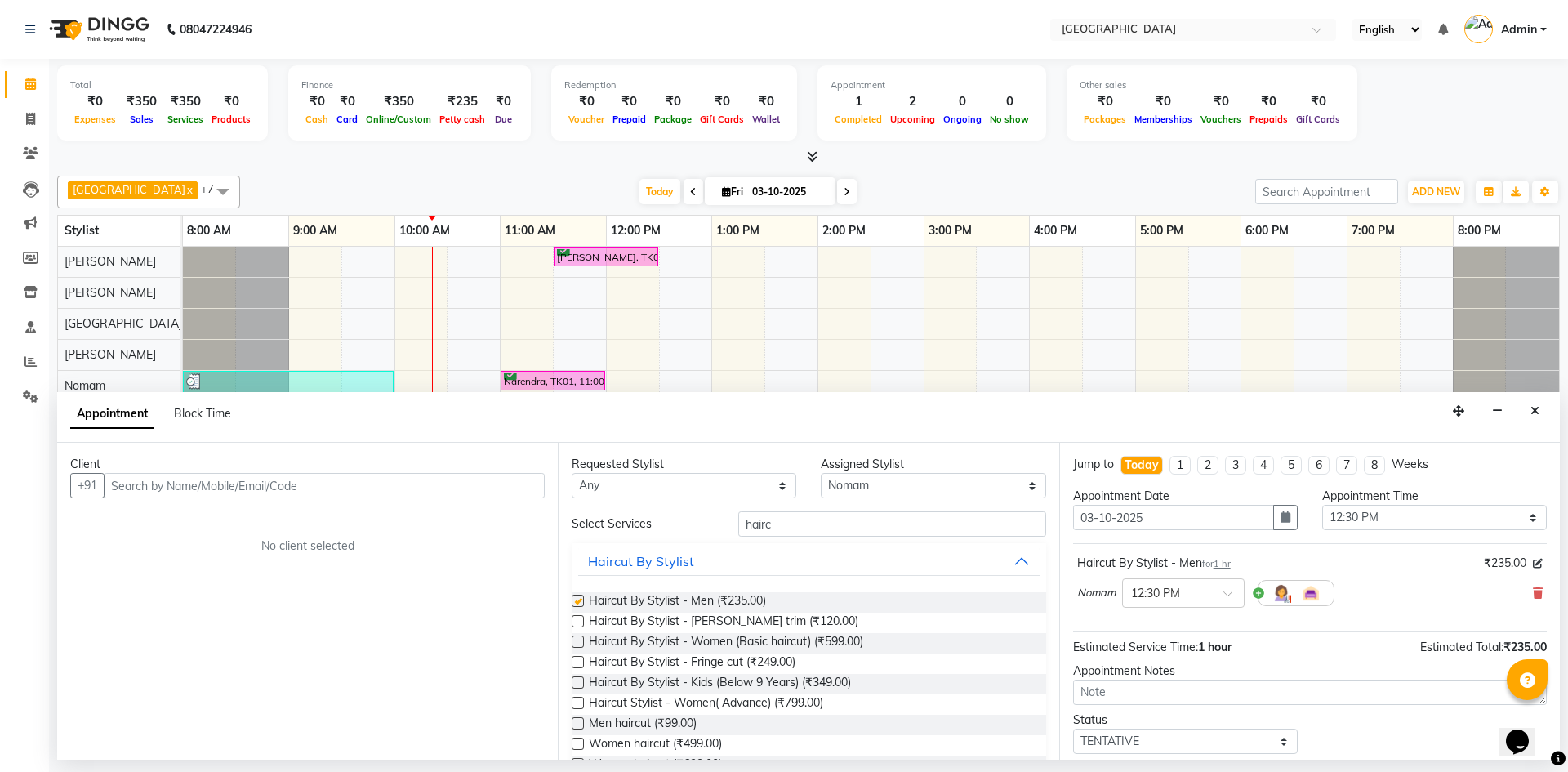
checkbox input "false"
click at [117, 483] on input "text" at bounding box center [324, 486] width 441 height 26
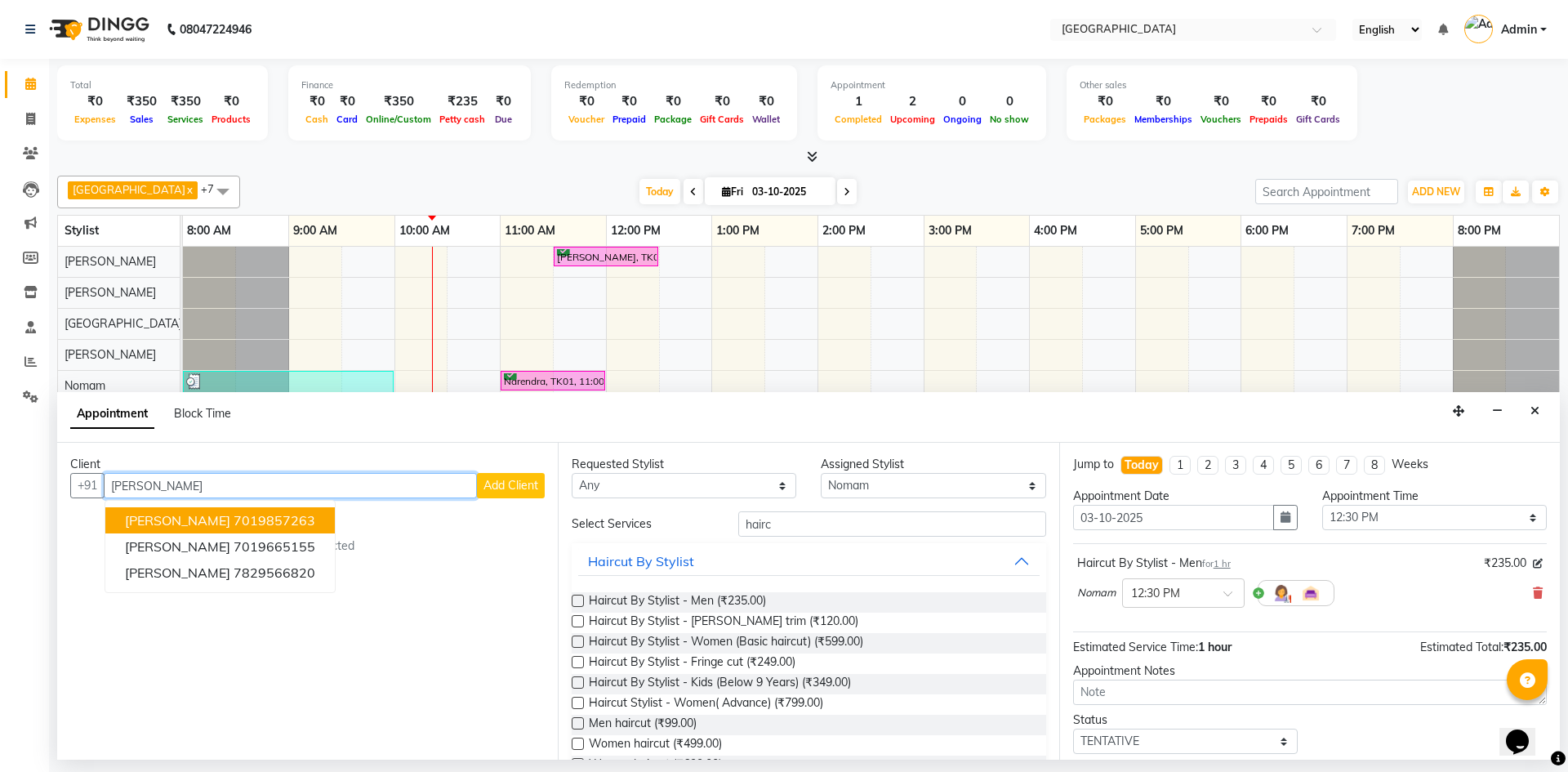
click at [257, 523] on button "Sanath 7019857263" at bounding box center [220, 520] width 230 height 26
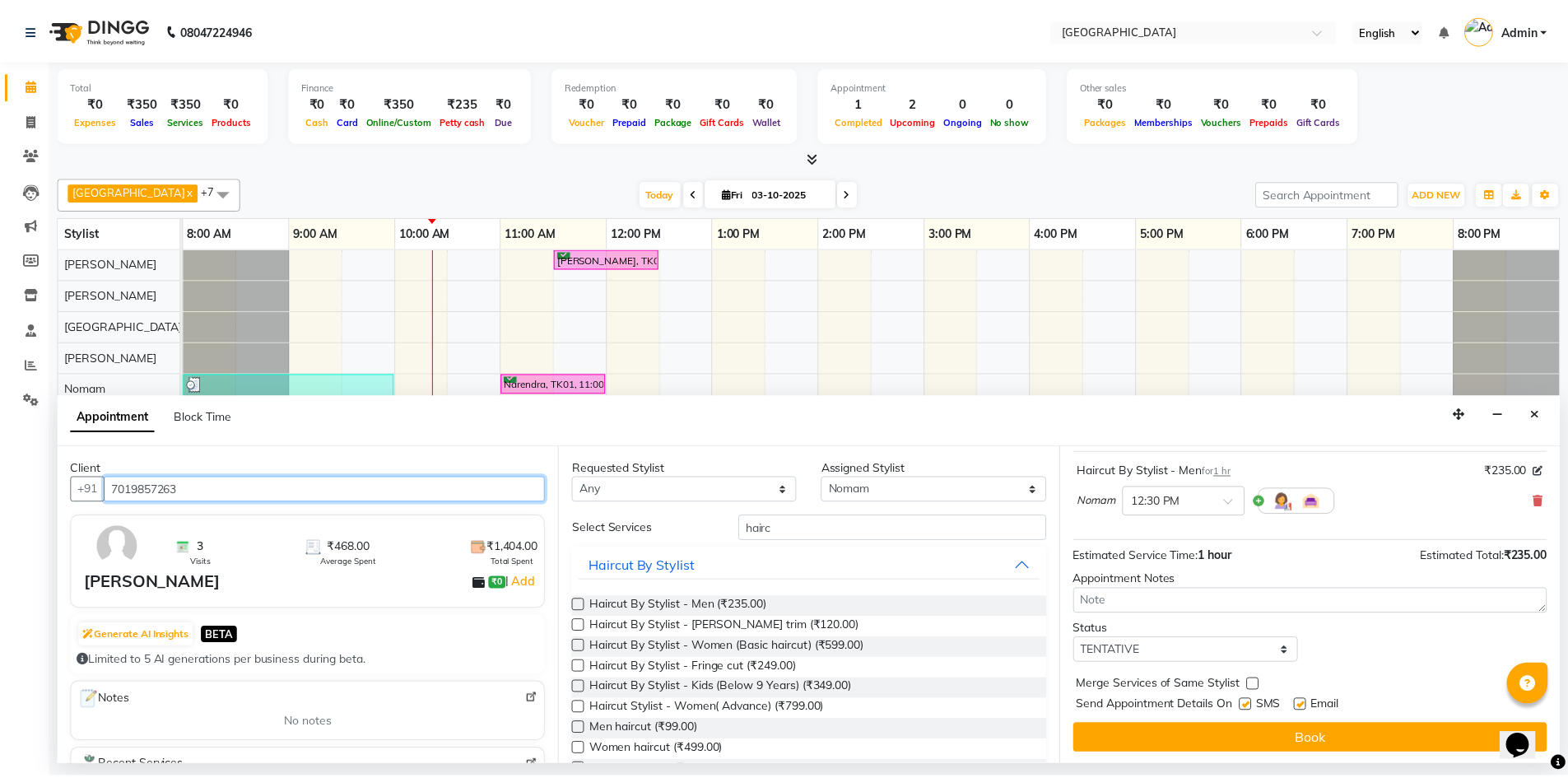
scroll to position [98, 0]
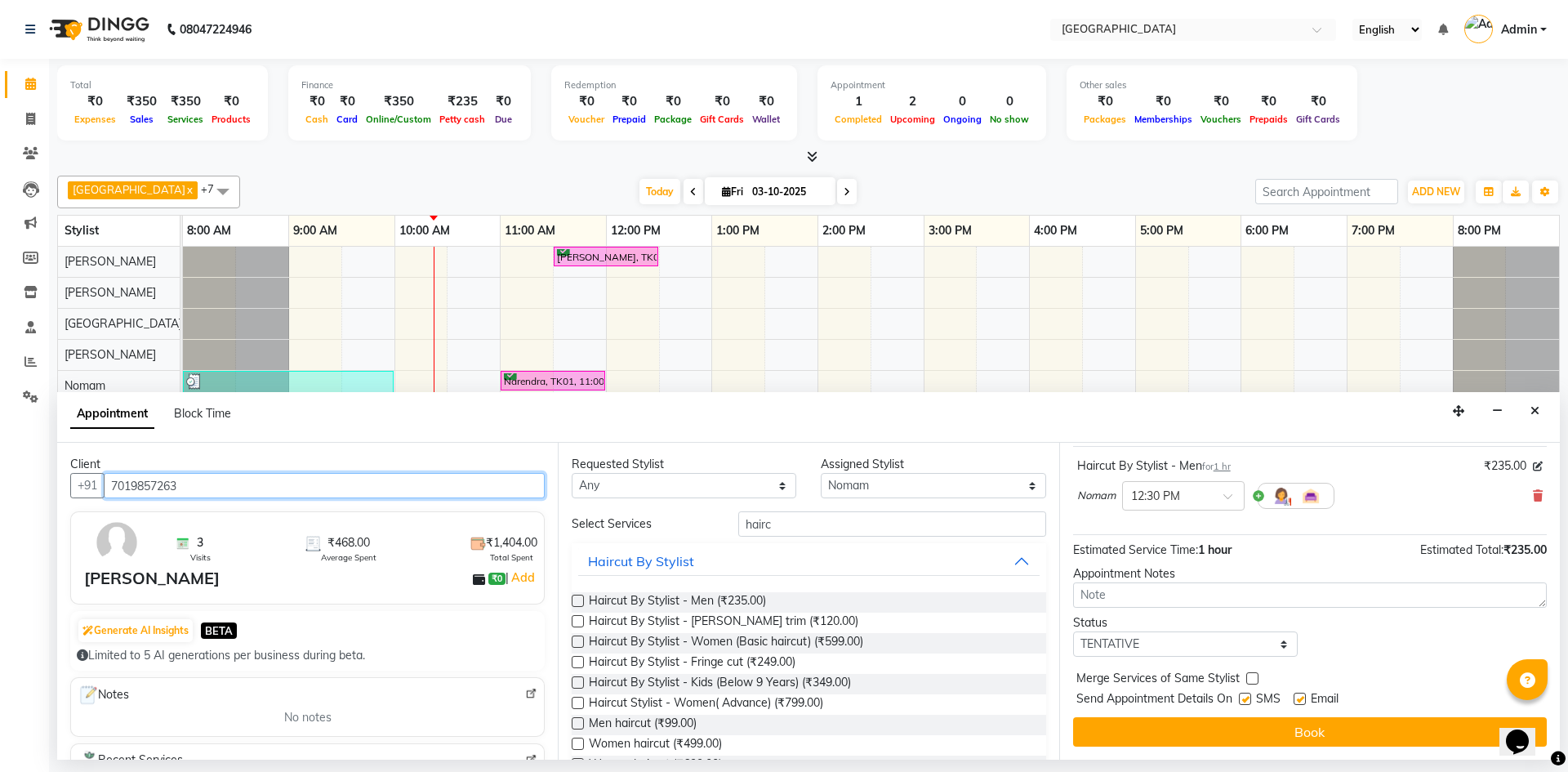
type input "7019857263"
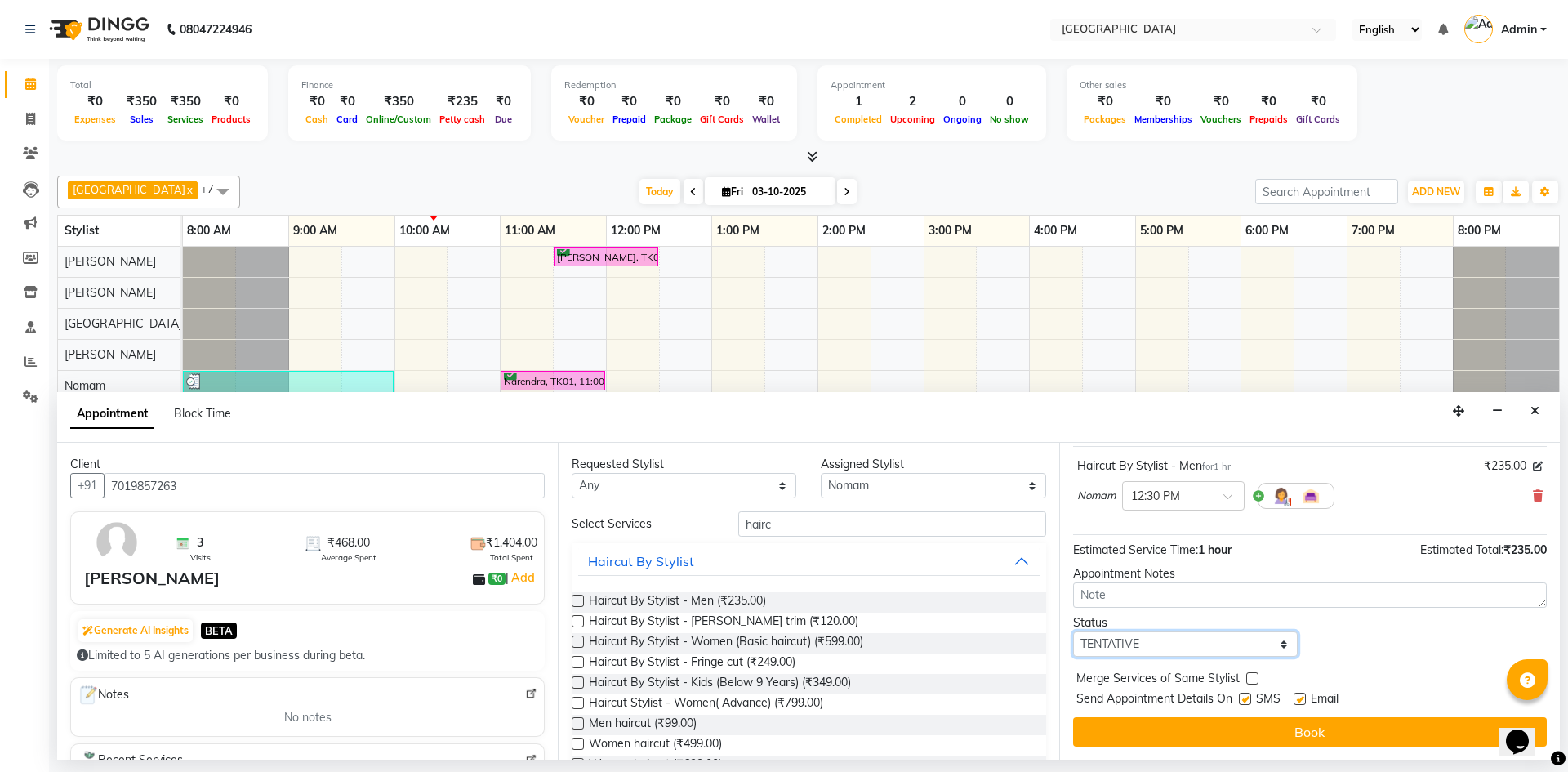
click at [1101, 645] on select "Select TENTATIVE CONFIRM CHECK-IN UPCOMING" at bounding box center [1185, 644] width 224 height 26
select select "confirm booking"
click at [1073, 631] on select "Select TENTATIVE CONFIRM CHECK-IN UPCOMING" at bounding box center [1185, 644] width 224 height 26
click at [1123, 728] on button "Book" at bounding box center [1309, 732] width 474 height 29
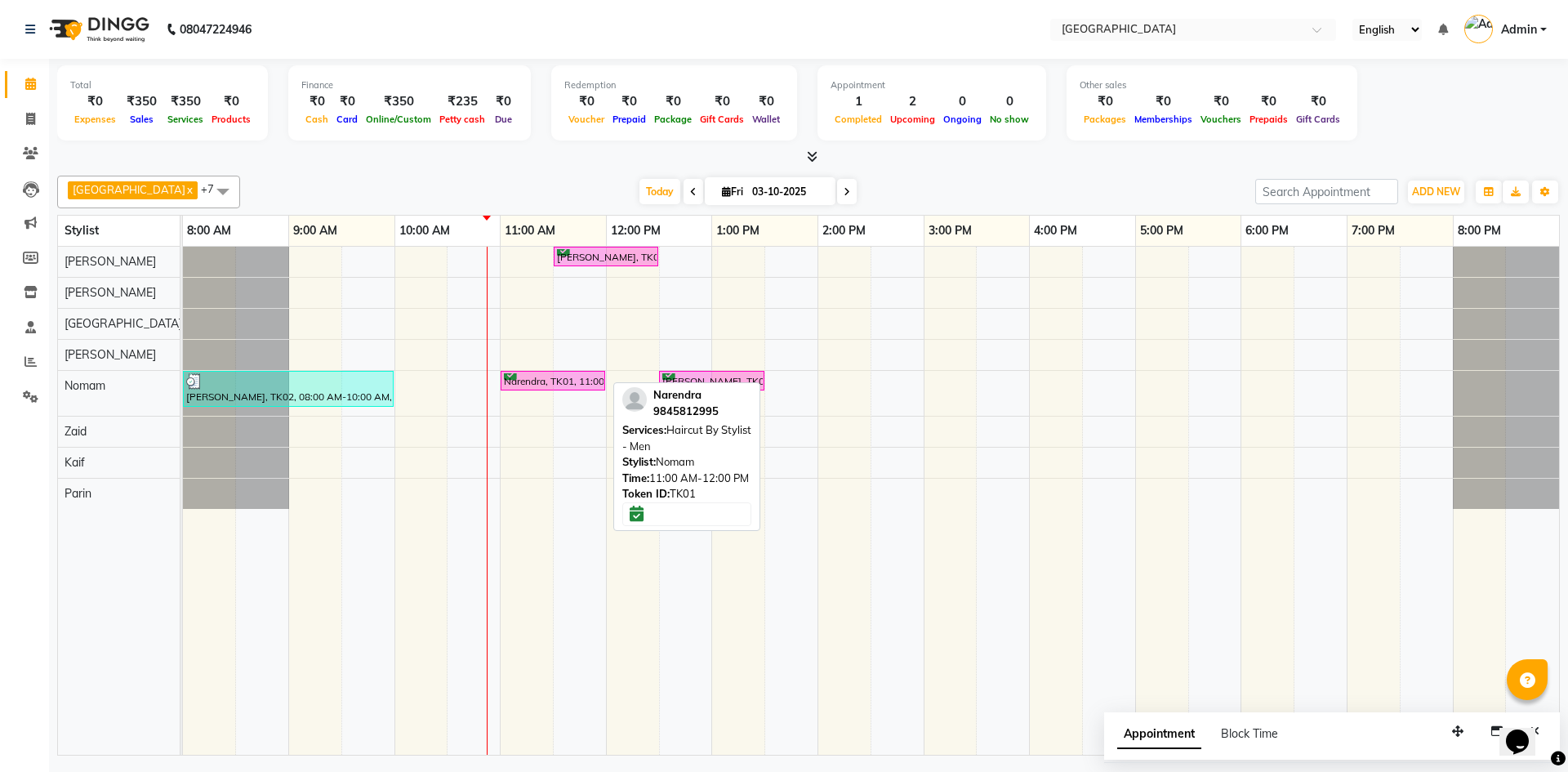
click at [553, 391] on link "Narendra, TK01, 11:00 AM-12:00 PM, Haircut By Stylist - Men" at bounding box center [553, 381] width 105 height 21
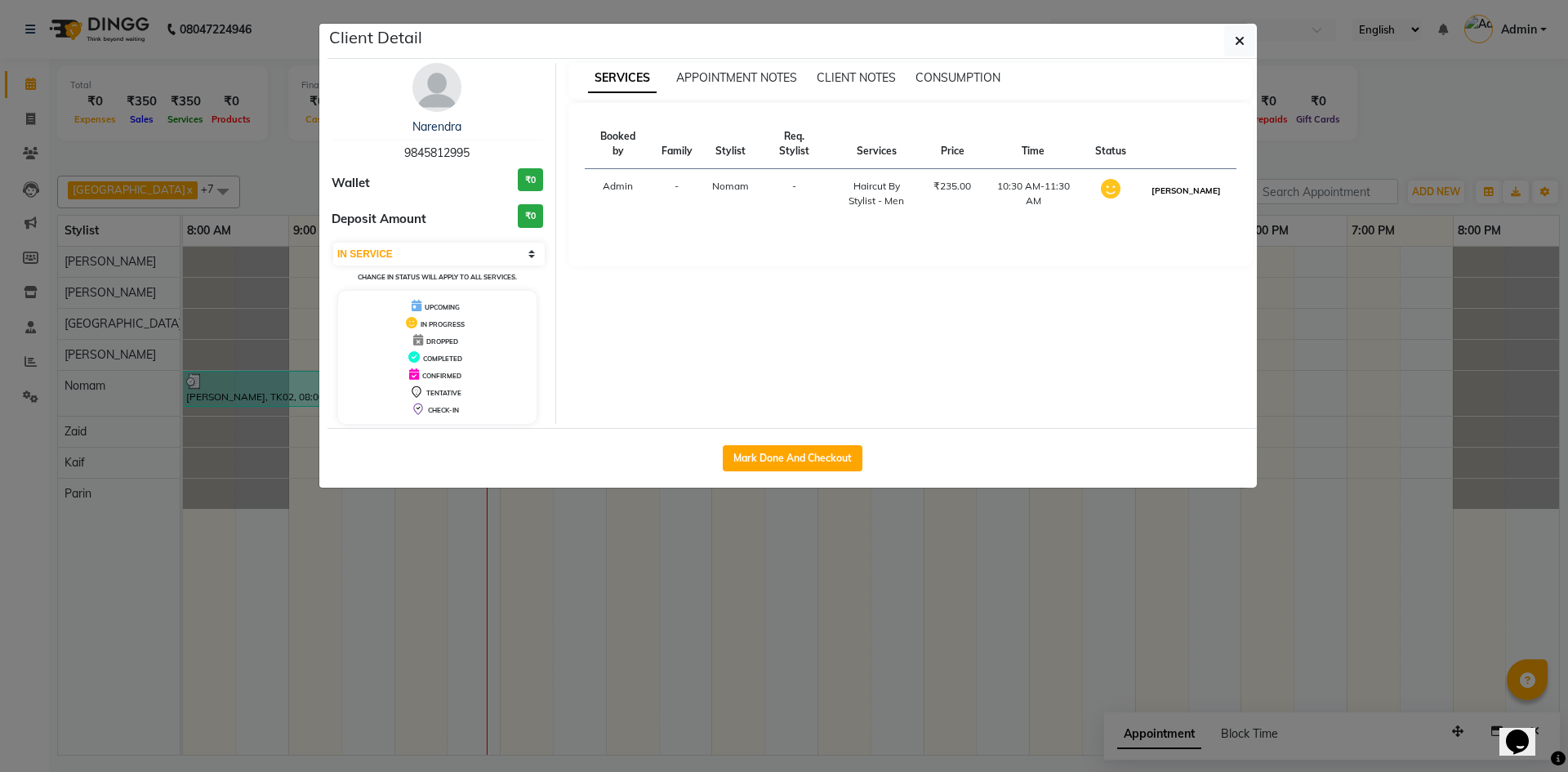
click at [1185, 181] on button "[PERSON_NAME]" at bounding box center [1186, 191] width 78 height 21
select select "3"
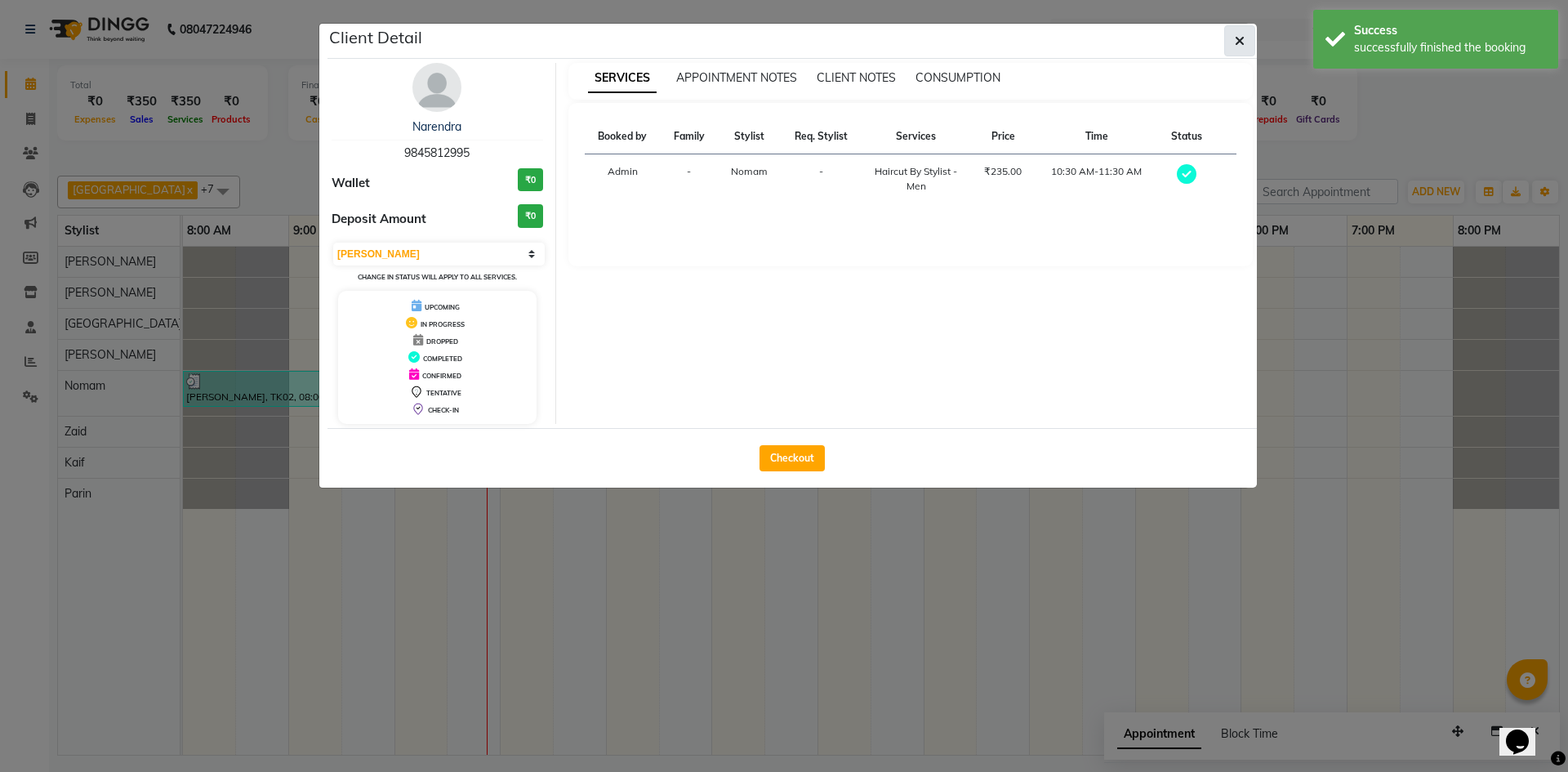
click at [1237, 41] on icon "button" at bounding box center [1239, 40] width 9 height 13
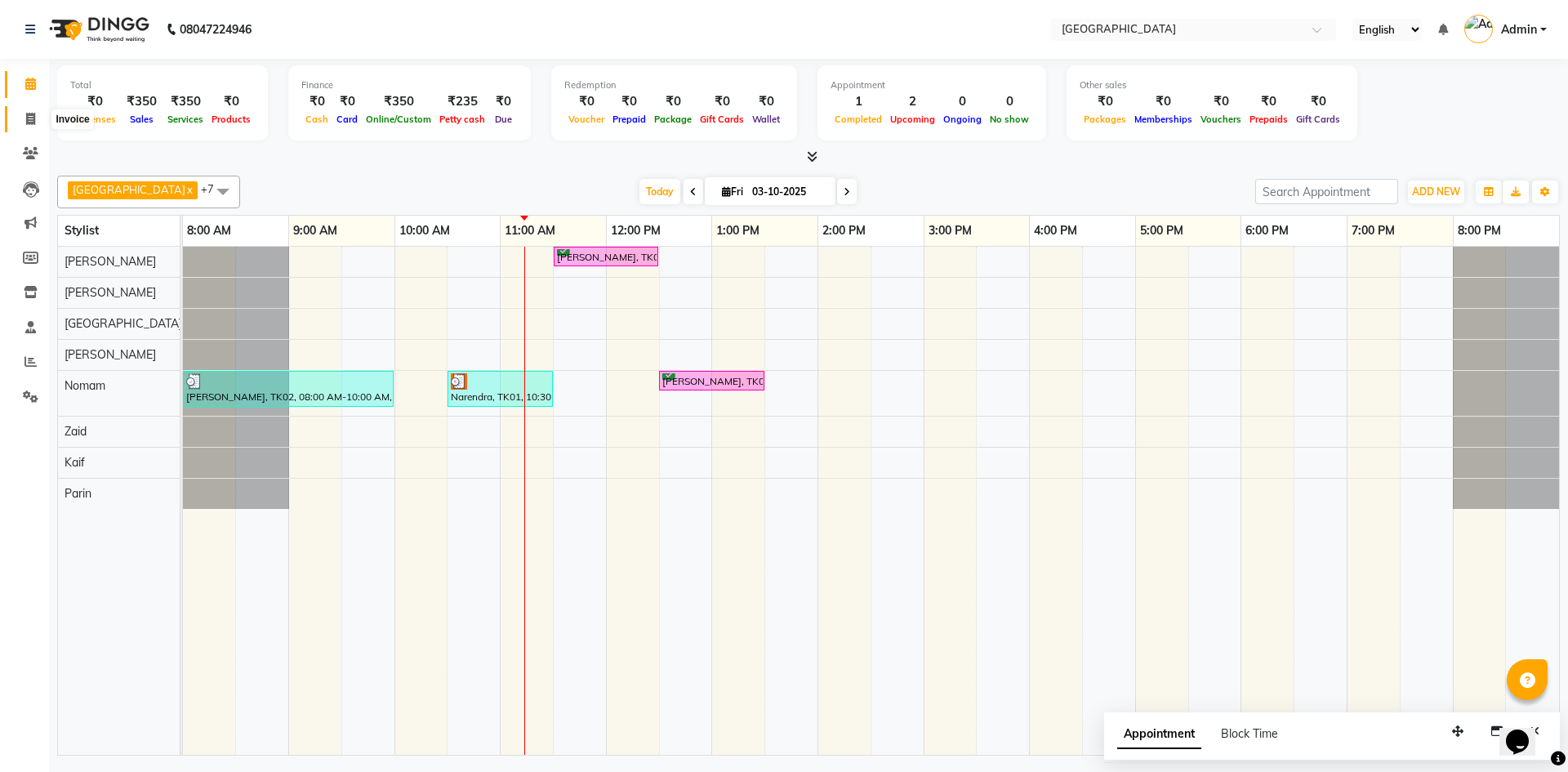
click at [31, 116] on icon at bounding box center [30, 119] width 9 height 12
select select "service"
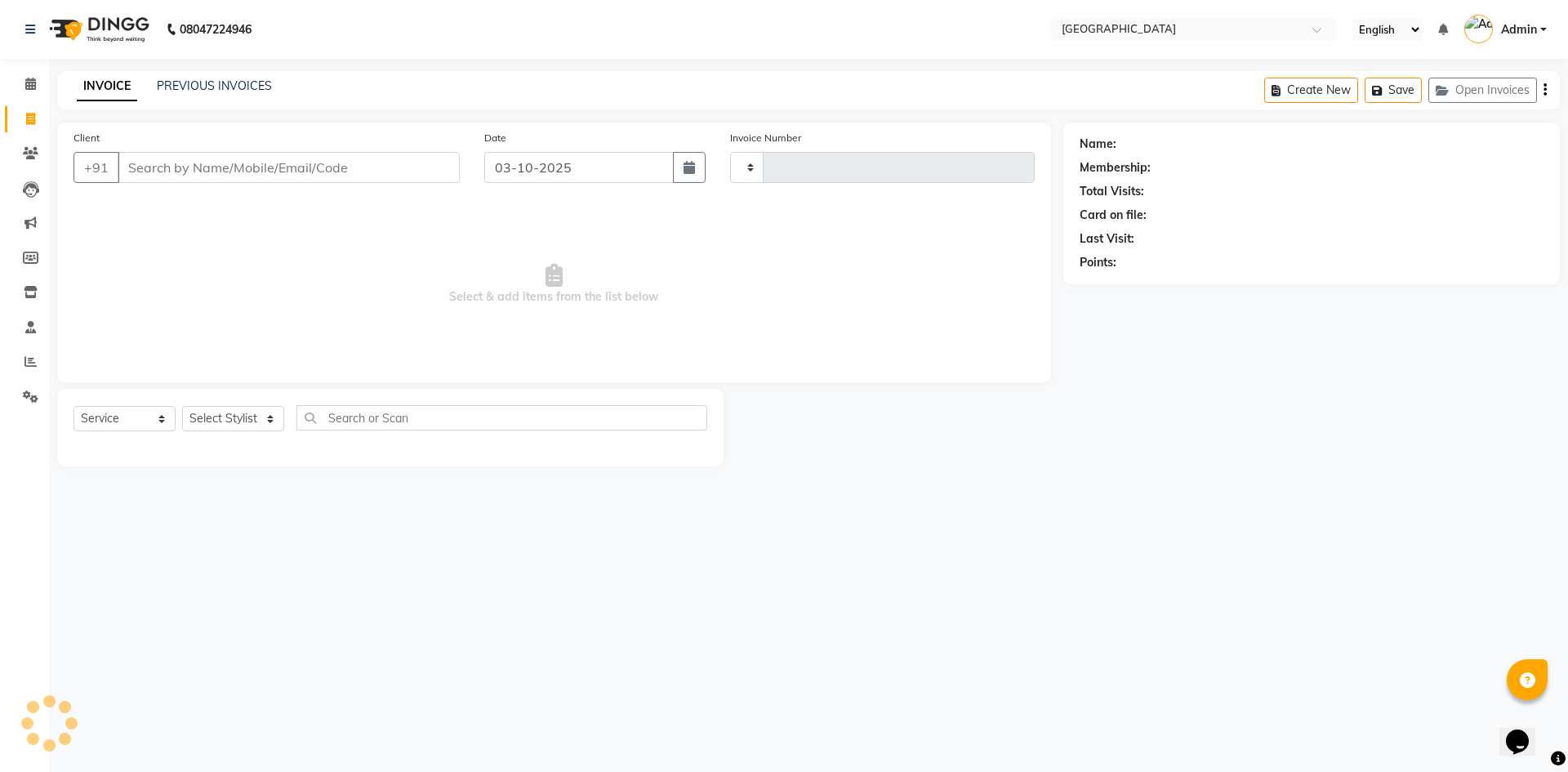
type input "2101"
select select "6279"
click at [153, 165] on input "Client" at bounding box center [288, 167] width 342 height 31
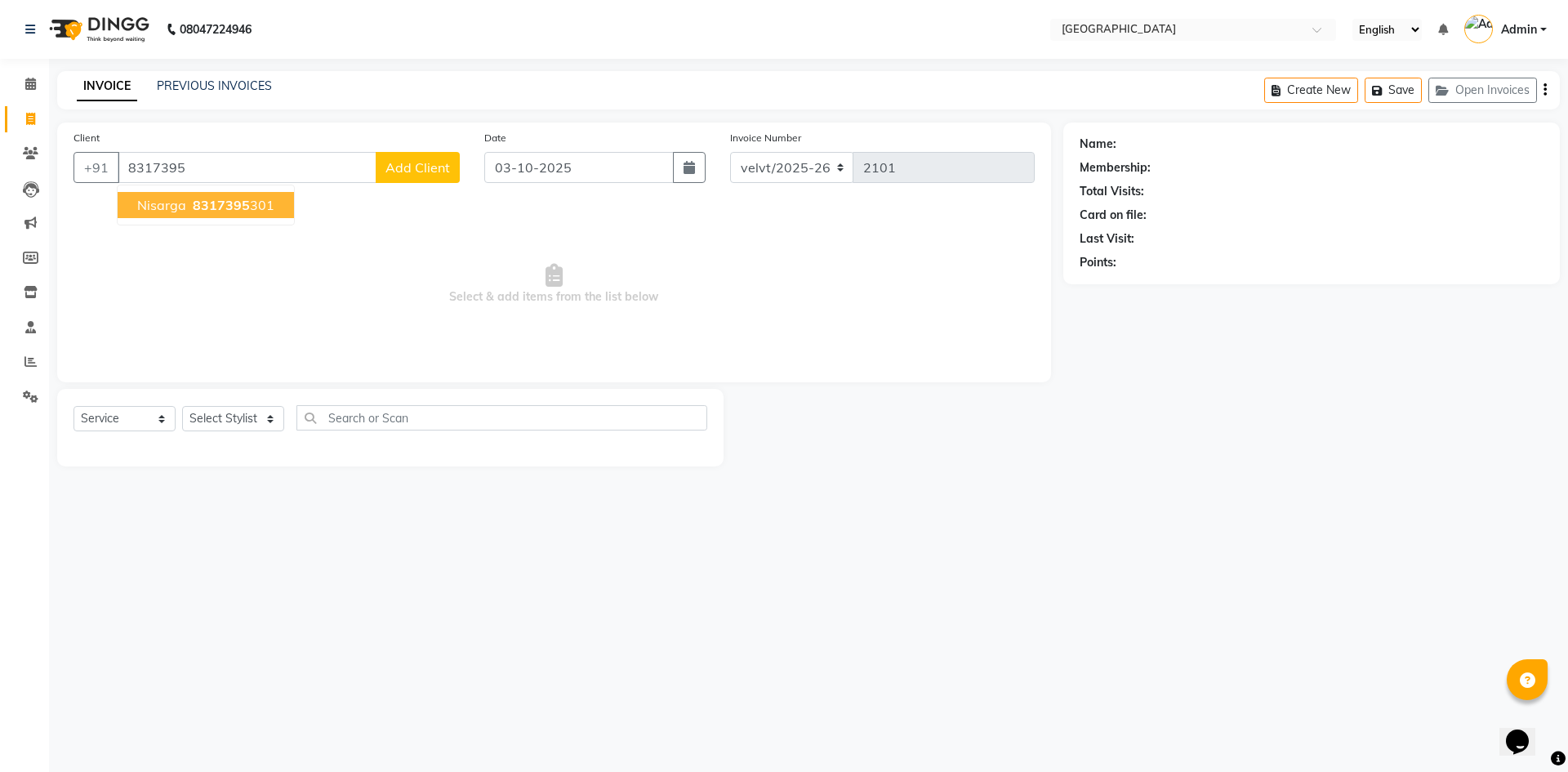
click at [248, 212] on ngb-highlight "8317395 301" at bounding box center [231, 205] width 85 height 16
type input "8317395301"
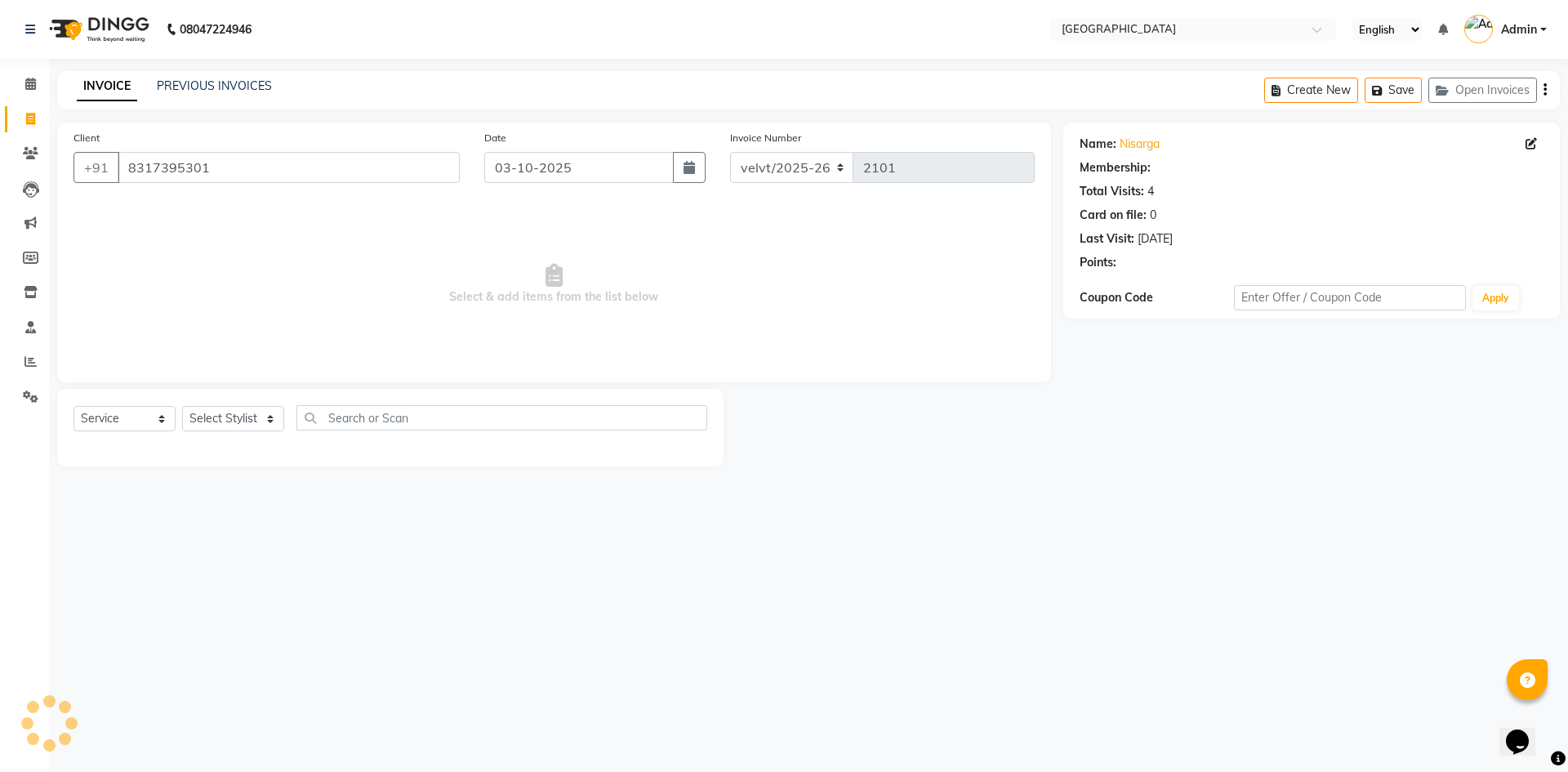
select select "1: Object"
click at [219, 421] on select "Select Stylist Aameer Barkha Kaif Nandini Anchan Nomam Parin Roma Tabrej Zaid" at bounding box center [233, 419] width 102 height 26
click at [206, 87] on link "PREVIOUS INVOICES" at bounding box center [214, 85] width 115 height 15
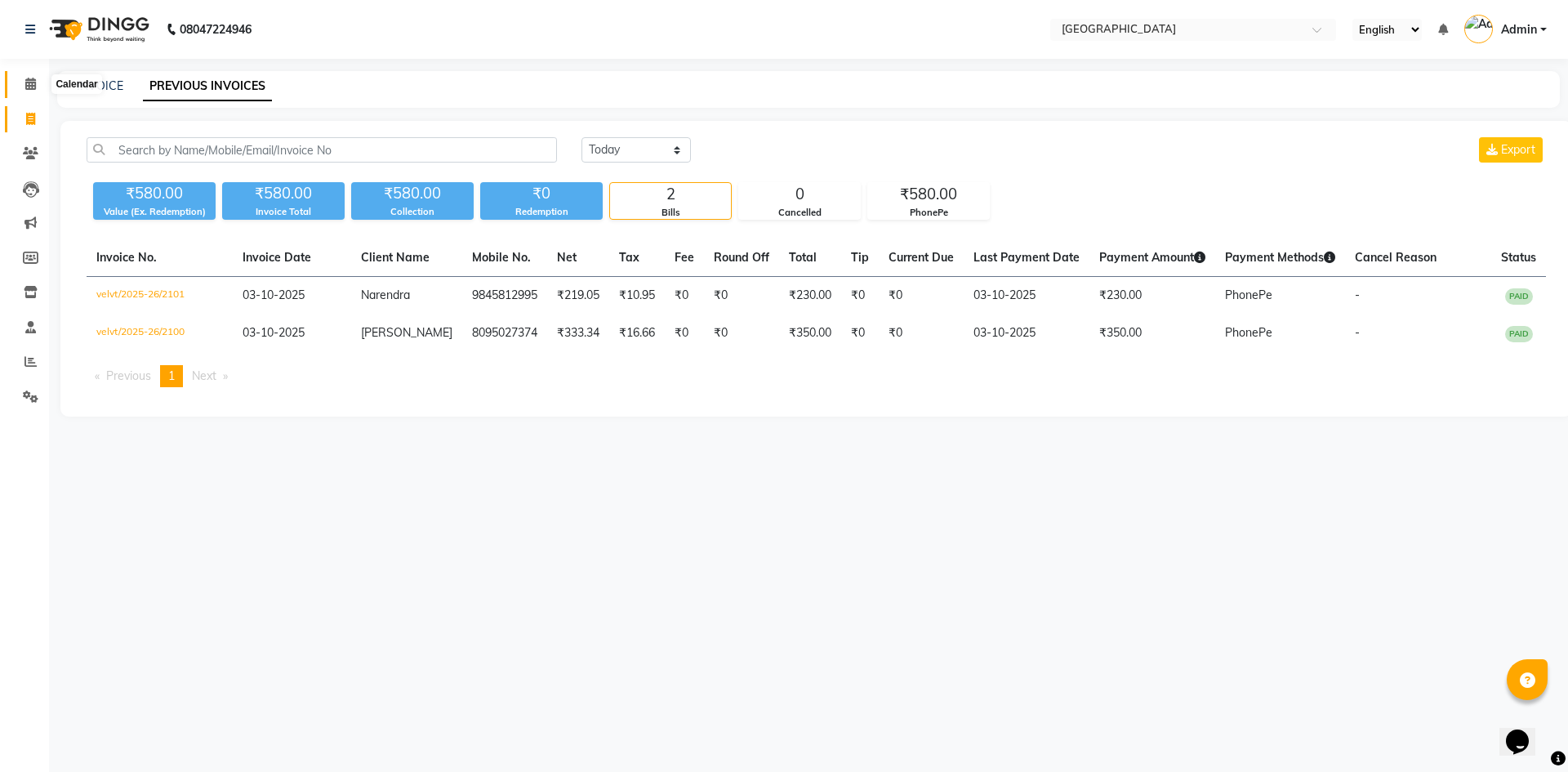
click at [34, 83] on icon at bounding box center [31, 84] width 10 height 12
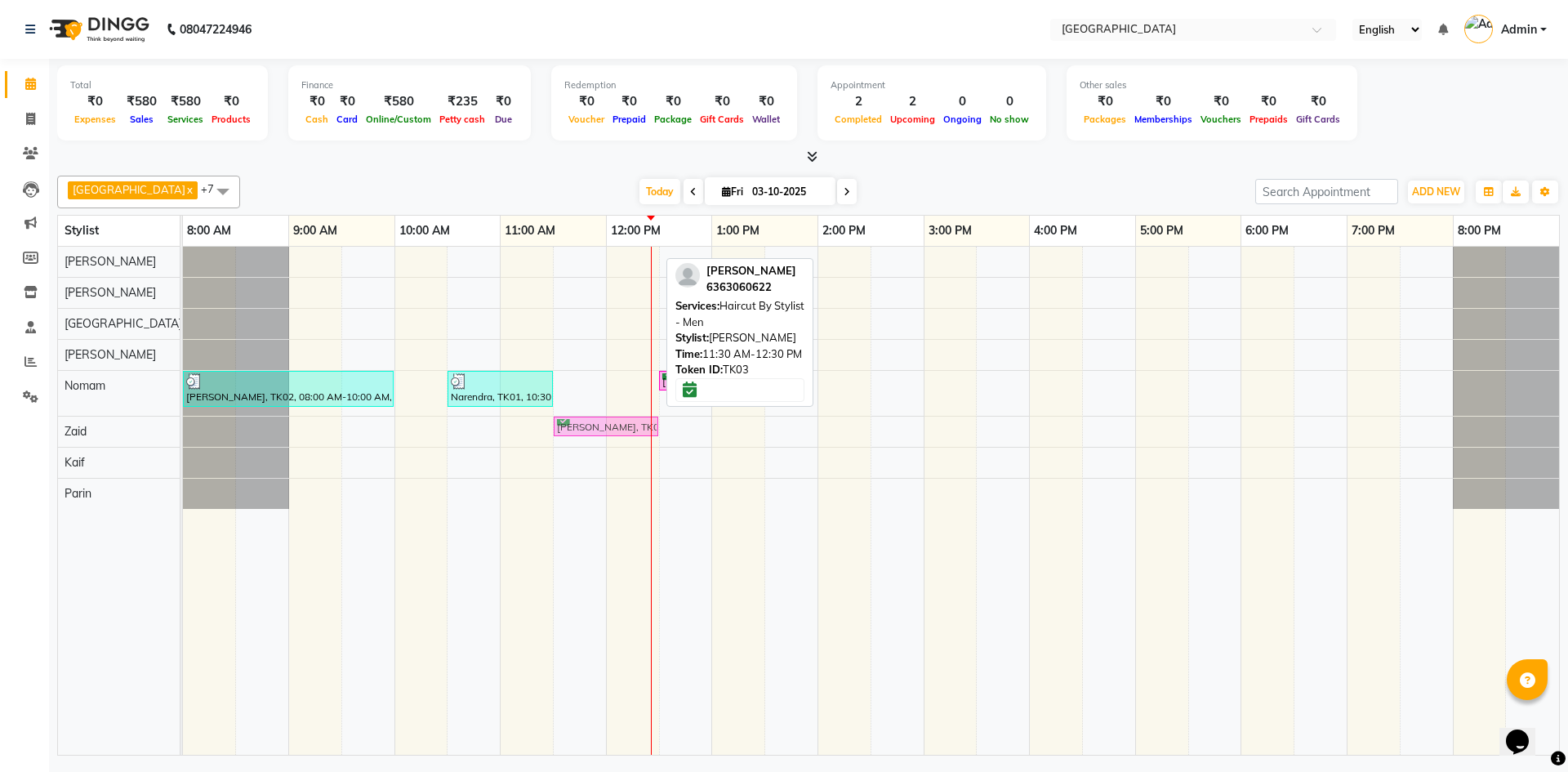
drag, startPoint x: 598, startPoint y: 255, endPoint x: 600, endPoint y: 433, distance: 178.0
click at [600, 433] on tbody "Karthik, TK03, 11:30 AM-12:30 PM, Haircut By Stylist - Men Sougandh, TK02, 08:0…" at bounding box center [871, 378] width 1376 height 262
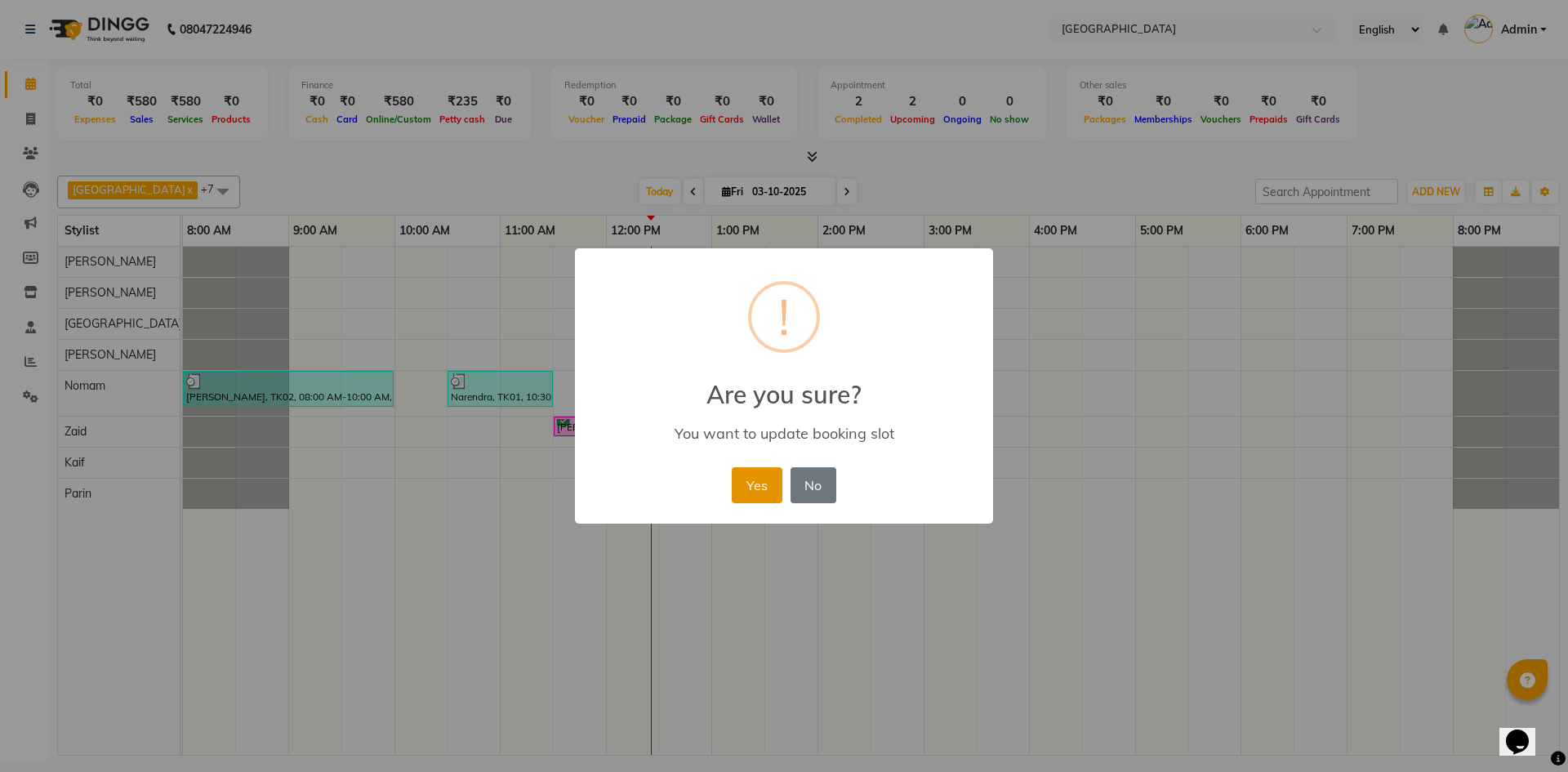
click at [757, 476] on button "Yes" at bounding box center [757, 485] width 50 height 36
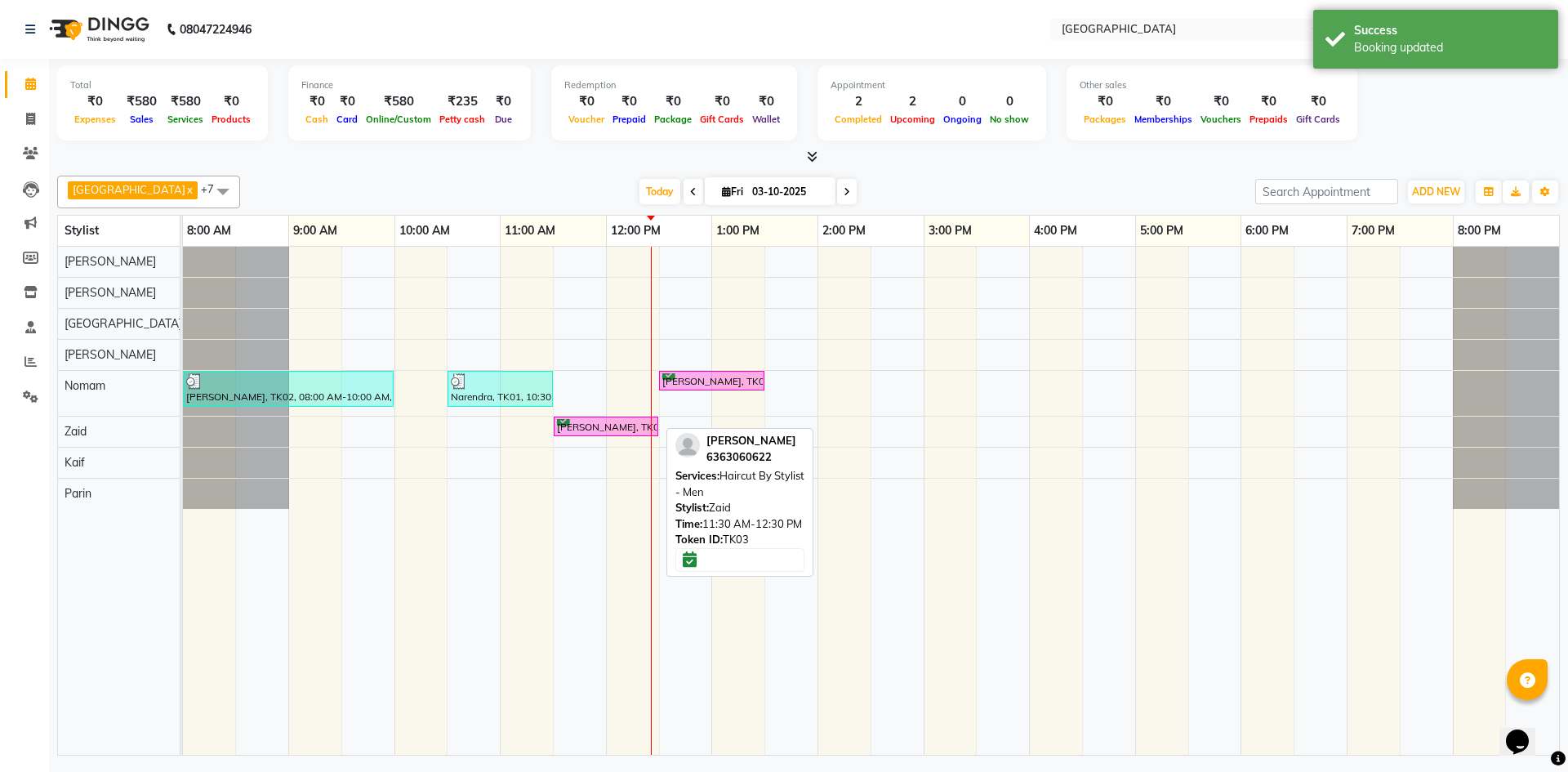
click at [594, 425] on div "Karthik, TK03, 11:30 AM-12:30 PM, Haircut By Stylist - Men" at bounding box center [606, 427] width 101 height 15
click at [598, 428] on div "Karthik, TK03, 11:30 AM-12:30 PM, Haircut By Stylist - Men" at bounding box center [606, 427] width 101 height 15
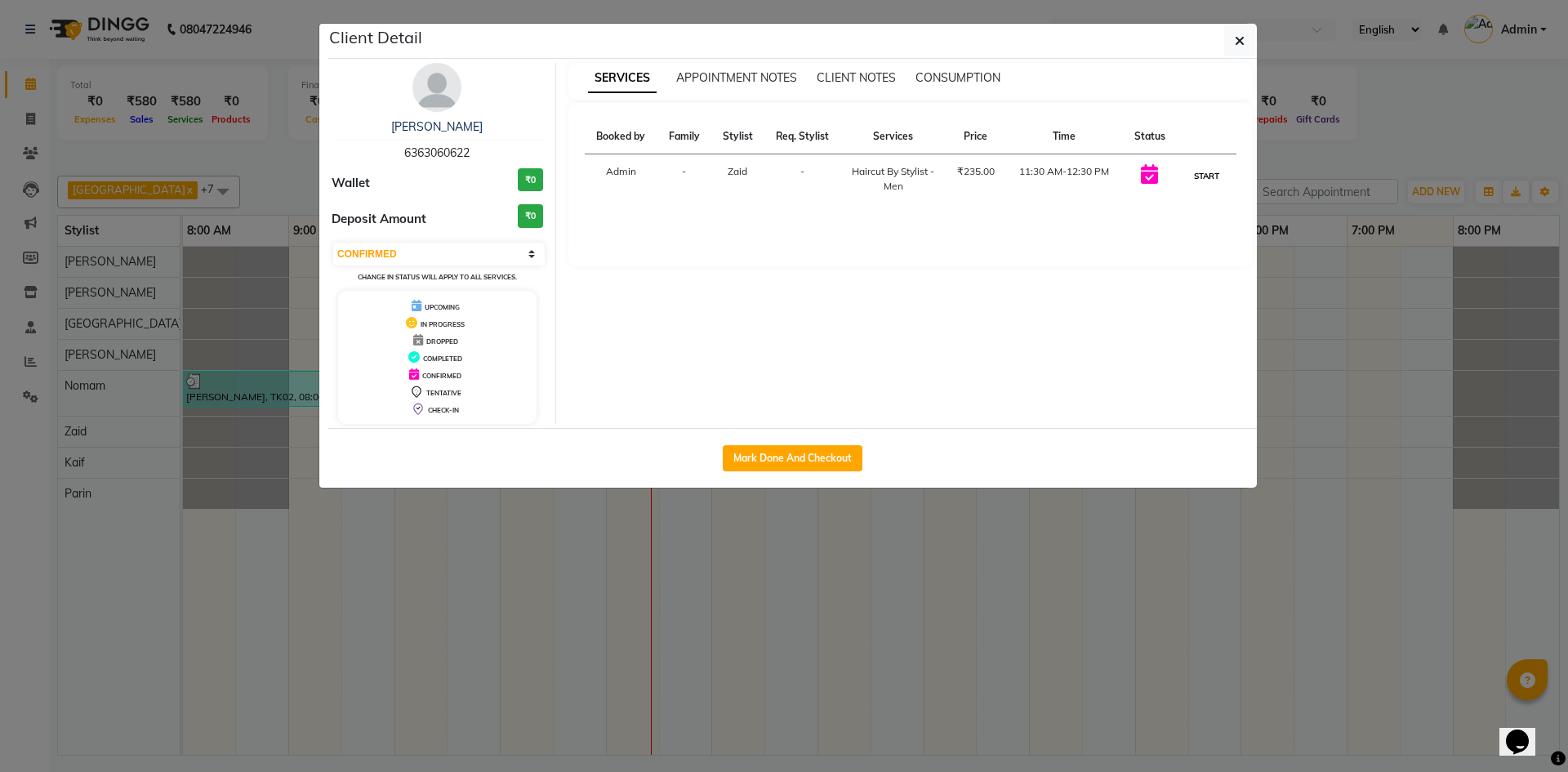
drag, startPoint x: 1196, startPoint y: 177, endPoint x: 1202, endPoint y: 183, distance: 8.5
click at [1197, 178] on button "START" at bounding box center [1206, 176] width 33 height 21
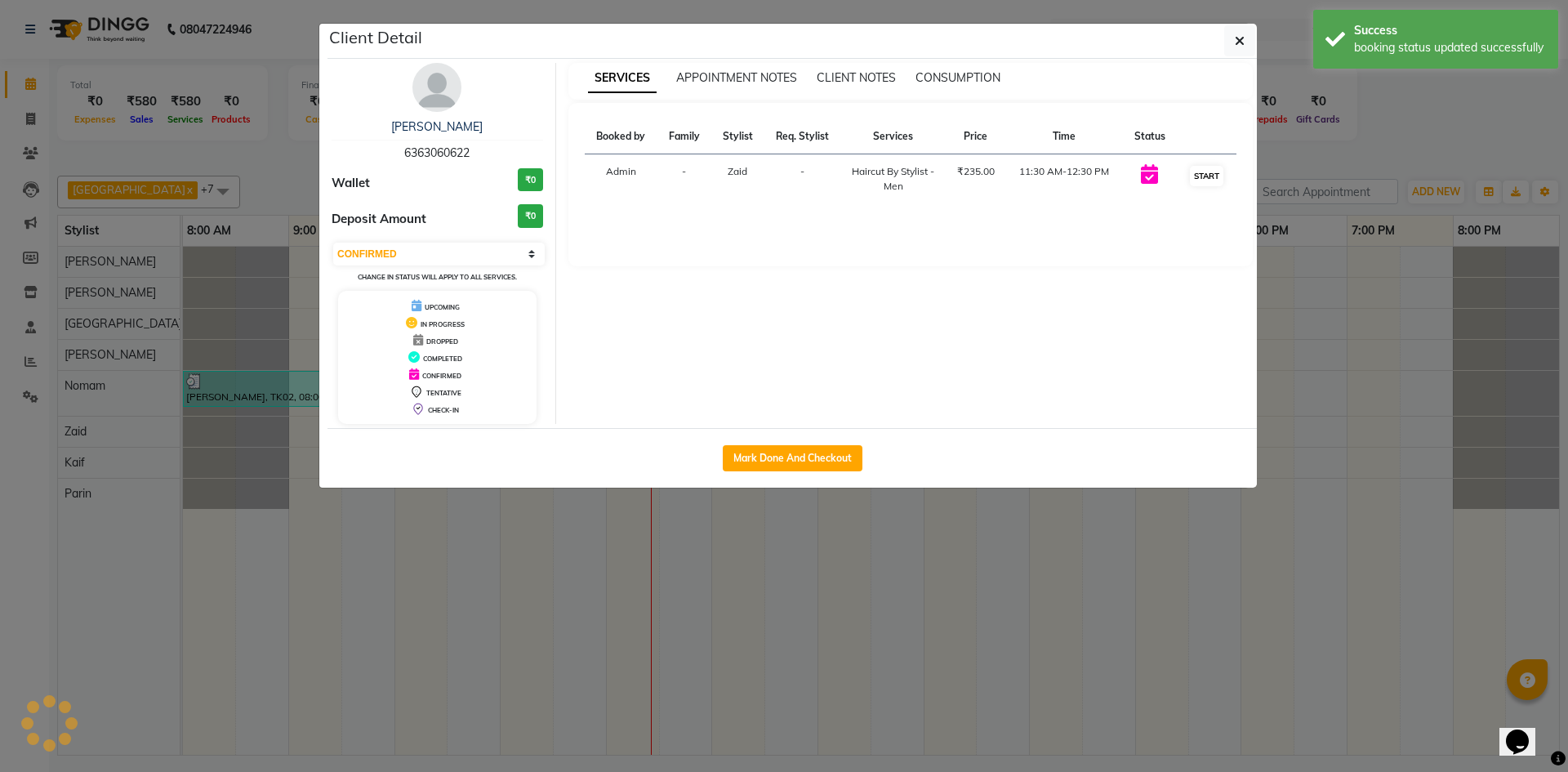
select select "1"
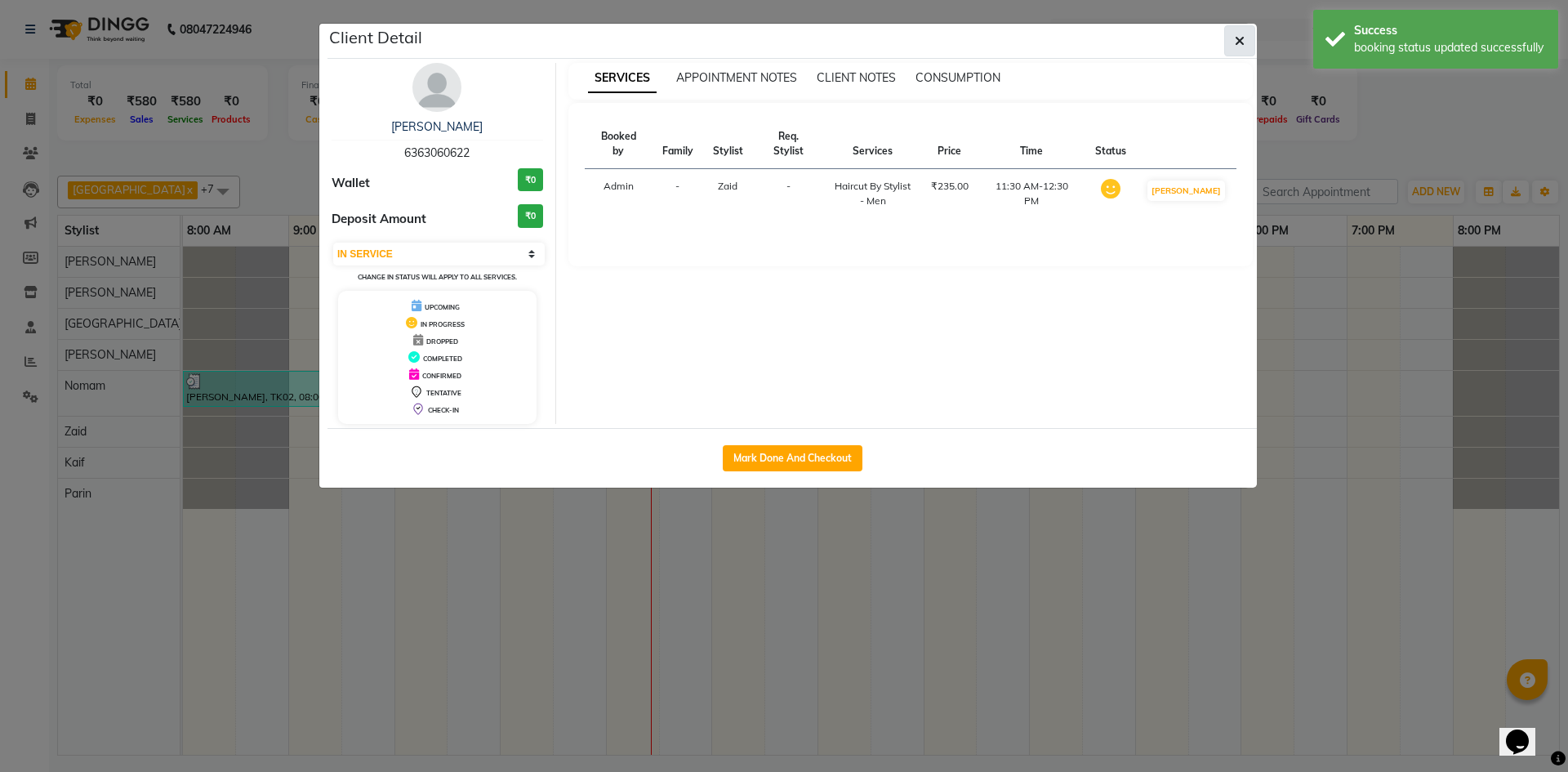
click at [1234, 39] on button "button" at bounding box center [1240, 41] width 31 height 31
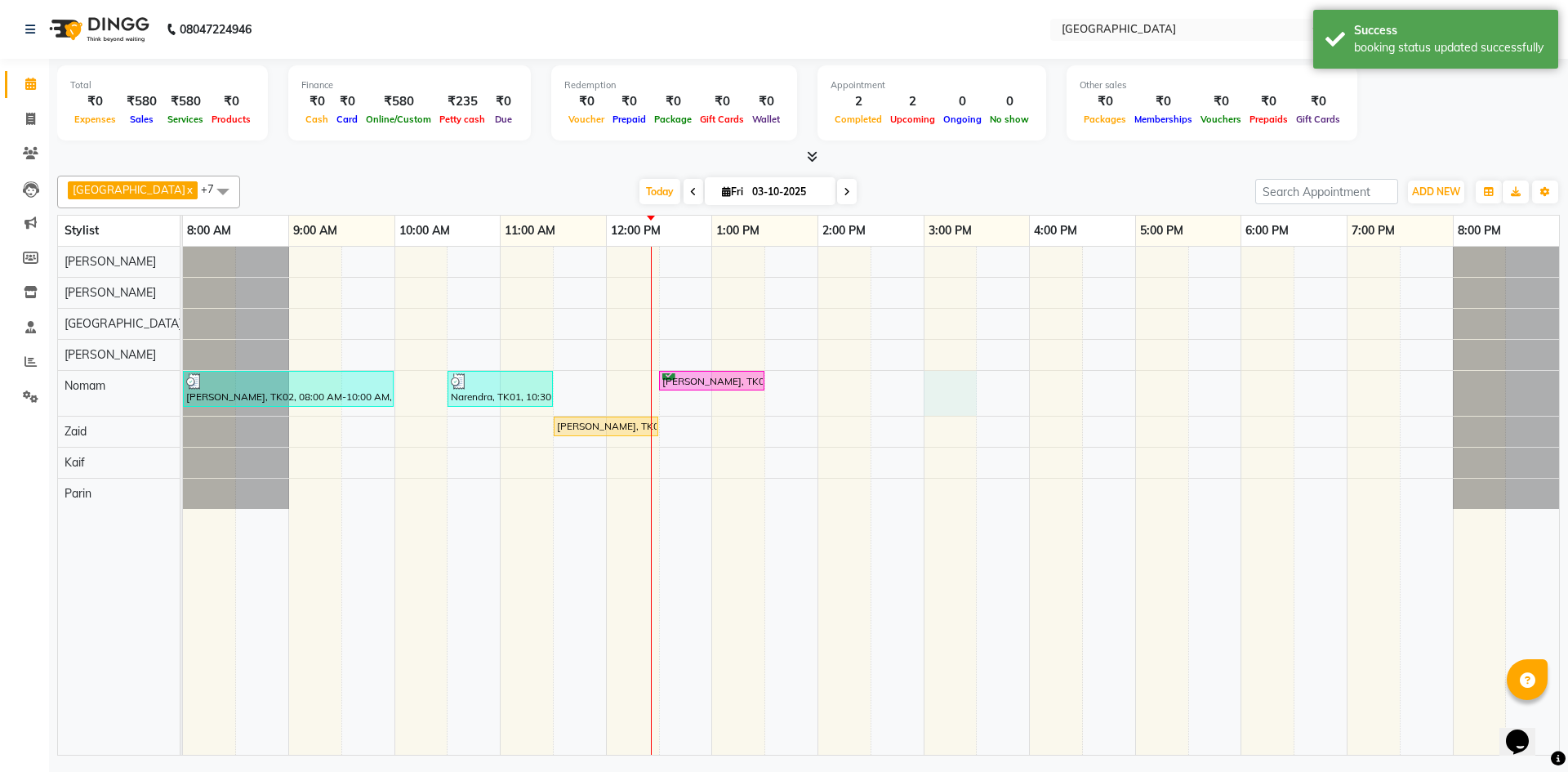
click at [941, 382] on div "Sougandh, TK02, 08:00 AM-10:00 AM, Haircut By Stylist - Men,Haircut By Stylist …" at bounding box center [871, 500] width 1376 height 508
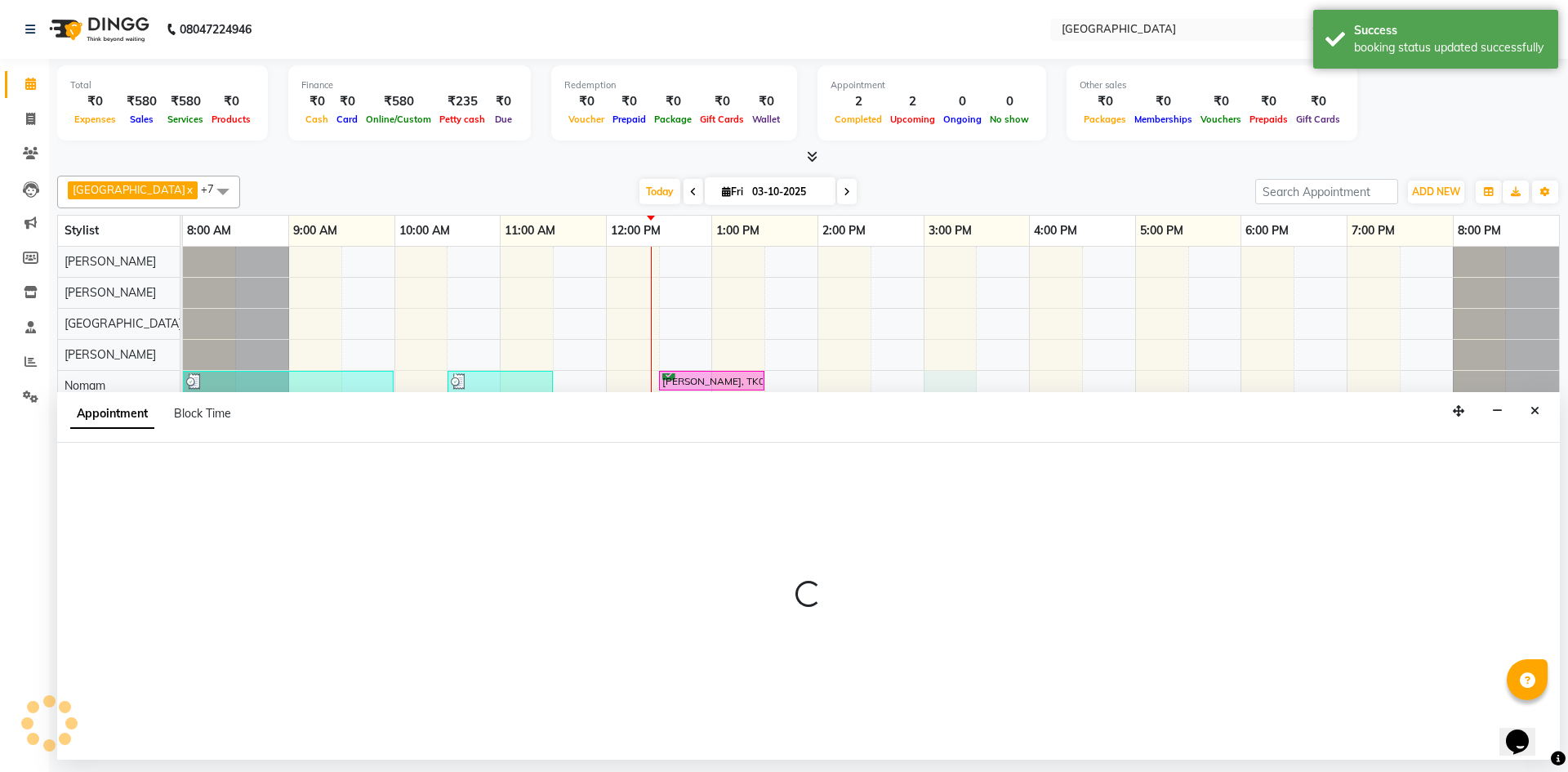
select select "78264"
select select "900"
select select "tentative"
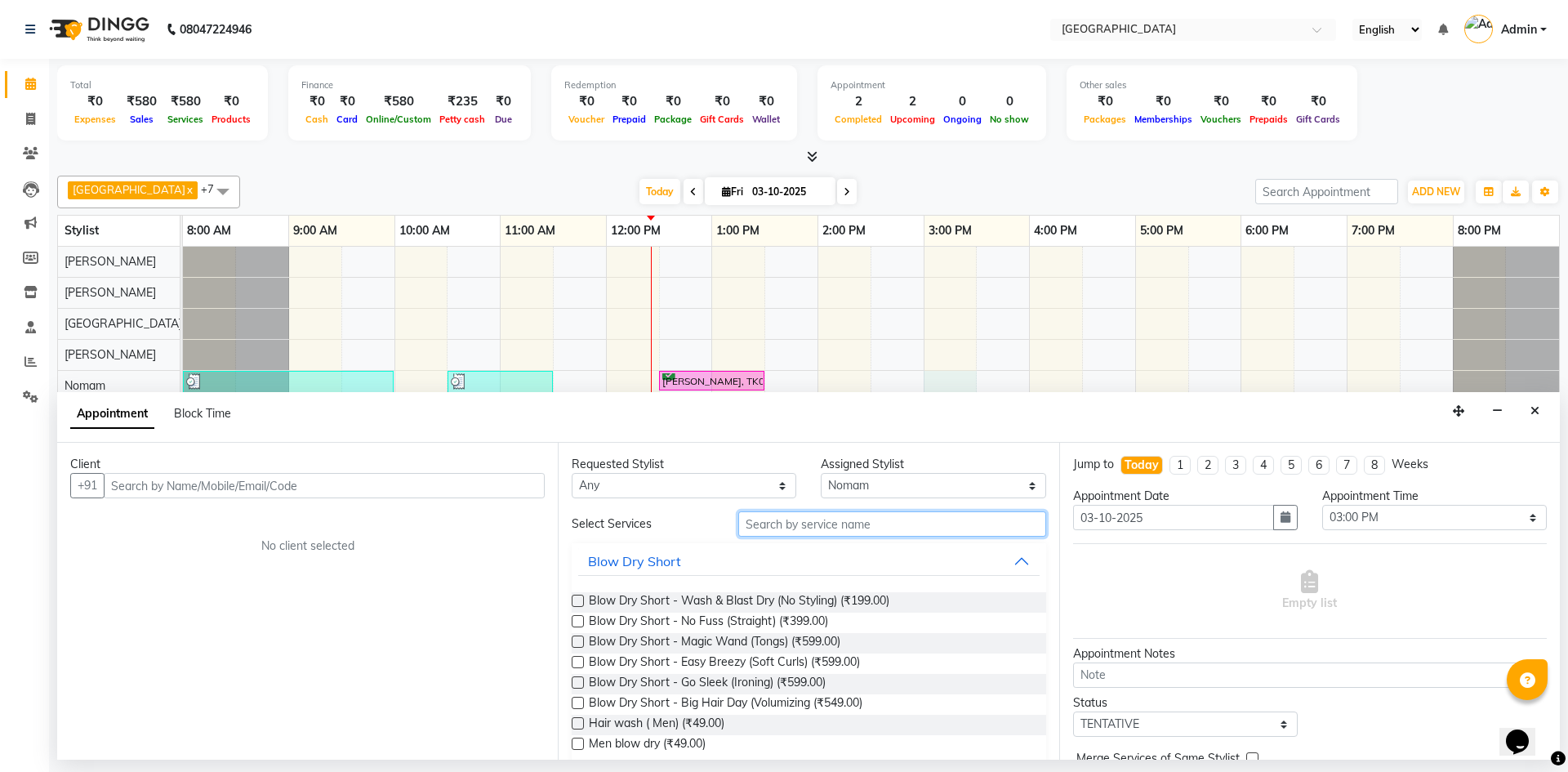
click at [752, 528] on input "text" at bounding box center [892, 524] width 308 height 26
type input "hairc"
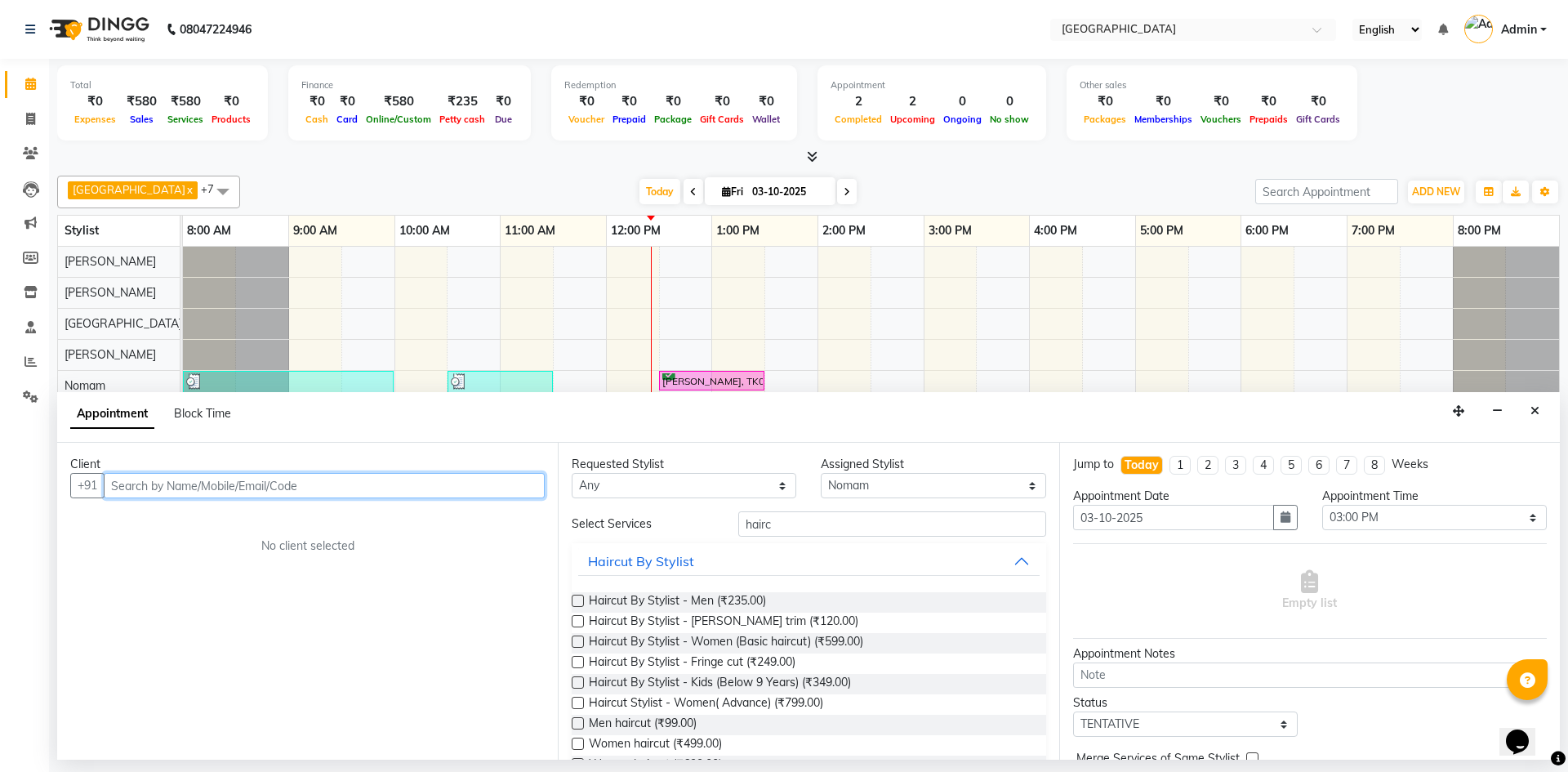
click at [124, 494] on input "text" at bounding box center [324, 486] width 441 height 26
click at [577, 600] on label at bounding box center [578, 601] width 12 height 12
click at [577, 600] on input "checkbox" at bounding box center [577, 602] width 10 height 10
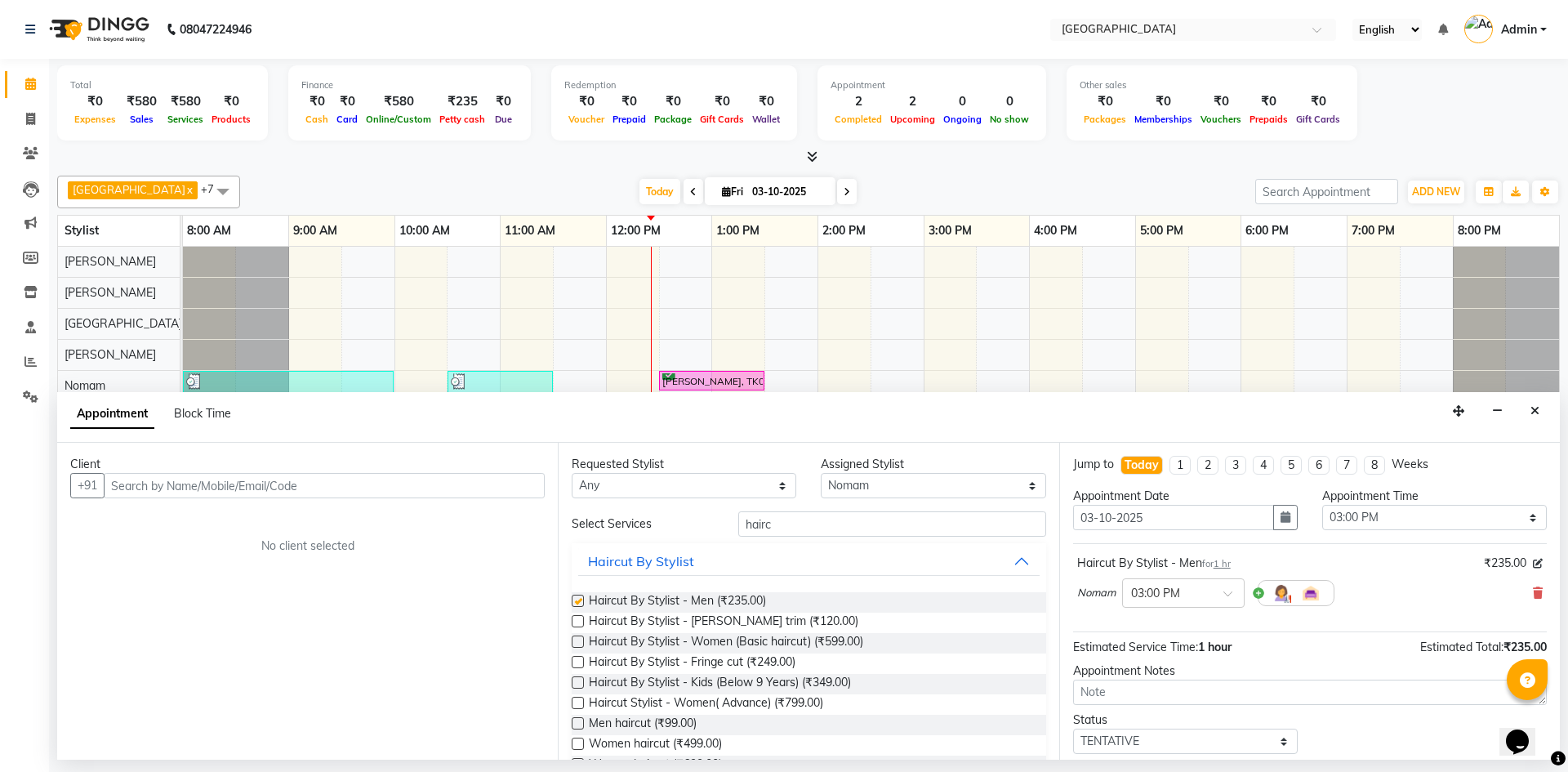
checkbox input "false"
click at [143, 490] on input "text" at bounding box center [324, 486] width 441 height 26
click at [1529, 409] on button "Close" at bounding box center [1535, 411] width 24 height 26
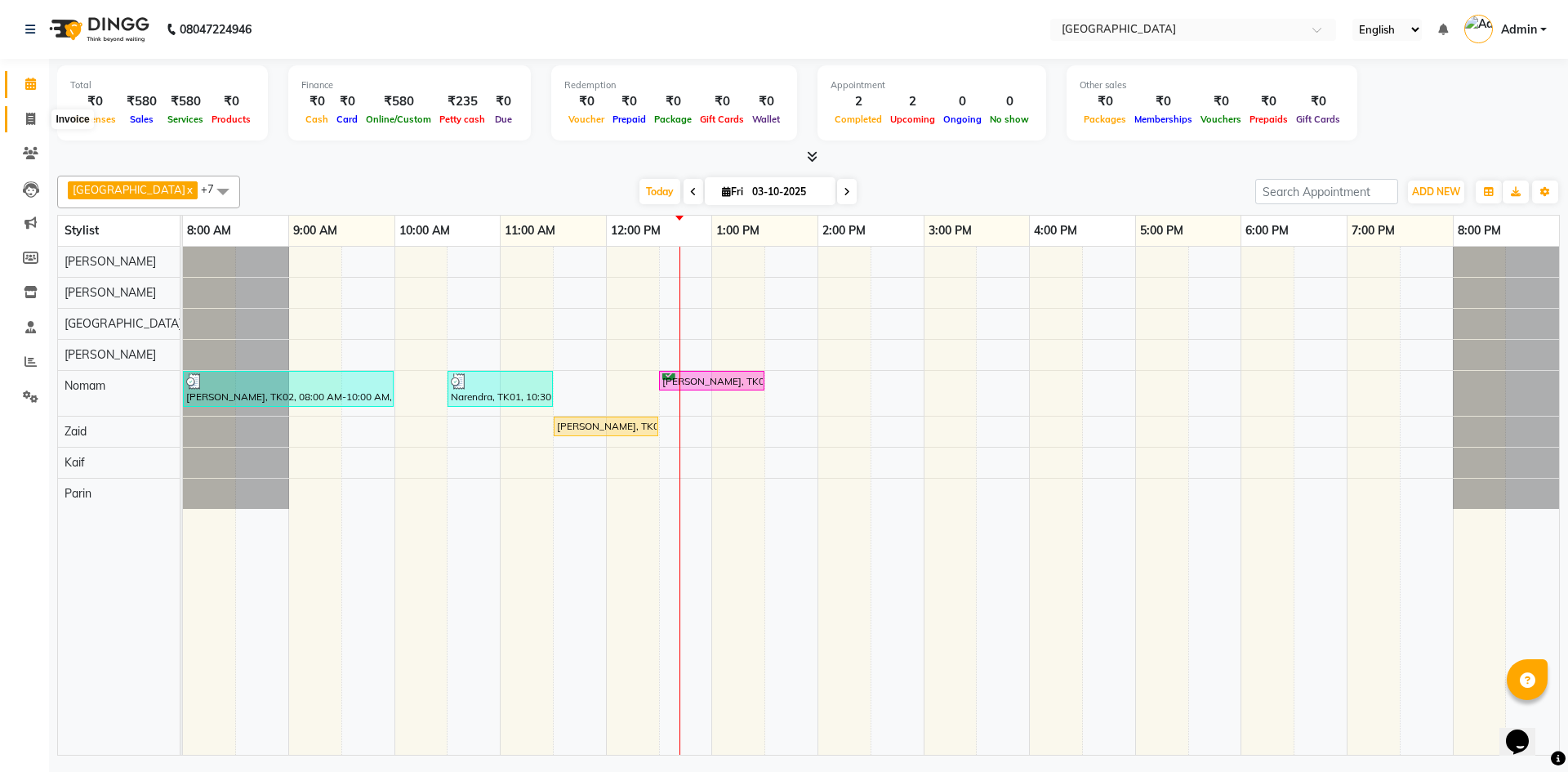
click at [38, 123] on span at bounding box center [30, 120] width 28 height 19
select select "service"
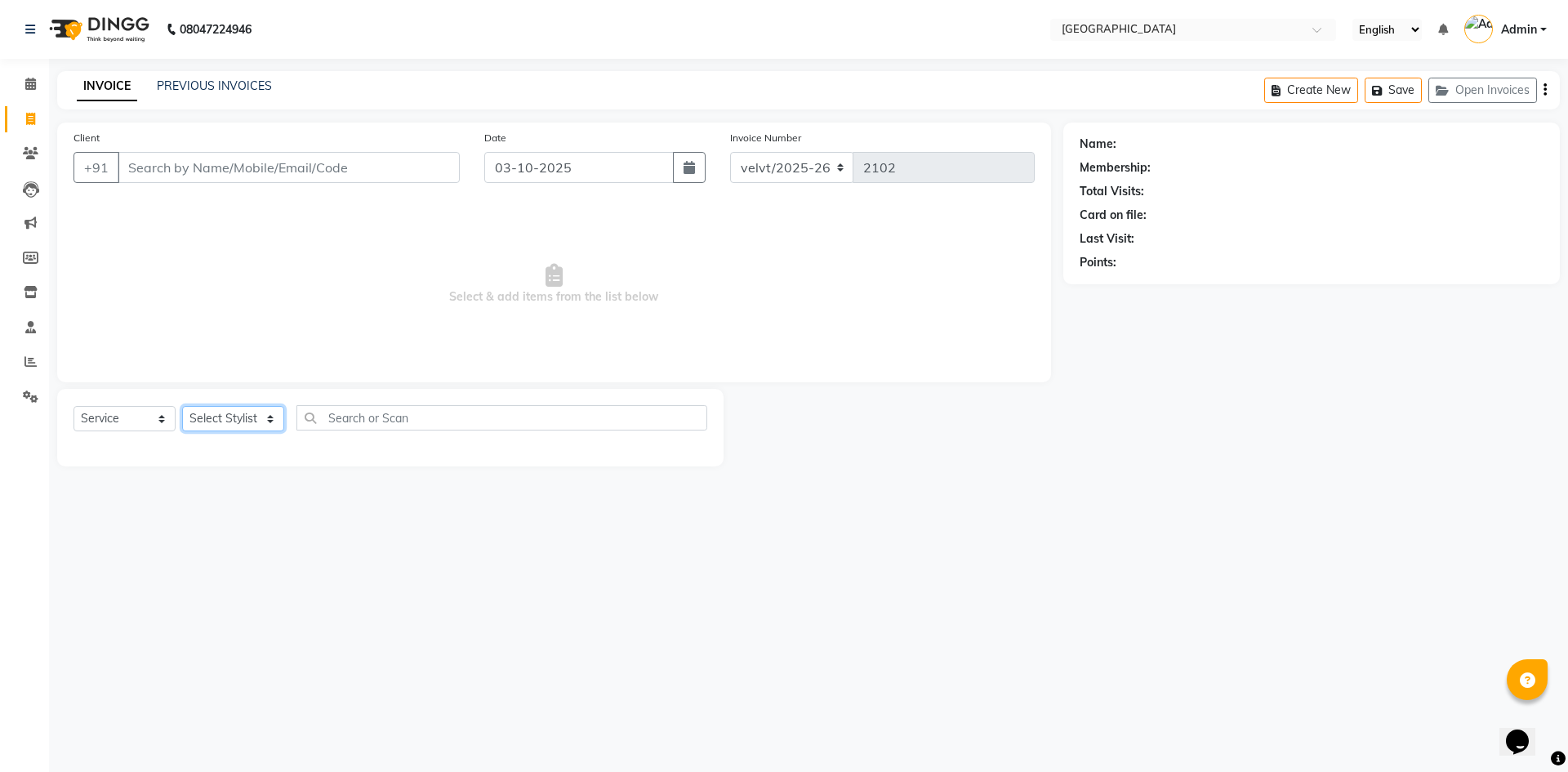
click at [227, 421] on select "Select Stylist" at bounding box center [233, 419] width 102 height 26
click at [224, 423] on select "Select Stylist Aameer Barkha Kaif Nandini Anchan Nomam Parin Roma Tabrej Zaid" at bounding box center [233, 419] width 102 height 26
select select "93547"
click at [183, 406] on select "Select Stylist Aameer Barkha Kaif Nandini Anchan Nomam Parin Roma Tabrej Zaid" at bounding box center [233, 419] width 102 height 26
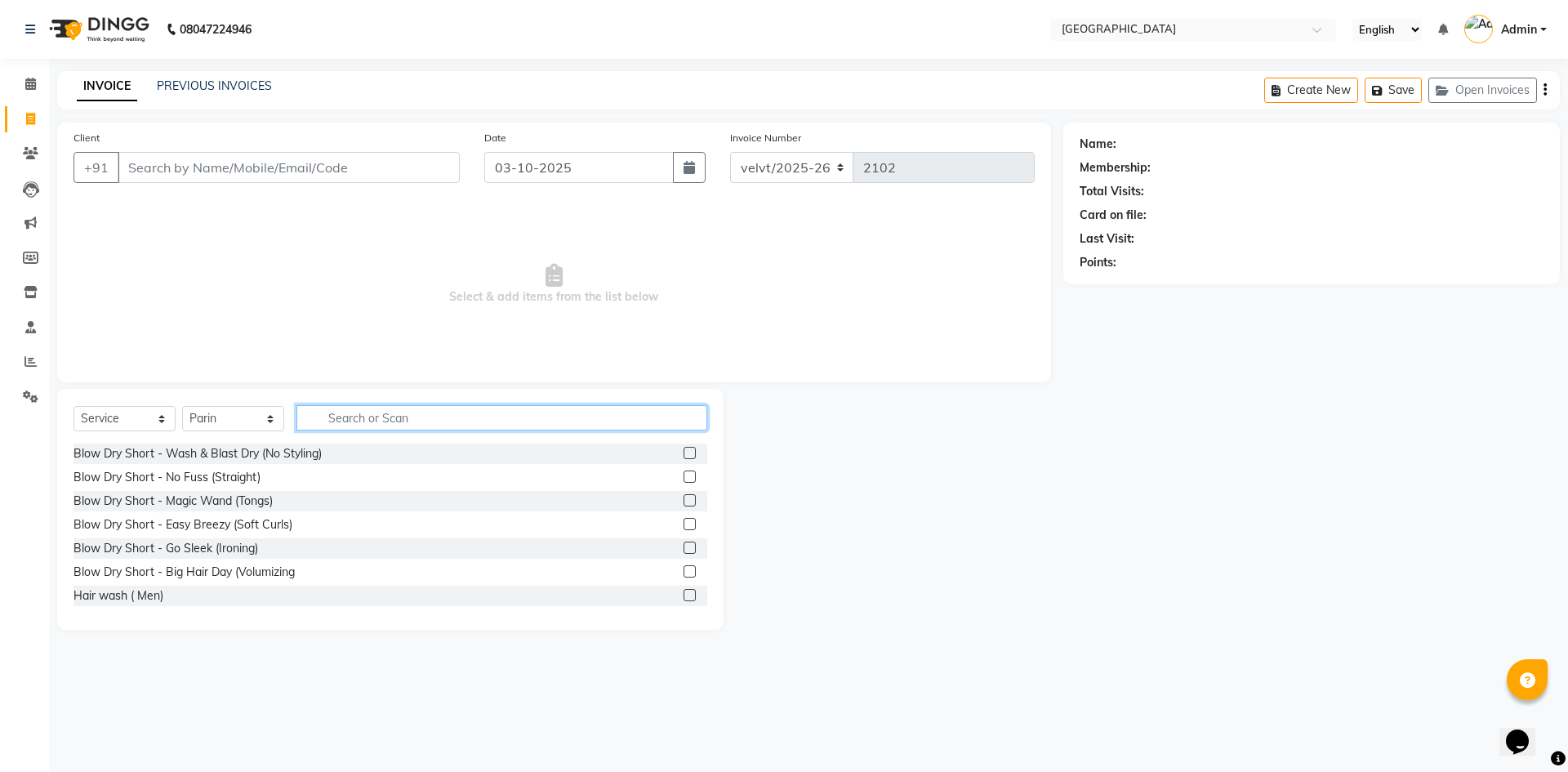
click at [344, 416] on input "text" at bounding box center [501, 418] width 410 height 26
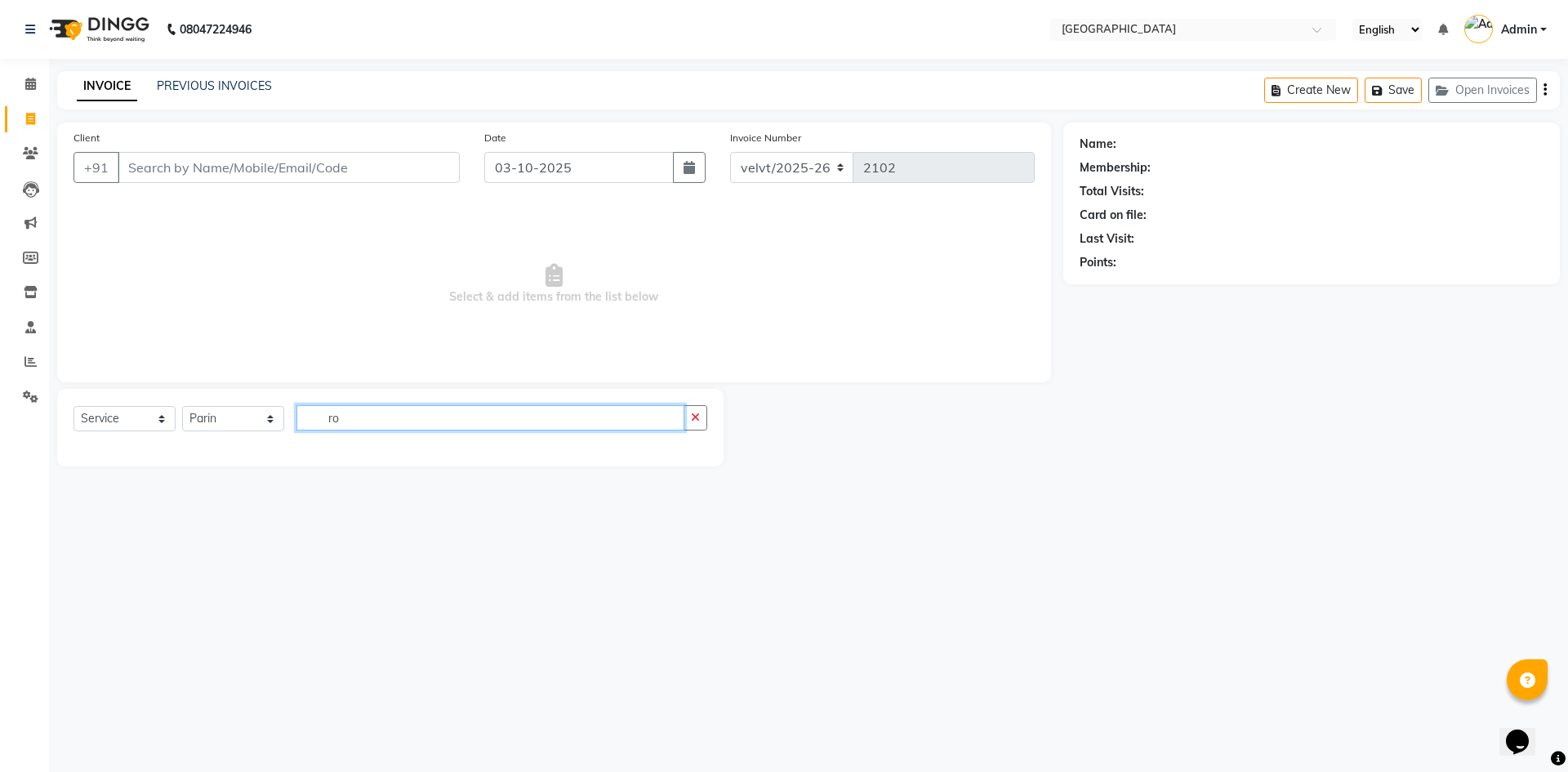
type input "r"
type input "arms"
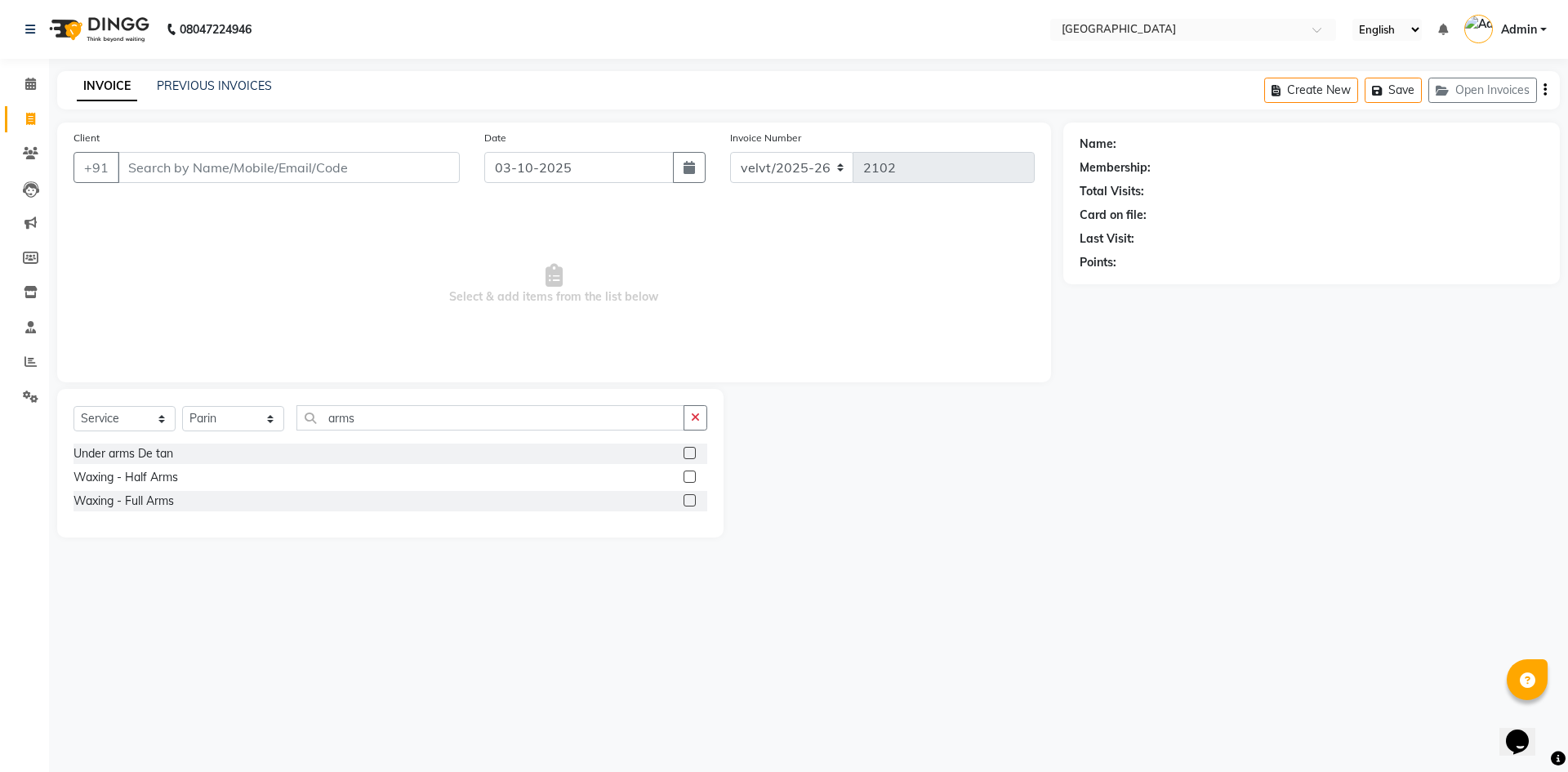
click at [690, 501] on label at bounding box center [690, 500] width 12 height 12
click at [690, 501] on input "checkbox" at bounding box center [689, 500] width 10 height 10
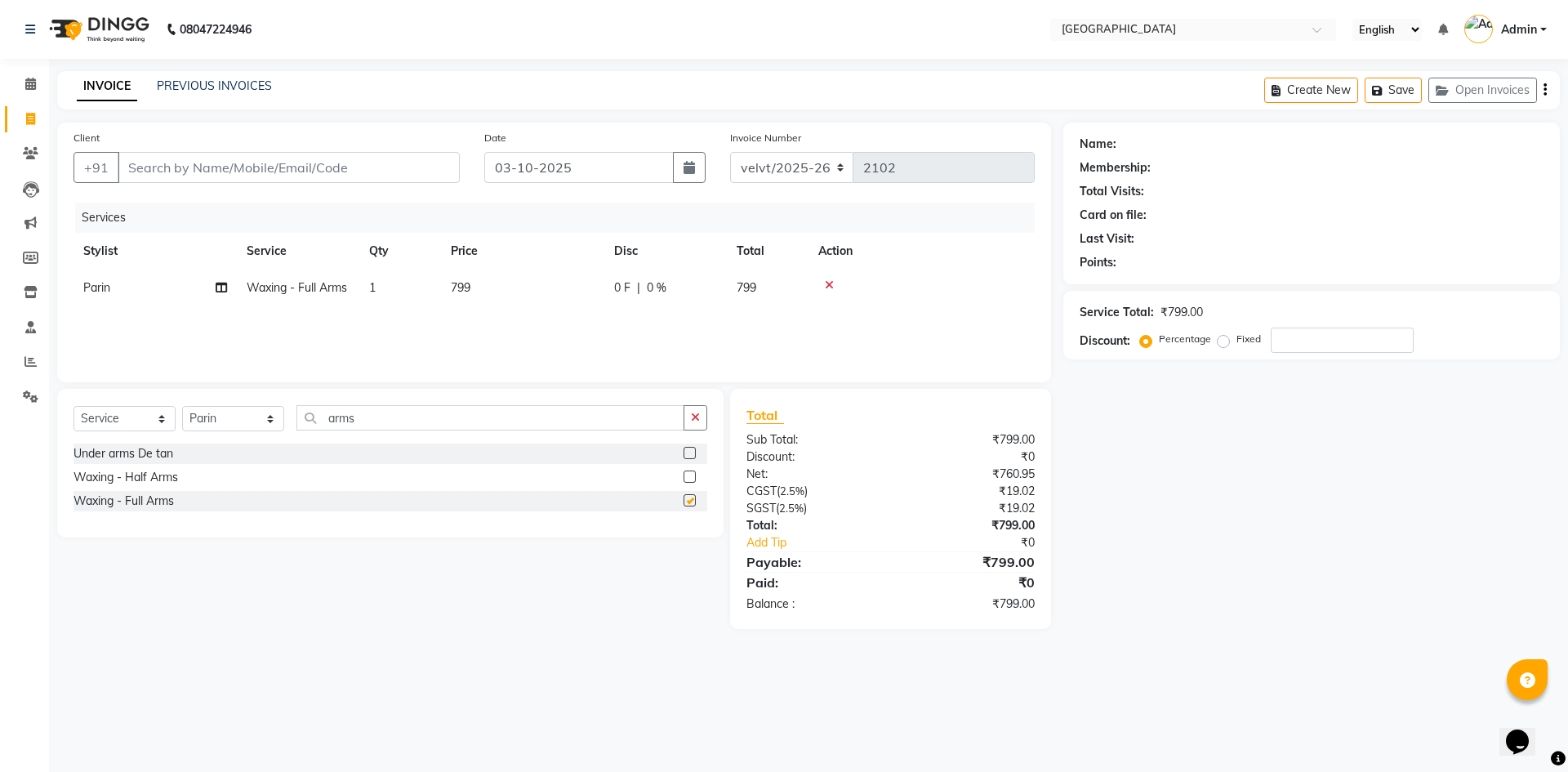
checkbox input "false"
click at [478, 281] on td "799" at bounding box center [523, 288] width 164 height 37
select select "93547"
click at [584, 296] on input "799" at bounding box center [600, 292] width 144 height 26
type input "7"
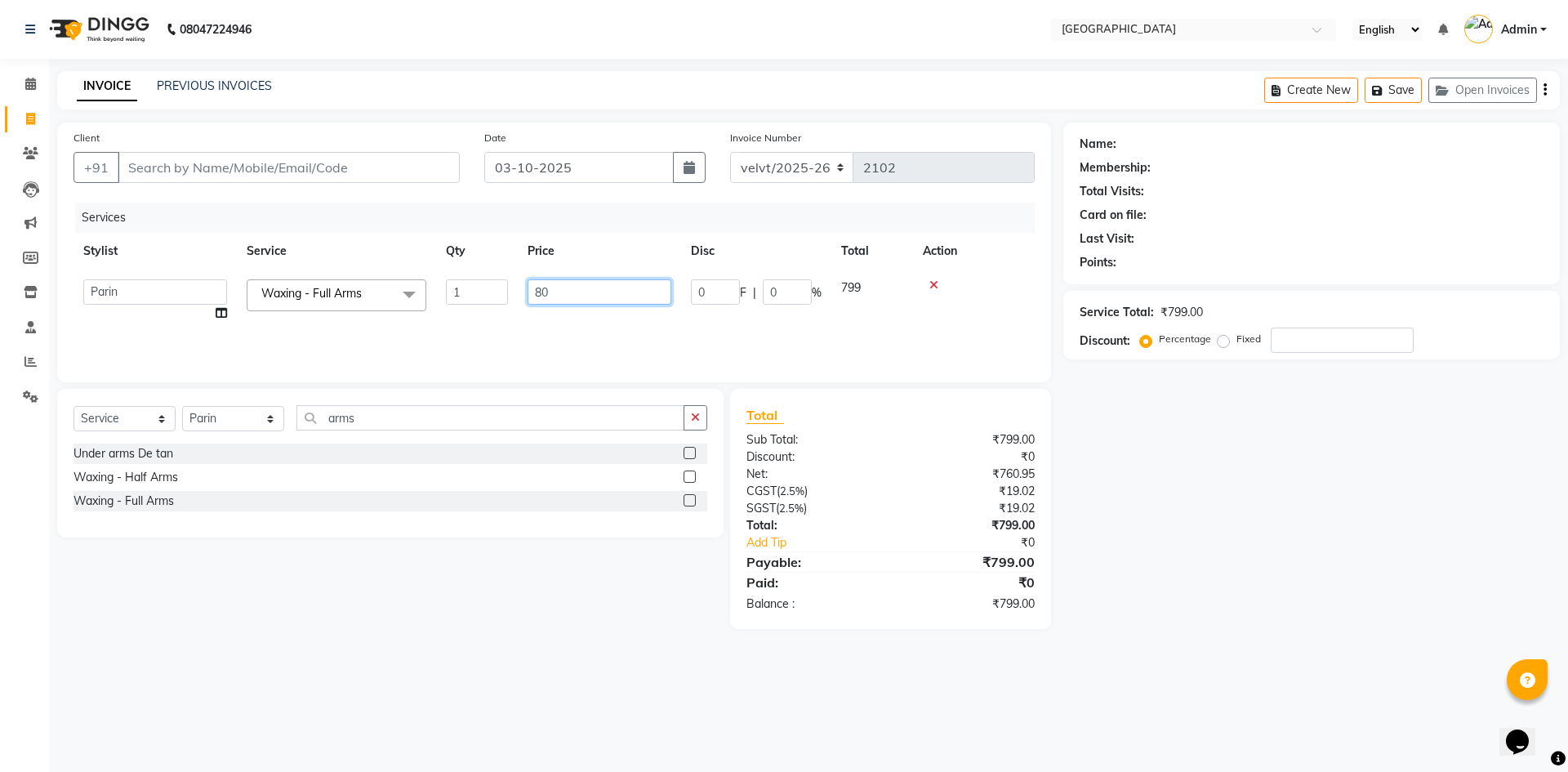
type input "800"
click at [353, 426] on input "arms" at bounding box center [490, 418] width 388 height 26
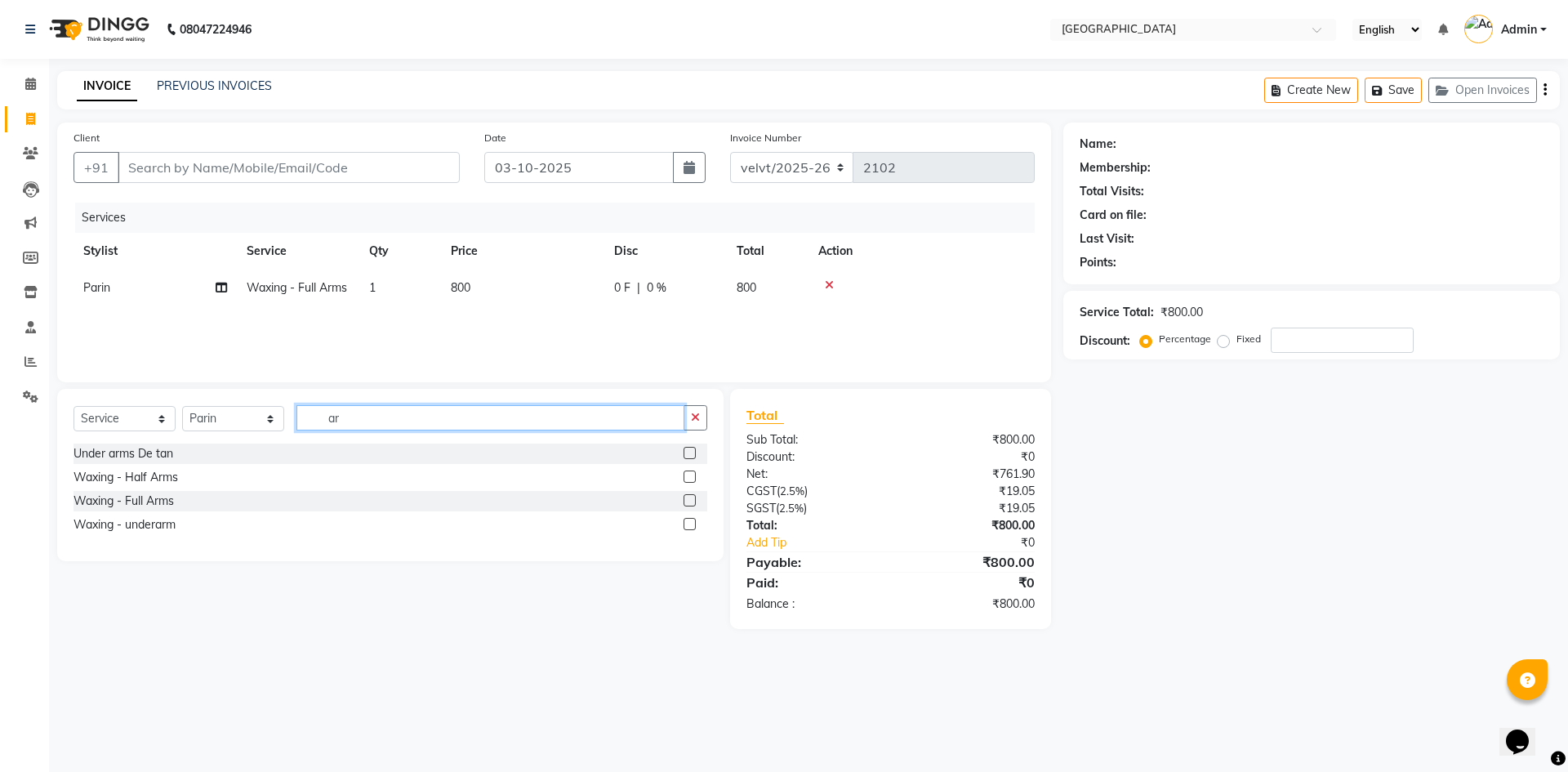
type input "a"
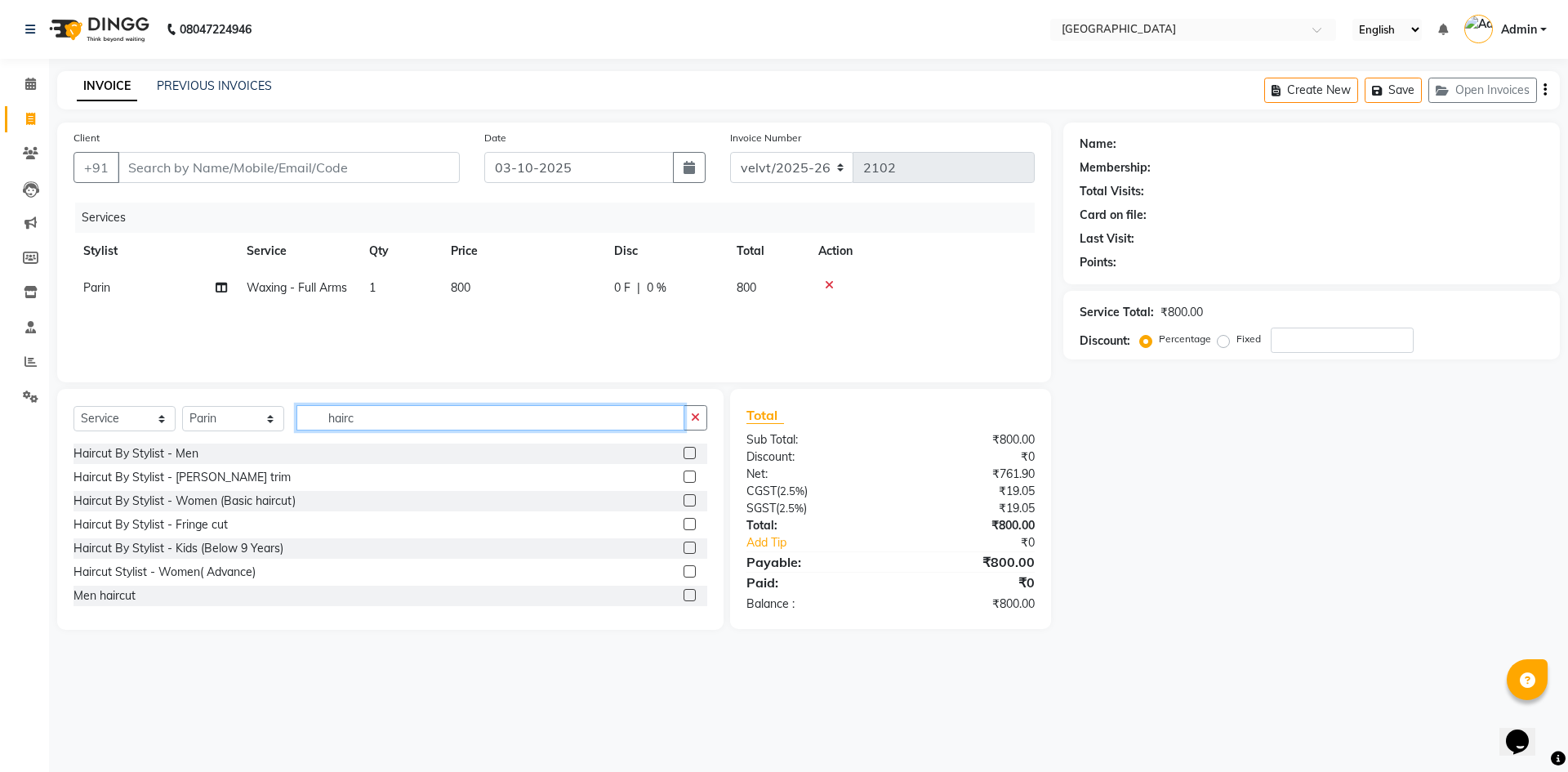
type input "hairc"
drag, startPoint x: 675, startPoint y: 453, endPoint x: 681, endPoint y: 483, distance: 30.6
click at [684, 454] on label at bounding box center [690, 452] width 12 height 12
click at [684, 454] on input "checkbox" at bounding box center [689, 453] width 10 height 10
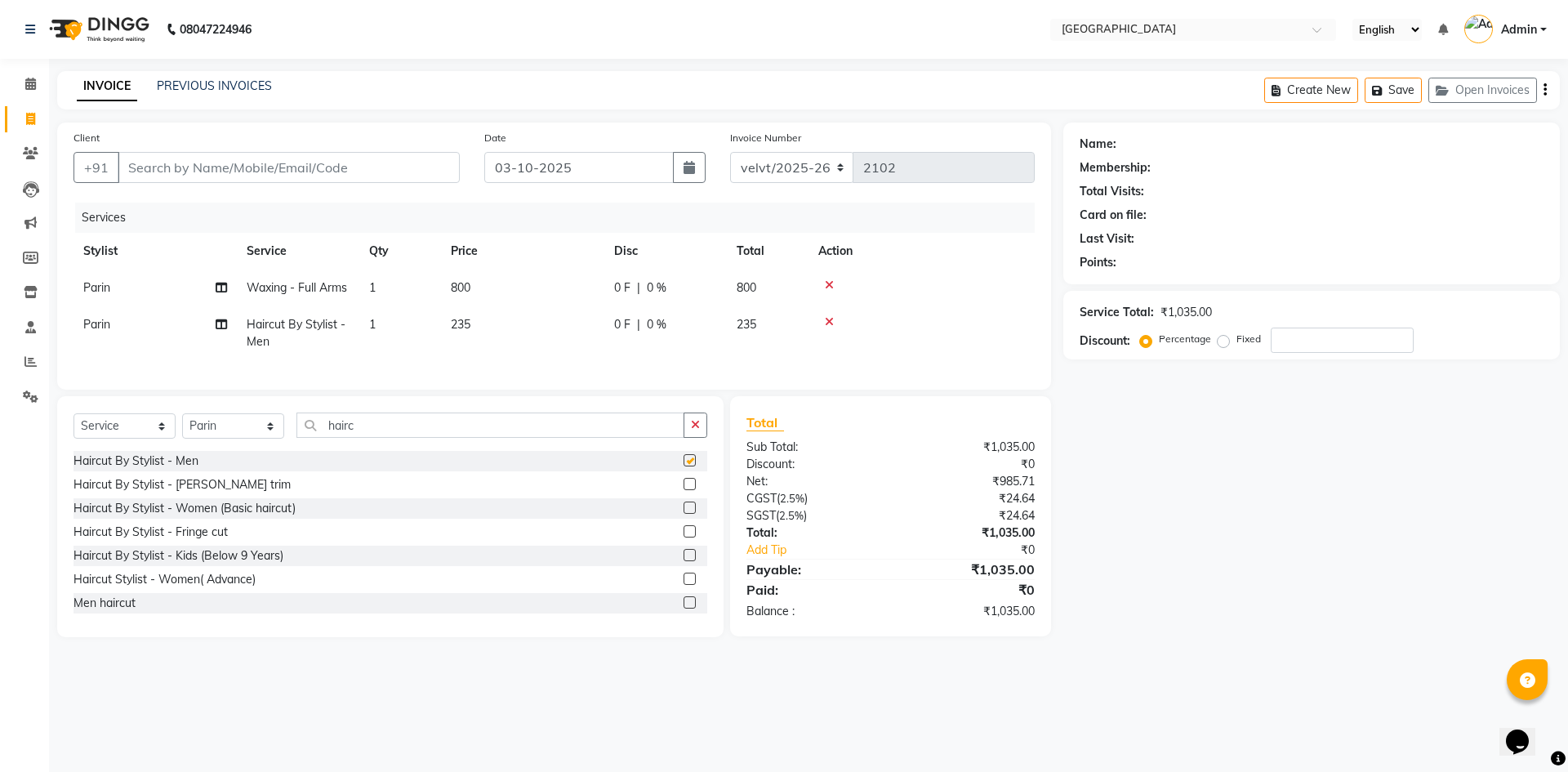
checkbox input "false"
click at [684, 490] on label at bounding box center [690, 484] width 12 height 12
click at [684, 490] on input "checkbox" at bounding box center [689, 484] width 10 height 10
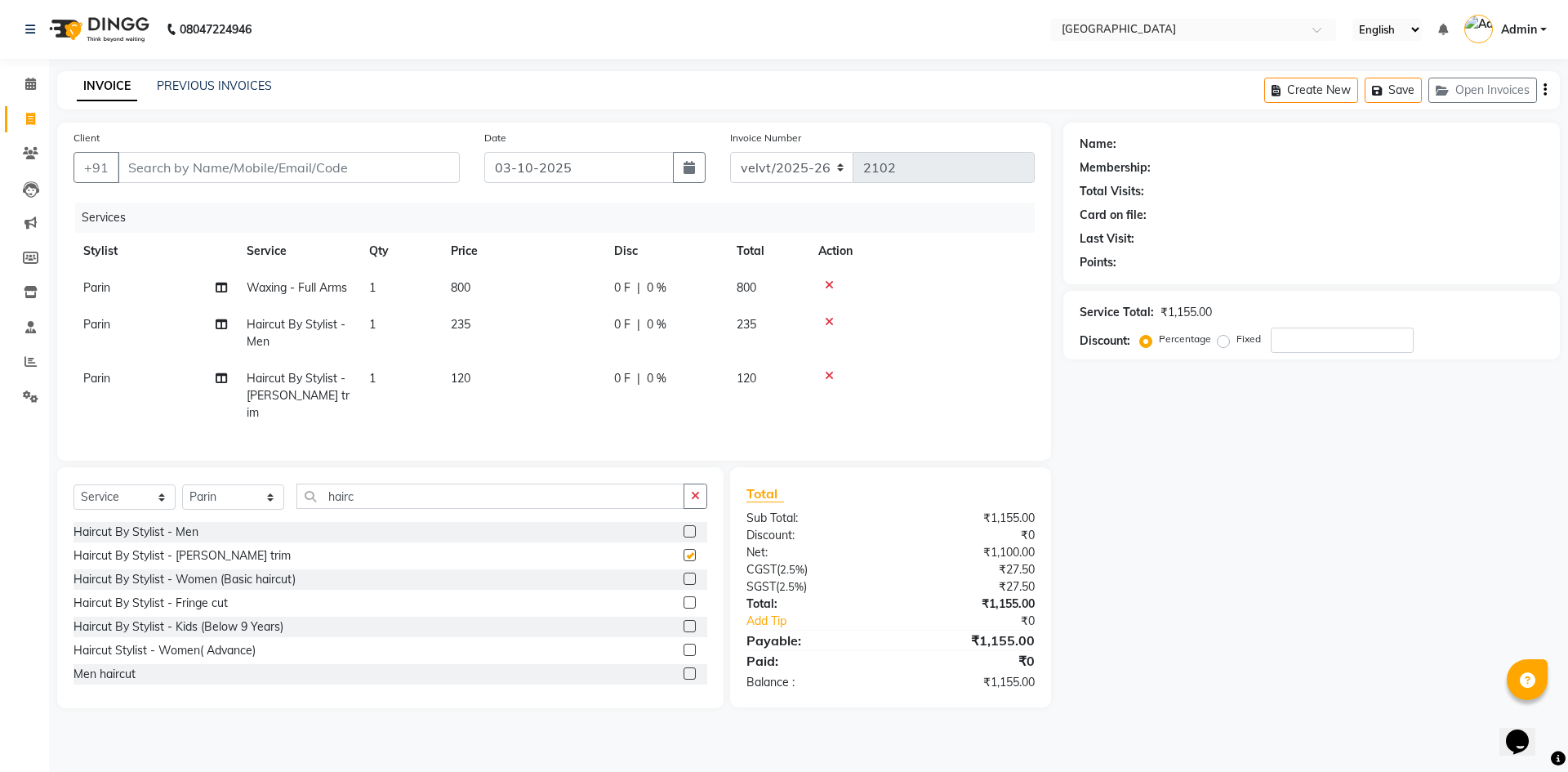
checkbox input "false"
click at [143, 168] on input "Client" at bounding box center [288, 167] width 342 height 31
type input "9"
type input "0"
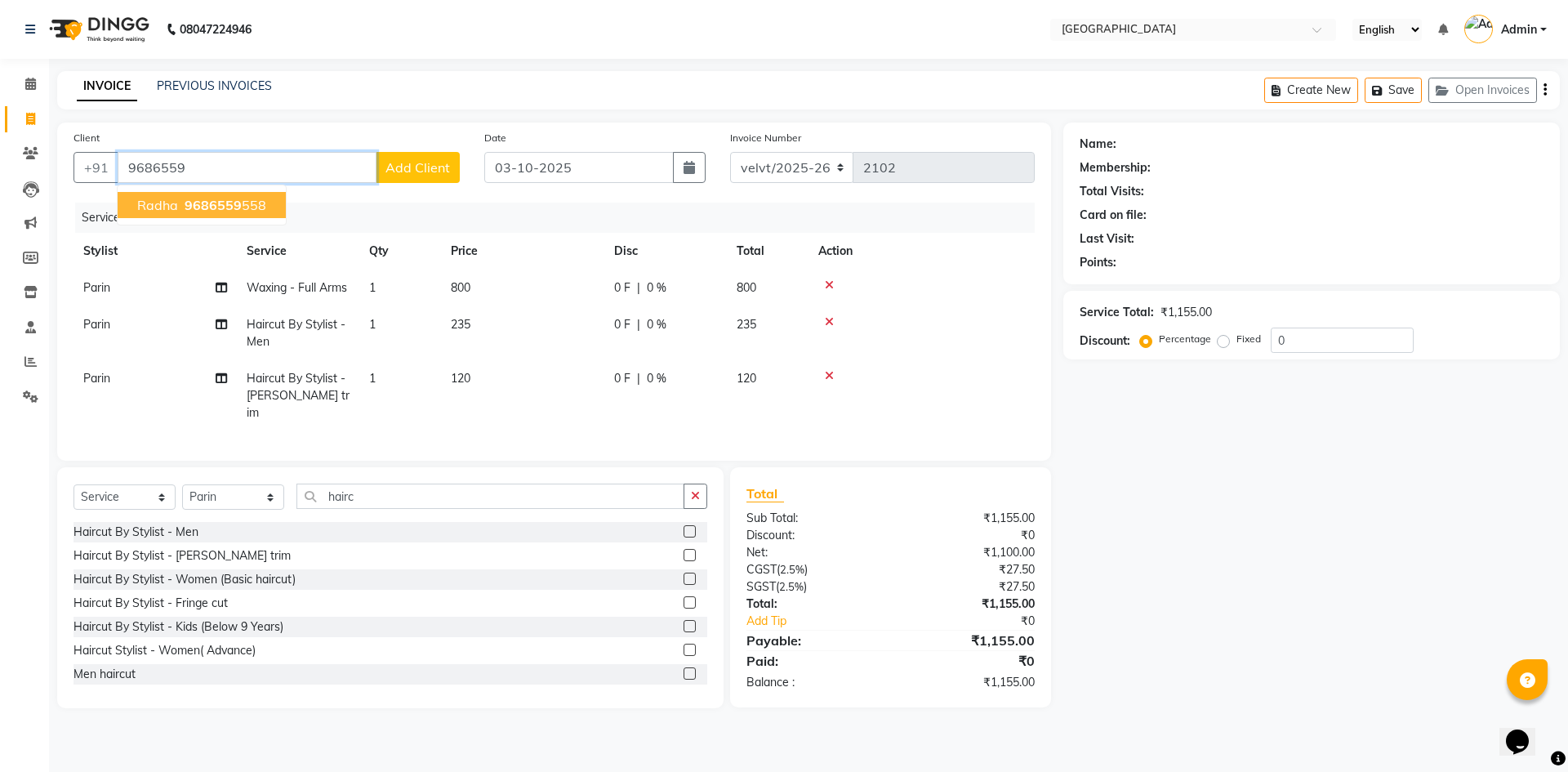
click at [256, 200] on ngb-highlight "9686559 558" at bounding box center [224, 205] width 85 height 16
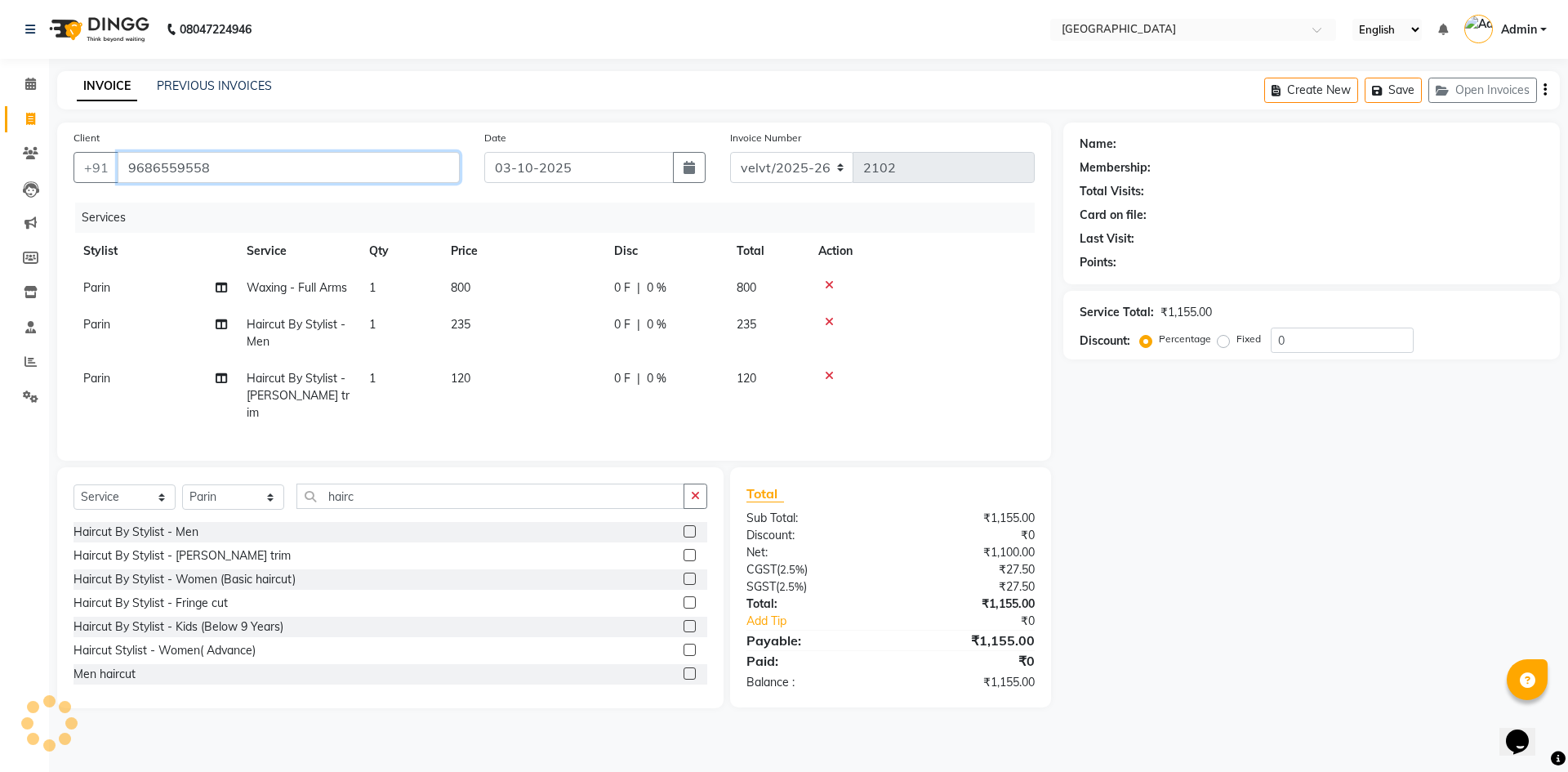
type input "9686559558"
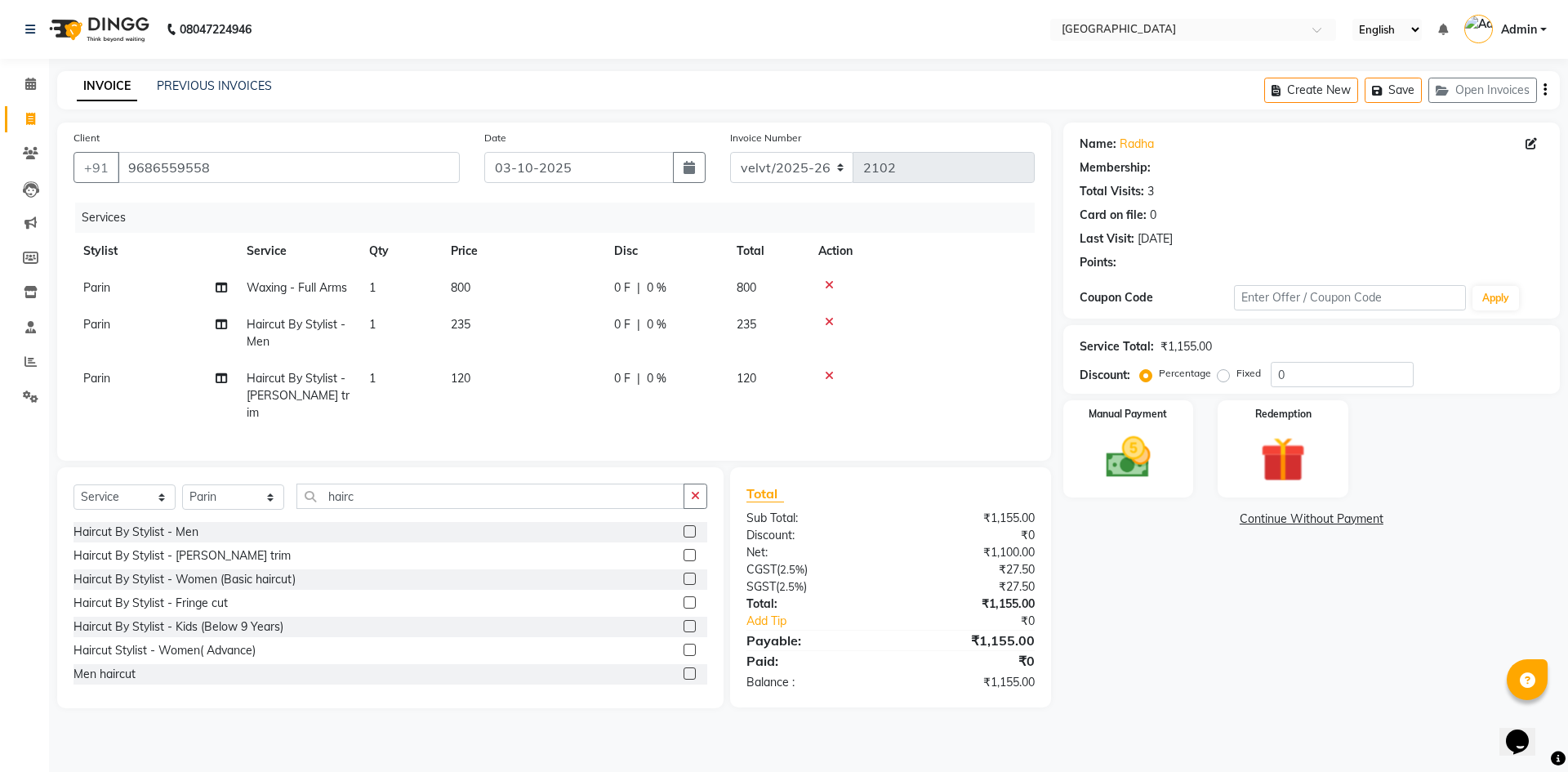
select select "1: Object"
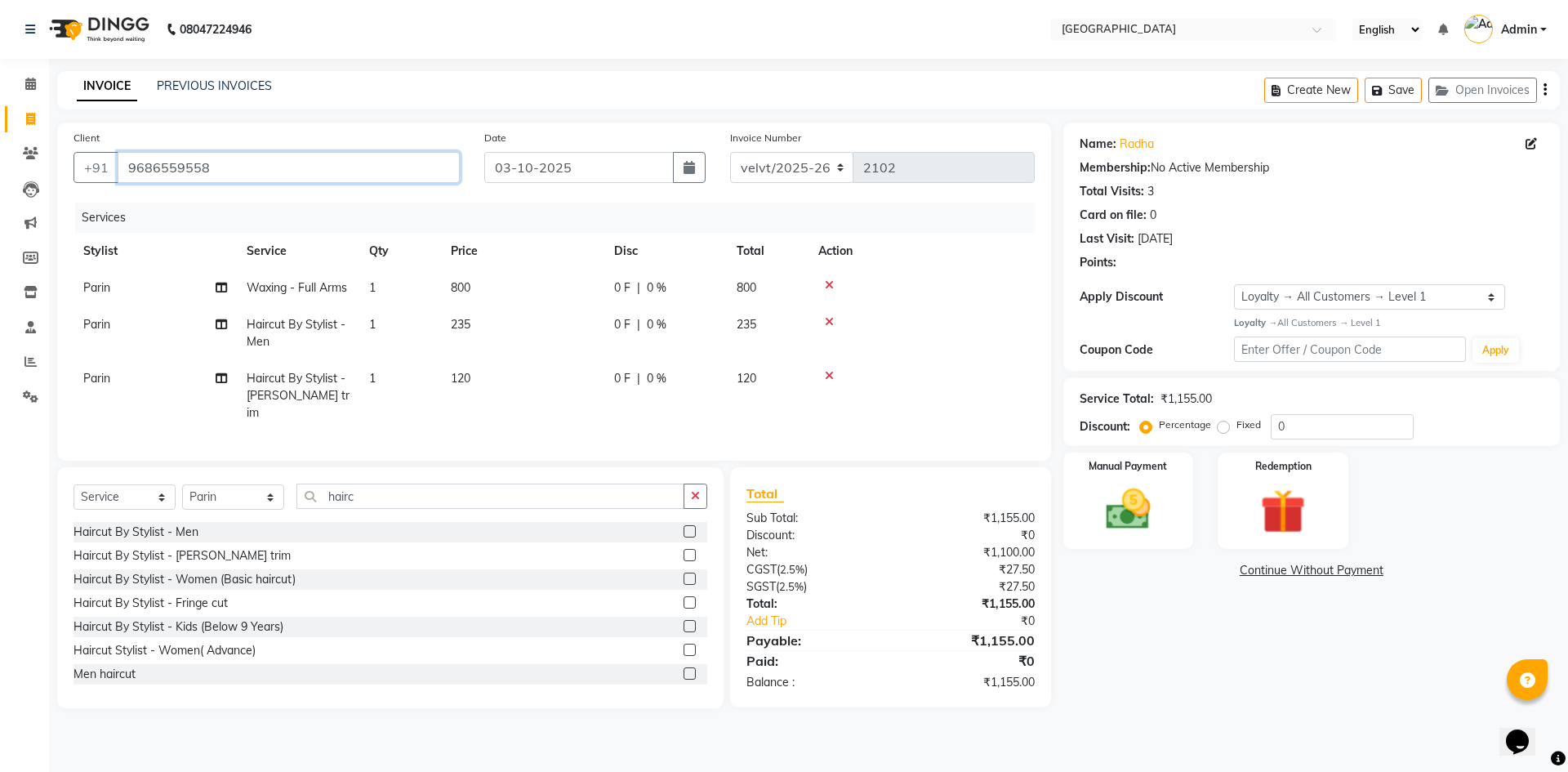
click at [168, 171] on input "9686559558" at bounding box center [288, 167] width 342 height 31
click at [1299, 428] on input "0" at bounding box center [1342, 427] width 143 height 26
click at [1236, 425] on label "Fixed" at bounding box center [1248, 424] width 25 height 15
click at [1221, 425] on input "Fixed" at bounding box center [1226, 424] width 11 height 11
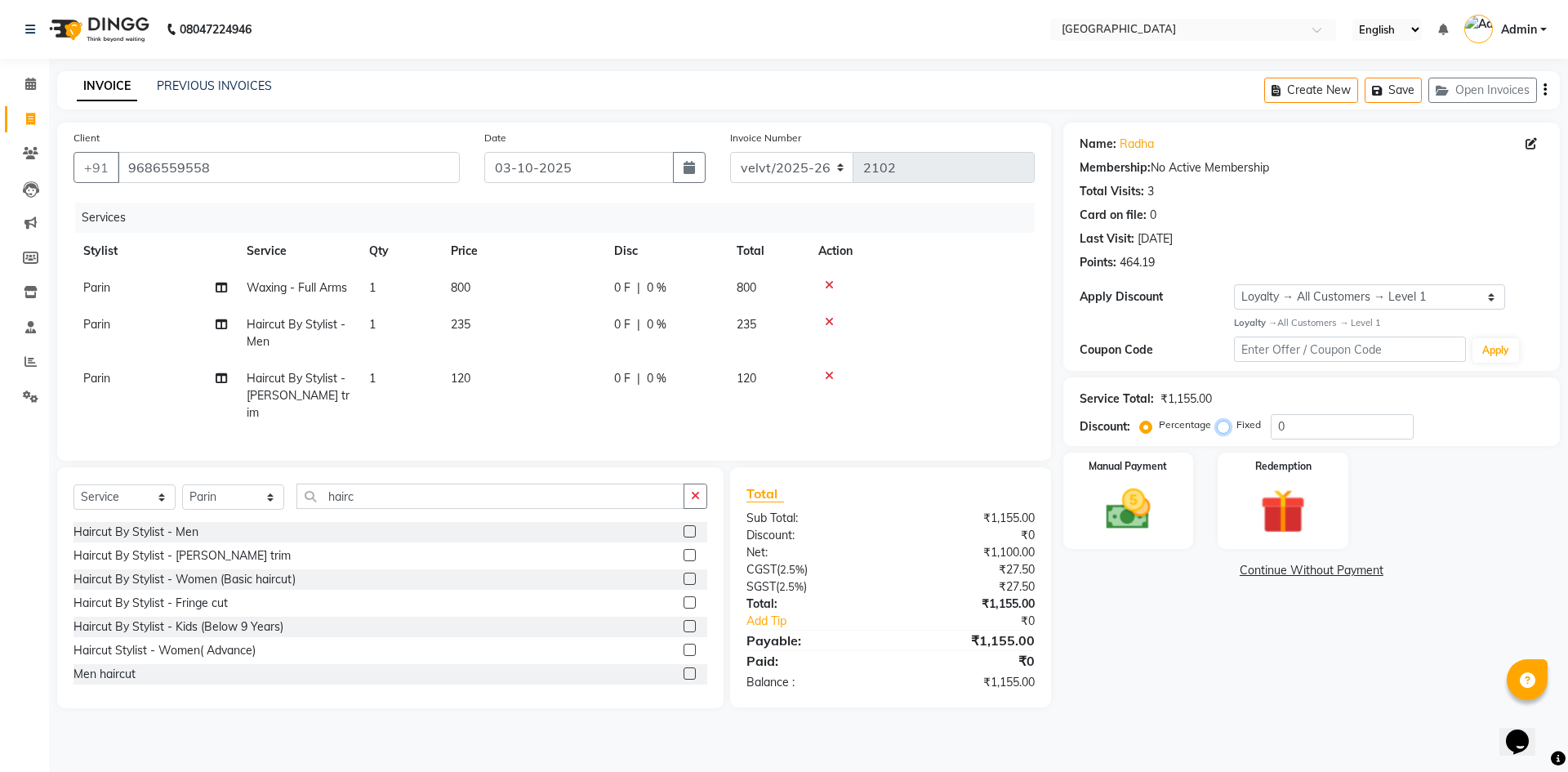
radio input "true"
click at [1308, 426] on input "0" at bounding box center [1342, 427] width 143 height 26
type input "155"
click at [1197, 651] on div "Name: Radha Membership: No Active Membership Total Visits: 3 Card on file: 0 La…" at bounding box center [1318, 415] width 509 height 585
click at [96, 332] on span "Parin" at bounding box center [96, 324] width 27 height 15
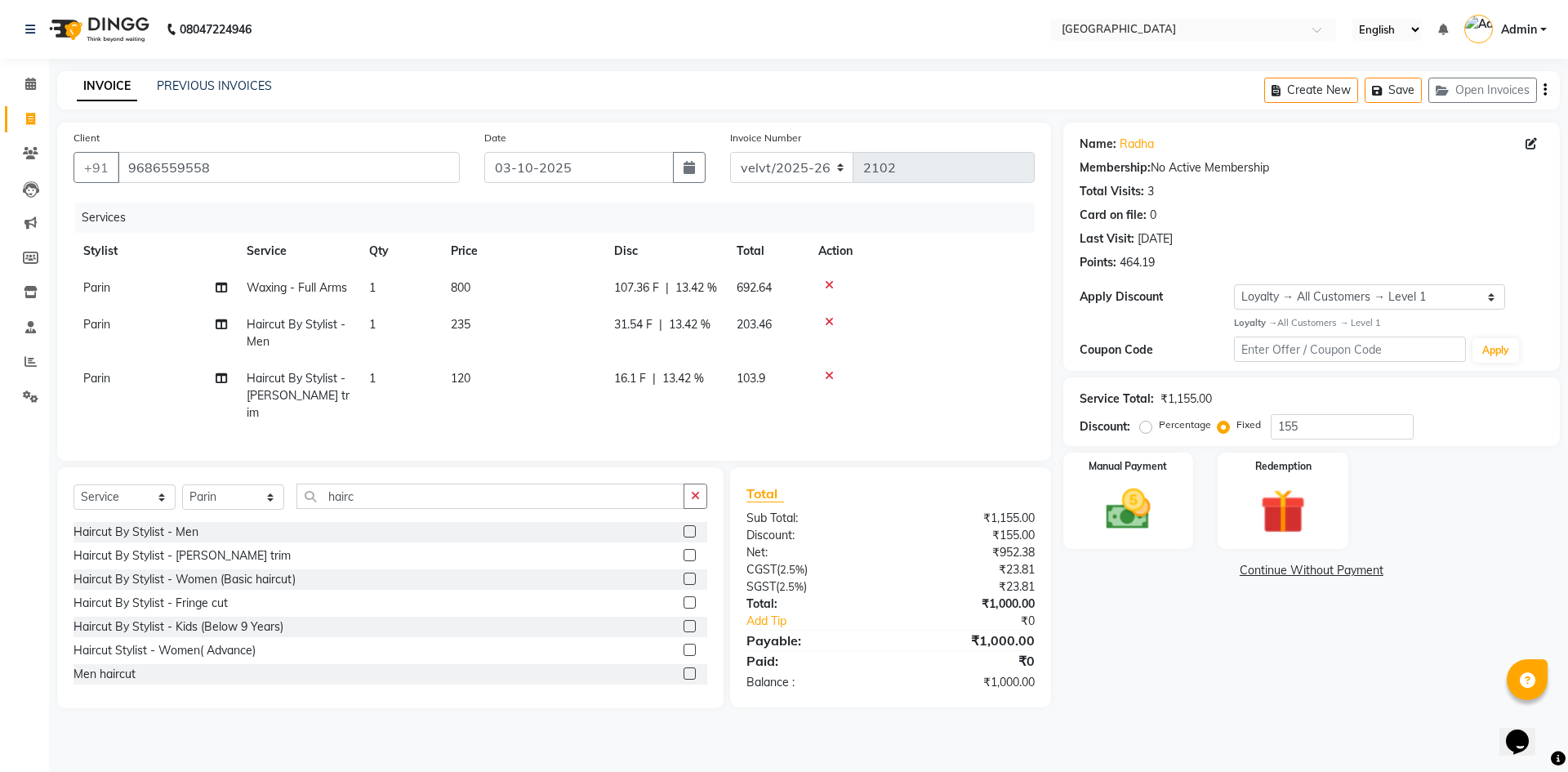
select select "93547"
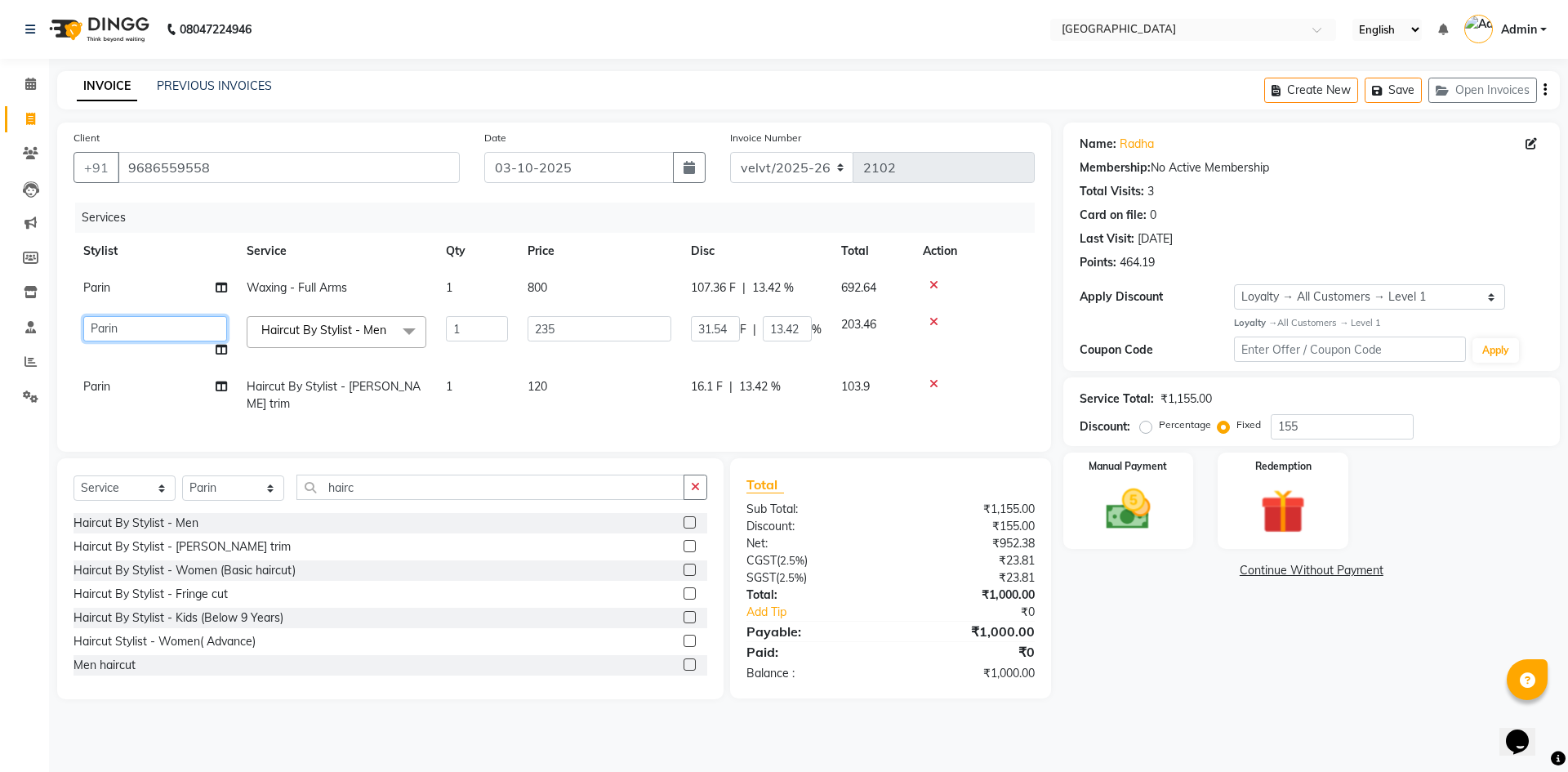
click at [110, 335] on select "Aameer Barkha Kaif Nandini Anchan Nomam Parin Roma Tabrej Zaid" at bounding box center [155, 329] width 144 height 26
select select "78264"
click at [114, 392] on td "Parin" at bounding box center [155, 395] width 164 height 54
select select "93547"
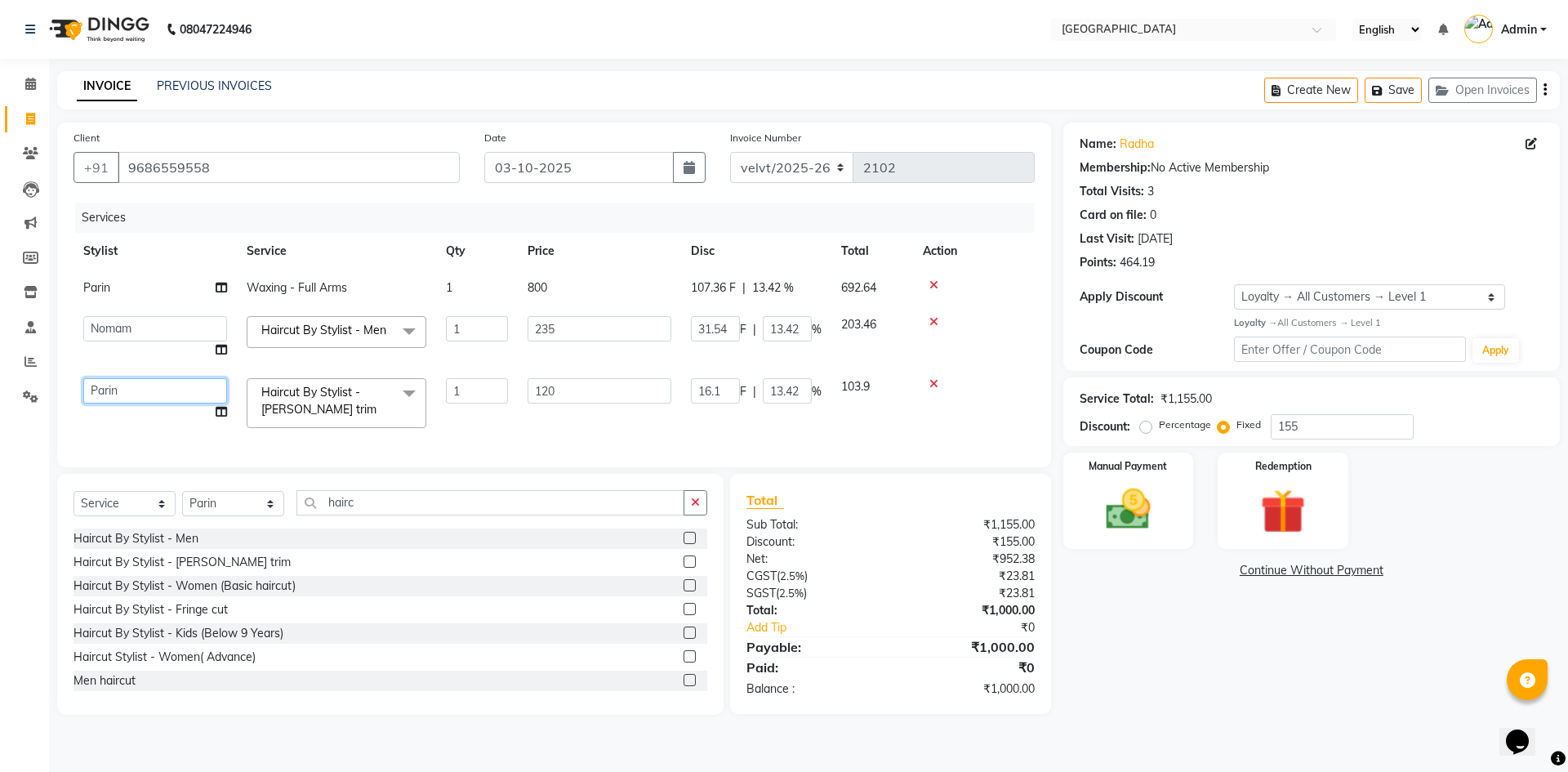
click at [114, 392] on select "Aameer Barkha Kaif Nandini Anchan Nomam Parin Roma Tabrej Zaid" at bounding box center [155, 391] width 144 height 26
select select "78264"
click at [26, 367] on icon at bounding box center [31, 362] width 12 height 12
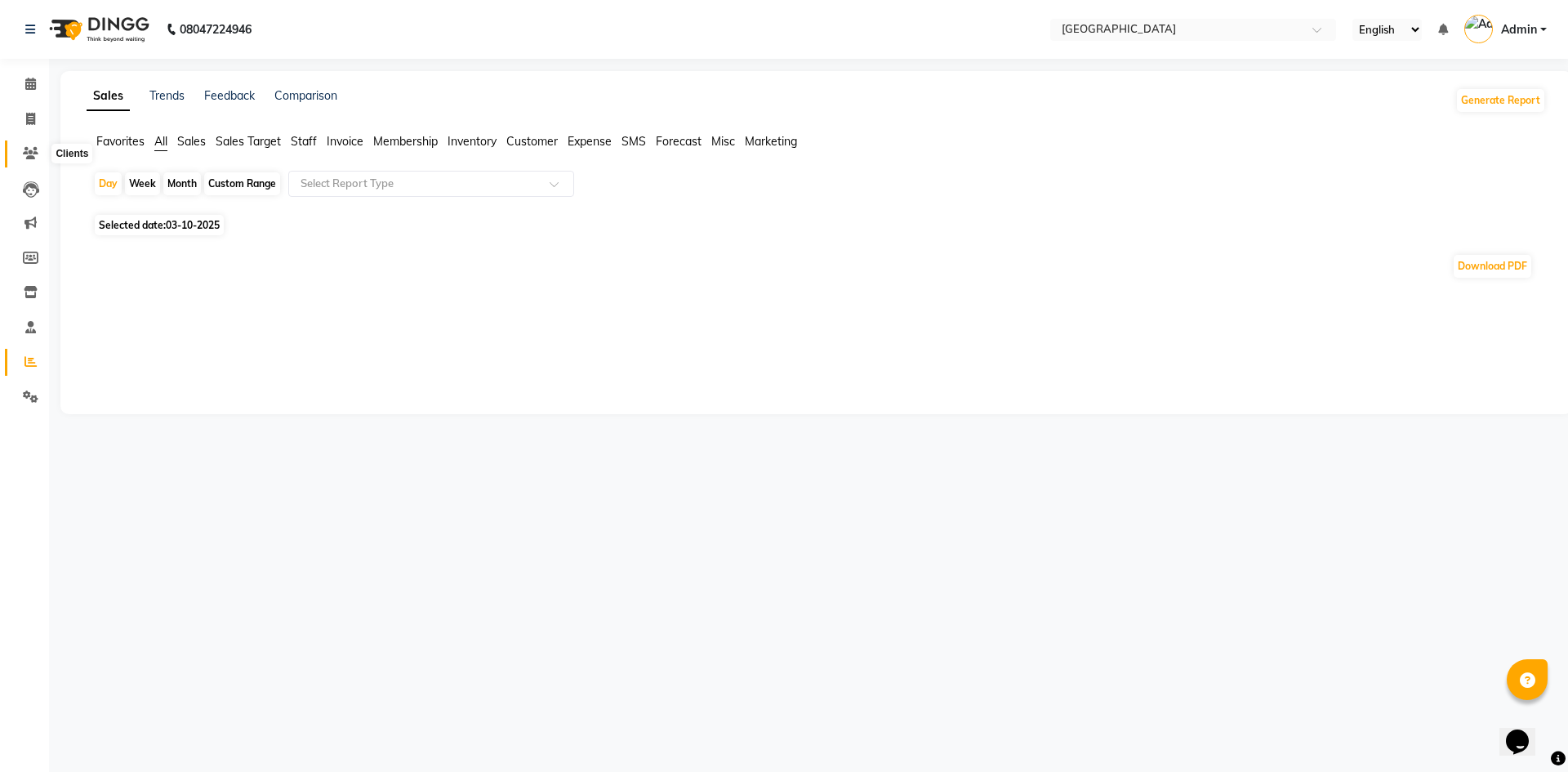
click at [26, 152] on icon at bounding box center [31, 153] width 15 height 12
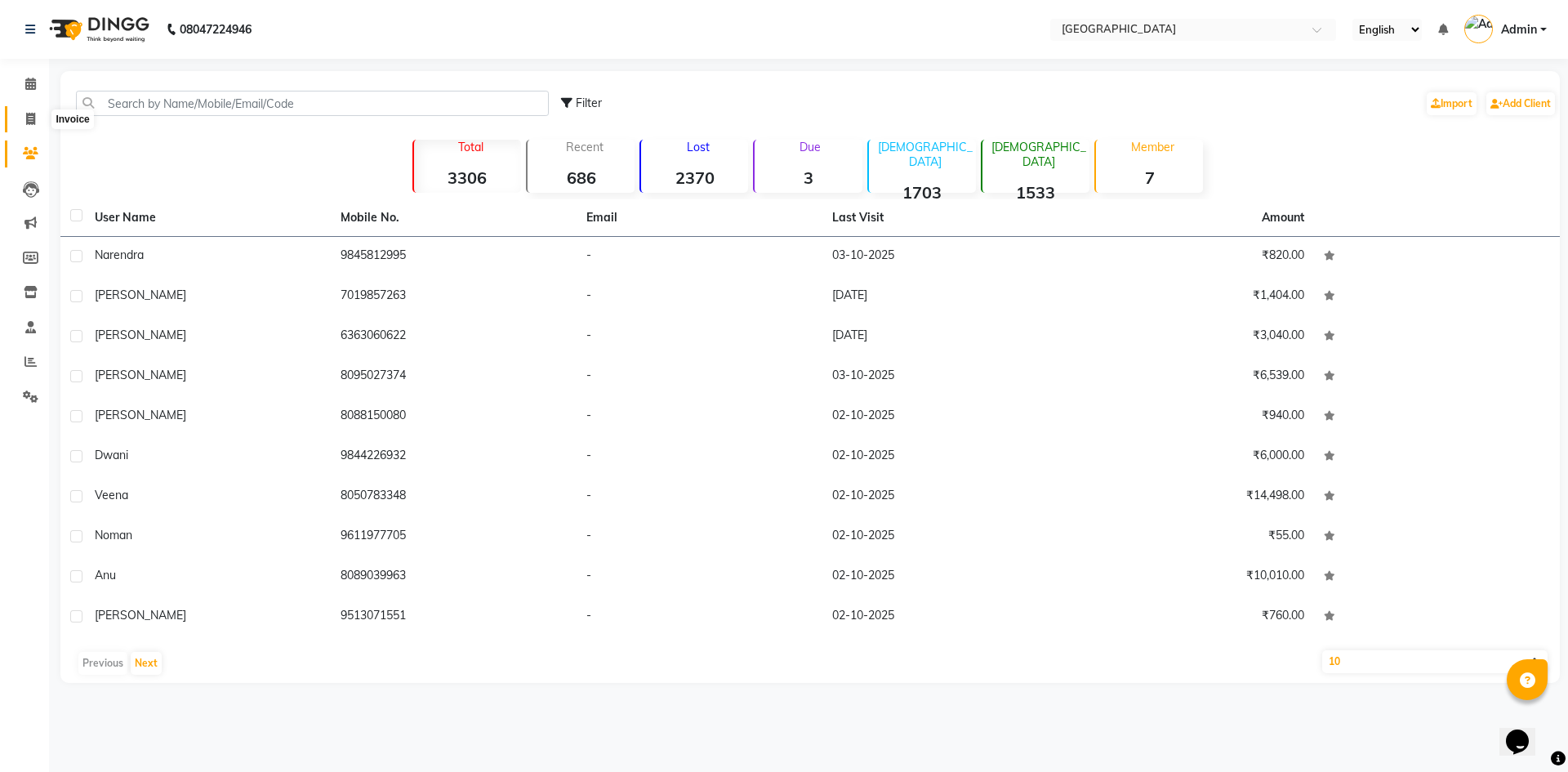
click at [34, 119] on icon at bounding box center [30, 119] width 9 height 12
select select "service"
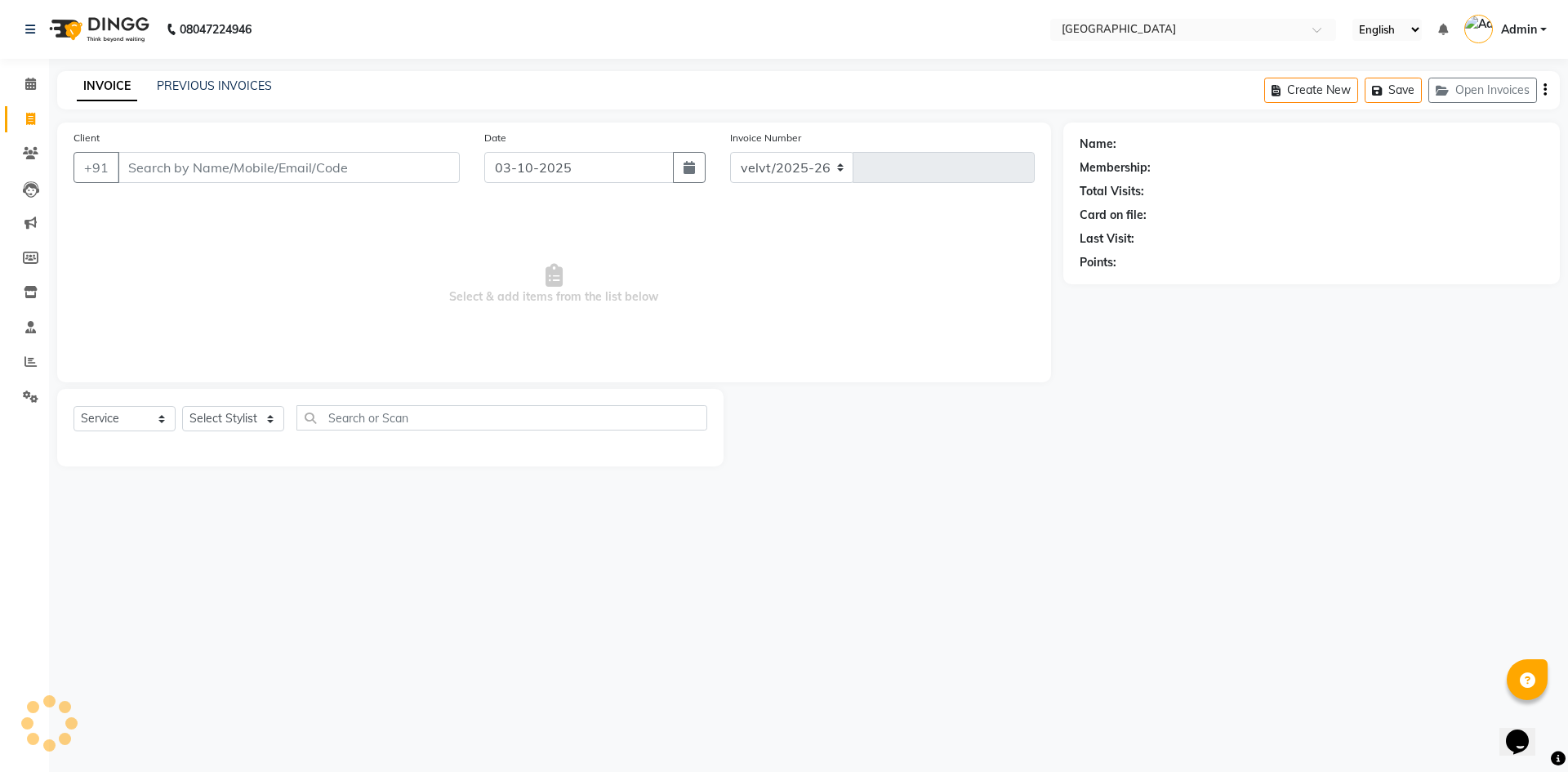
select select "6279"
type input "2102"
click at [33, 328] on icon at bounding box center [31, 327] width 10 height 12
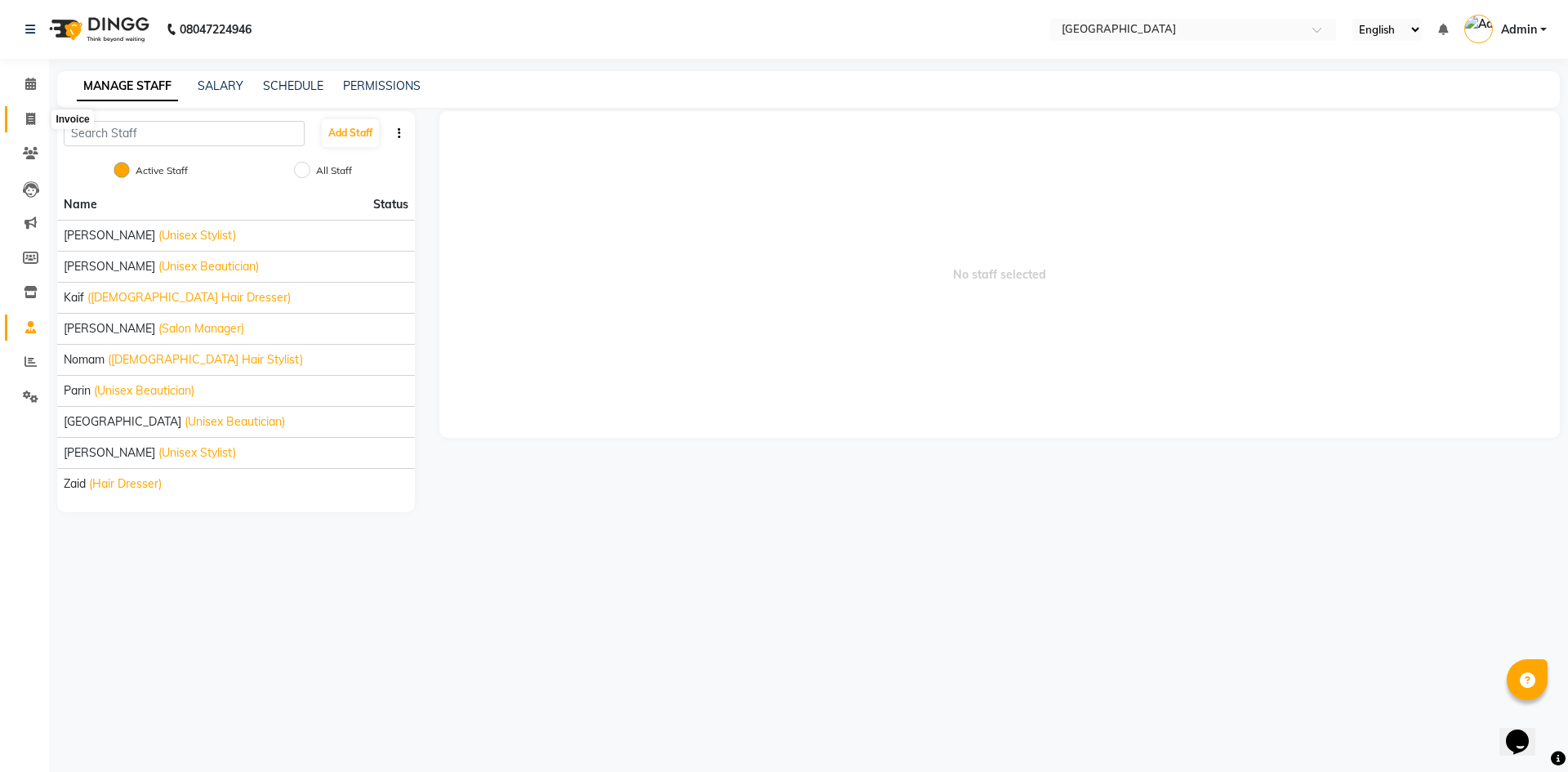
click at [33, 126] on span at bounding box center [30, 120] width 28 height 19
select select "service"
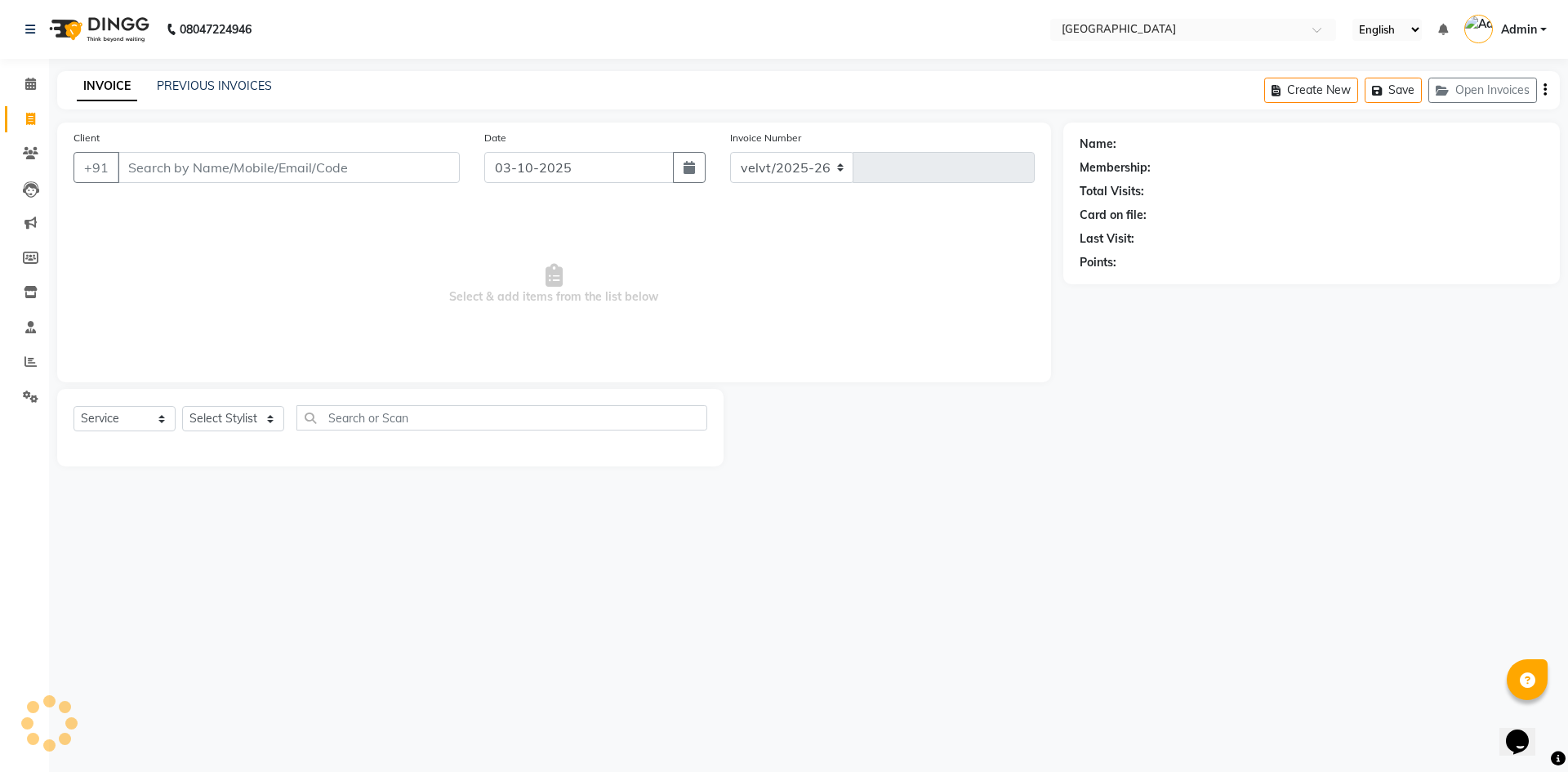
select select "6279"
type input "2102"
click at [190, 88] on link "PREVIOUS INVOICES" at bounding box center [214, 85] width 115 height 15
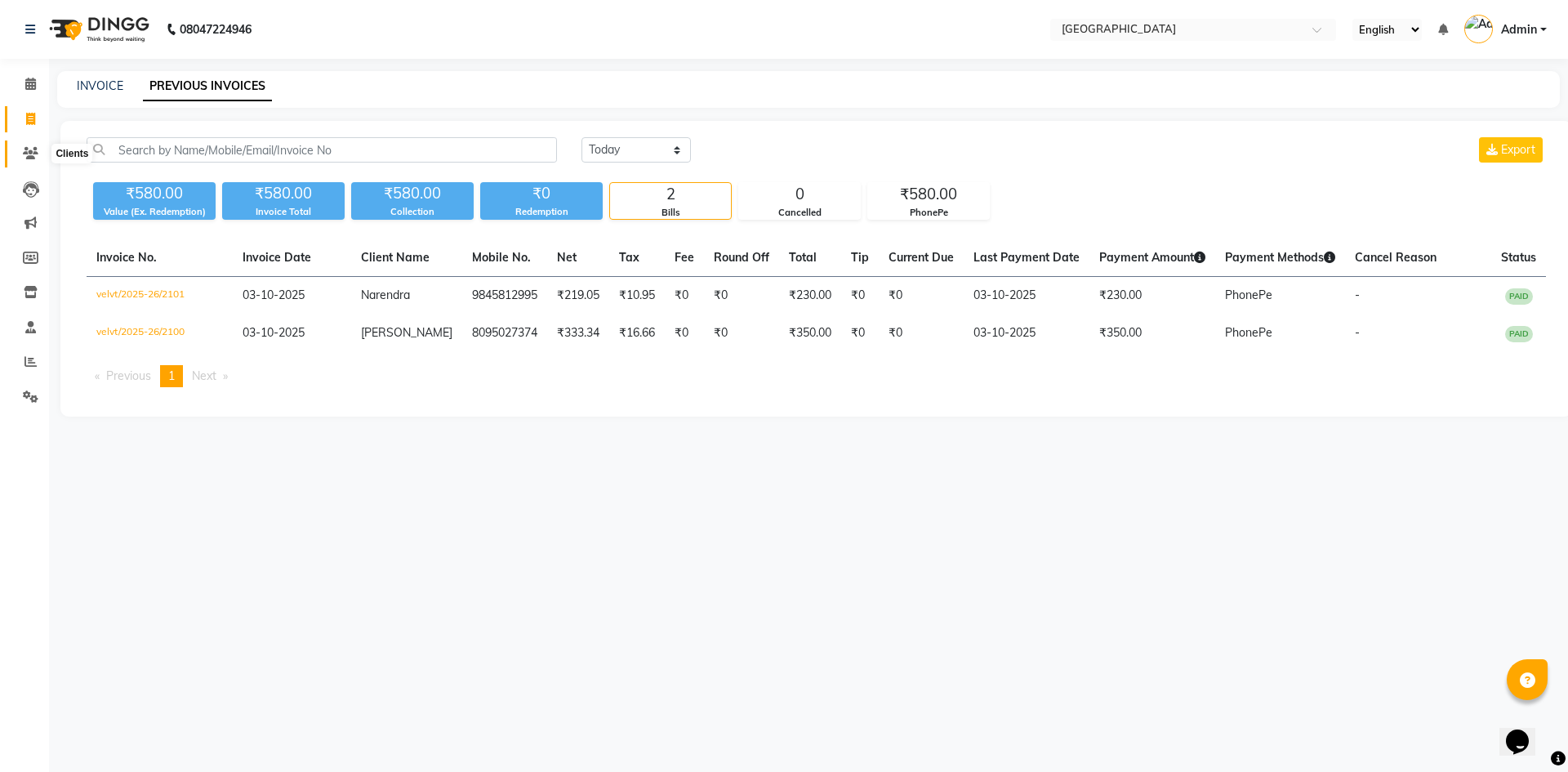
click at [32, 152] on icon at bounding box center [31, 153] width 15 height 12
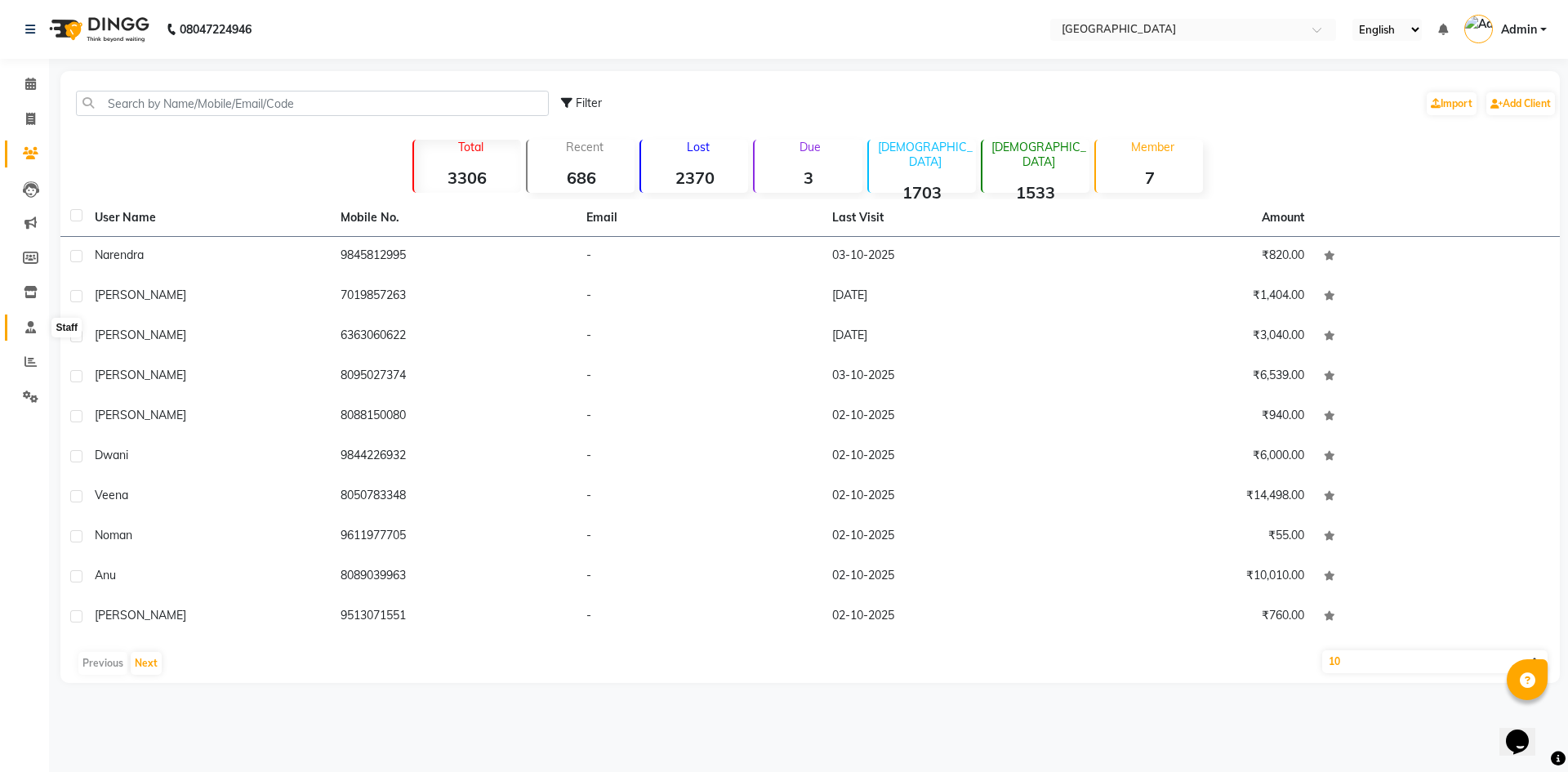
click at [26, 328] on icon at bounding box center [31, 327] width 10 height 12
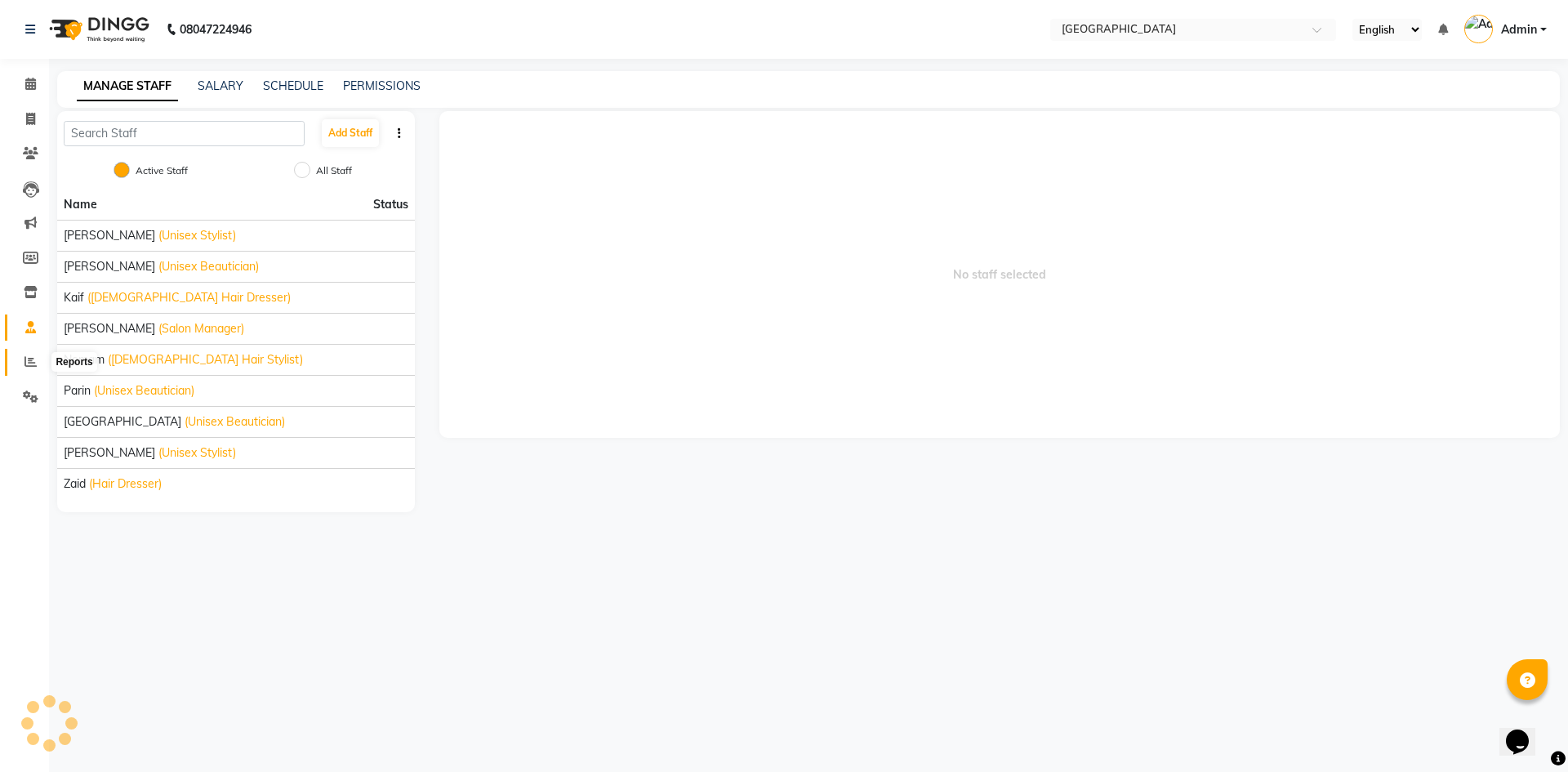
click at [34, 362] on icon at bounding box center [31, 362] width 12 height 12
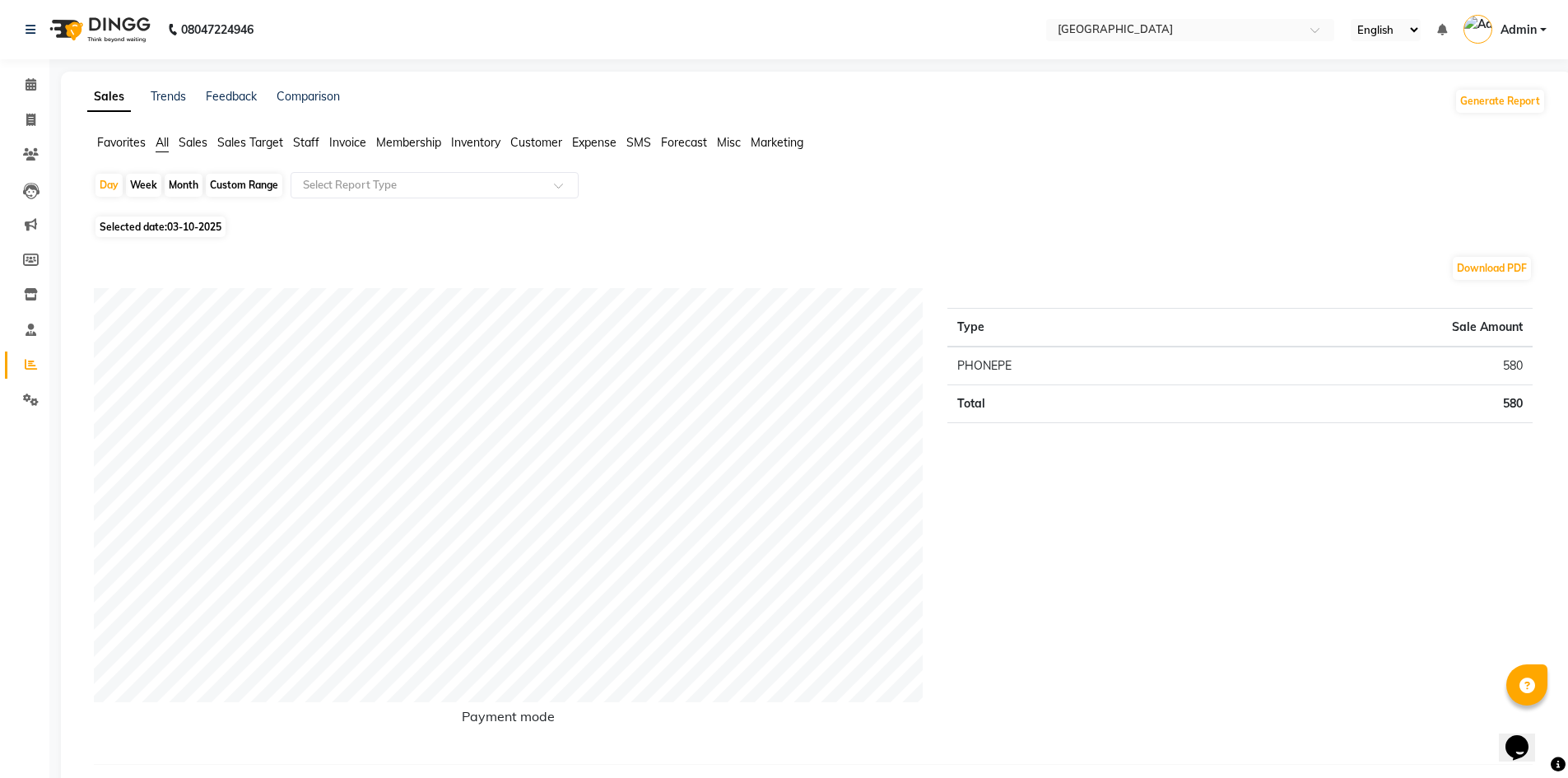
click at [226, 184] on div "Custom Range" at bounding box center [243, 185] width 77 height 23
select select "10"
select select "2025"
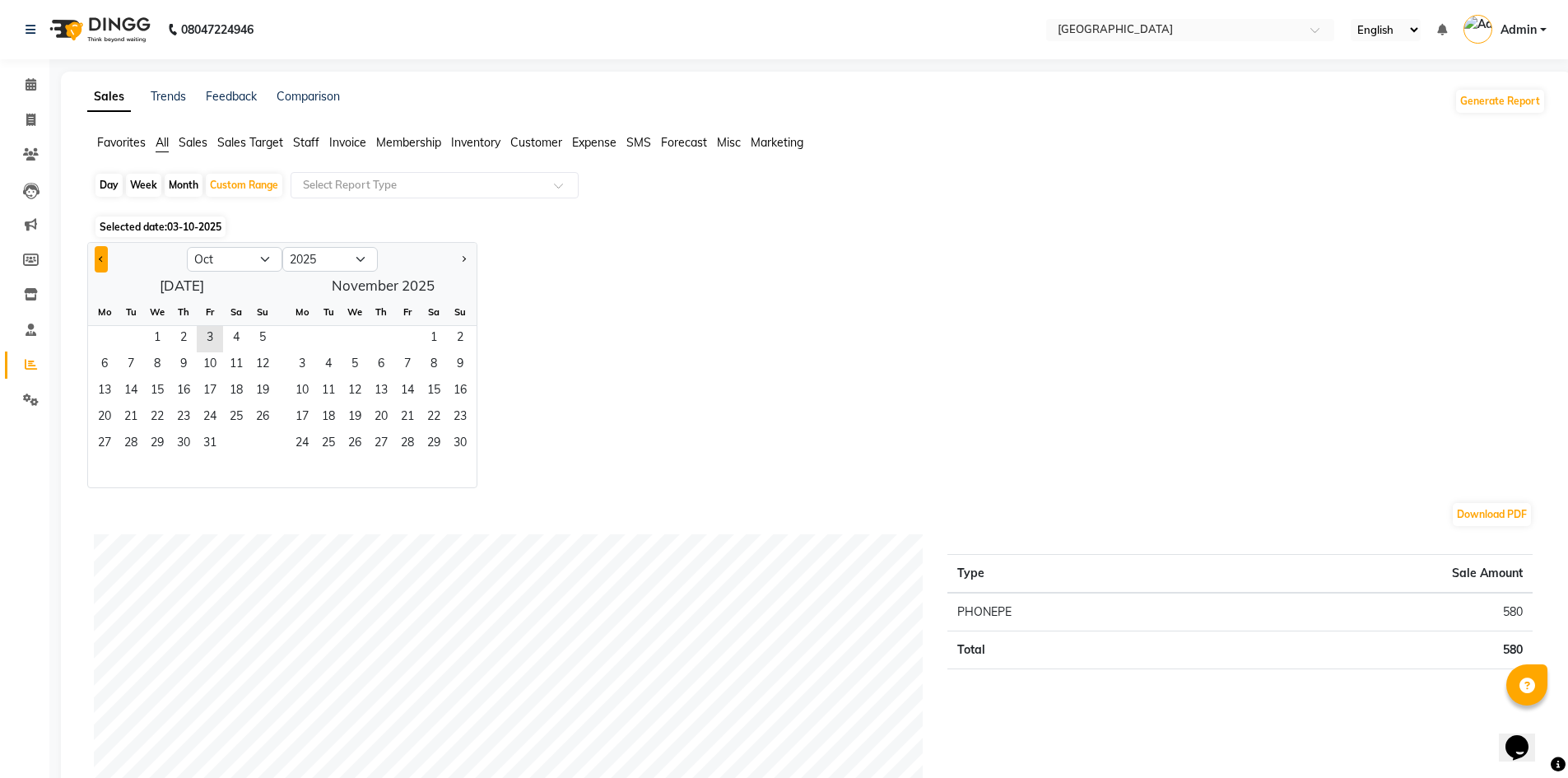
click at [104, 256] on button "Previous month" at bounding box center [101, 259] width 13 height 26
select select "9"
click at [231, 391] on span "20" at bounding box center [236, 391] width 26 height 26
click at [114, 412] on span "22" at bounding box center [104, 418] width 26 height 26
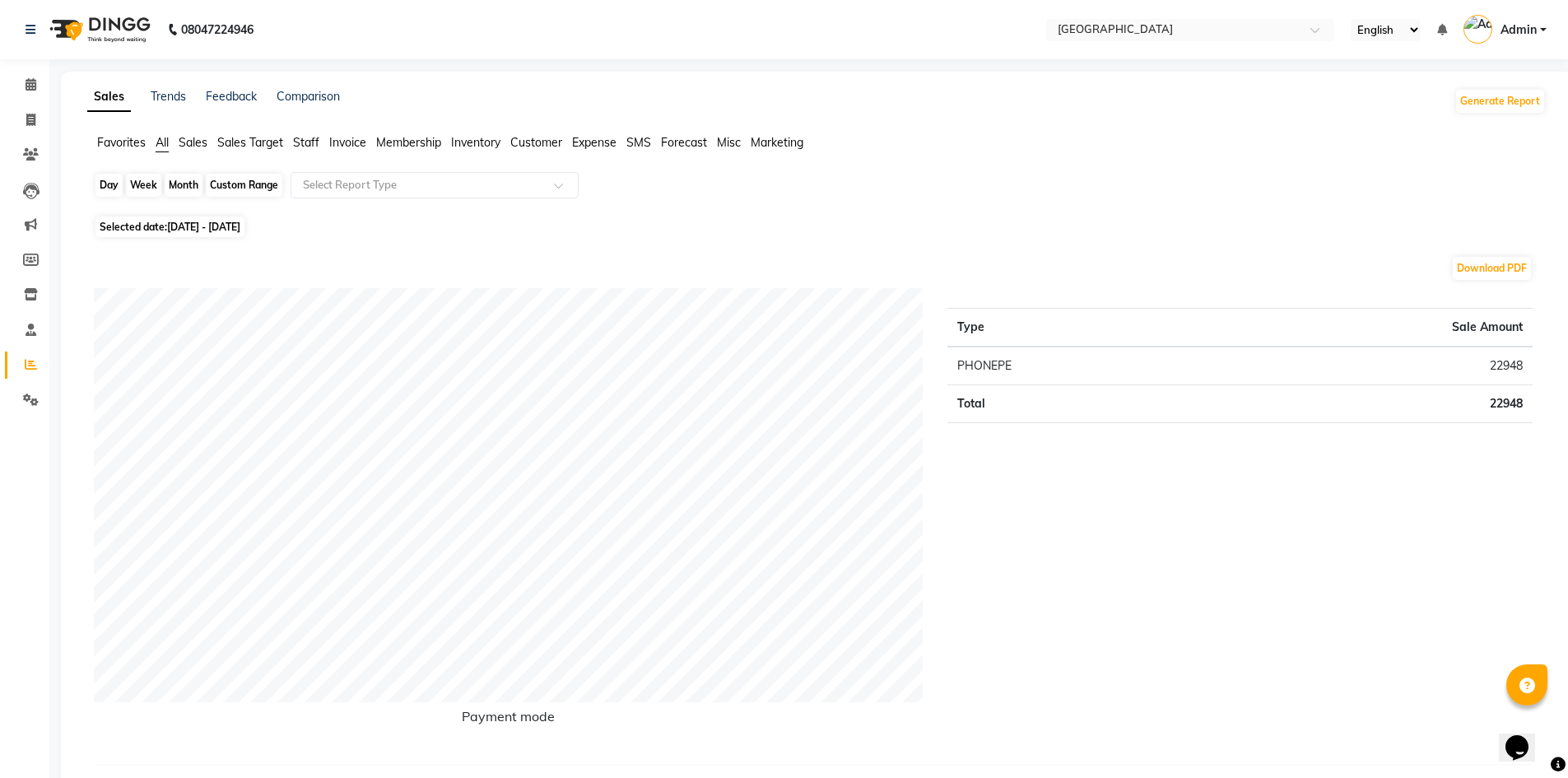
click at [256, 187] on div "Custom Range" at bounding box center [243, 185] width 77 height 23
select select "9"
select select "2025"
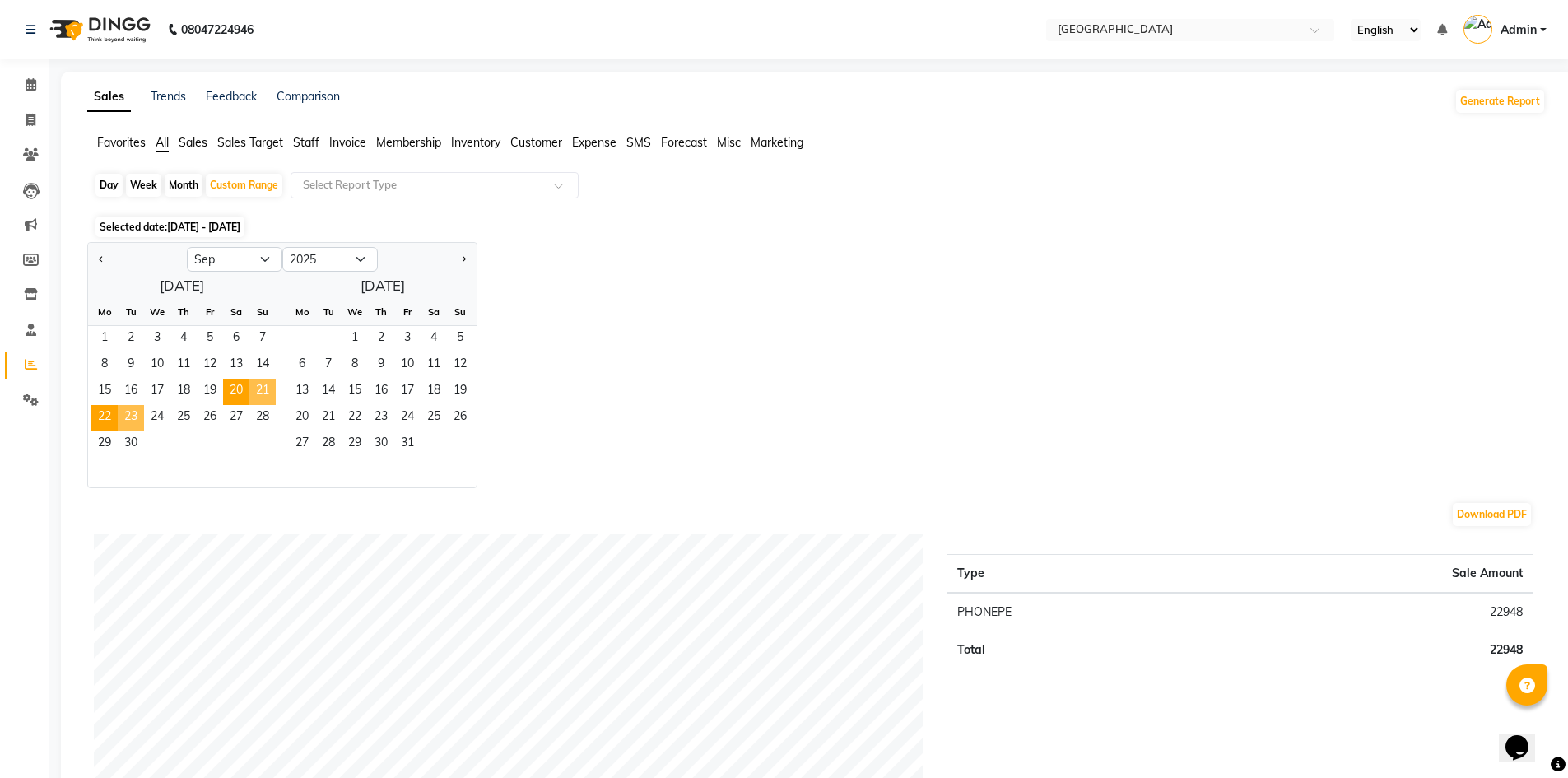
click at [133, 414] on span "23" at bounding box center [130, 418] width 26 height 26
click at [130, 415] on span "23" at bounding box center [130, 418] width 26 height 26
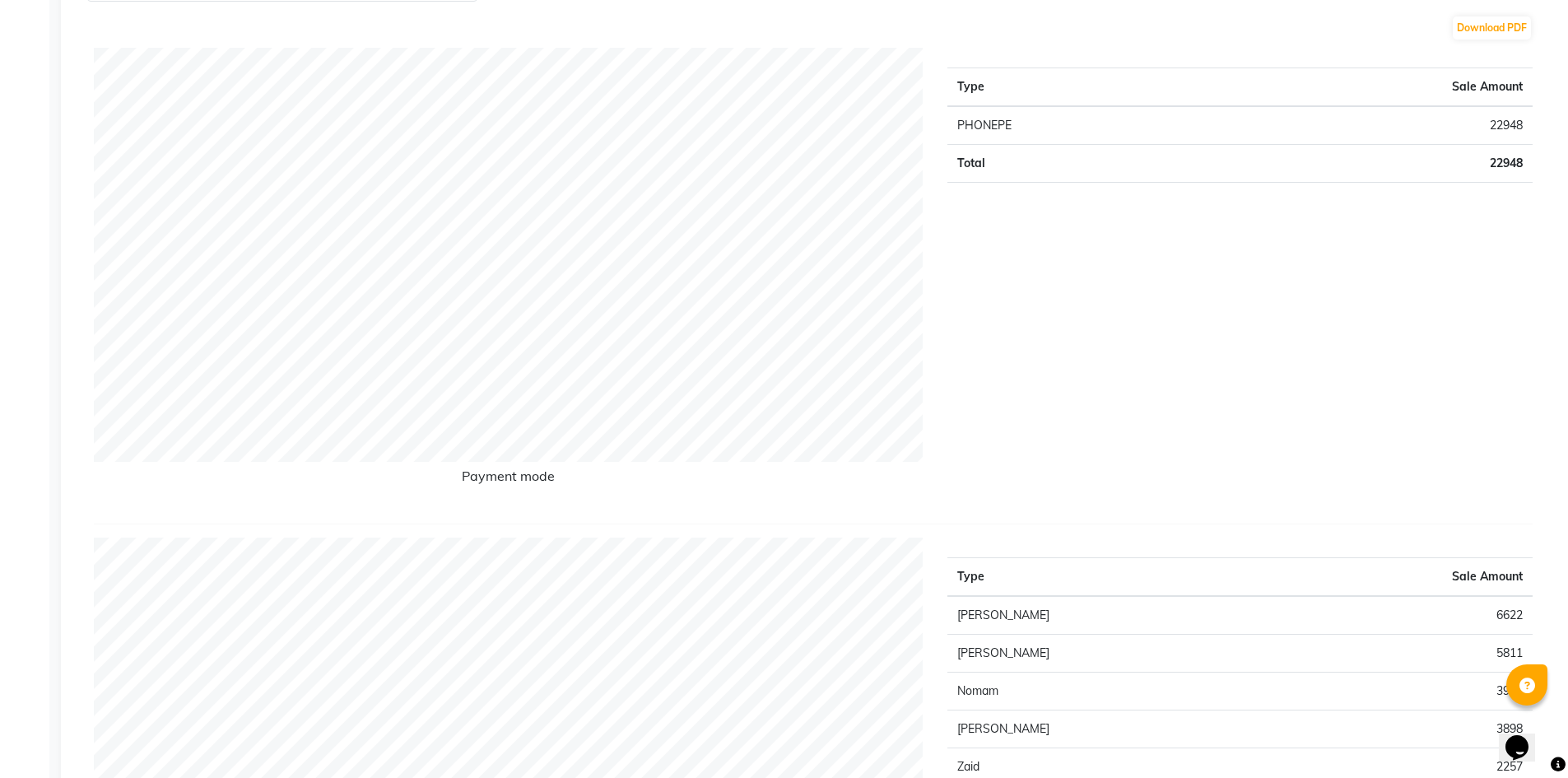
scroll to position [247, 0]
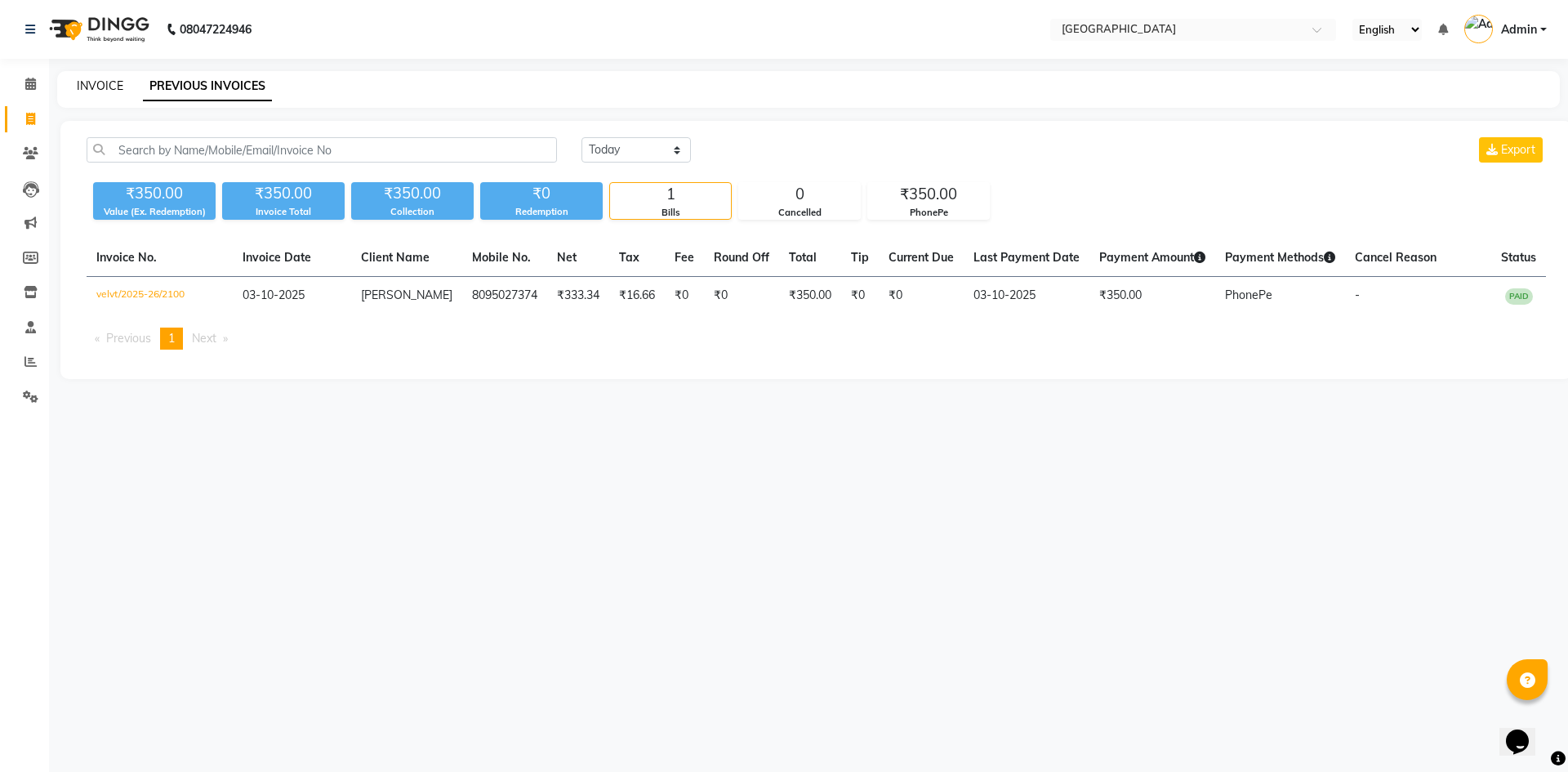
click at [93, 84] on link "INVOICE" at bounding box center [100, 85] width 46 height 15
select select "service"
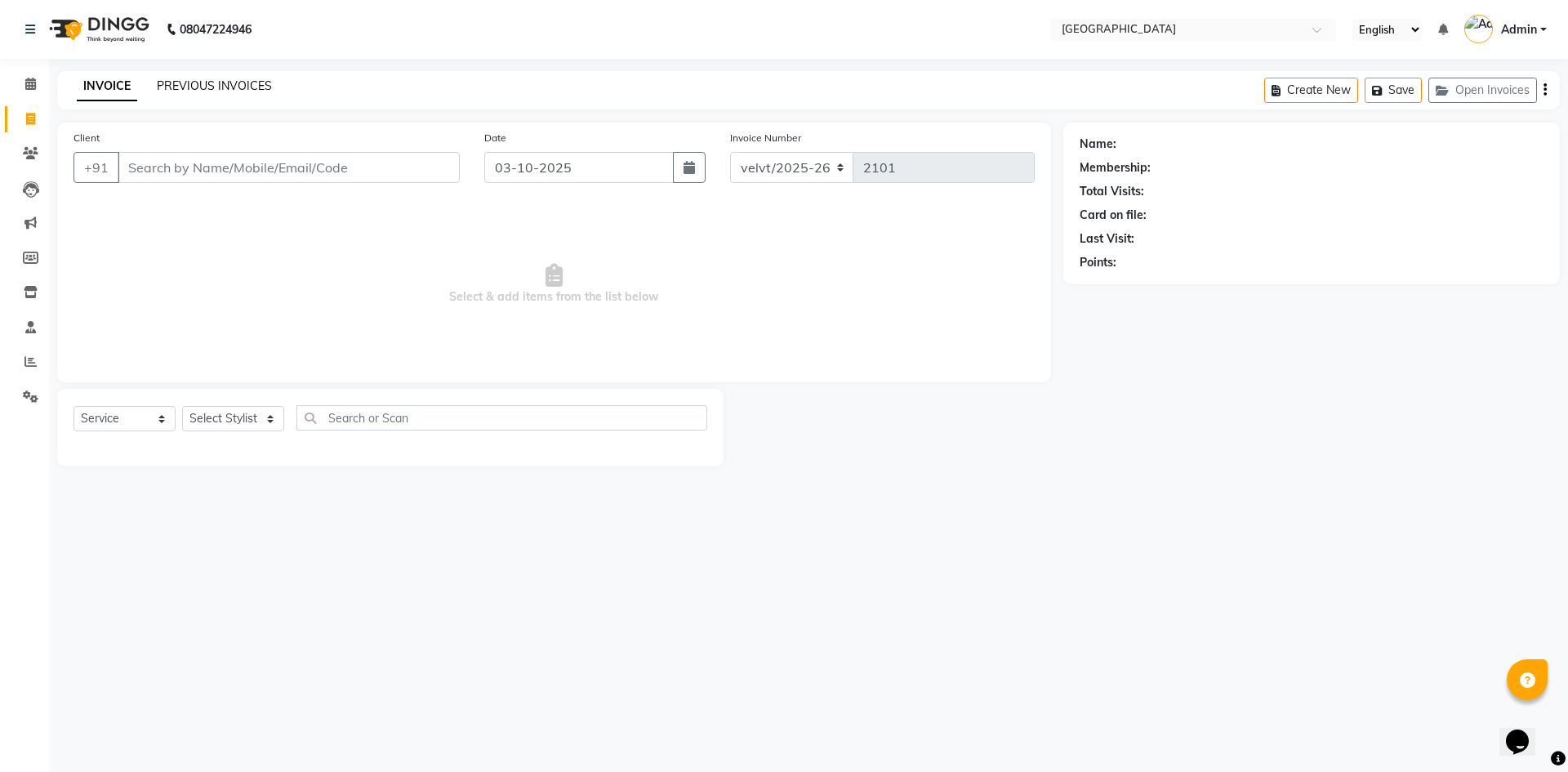
click at [239, 85] on link "PREVIOUS INVOICES" at bounding box center [214, 85] width 115 height 15
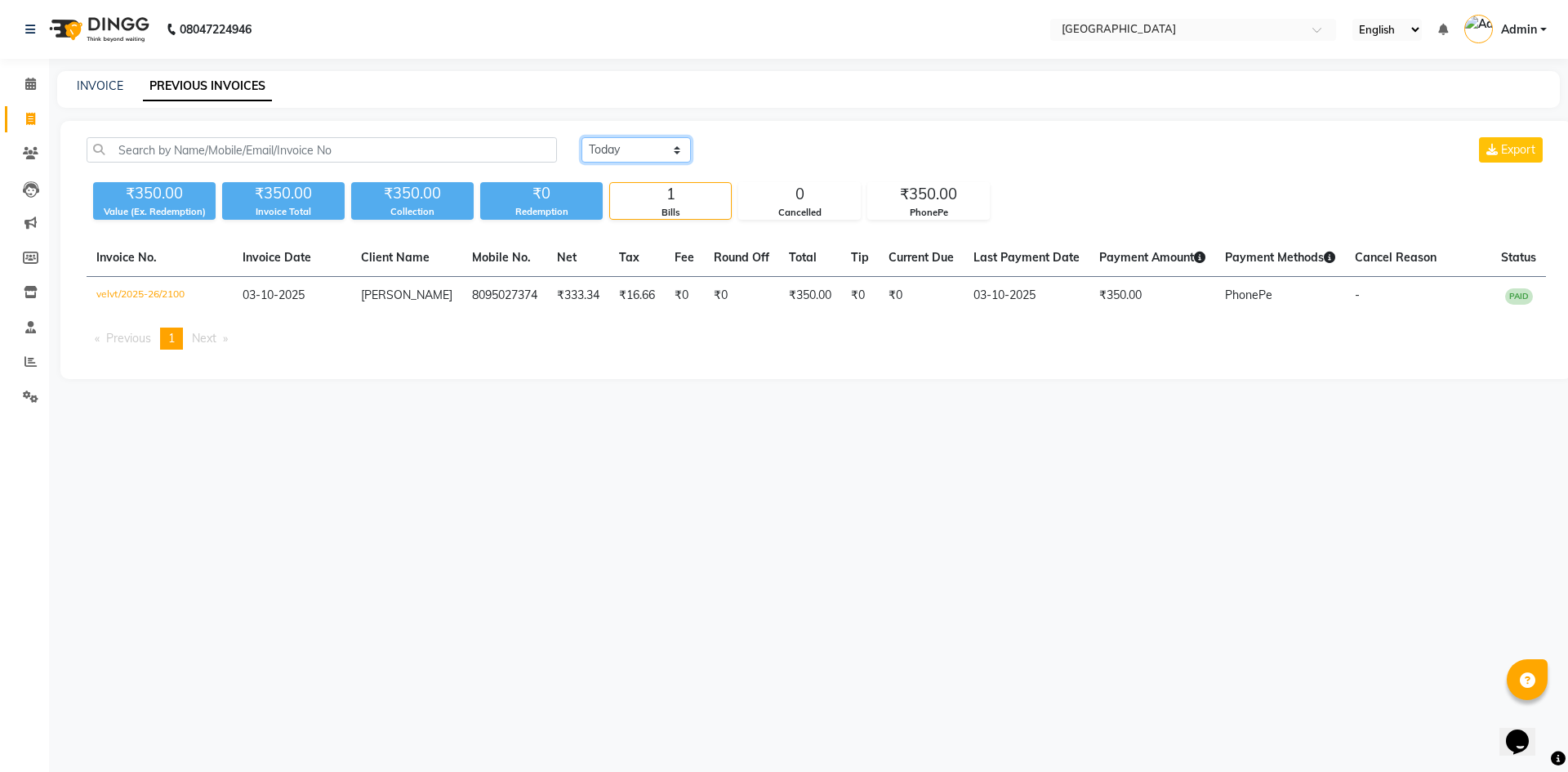
click at [597, 145] on select "Today Yesterday Custom Range" at bounding box center [637, 150] width 110 height 26
select select "yesterday"
click at [582, 137] on select "Today Yesterday Custom Range" at bounding box center [637, 150] width 110 height 26
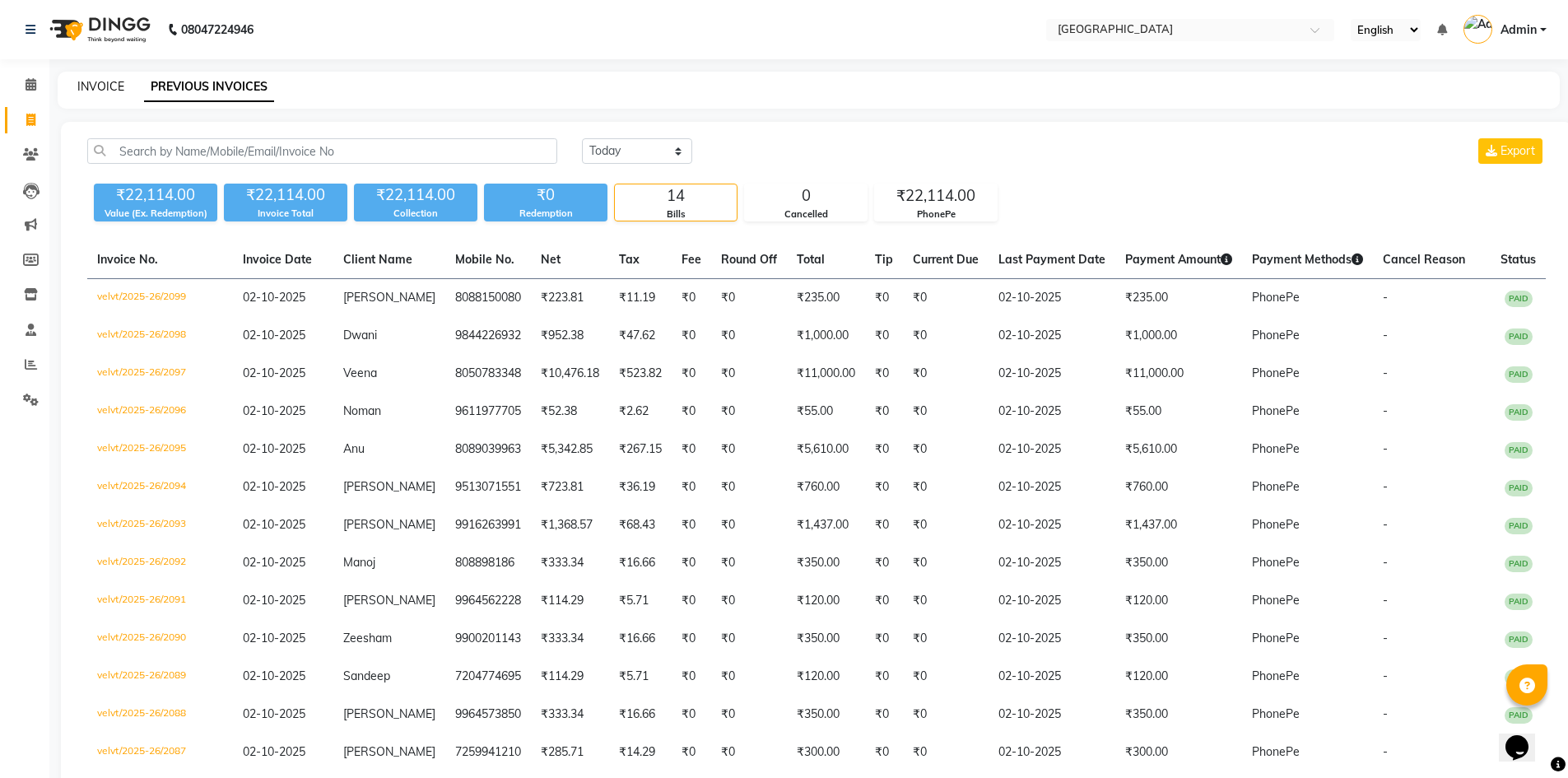
click at [103, 85] on link "INVOICE" at bounding box center [101, 85] width 47 height 15
select select "service"
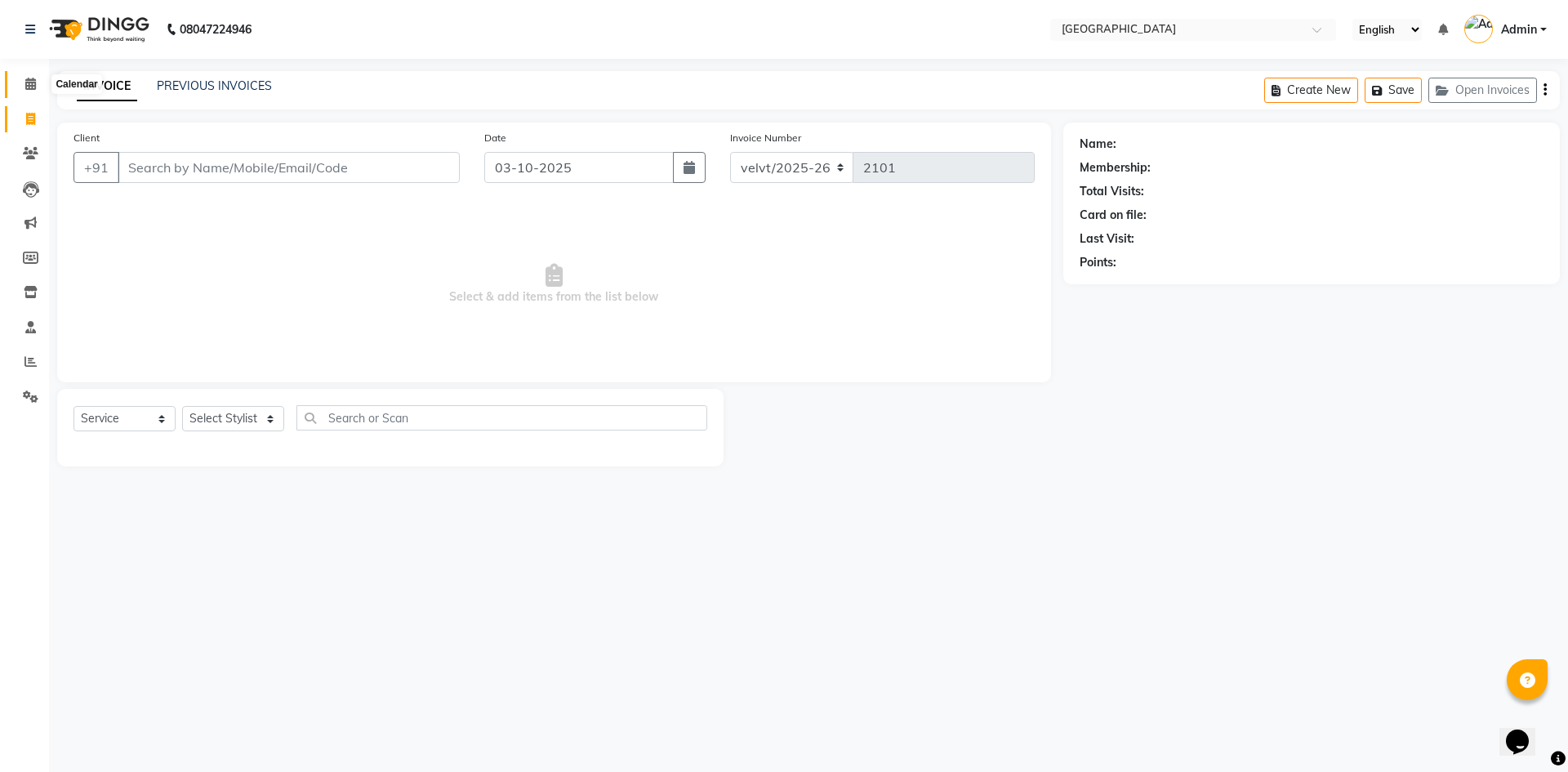
click at [21, 80] on span at bounding box center [30, 85] width 28 height 19
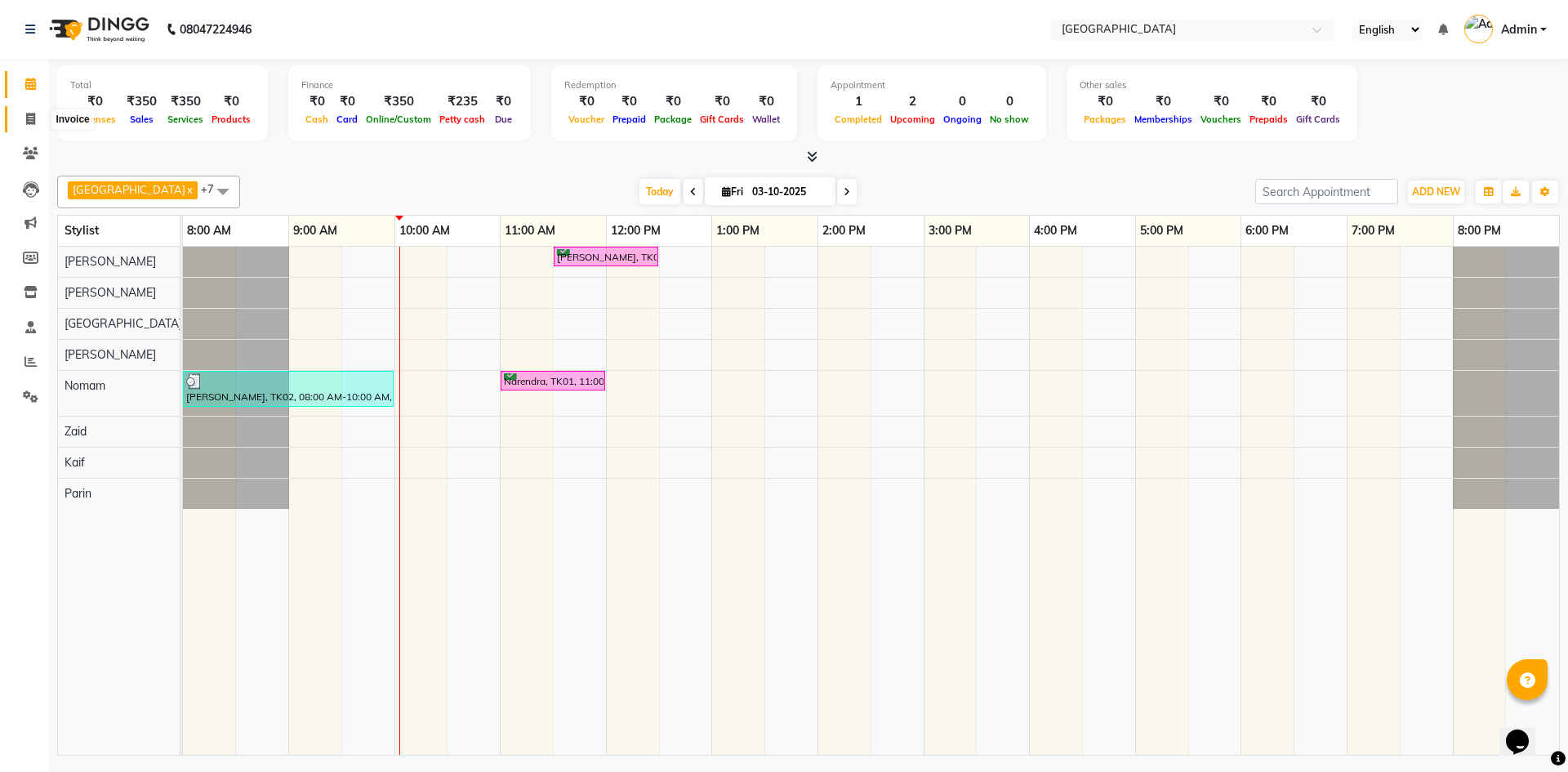
click at [31, 118] on icon at bounding box center [30, 119] width 9 height 12
select select "service"
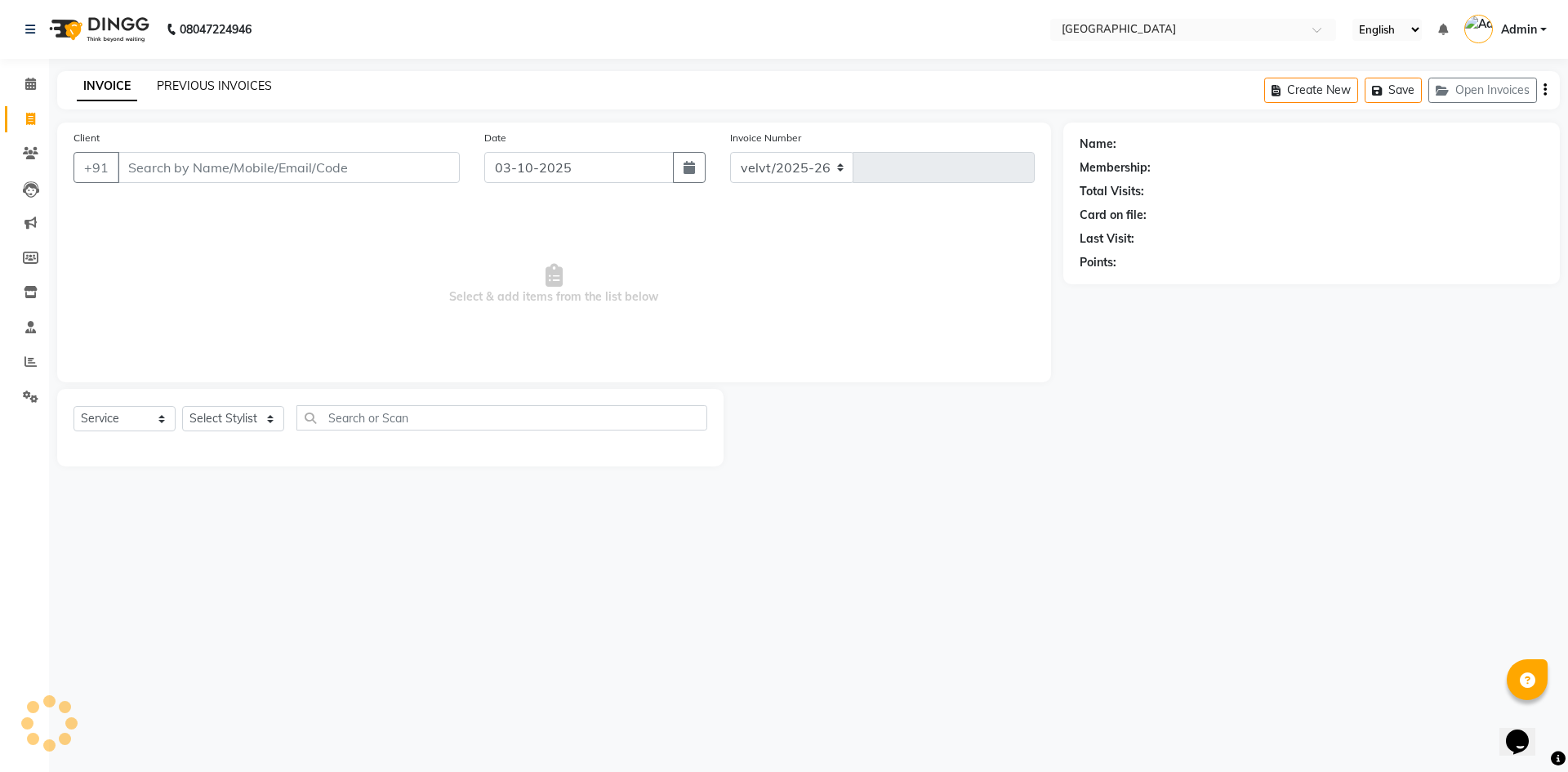
select select "6279"
type input "2101"
click at [209, 81] on link "PREVIOUS INVOICES" at bounding box center [214, 85] width 115 height 15
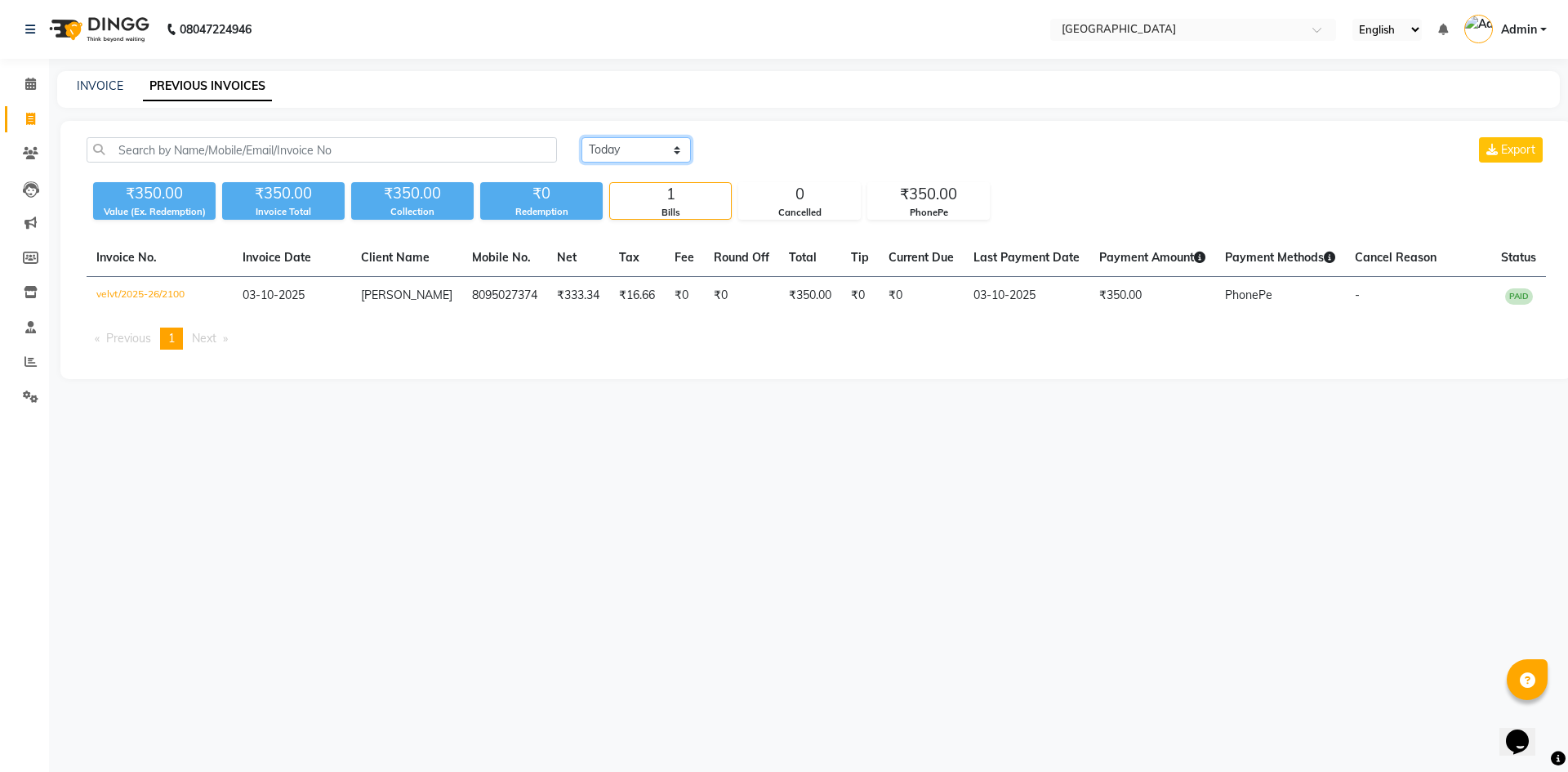
click at [614, 151] on select "Today Yesterday Custom Range" at bounding box center [637, 150] width 110 height 26
click at [582, 137] on select "Today Yesterday Custom Range" at bounding box center [637, 150] width 110 height 26
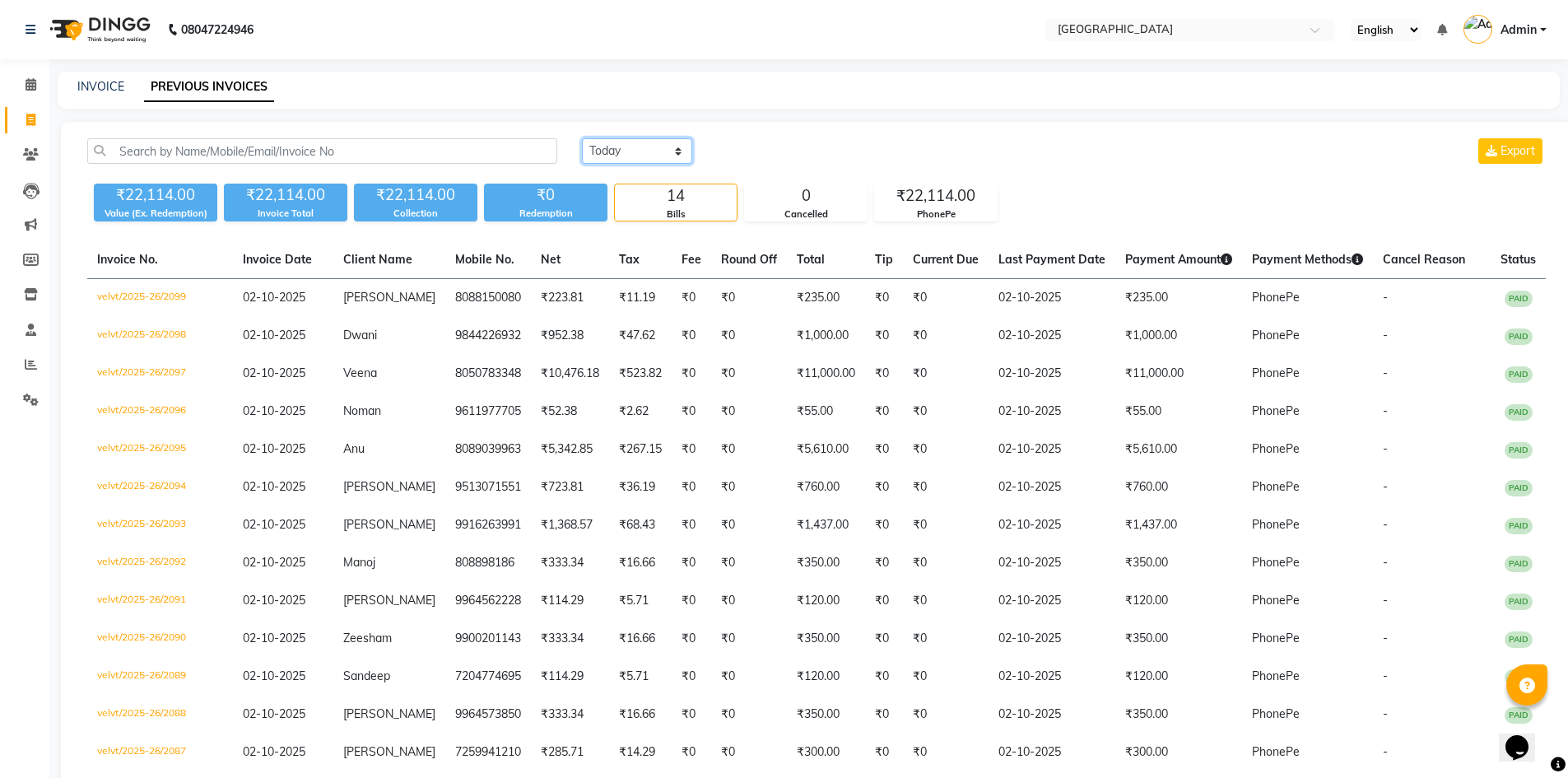
click at [609, 152] on select "Today Yesterday Custom Range" at bounding box center [637, 151] width 111 height 26
select select "range"
click at [582, 138] on select "Today Yesterday Custom Range" at bounding box center [637, 151] width 111 height 26
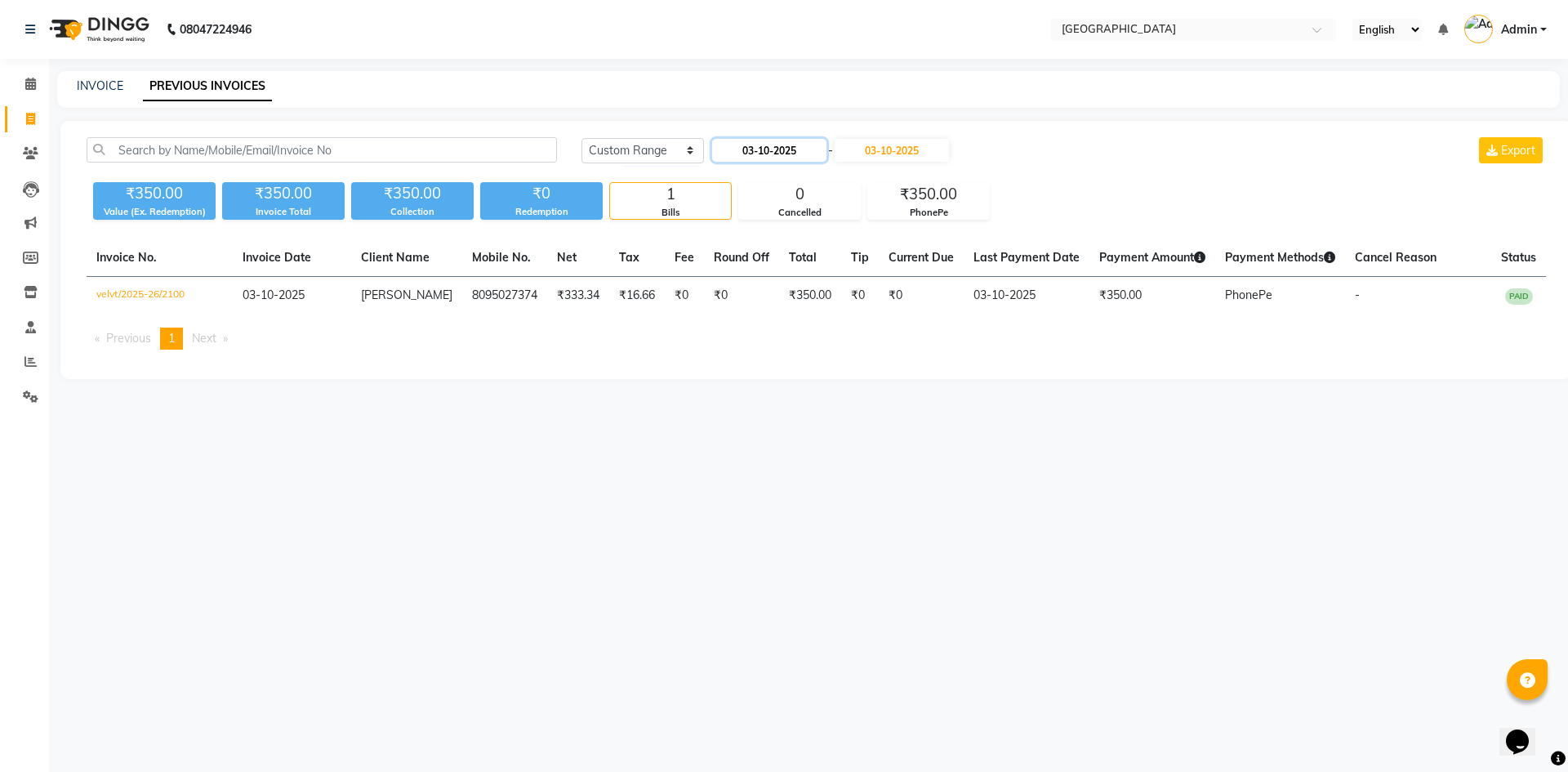
click at [757, 150] on input "03-10-2025" at bounding box center [769, 150] width 114 height 23
select select "10"
select select "2025"
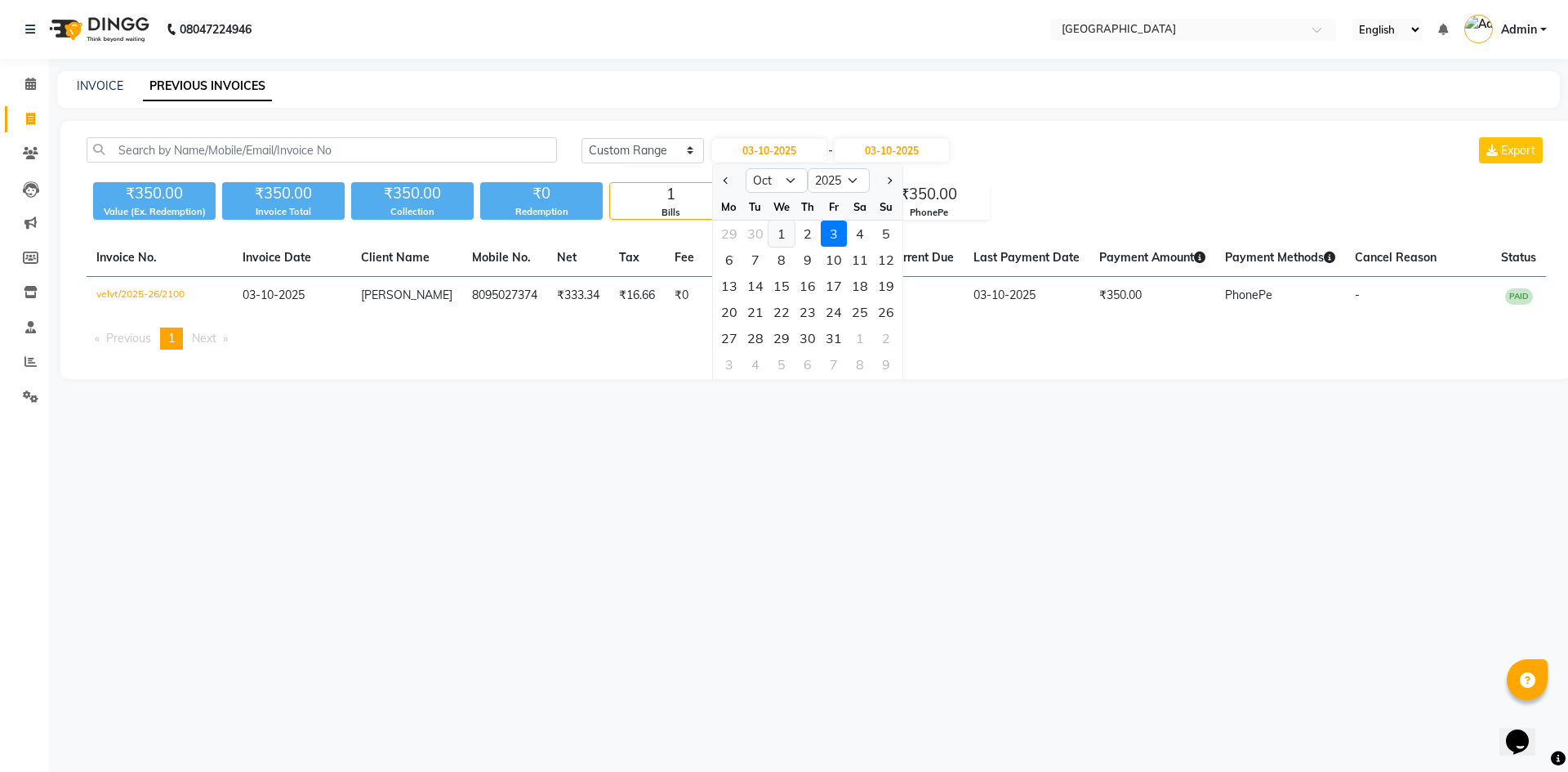
click at [776, 231] on div "1" at bounding box center [781, 233] width 26 height 26
type input "01-10-2025"
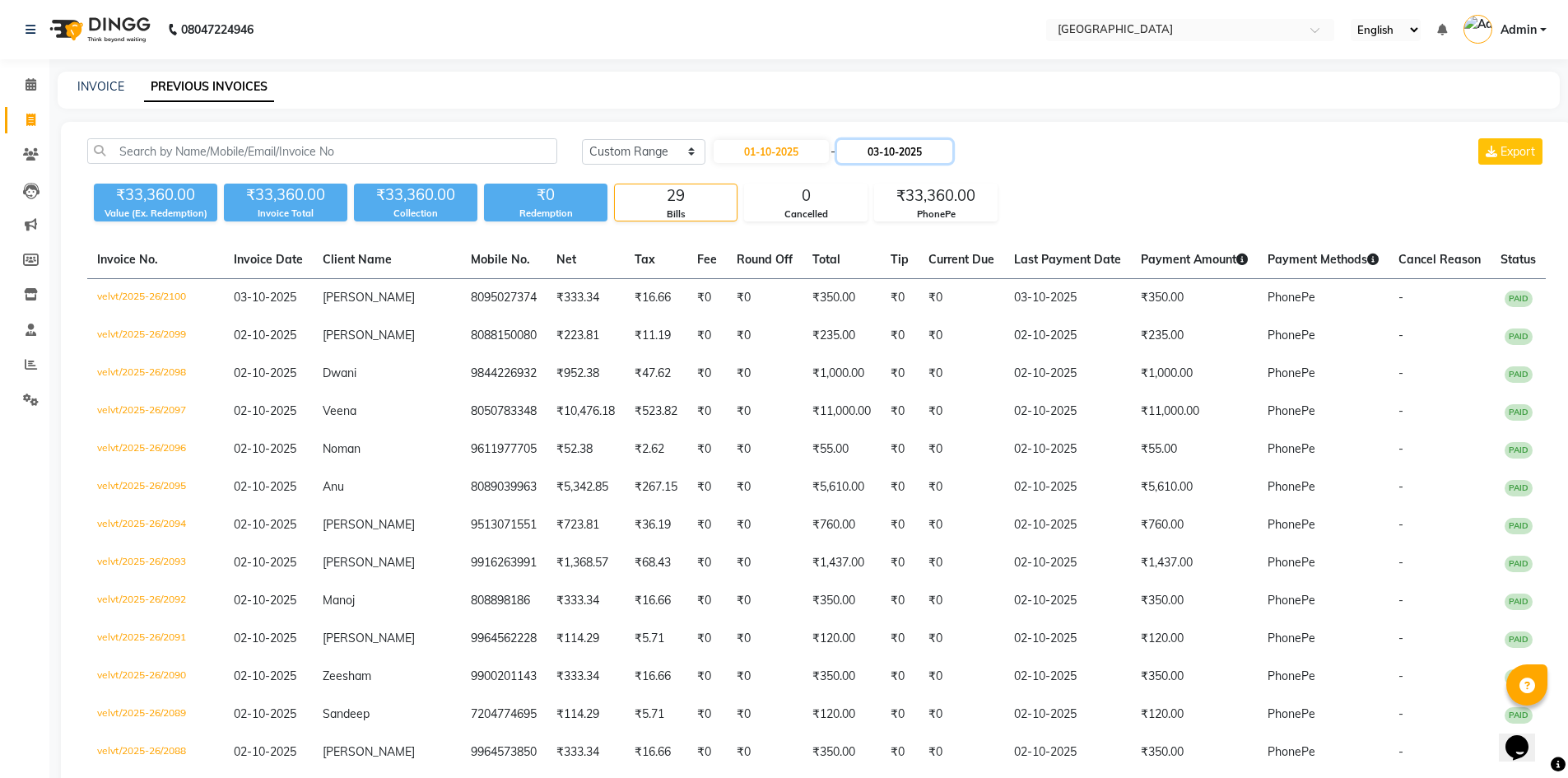
click at [923, 146] on input "03-10-2025" at bounding box center [894, 151] width 115 height 23
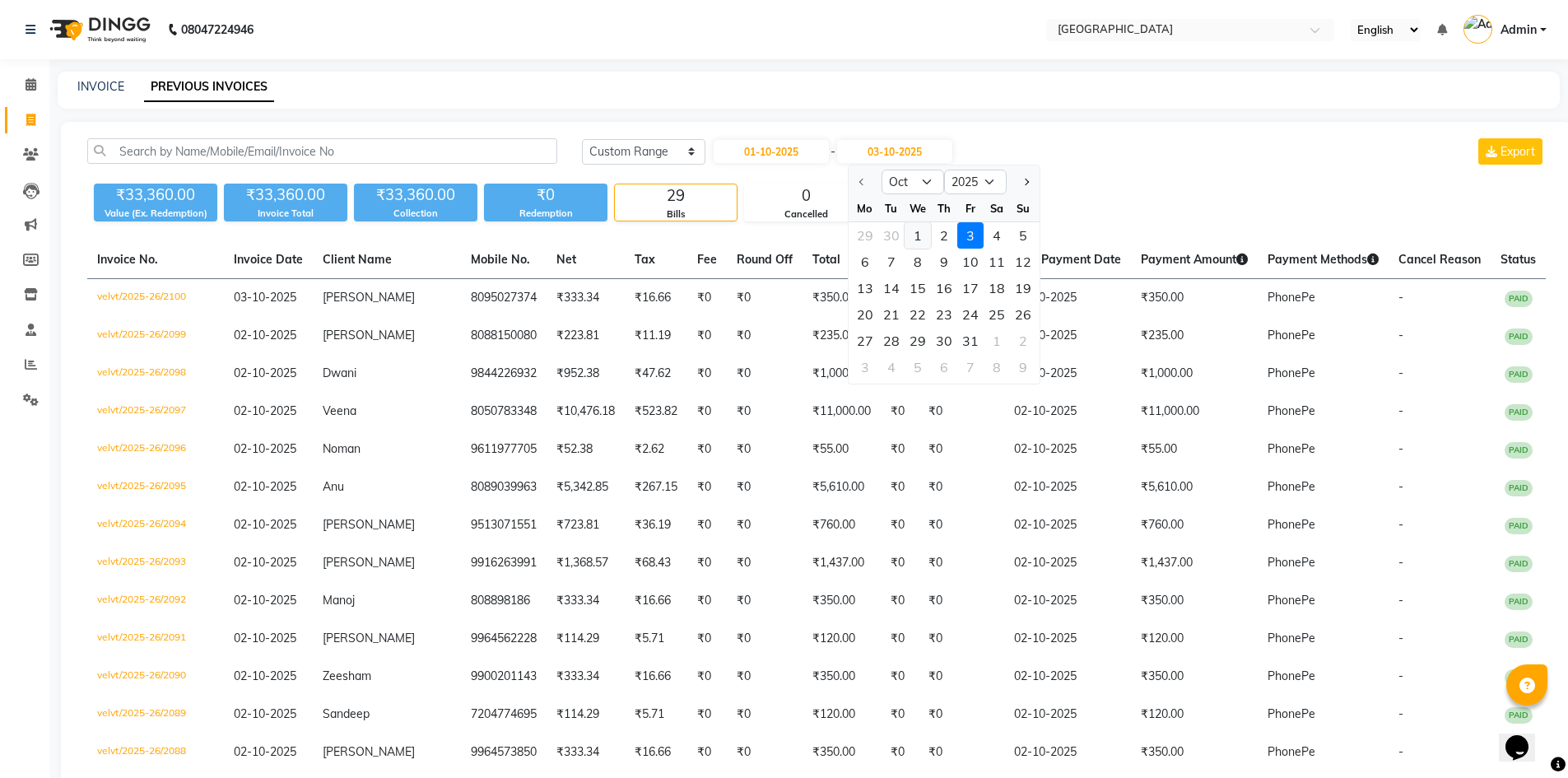
click at [914, 238] on div "1" at bounding box center [917, 235] width 26 height 26
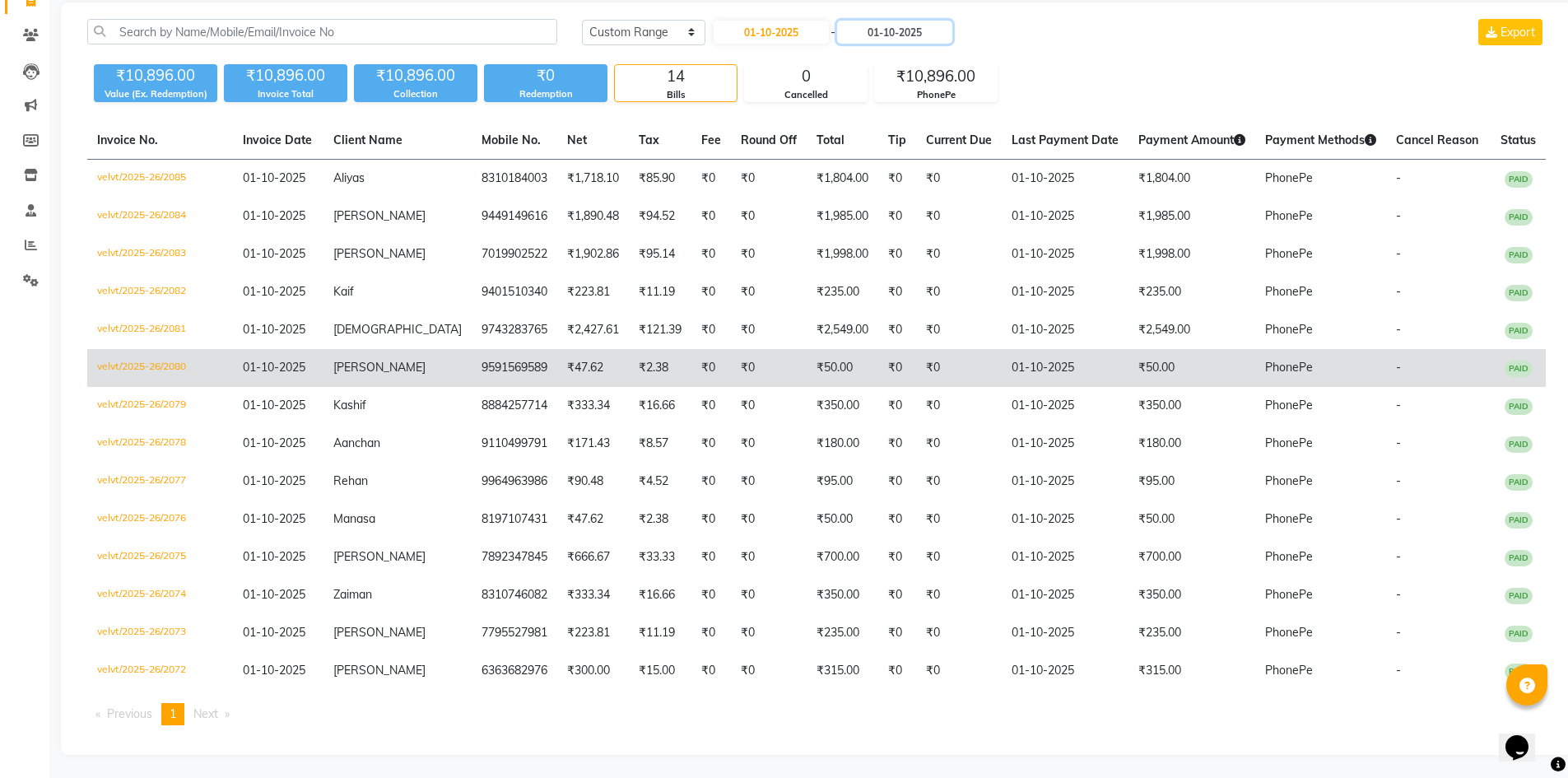
scroll to position [121, 0]
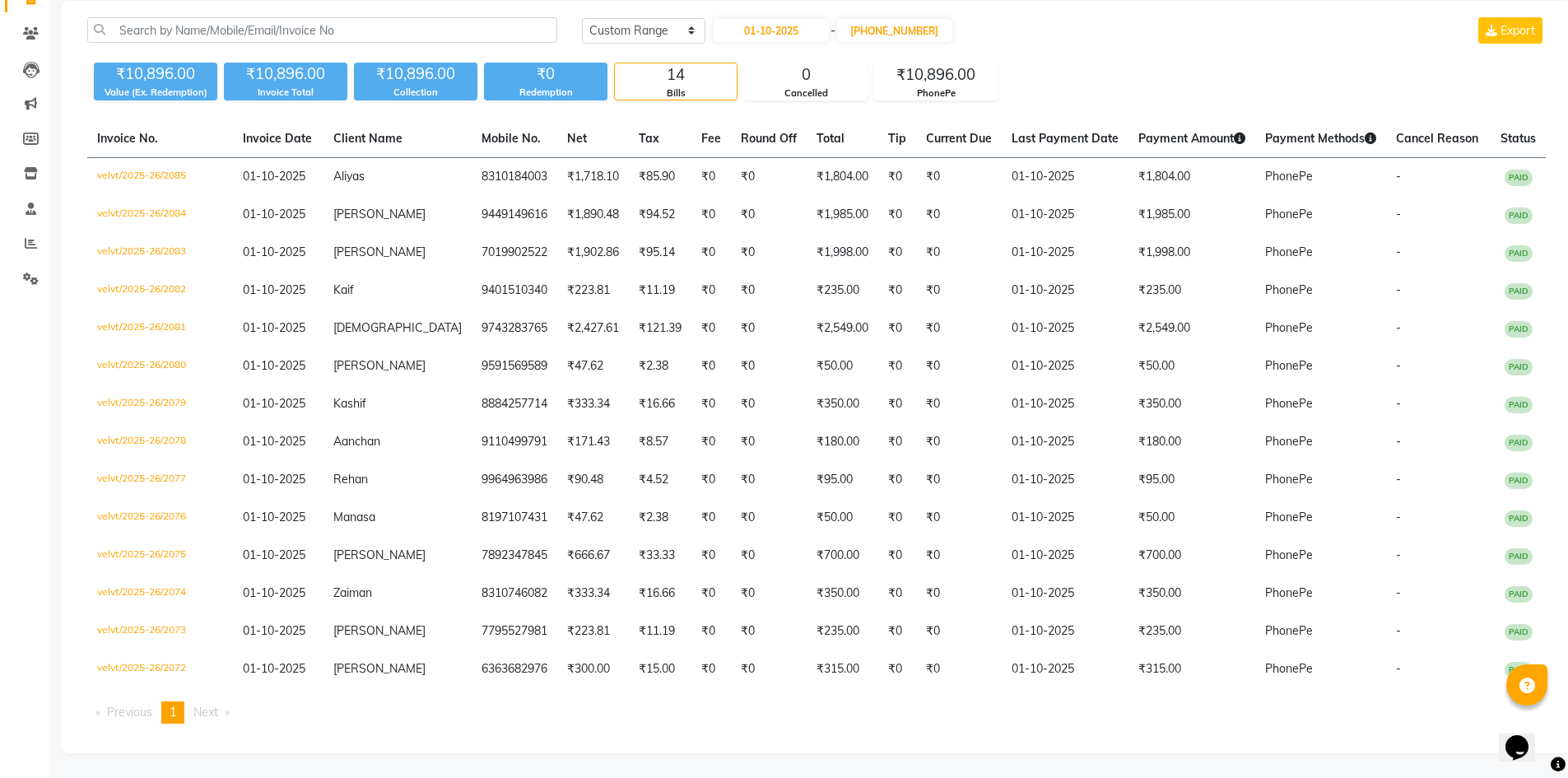
type input "01-10-2025"
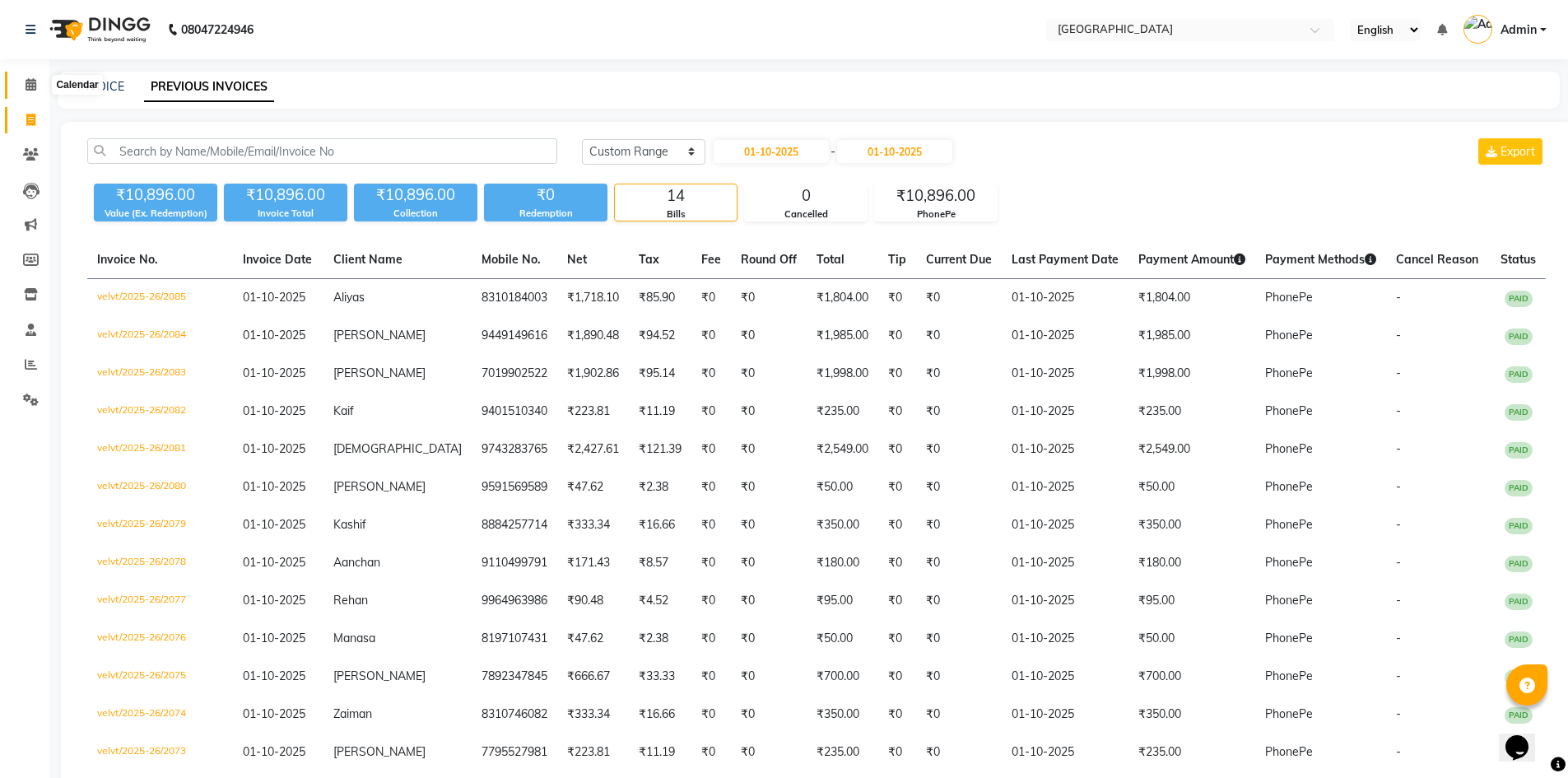
click at [26, 78] on span at bounding box center [30, 85] width 28 height 19
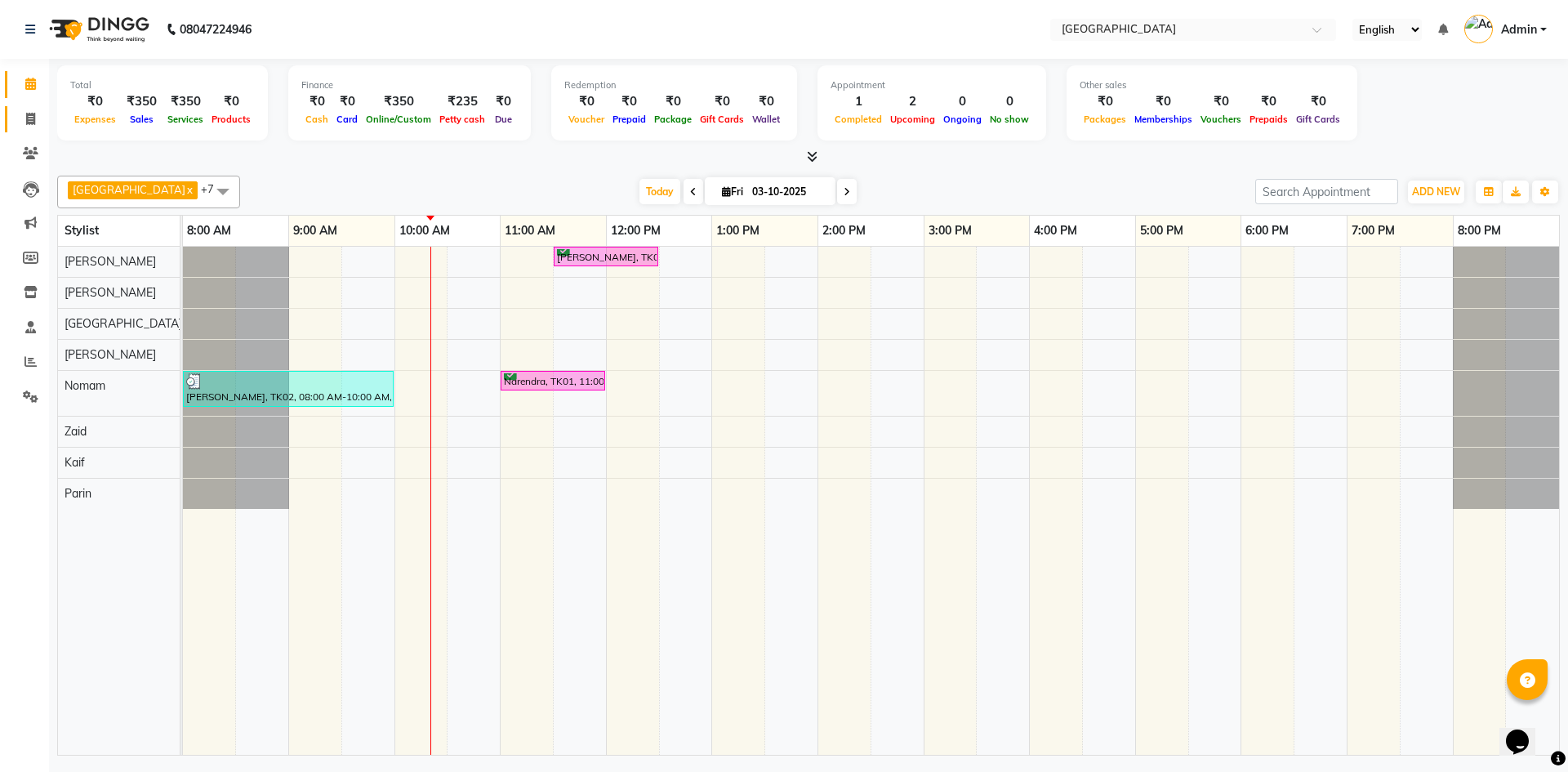
click at [39, 109] on link "Invoice" at bounding box center [25, 119] width 39 height 27
select select "service"
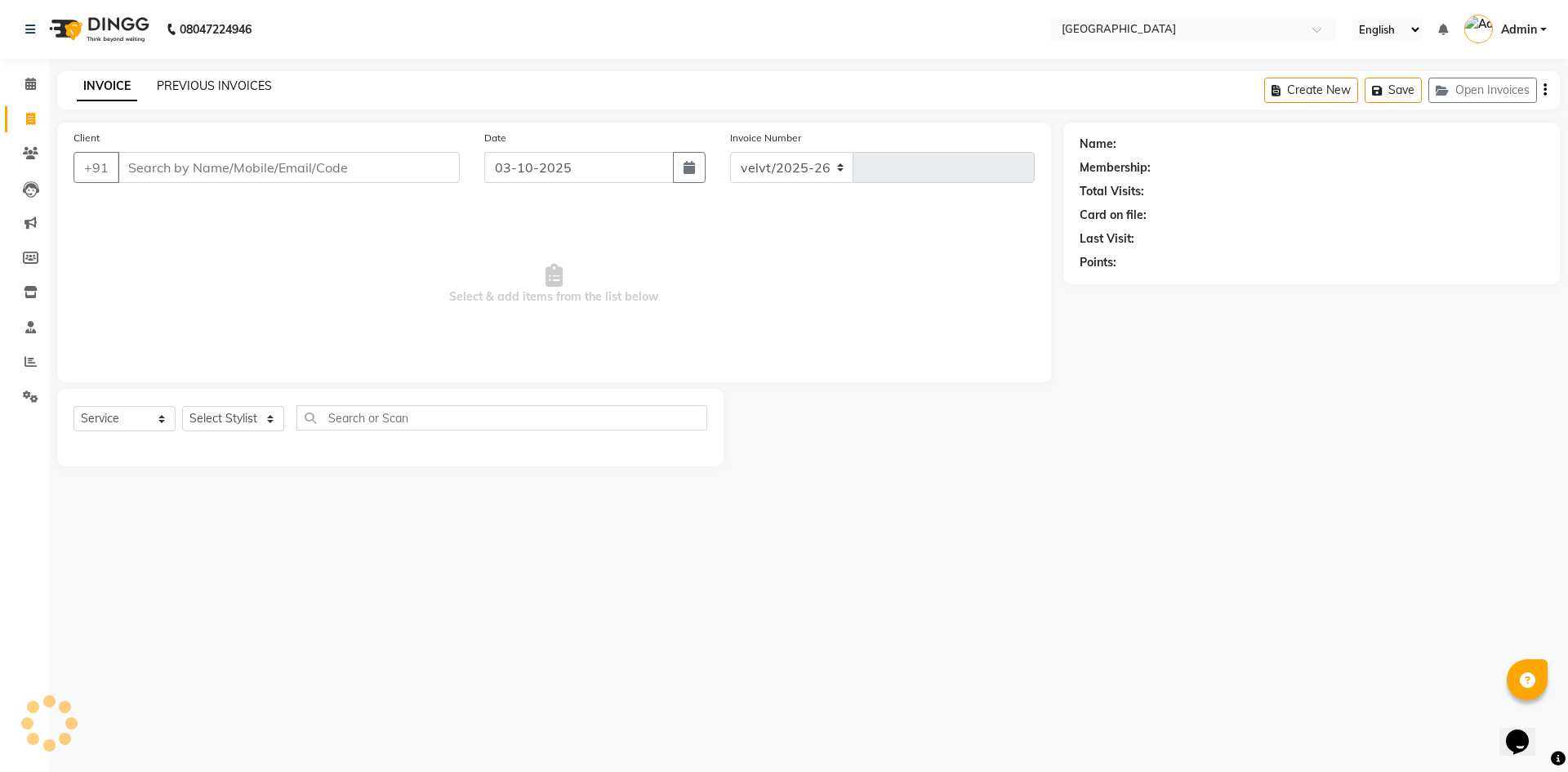
select select "6279"
type input "2101"
click at [217, 87] on link "PREVIOUS INVOICES" at bounding box center [214, 85] width 115 height 15
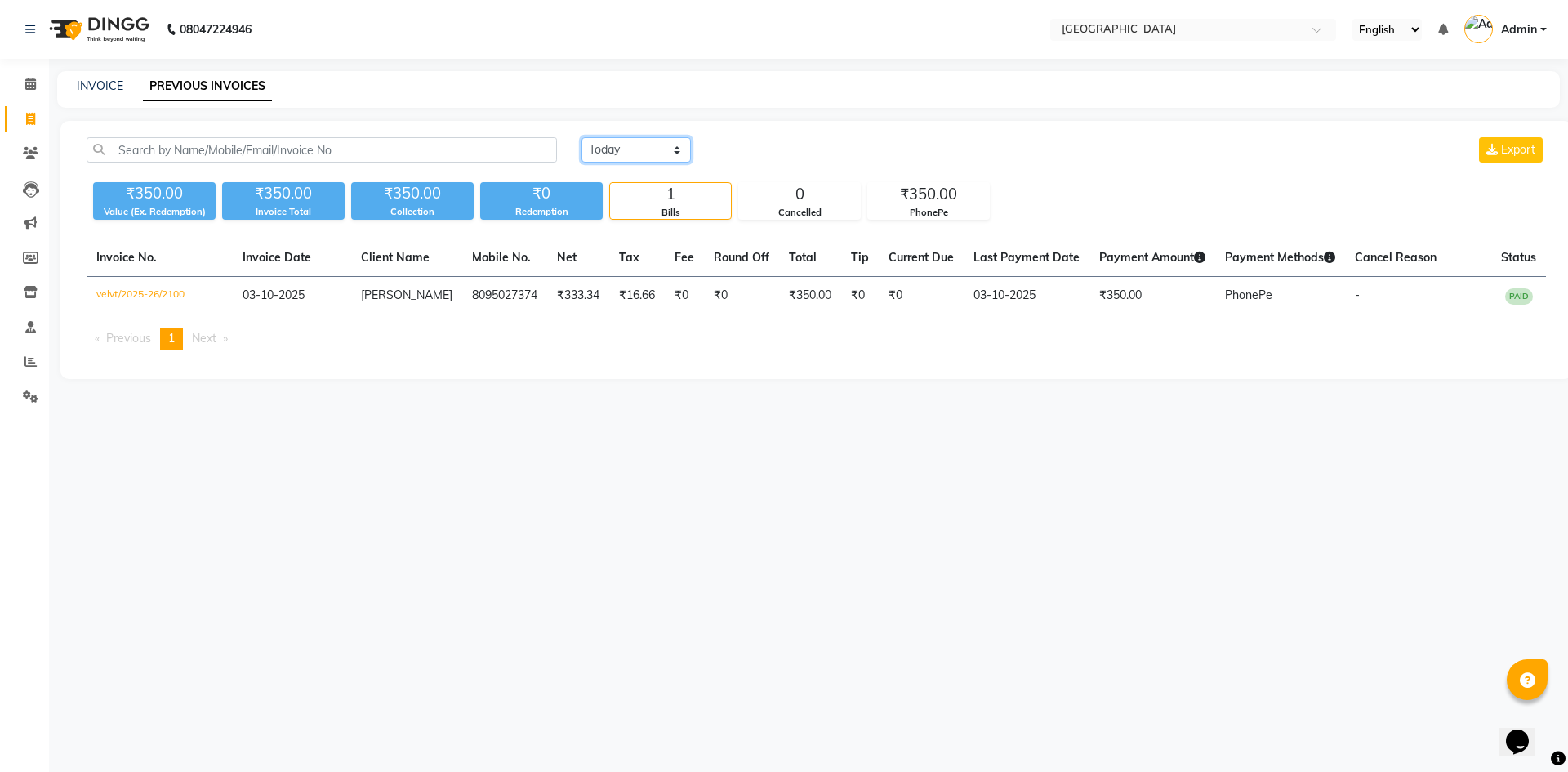
click at [640, 147] on select "Today Yesterday Custom Range" at bounding box center [637, 150] width 110 height 26
select select "range"
click at [582, 137] on select "Today Yesterday Custom Range" at bounding box center [637, 150] width 110 height 26
click at [775, 154] on input "03-10-2025" at bounding box center [769, 150] width 114 height 23
select select "10"
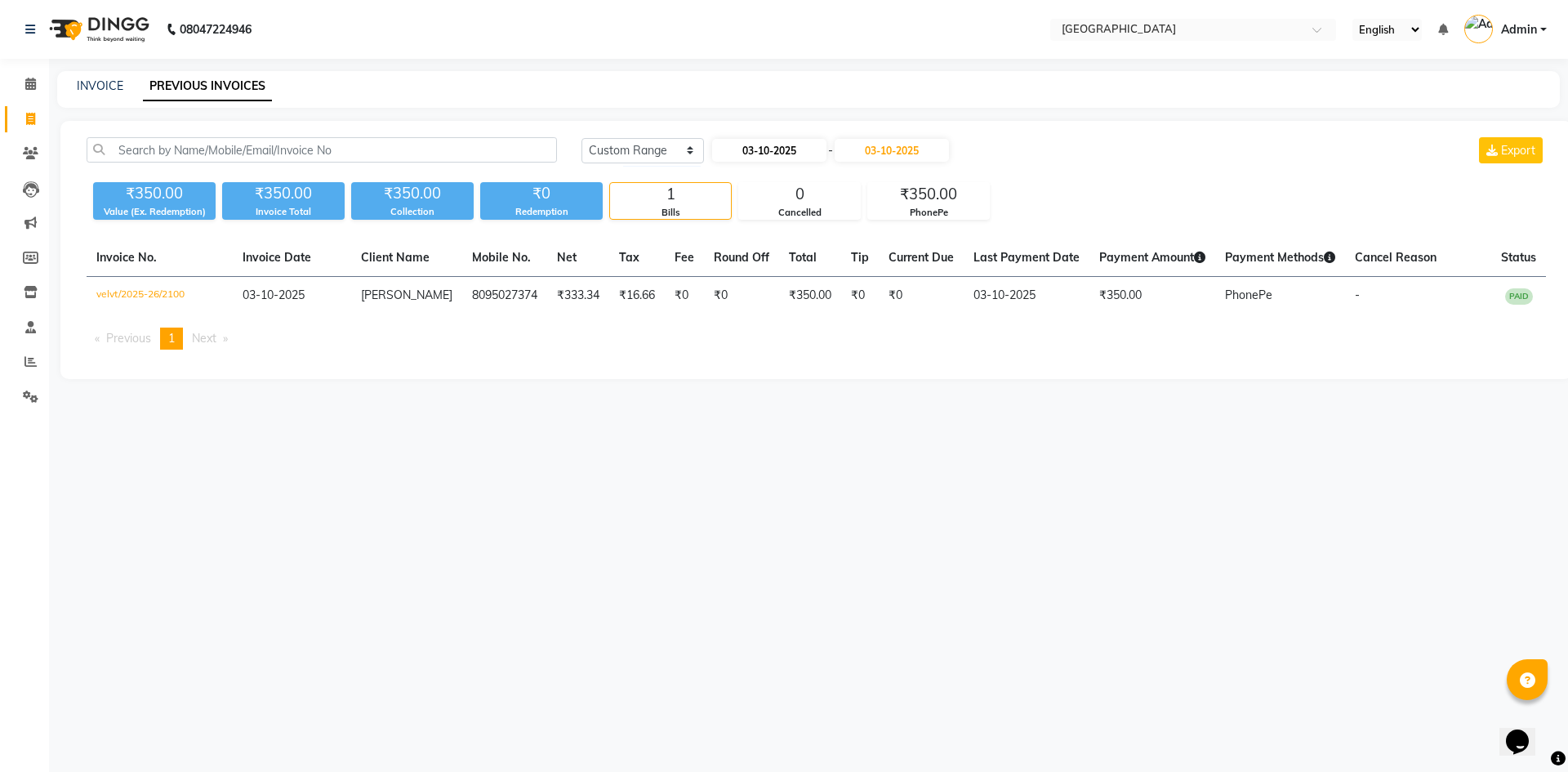
select select "2025"
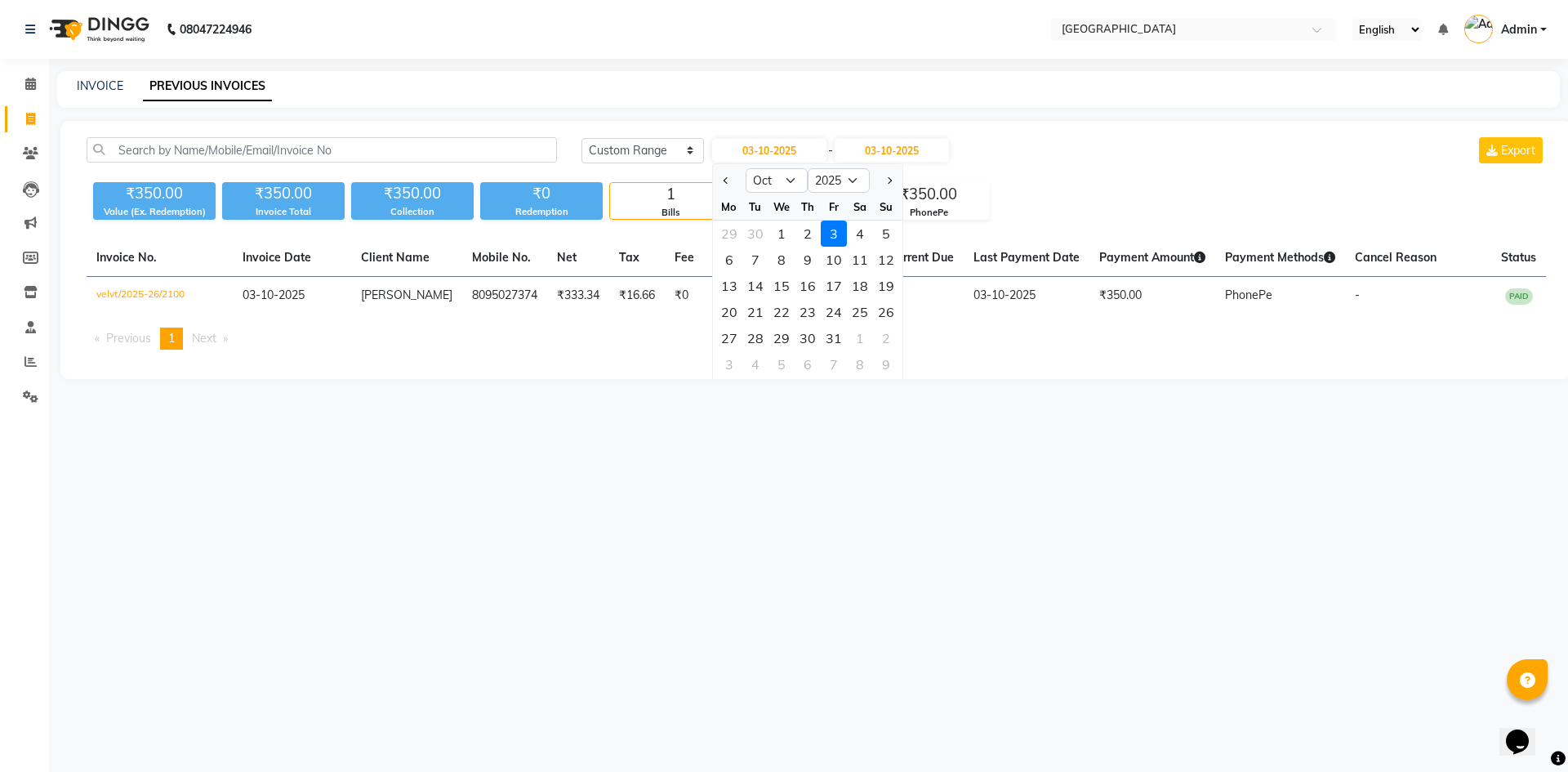
drag, startPoint x: 781, startPoint y: 235, endPoint x: 875, endPoint y: 167, distance: 116.0
click at [783, 234] on div "1" at bounding box center [781, 233] width 26 height 26
type input "01-10-2025"
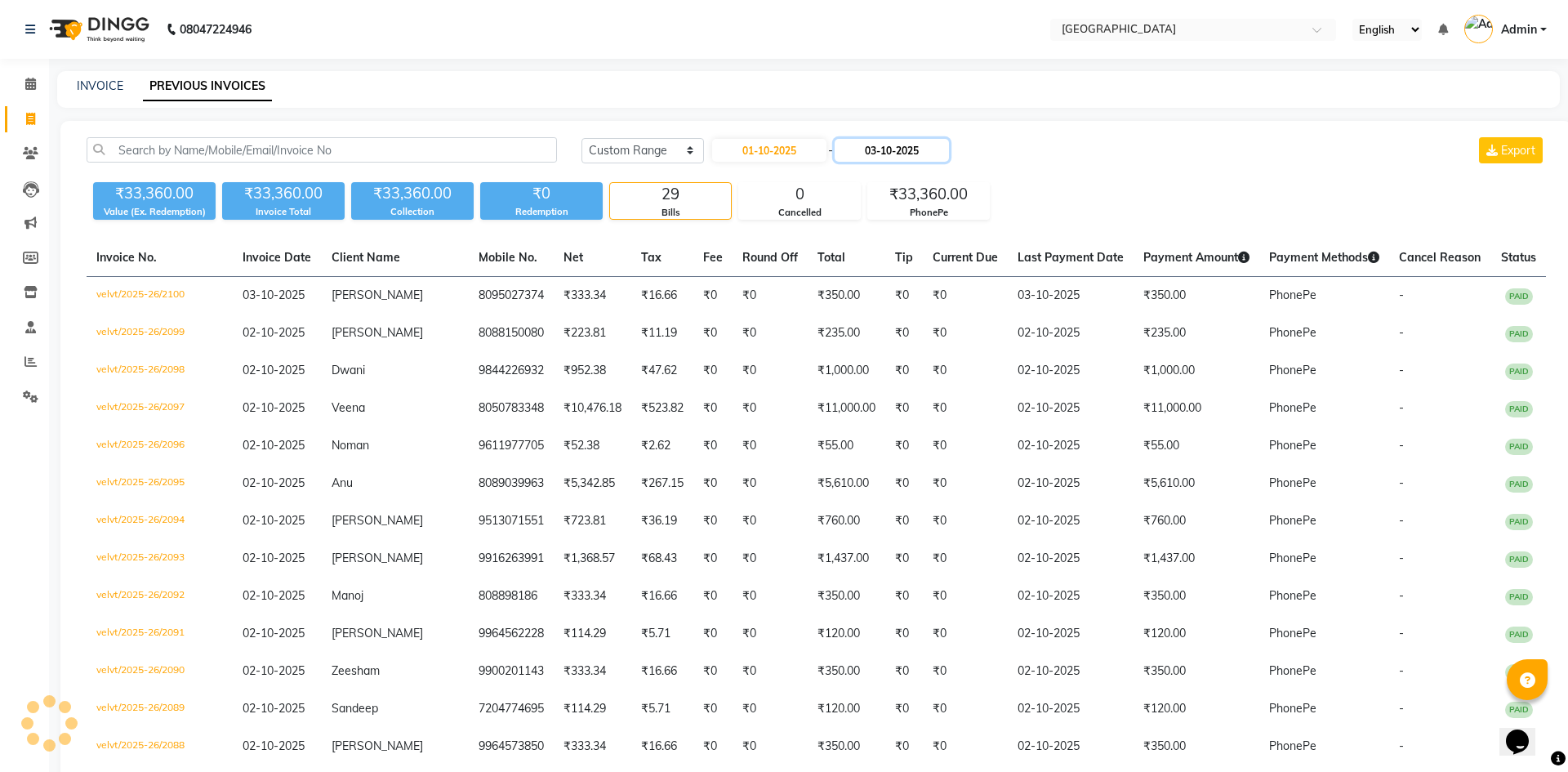
click at [895, 153] on input "03-10-2025" at bounding box center [891, 150] width 114 height 23
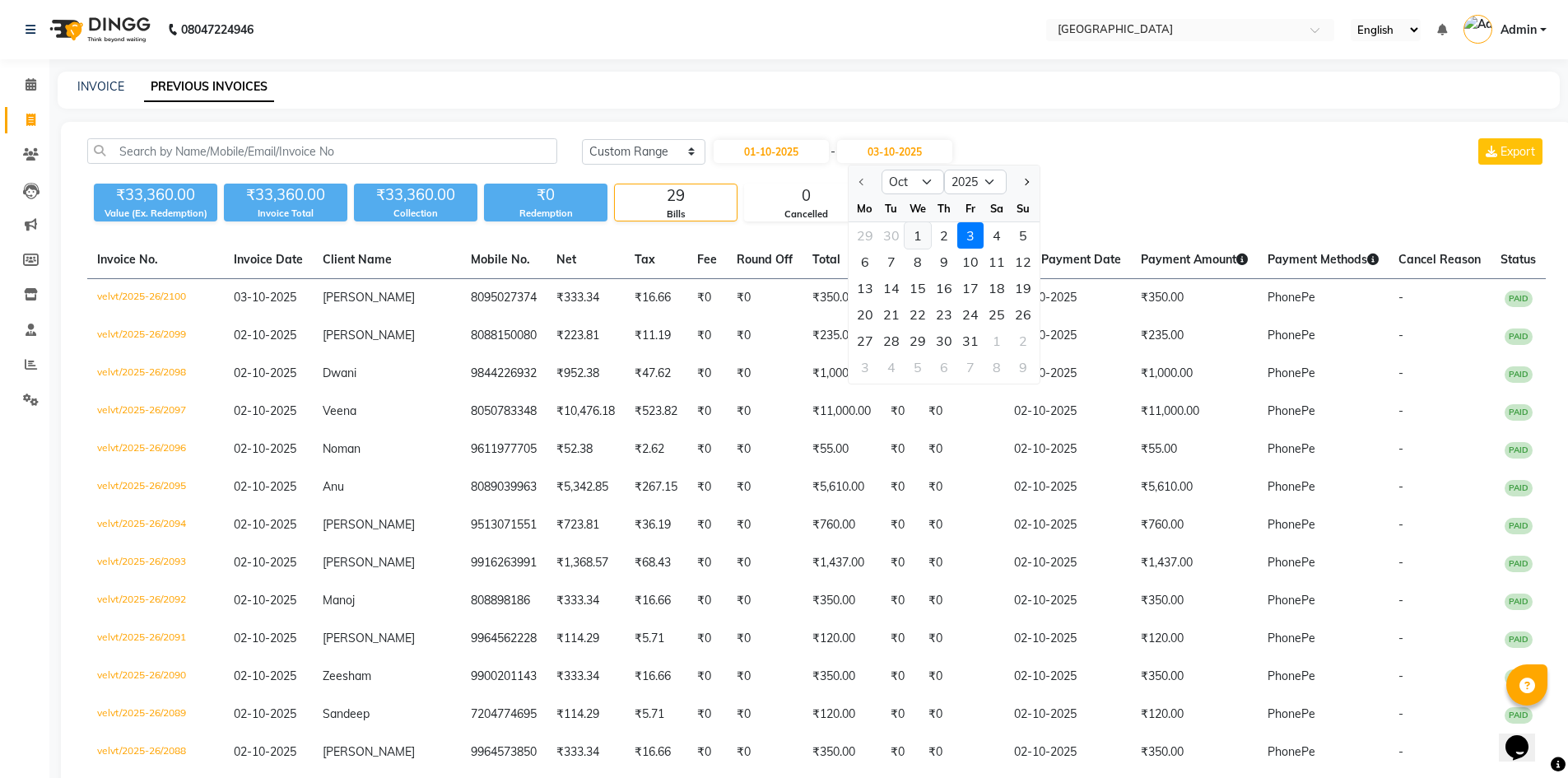
click at [921, 242] on div "1" at bounding box center [917, 235] width 26 height 26
type input "01-10-2025"
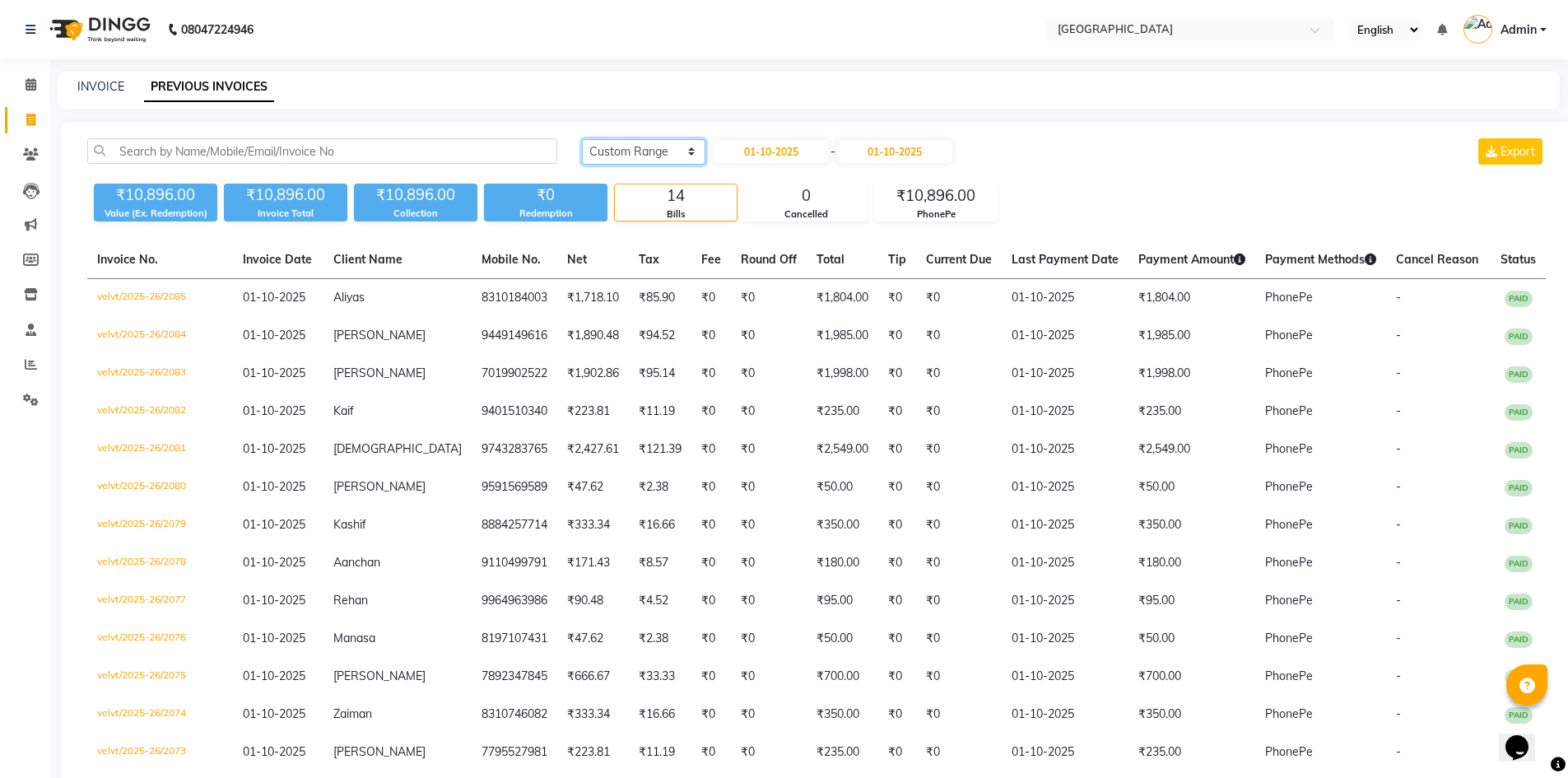
click at [634, 142] on select "Today Yesterday Custom Range" at bounding box center [643, 152] width 123 height 26
select select "yesterday"
click at [582, 139] on select "Today Yesterday Custom Range" at bounding box center [643, 152] width 123 height 26
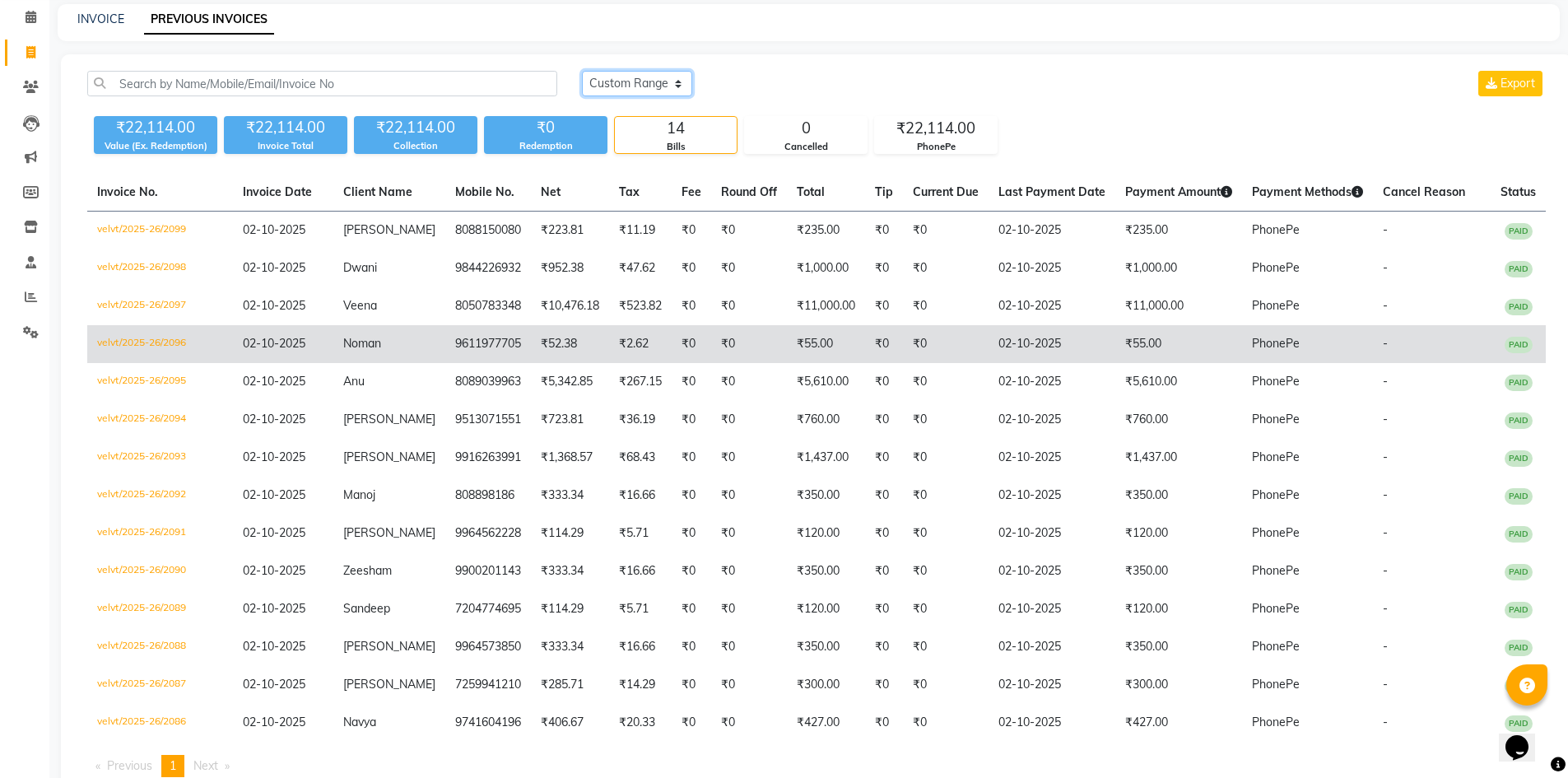
scroll to position [39, 0]
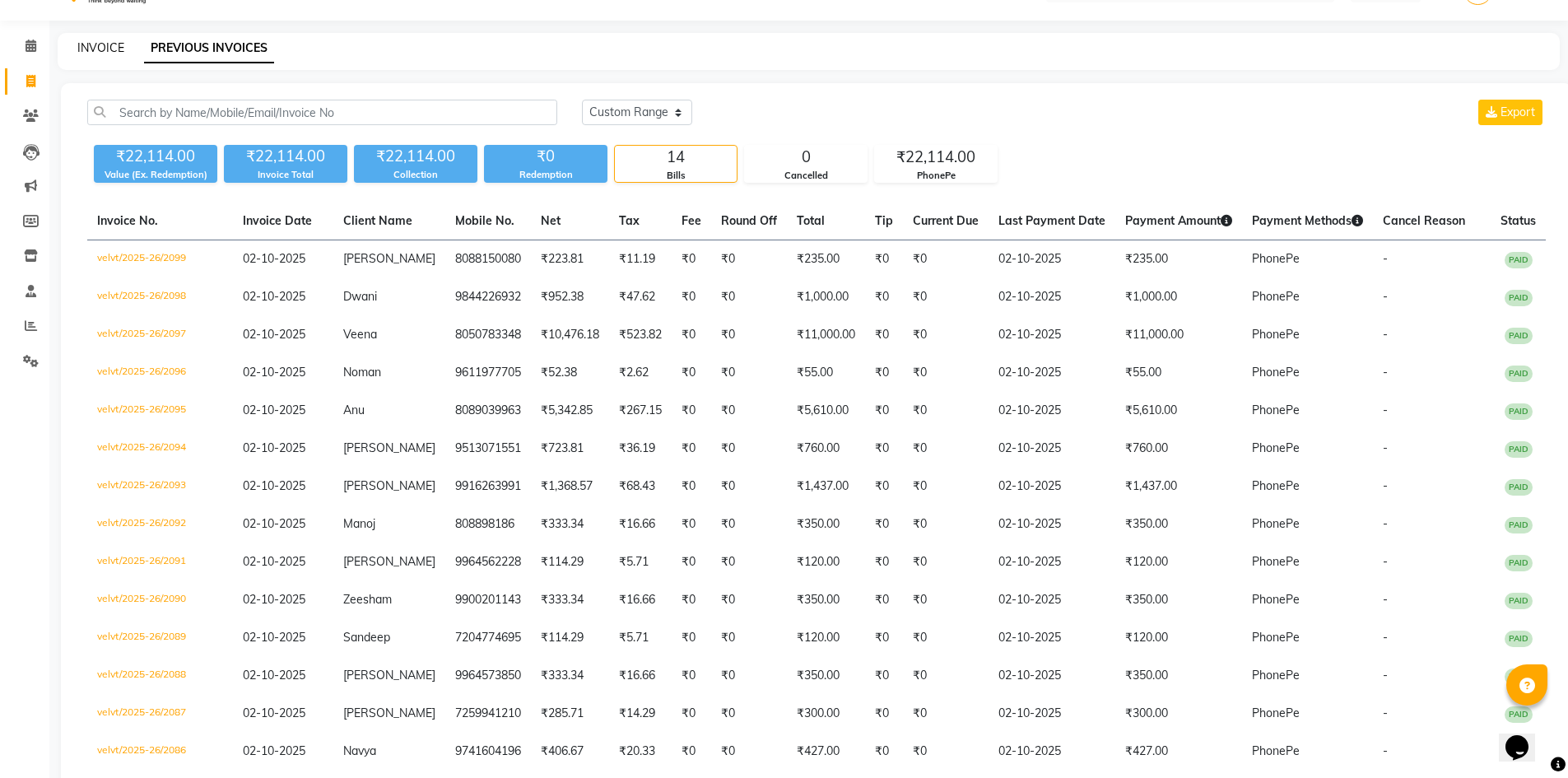
click at [92, 45] on link "INVOICE" at bounding box center [101, 47] width 47 height 15
select select "service"
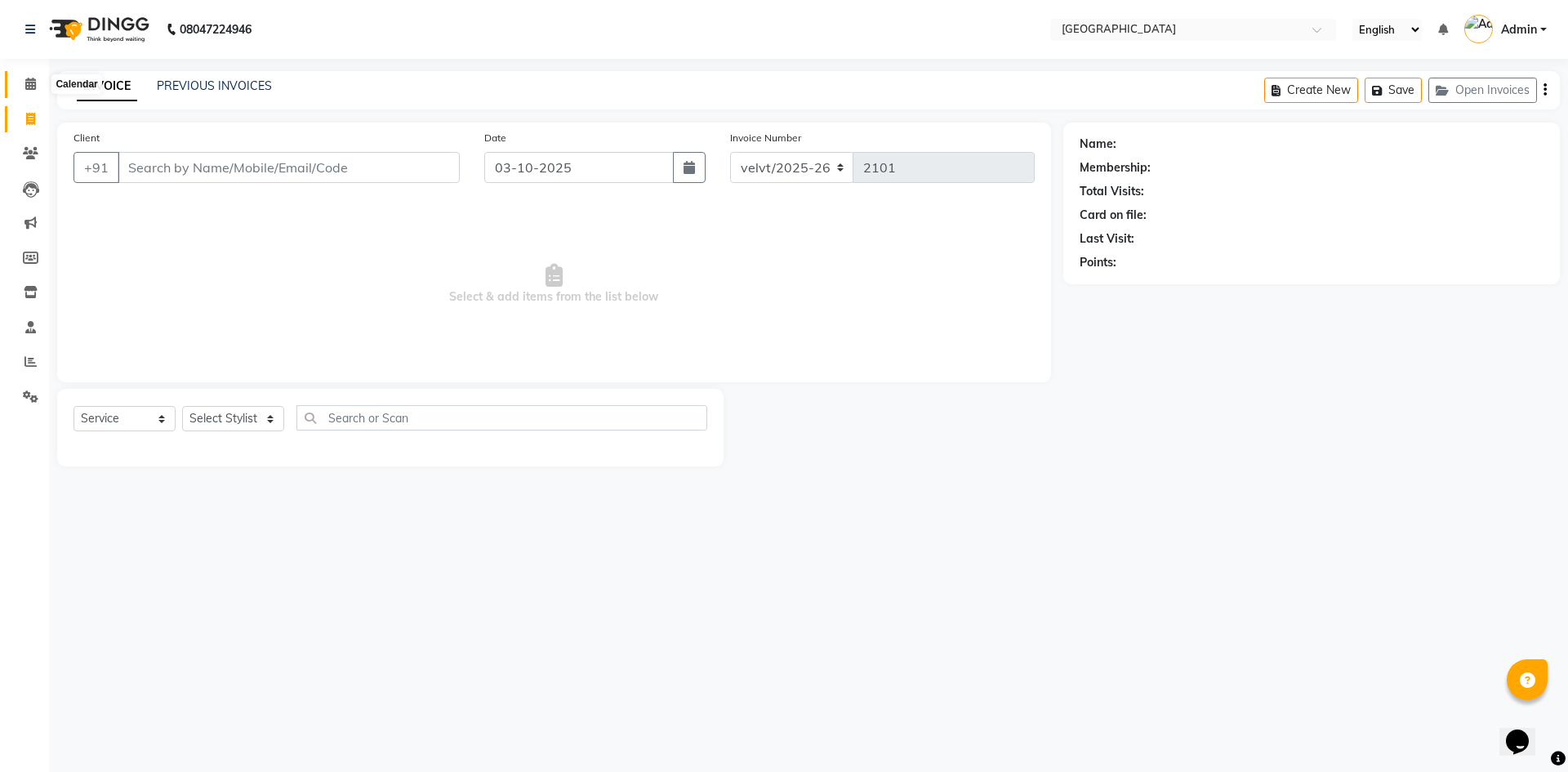
click at [34, 86] on icon at bounding box center [31, 84] width 10 height 12
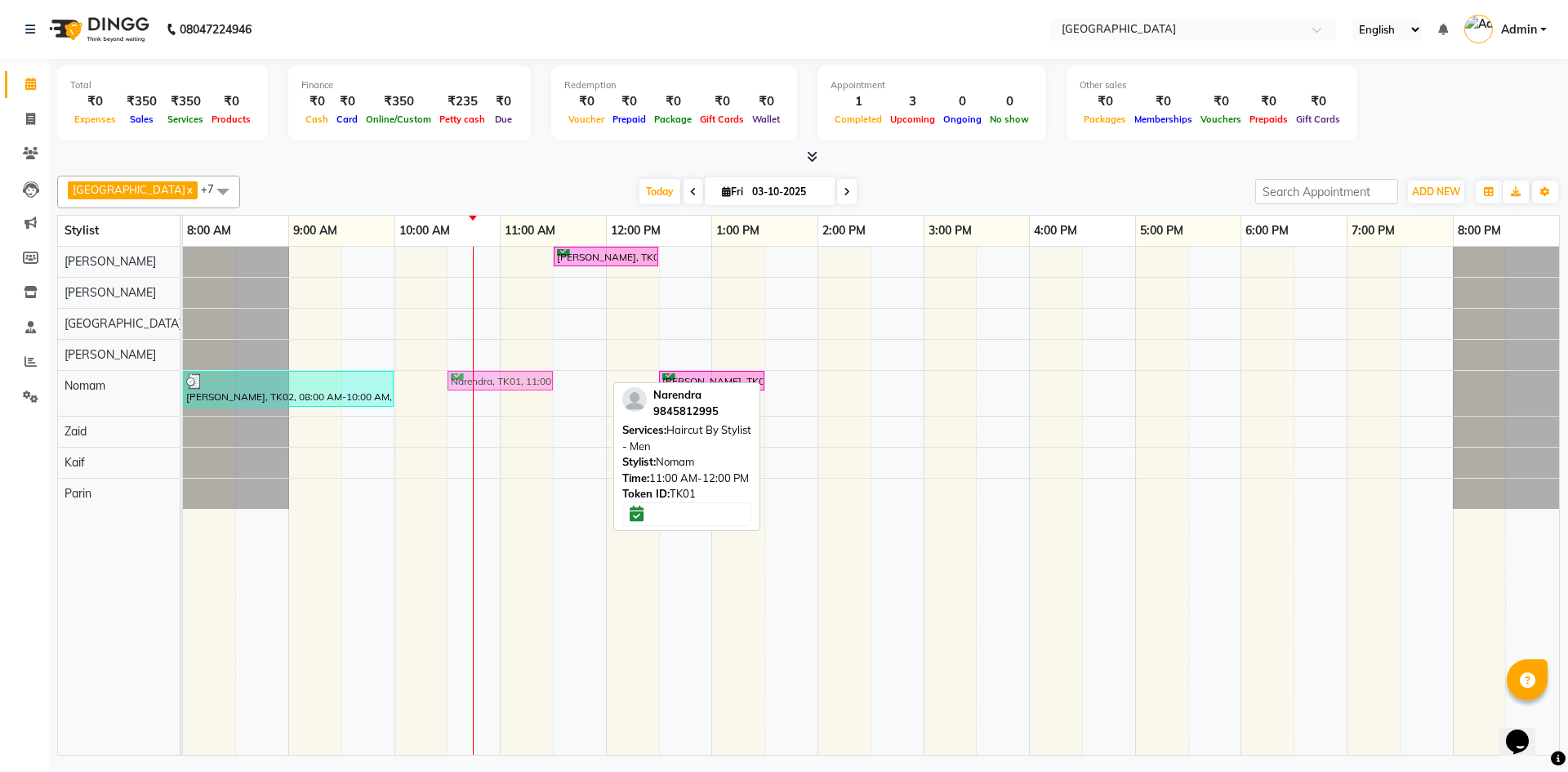
drag, startPoint x: 552, startPoint y: 380, endPoint x: 518, endPoint y: 389, distance: 35.2
click at [183, 389] on div "Sougandh, TK02, 08:00 AM-10:00 AM, Haircut By Stylist - Men,Haircut By Stylist …" at bounding box center [183, 393] width 0 height 45
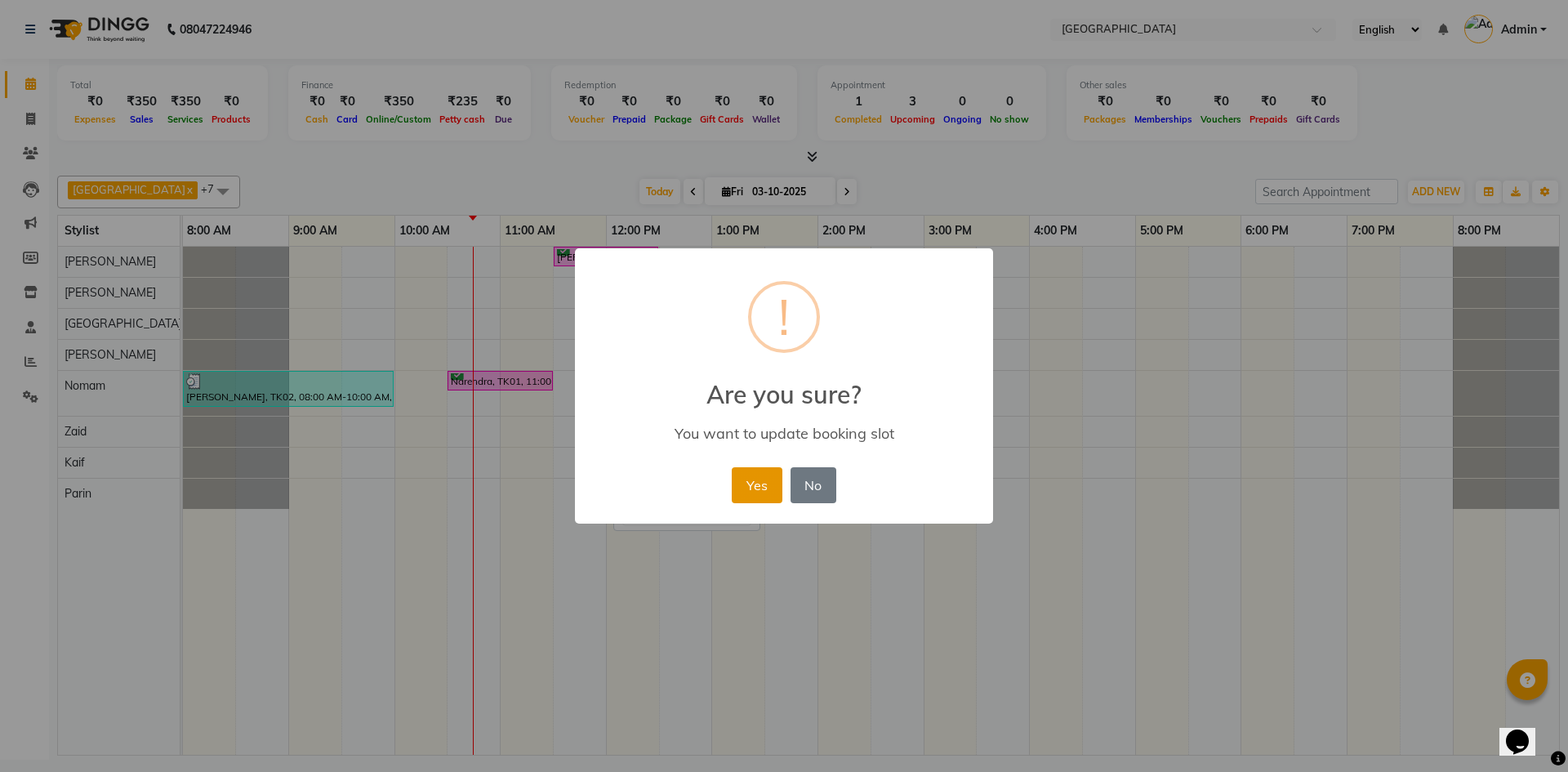
click at [754, 482] on button "Yes" at bounding box center [757, 485] width 50 height 36
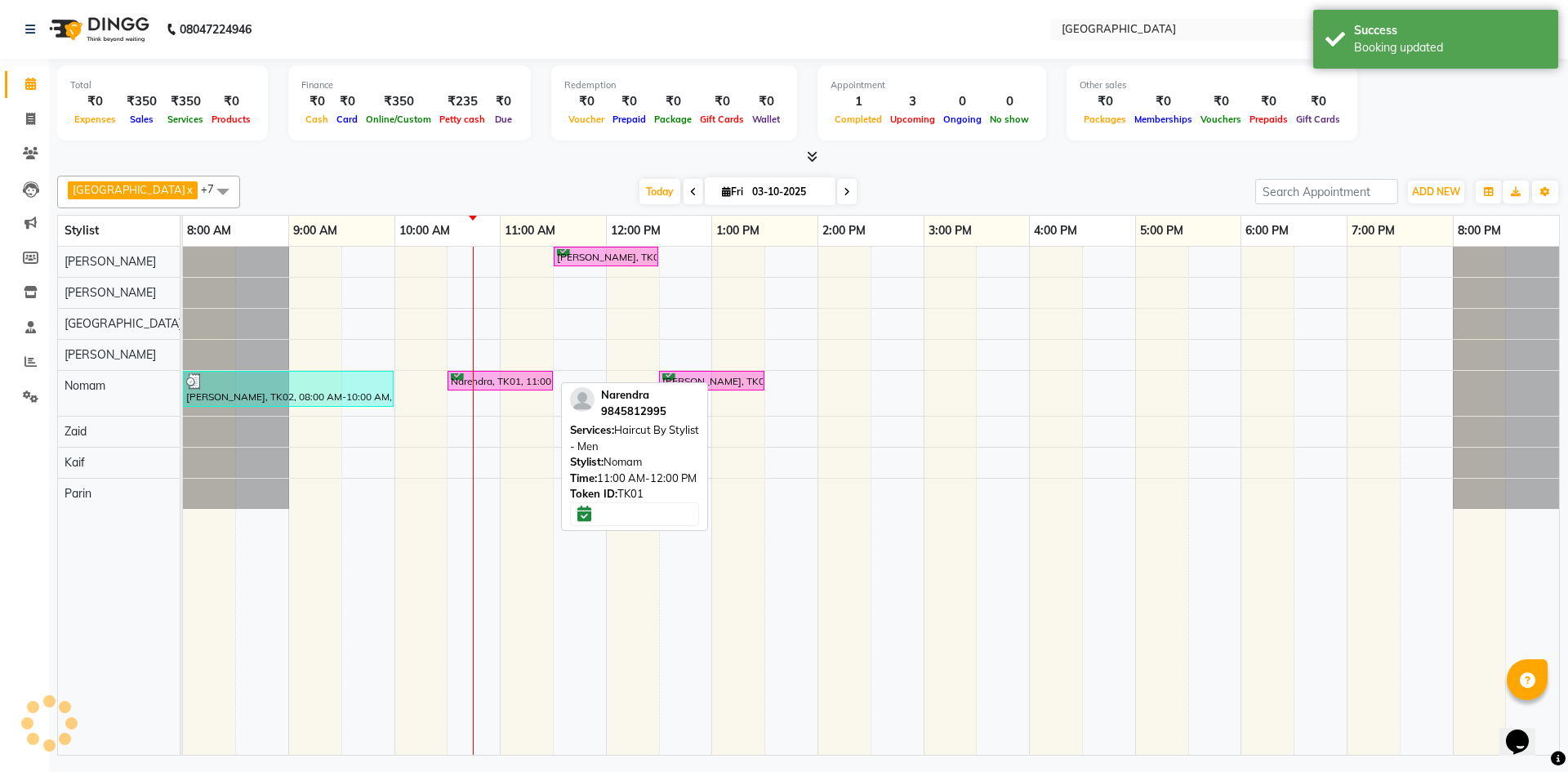
click at [525, 379] on div "Narendra, TK01, 11:00 AM-12:00 PM, Haircut By Stylist - Men" at bounding box center [500, 381] width 102 height 15
click at [503, 379] on div "Narendra, TK01, 10:30 AM-11:30 AM, Haircut By Stylist - Men" at bounding box center [500, 381] width 102 height 15
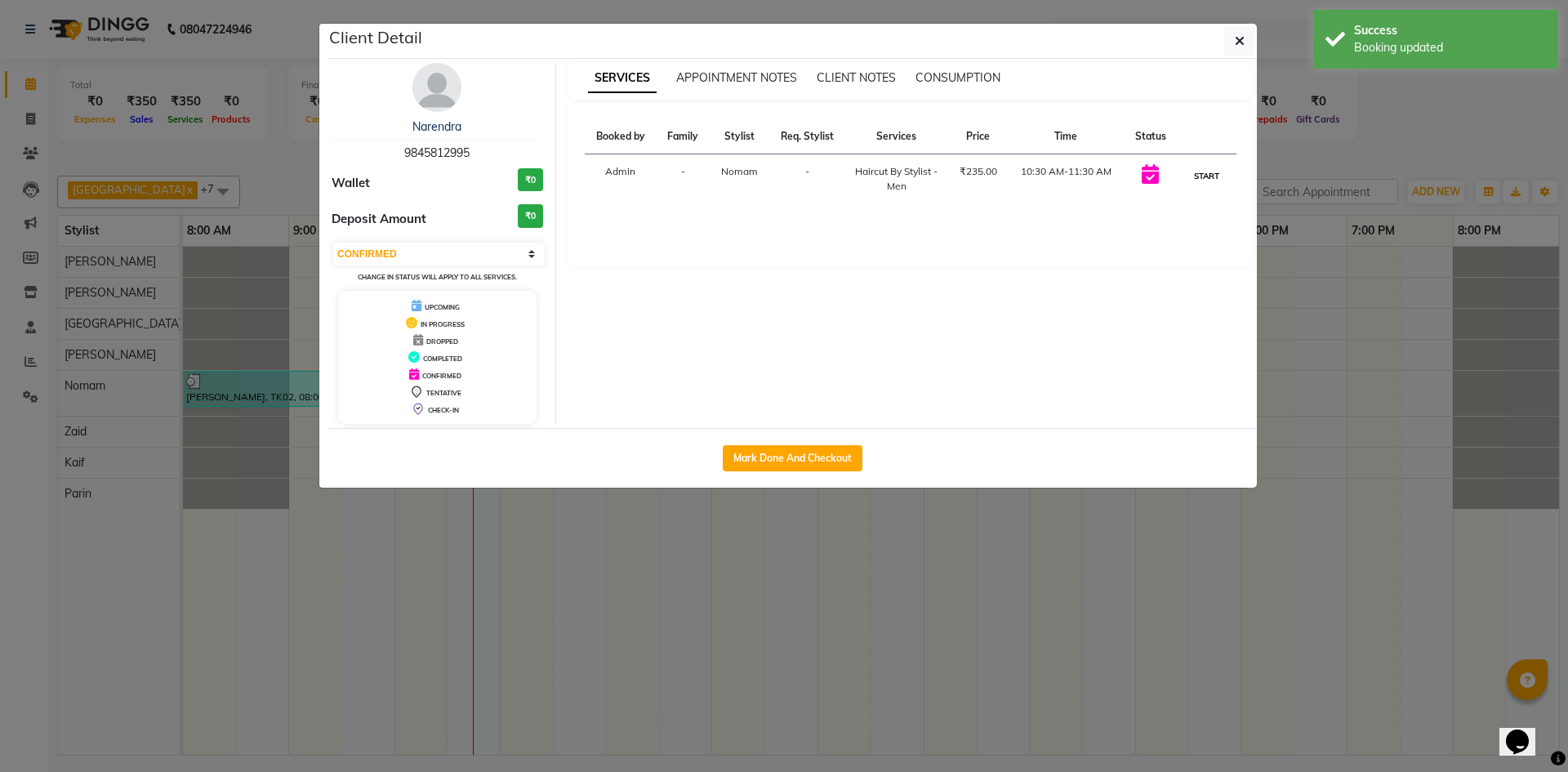
click at [1198, 178] on button "START" at bounding box center [1206, 176] width 33 height 21
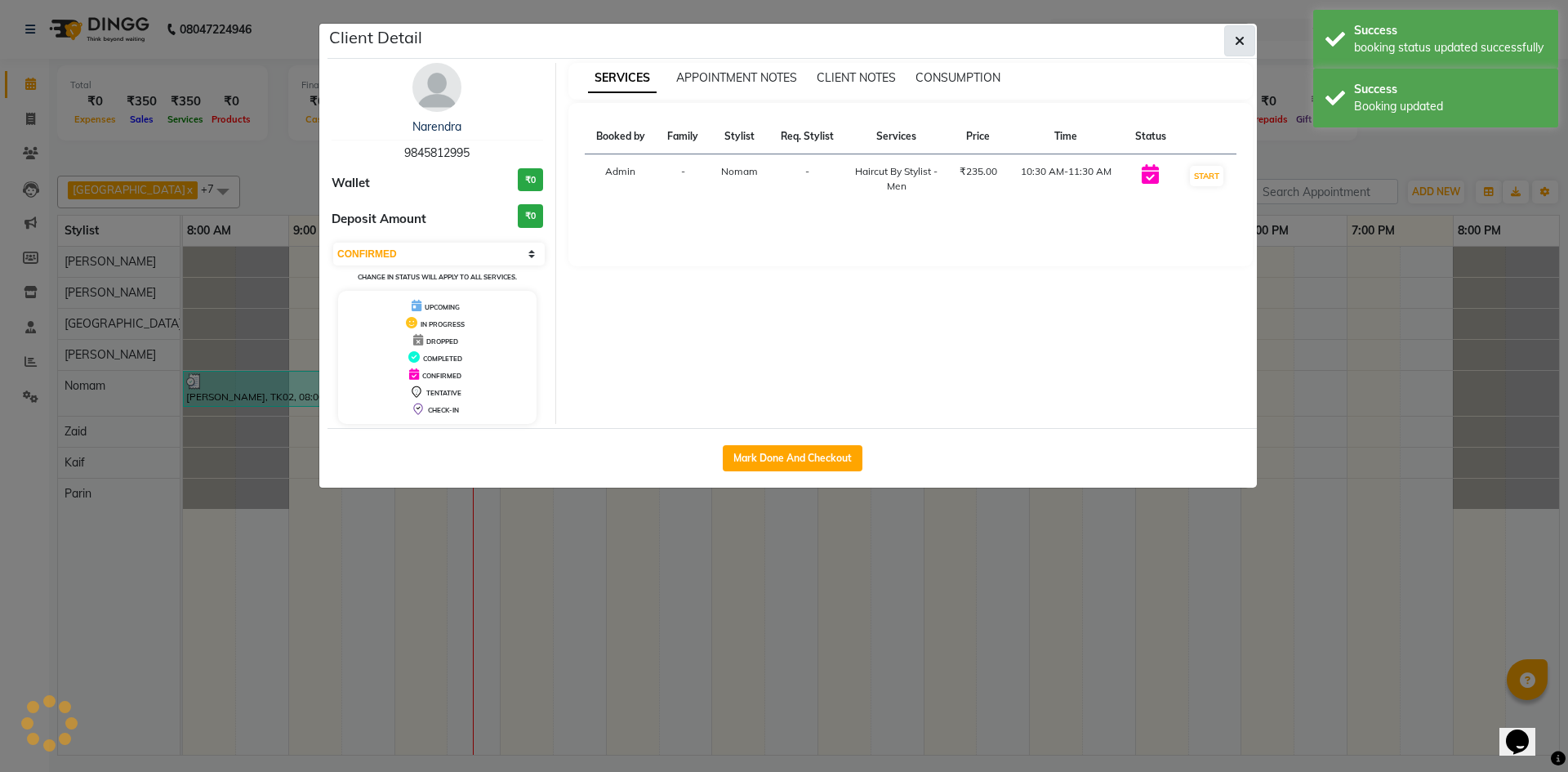
select select "1"
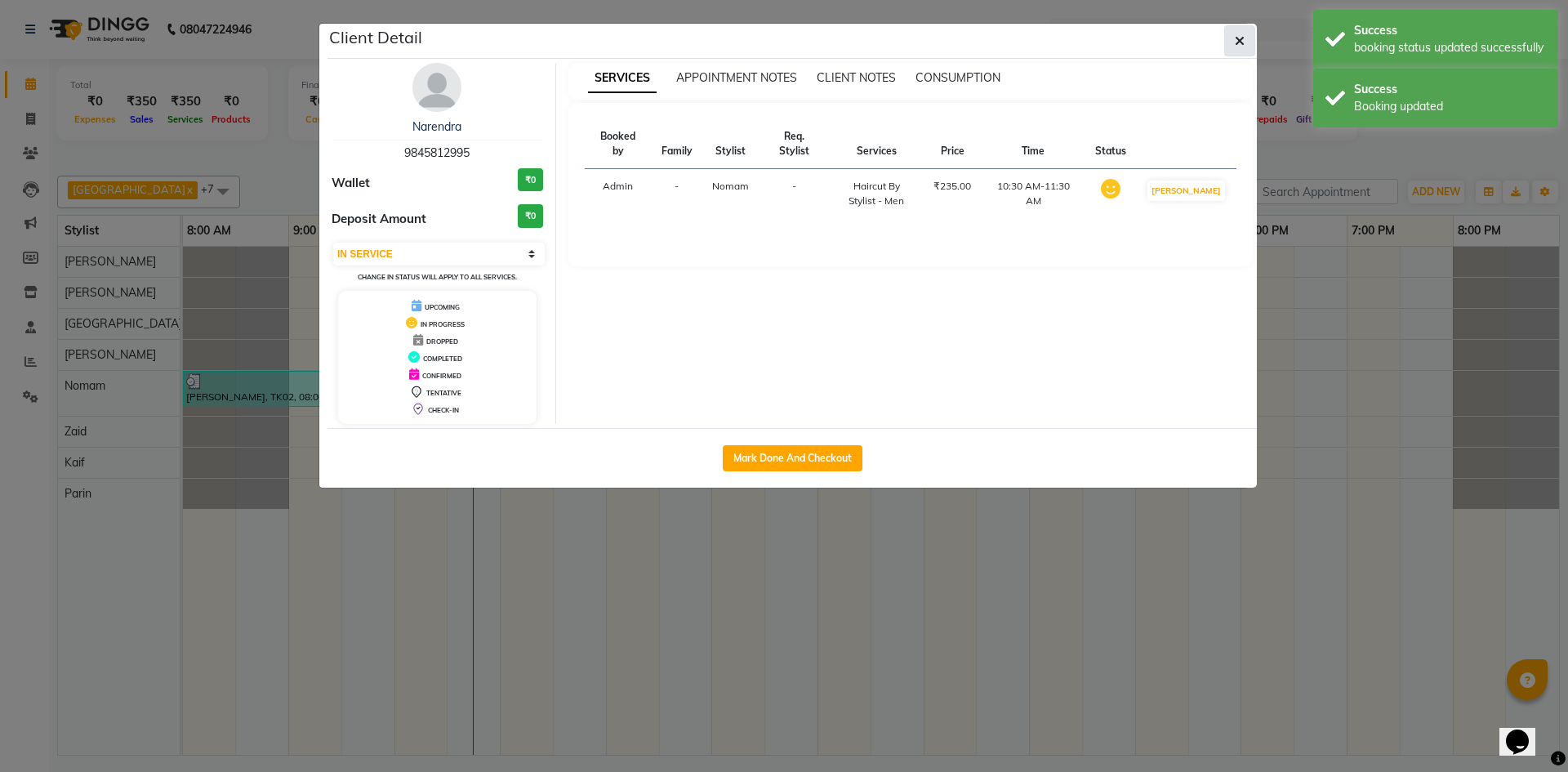
click at [1242, 40] on icon "button" at bounding box center [1239, 40] width 9 height 13
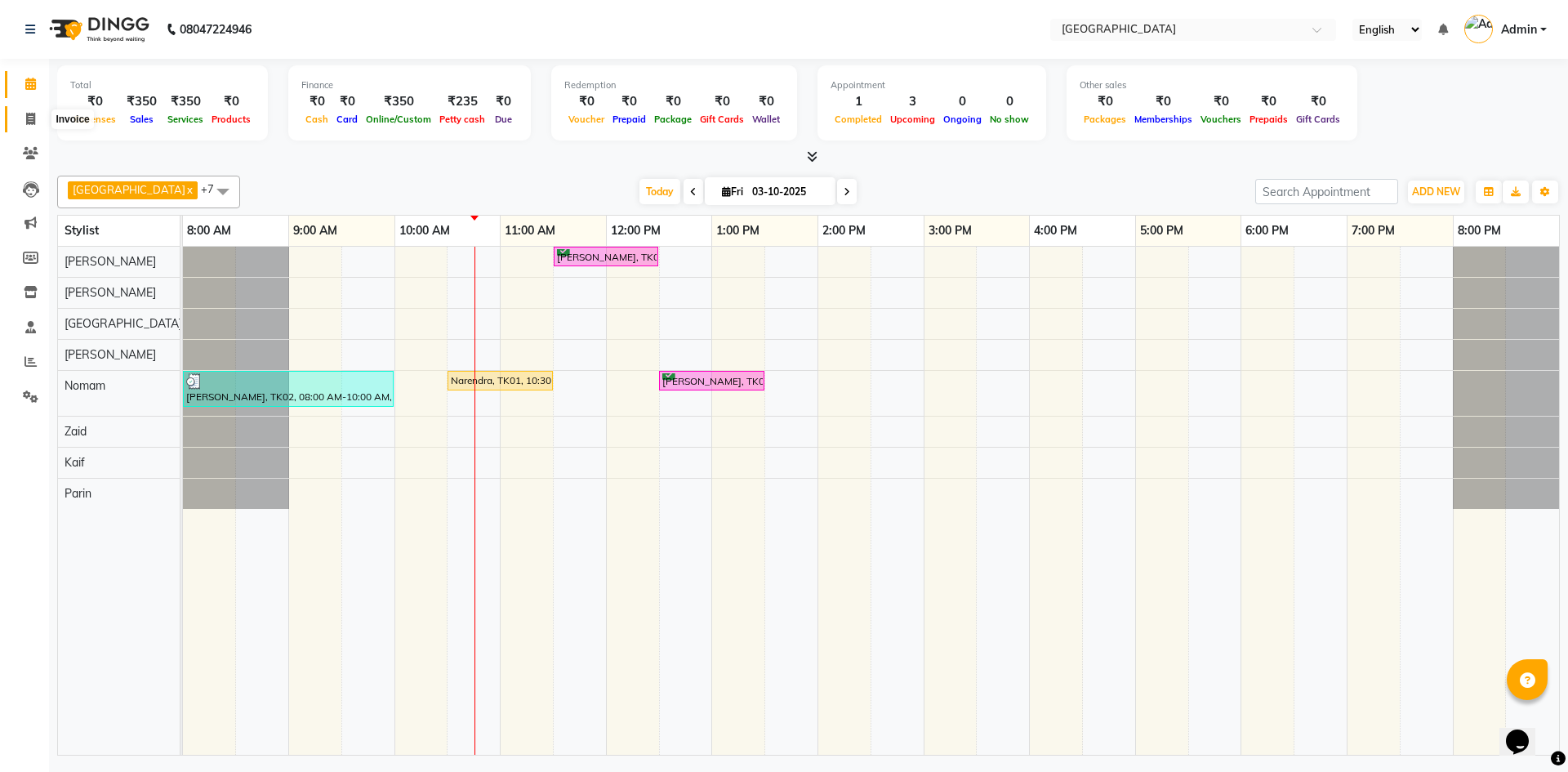
drag, startPoint x: 33, startPoint y: 111, endPoint x: 33, endPoint y: 120, distance: 9.0
click at [33, 111] on span at bounding box center [30, 120] width 28 height 19
select select "service"
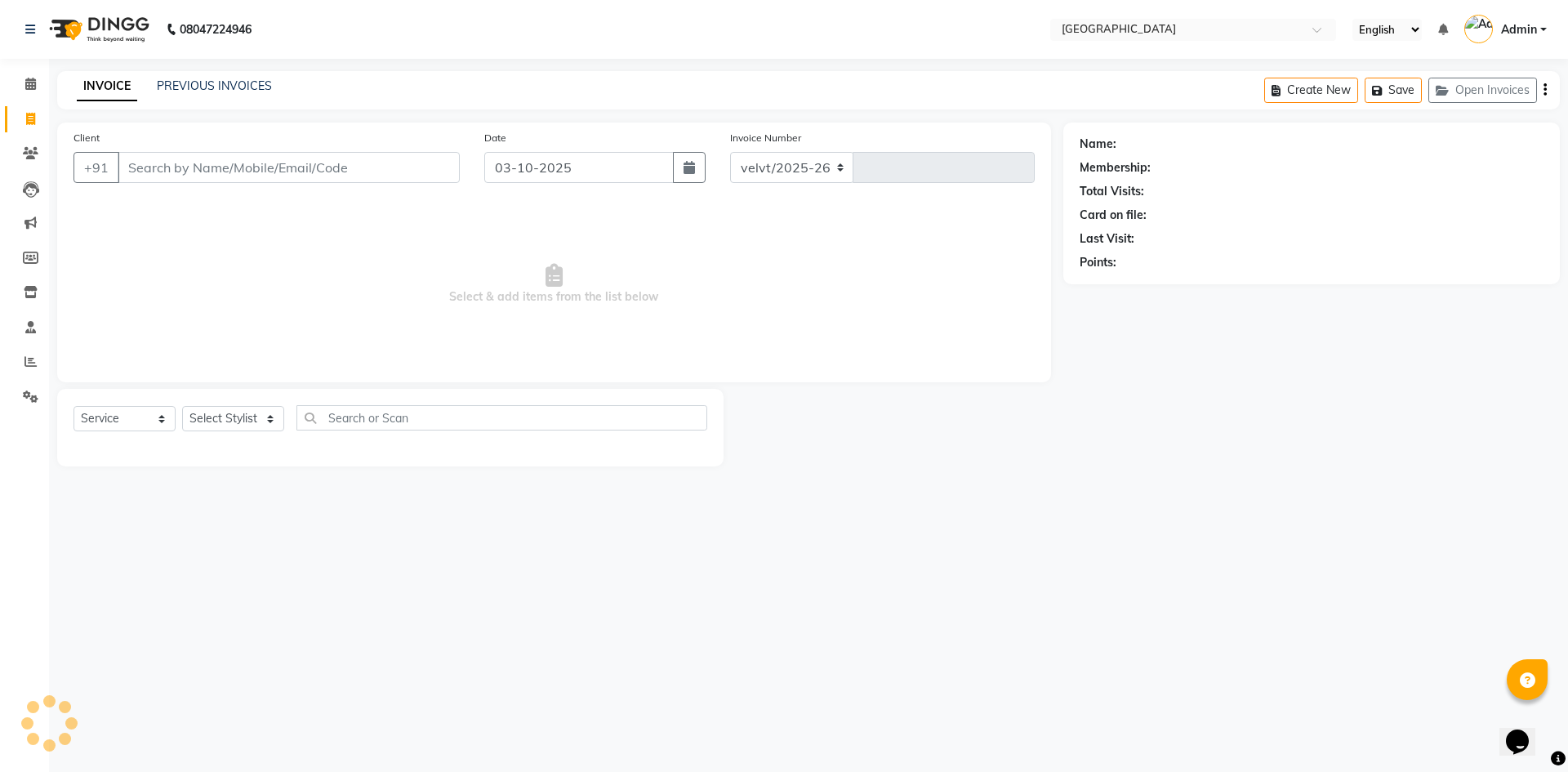
select select "6279"
type input "2101"
click at [148, 165] on input "Client" at bounding box center [288, 167] width 342 height 31
type input "6"
click at [241, 84] on link "PREVIOUS INVOICES" at bounding box center [214, 85] width 115 height 15
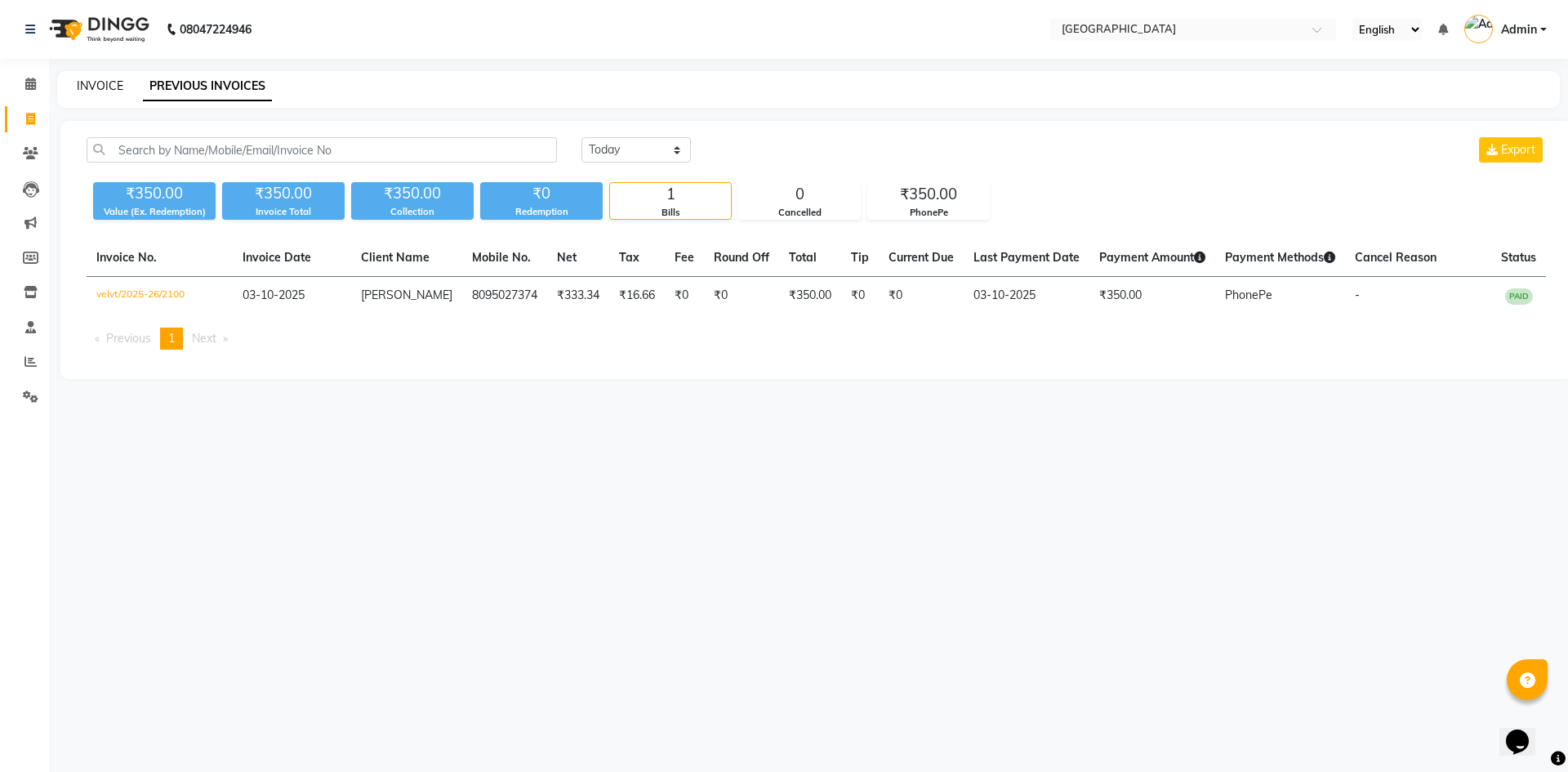
click at [102, 86] on link "INVOICE" at bounding box center [100, 85] width 46 height 15
select select "service"
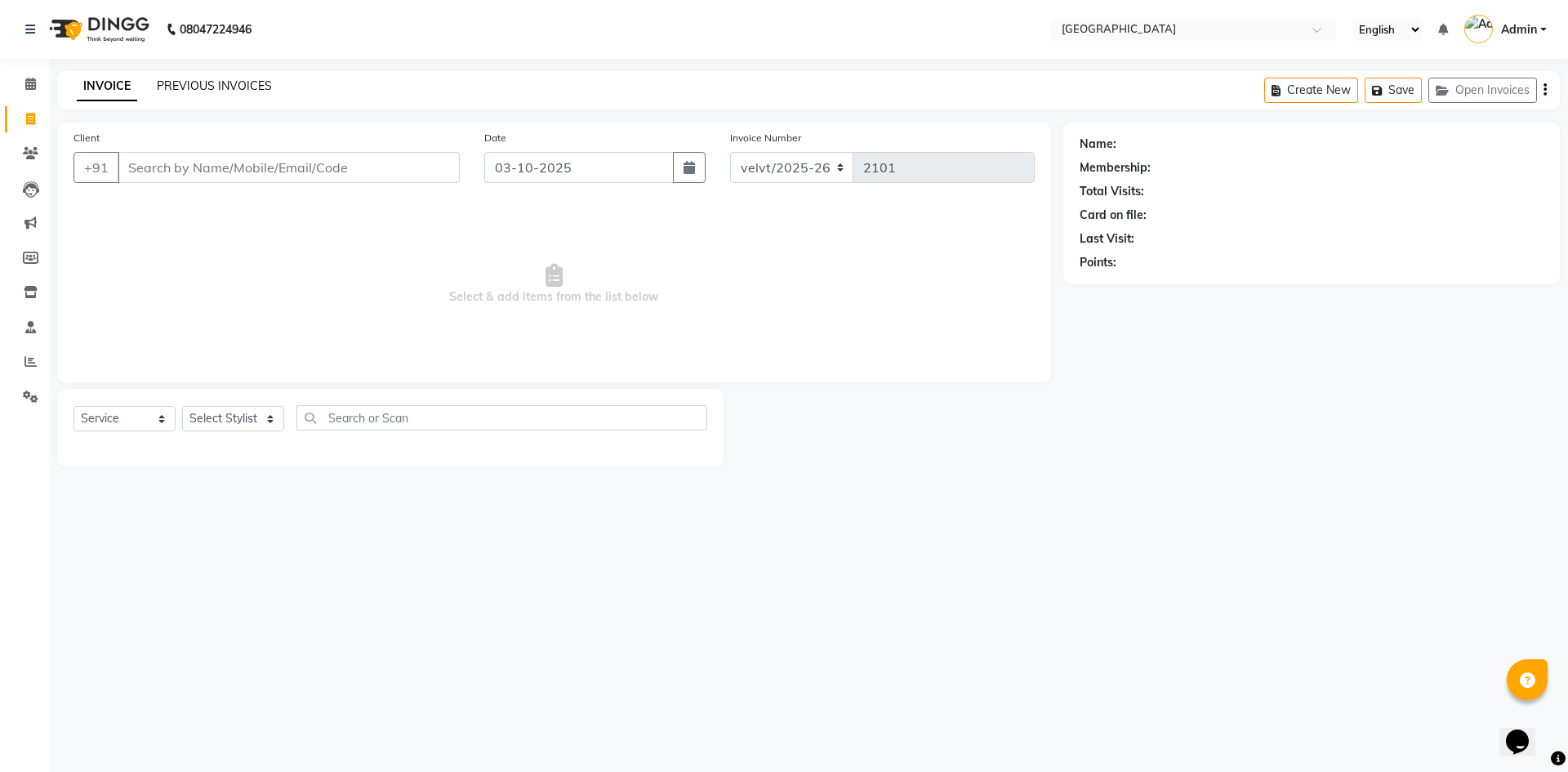
click at [212, 89] on link "PREVIOUS INVOICES" at bounding box center [214, 85] width 115 height 15
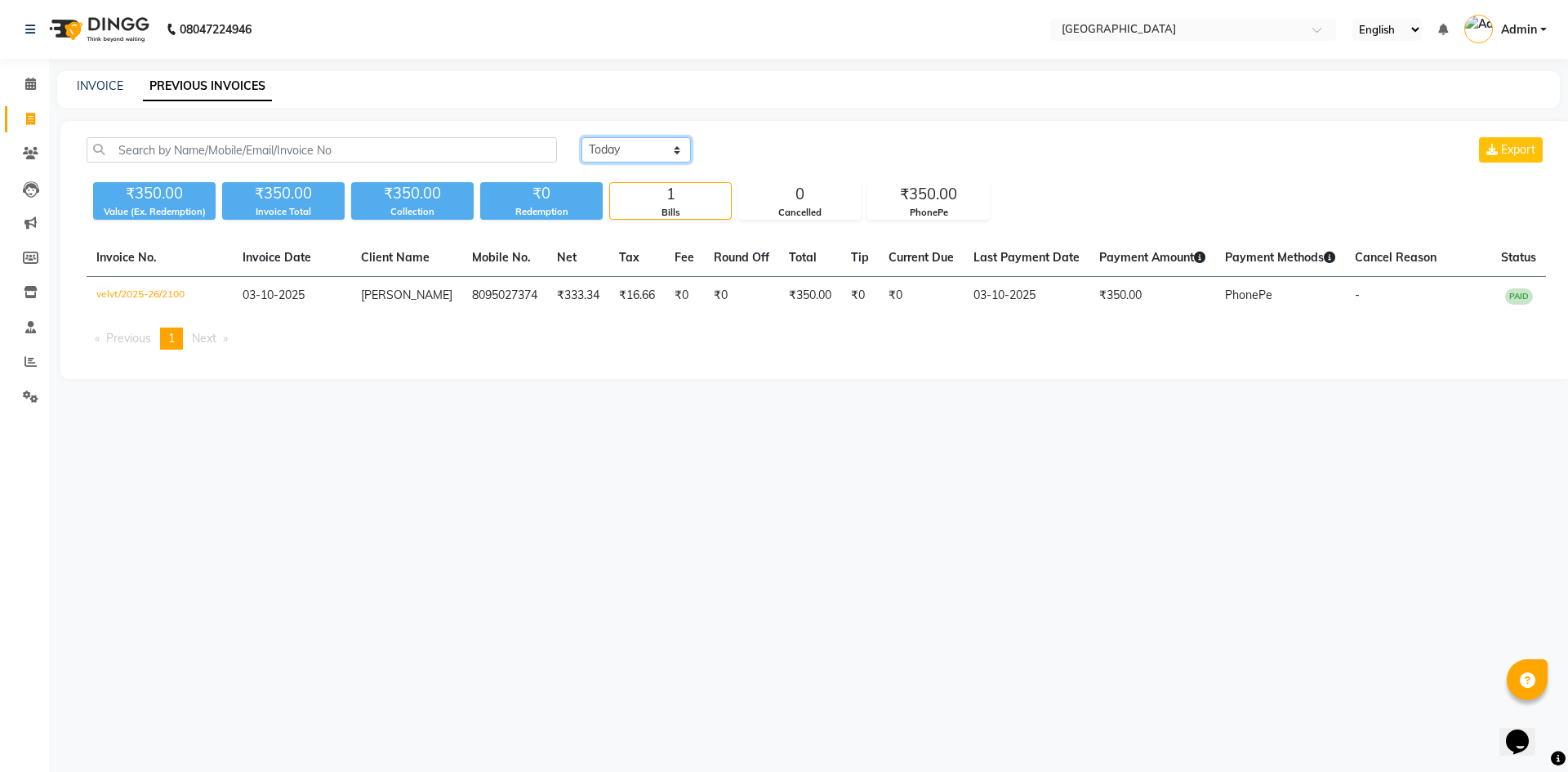
click at [611, 152] on select "Today Yesterday Custom Range" at bounding box center [637, 150] width 110 height 26
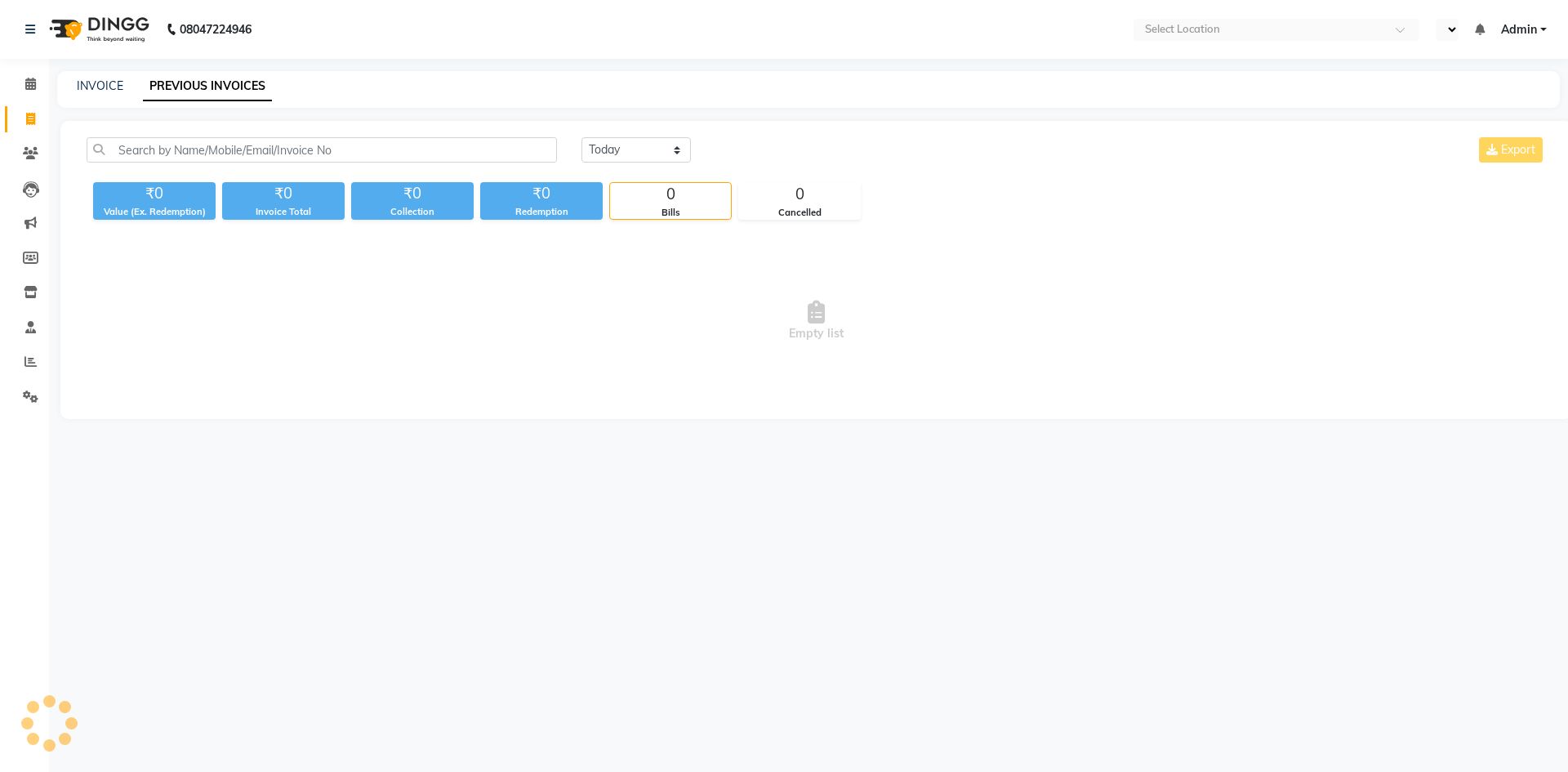
select select "en"
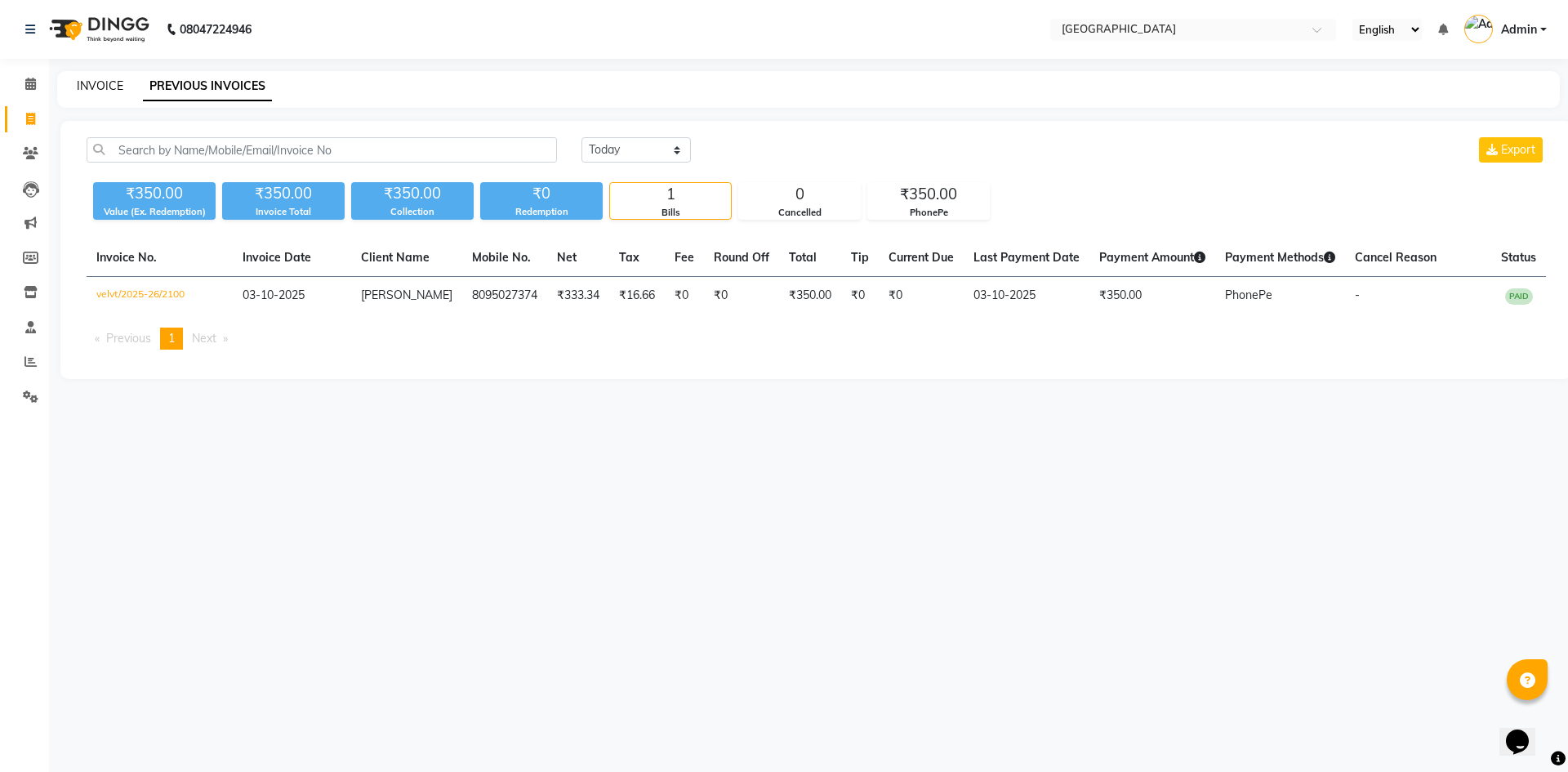
click at [99, 85] on link "INVOICE" at bounding box center [100, 85] width 46 height 15
select select "service"
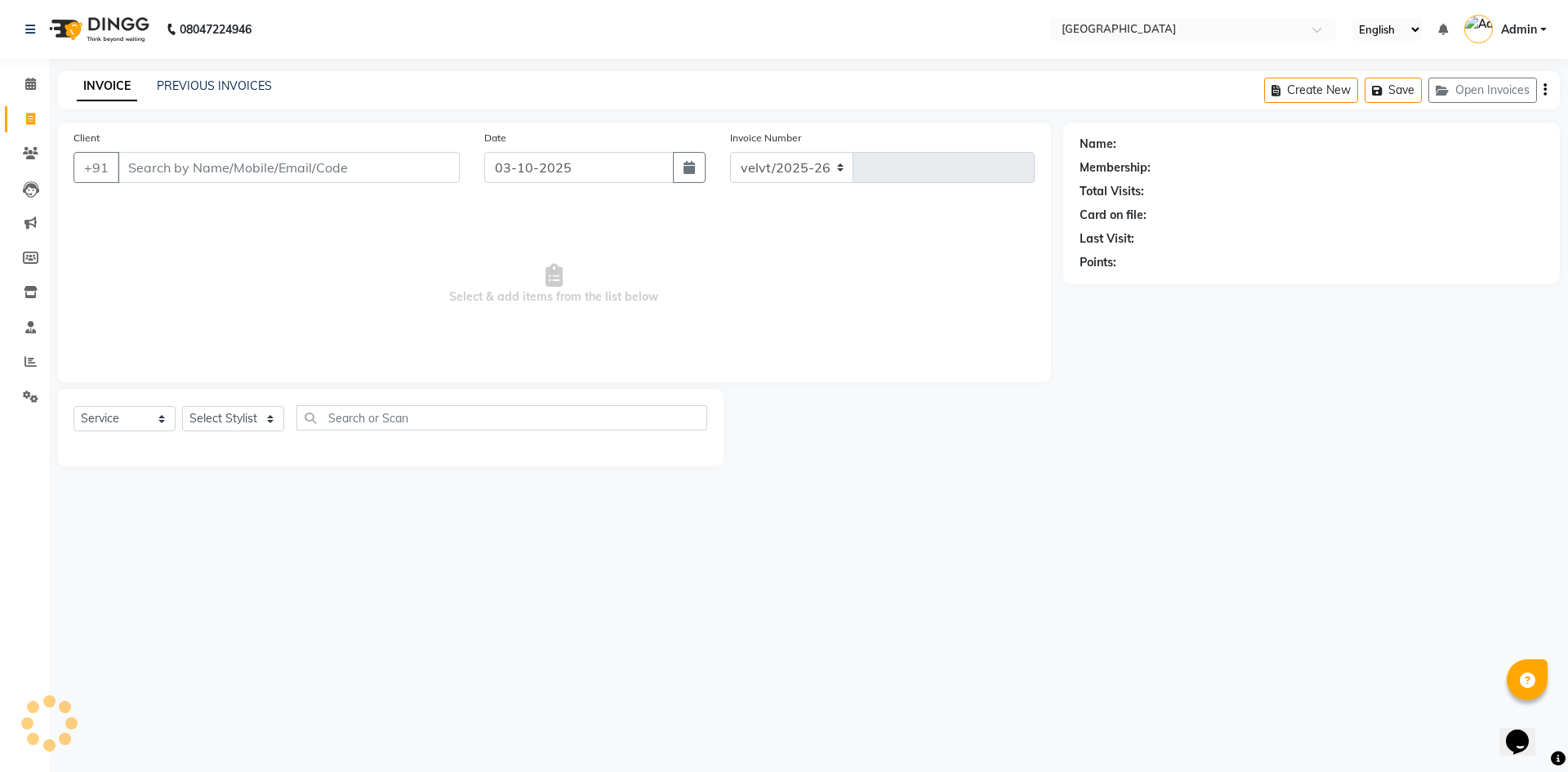
select select "6279"
type input "2102"
click at [33, 76] on span at bounding box center [30, 85] width 28 height 19
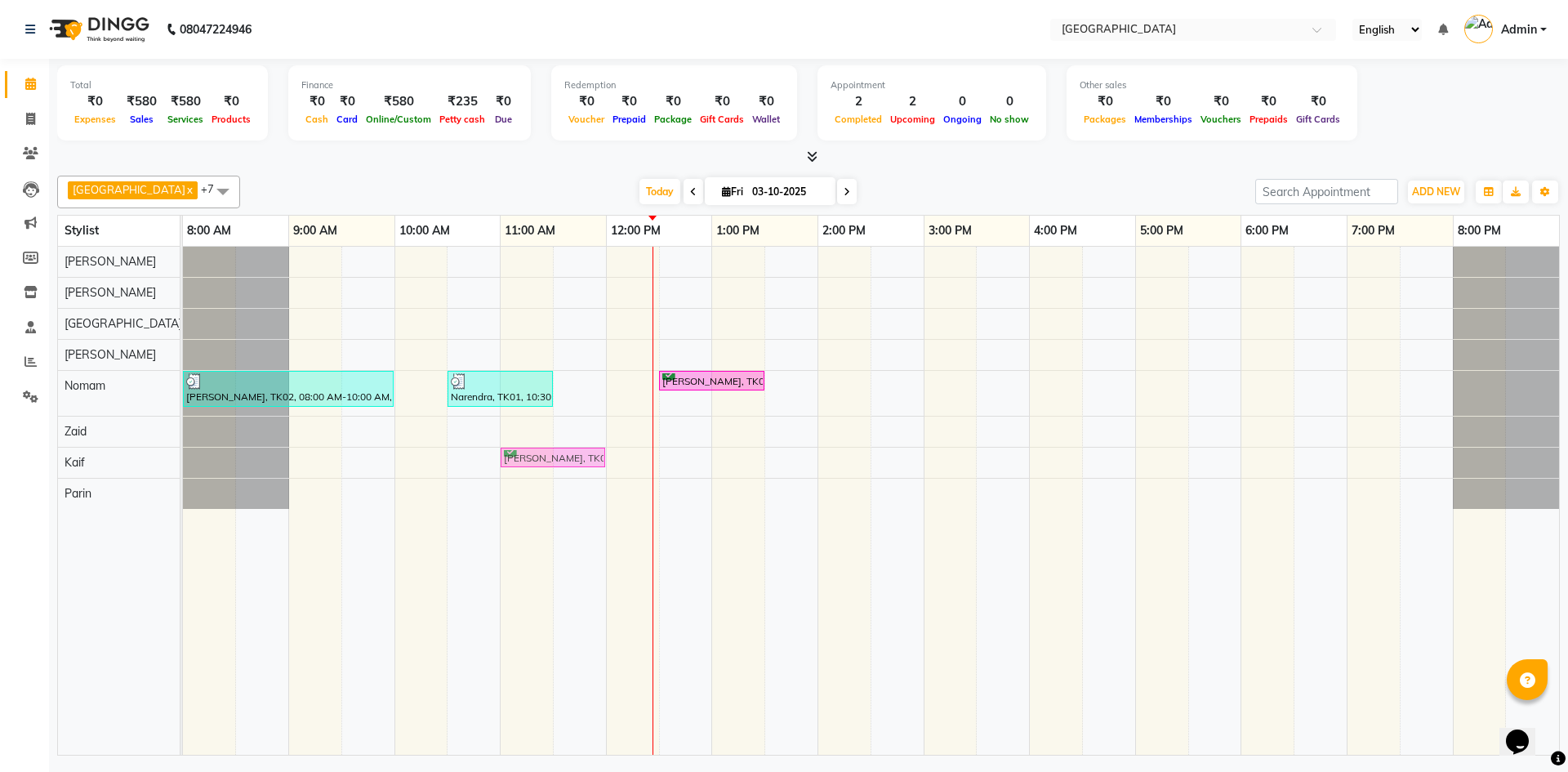
drag, startPoint x: 584, startPoint y: 262, endPoint x: 556, endPoint y: 454, distance: 194.0
click at [556, 454] on tbody "[PERSON_NAME], TK03, 11:30 AM-12:30 PM, Haircut By Stylist - Men [PERSON_NAME],…" at bounding box center [871, 378] width 1376 height 262
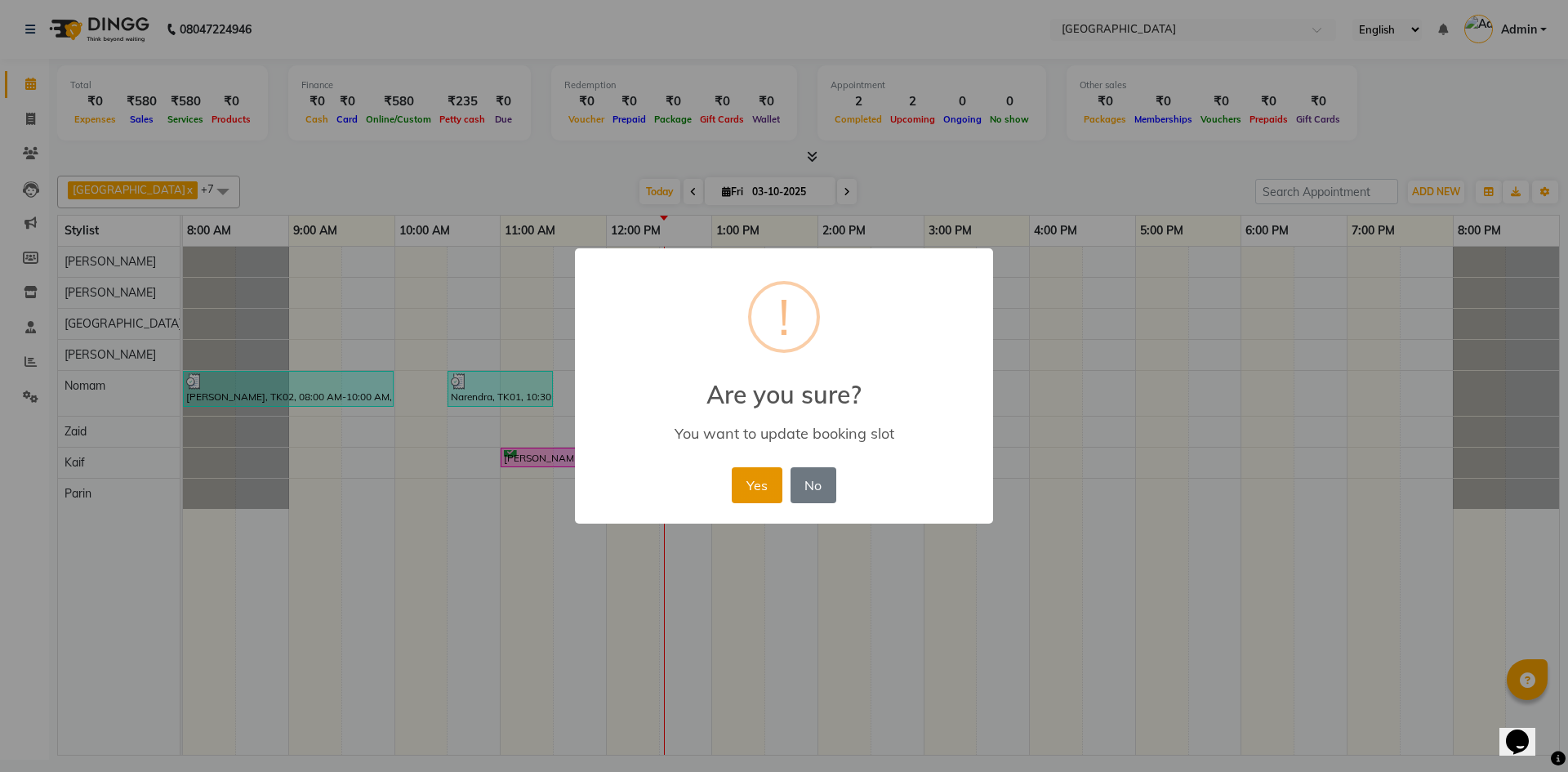
click at [746, 484] on button "Yes" at bounding box center [757, 485] width 50 height 36
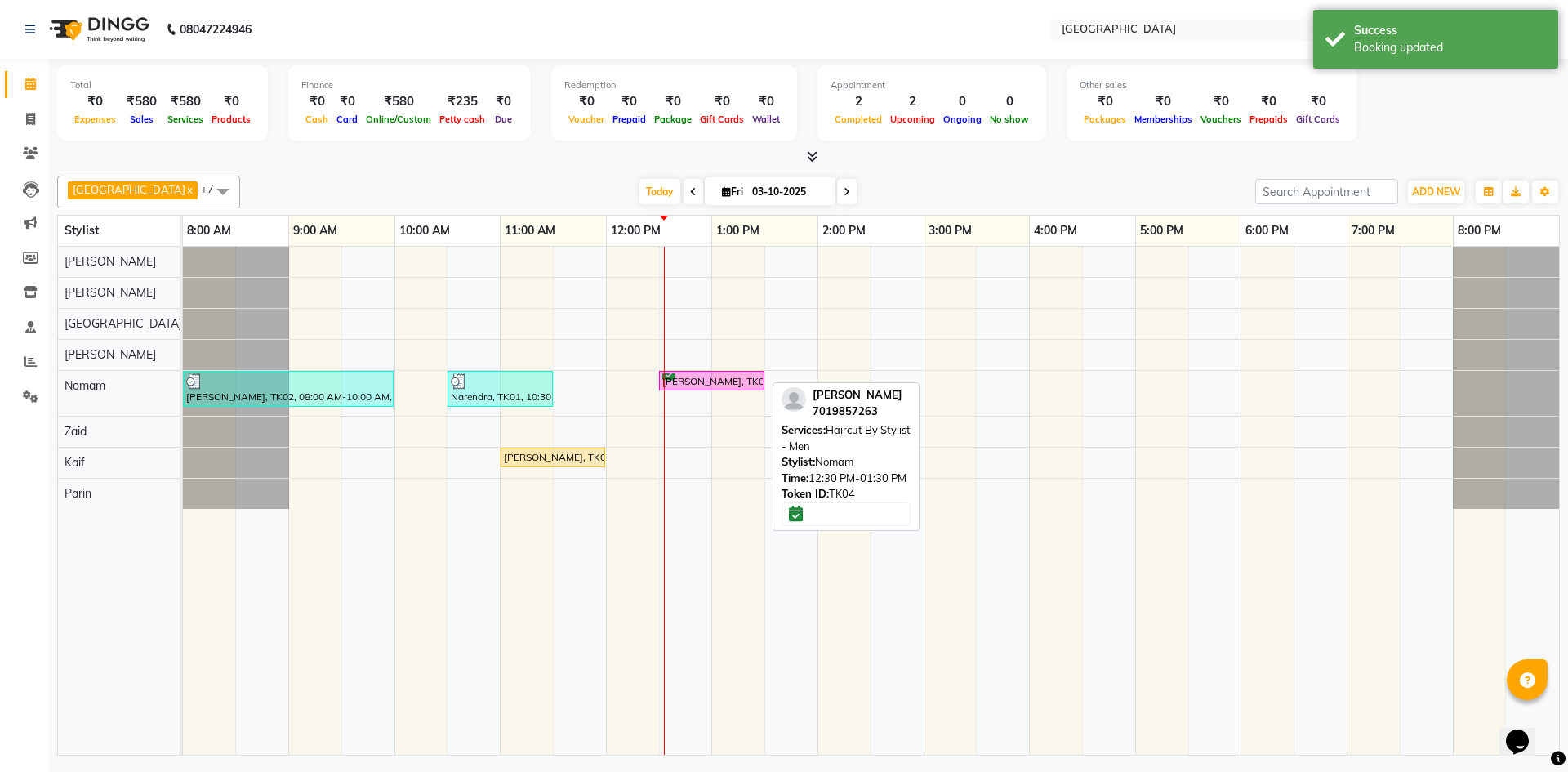
click at [684, 382] on div "[PERSON_NAME], TK04, 12:30 PM-01:30 PM, Haircut By Stylist - Men" at bounding box center [711, 381] width 102 height 15
click at [715, 385] on div "[PERSON_NAME], TK04, 12:30 PM-01:30 PM, Haircut By Stylist - Men" at bounding box center [711, 381] width 102 height 15
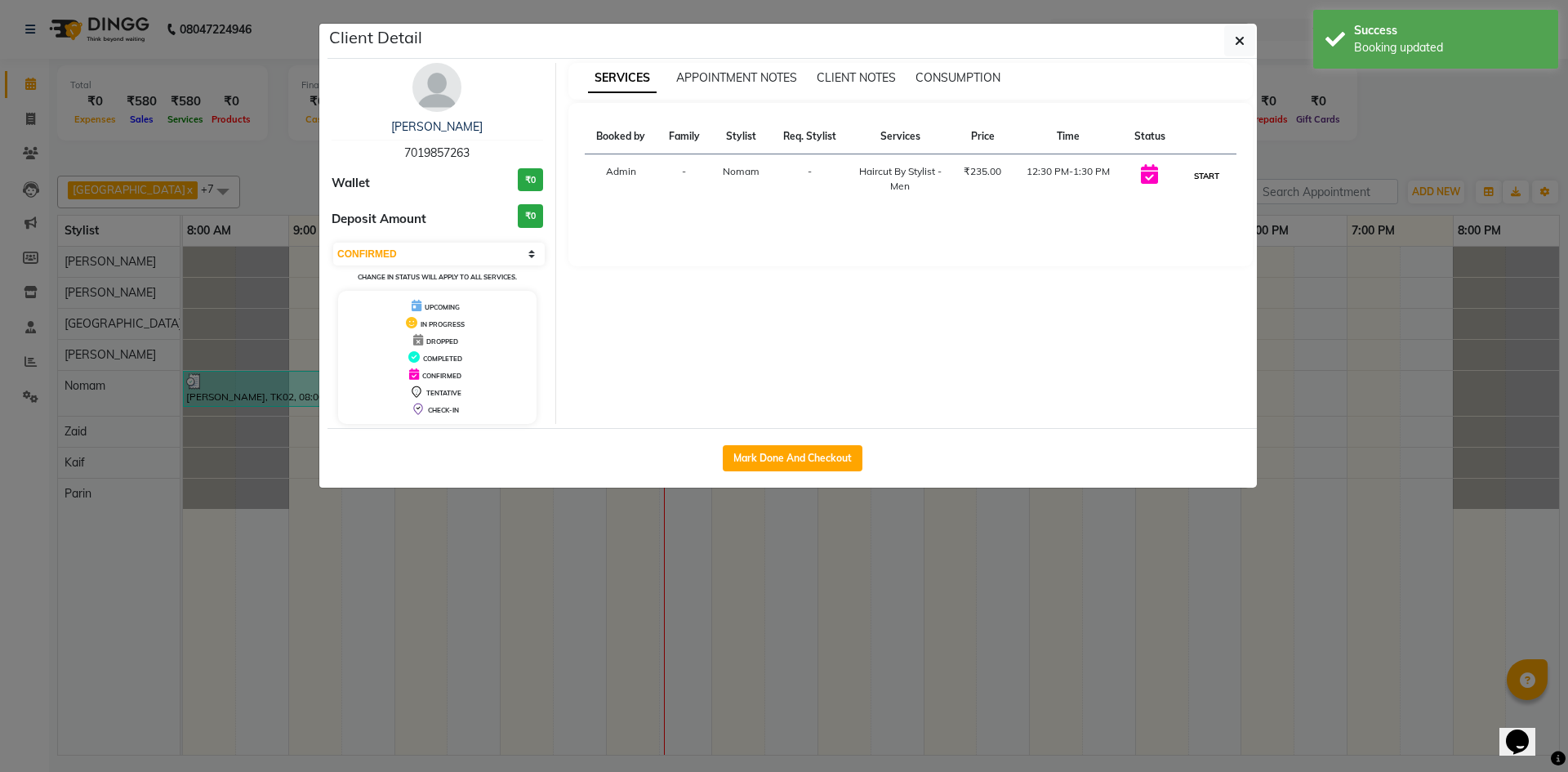
click at [1200, 171] on button "START" at bounding box center [1206, 176] width 33 height 21
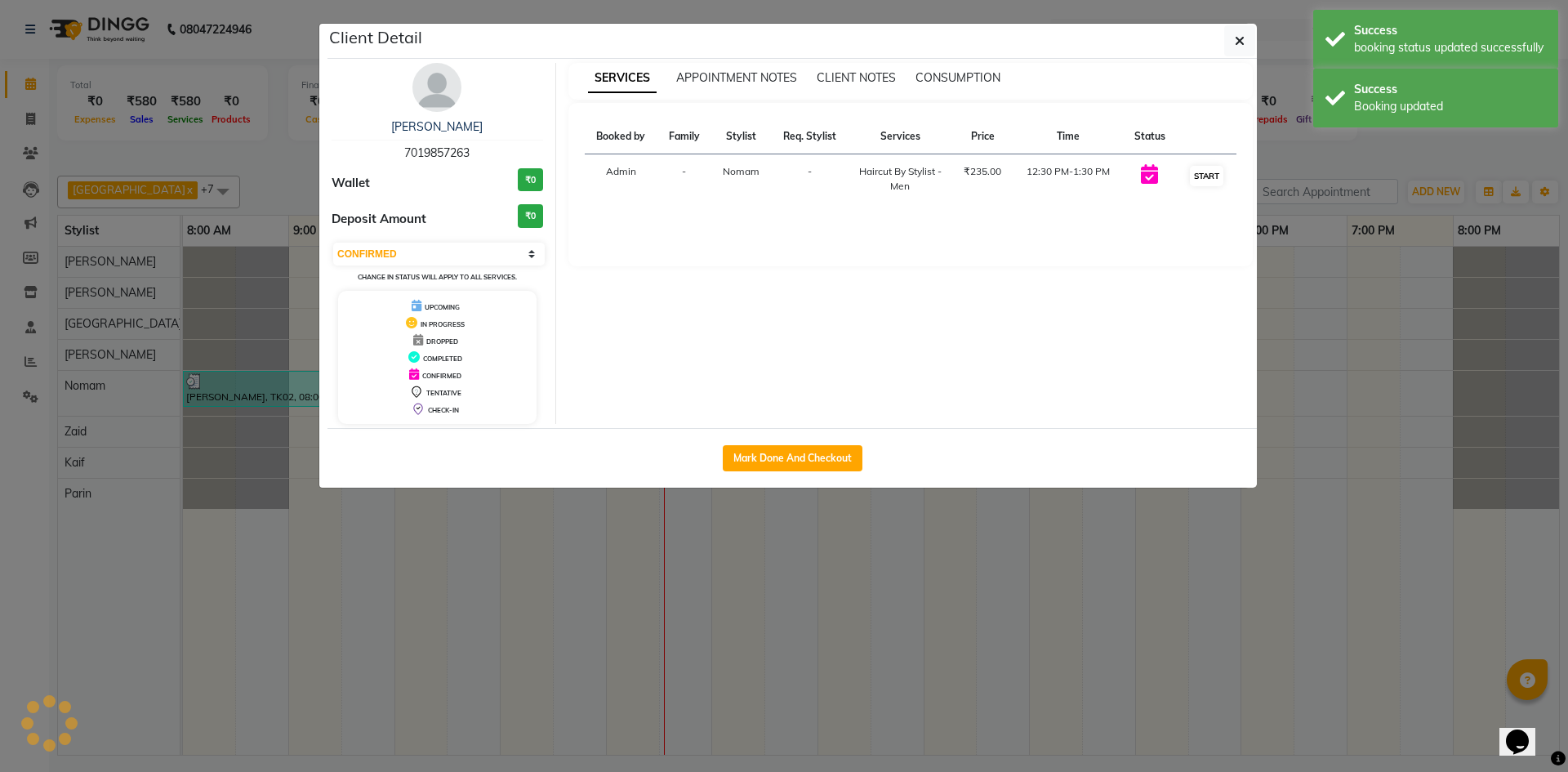
select select "1"
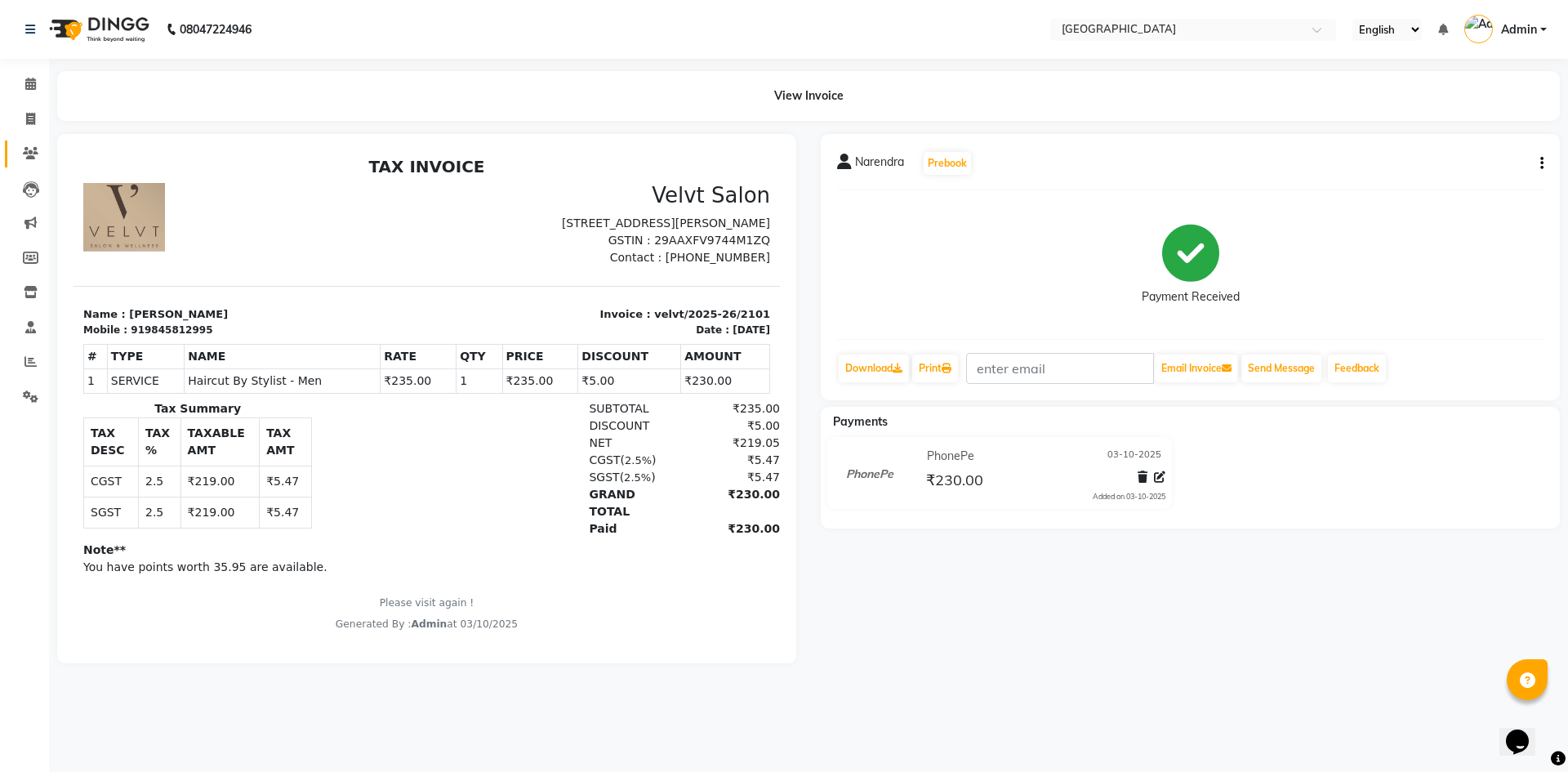
click at [31, 145] on span at bounding box center [30, 154] width 28 height 19
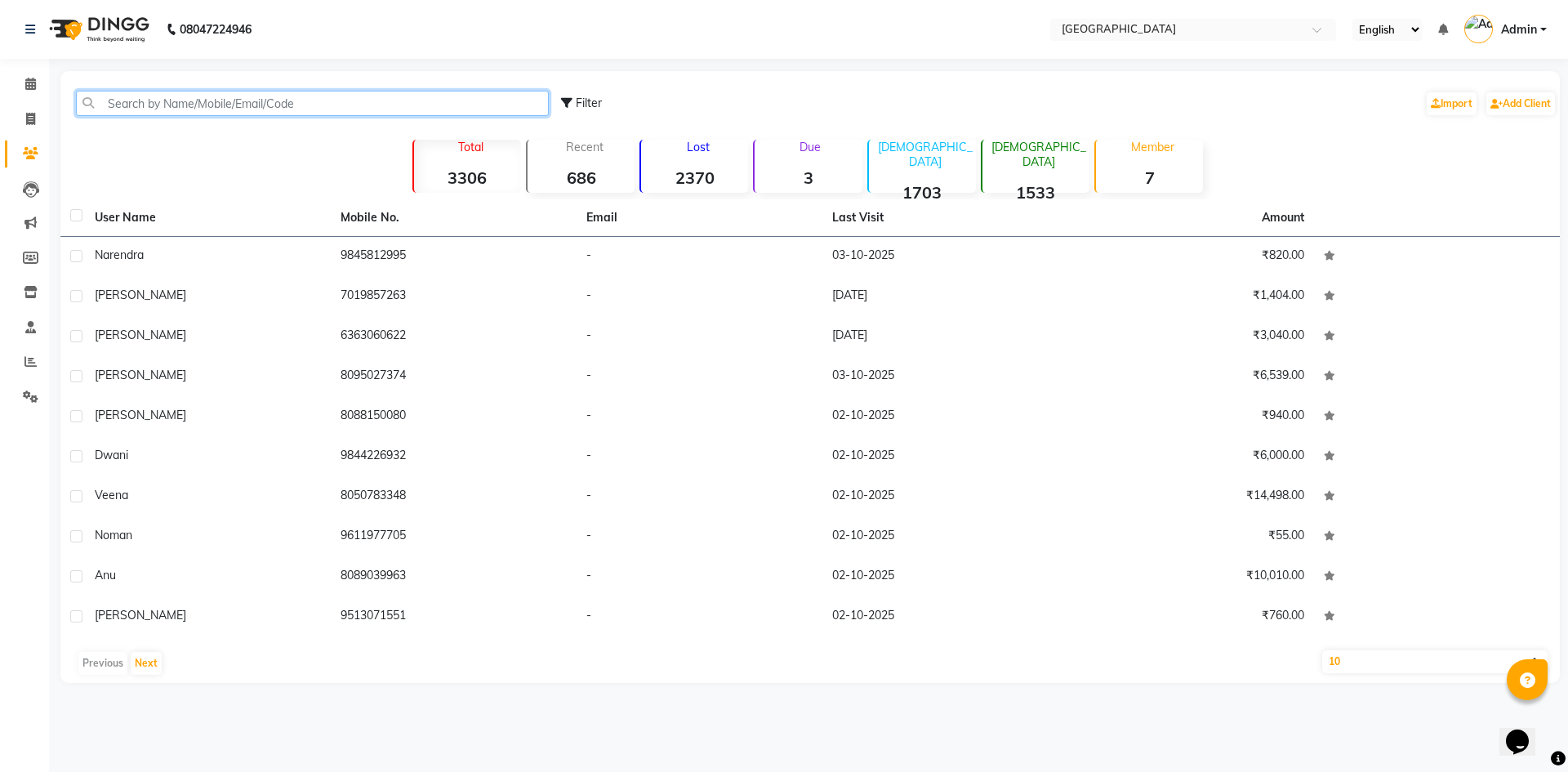
click at [133, 93] on input "text" at bounding box center [313, 104] width 473 height 26
drag, startPoint x: 133, startPoint y: 93, endPoint x: 132, endPoint y: 100, distance: 7.1
paste input "9686559558"
click at [187, 99] on input "9686559558" at bounding box center [313, 104] width 473 height 26
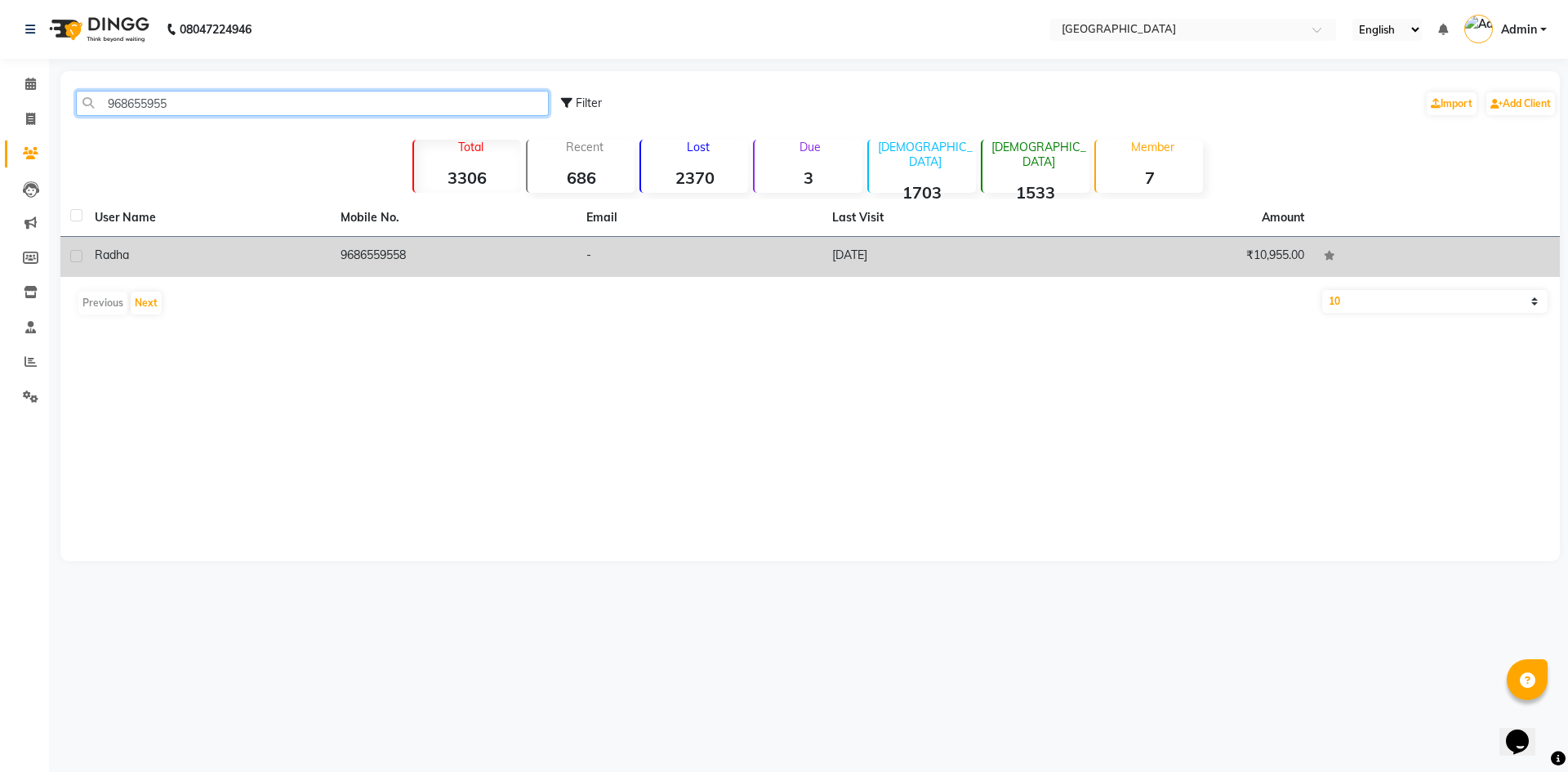
type input "968655955"
click at [380, 253] on td "9686559558" at bounding box center [453, 256] width 246 height 40
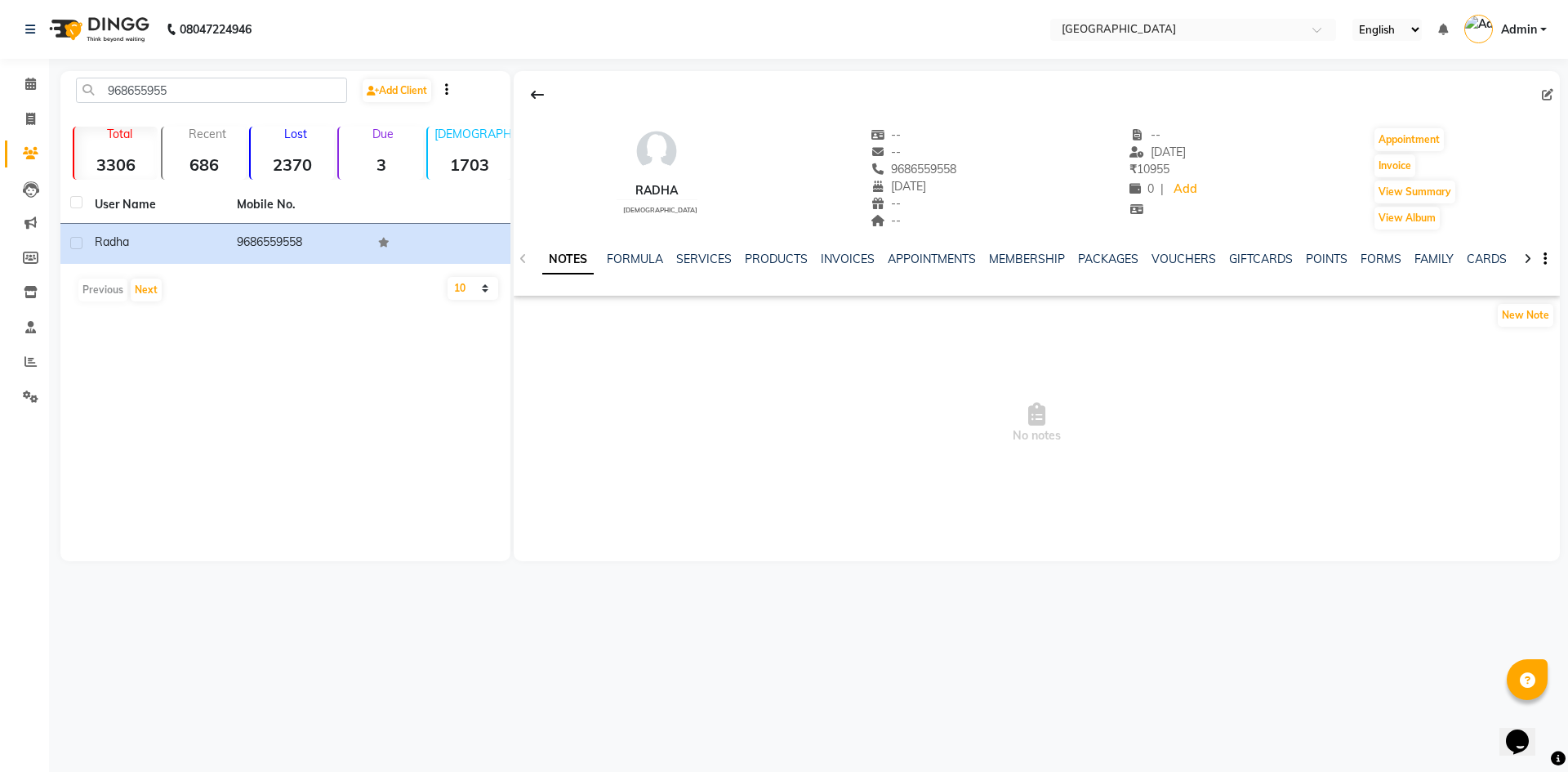
click at [693, 270] on div "NOTES FORMULA SERVICES PRODUCTS INVOICES APPOINTMENTS MEMBERSHIP PACKAGES VOUCH…" at bounding box center [1017, 266] width 949 height 30
click at [698, 265] on link "SERVICES" at bounding box center [703, 259] width 56 height 15
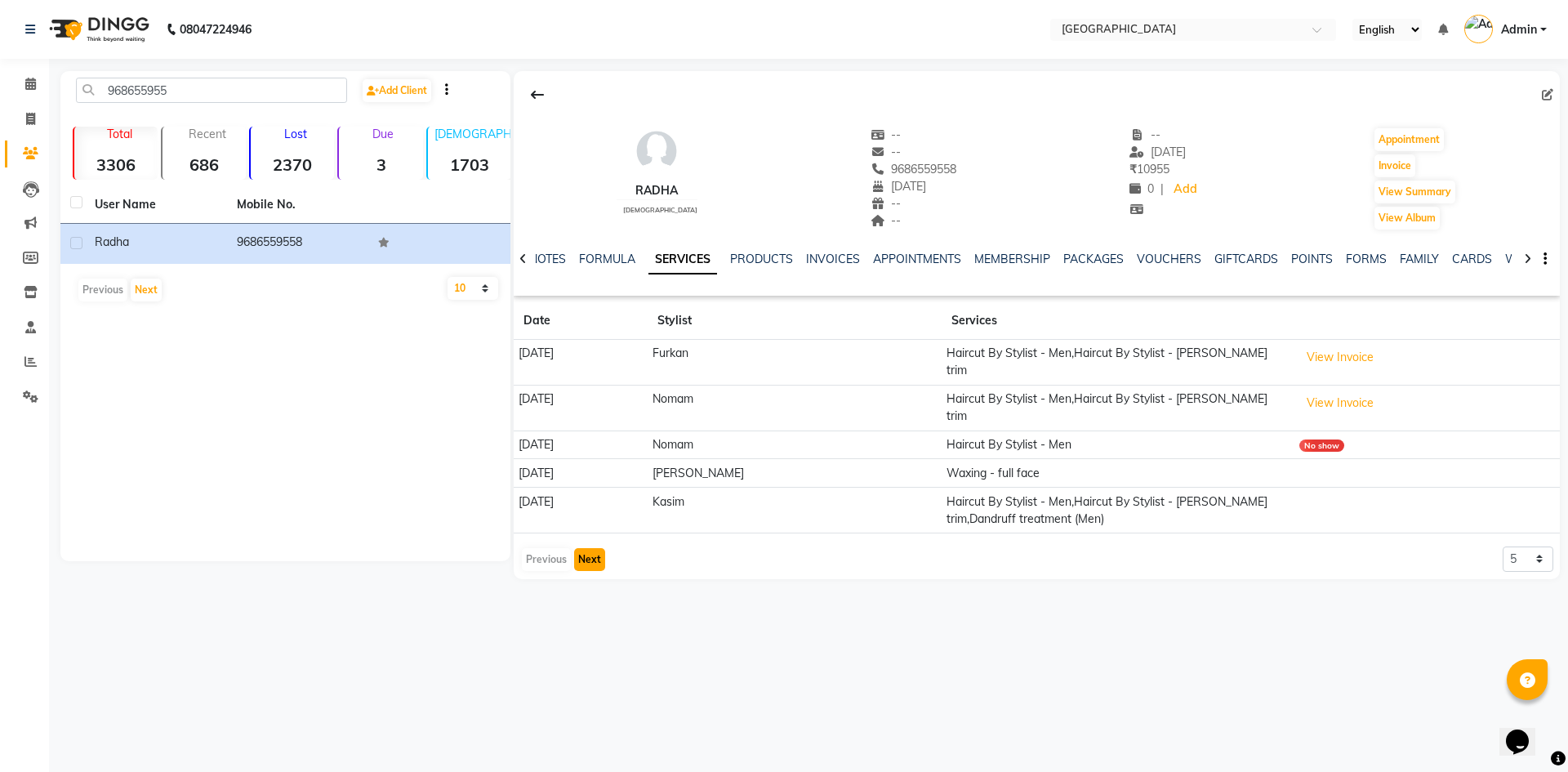
click at [591, 548] on button "Next" at bounding box center [589, 559] width 31 height 23
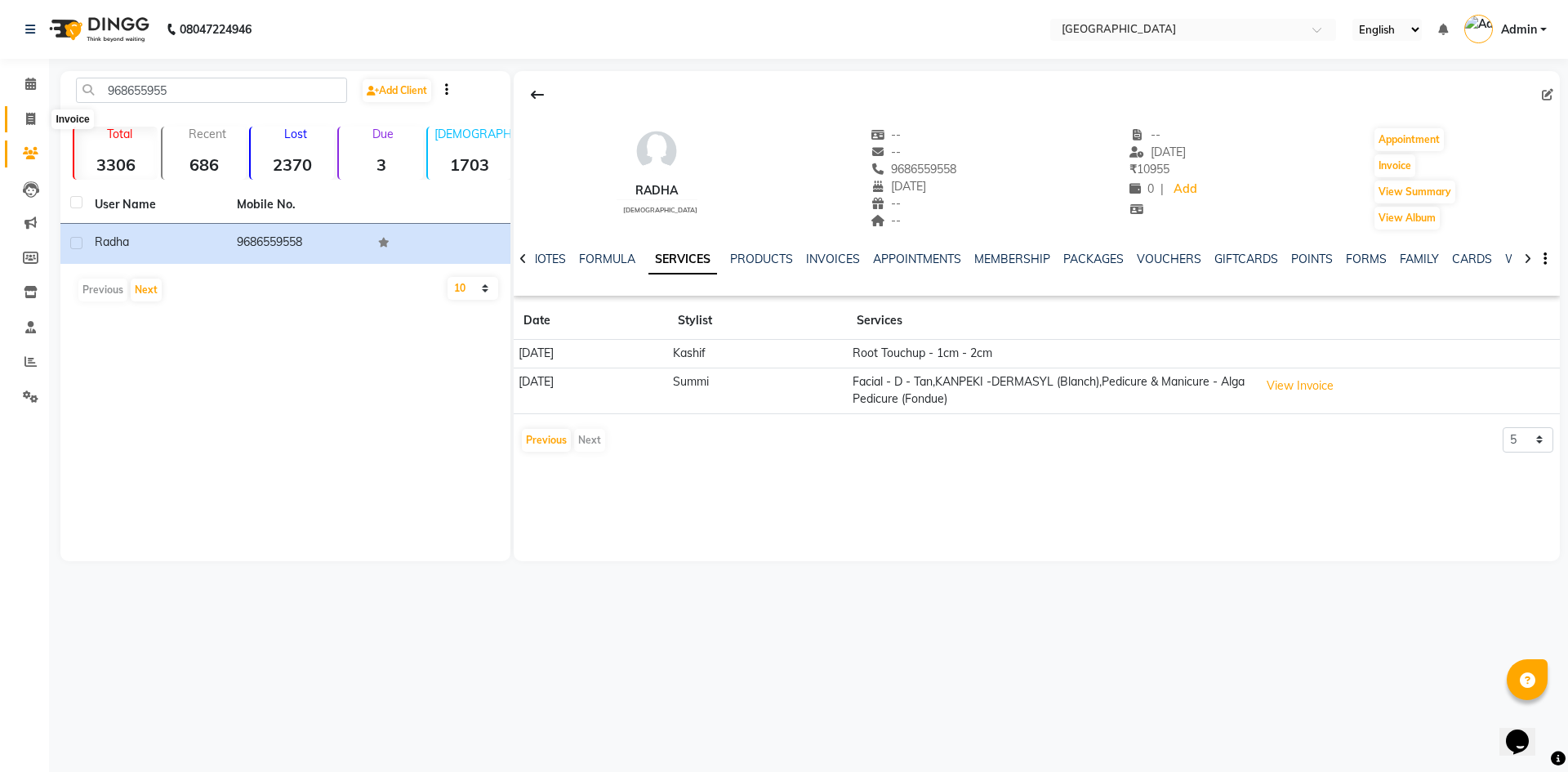
click at [27, 117] on icon at bounding box center [30, 119] width 9 height 12
select select "service"
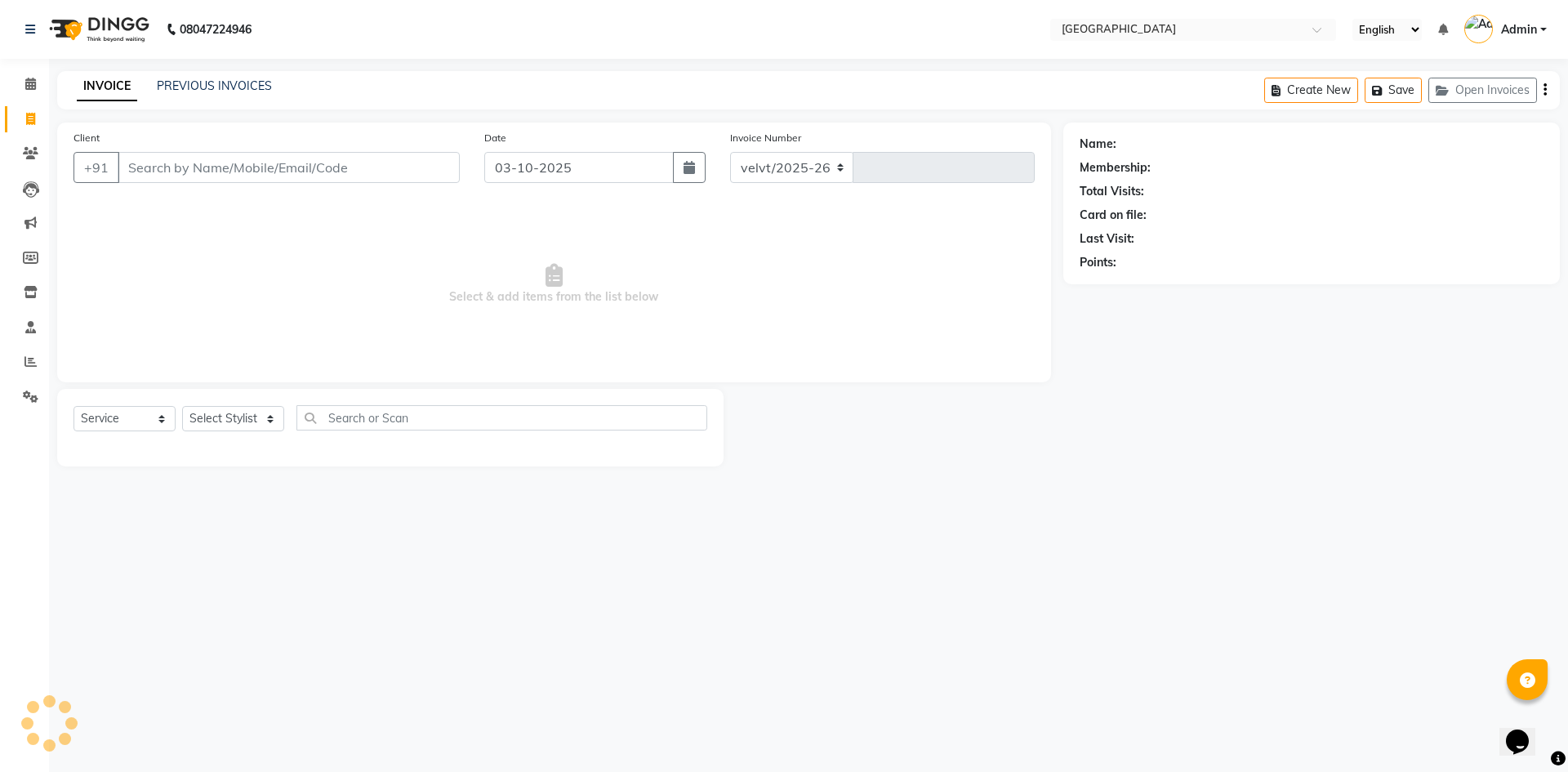
select select "6279"
type input "2102"
click at [153, 165] on input "Client" at bounding box center [288, 167] width 342 height 31
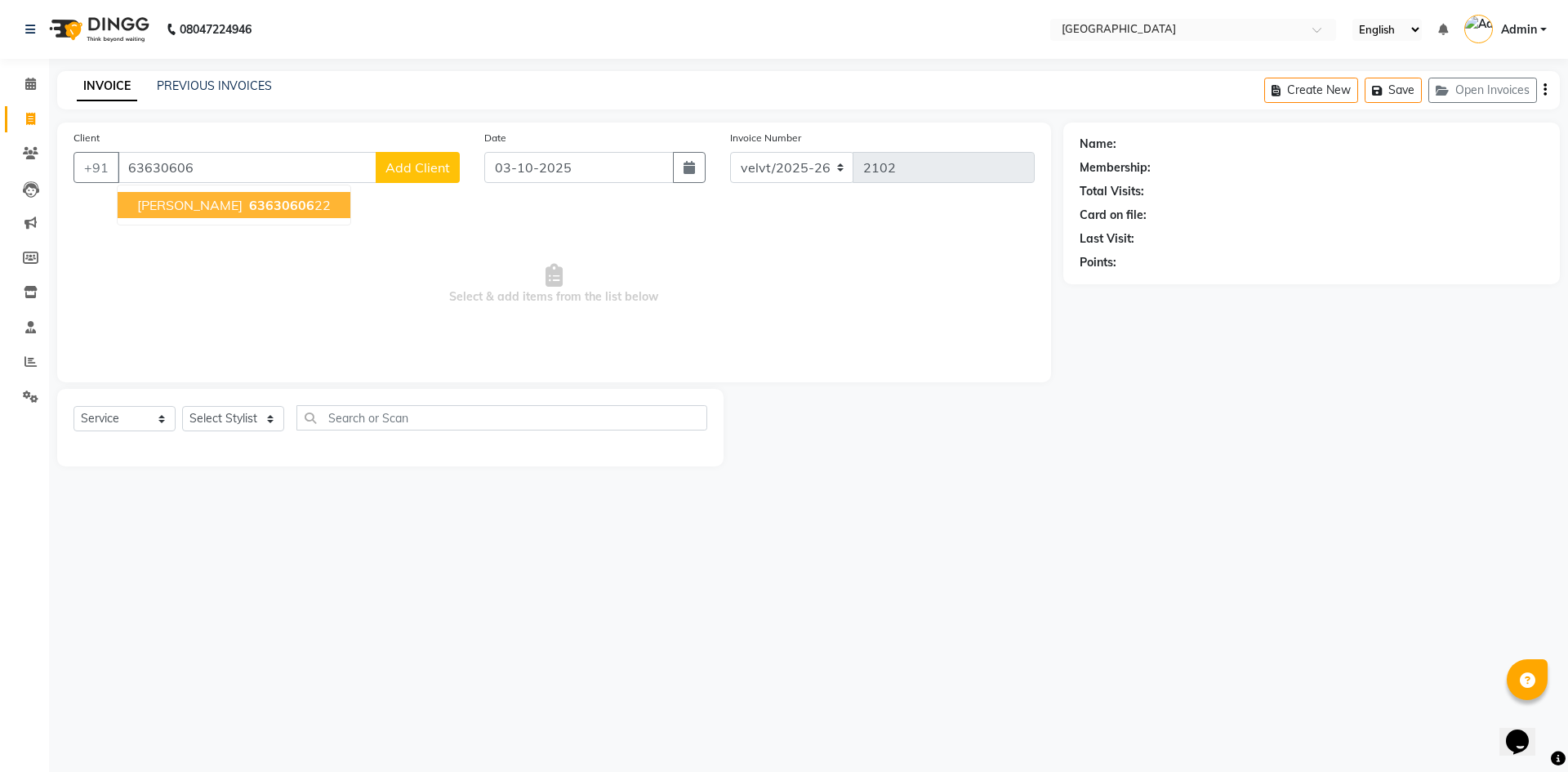
click at [249, 208] on span "63630606" at bounding box center [282, 205] width 65 height 16
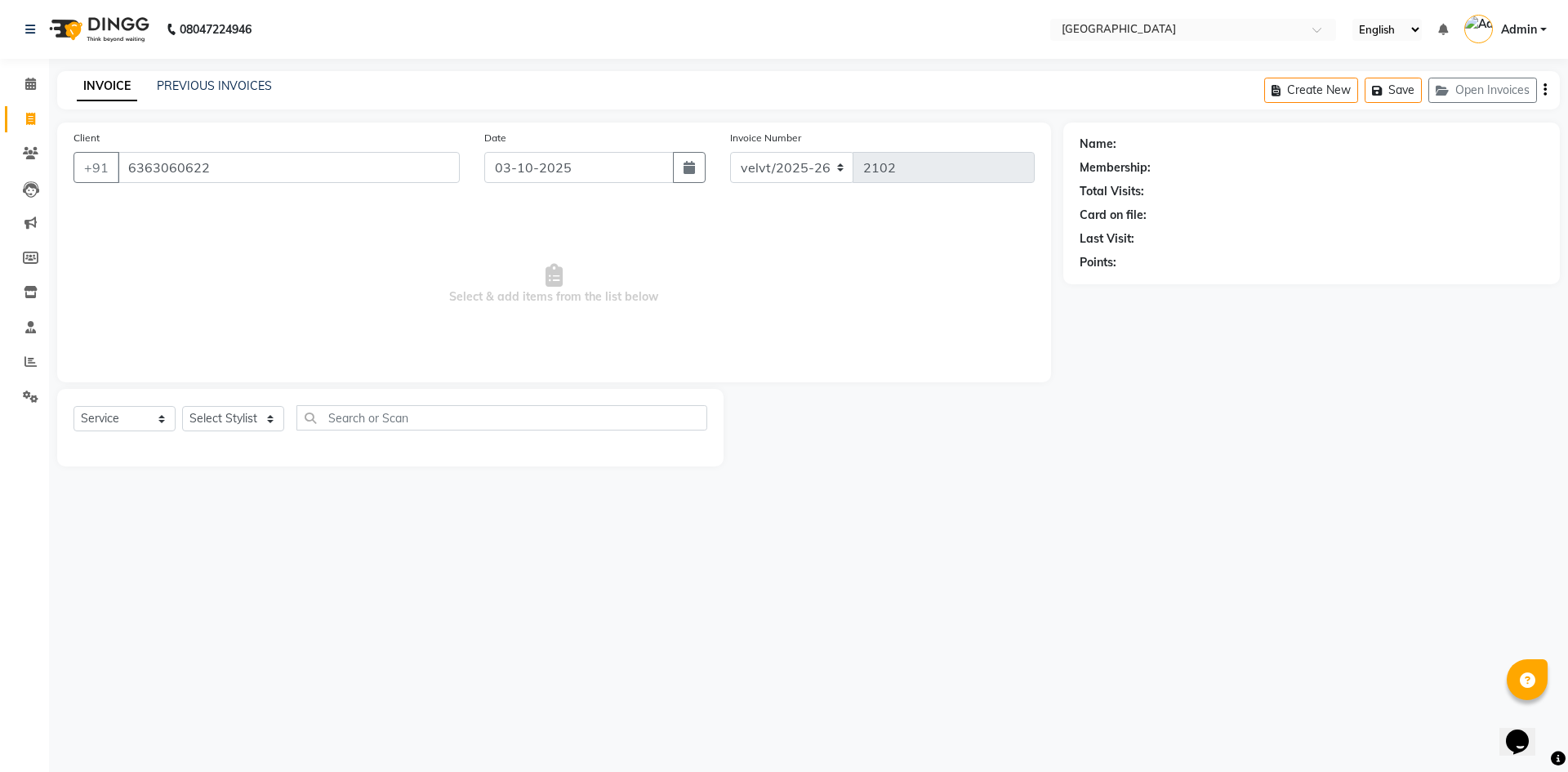
type input "6363060622"
select select "1: Object"
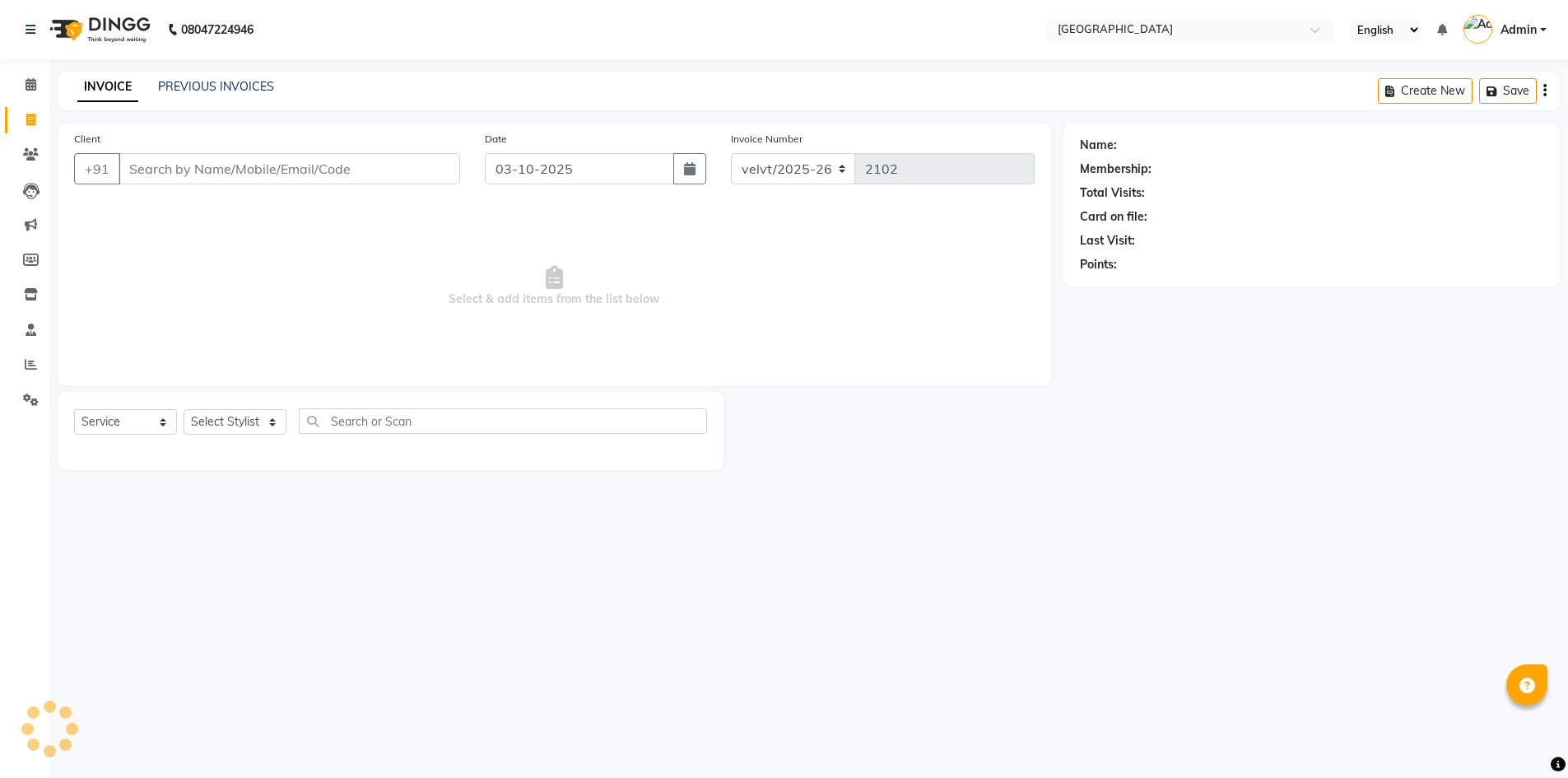
select select "service"
click at [208, 420] on select "Select Stylist" at bounding box center [235, 422] width 103 height 26
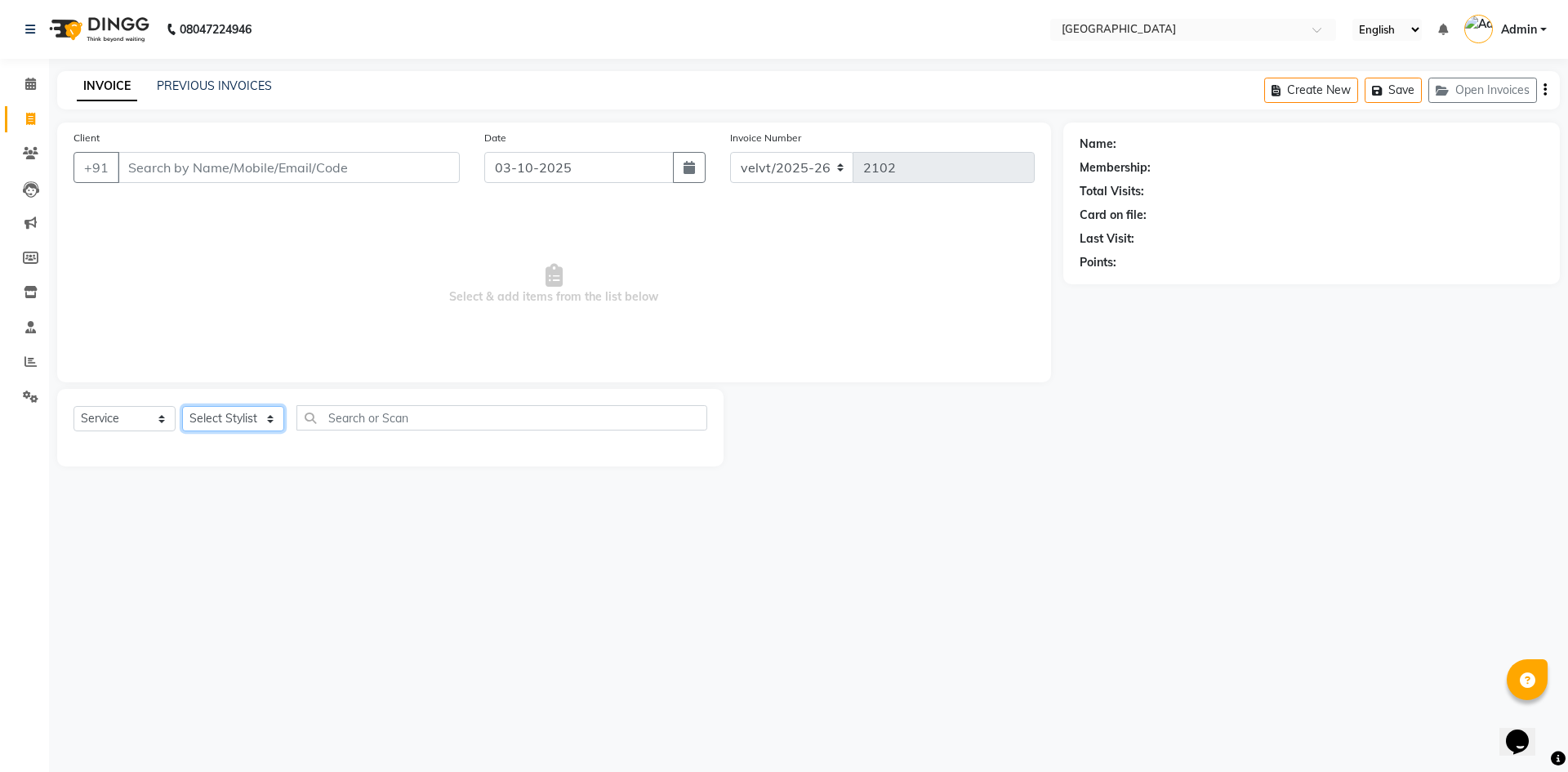
select select "68468"
click at [183, 406] on select "Select Stylist [PERSON_NAME] Kaif [PERSON_NAME] [PERSON_NAME] [GEOGRAPHIC_DATA]…" at bounding box center [233, 419] width 102 height 26
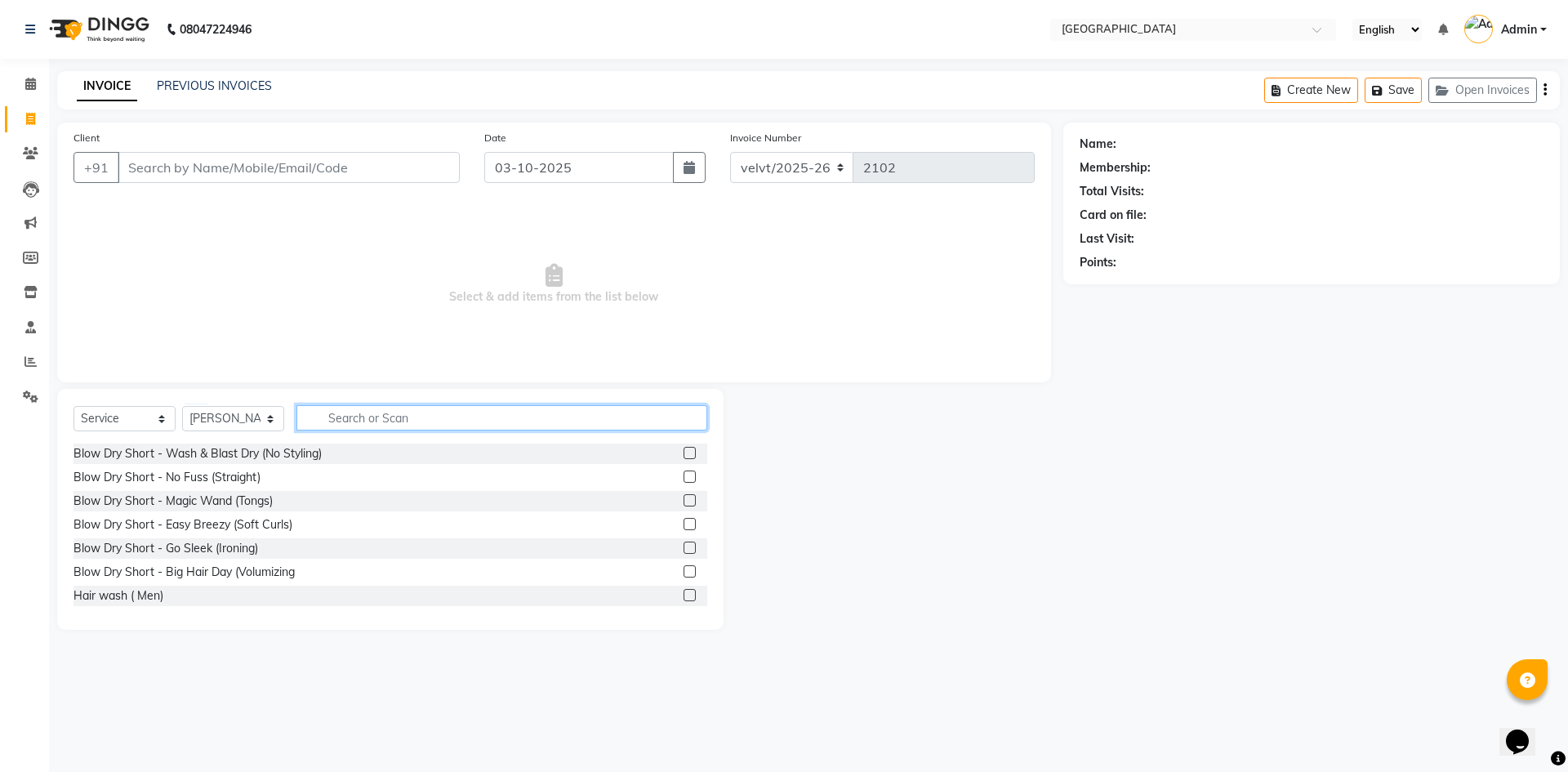
click at [348, 423] on input "text" at bounding box center [501, 418] width 410 height 26
type input "hairc"
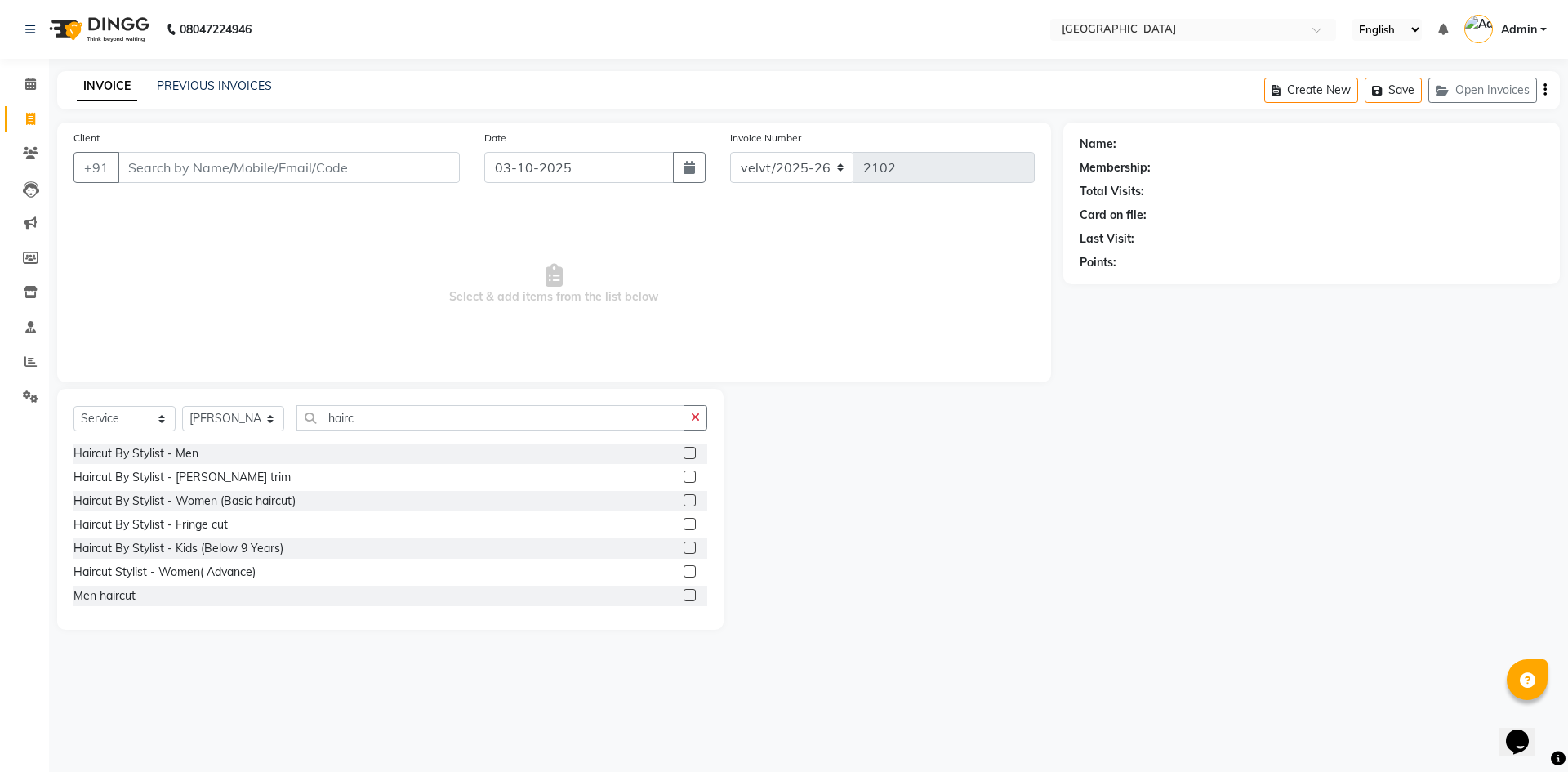
click at [684, 450] on label at bounding box center [690, 452] width 12 height 12
click at [684, 450] on input "checkbox" at bounding box center [689, 453] width 10 height 10
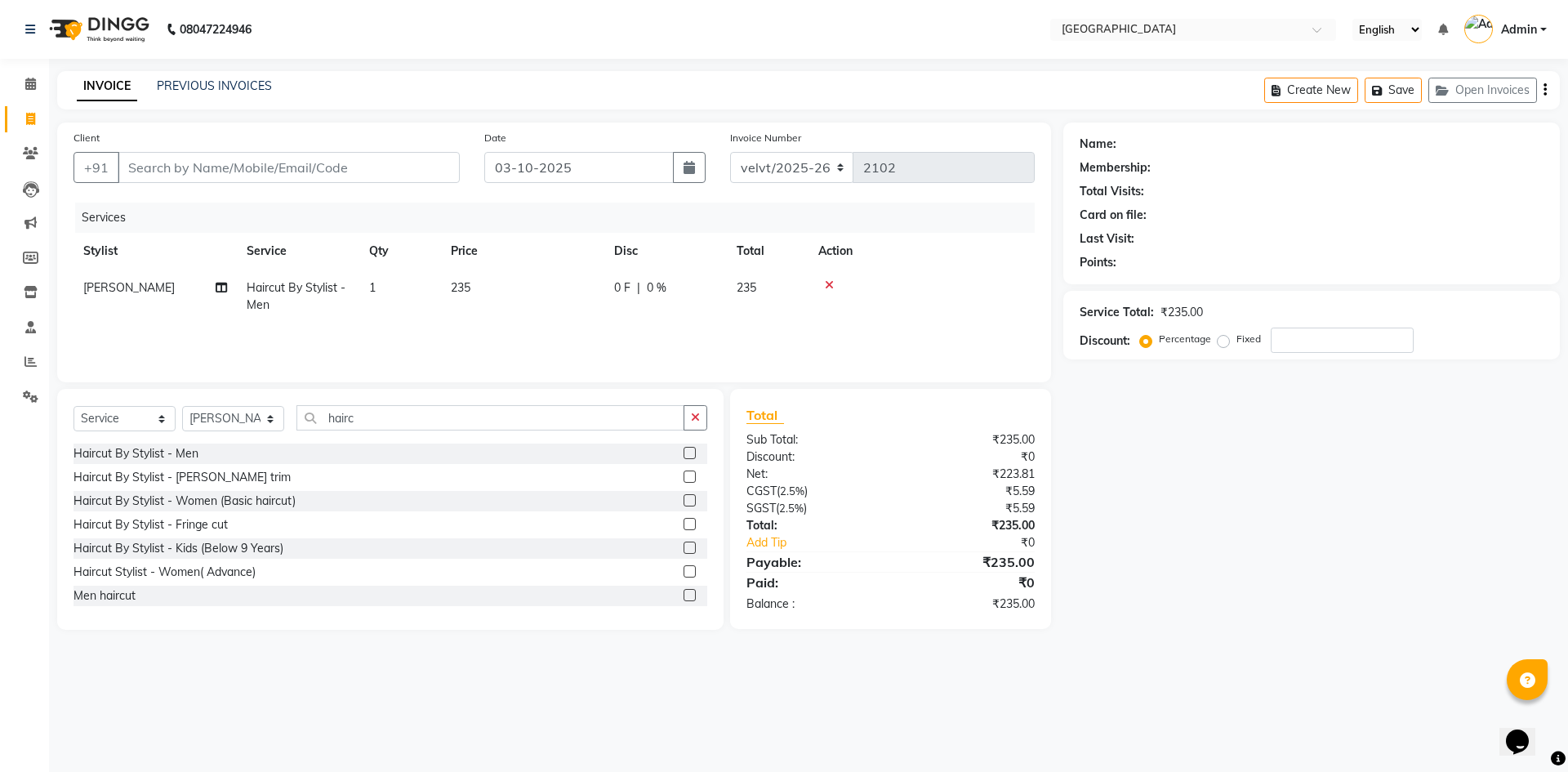
checkbox input "false"
click at [684, 473] on label at bounding box center [690, 476] width 12 height 12
click at [684, 473] on input "checkbox" at bounding box center [689, 477] width 10 height 10
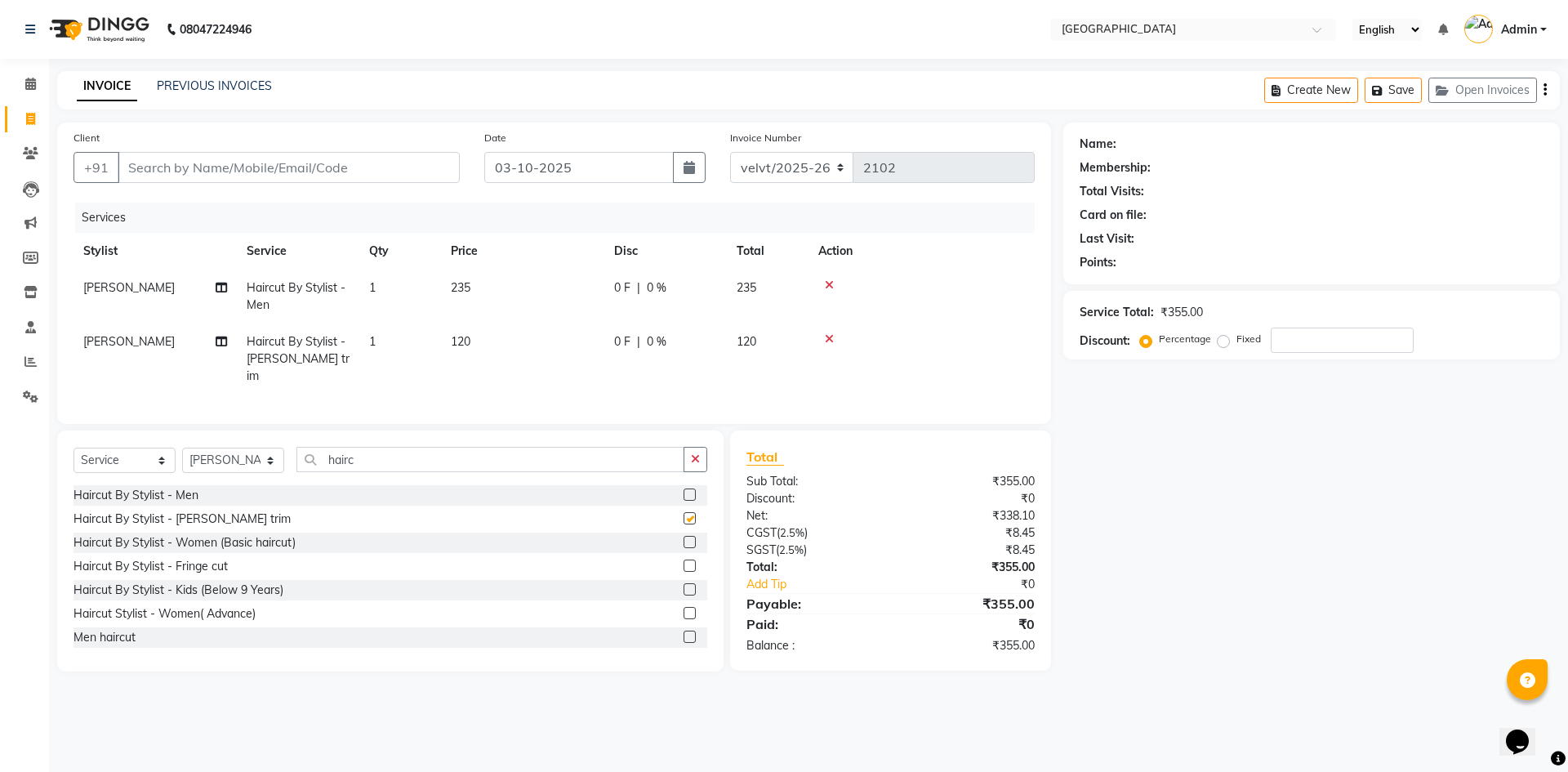
checkbox input "false"
click at [381, 450] on input "hairc" at bounding box center [490, 459] width 388 height 26
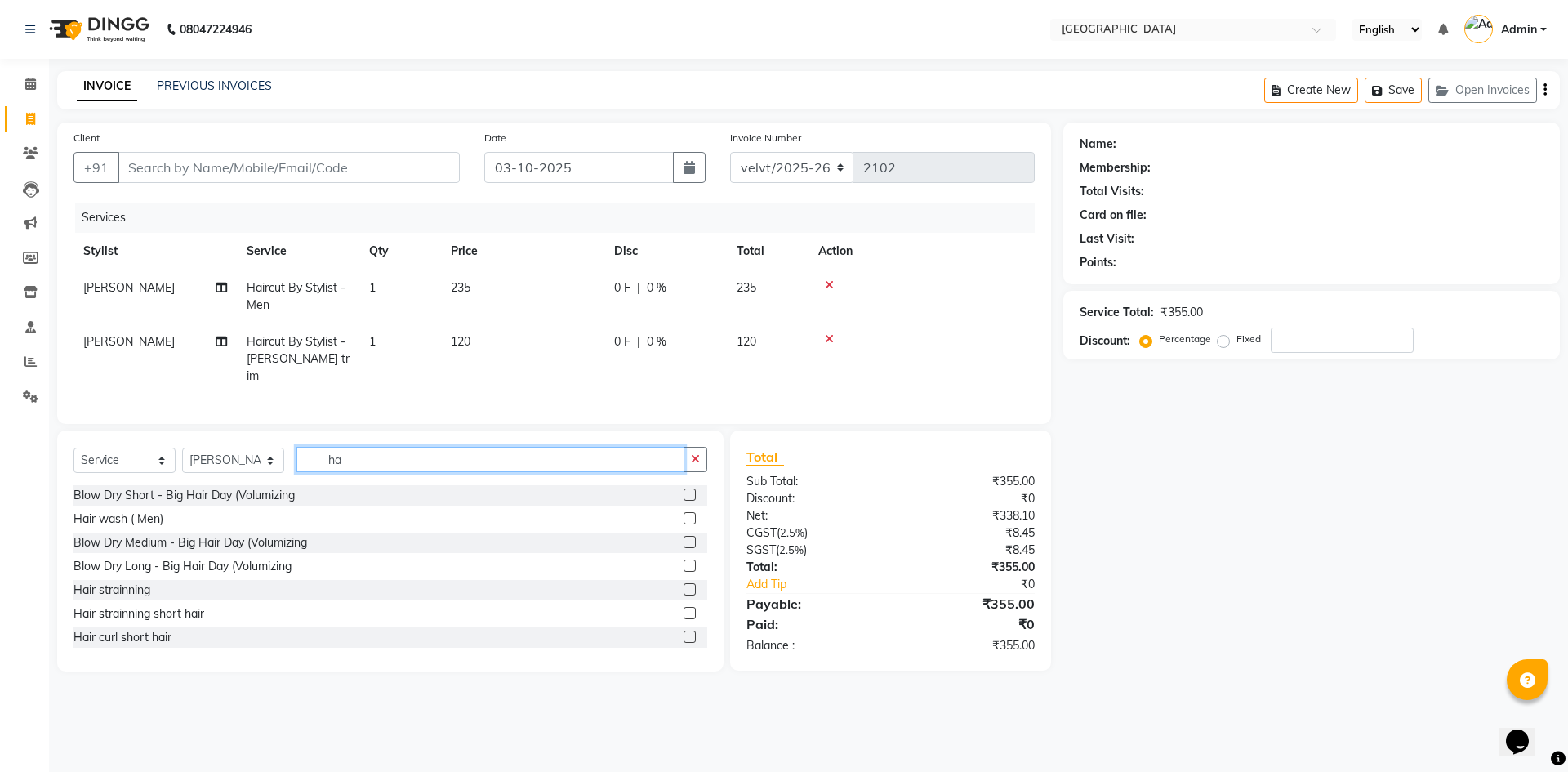
type input "h"
type input "pedi"
click at [684, 489] on label at bounding box center [690, 494] width 12 height 12
click at [684, 490] on input "checkbox" at bounding box center [689, 495] width 10 height 10
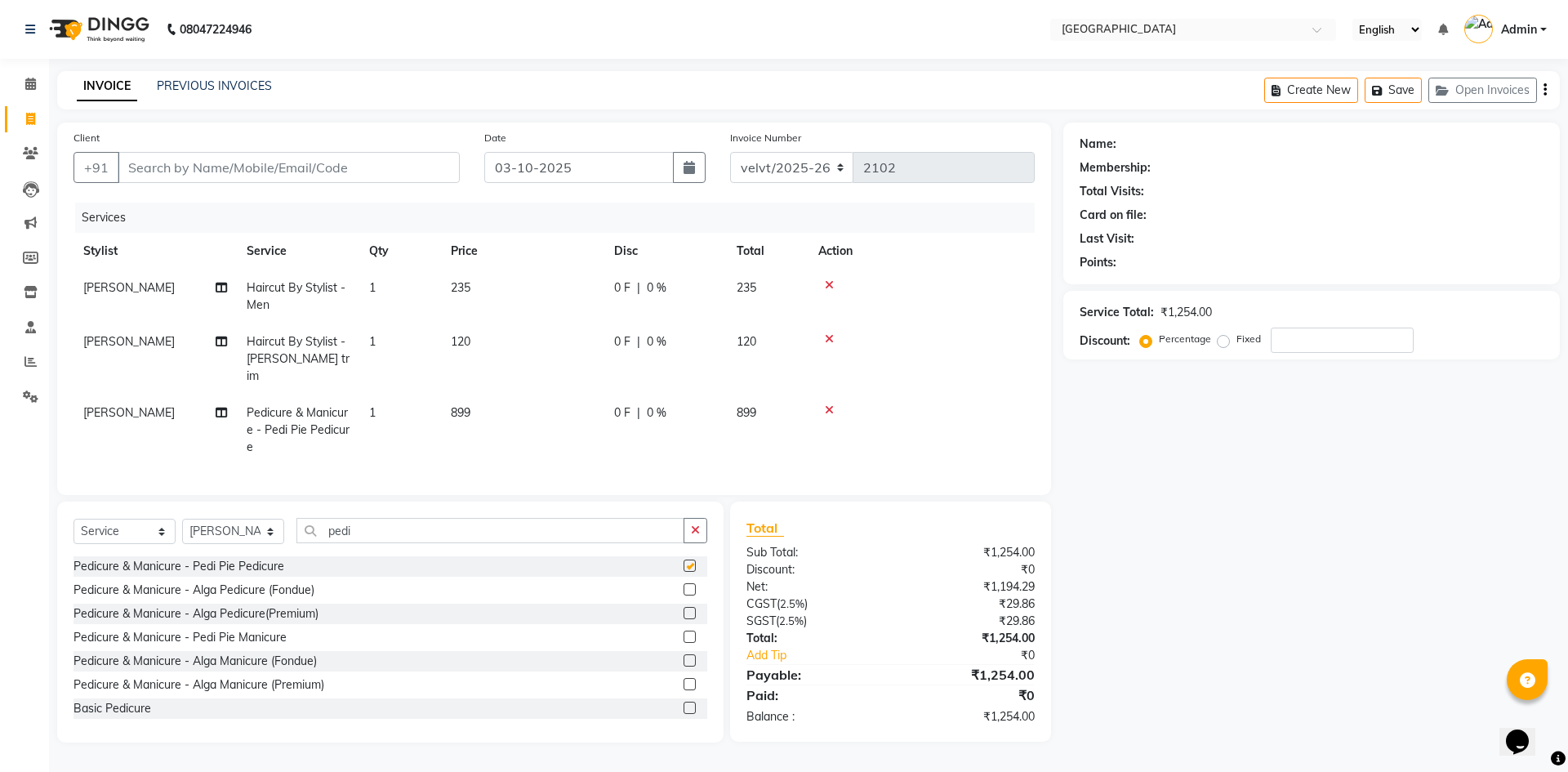
checkbox input "false"
click at [371, 531] on input "pedi" at bounding box center [490, 530] width 388 height 26
type input "p"
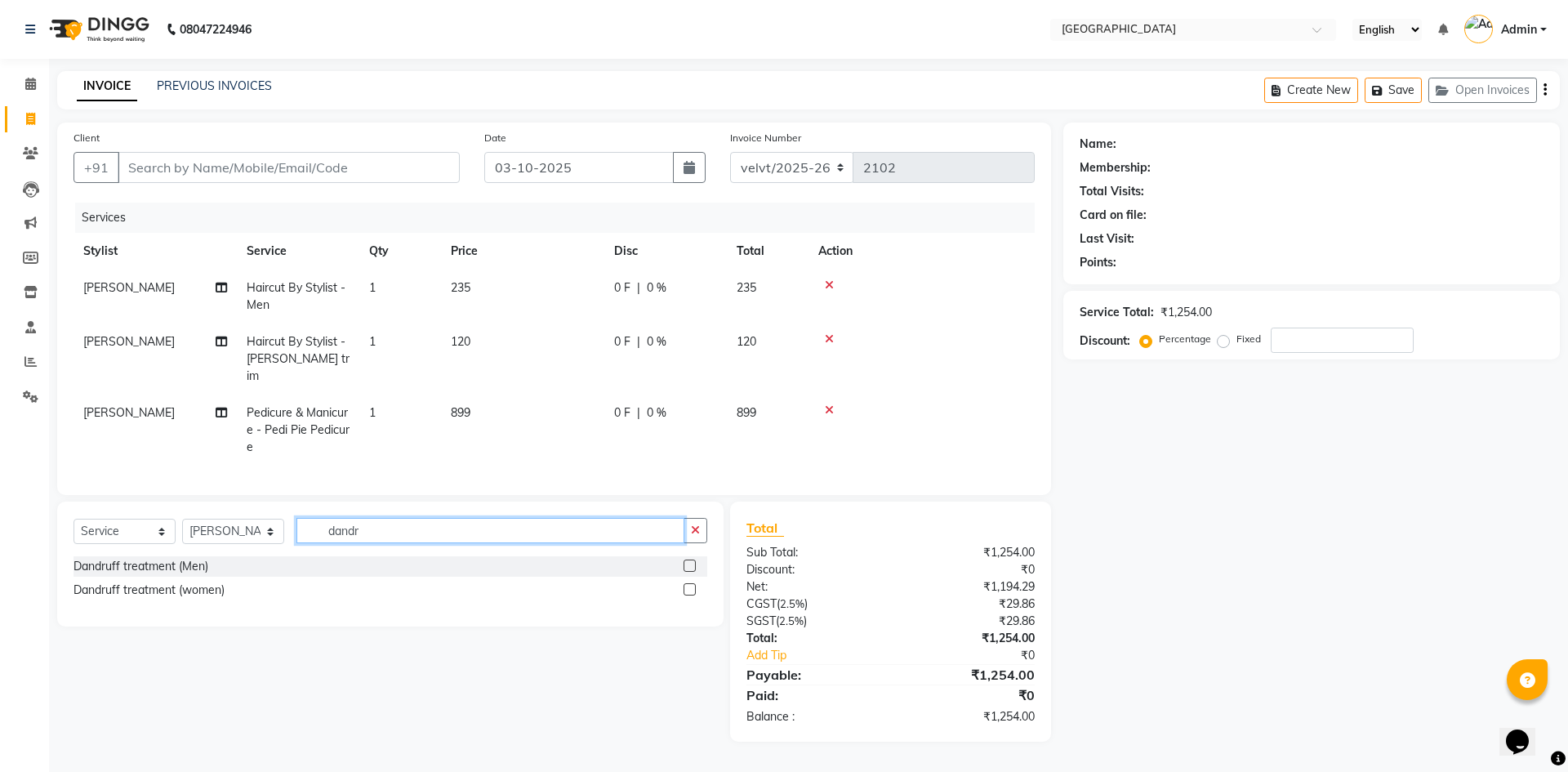
type input "dandr"
click at [687, 560] on label at bounding box center [690, 566] width 12 height 12
click at [687, 561] on input "checkbox" at bounding box center [689, 566] width 10 height 10
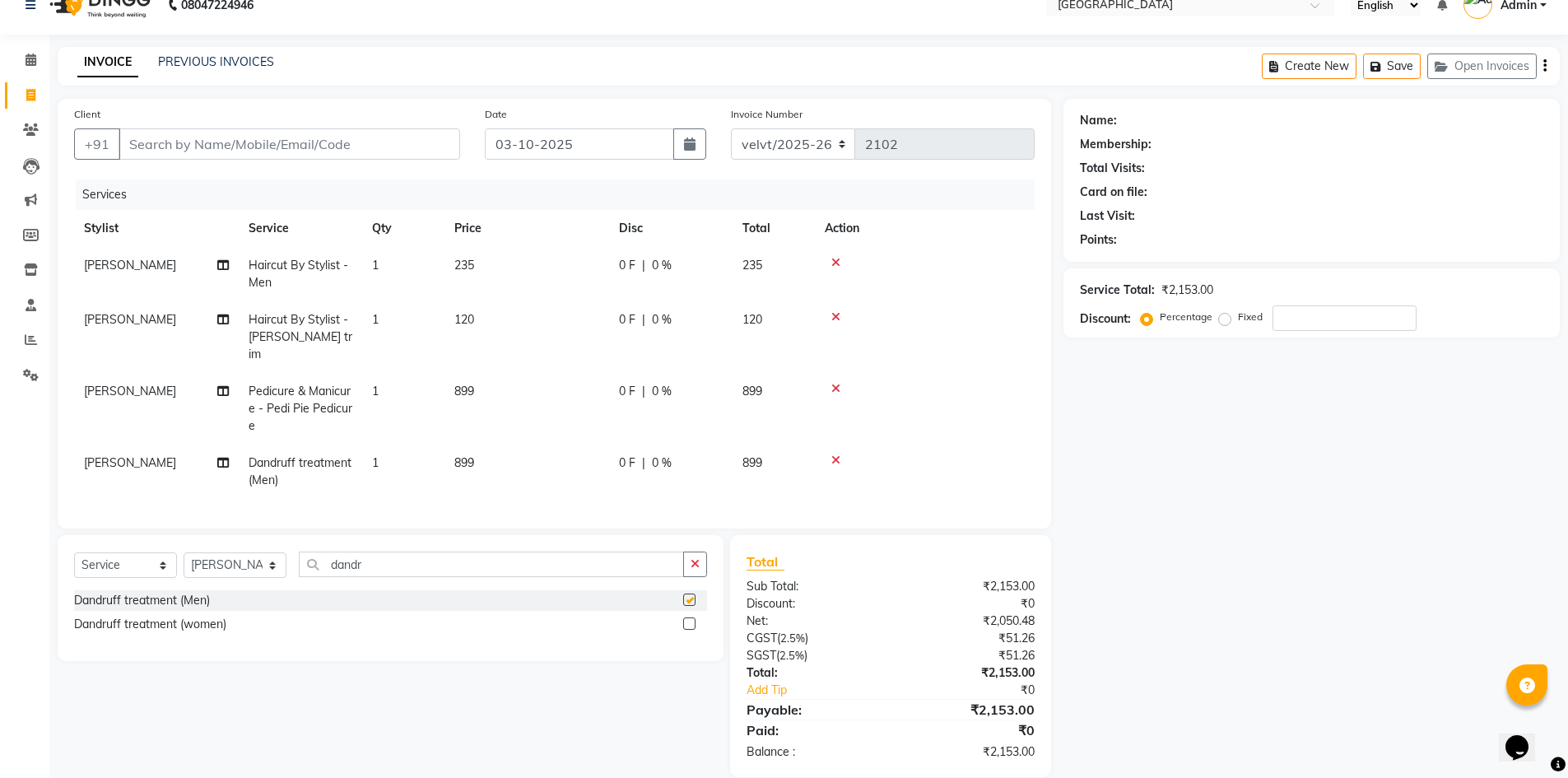
checkbox input "false"
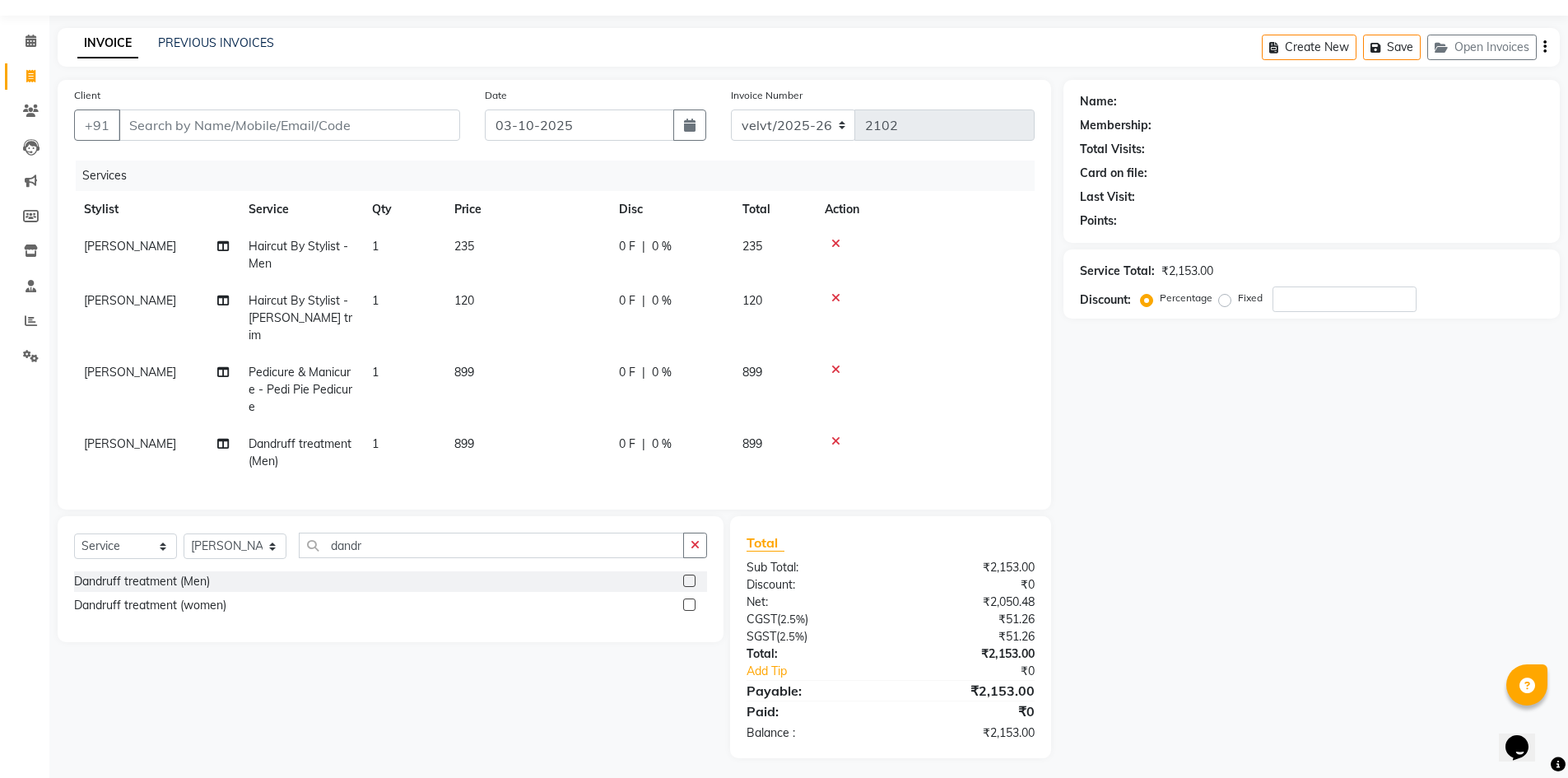
click at [467, 426] on td "899" at bounding box center [527, 452] width 165 height 54
select select "68468"
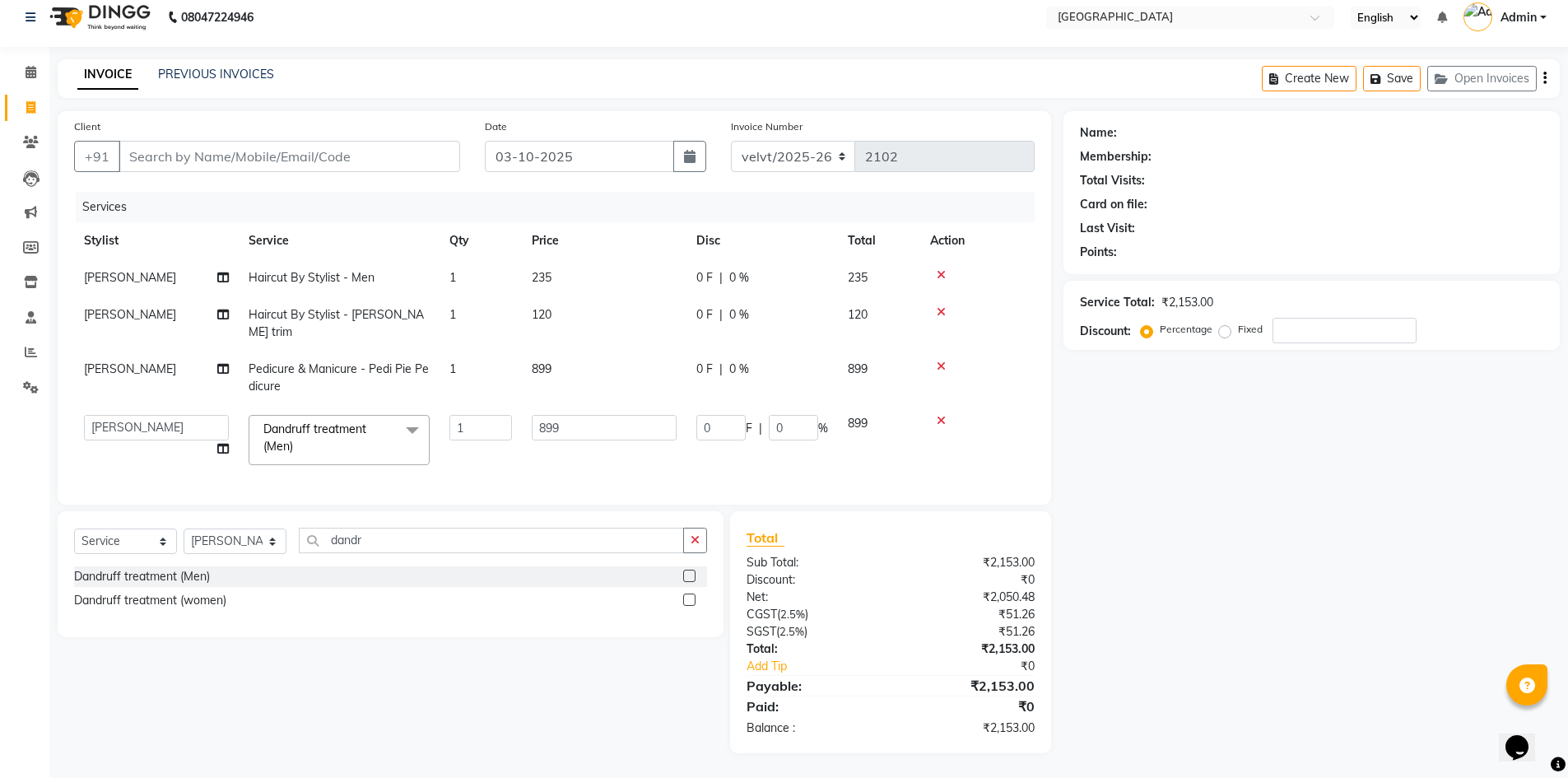
scroll to position [8, 0]
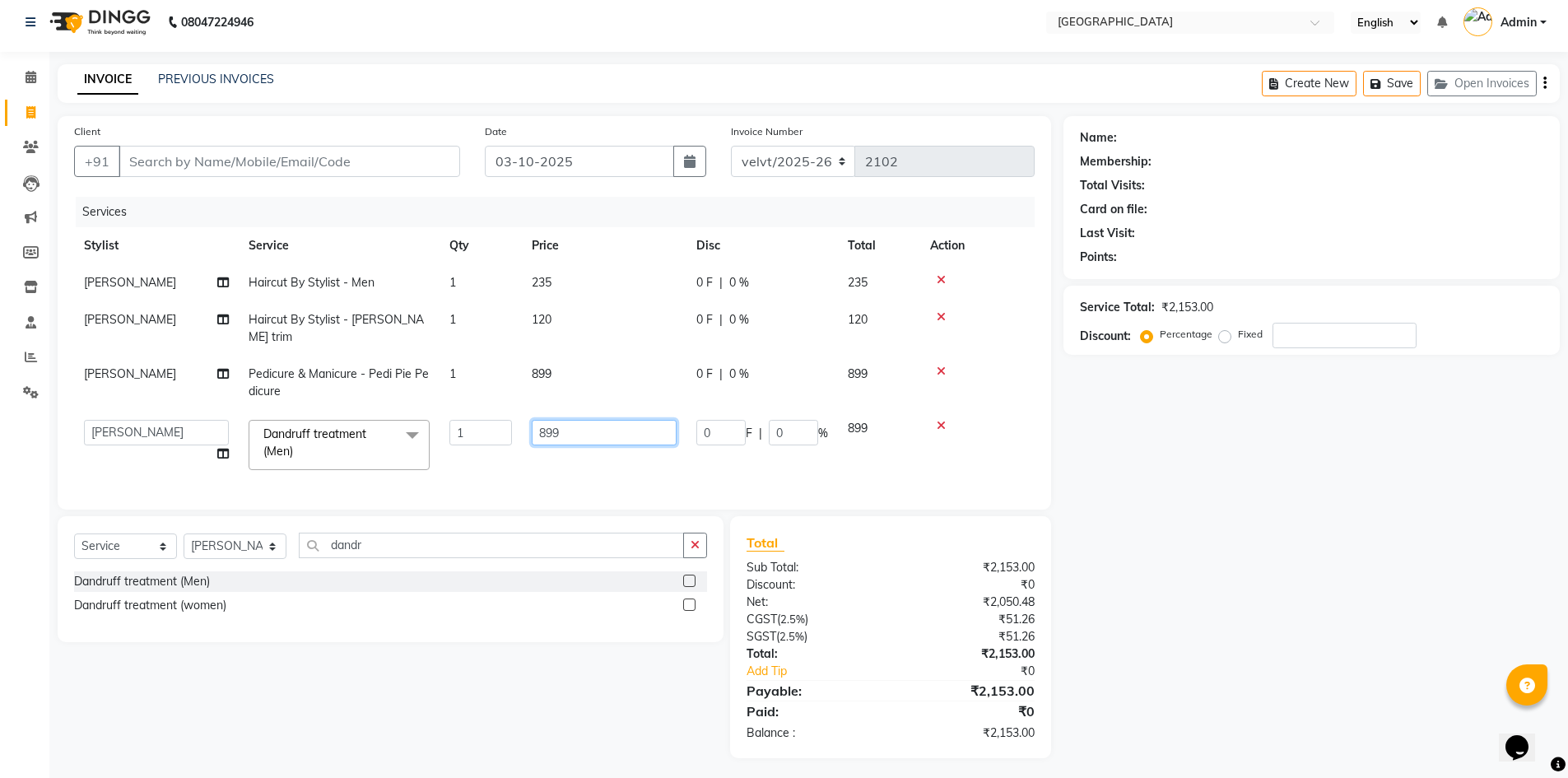
click at [572, 420] on input "899" at bounding box center [604, 433] width 145 height 26
type input "8"
type input "1500"
drag, startPoint x: 1260, startPoint y: 475, endPoint x: 1271, endPoint y: 484, distance: 14.2
click at [1263, 478] on div "Name: Membership: Total Visits: Card on file: Last Visit: Points: Service Total…" at bounding box center [1317, 436] width 509 height 642
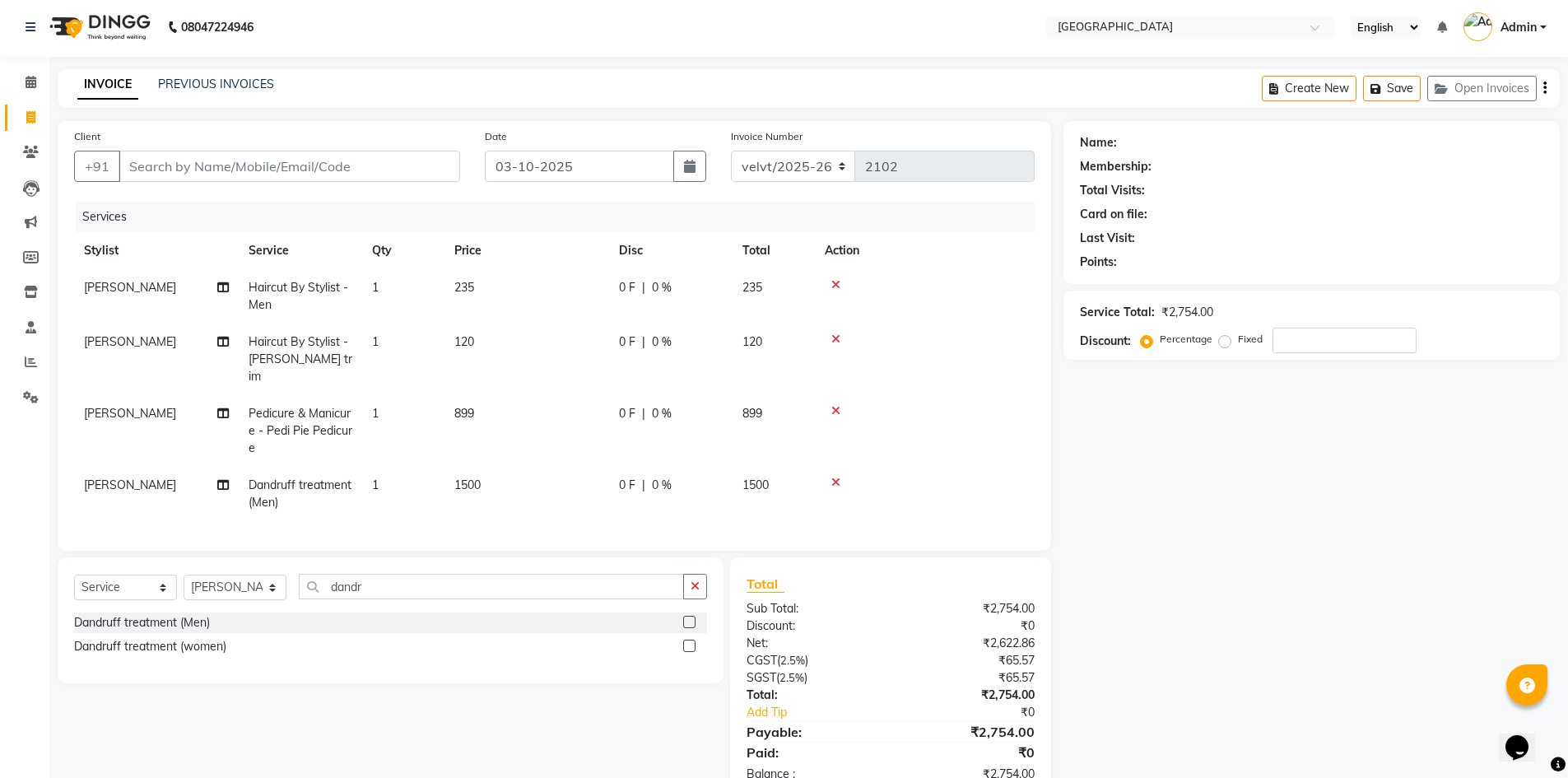
scroll to position [0, 0]
click at [136, 167] on input "Client" at bounding box center [289, 168] width 342 height 31
type input "7"
type input "0"
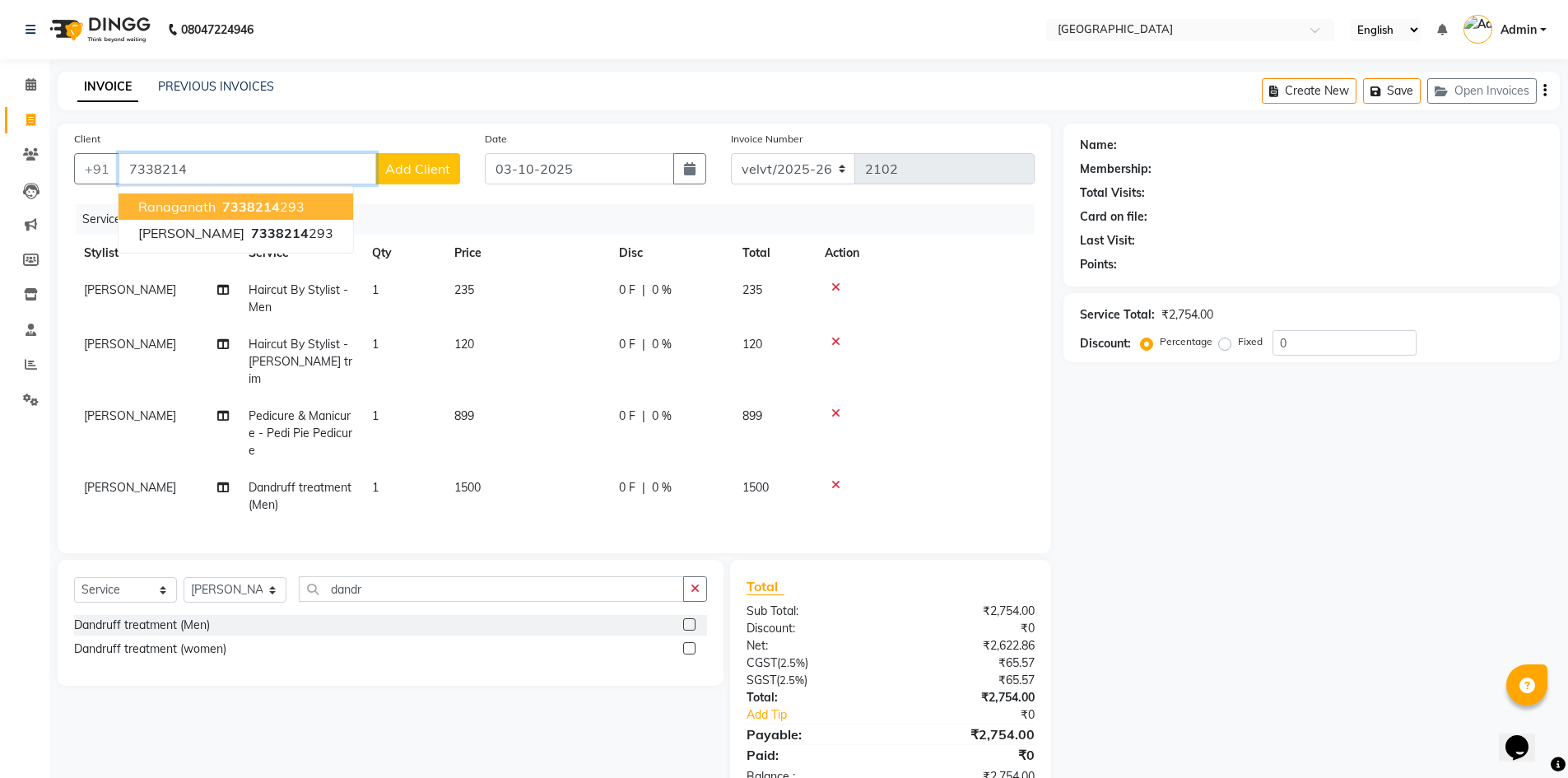
click at [250, 207] on span "7338214" at bounding box center [250, 206] width 58 height 16
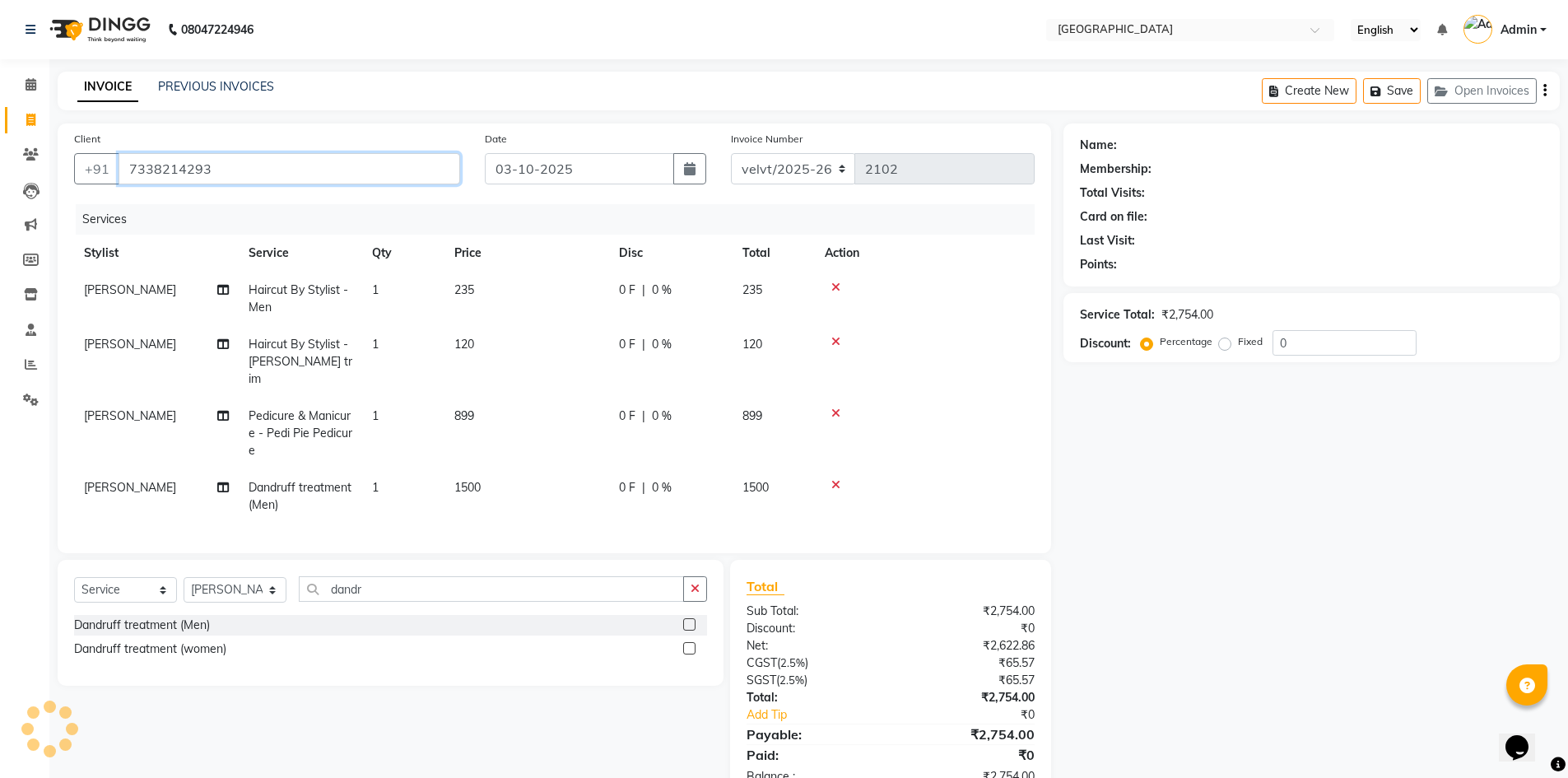
type input "7338214293"
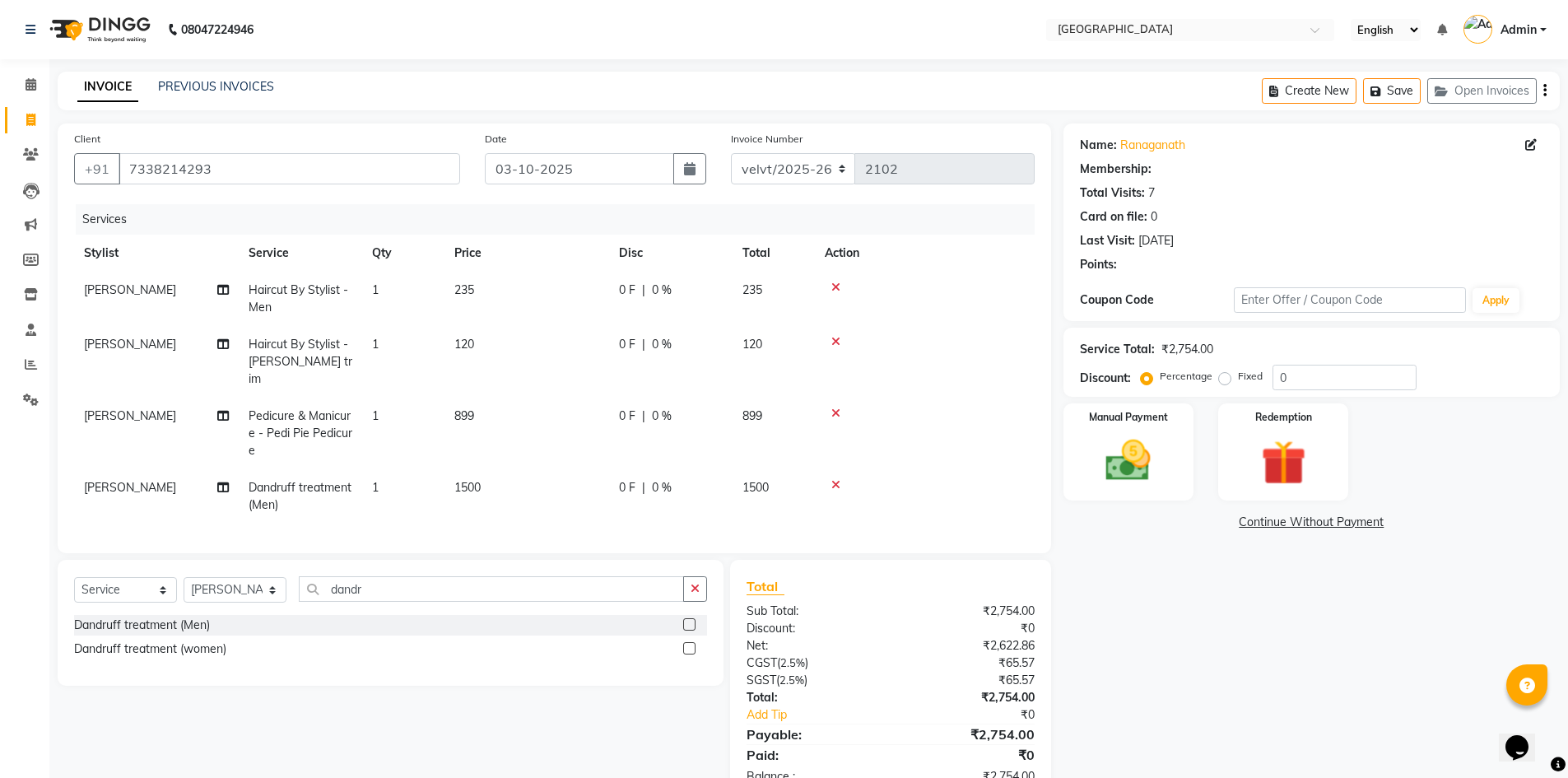
scroll to position [44, 0]
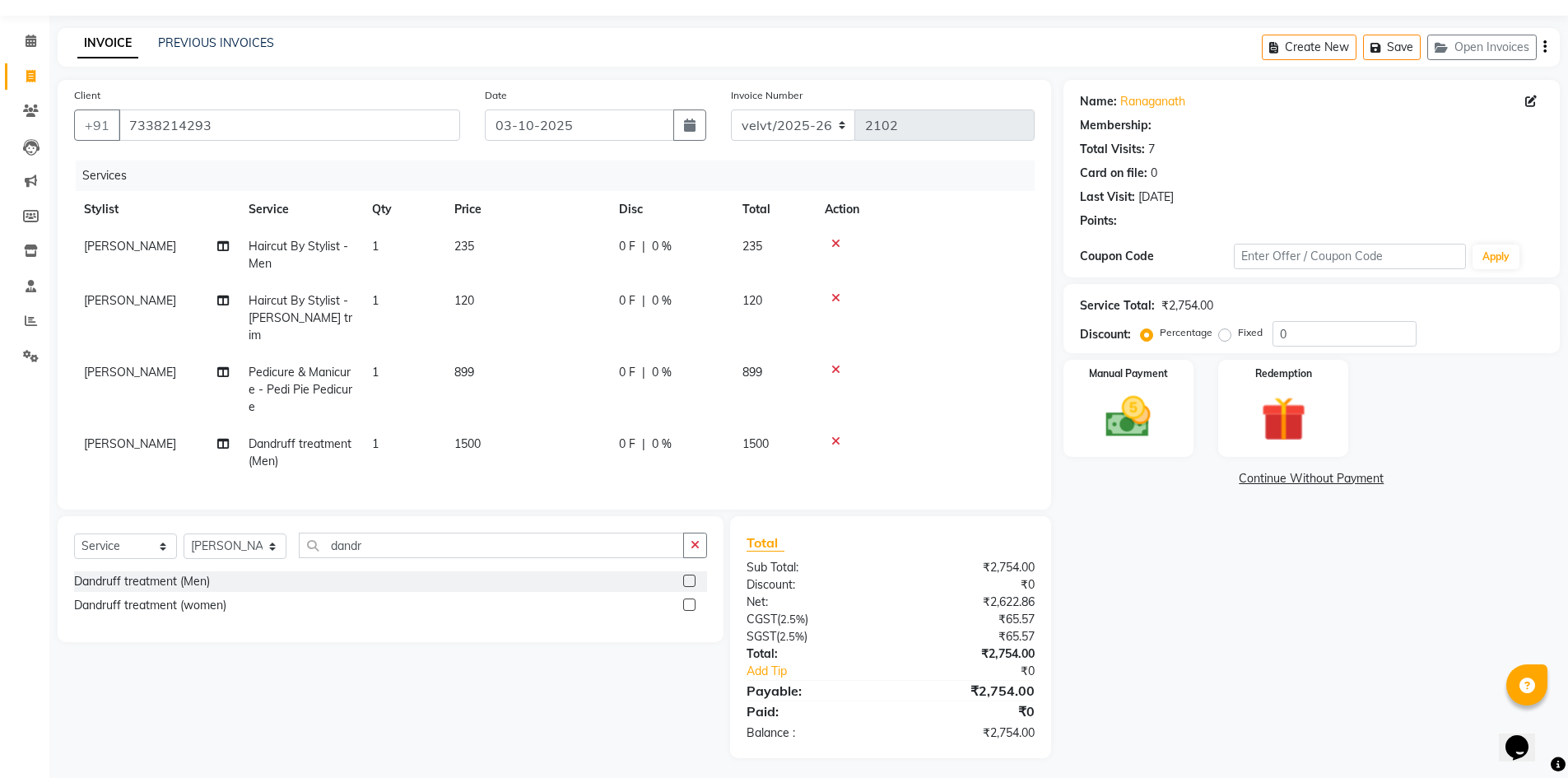
select select "1: Object"
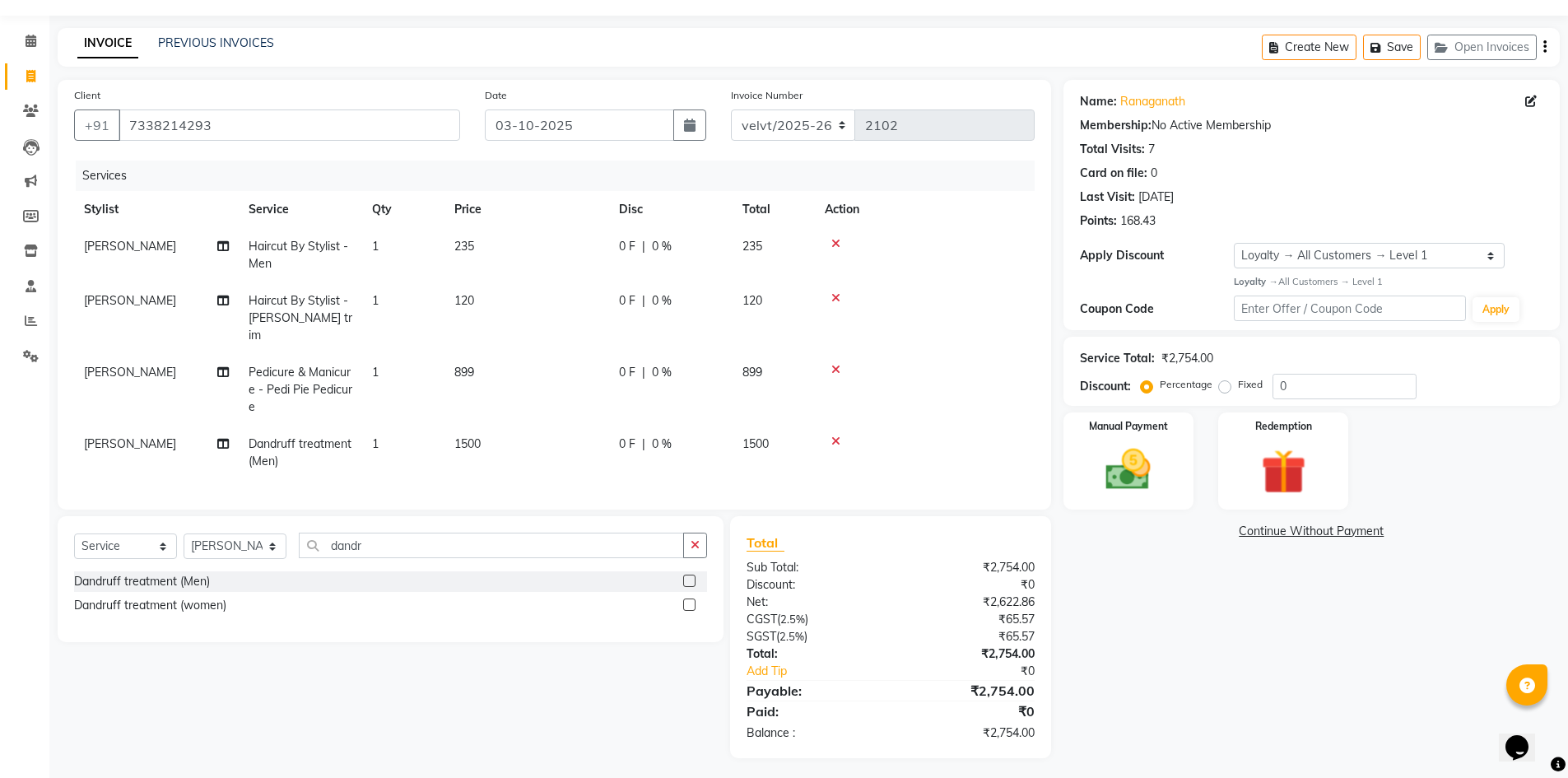
click at [1237, 384] on label "Fixed" at bounding box center [1249, 383] width 25 height 15
click at [1222, 384] on input "Fixed" at bounding box center [1227, 383] width 11 height 11
radio input "true"
click at [1299, 380] on input "0" at bounding box center [1344, 387] width 144 height 26
type input "4"
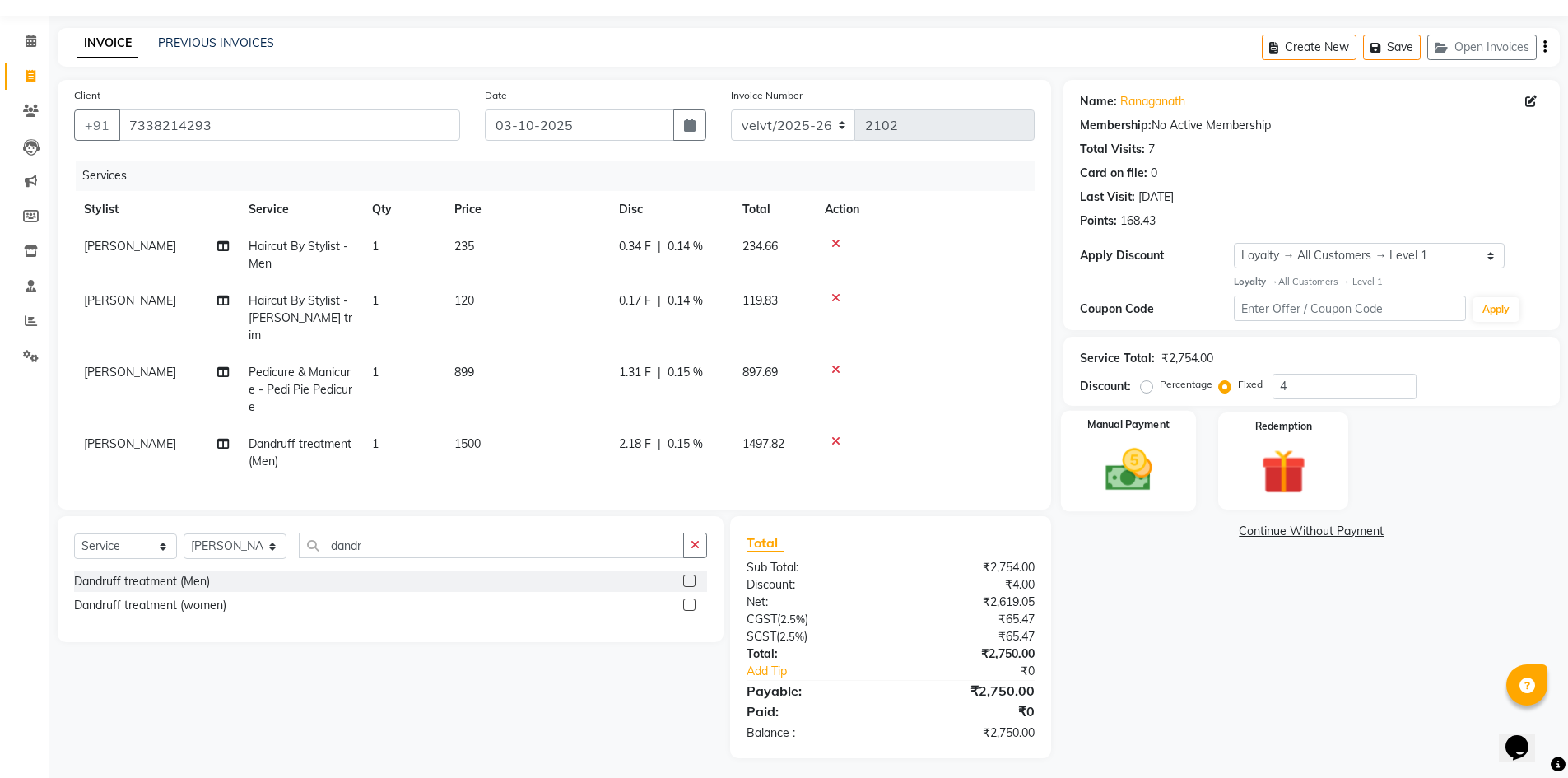
click at [1125, 472] on img at bounding box center [1129, 470] width 76 height 54
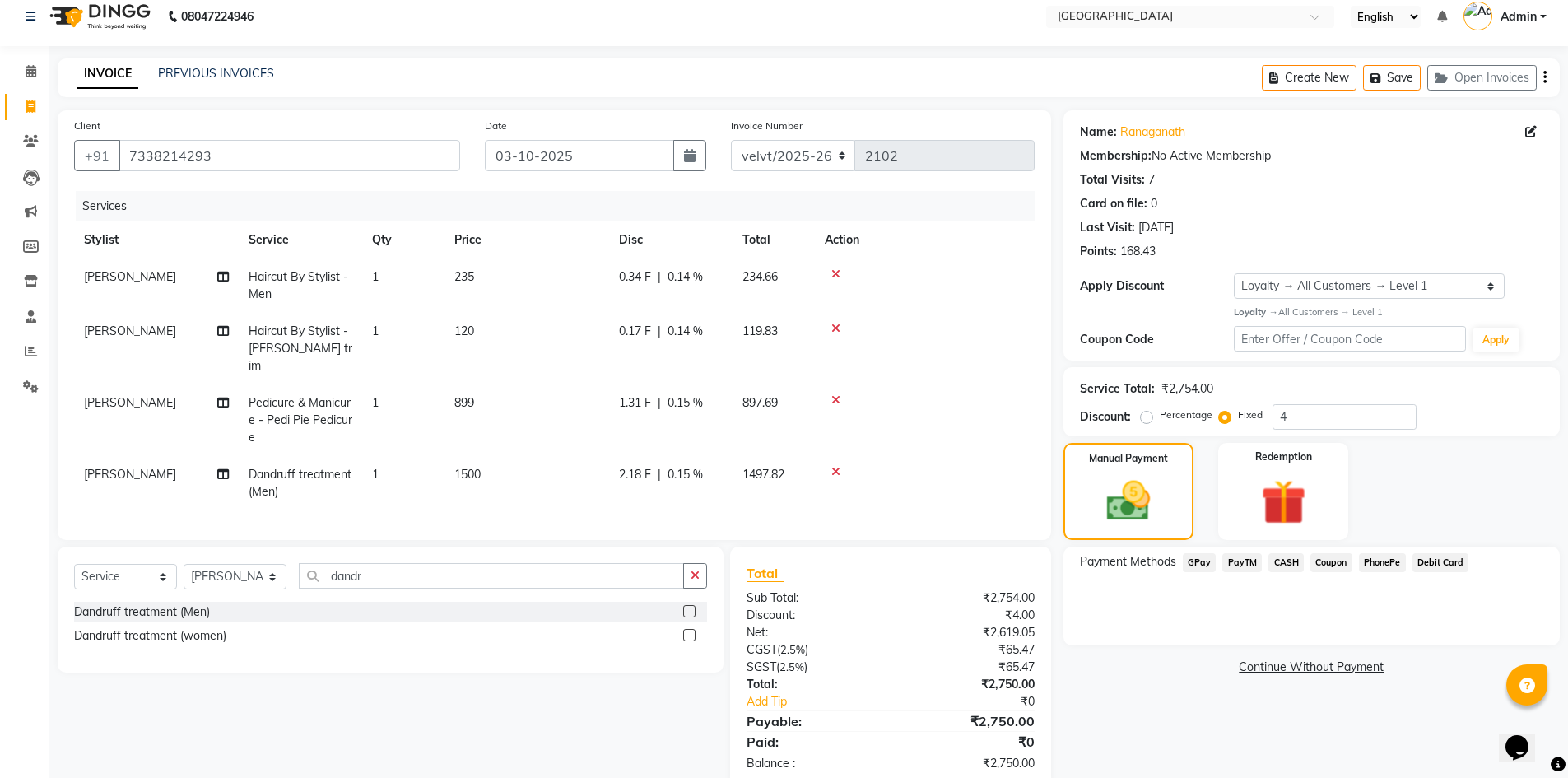
scroll to position [0, 0]
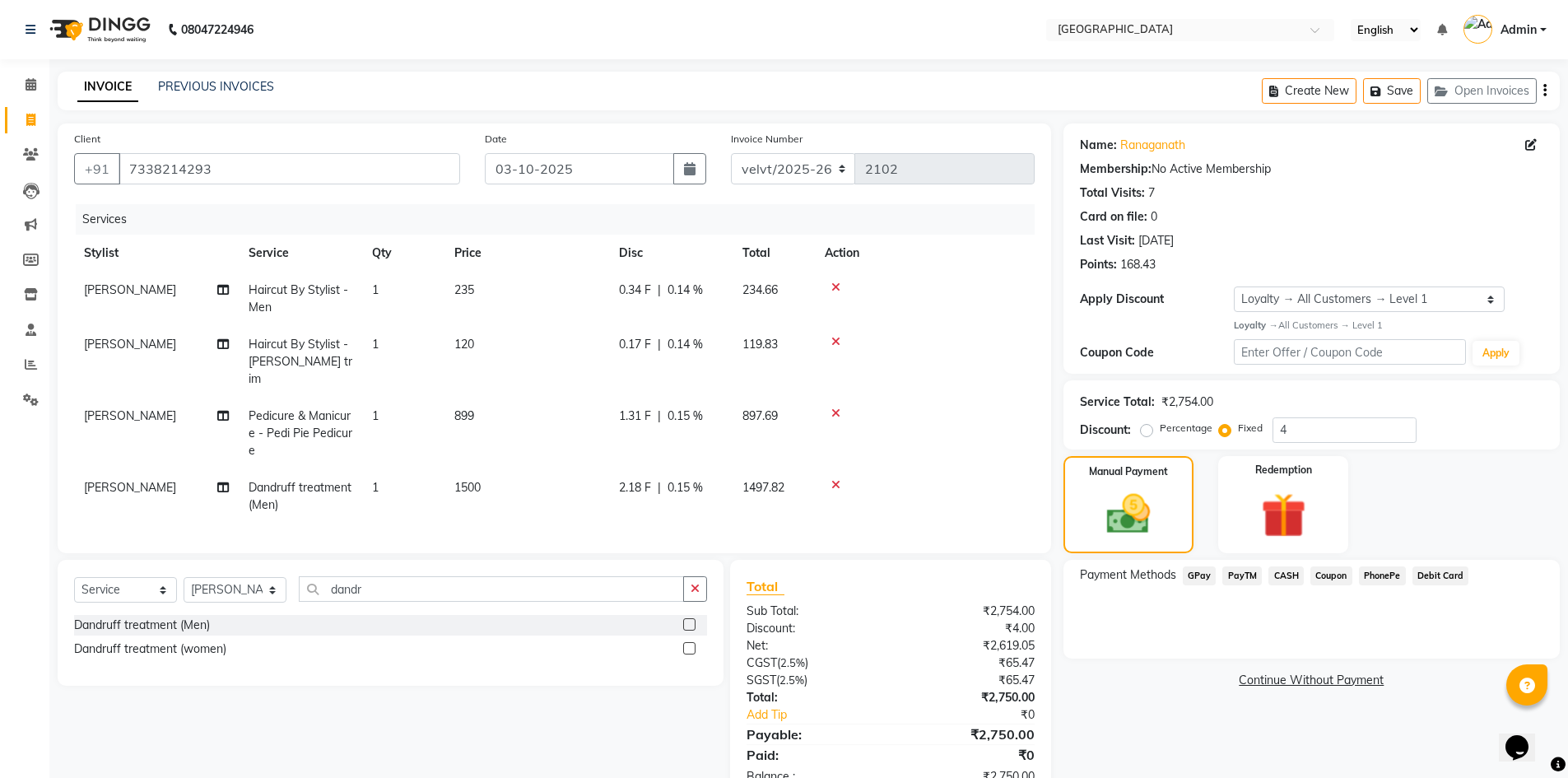
click at [118, 294] on span "[PERSON_NAME]" at bounding box center [130, 289] width 92 height 15
select select "68468"
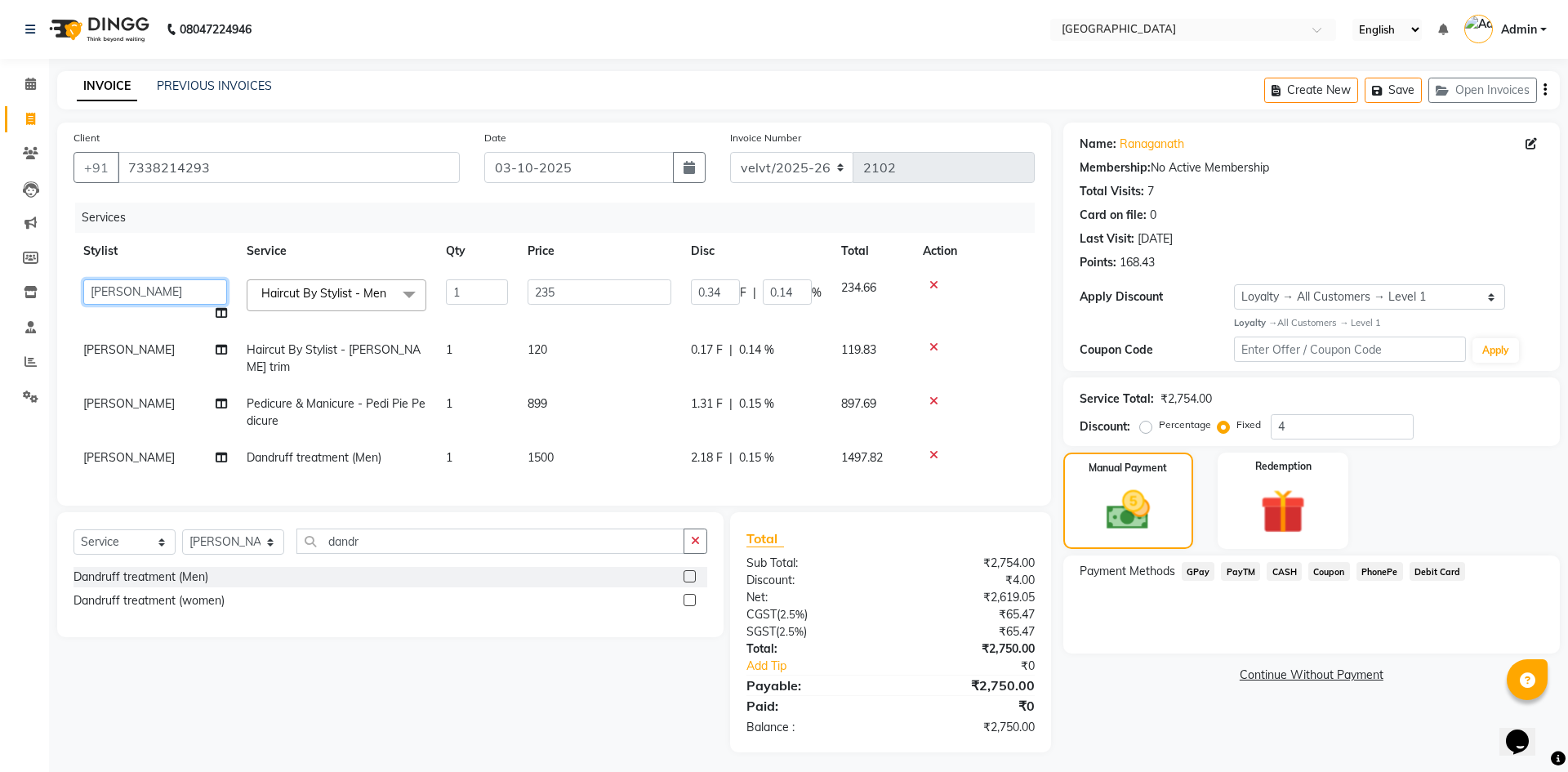
click at [126, 291] on select "[PERSON_NAME] Kaif [PERSON_NAME] [PERSON_NAME] Roma [PERSON_NAME]" at bounding box center [155, 292] width 144 height 26
select select "78264"
click at [116, 349] on span "[PERSON_NAME]" at bounding box center [129, 349] width 92 height 15
select select "68468"
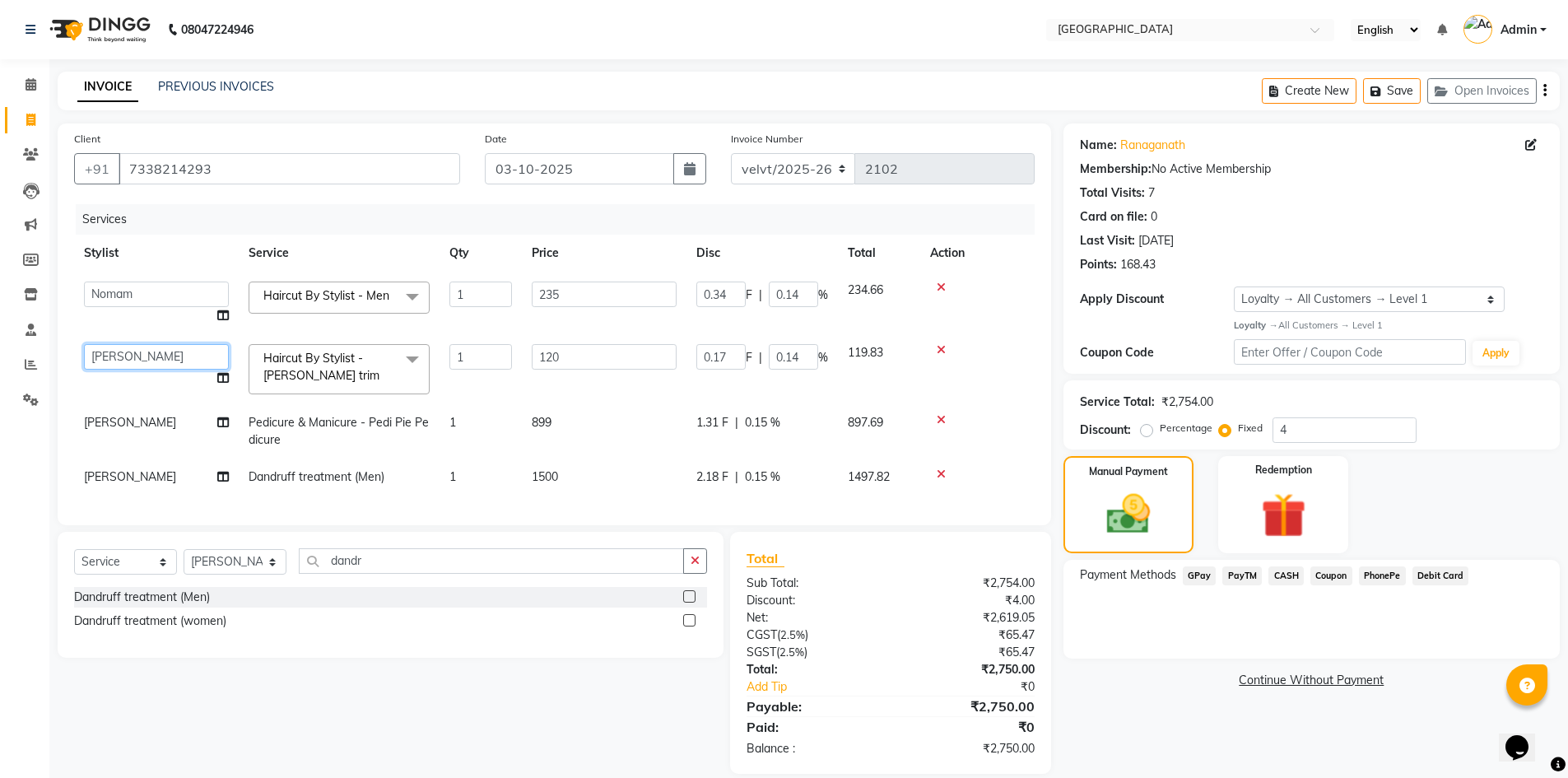
click at [117, 352] on select "[PERSON_NAME] Kaif [PERSON_NAME] [PERSON_NAME] Roma [PERSON_NAME]" at bounding box center [156, 357] width 145 height 26
select select "78264"
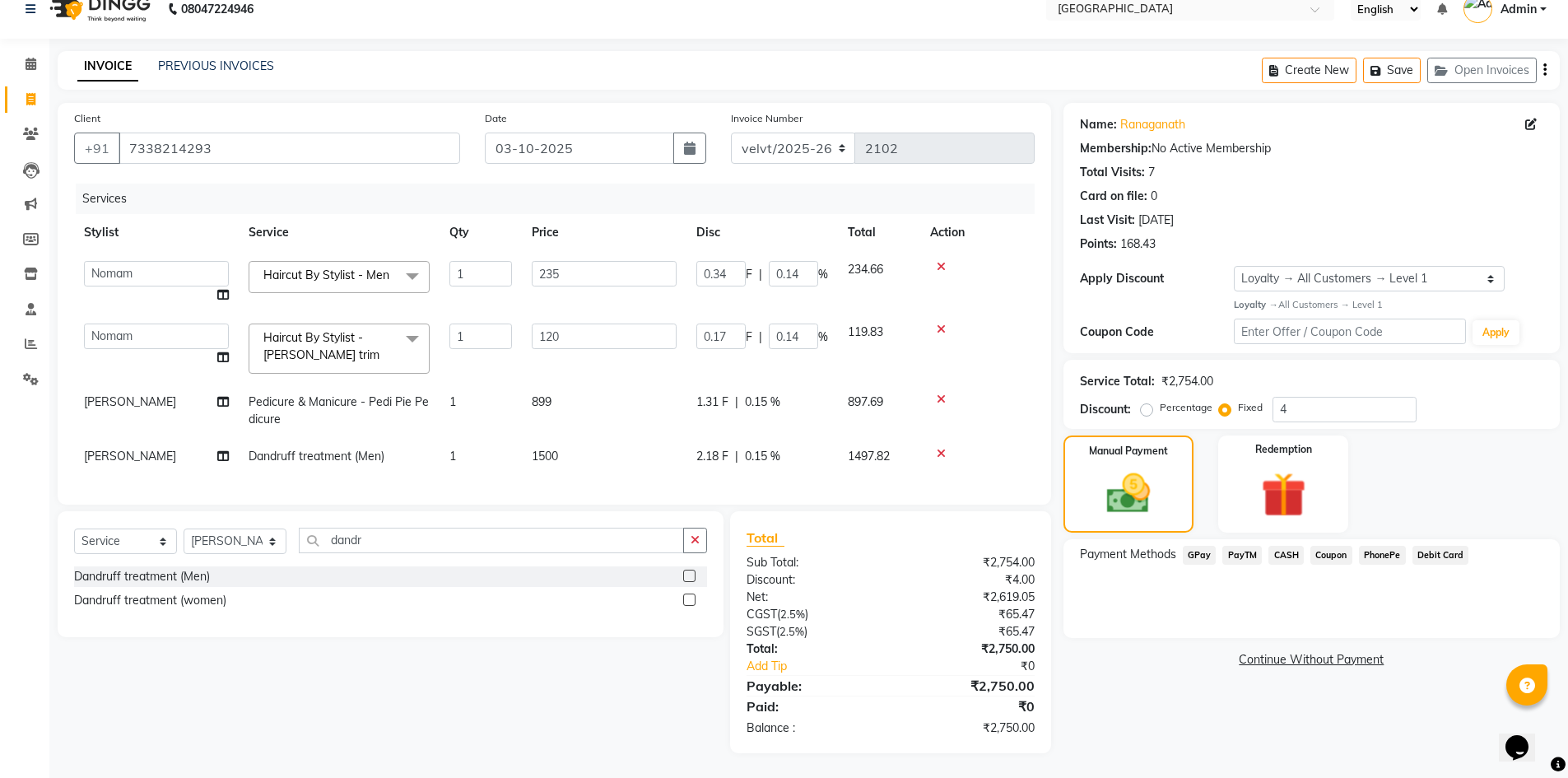
click at [1381, 546] on span "PhonePe" at bounding box center [1381, 555] width 47 height 19
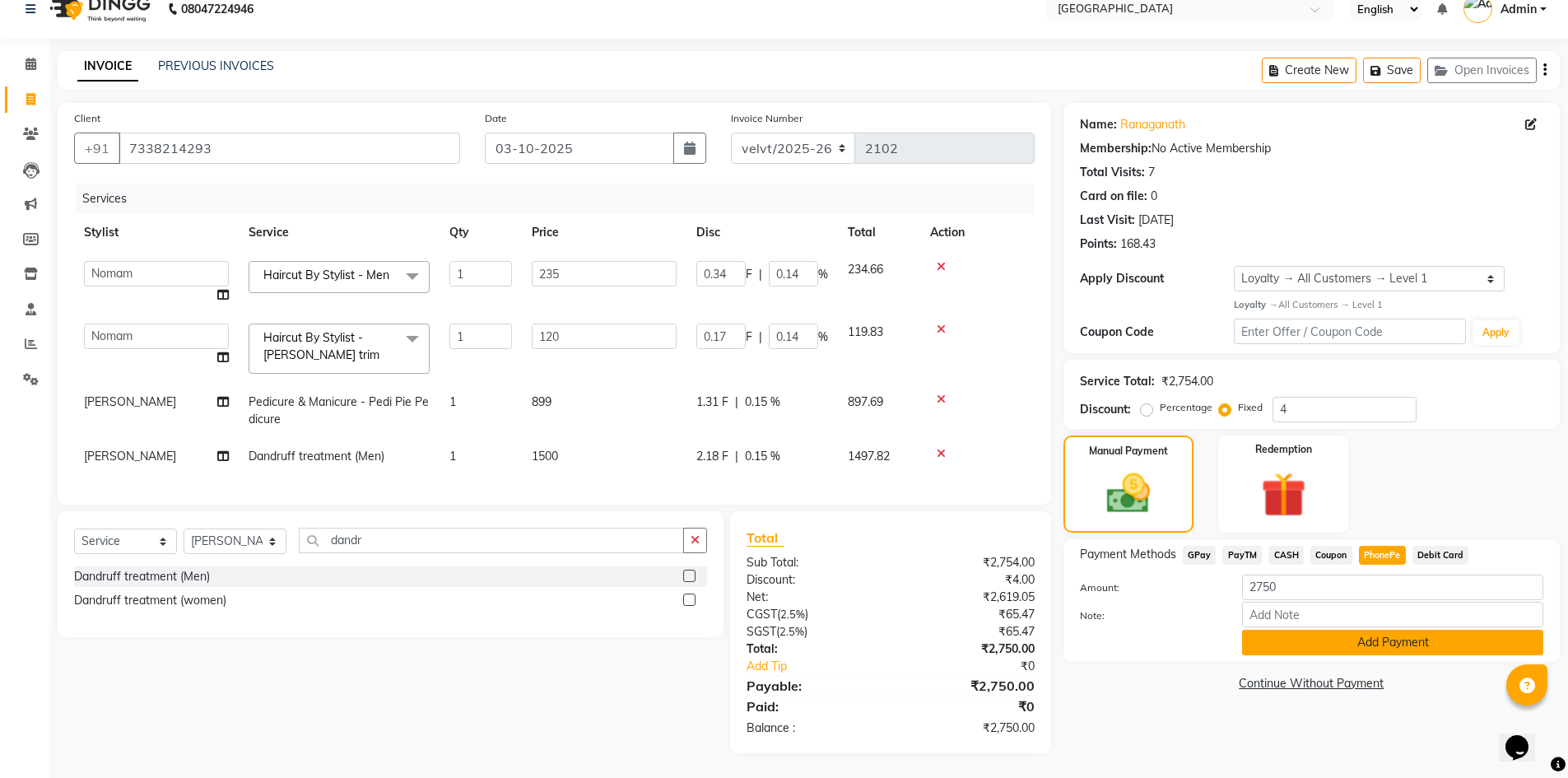
click at [1308, 633] on button "Add Payment" at bounding box center [1392, 642] width 301 height 26
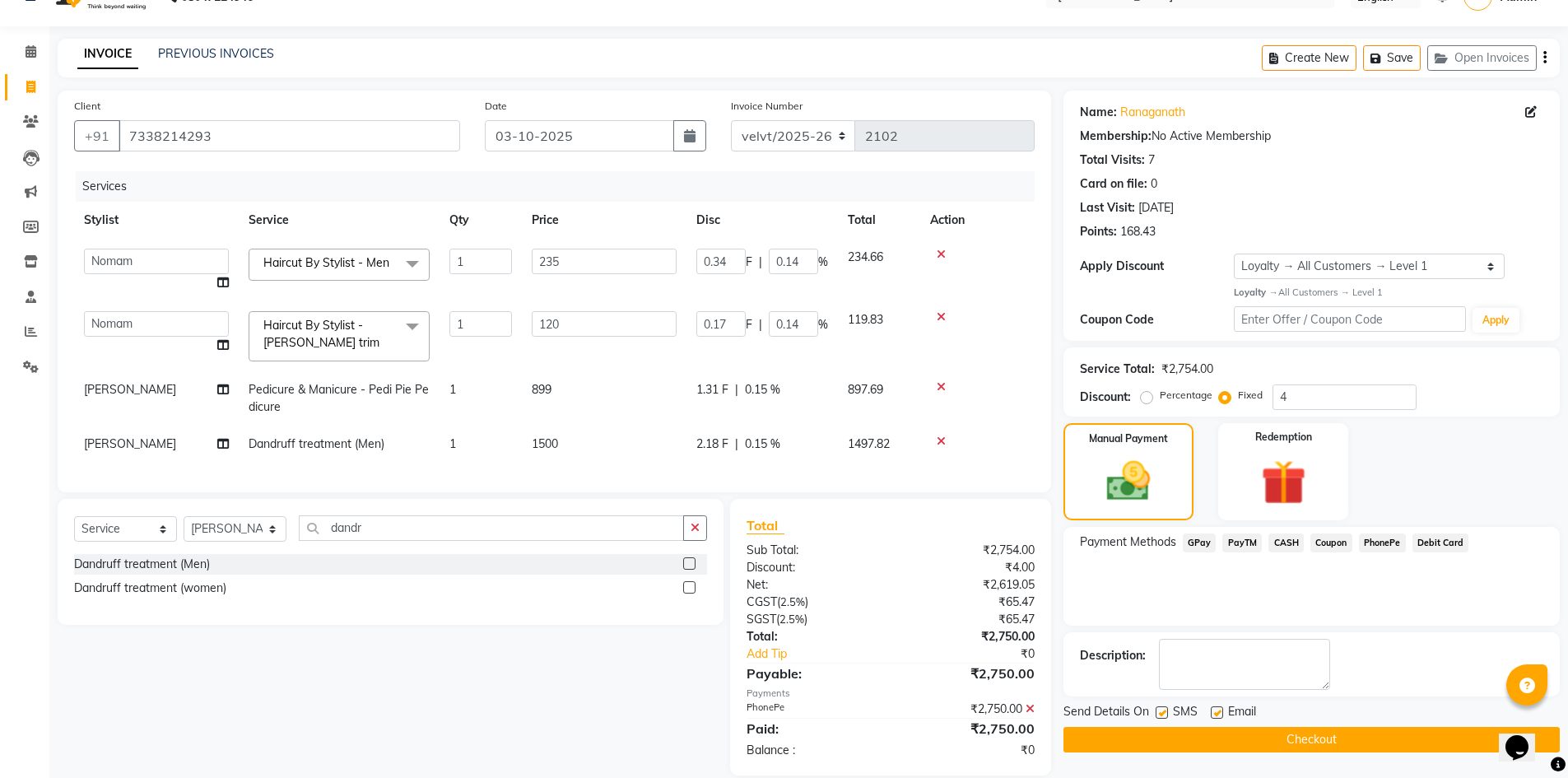
scroll to position [149, 0]
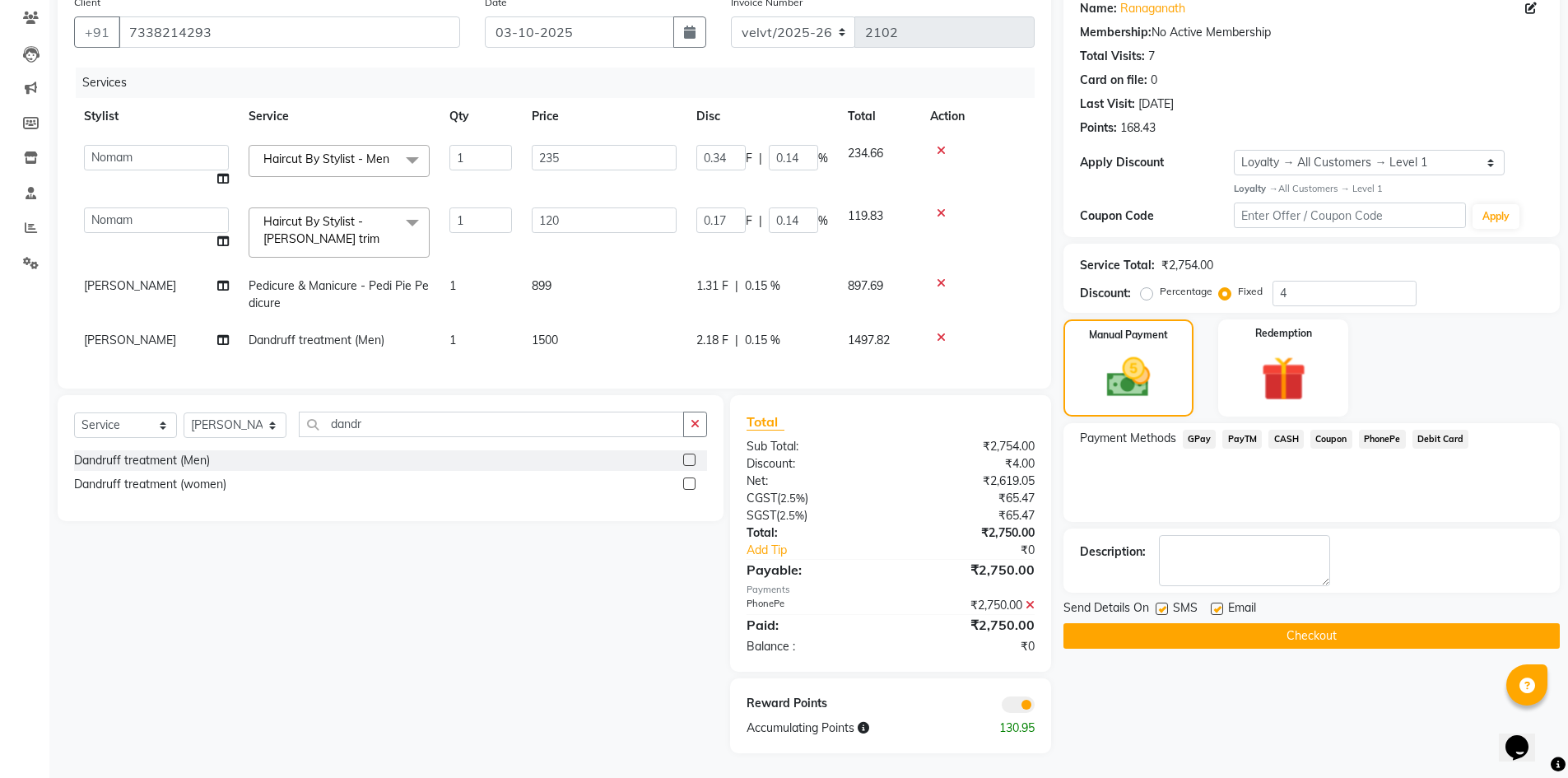
click at [1161, 603] on label at bounding box center [1161, 609] width 12 height 12
click at [1161, 604] on input "checkbox" at bounding box center [1160, 610] width 10 height 10
checkbox input "false"
click at [1215, 603] on label at bounding box center [1217, 609] width 12 height 12
click at [1215, 604] on input "checkbox" at bounding box center [1216, 610] width 10 height 10
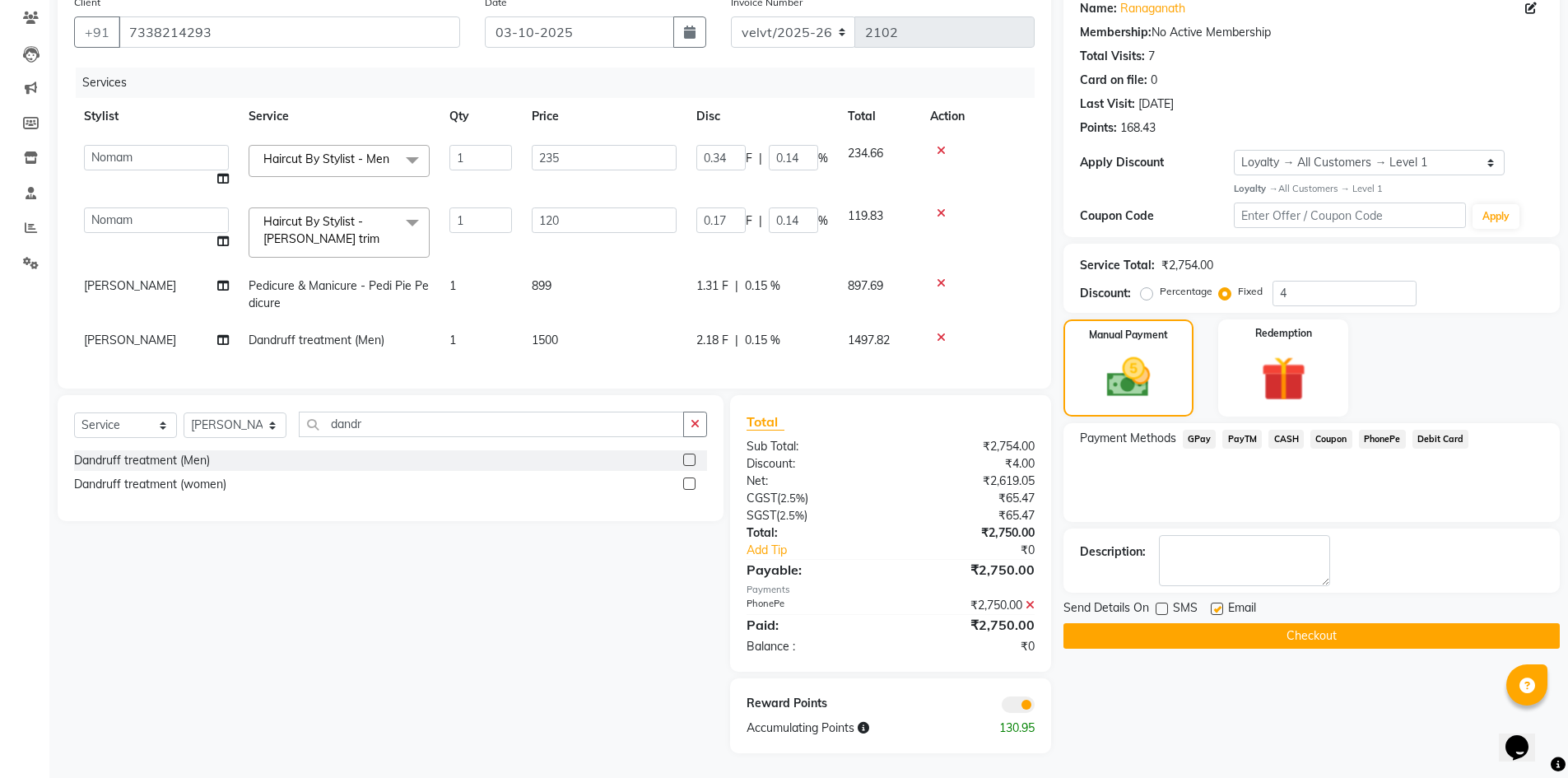
checkbox input "false"
click at [1216, 628] on button "Checkout" at bounding box center [1311, 636] width 496 height 26
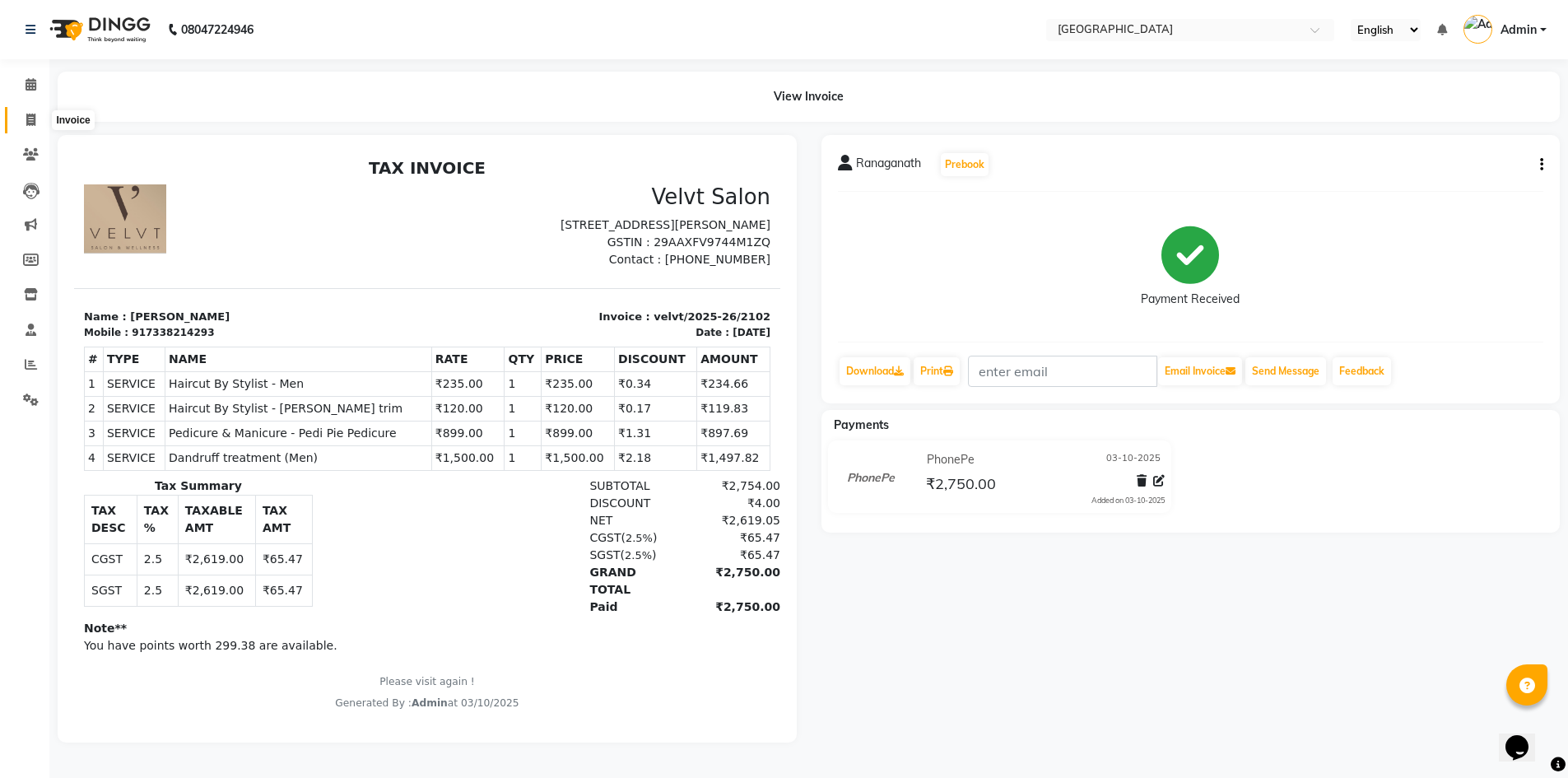
click at [35, 123] on icon at bounding box center [30, 120] width 9 height 12
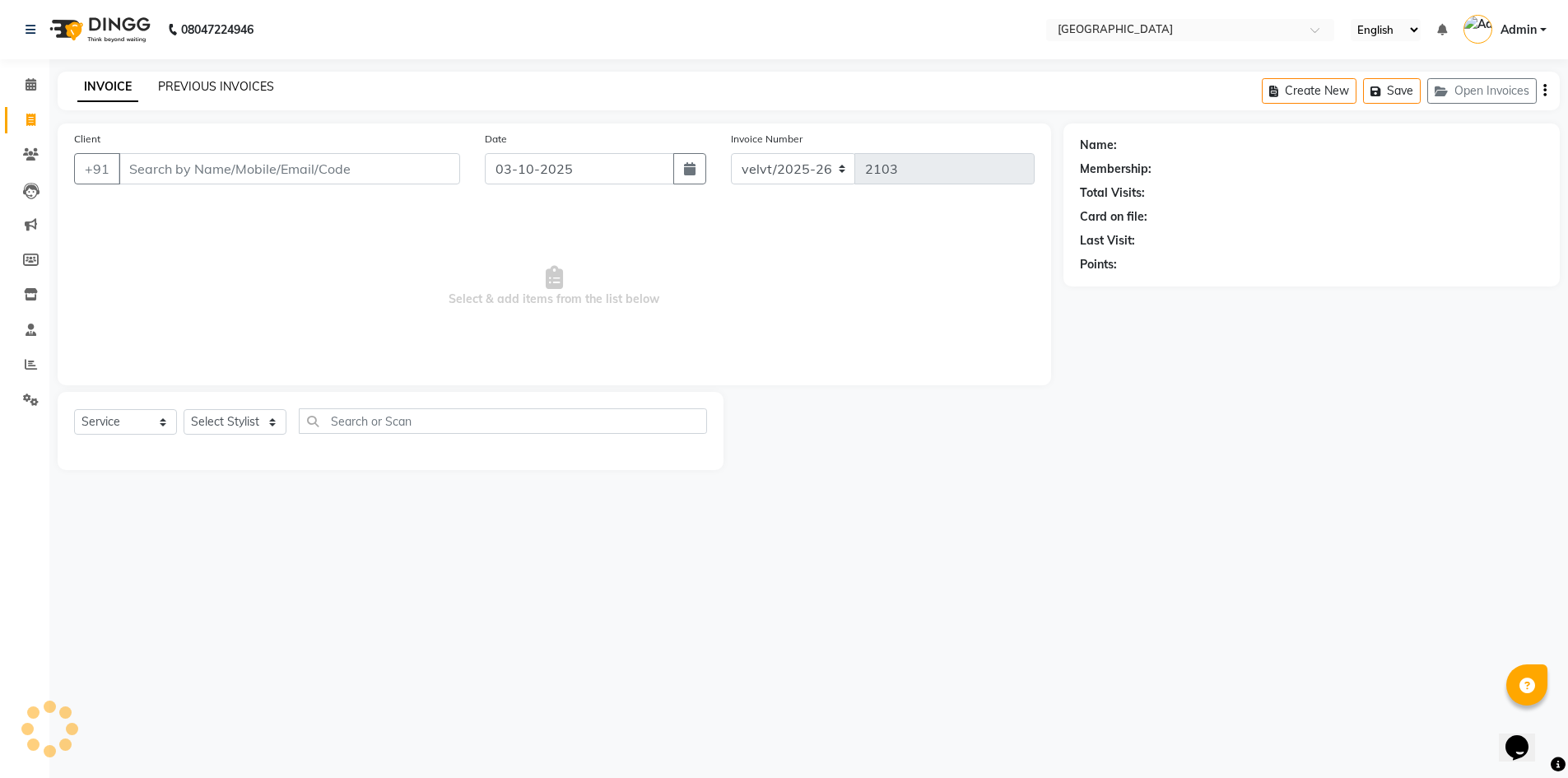
click at [201, 90] on link "PREVIOUS INVOICES" at bounding box center [216, 85] width 116 height 15
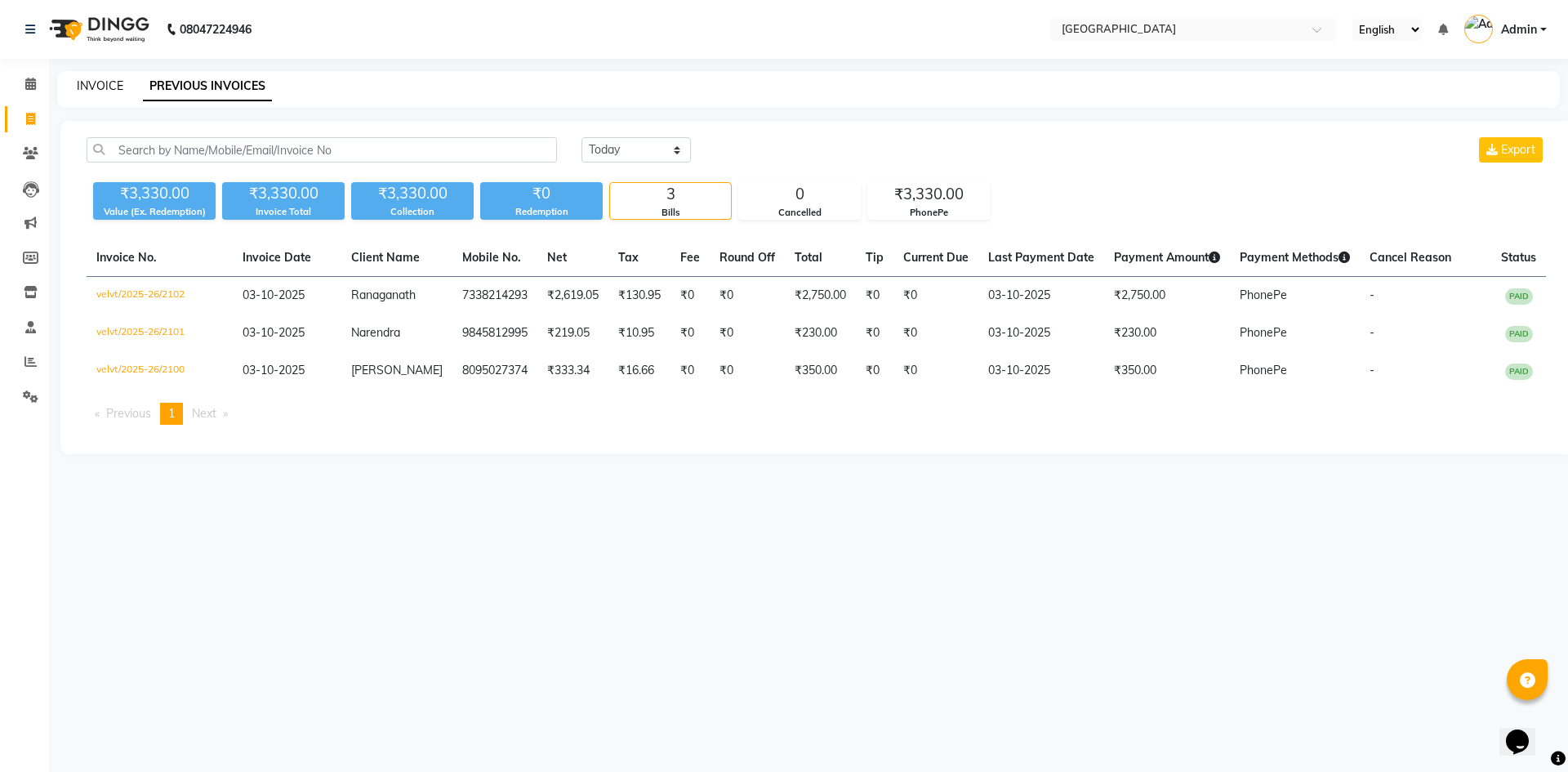
click at [104, 84] on link "INVOICE" at bounding box center [100, 85] width 46 height 15
select select "service"
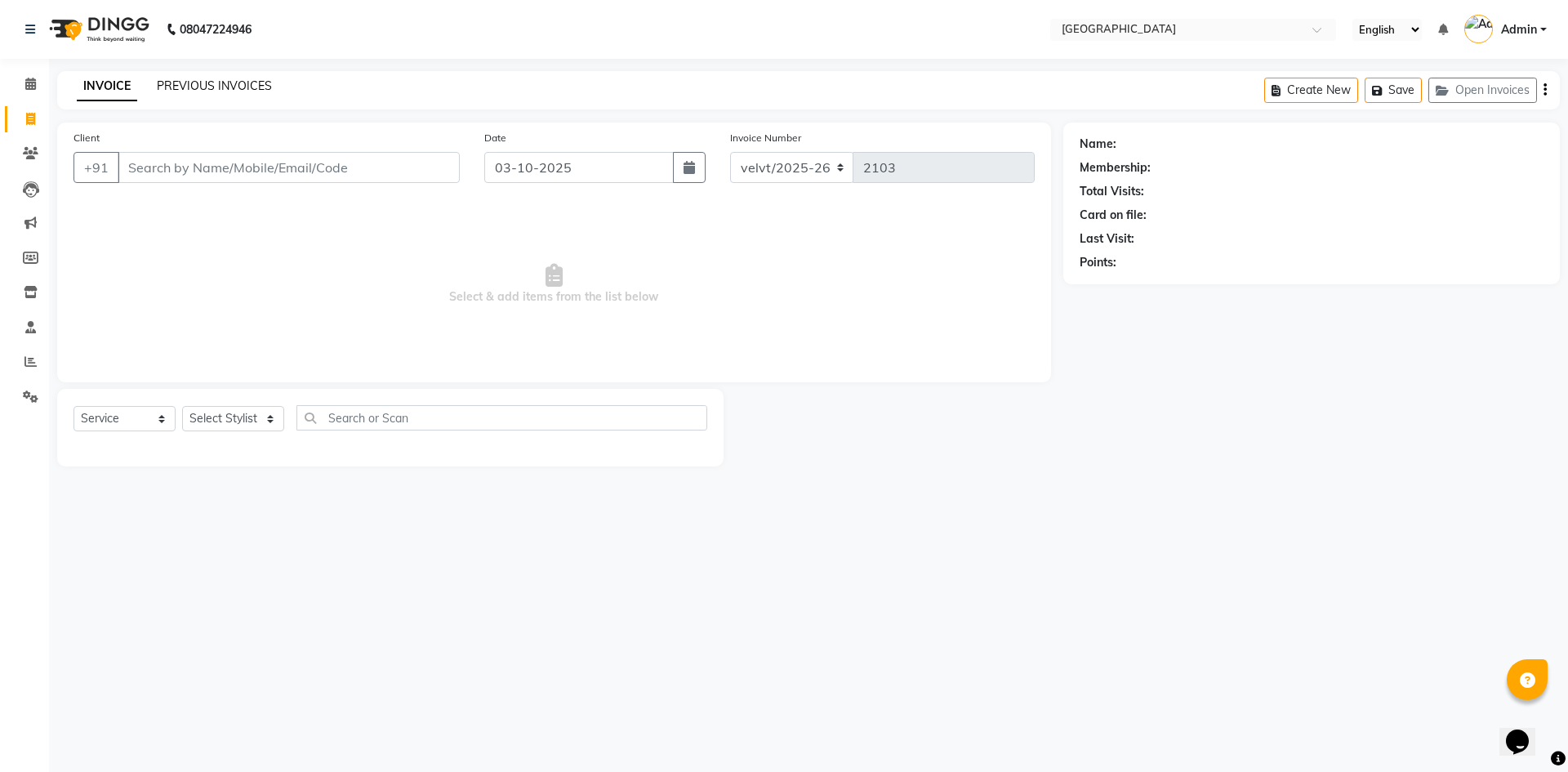
click at [210, 83] on link "PREVIOUS INVOICES" at bounding box center [214, 85] width 115 height 15
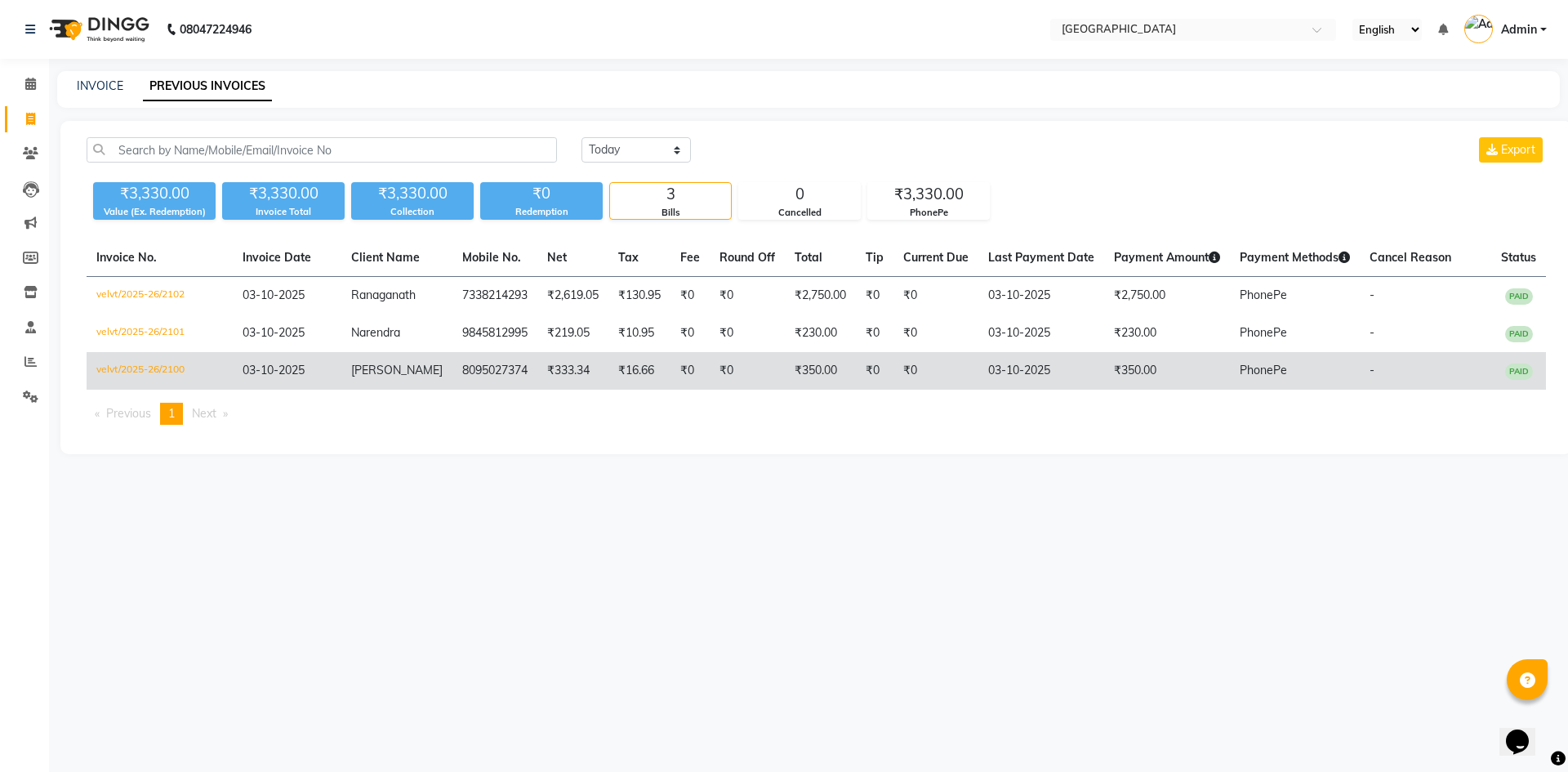
click at [243, 679] on div "08047224946 Select Location × Velvt Salon, Rg Road English ENGLISH Español العر…" at bounding box center [784, 386] width 1568 height 772
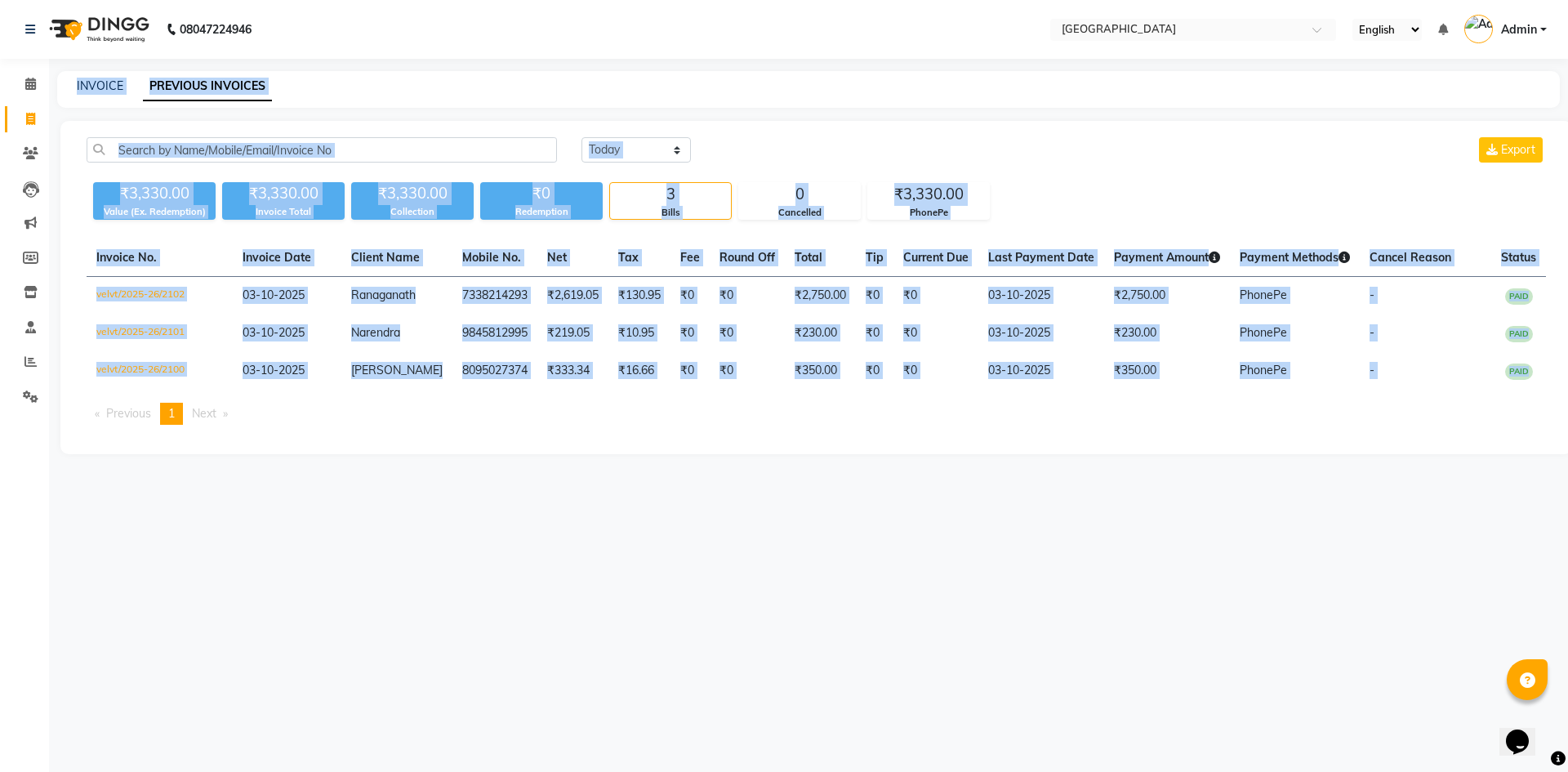
click at [468, 464] on main "INVOICE PREVIOUS INVOICES Today Yesterday Custom Range Export ₹3,330.00 Value (…" at bounding box center [808, 275] width 1519 height 408
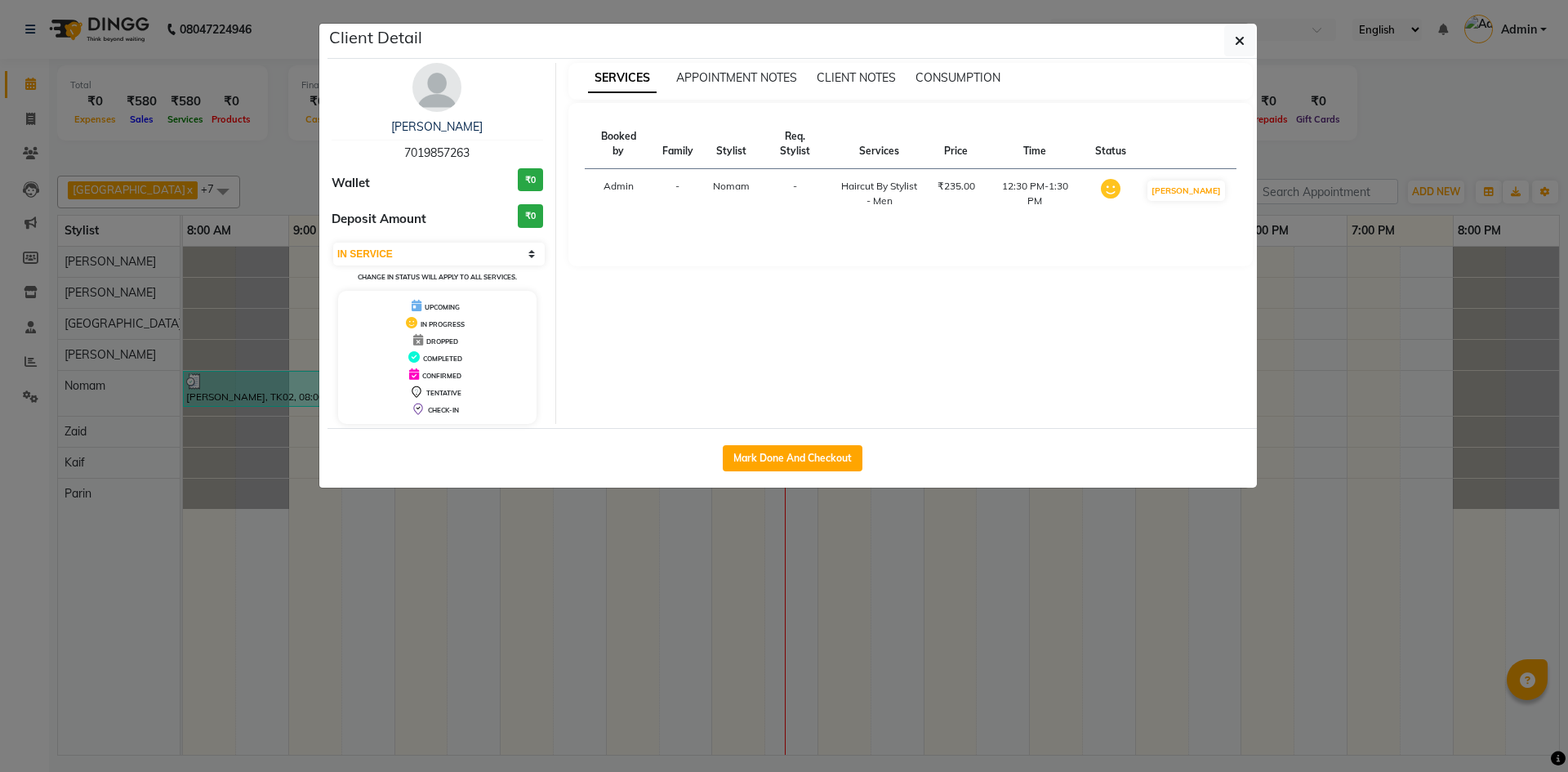
select select "1"
click at [1244, 41] on button "button" at bounding box center [1240, 41] width 31 height 31
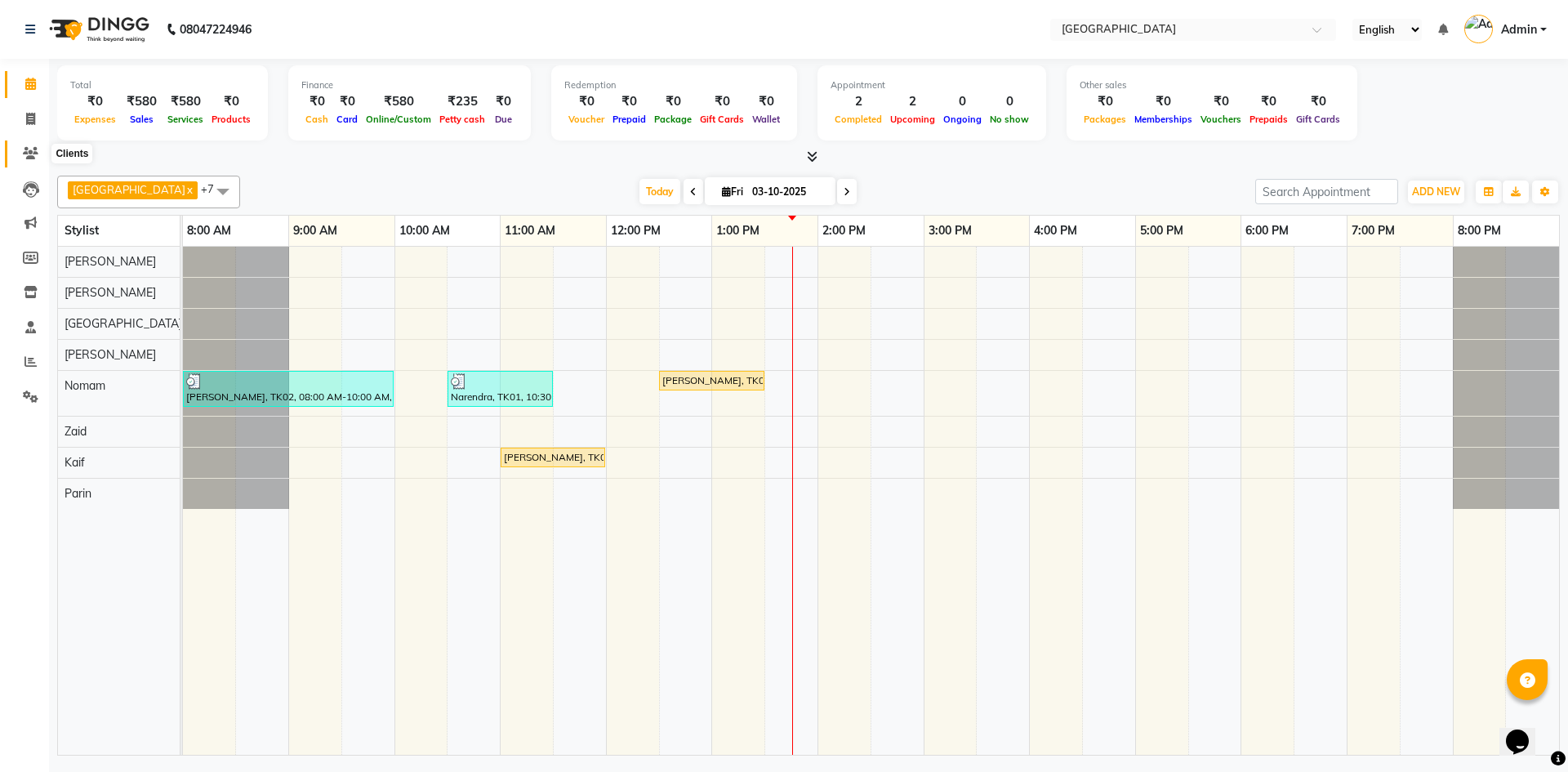
click at [26, 153] on icon at bounding box center [31, 153] width 15 height 12
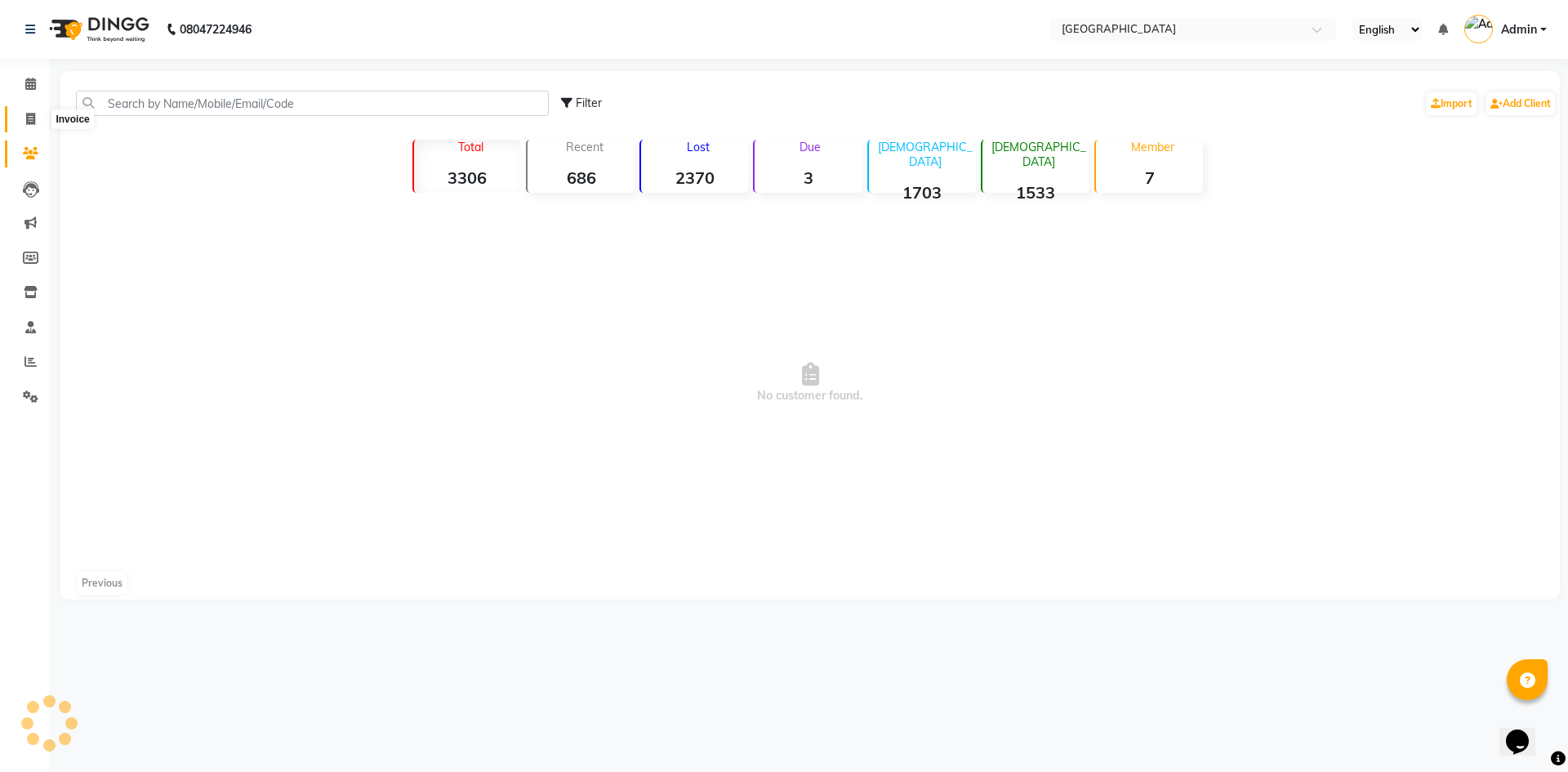
click at [36, 115] on span at bounding box center [30, 120] width 28 height 19
select select "service"
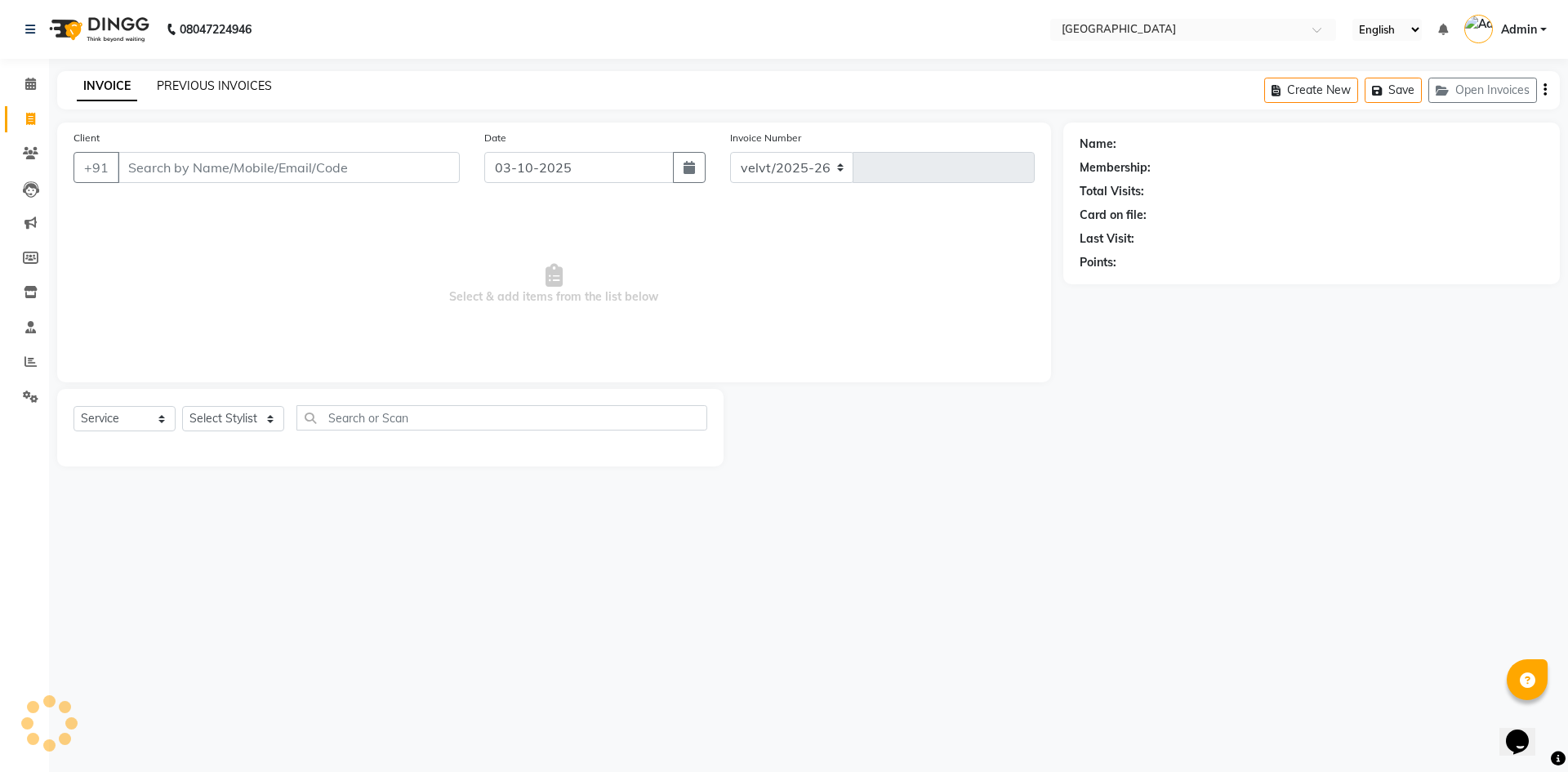
select select "6279"
type input "2103"
click at [226, 87] on link "PREVIOUS INVOICES" at bounding box center [214, 85] width 115 height 15
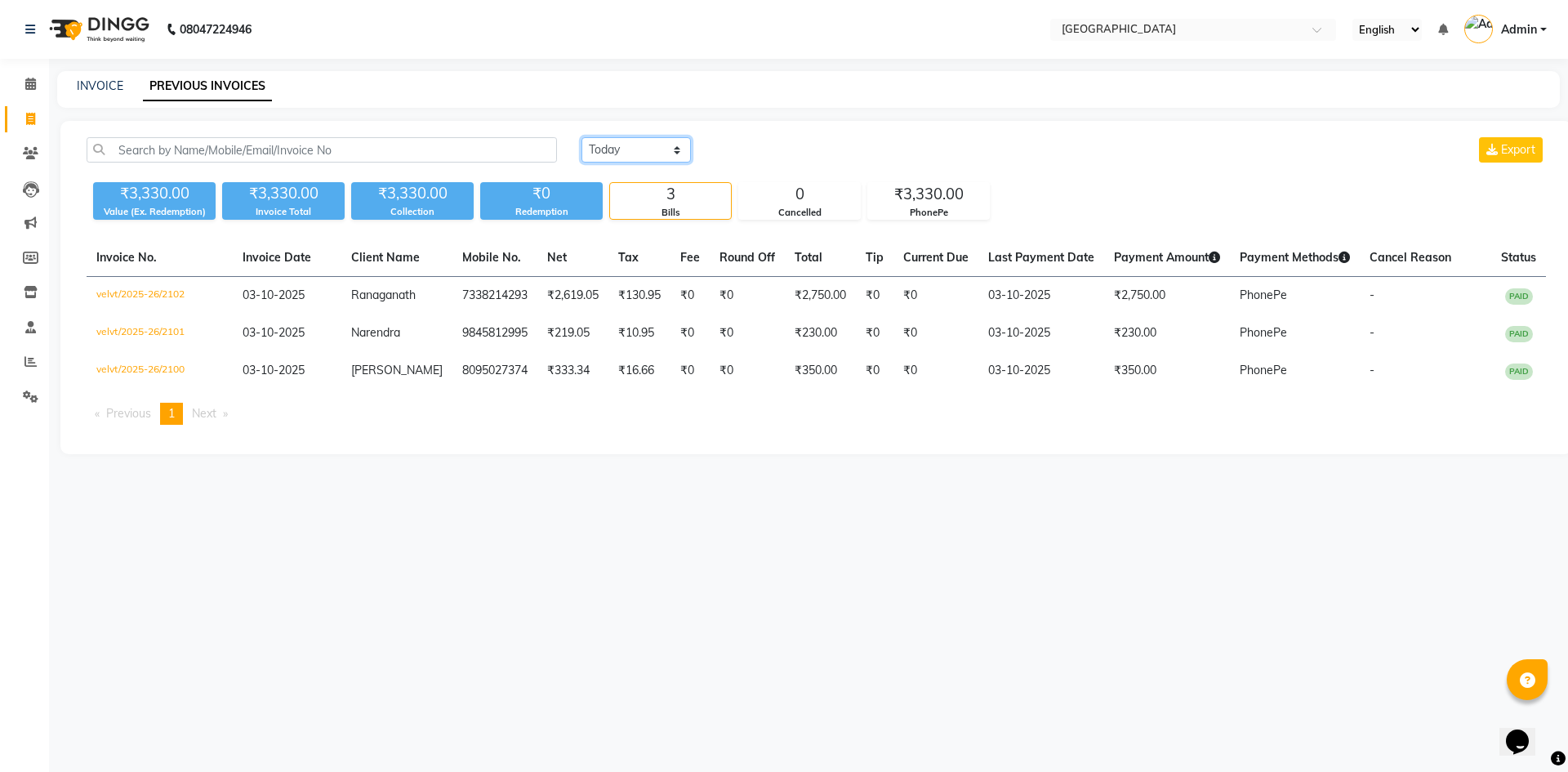
click at [613, 153] on select "[DATE] [DATE] Custom Range" at bounding box center [637, 150] width 110 height 26
select select "range"
click at [582, 137] on select "[DATE] [DATE] Custom Range" at bounding box center [637, 150] width 110 height 26
click at [755, 151] on input "03-10-2025" at bounding box center [769, 150] width 114 height 23
select select "10"
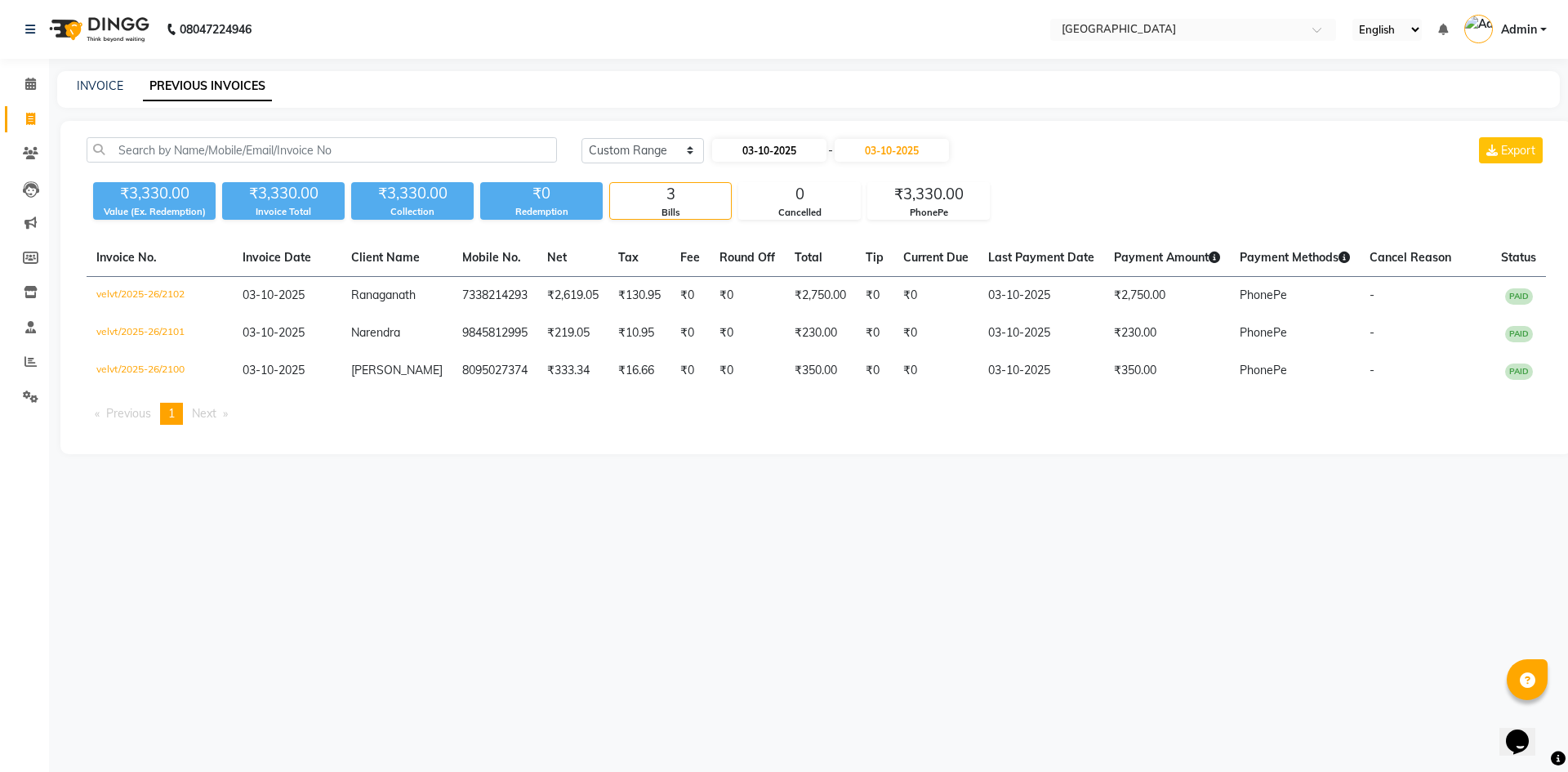
select select "2025"
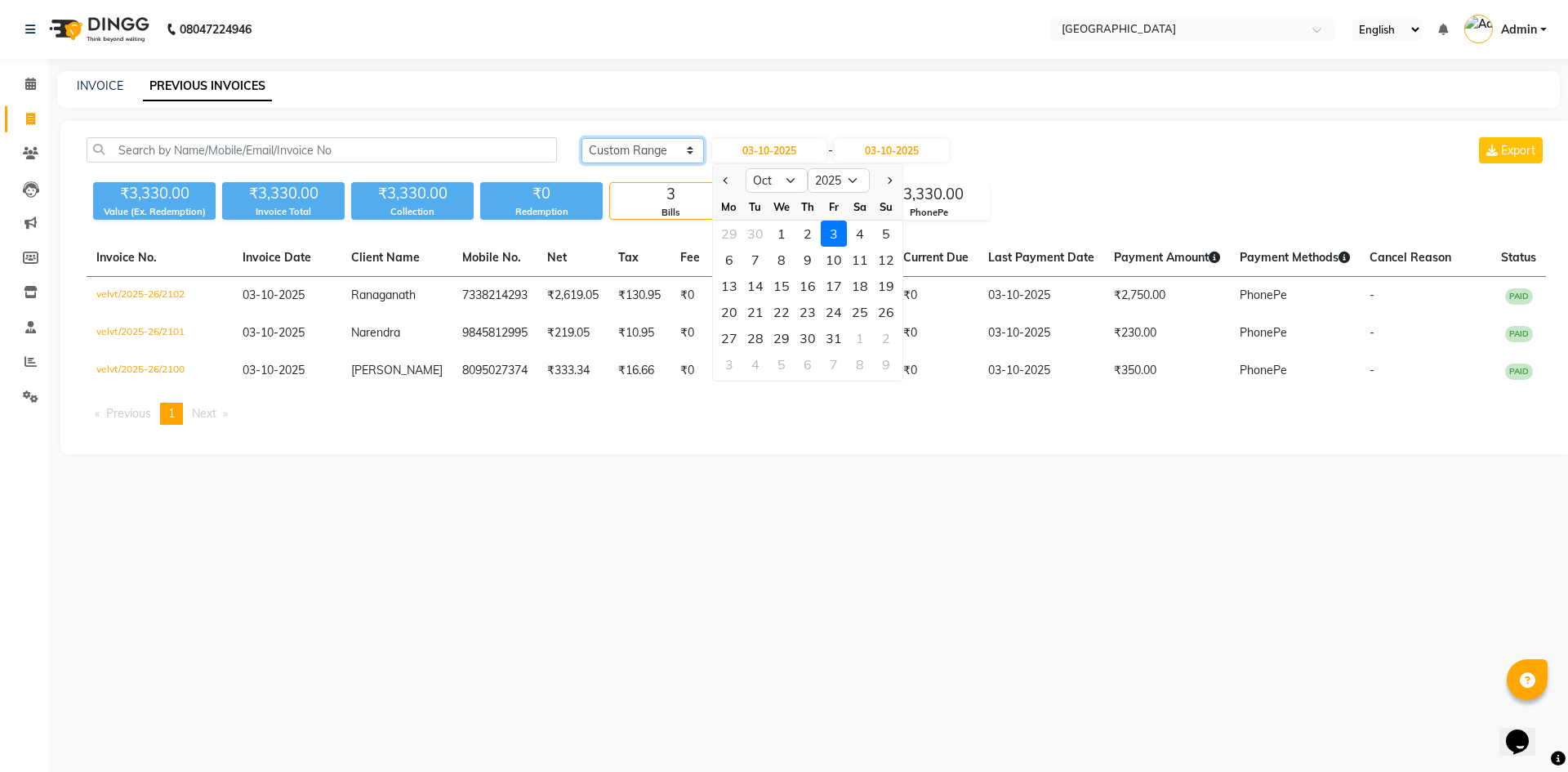
click at [597, 149] on select "[DATE] [DATE] Custom Range" at bounding box center [643, 151] width 123 height 26
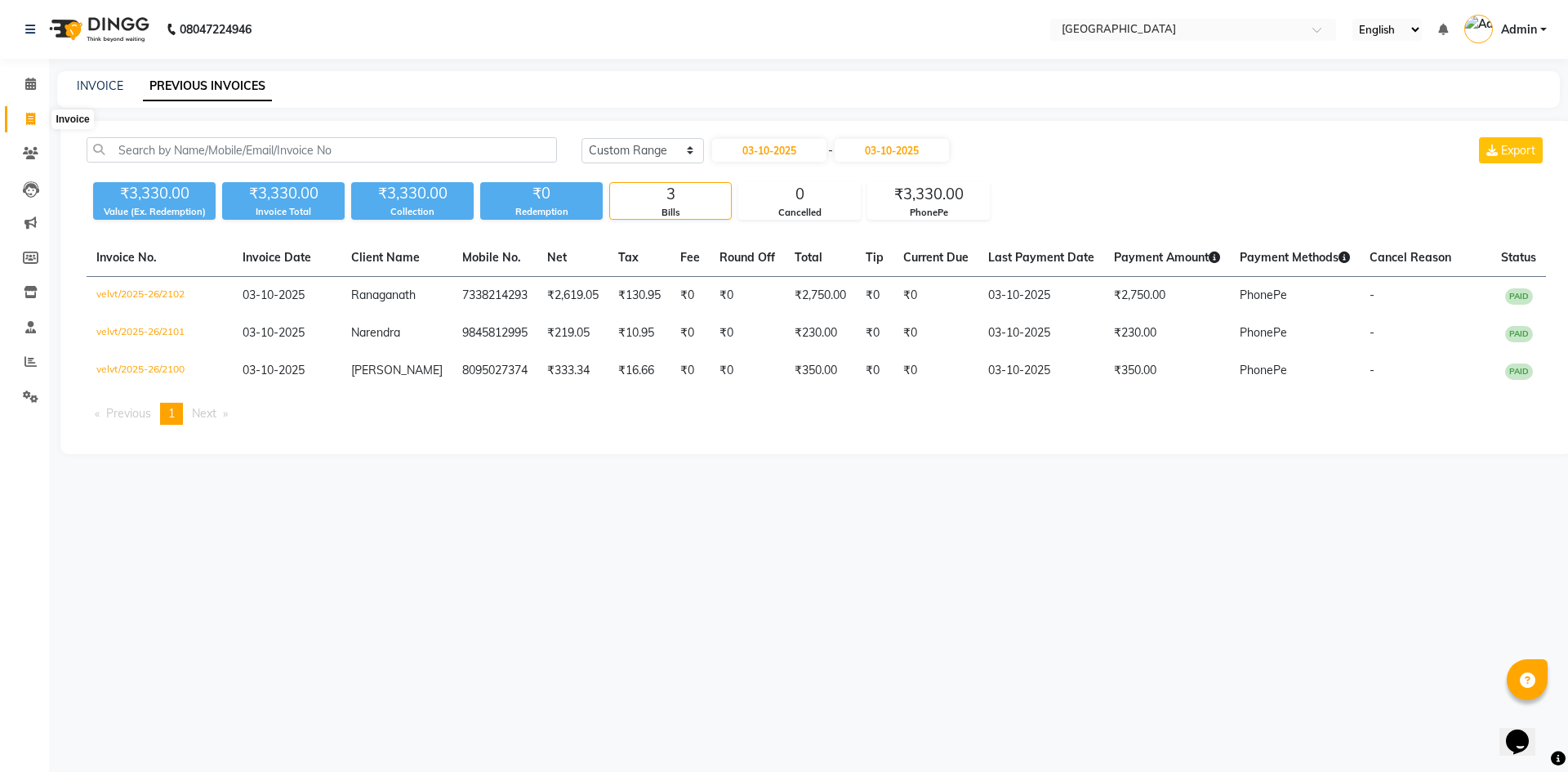
click at [22, 115] on span at bounding box center [30, 120] width 28 height 19
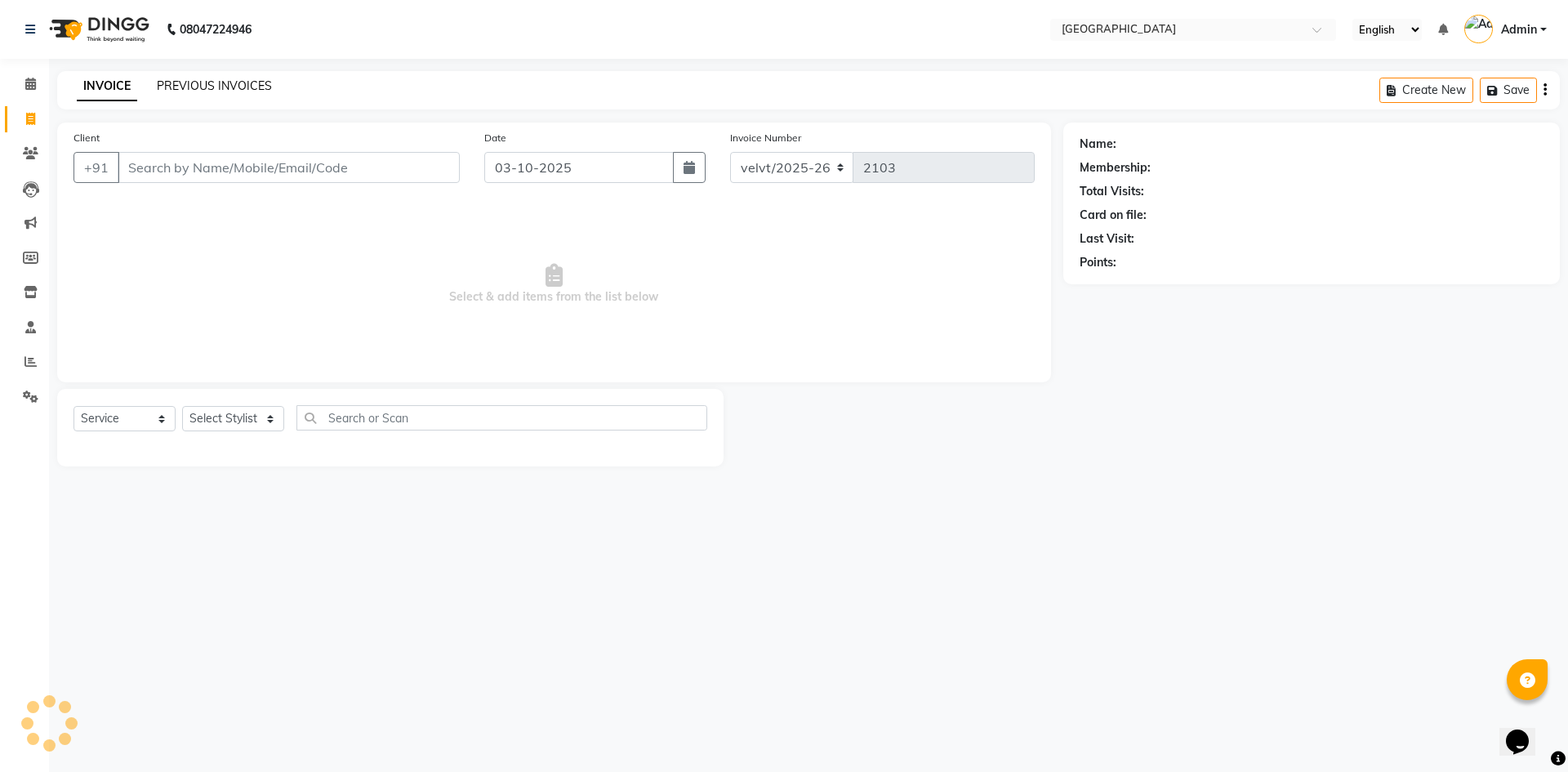
click at [185, 81] on link "PREVIOUS INVOICES" at bounding box center [214, 85] width 115 height 15
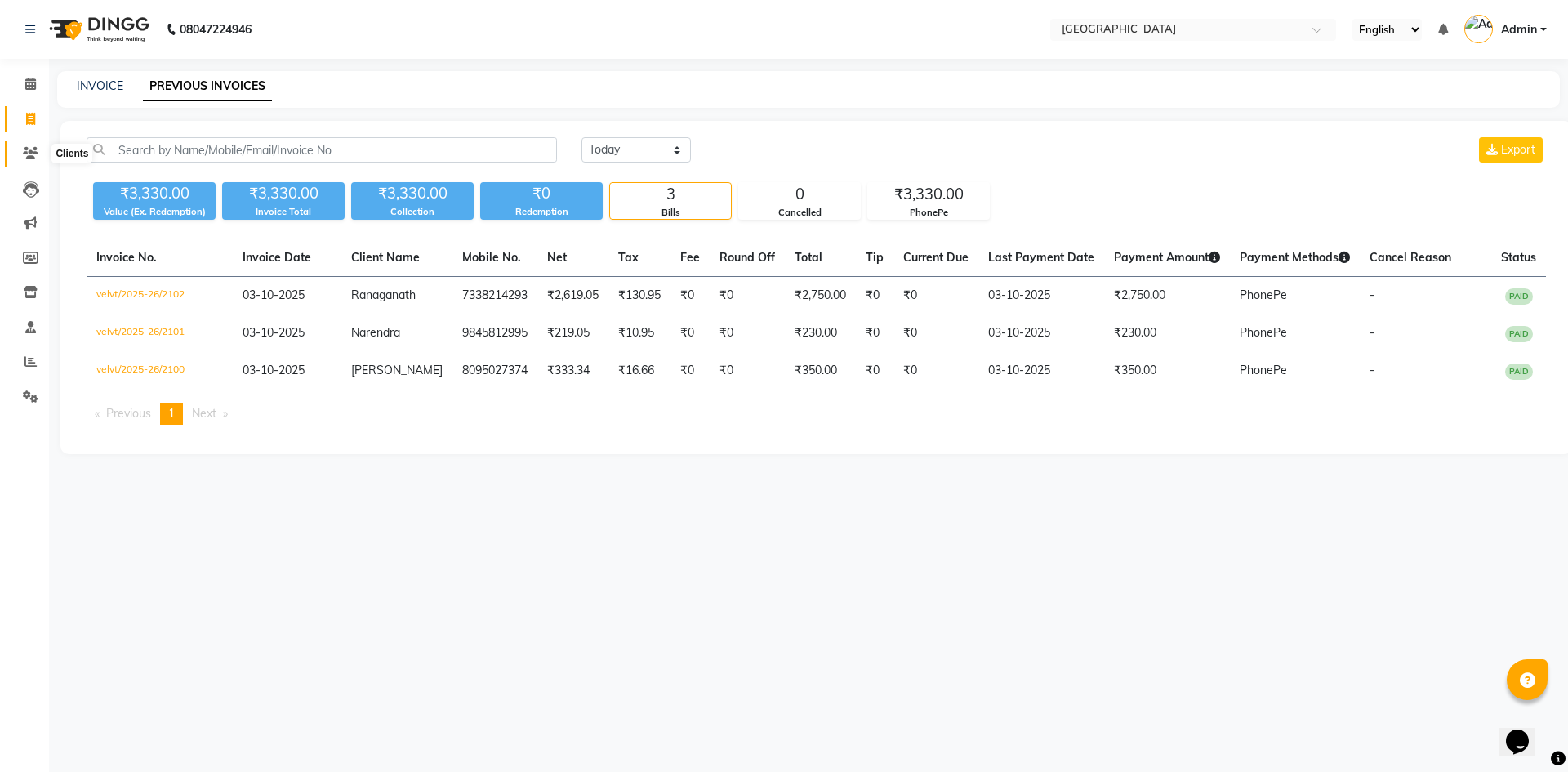
click at [39, 152] on span at bounding box center [30, 154] width 28 height 19
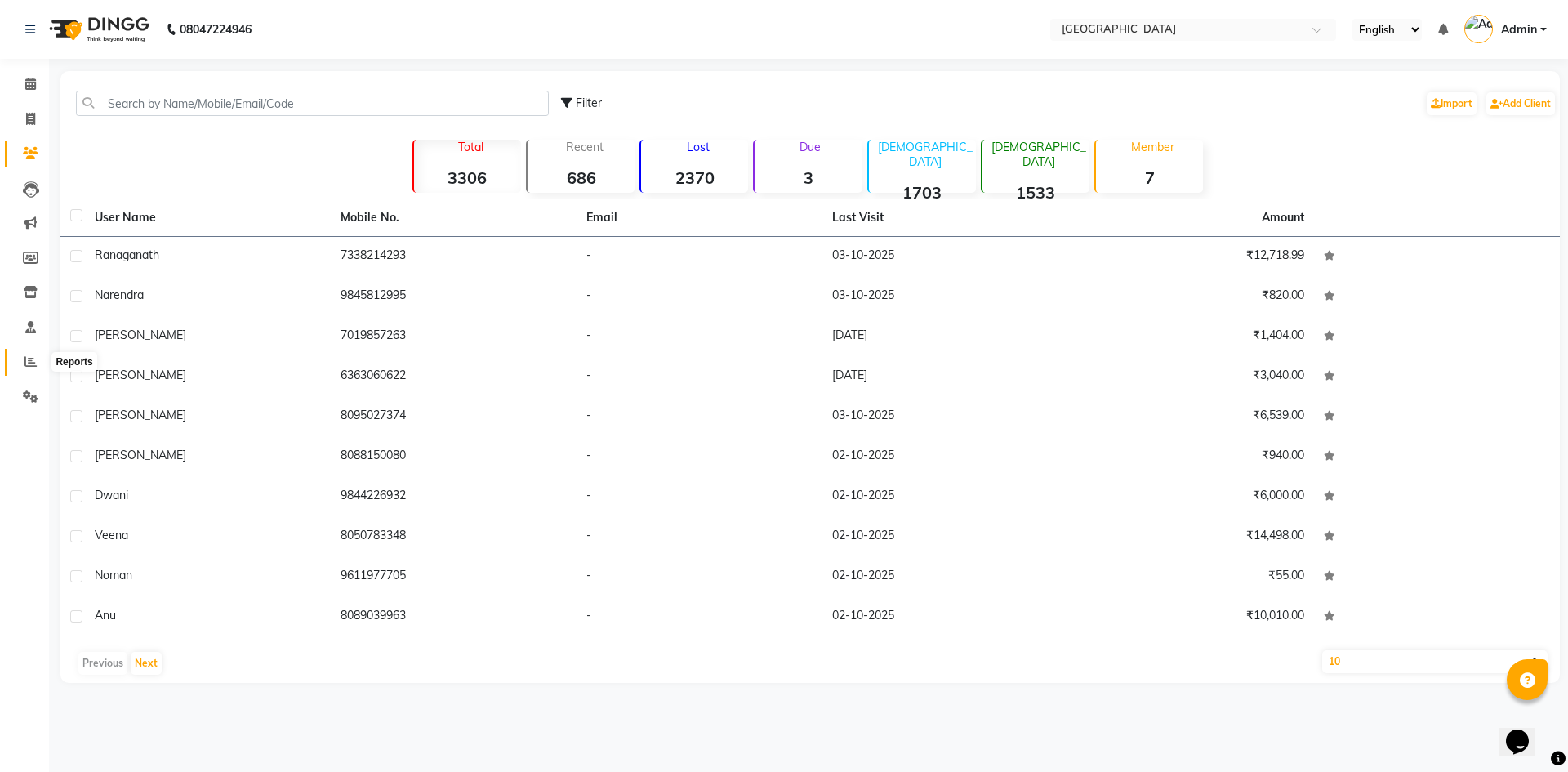
click at [26, 356] on icon at bounding box center [31, 362] width 12 height 12
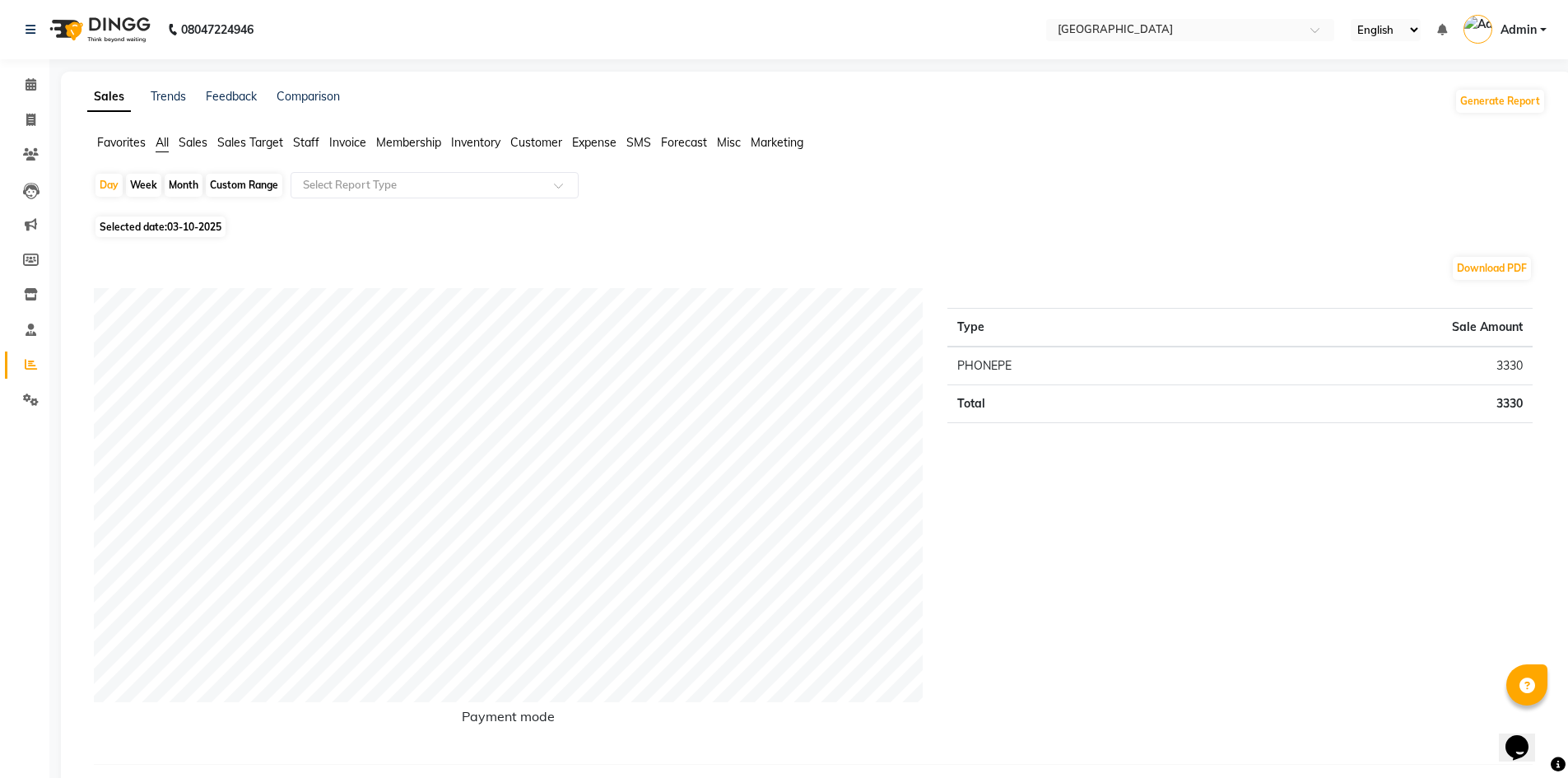
click at [237, 179] on div "Custom Range" at bounding box center [243, 185] width 77 height 23
select select "10"
select select "2025"
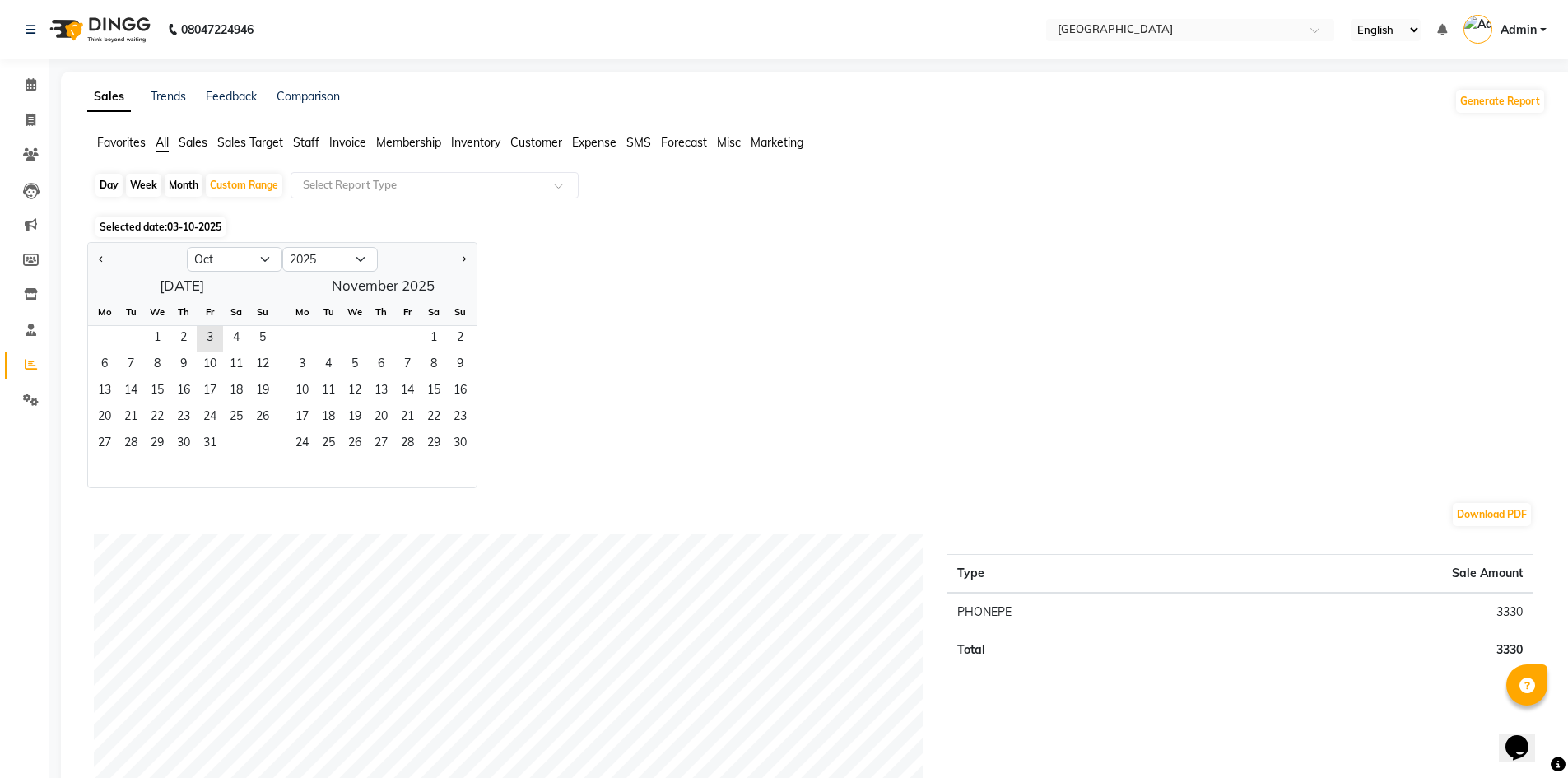
click at [103, 180] on div "Day" at bounding box center [109, 185] width 27 height 23
select select "10"
select select "2025"
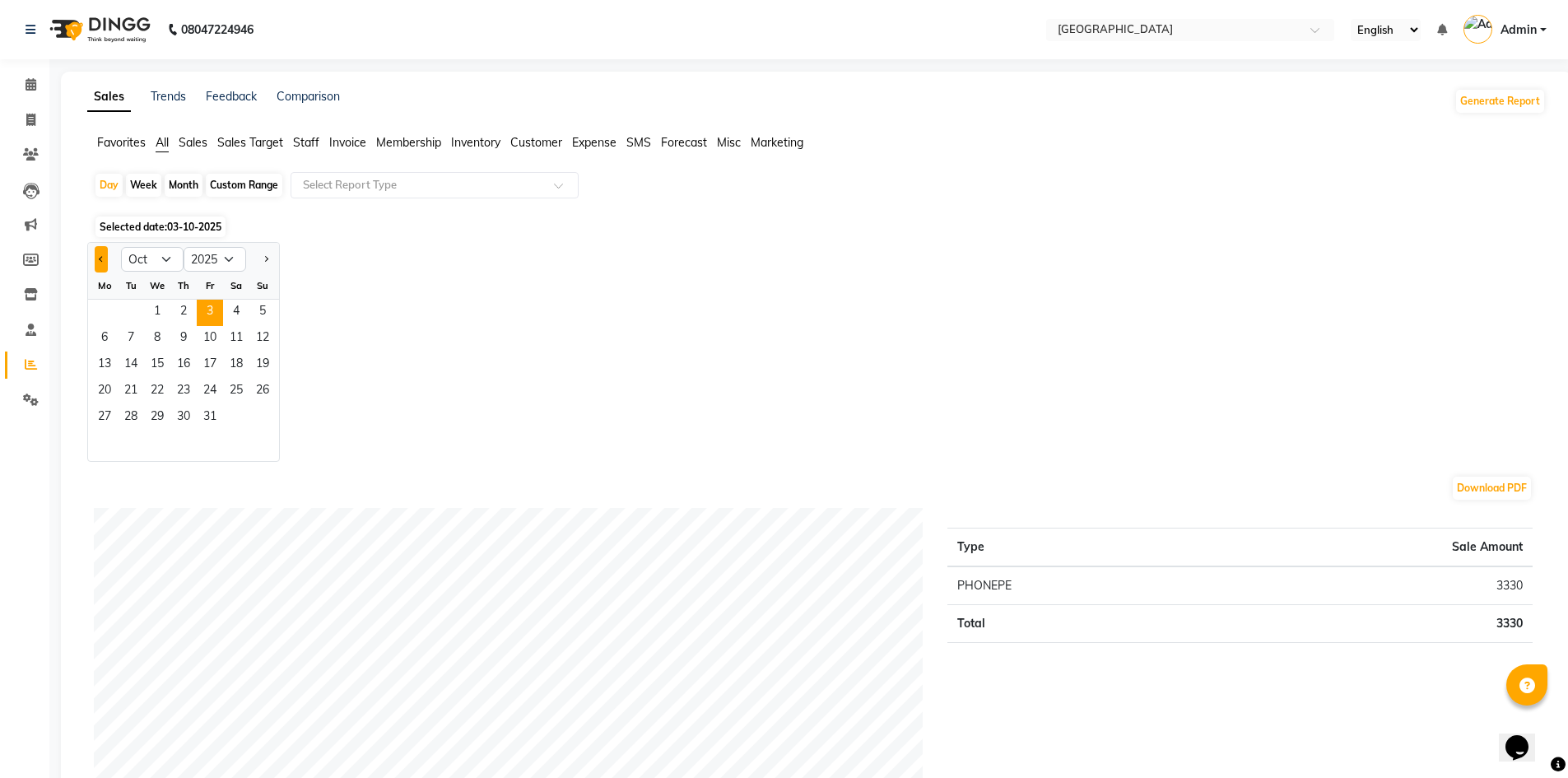
click at [97, 256] on button "Previous month" at bounding box center [101, 259] width 13 height 26
select select "9"
click at [262, 362] on span "21" at bounding box center [262, 365] width 26 height 26
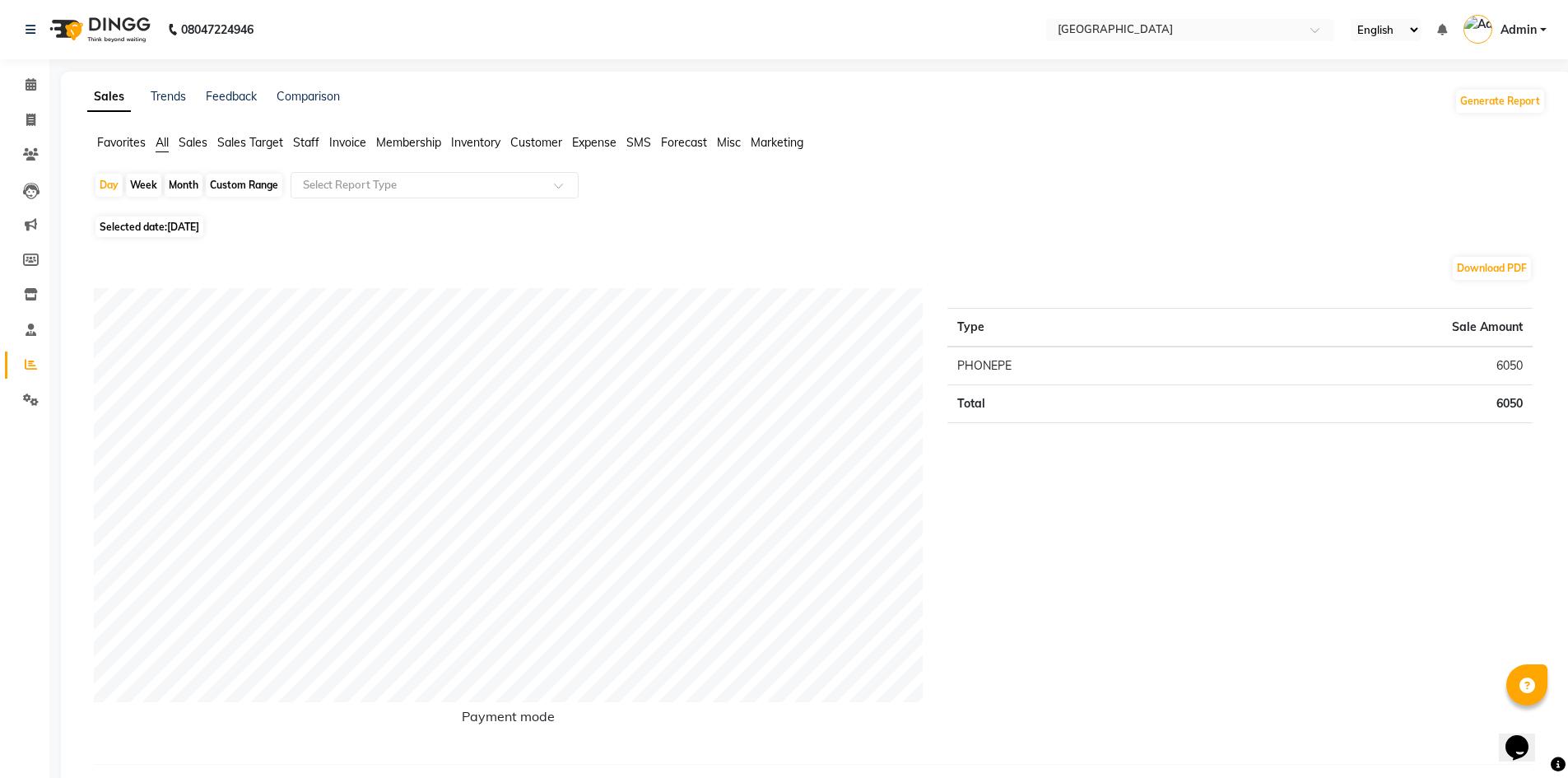
click at [231, 187] on div "Custom Range" at bounding box center [243, 185] width 77 height 23
select select "9"
select select "2025"
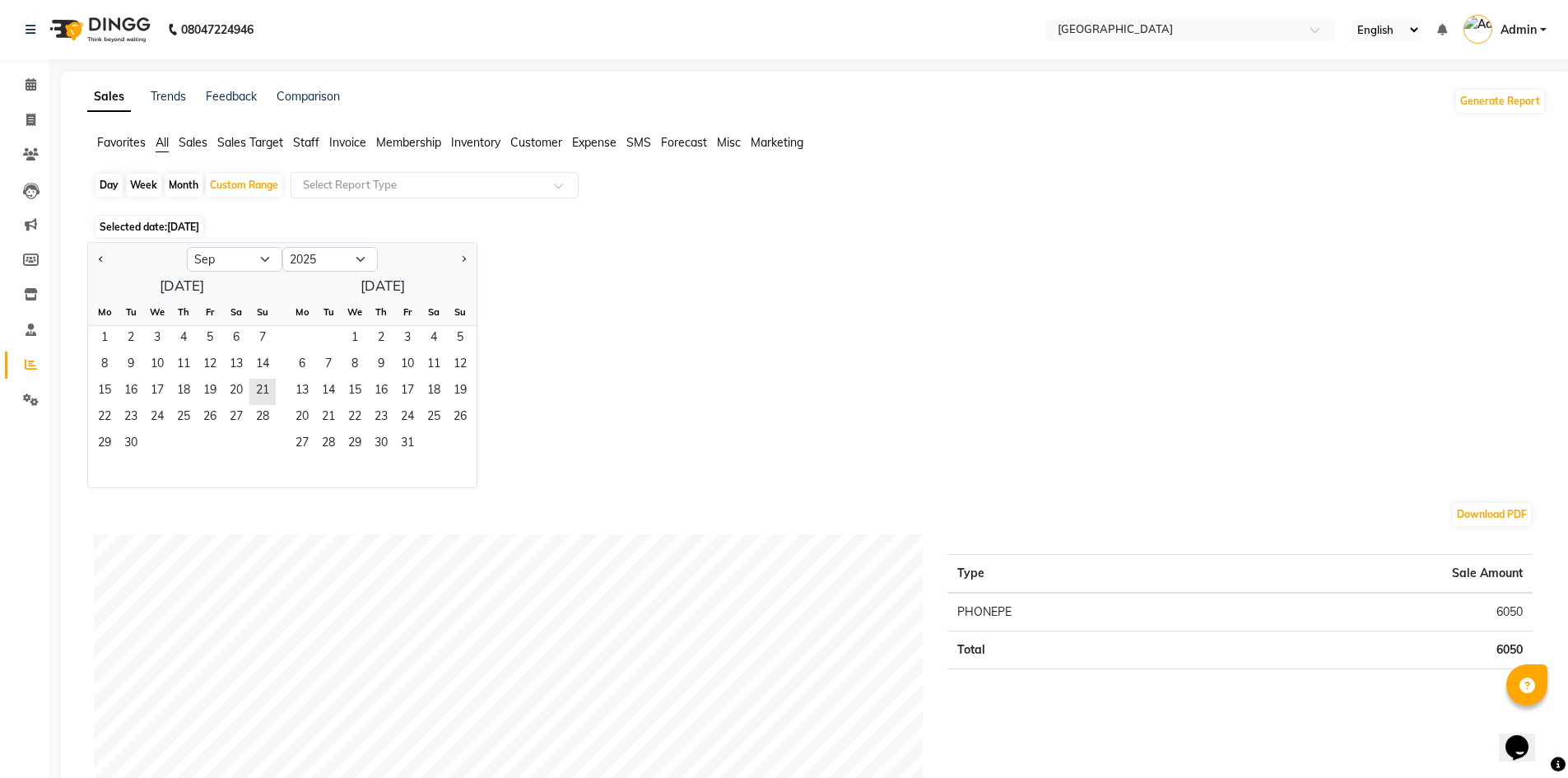
click at [112, 185] on div "Day" at bounding box center [109, 185] width 27 height 23
select select "9"
select select "2025"
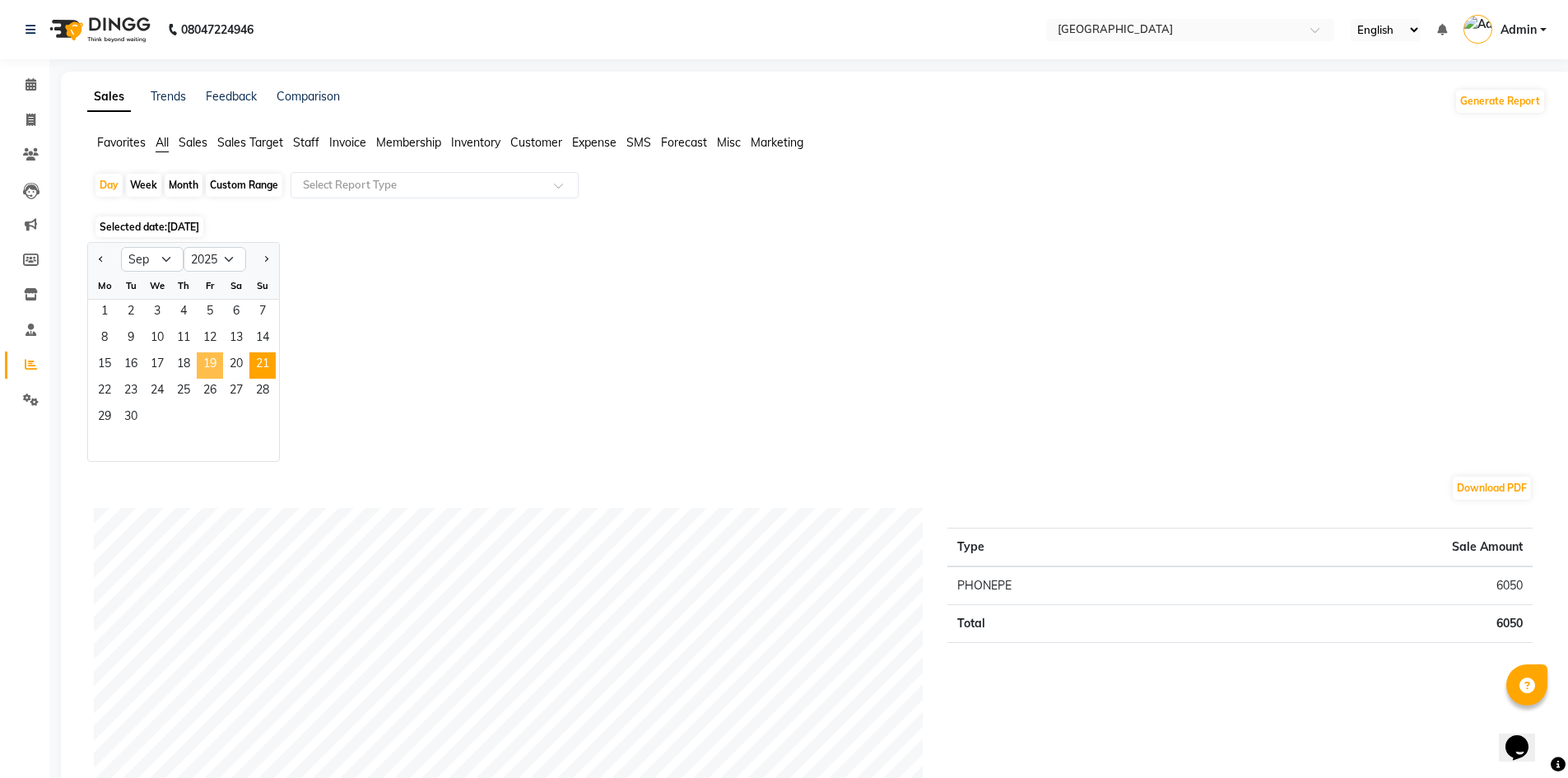
click at [212, 366] on span "19" at bounding box center [210, 365] width 26 height 26
click at [233, 360] on span "20" at bounding box center [236, 365] width 26 height 26
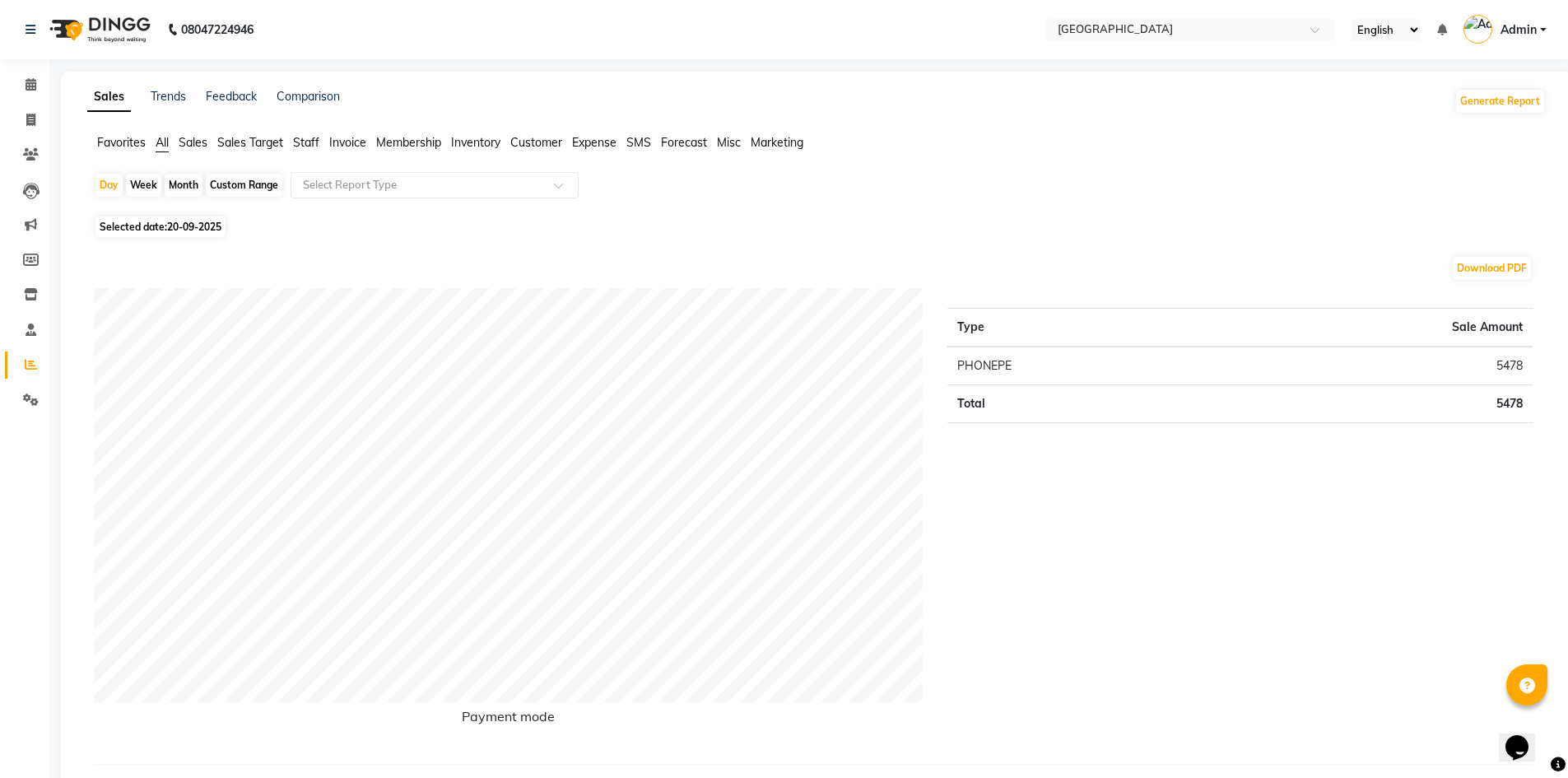
click at [161, 229] on span "Selected date: [DATE]" at bounding box center [161, 227] width 130 height 21
select select "9"
select select "2025"
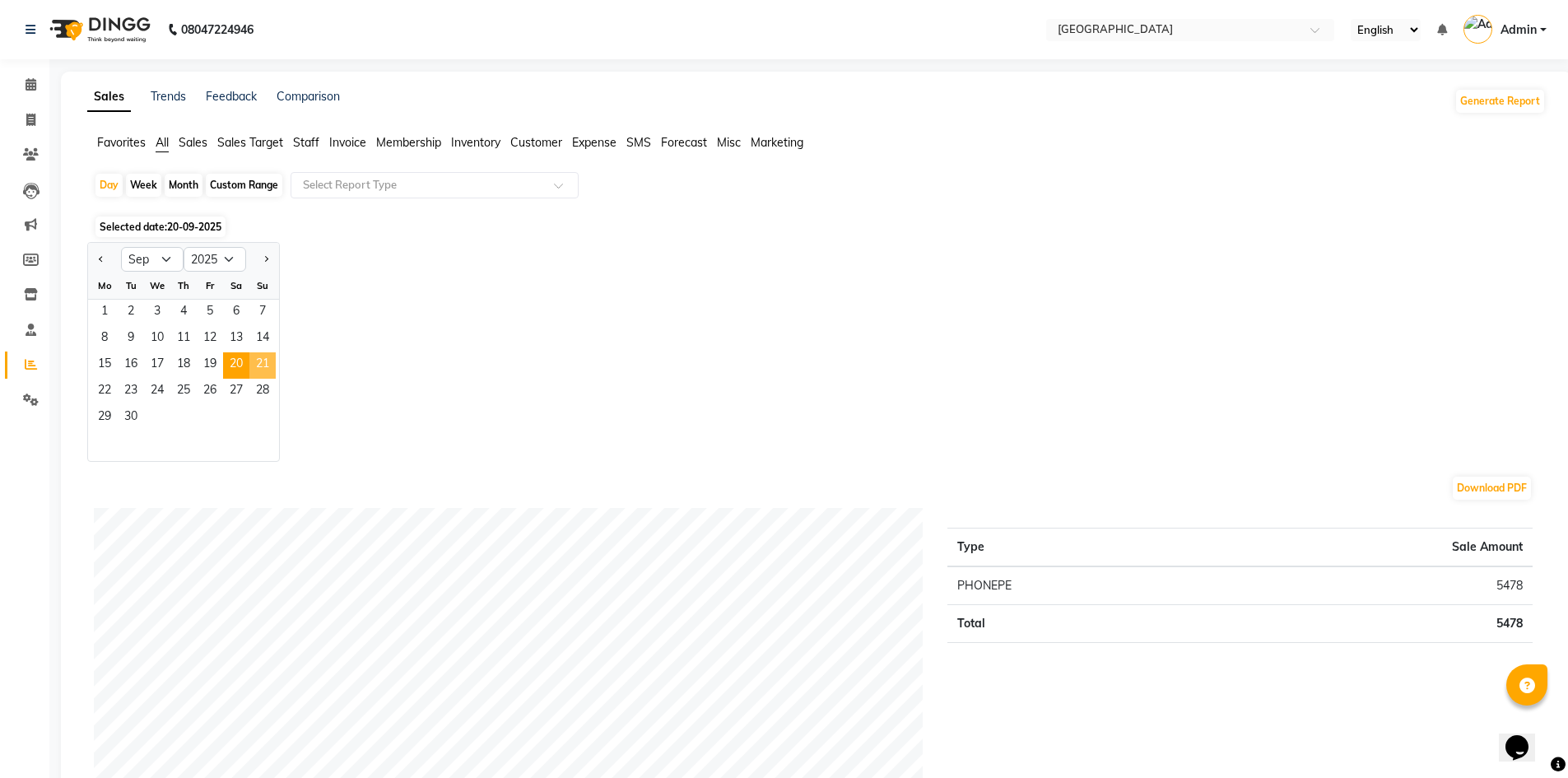
click at [272, 368] on span "21" at bounding box center [262, 365] width 26 height 26
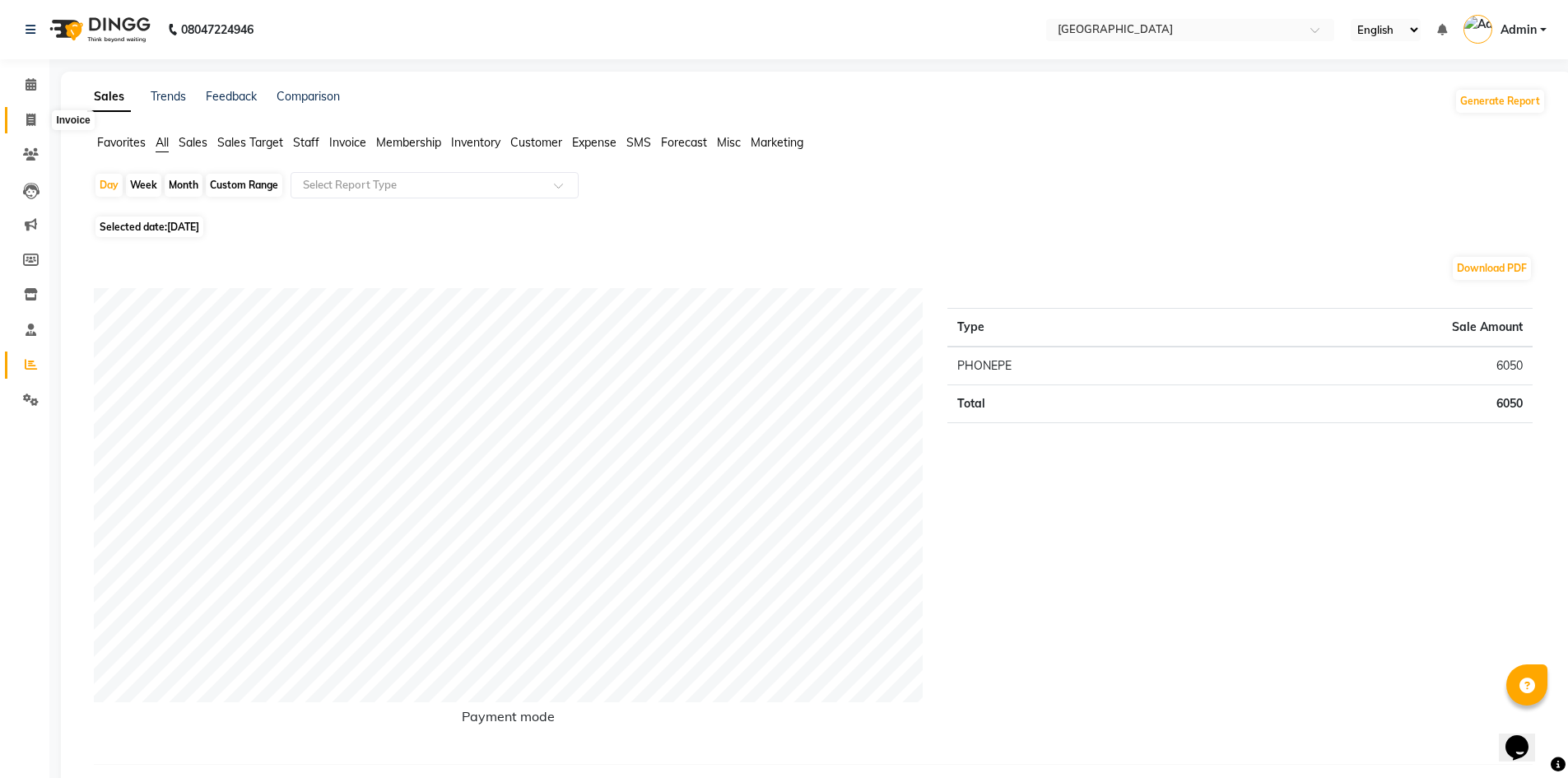
click at [32, 119] on icon at bounding box center [30, 120] width 9 height 12
select select "service"
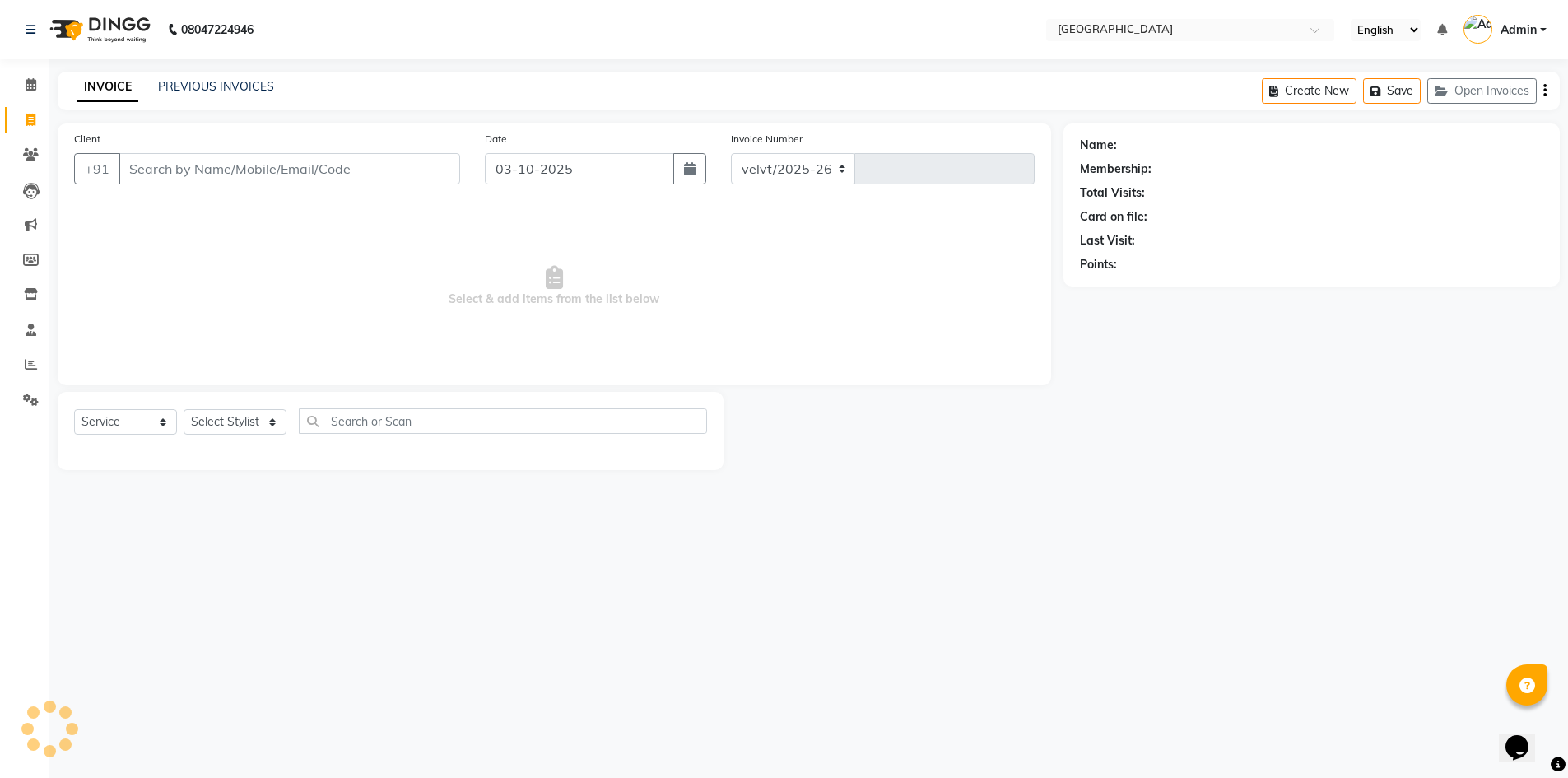
select select "6279"
type input "2103"
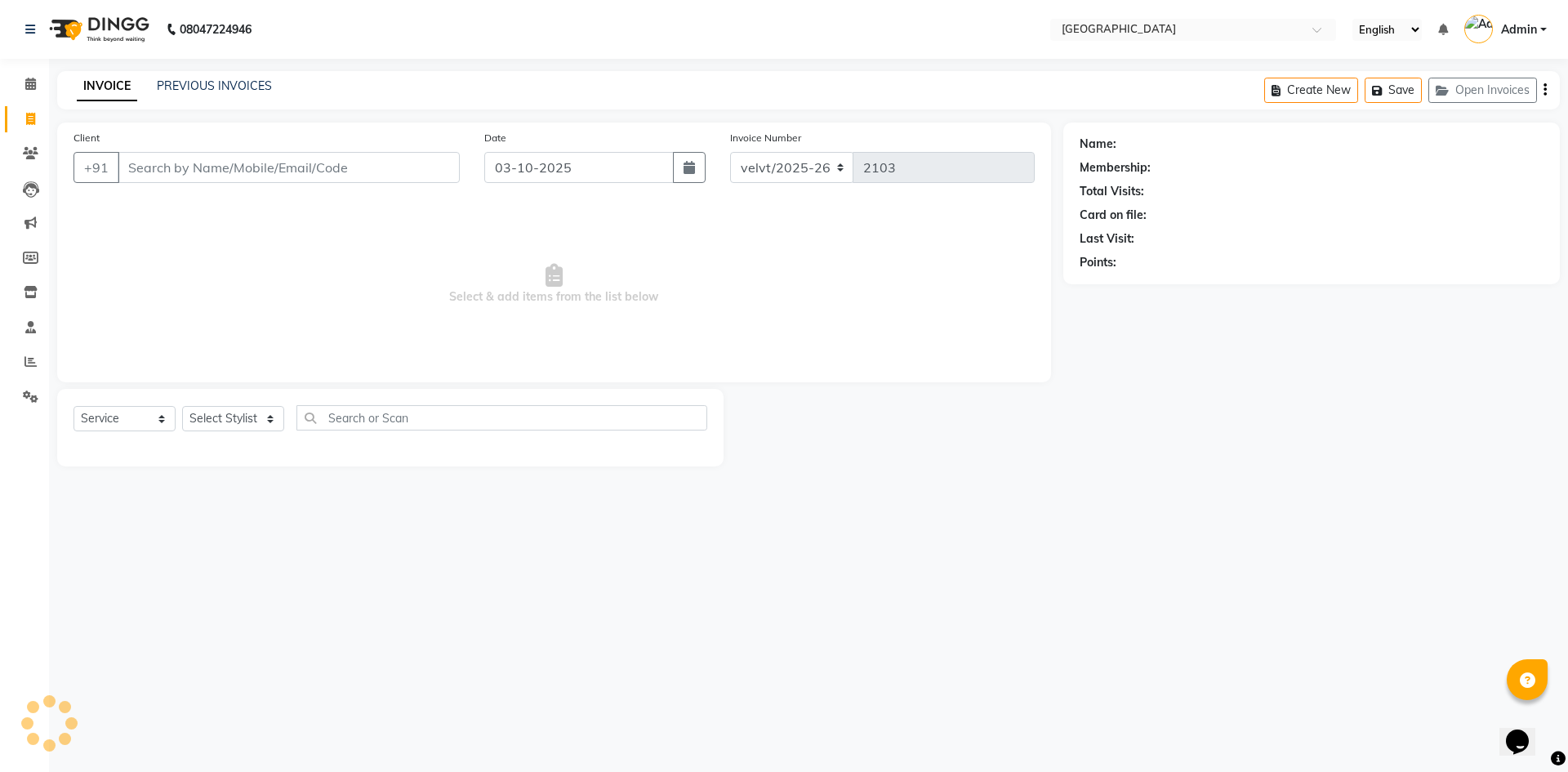
click at [159, 166] on input "Client" at bounding box center [288, 167] width 342 height 31
type input "8088653822"
click at [396, 165] on span "Add Client" at bounding box center [417, 167] width 64 height 16
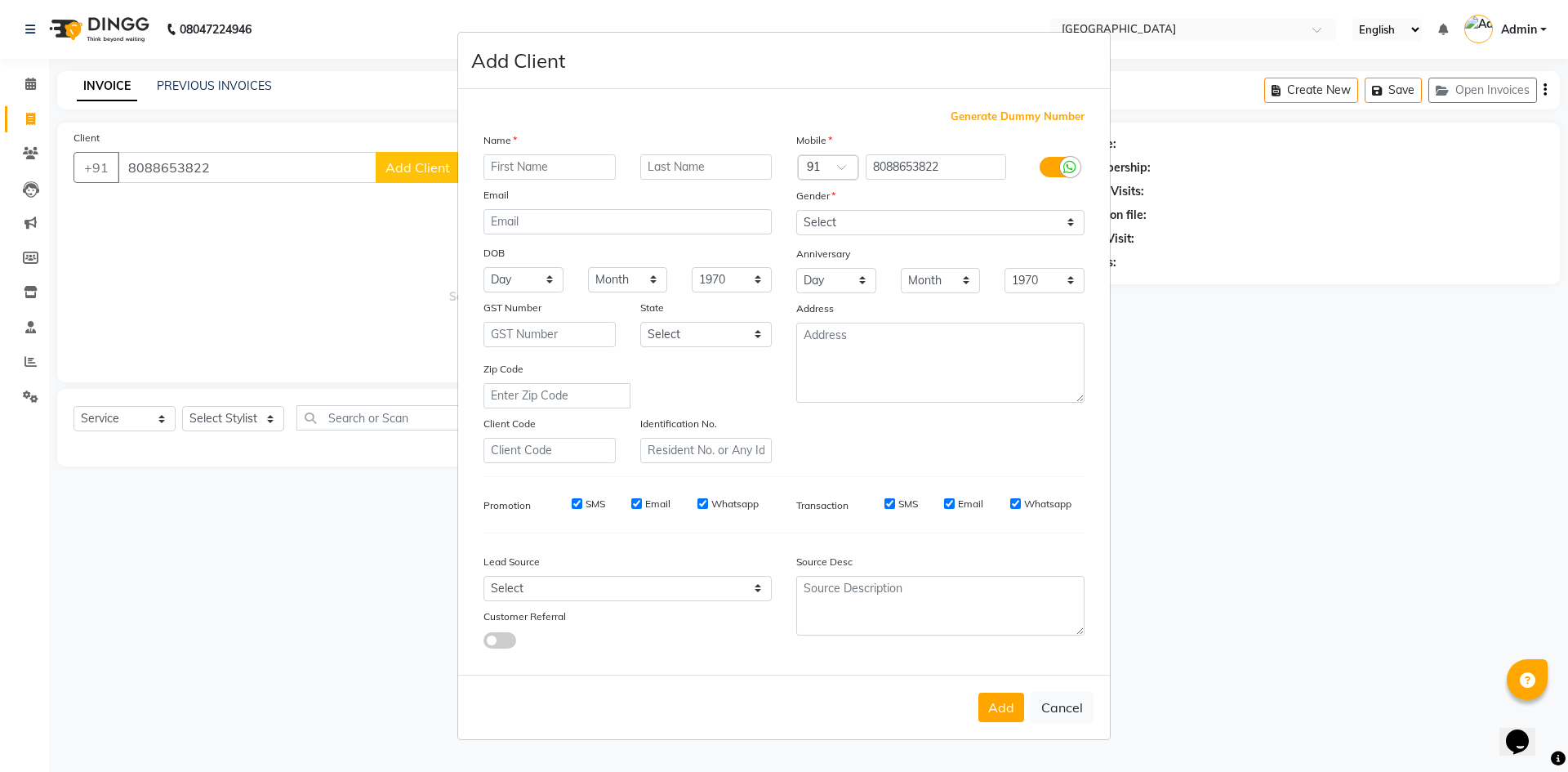
click at [512, 168] on input "text" at bounding box center [549, 167] width 132 height 26
type input "sai Shiktar"
click at [835, 220] on select "Select [DEMOGRAPHIC_DATA] [DEMOGRAPHIC_DATA] Other Prefer Not To Say" at bounding box center [940, 223] width 288 height 26
